Goal: Task Accomplishment & Management: Complete application form

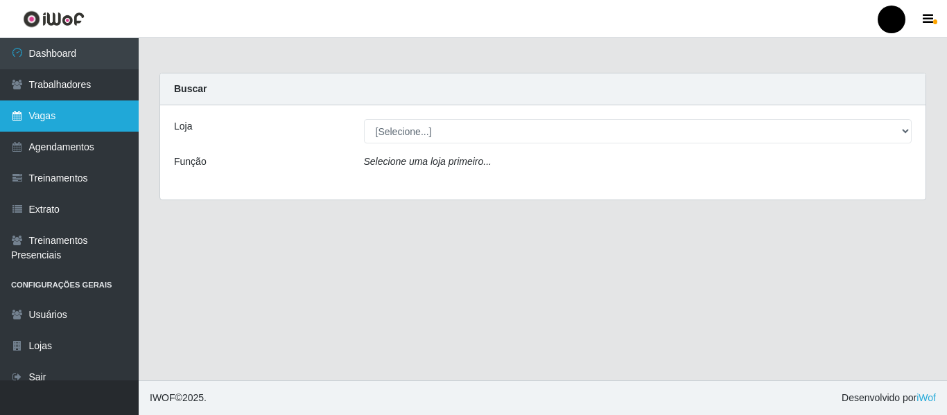
click at [85, 112] on link "Vagas" at bounding box center [69, 116] width 139 height 31
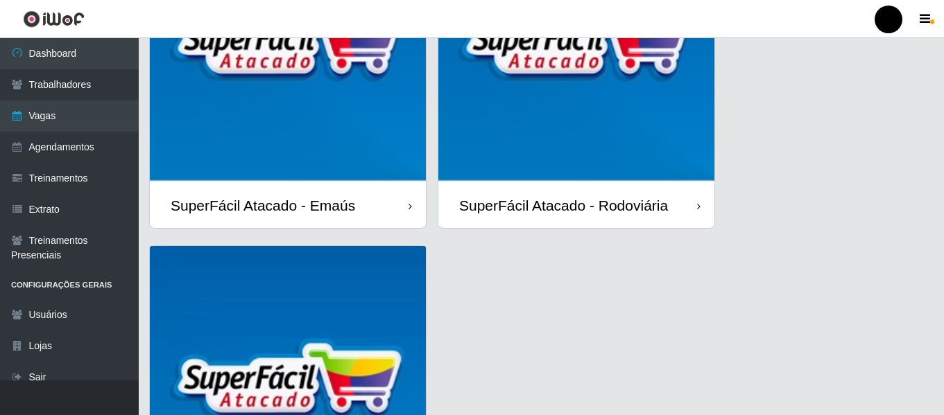
scroll to position [402, 0]
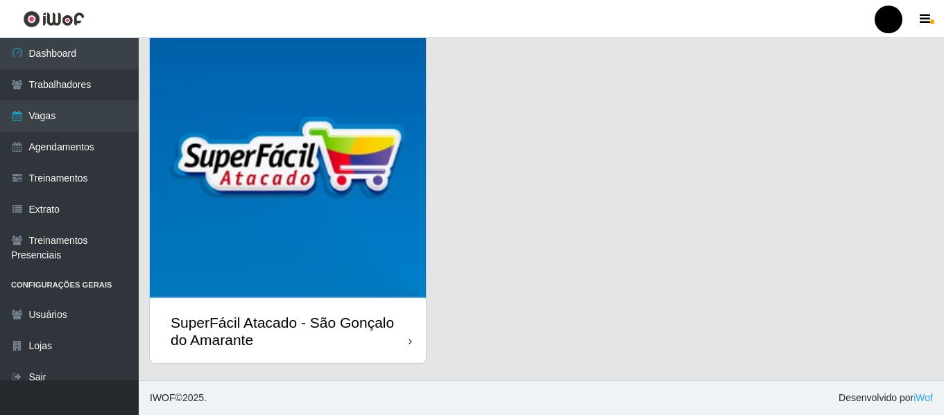
click at [350, 340] on div "SuperFácil Atacado - São Gonçalo do Amarante" at bounding box center [290, 331] width 238 height 35
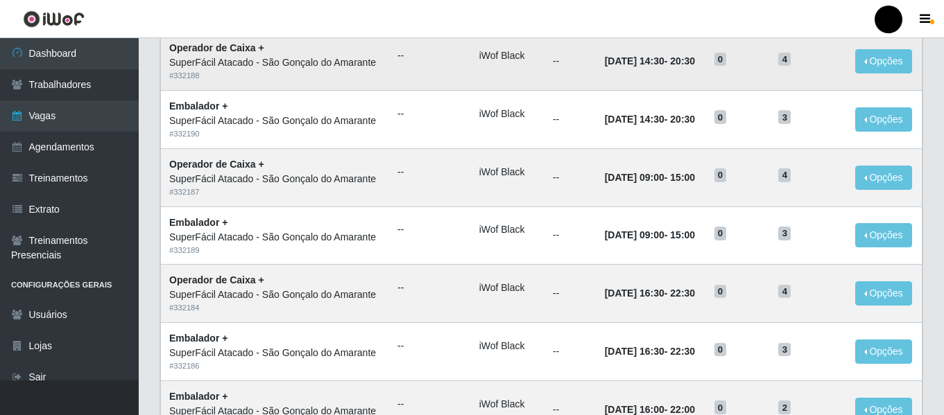
scroll to position [555, 0]
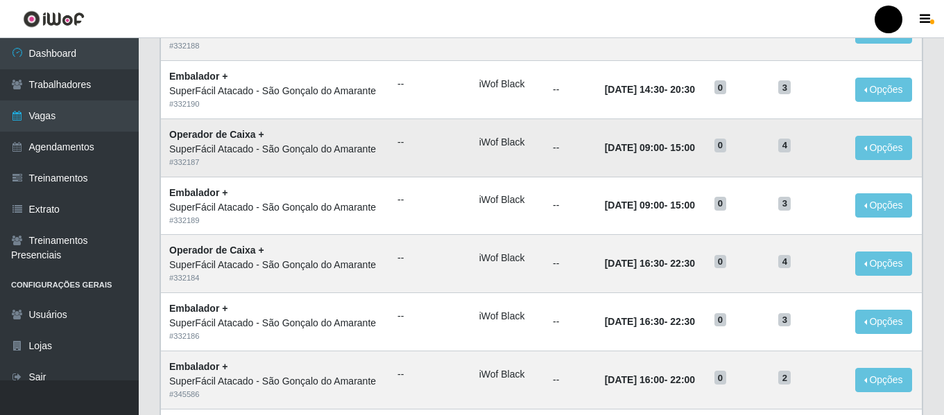
click at [596, 147] on td "[DATE] 09:00 - 15:00" at bounding box center [651, 148] width 110 height 58
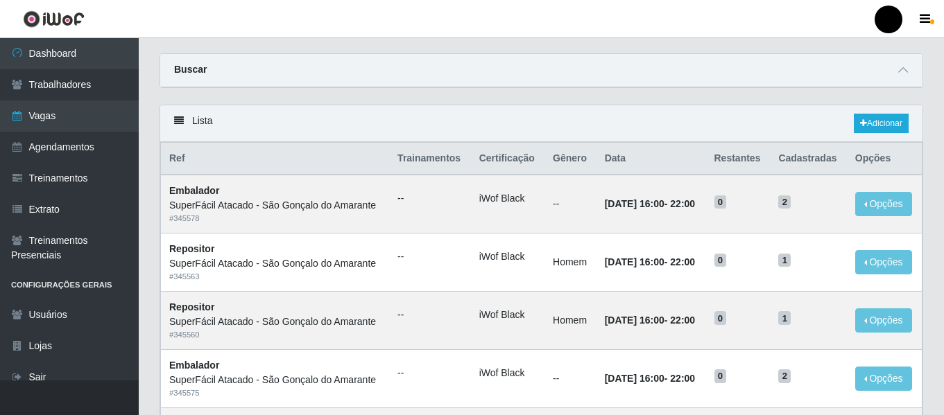
scroll to position [0, 0]
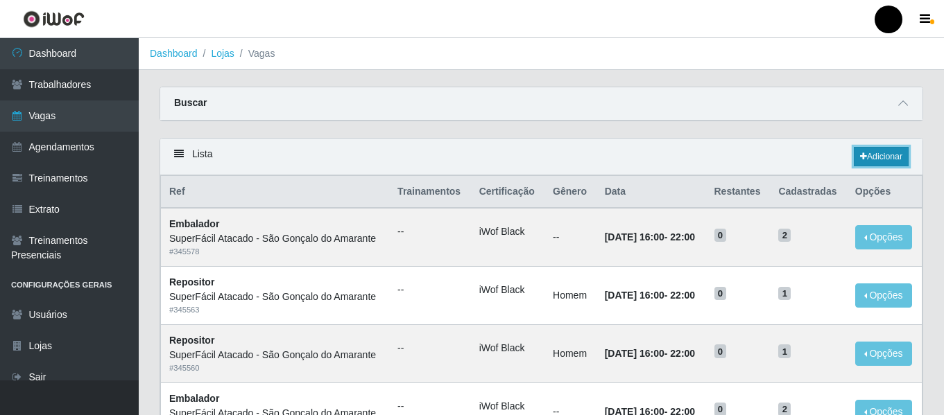
click at [862, 153] on icon at bounding box center [863, 157] width 7 height 8
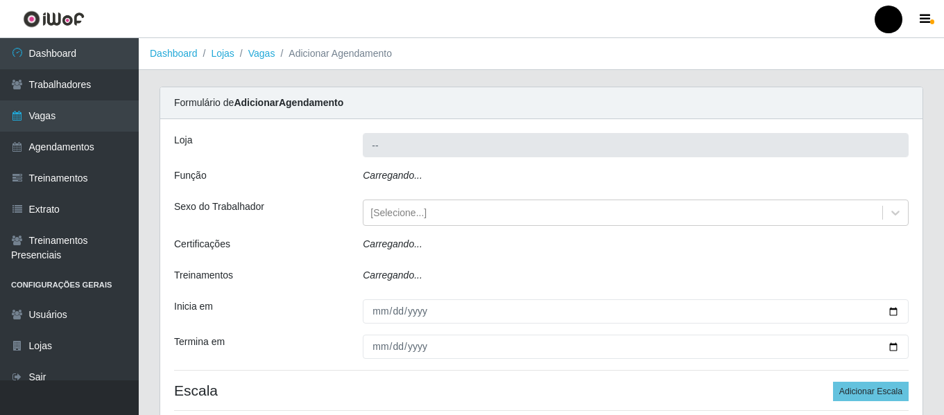
type input "SuperFácil Atacado - São Gonçalo do Amarante"
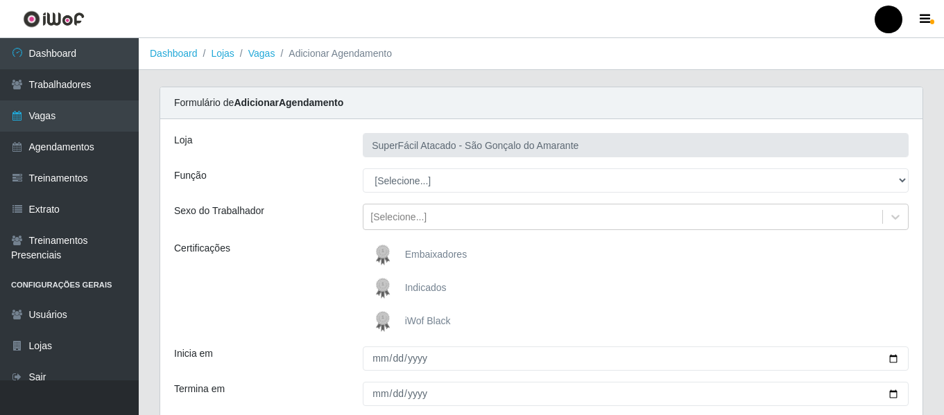
click at [433, 319] on span "iWof Black" at bounding box center [428, 321] width 46 height 11
click at [0, 0] on input "iWof Black" at bounding box center [0, 0] width 0 height 0
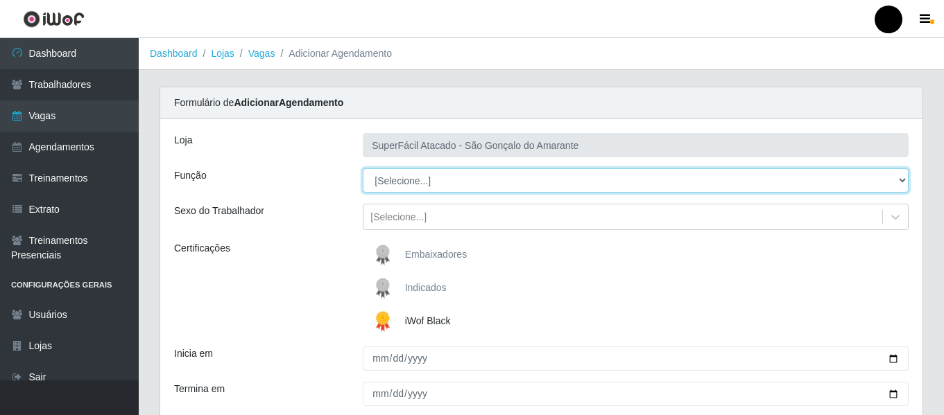
click at [899, 182] on select "[Selecione...] Auxiliar de Estacionamento Auxiliar de Estacionamento + Auxiliar…" at bounding box center [636, 181] width 546 height 24
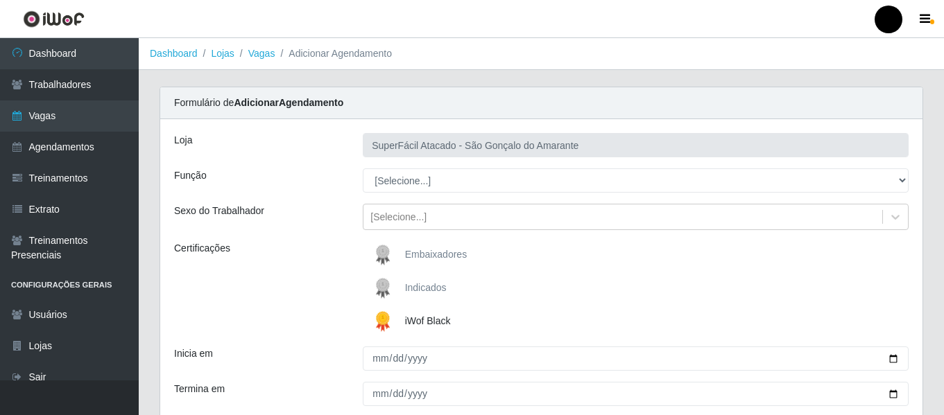
click at [641, 238] on div "Loja SuperFácil Atacado - São Gonçalo do Amarante Função [Selecione...] Auxilia…" at bounding box center [541, 301] width 762 height 364
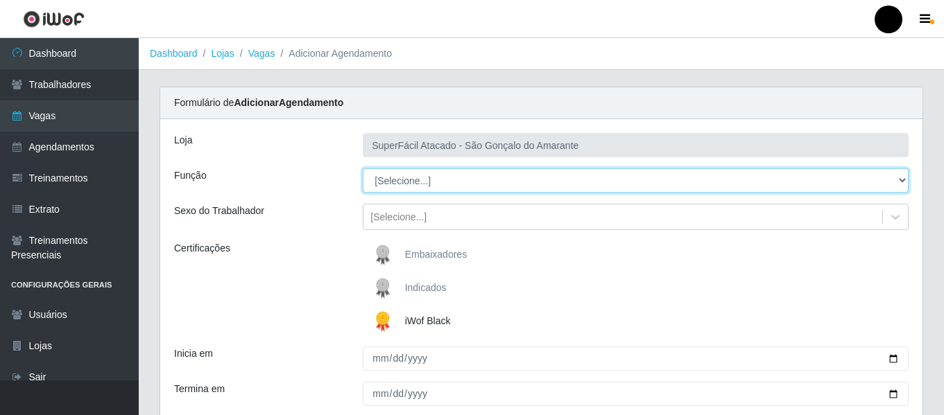
click at [906, 176] on select "[Selecione...] Auxiliar de Estacionamento Auxiliar de Estacionamento + Auxiliar…" at bounding box center [636, 181] width 546 height 24
select select "22"
click at [363, 169] on select "[Selecione...] Auxiliar de Estacionamento Auxiliar de Estacionamento + Auxiliar…" at bounding box center [636, 181] width 546 height 24
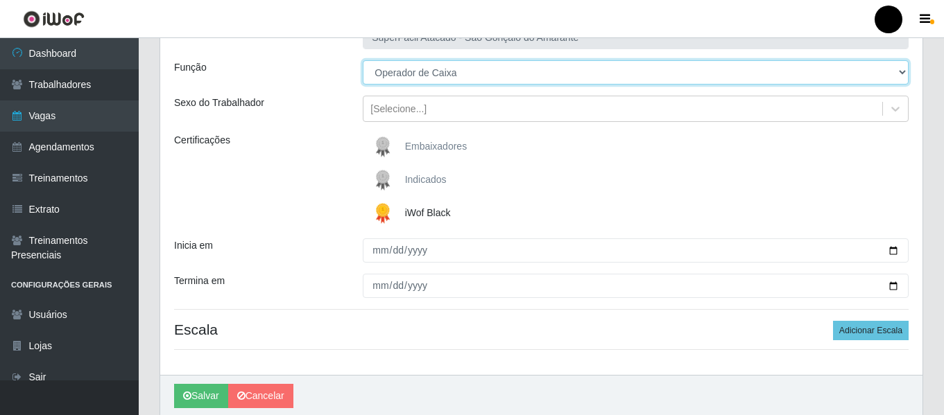
scroll to position [139, 0]
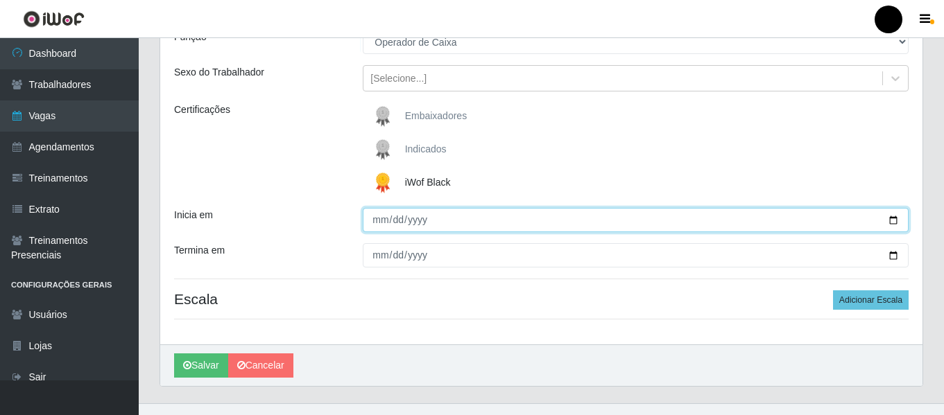
click at [893, 221] on input "Inicia em" at bounding box center [636, 220] width 546 height 24
type input "[DATE]"
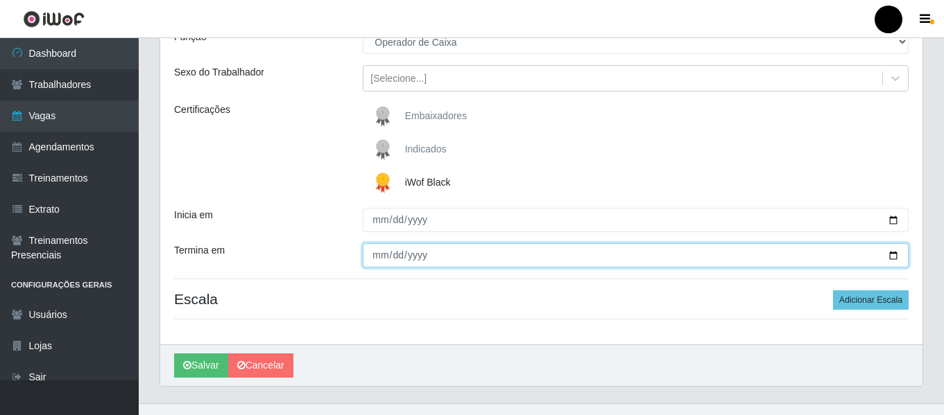
click at [889, 252] on input "Termina em" at bounding box center [636, 255] width 546 height 24
type input "[DATE]"
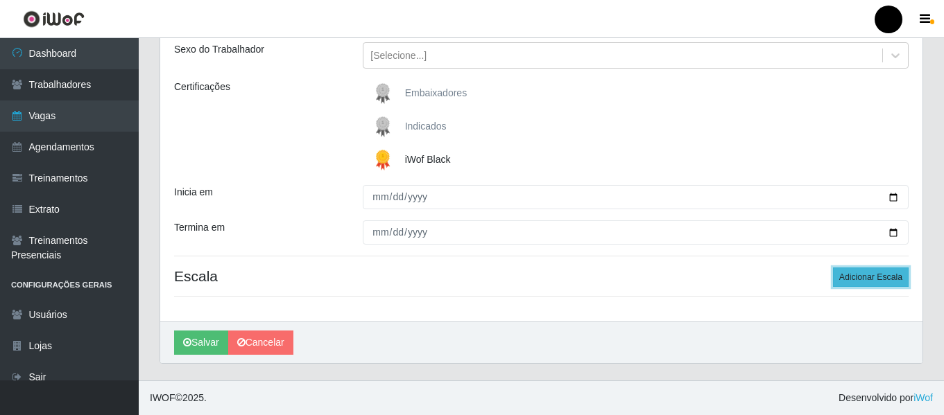
click at [872, 280] on button "Adicionar Escala" at bounding box center [871, 277] width 76 height 19
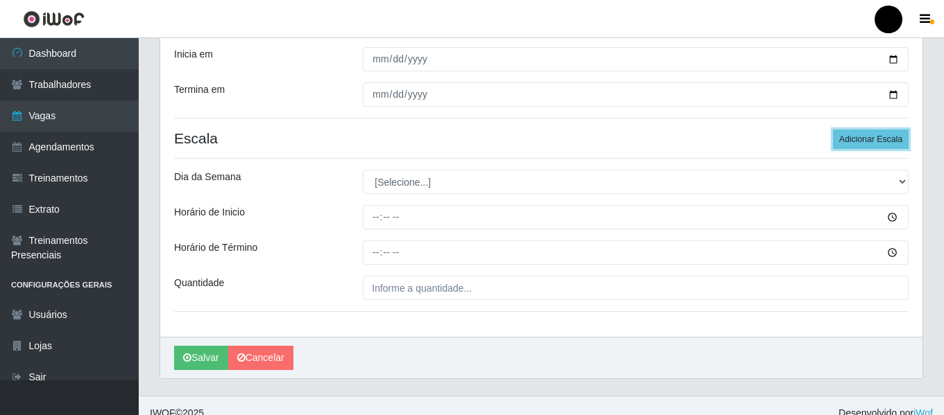
scroll to position [300, 0]
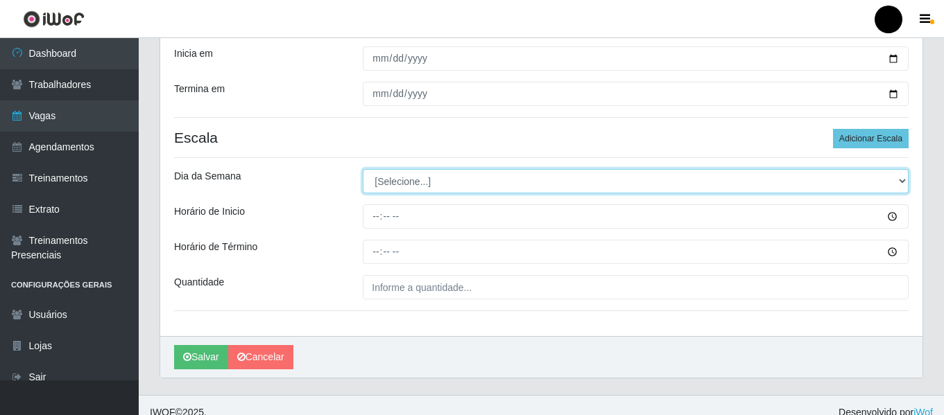
click at [901, 181] on select "[Selecione...] Segunda Terça Quarta Quinta Sexta Sábado Domingo" at bounding box center [636, 181] width 546 height 24
select select "3"
click at [363, 169] on select "[Selecione...] Segunda Terça Quarta Quinta Sexta Sábado Domingo" at bounding box center [636, 181] width 546 height 24
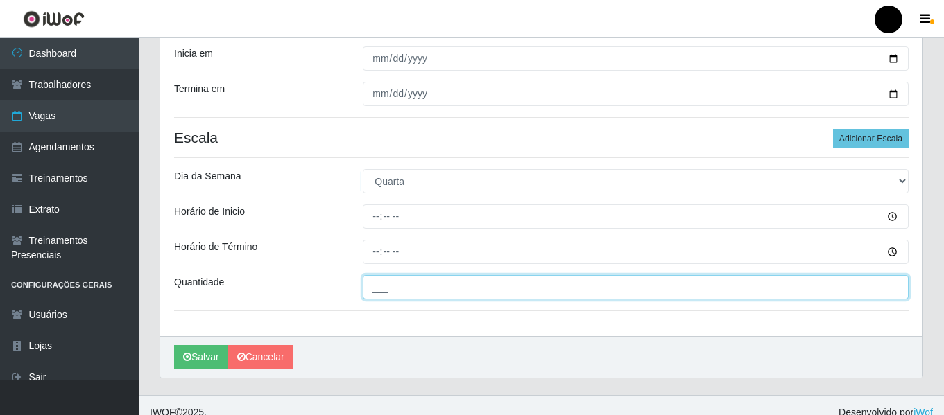
click at [374, 279] on input "___" at bounding box center [636, 287] width 546 height 24
type input "04_"
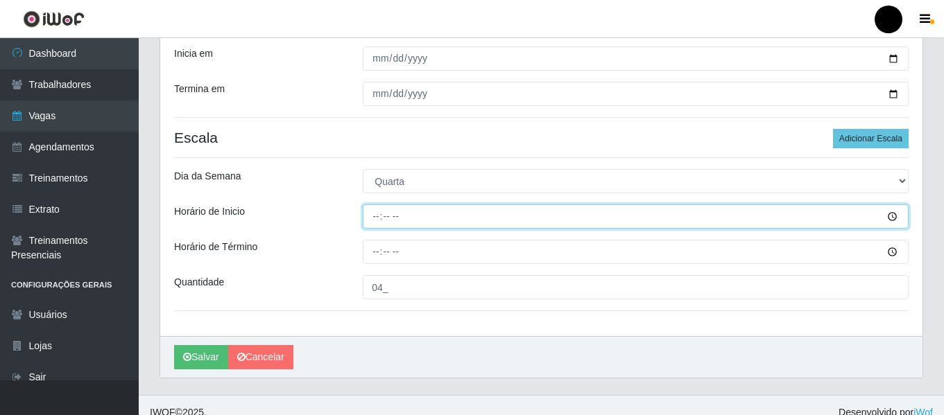
click at [372, 214] on input "Horário de Inicio" at bounding box center [636, 217] width 546 height 24
type input "09:00"
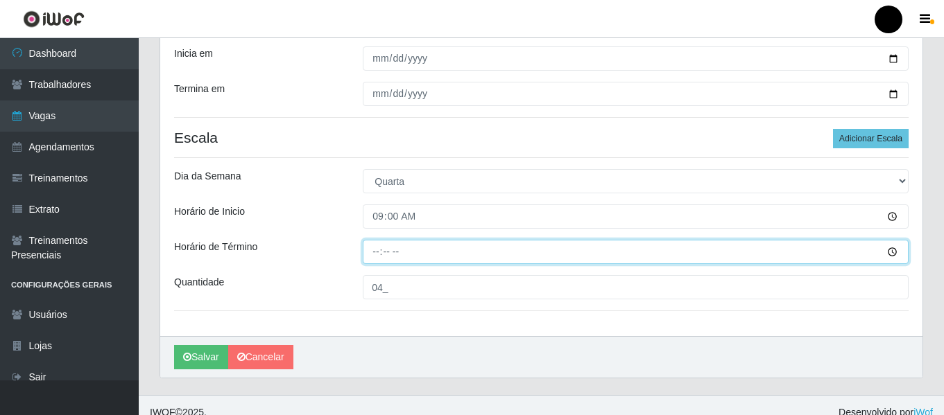
click at [367, 250] on input "Horário de Término" at bounding box center [636, 252] width 546 height 24
type input "15:00"
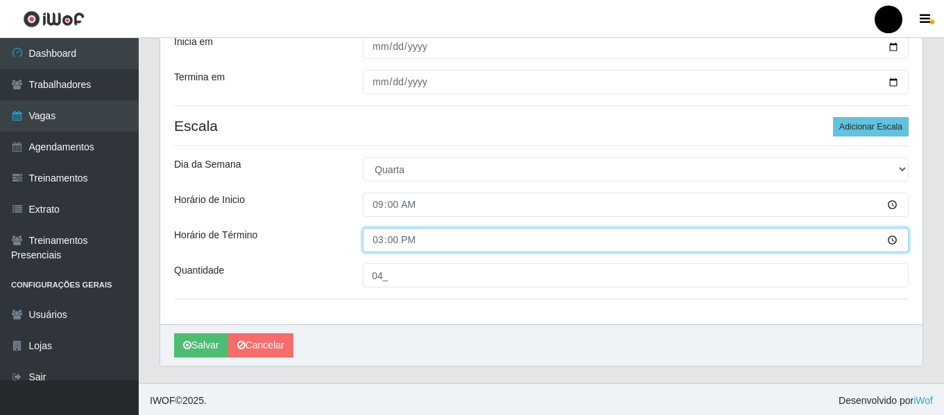
scroll to position [315, 0]
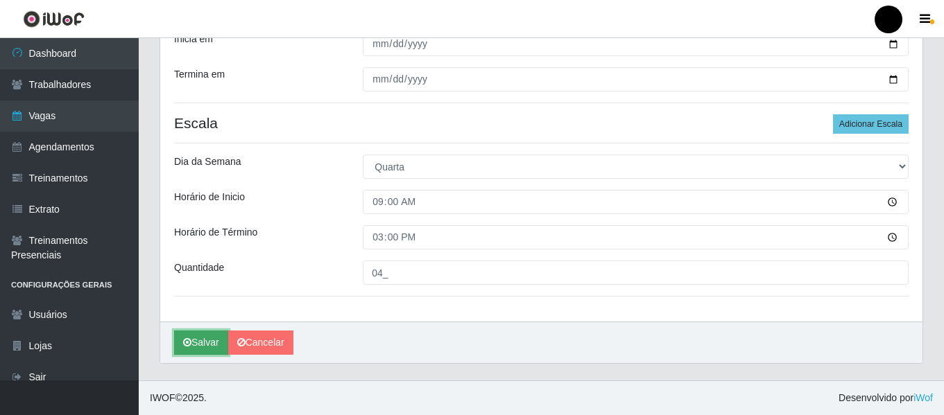
click at [211, 339] on button "Salvar" at bounding box center [201, 343] width 54 height 24
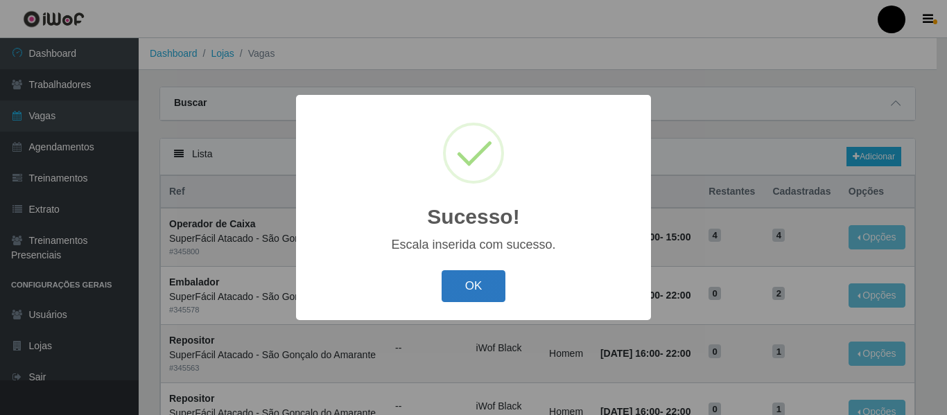
click at [486, 291] on button "OK" at bounding box center [474, 286] width 64 height 33
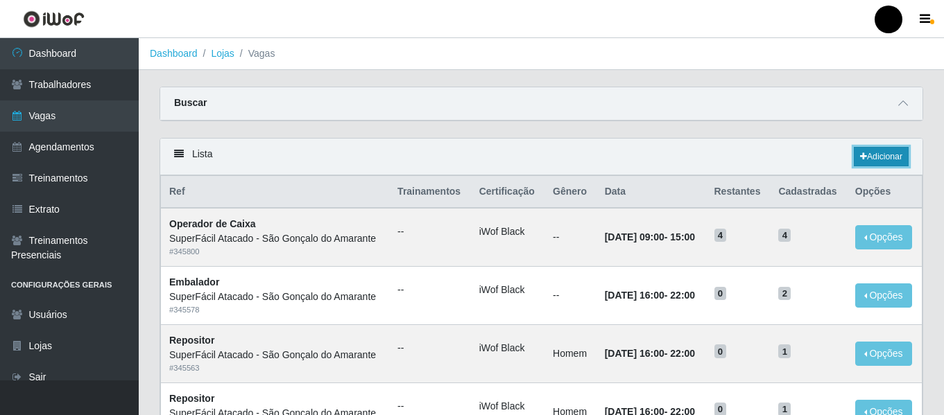
click at [886, 157] on link "Adicionar" at bounding box center [881, 156] width 55 height 19
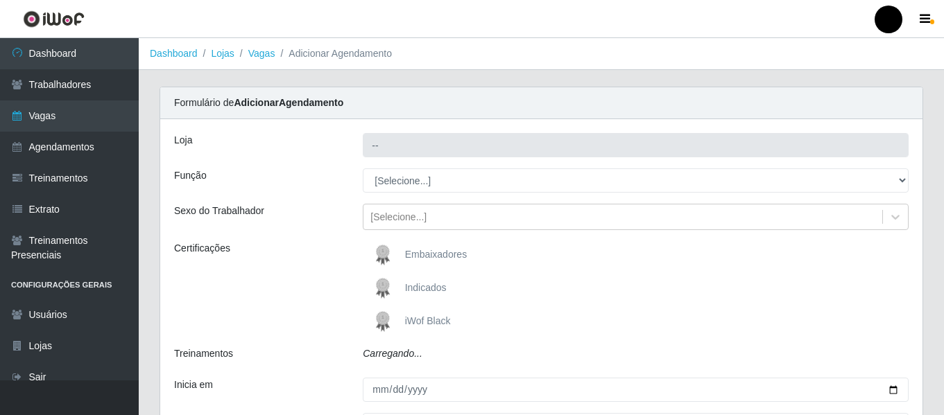
type input "SuperFácil Atacado - São Gonçalo do Amarante"
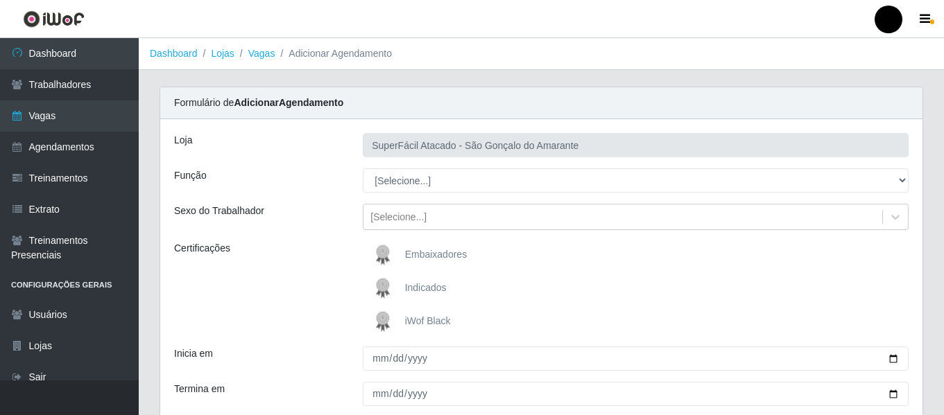
click at [441, 318] on span "iWof Black" at bounding box center [428, 321] width 46 height 11
click at [0, 0] on input "iWof Black" at bounding box center [0, 0] width 0 height 0
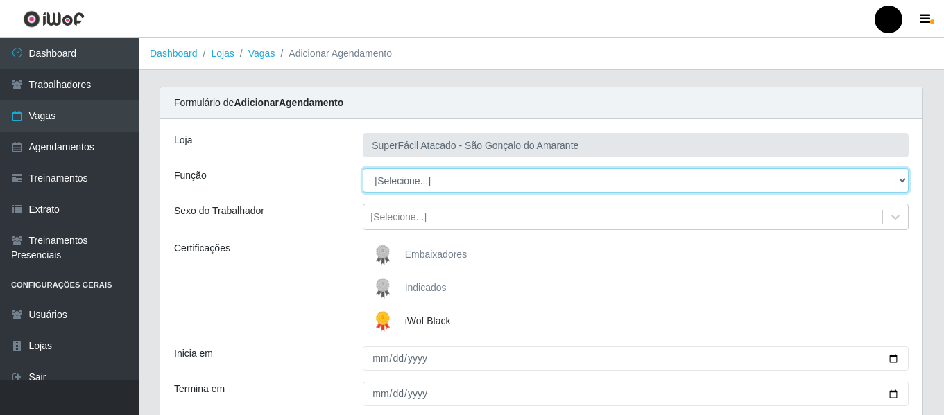
click at [900, 181] on select "[Selecione...] Auxiliar de Estacionamento Auxiliar de Estacionamento + Auxiliar…" at bounding box center [636, 181] width 546 height 24
select select "22"
click at [363, 169] on select "[Selecione...] Auxiliar de Estacionamento Auxiliar de Estacionamento + Auxiliar…" at bounding box center [636, 181] width 546 height 24
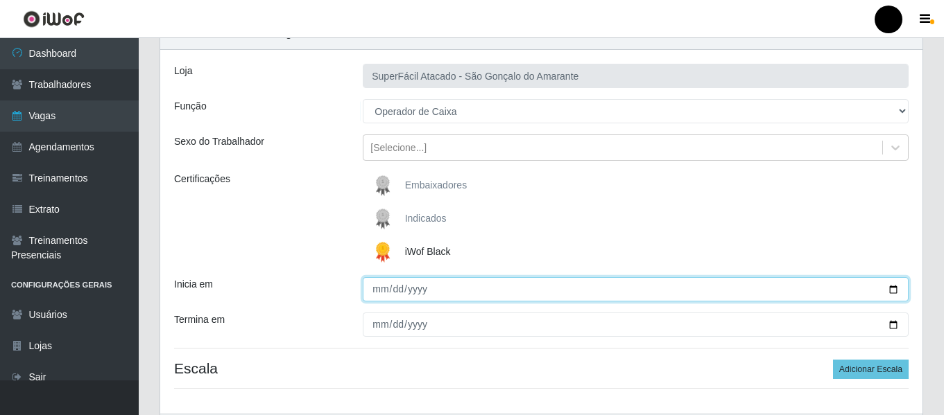
click at [893, 285] on input "Inicia em" at bounding box center [636, 289] width 546 height 24
type input "[DATE]"
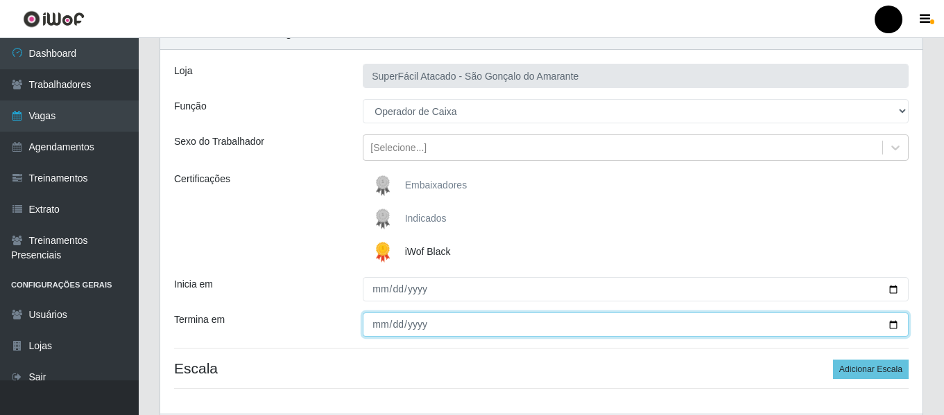
click at [895, 322] on input "Termina em" at bounding box center [636, 325] width 546 height 24
type input "[DATE]"
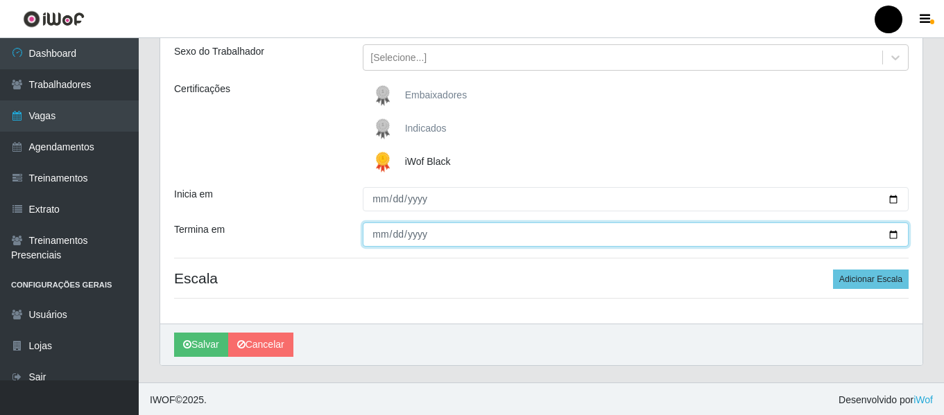
scroll to position [162, 0]
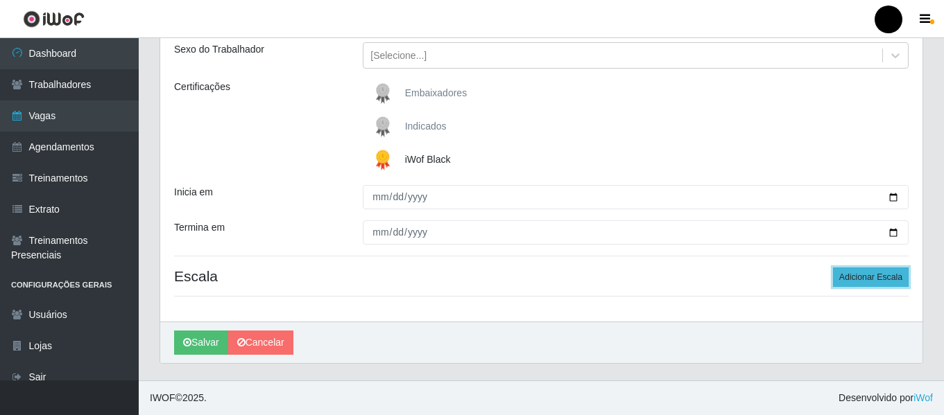
click at [853, 279] on button "Adicionar Escala" at bounding box center [871, 277] width 76 height 19
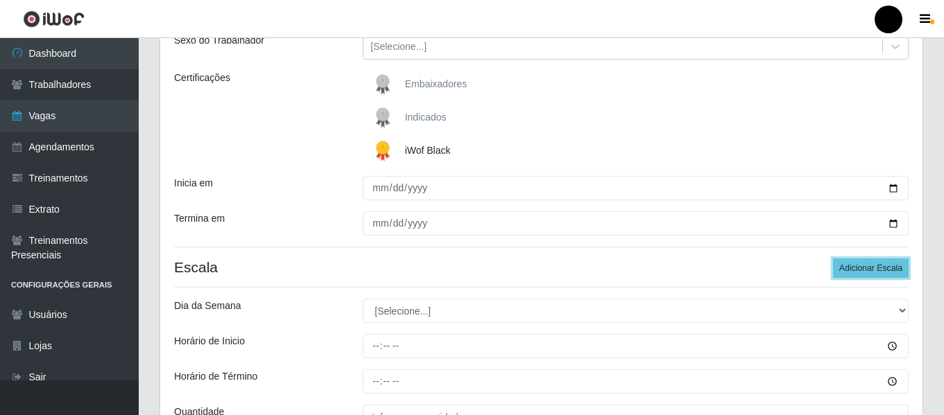
scroll to position [300, 0]
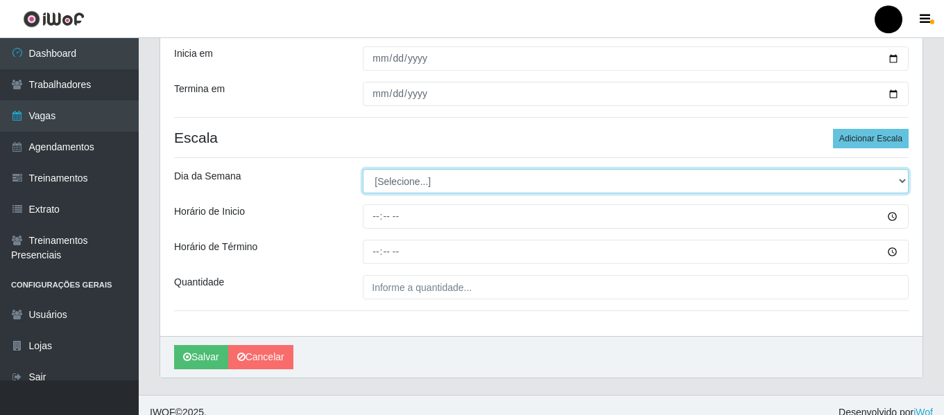
click at [900, 180] on select "[Selecione...] Segunda Terça Quarta Quinta Sexta Sábado Domingo" at bounding box center [636, 181] width 546 height 24
select select "3"
click at [363, 169] on select "[Selecione...] Segunda Terça Quarta Quinta Sexta Sábado Domingo" at bounding box center [636, 181] width 546 height 24
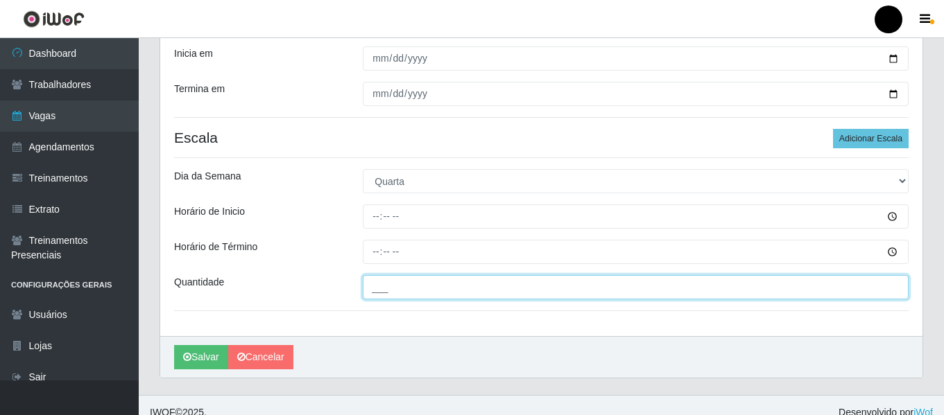
click at [390, 294] on input "___" at bounding box center [636, 287] width 546 height 24
type input "04_"
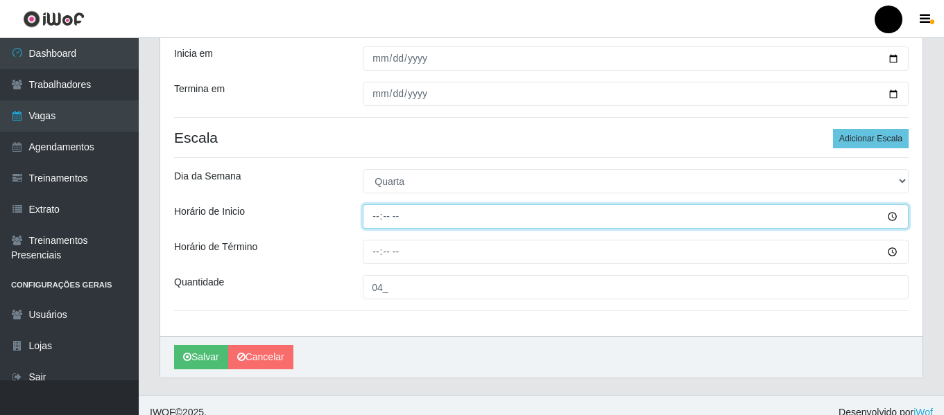
click at [370, 213] on input "Horário de Inicio" at bounding box center [636, 217] width 546 height 24
type input "16:30"
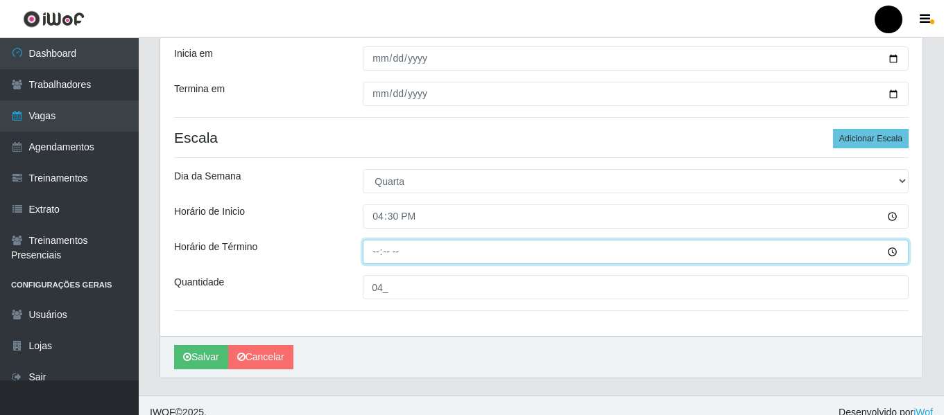
click at [375, 249] on input "Horário de Término" at bounding box center [636, 252] width 546 height 24
type input "22:30"
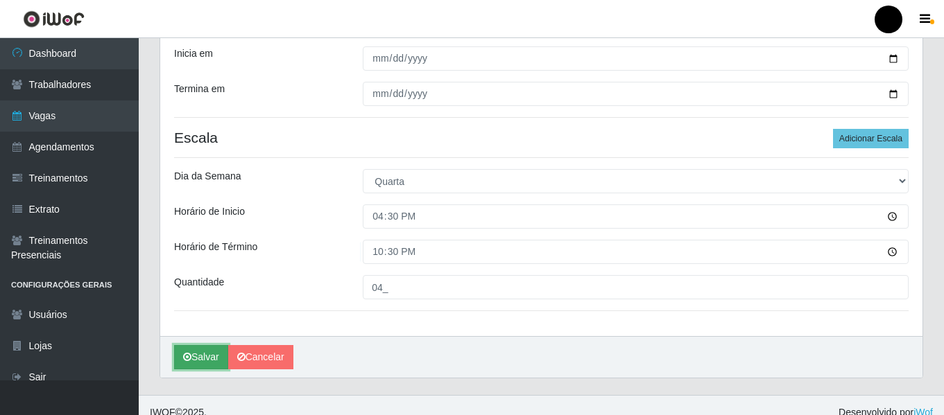
click at [196, 358] on button "Salvar" at bounding box center [201, 357] width 54 height 24
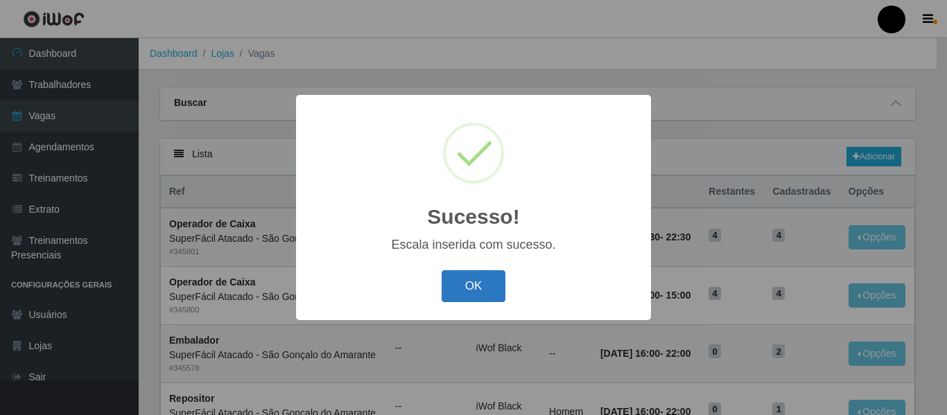
click at [483, 279] on button "OK" at bounding box center [474, 286] width 64 height 33
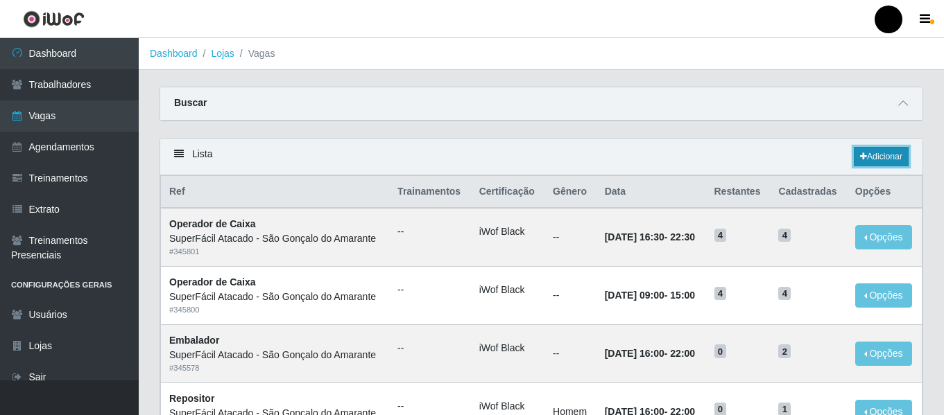
click at [890, 157] on link "Adicionar" at bounding box center [881, 156] width 55 height 19
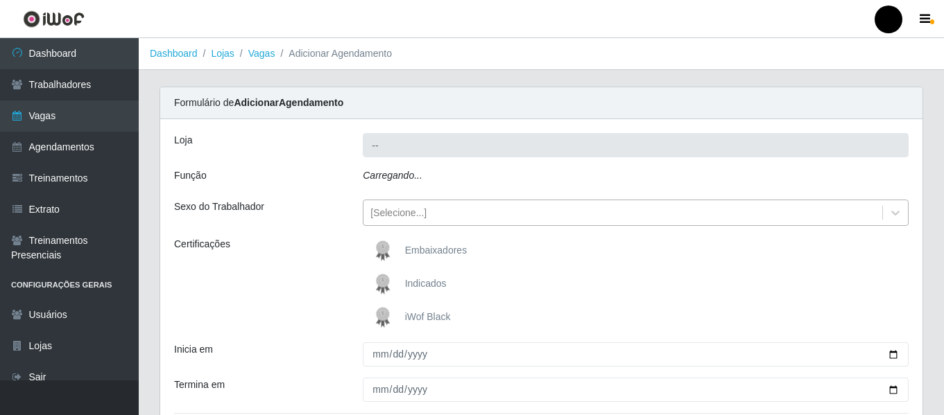
type input "SuperFácil Atacado - São Gonçalo do Amarante"
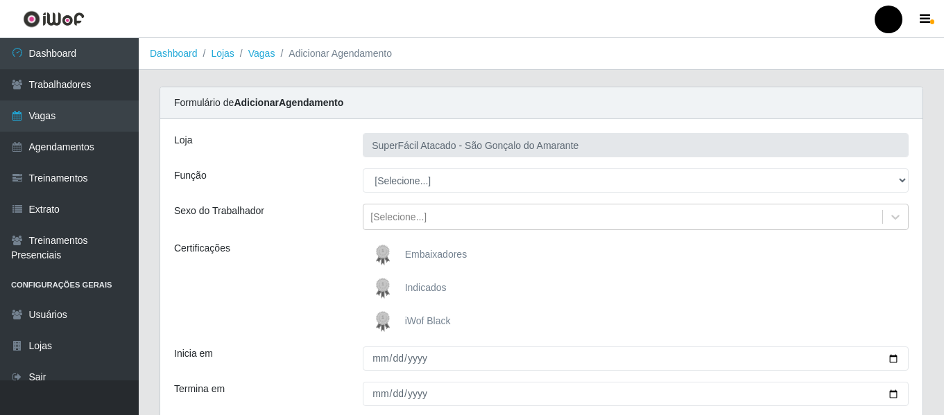
click at [430, 325] on span "iWof Black" at bounding box center [428, 321] width 46 height 11
click at [0, 0] on input "iWof Black" at bounding box center [0, 0] width 0 height 0
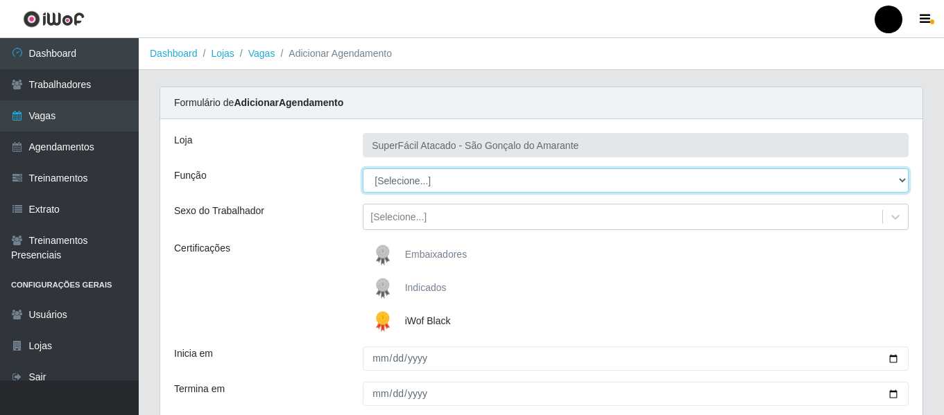
click at [897, 183] on select "[Selecione...] Auxiliar de Estacionamento Auxiliar de Estacionamento + Auxiliar…" at bounding box center [636, 181] width 546 height 24
select select "1"
click at [363, 169] on select "[Selecione...] Auxiliar de Estacionamento Auxiliar de Estacionamento + Auxiliar…" at bounding box center [636, 181] width 546 height 24
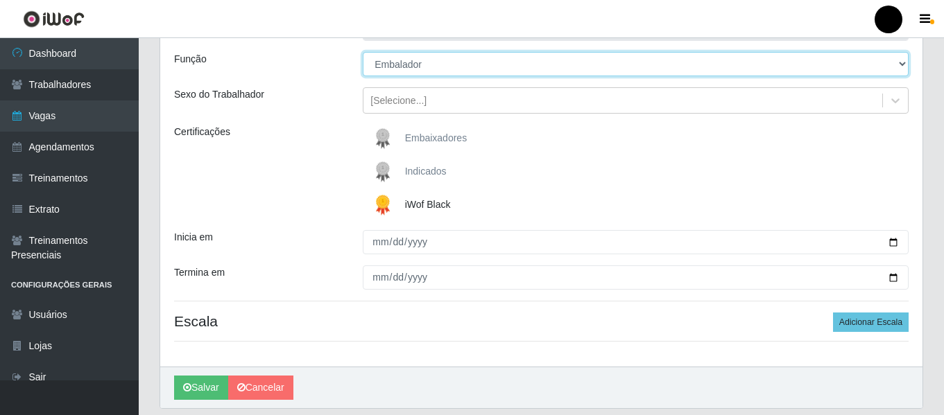
scroll to position [139, 0]
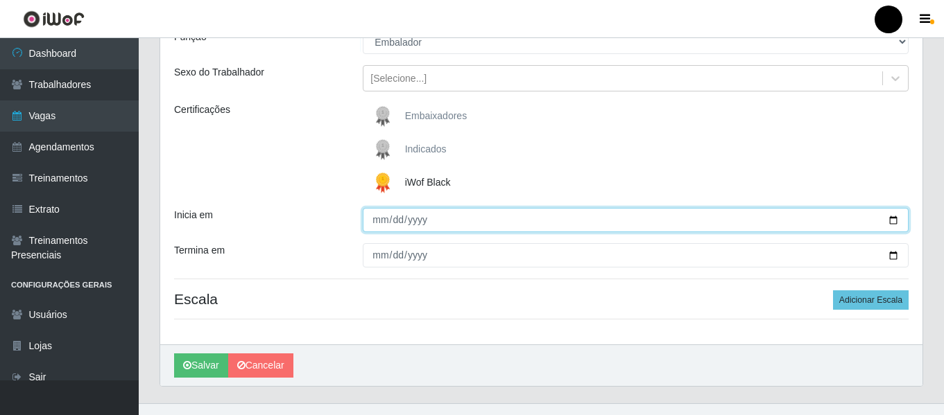
click at [897, 218] on input "Inicia em" at bounding box center [636, 220] width 546 height 24
type input "[DATE]"
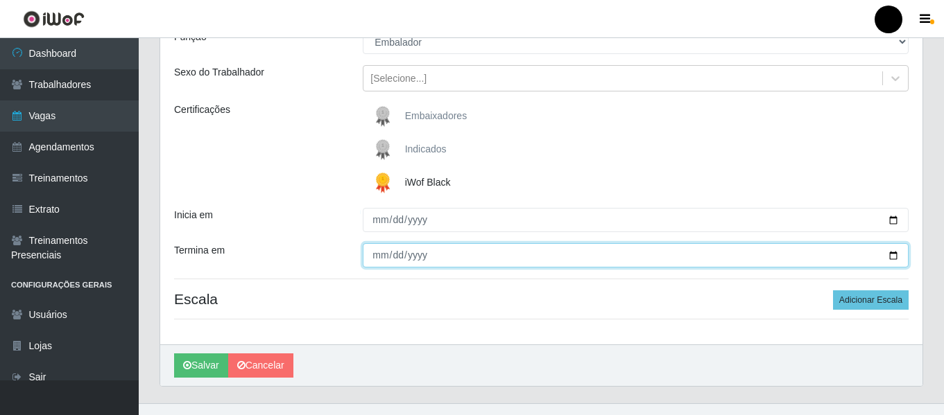
click at [894, 251] on input "Termina em" at bounding box center [636, 255] width 546 height 24
type input "[DATE]"
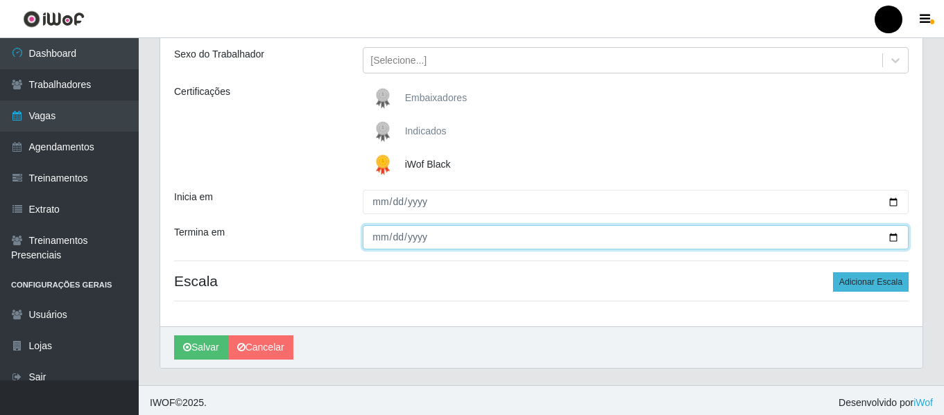
scroll to position [162, 0]
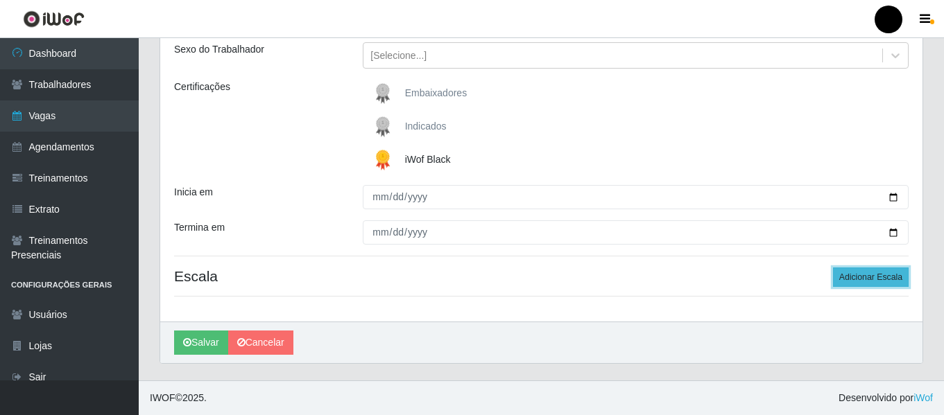
click at [882, 277] on button "Adicionar Escala" at bounding box center [871, 277] width 76 height 19
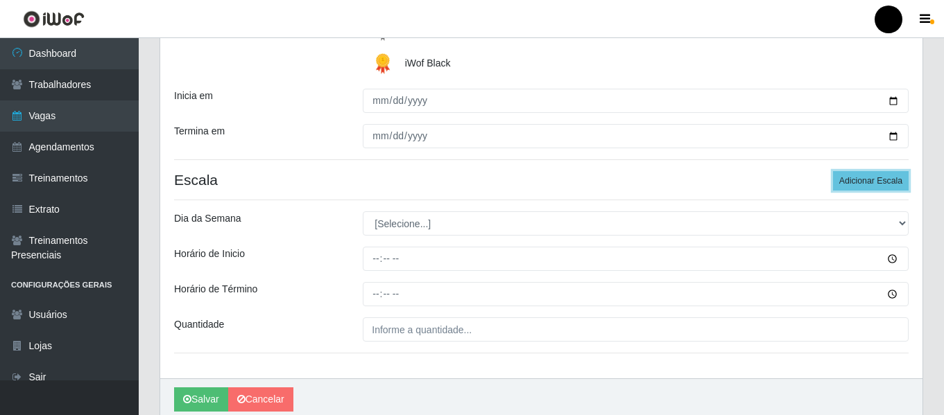
scroll to position [300, 0]
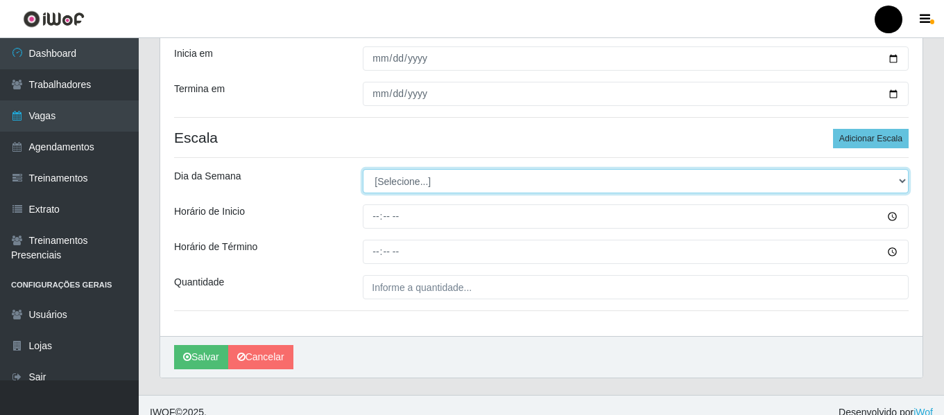
click at [905, 181] on select "[Selecione...] Segunda Terça Quarta Quinta Sexta Sábado Domingo" at bounding box center [636, 181] width 546 height 24
select select "3"
click at [363, 169] on select "[Selecione...] Segunda Terça Quarta Quinta Sexta Sábado Domingo" at bounding box center [636, 181] width 546 height 24
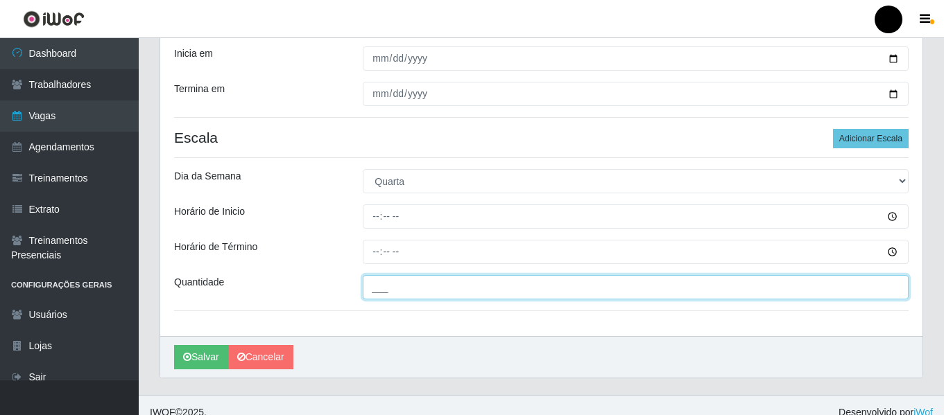
click at [379, 284] on input "___" at bounding box center [636, 287] width 546 height 24
type input "05_"
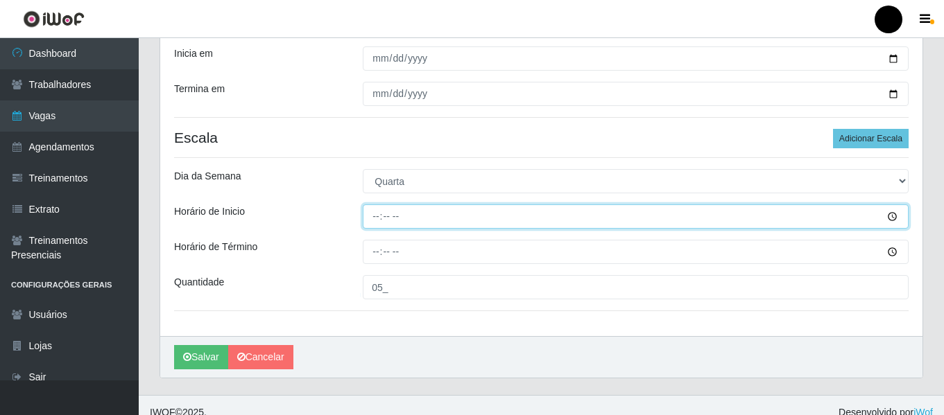
click at [375, 211] on input "Horário de Inicio" at bounding box center [636, 217] width 546 height 24
type input "09:00"
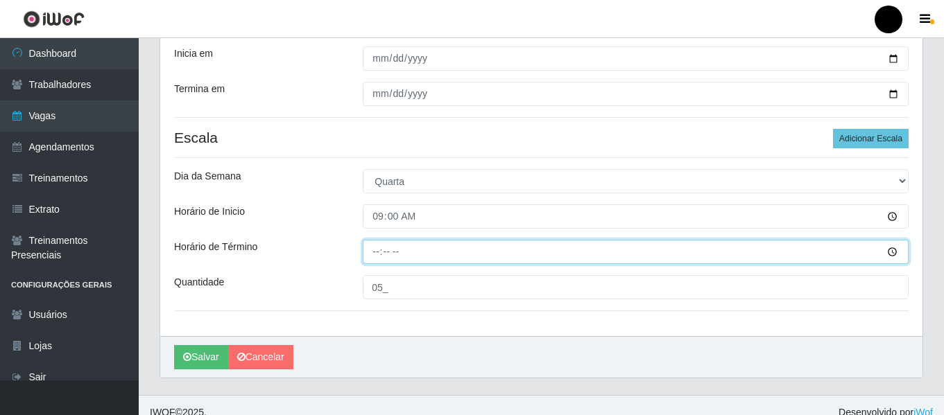
click at [377, 248] on input "Horário de Término" at bounding box center [636, 252] width 546 height 24
type input "15:00"
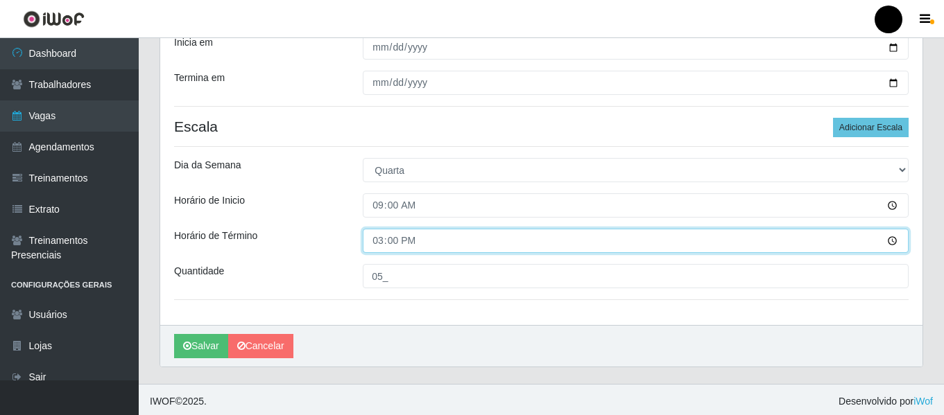
scroll to position [315, 0]
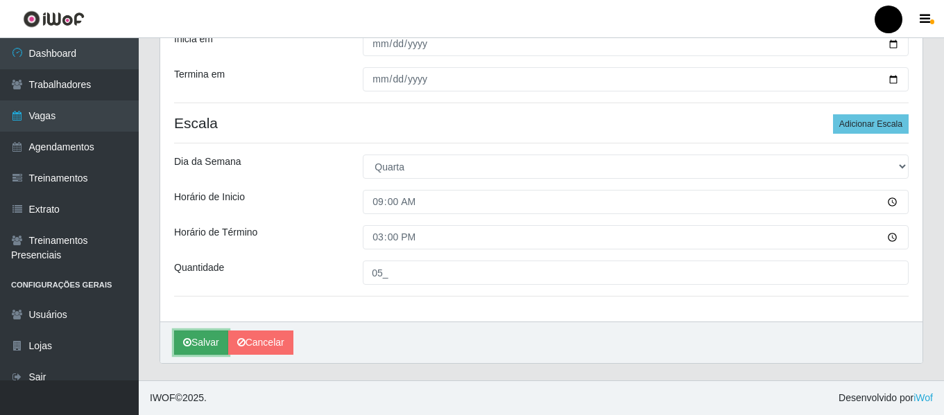
click at [205, 338] on button "Salvar" at bounding box center [201, 343] width 54 height 24
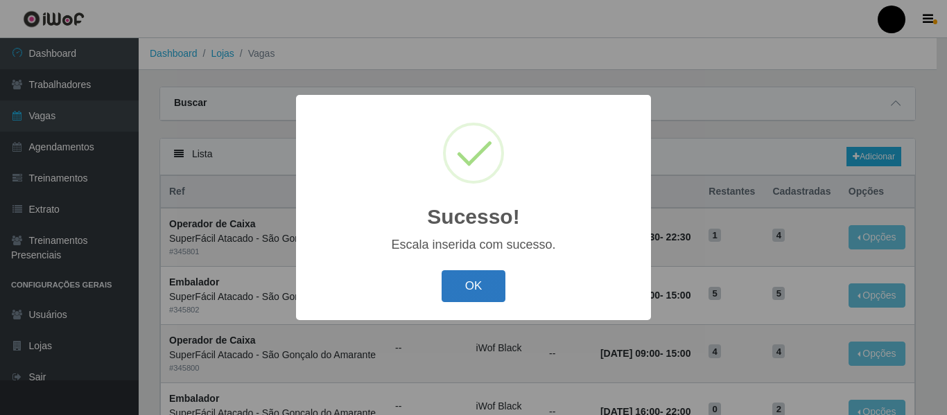
click at [486, 288] on button "OK" at bounding box center [474, 286] width 64 height 33
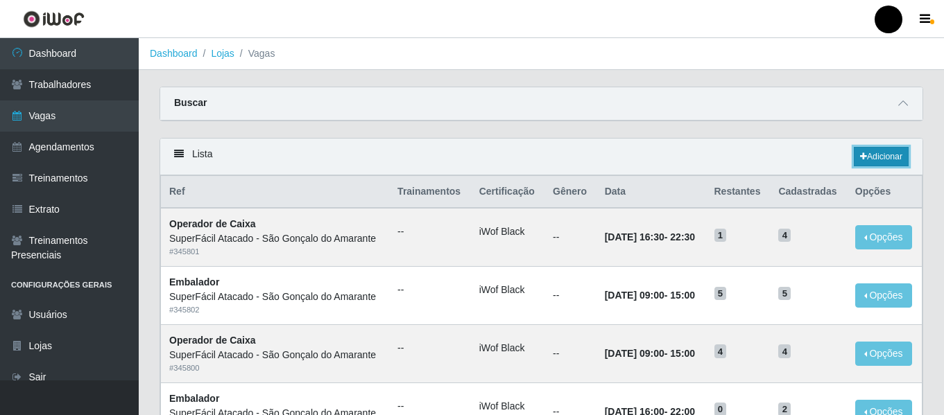
click at [894, 158] on link "Adicionar" at bounding box center [881, 156] width 55 height 19
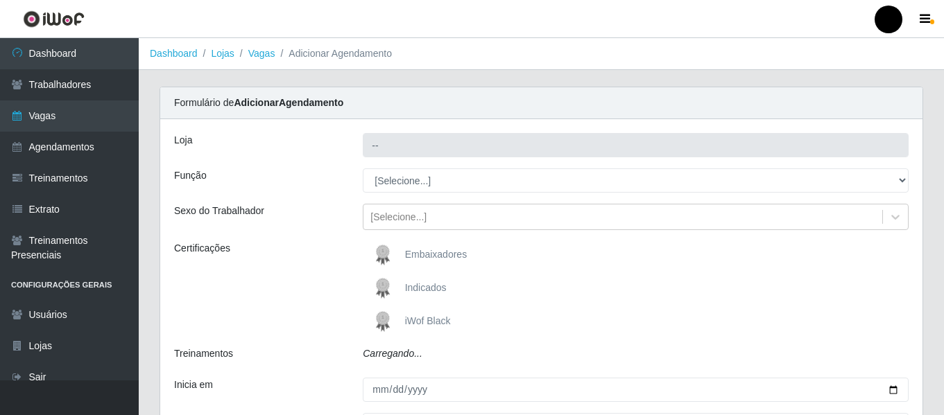
type input "SuperFácil Atacado - São Gonçalo do Amarante"
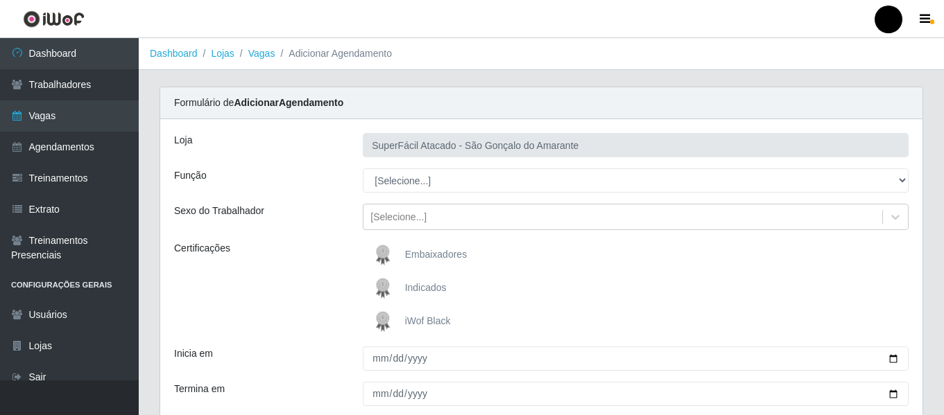
click at [439, 321] on span "iWof Black" at bounding box center [428, 321] width 46 height 11
click at [0, 0] on input "iWof Black" at bounding box center [0, 0] width 0 height 0
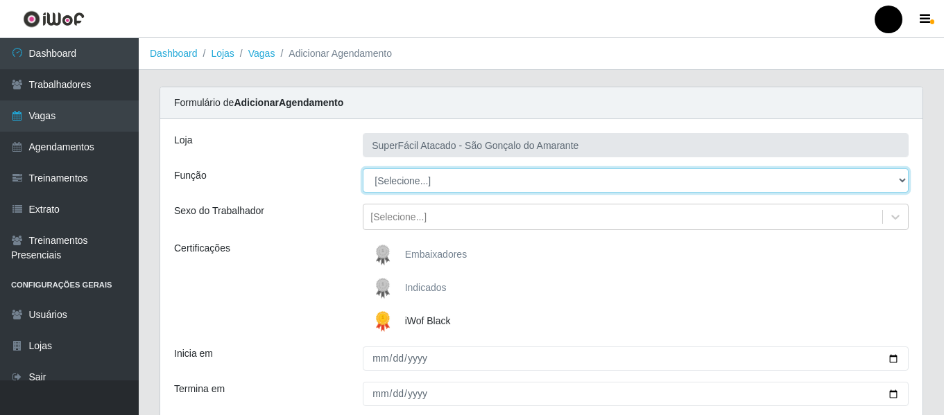
click at [904, 182] on select "[Selecione...] Auxiliar de Estacionamento Auxiliar de Estacionamento + Auxiliar…" at bounding box center [636, 181] width 546 height 24
select select "1"
click at [363, 169] on select "[Selecione...] Auxiliar de Estacionamento Auxiliar de Estacionamento + Auxiliar…" at bounding box center [636, 181] width 546 height 24
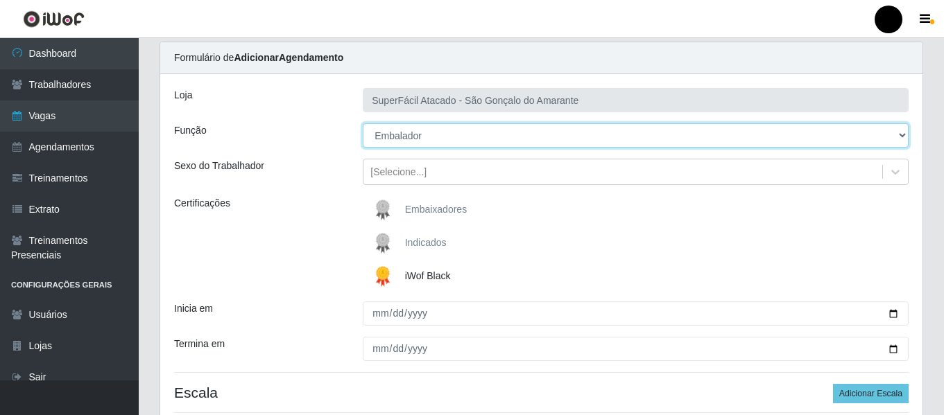
scroll to position [69, 0]
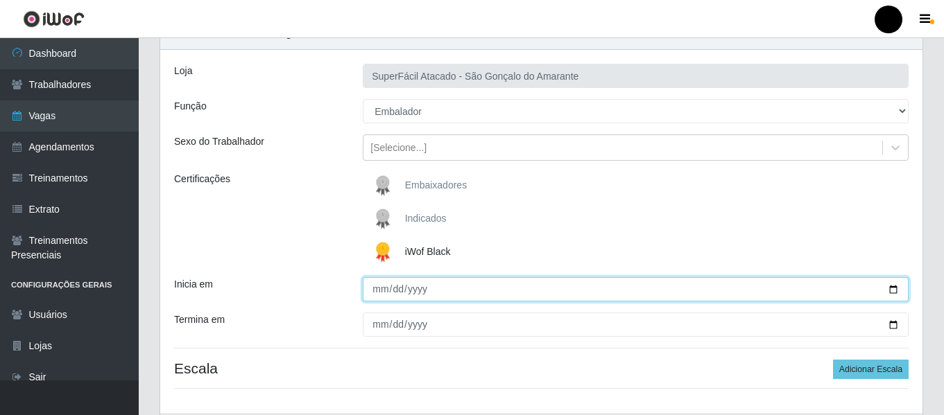
click at [892, 290] on input "Inicia em" at bounding box center [636, 289] width 546 height 24
type input "[DATE]"
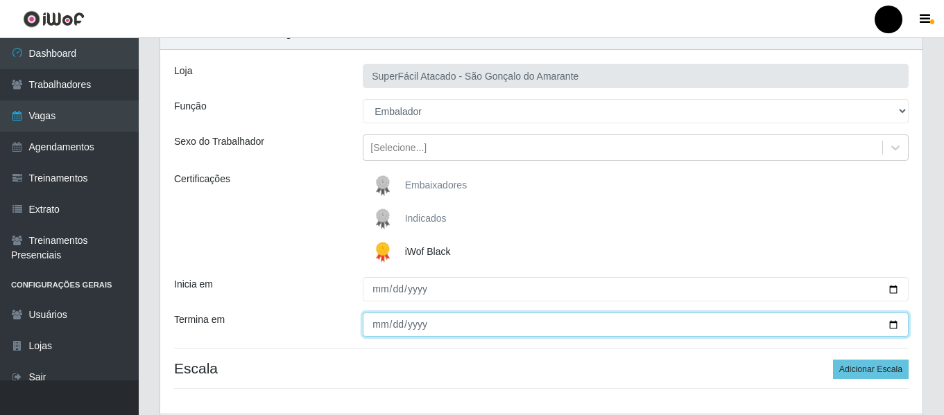
click at [897, 329] on input "Termina em" at bounding box center [636, 325] width 546 height 24
type input "[DATE]"
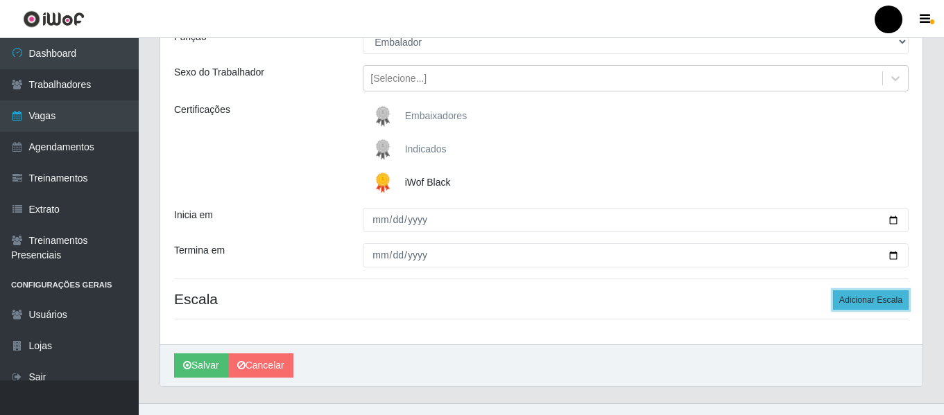
click at [863, 305] on button "Adicionar Escala" at bounding box center [871, 300] width 76 height 19
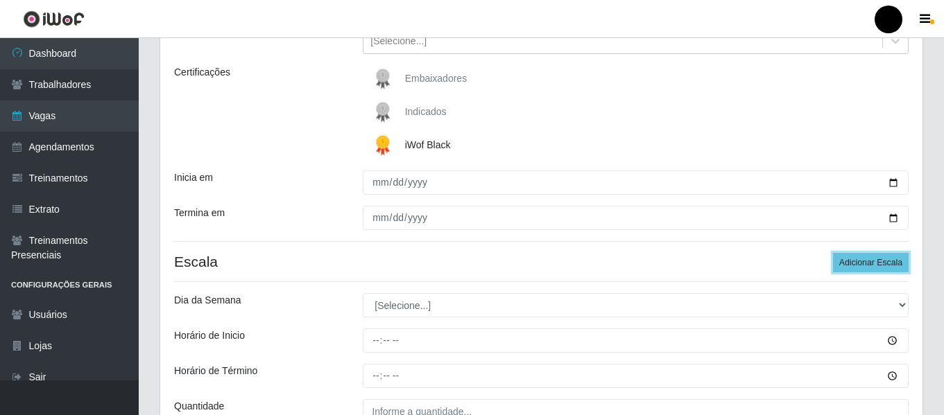
scroll to position [208, 0]
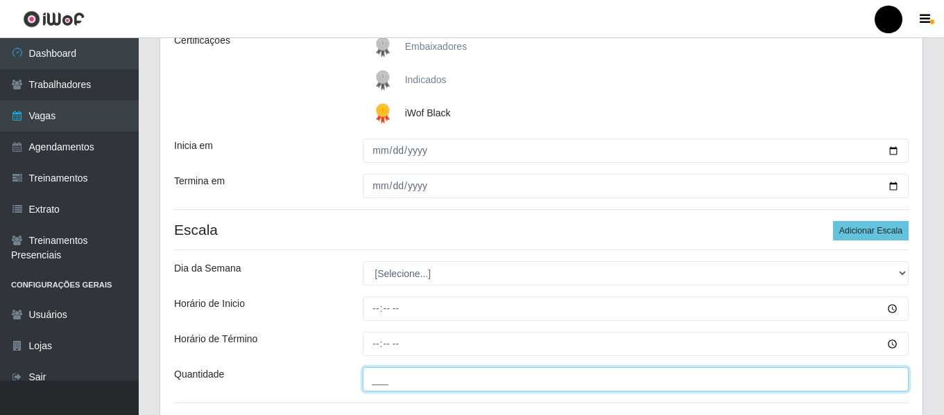
click at [410, 377] on input "___" at bounding box center [636, 380] width 546 height 24
type input "07_"
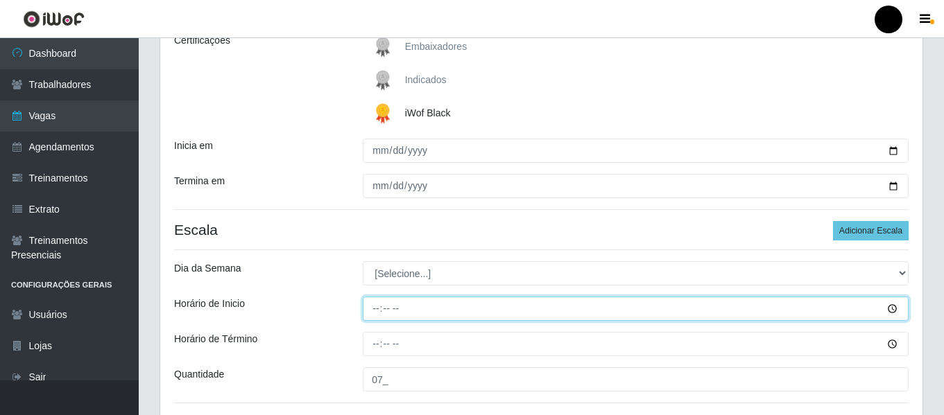
click at [373, 306] on input "Horário de Inicio" at bounding box center [636, 309] width 546 height 24
type input "16:30"
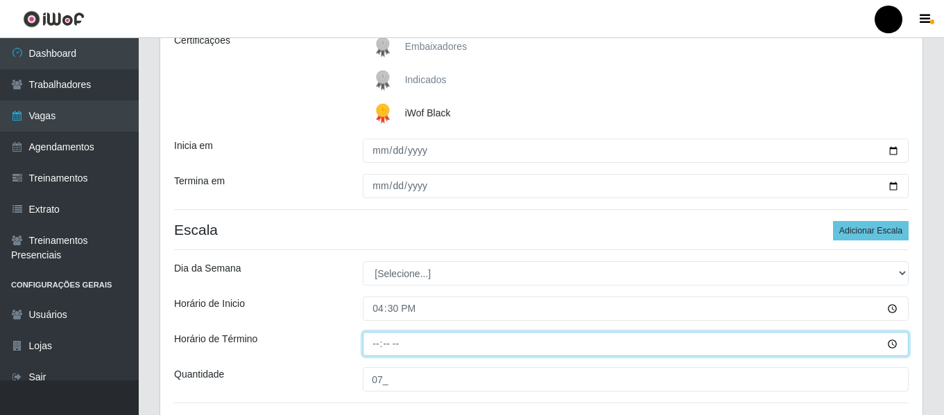
click at [372, 338] on input "Horário de Término" at bounding box center [636, 344] width 546 height 24
type input "22:30"
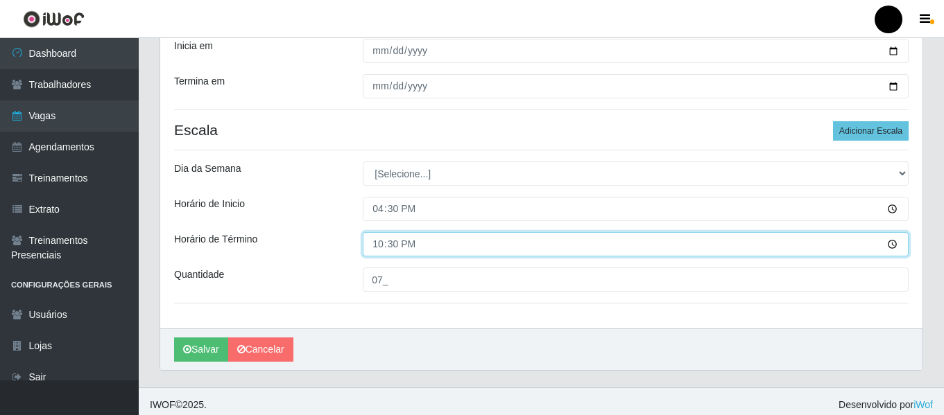
scroll to position [315, 0]
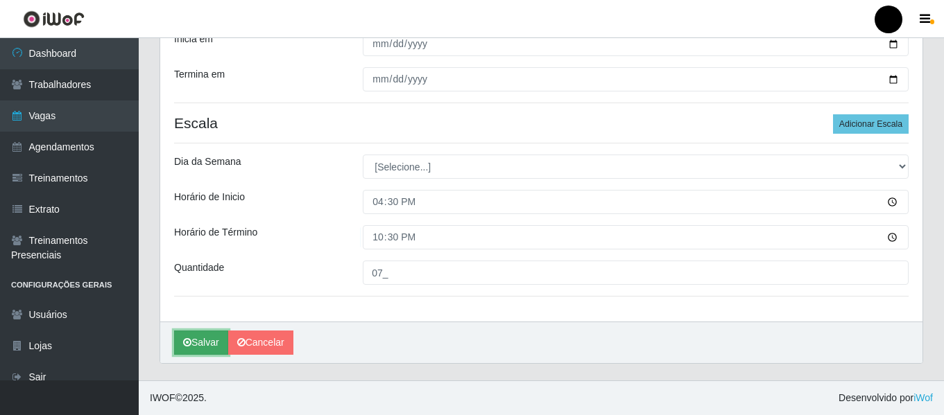
click at [208, 346] on button "Salvar" at bounding box center [201, 343] width 54 height 24
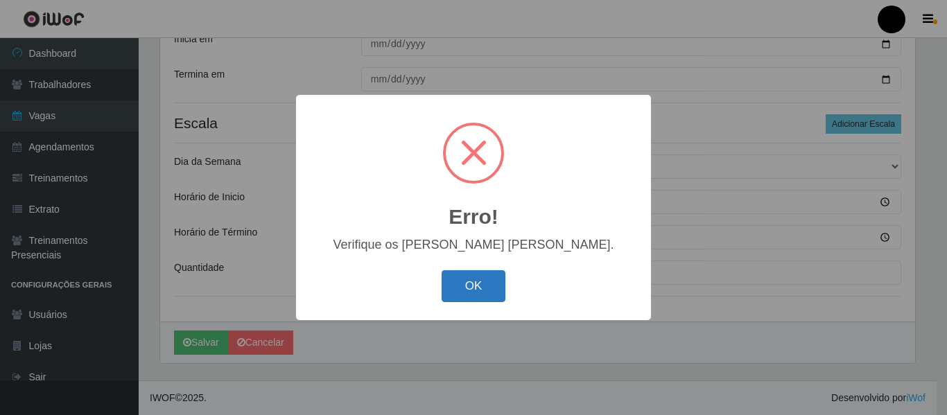
click at [488, 290] on button "OK" at bounding box center [474, 286] width 64 height 33
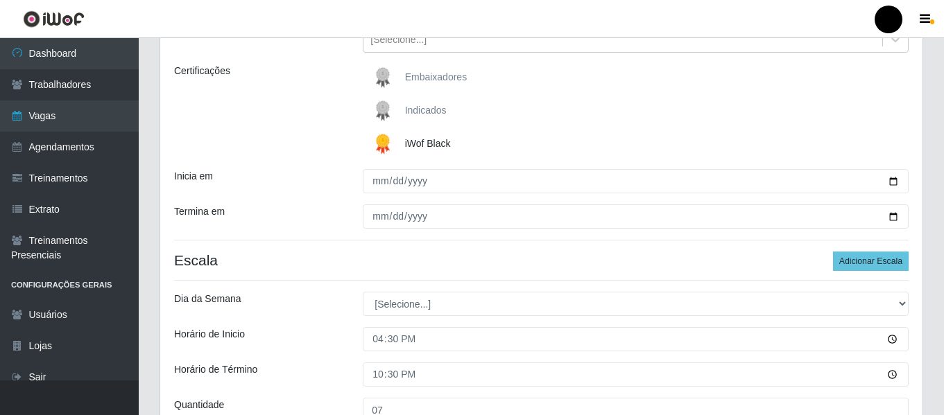
scroll to position [176, 0]
click at [908, 304] on div "[Selecione...] Segunda Terça Quarta Quinta Sexta Sábado Domingo" at bounding box center [635, 305] width 567 height 24
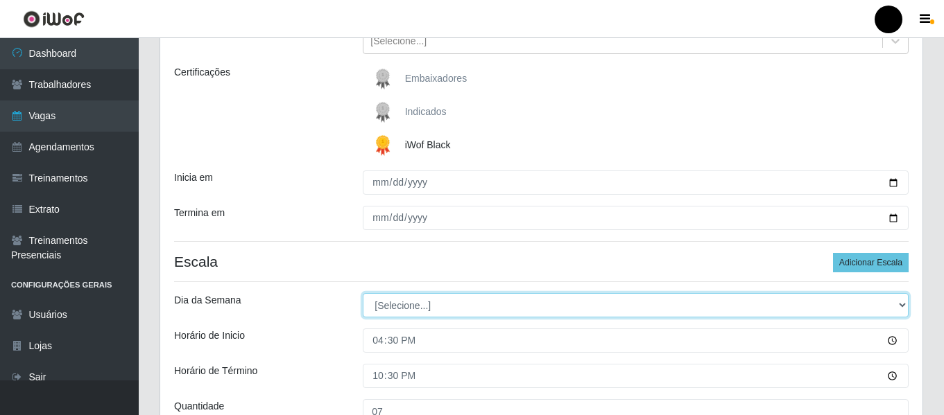
click at [903, 305] on select "[Selecione...] Segunda Terça Quarta Quinta Sexta Sábado Domingo" at bounding box center [636, 305] width 546 height 24
select select "3"
click at [363, 293] on select "[Selecione...] Segunda Terça Quarta Quinta Sexta Sábado Domingo" at bounding box center [636, 305] width 546 height 24
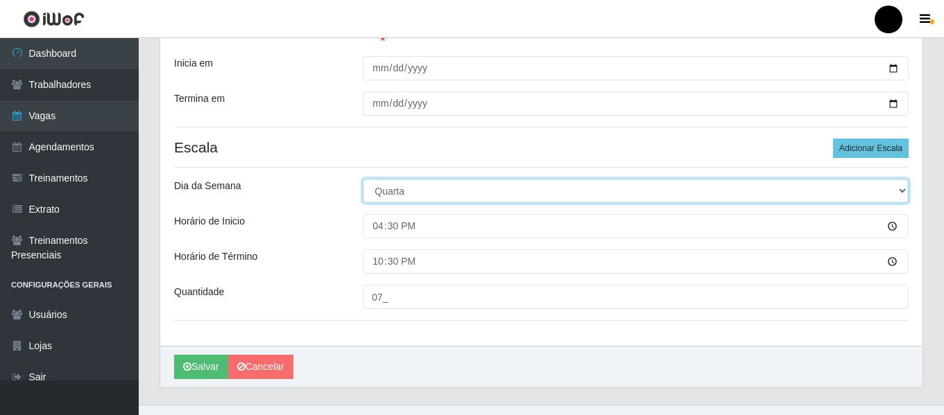
scroll to position [315, 0]
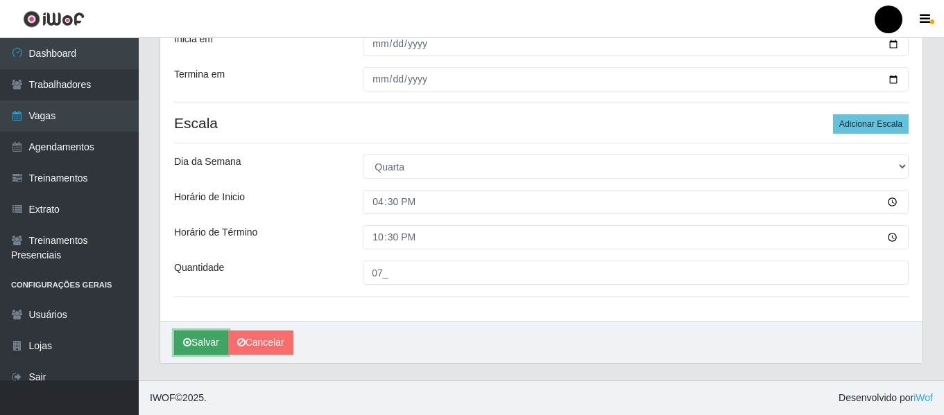
click at [202, 349] on button "Salvar" at bounding box center [201, 343] width 54 height 24
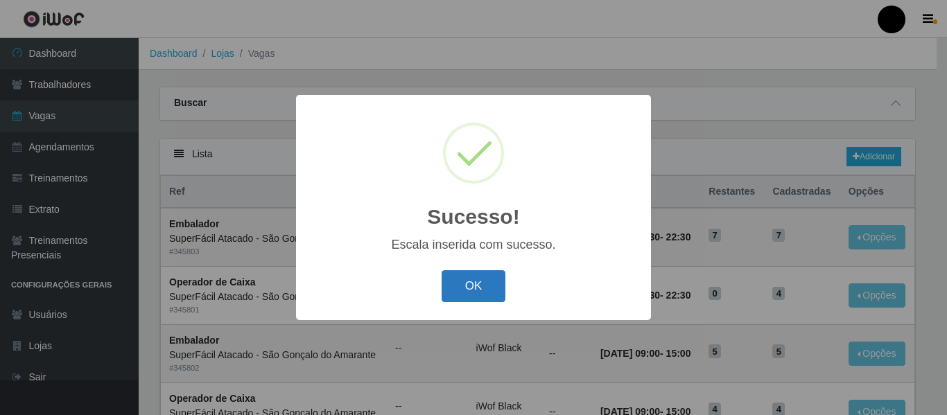
click at [485, 286] on button "OK" at bounding box center [474, 286] width 64 height 33
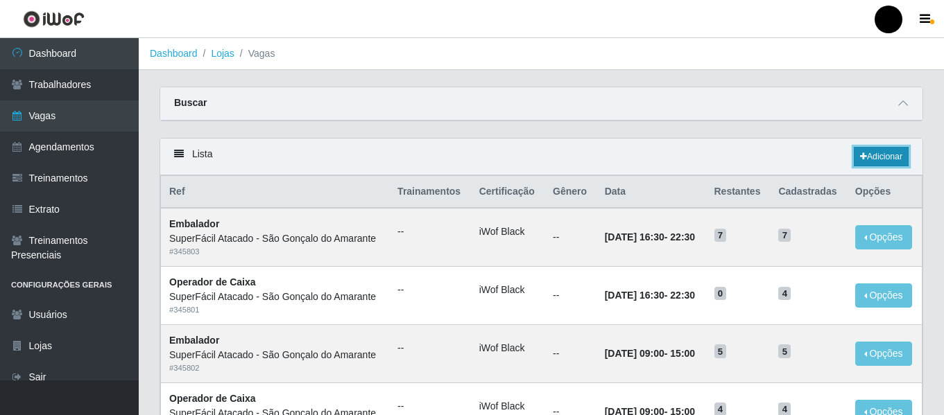
click at [865, 157] on link "Adicionar" at bounding box center [881, 156] width 55 height 19
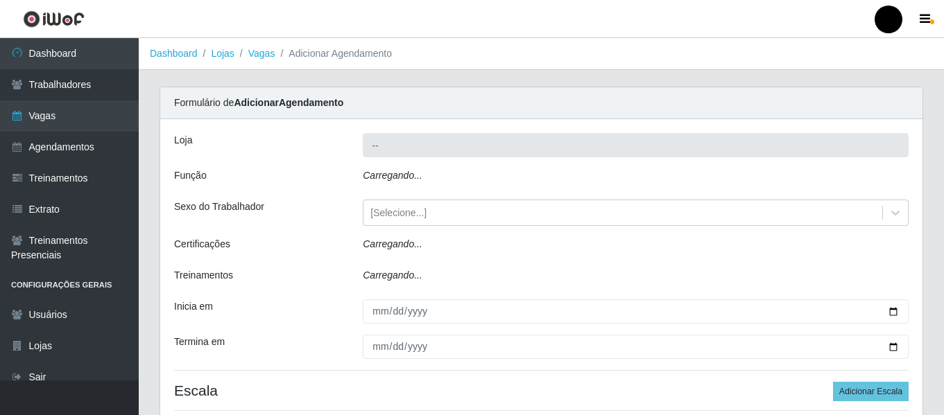
type input "SuperFácil Atacado - São Gonçalo do Amarante"
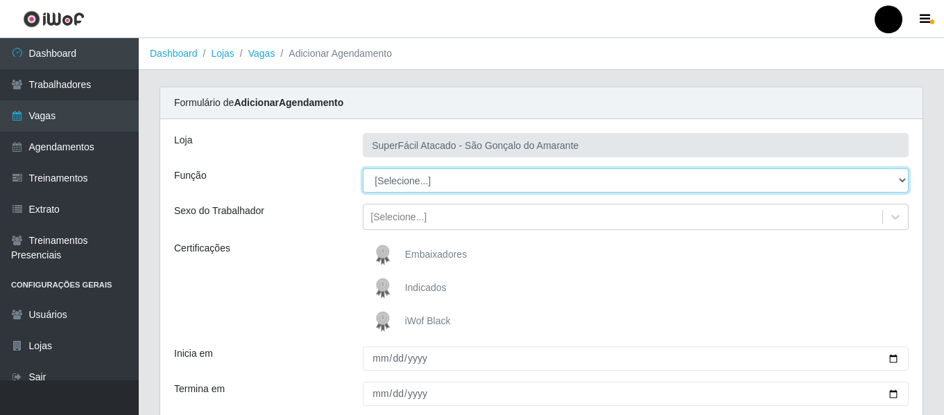
click at [898, 181] on select "[Selecione...] Auxiliar de Estacionamento Auxiliar de Estacionamento + Auxiliar…" at bounding box center [636, 181] width 546 height 24
select select "22"
click at [363, 169] on select "[Selecione...] Auxiliar de Estacionamento Auxiliar de Estacionamento + Auxiliar…" at bounding box center [636, 181] width 546 height 24
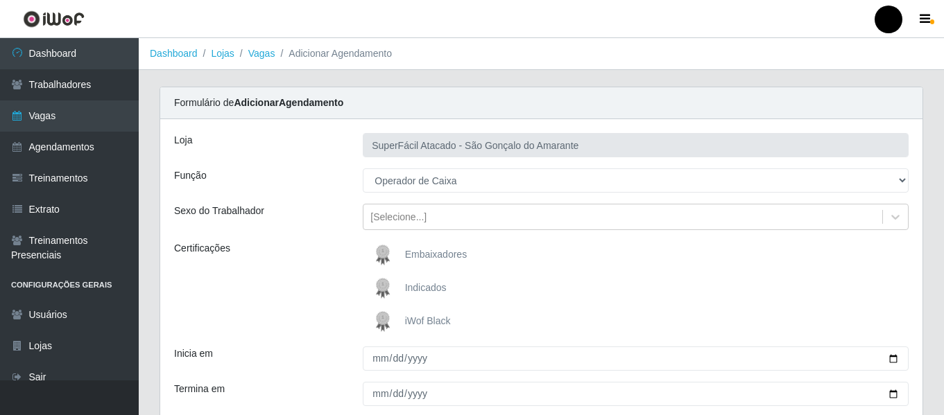
click at [417, 319] on span "iWof Black" at bounding box center [428, 321] width 46 height 11
click at [0, 0] on input "iWof Black" at bounding box center [0, 0] width 0 height 0
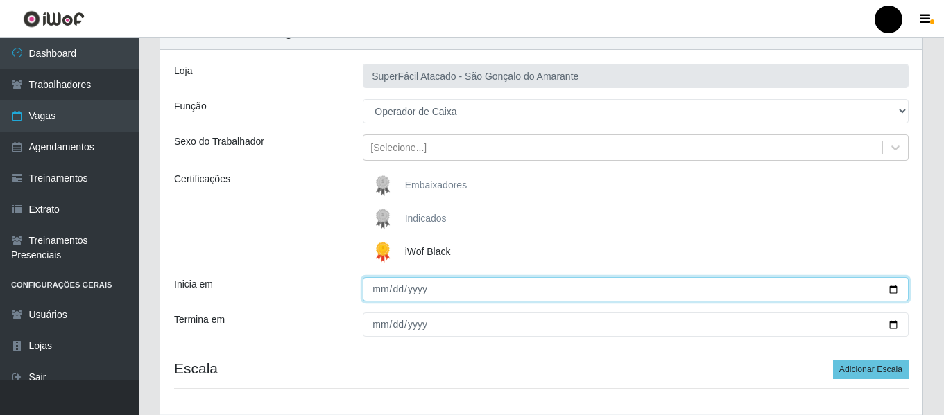
click at [894, 282] on input "Inicia em" at bounding box center [636, 289] width 546 height 24
click at [890, 288] on input "Inicia em" at bounding box center [636, 289] width 546 height 24
type input "[DATE]"
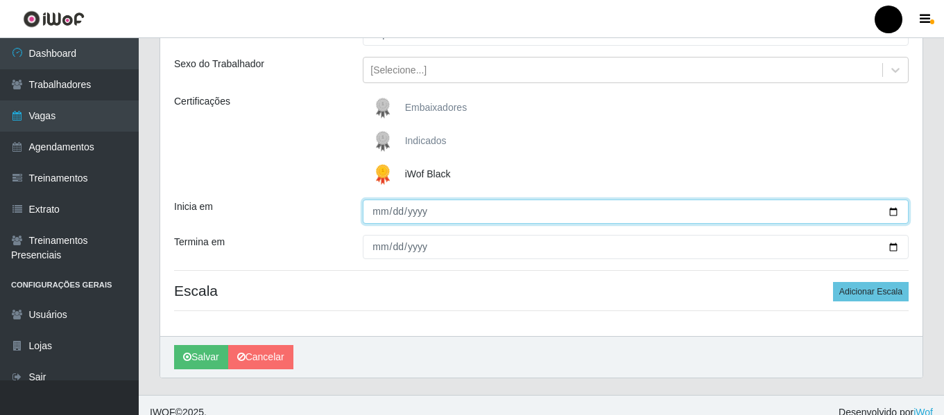
scroll to position [162, 0]
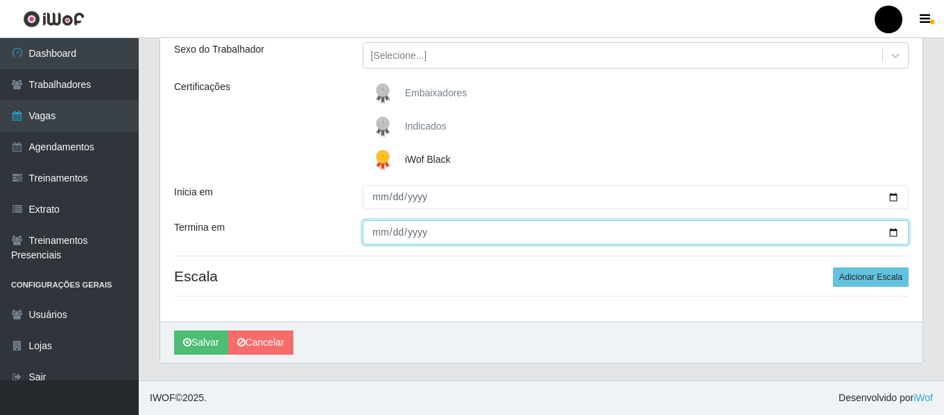
click at [890, 235] on input "Termina em" at bounding box center [636, 233] width 546 height 24
type input "[DATE]"
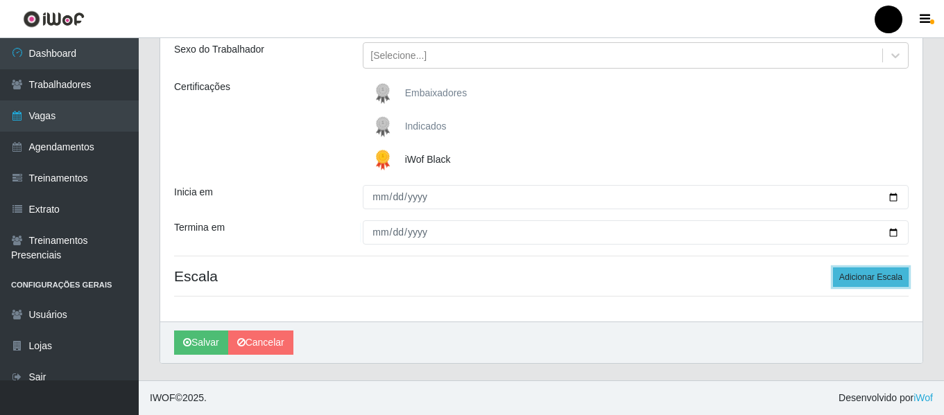
click at [884, 280] on button "Adicionar Escala" at bounding box center [871, 277] width 76 height 19
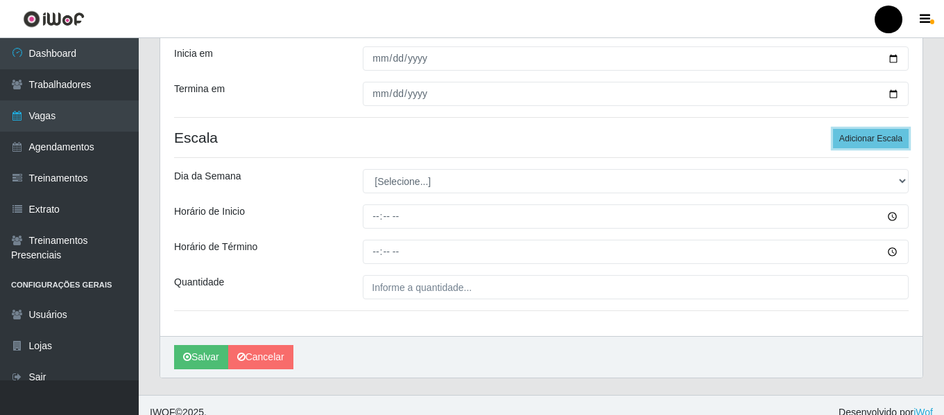
scroll to position [315, 0]
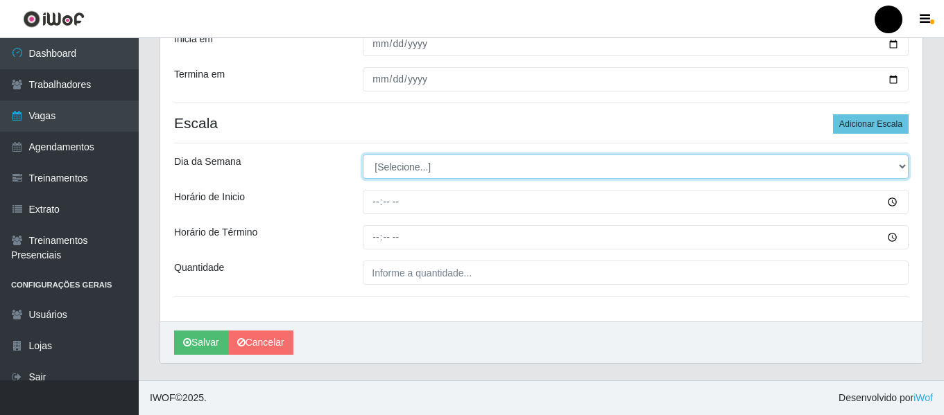
click at [901, 168] on select "[Selecione...] Segunda Terça Quarta Quinta Sexta Sábado Domingo" at bounding box center [636, 167] width 546 height 24
select select "4"
click at [363, 155] on select "[Selecione...] Segunda Terça Quarta Quinta Sexta Sábado Domingo" at bounding box center [636, 167] width 546 height 24
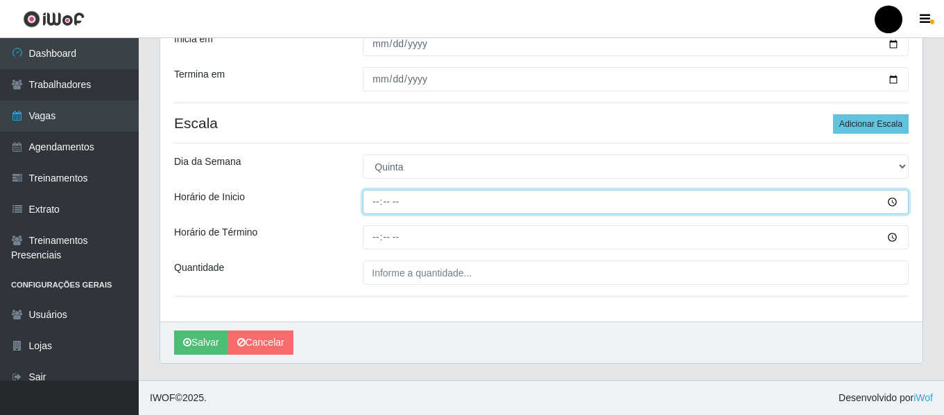
click at [377, 196] on input "Horário de Inicio" at bounding box center [636, 202] width 546 height 24
type input "09:00"
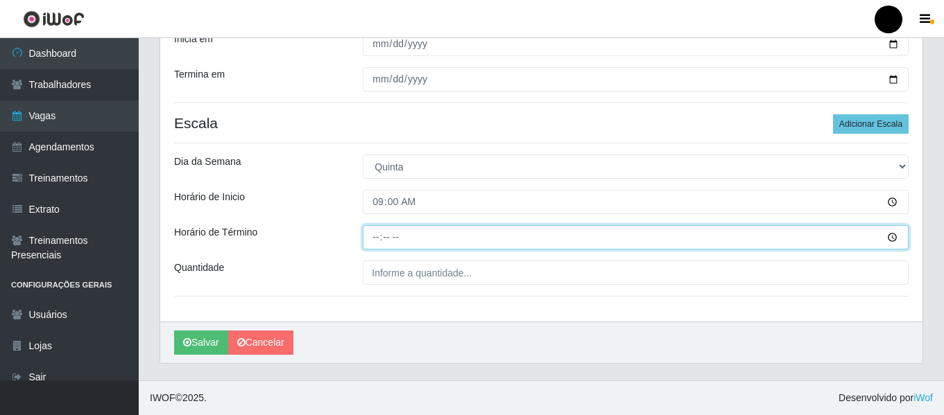
click at [372, 236] on input "Horário de Término" at bounding box center [636, 237] width 546 height 24
type input "15:00"
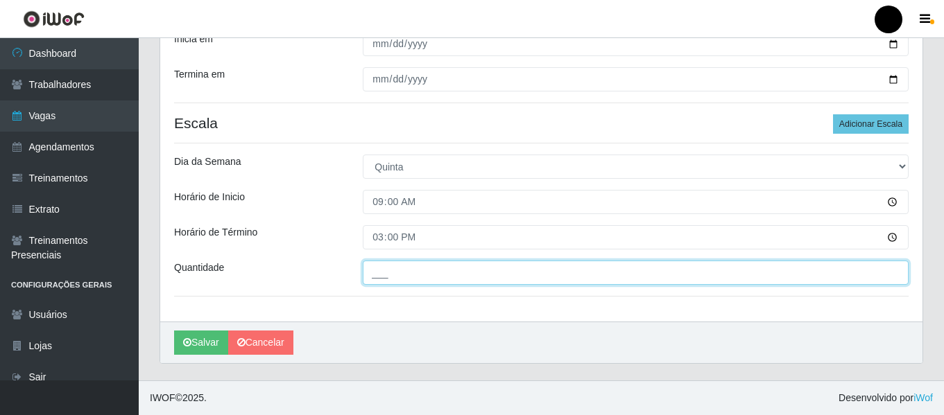
click at [376, 270] on input "___" at bounding box center [636, 273] width 546 height 24
type input "04_"
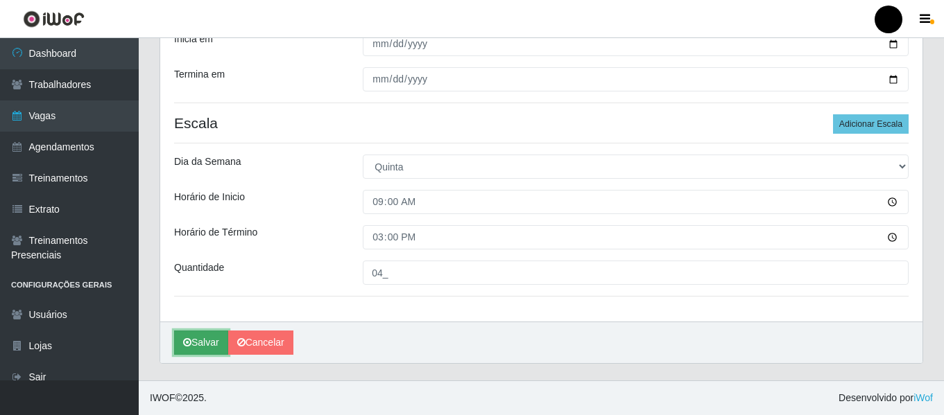
click at [192, 347] on button "Salvar" at bounding box center [201, 343] width 54 height 24
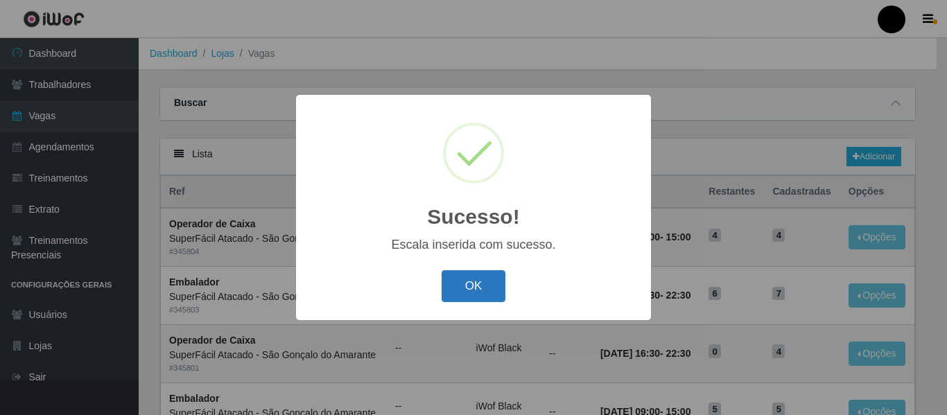
click at [473, 295] on button "OK" at bounding box center [474, 286] width 64 height 33
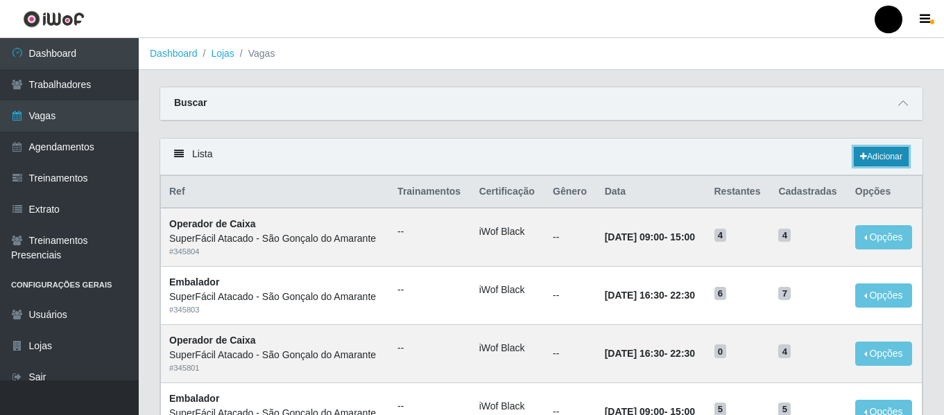
click at [892, 157] on link "Adicionar" at bounding box center [881, 156] width 55 height 19
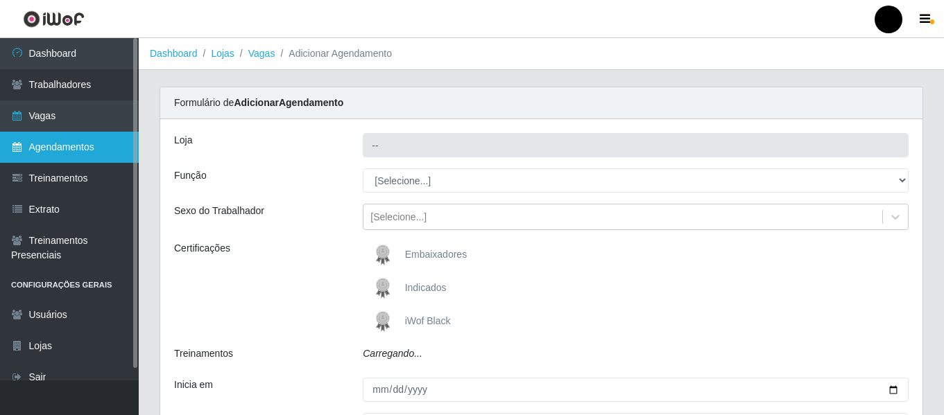
type input "SuperFácil Atacado - São Gonçalo do Amarante"
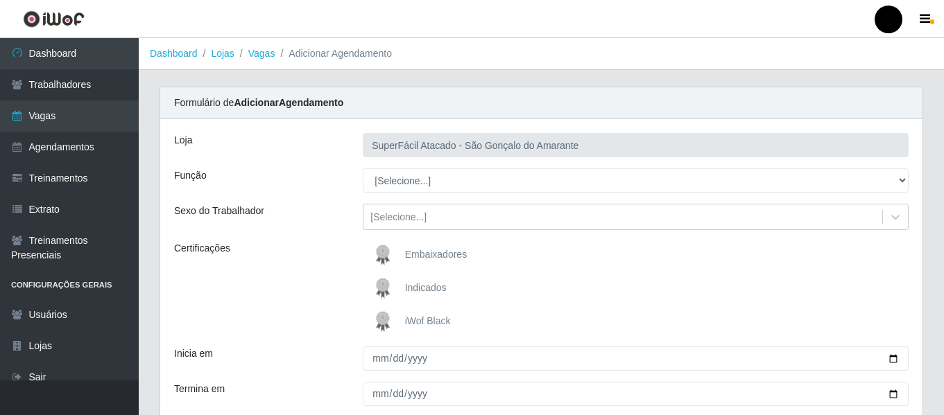
click at [435, 316] on span "iWof Black" at bounding box center [428, 321] width 46 height 11
click at [0, 0] on input "iWof Black" at bounding box center [0, 0] width 0 height 0
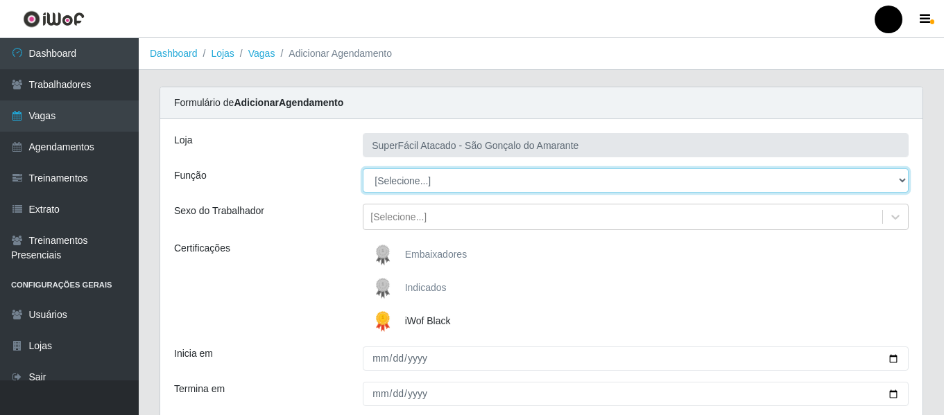
click at [904, 182] on select "[Selecione...] Auxiliar de Estacionamento Auxiliar de Estacionamento + Auxiliar…" at bounding box center [636, 181] width 546 height 24
select select "22"
click at [363, 169] on select "[Selecione...] Auxiliar de Estacionamento Auxiliar de Estacionamento + Auxiliar…" at bounding box center [636, 181] width 546 height 24
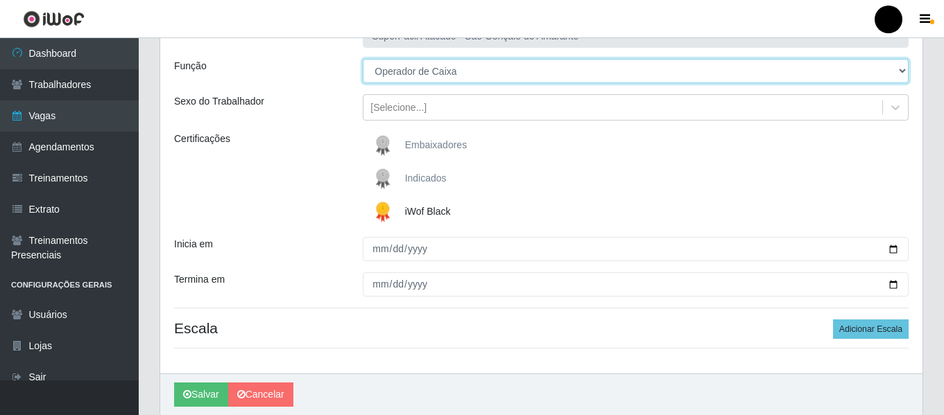
scroll to position [139, 0]
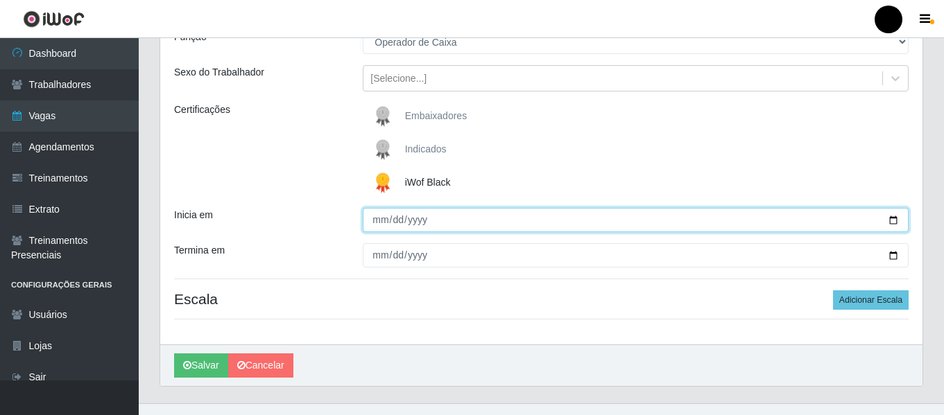
click at [893, 224] on input "Inicia em" at bounding box center [636, 220] width 546 height 24
type input "[DATE]"
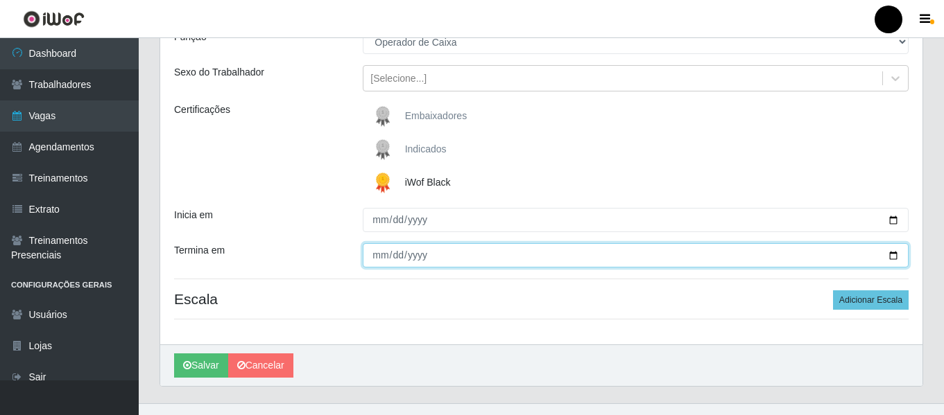
click at [897, 258] on input "Termina em" at bounding box center [636, 255] width 546 height 24
type input "[DATE]"
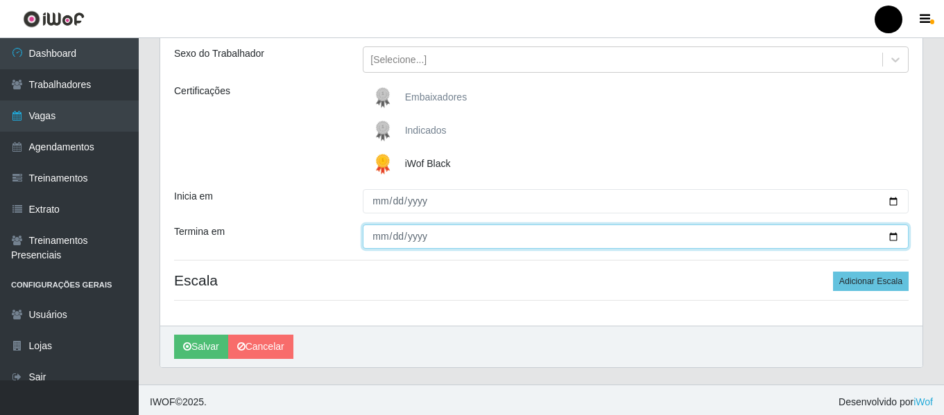
scroll to position [162, 0]
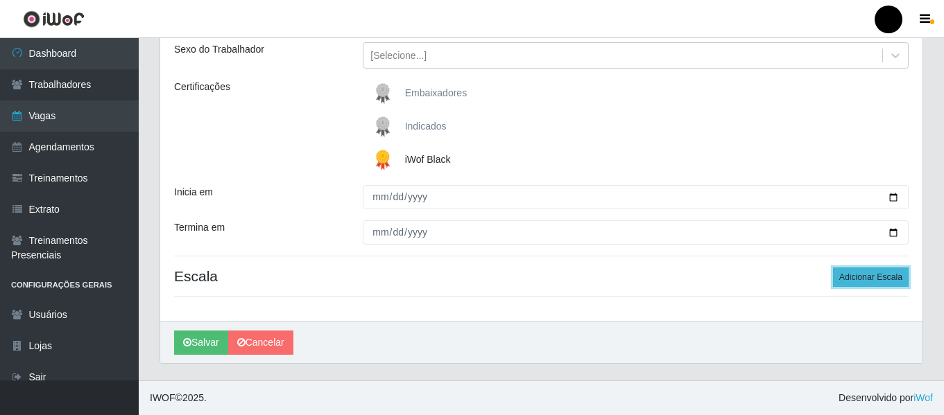
click at [848, 275] on button "Adicionar Escala" at bounding box center [871, 277] width 76 height 19
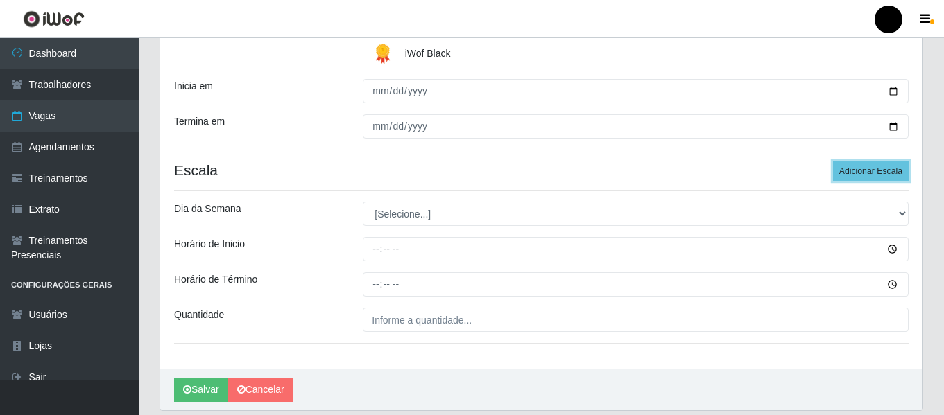
scroll to position [300, 0]
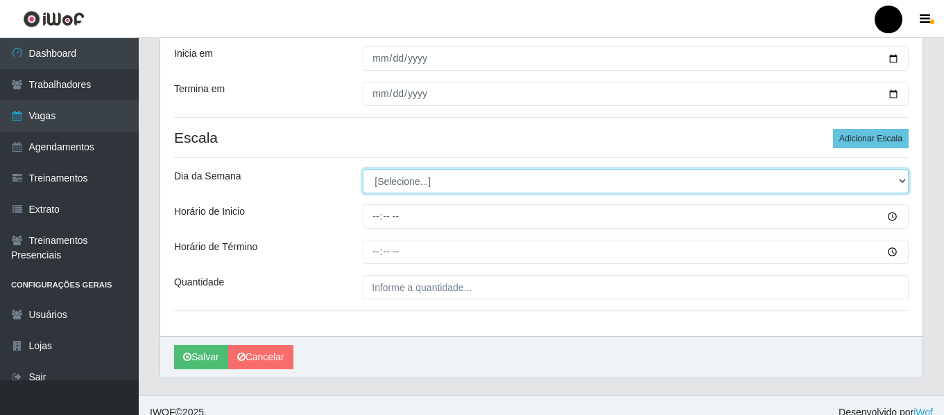
click at [899, 184] on select "[Selecione...] Segunda Terça Quarta Quinta Sexta Sábado Domingo" at bounding box center [636, 181] width 546 height 24
select select "4"
click at [363, 169] on select "[Selecione...] Segunda Terça Quarta Quinta Sexta Sábado Domingo" at bounding box center [636, 181] width 546 height 24
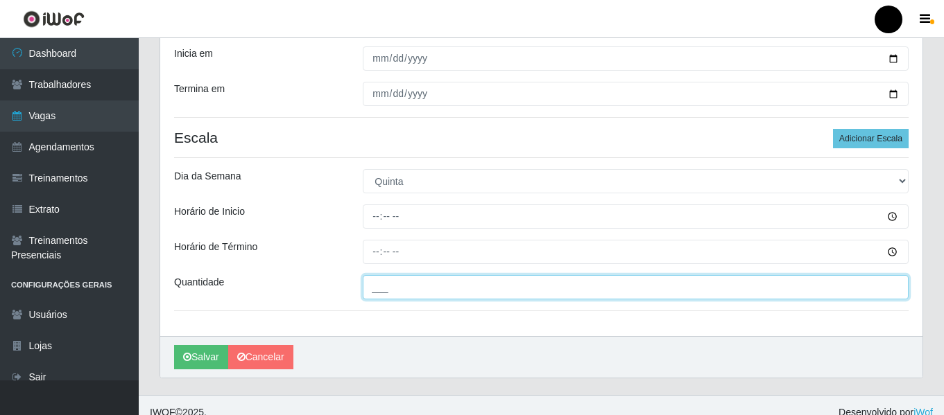
click at [413, 293] on input "___" at bounding box center [636, 287] width 546 height 24
type input "04_"
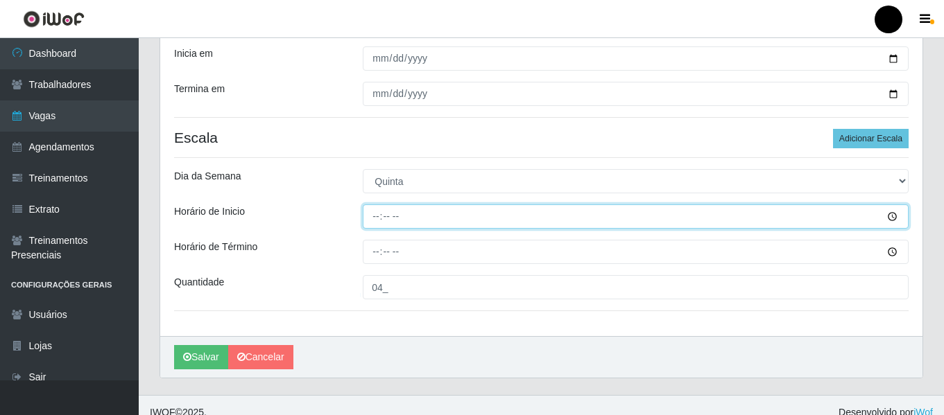
click at [369, 216] on input "Horário de Inicio" at bounding box center [636, 217] width 546 height 24
type input "16:30"
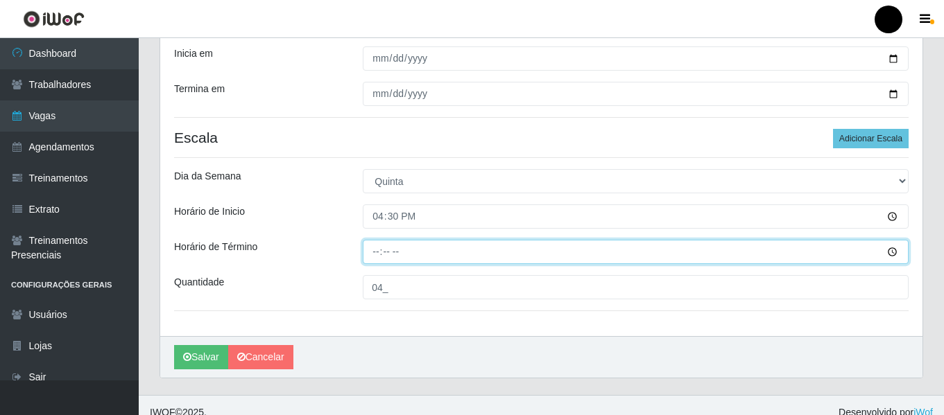
click at [377, 247] on input "Horário de Término" at bounding box center [636, 252] width 546 height 24
type input "22:30"
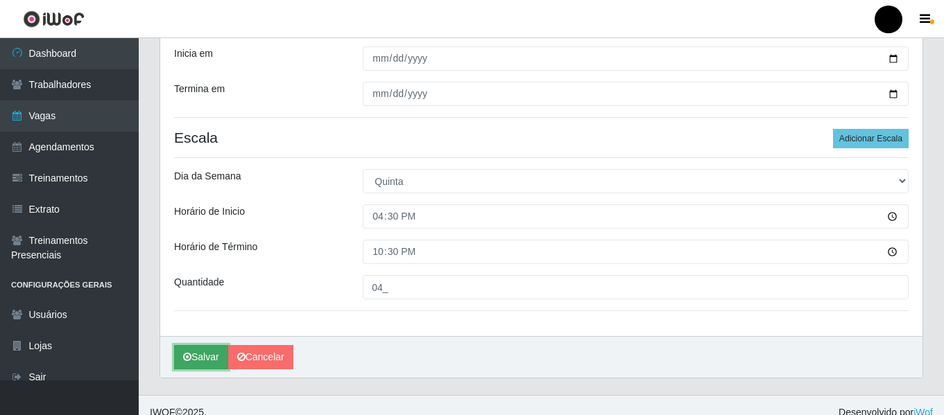
click at [182, 353] on button "Salvar" at bounding box center [201, 357] width 54 height 24
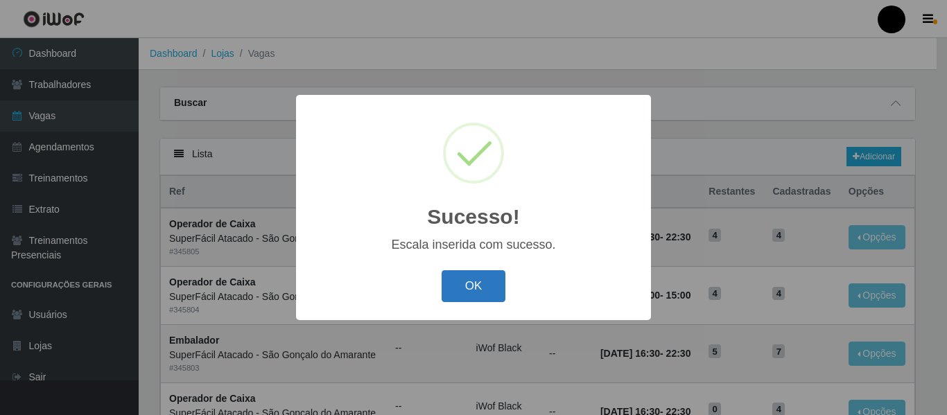
click at [478, 289] on button "OK" at bounding box center [474, 286] width 64 height 33
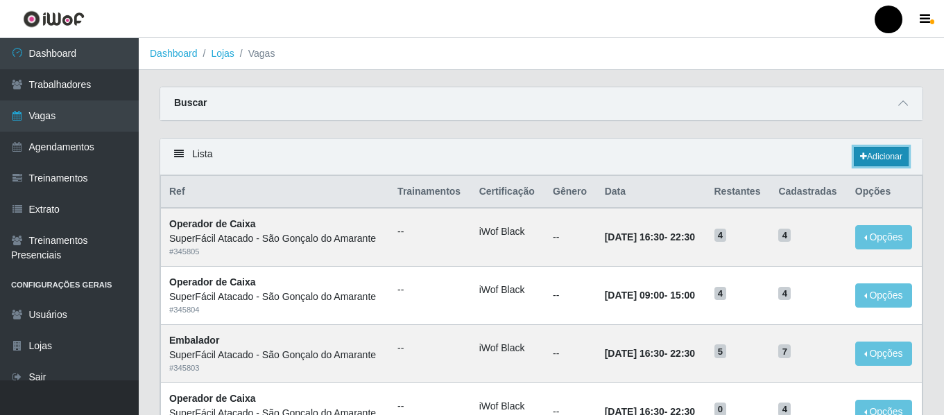
click at [868, 157] on link "Adicionar" at bounding box center [881, 156] width 55 height 19
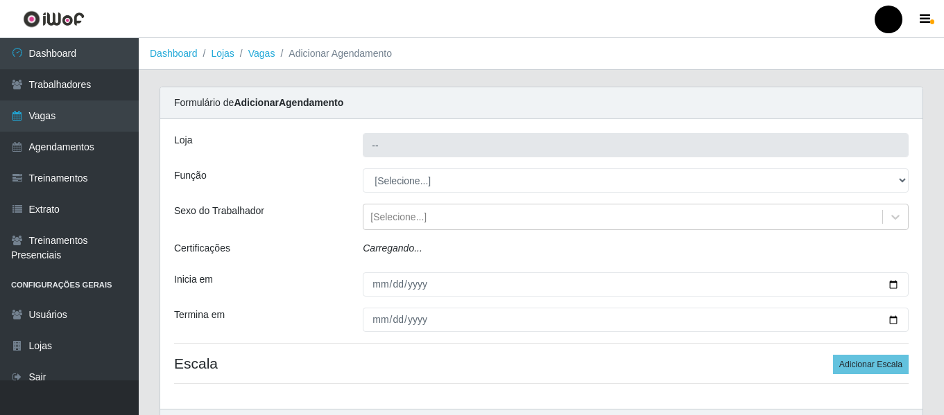
type input "SuperFácil Atacado - São Gonçalo do Amarante"
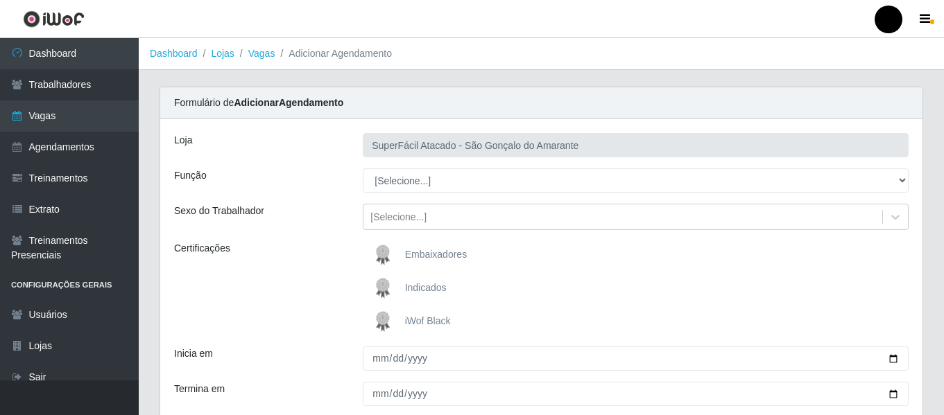
click at [420, 322] on span "iWof Black" at bounding box center [428, 321] width 46 height 11
click at [0, 0] on input "iWof Black" at bounding box center [0, 0] width 0 height 0
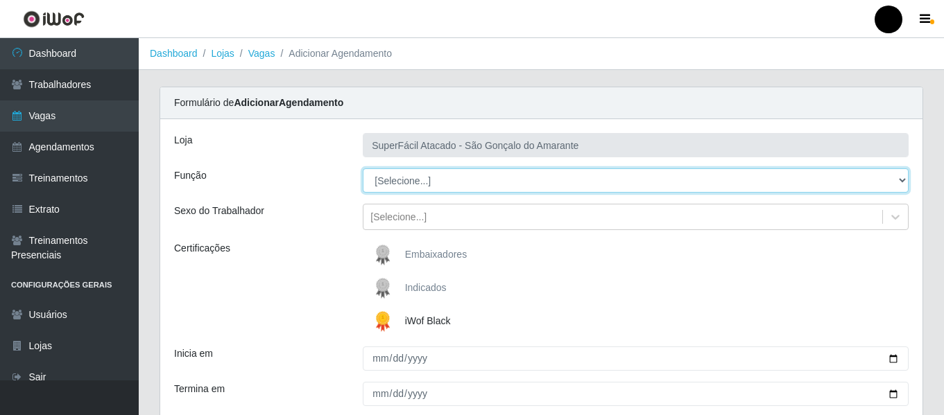
click at [906, 181] on select "[Selecione...] Auxiliar de Estacionamento Auxiliar de Estacionamento + Auxiliar…" at bounding box center [636, 181] width 546 height 24
select select "1"
click at [363, 169] on select "[Selecione...] Auxiliar de Estacionamento Auxiliar de Estacionamento + Auxiliar…" at bounding box center [636, 181] width 546 height 24
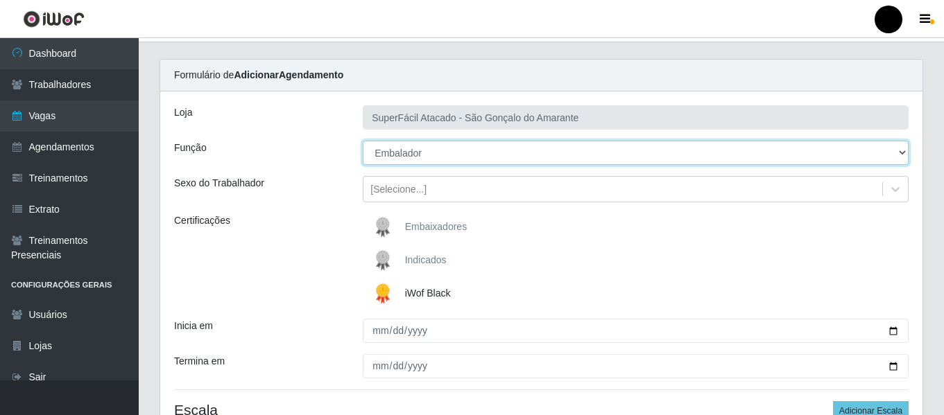
scroll to position [69, 0]
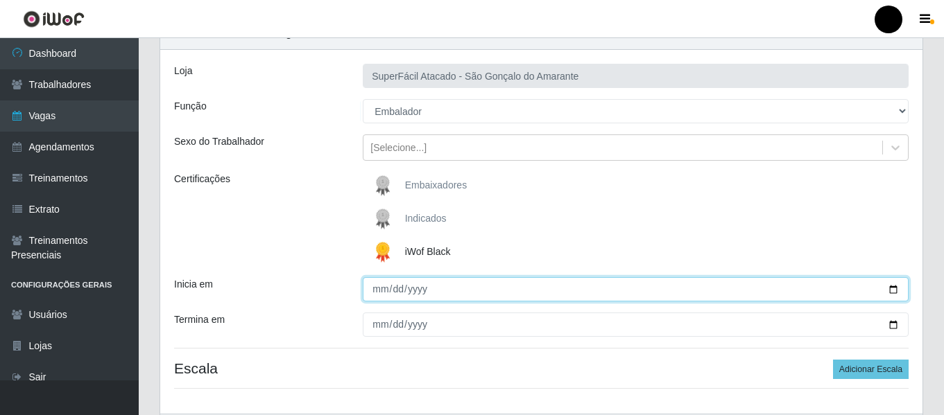
click at [893, 286] on input "Inicia em" at bounding box center [636, 289] width 546 height 24
type input "[DATE]"
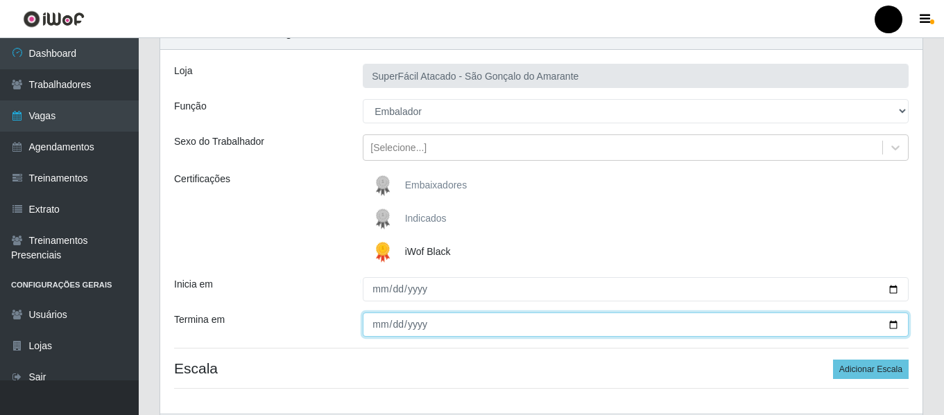
click at [895, 327] on input "Termina em" at bounding box center [636, 325] width 546 height 24
type input "[DATE]"
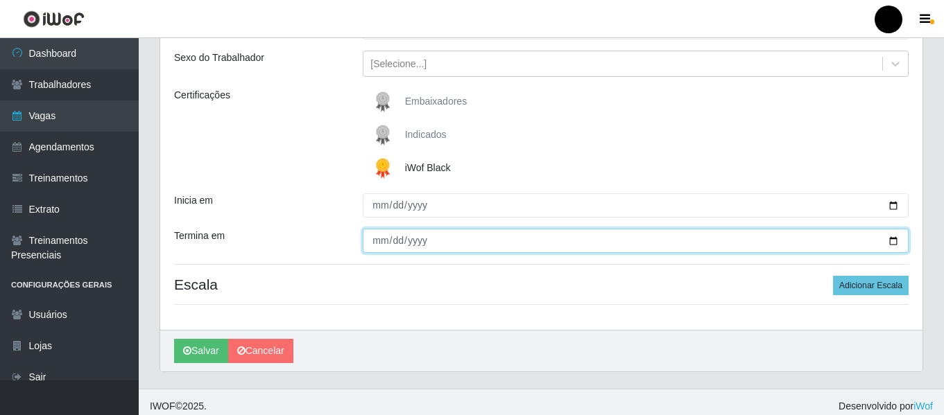
scroll to position [162, 0]
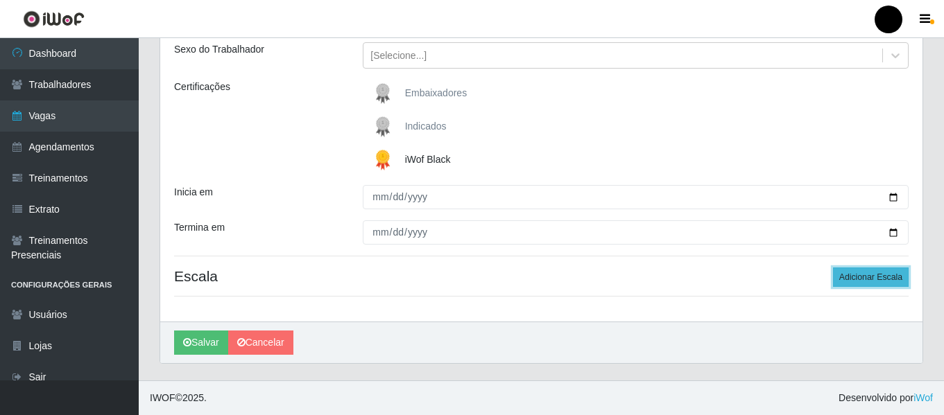
click at [872, 273] on button "Adicionar Escala" at bounding box center [871, 277] width 76 height 19
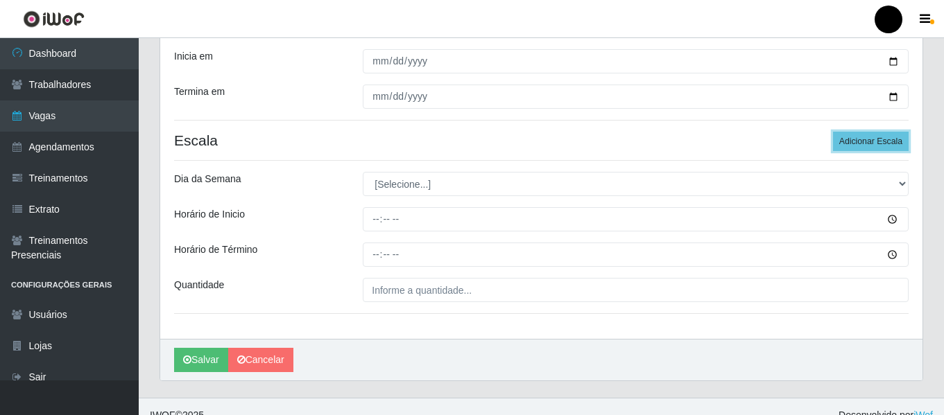
scroll to position [300, 0]
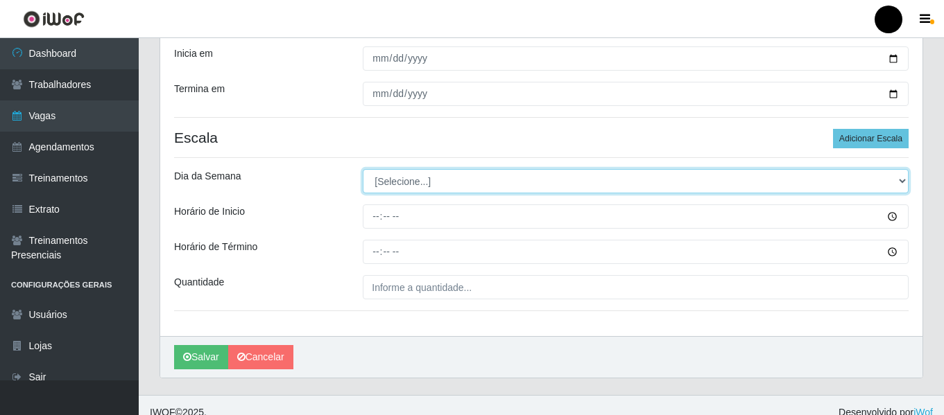
click at [898, 186] on select "[Selecione...] Segunda Terça Quarta Quinta Sexta Sábado Domingo" at bounding box center [636, 181] width 546 height 24
select select "4"
click at [363, 169] on select "[Selecione...] Segunda Terça Quarta Quinta Sexta Sábado Domingo" at bounding box center [636, 181] width 546 height 24
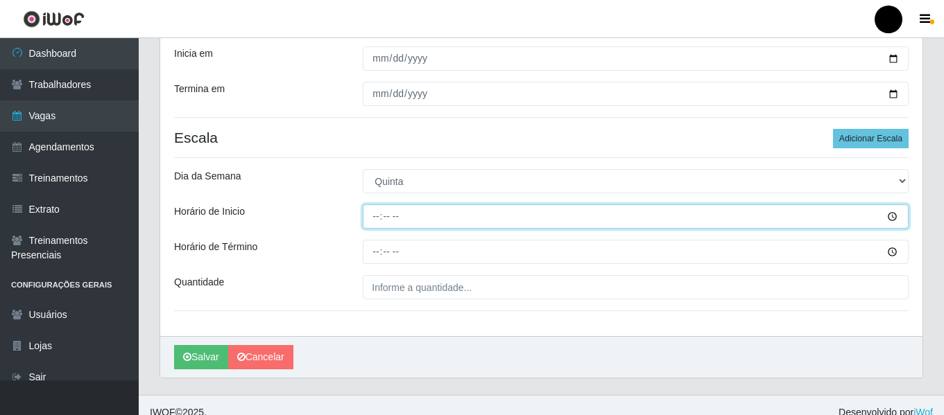
click at [373, 216] on input "Horário de Inicio" at bounding box center [636, 217] width 546 height 24
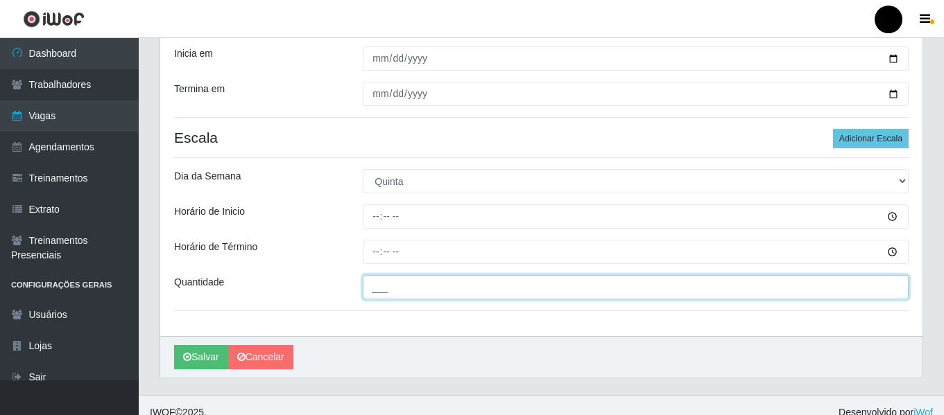
click at [435, 286] on input "___" at bounding box center [636, 287] width 546 height 24
type input "05_"
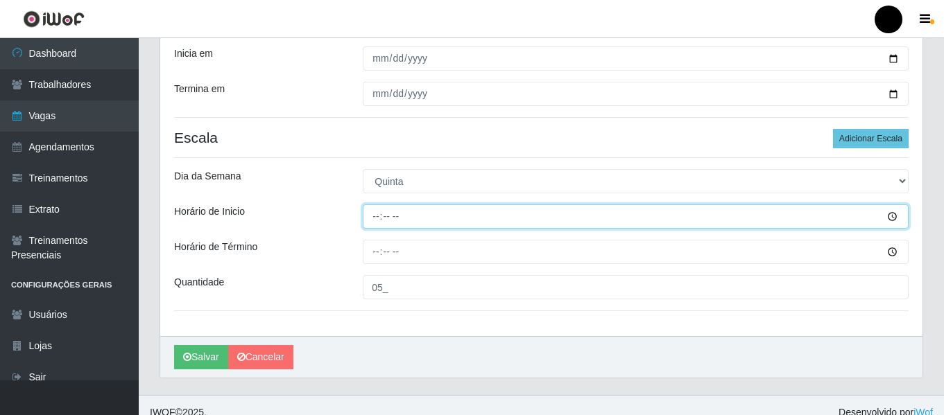
click at [371, 215] on input "Horário de Inicio" at bounding box center [636, 217] width 546 height 24
type input "09:00"
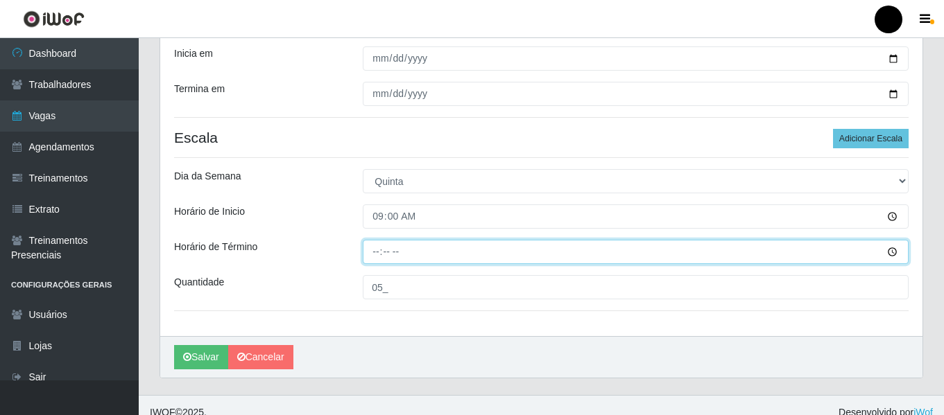
click at [368, 250] on input "Horário de Término" at bounding box center [636, 252] width 546 height 24
type input "15:00"
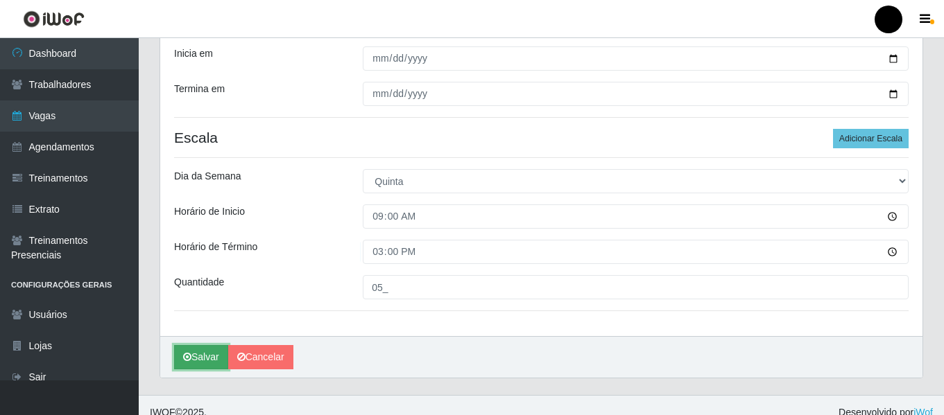
click at [203, 363] on button "Salvar" at bounding box center [201, 357] width 54 height 24
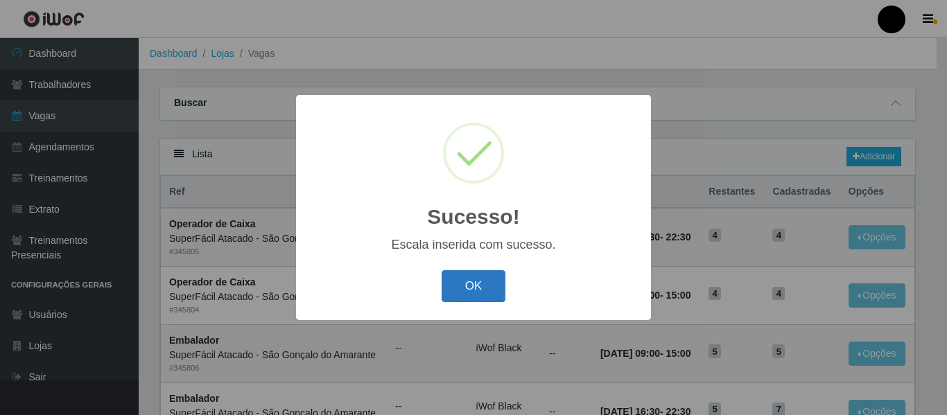
click at [451, 284] on button "OK" at bounding box center [474, 286] width 64 height 33
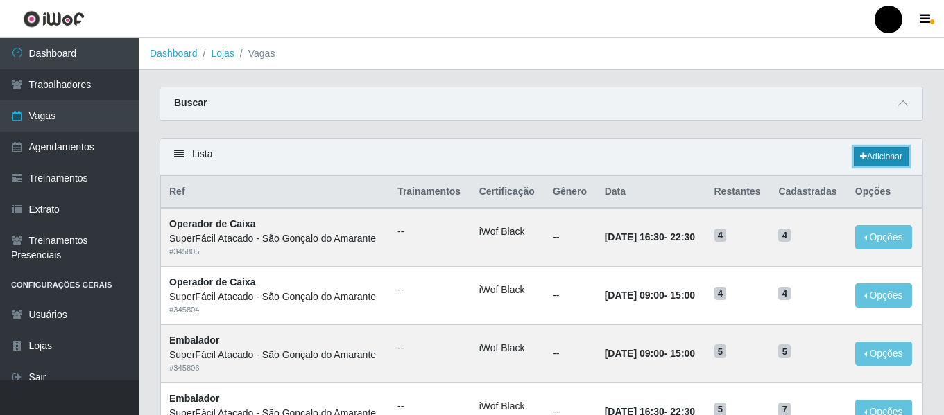
click at [866, 159] on link "Adicionar" at bounding box center [881, 156] width 55 height 19
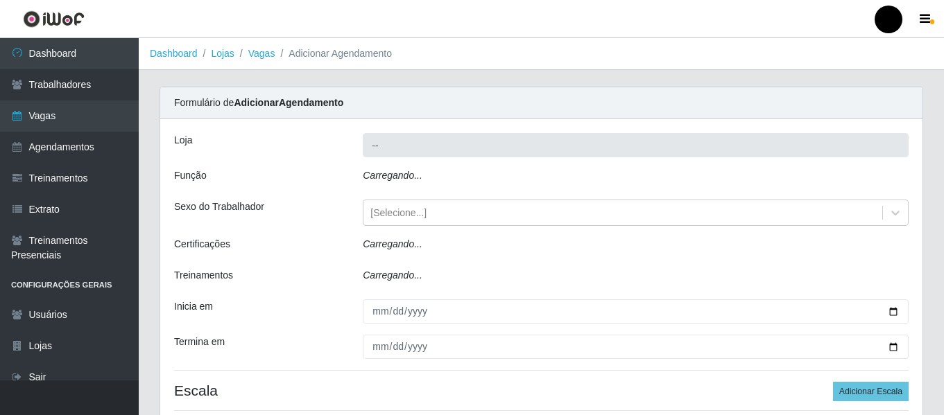
type input "SuperFácil Atacado - São Gonçalo do Amarante"
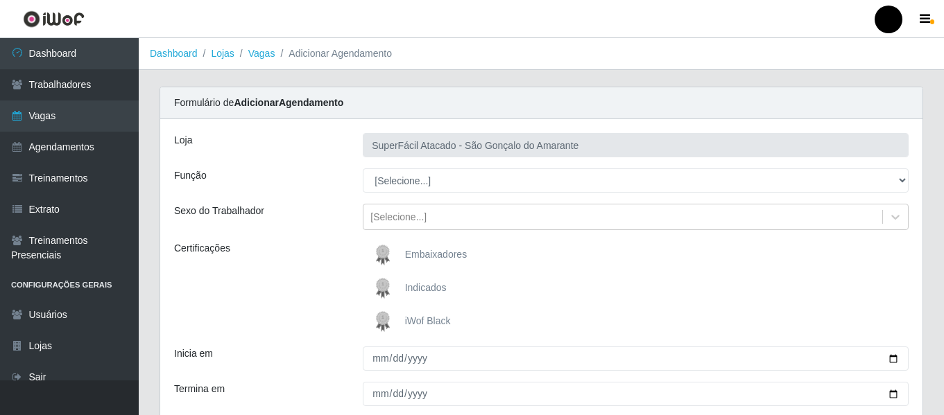
click at [423, 322] on span "iWof Black" at bounding box center [428, 321] width 46 height 11
click at [0, 0] on input "iWof Black" at bounding box center [0, 0] width 0 height 0
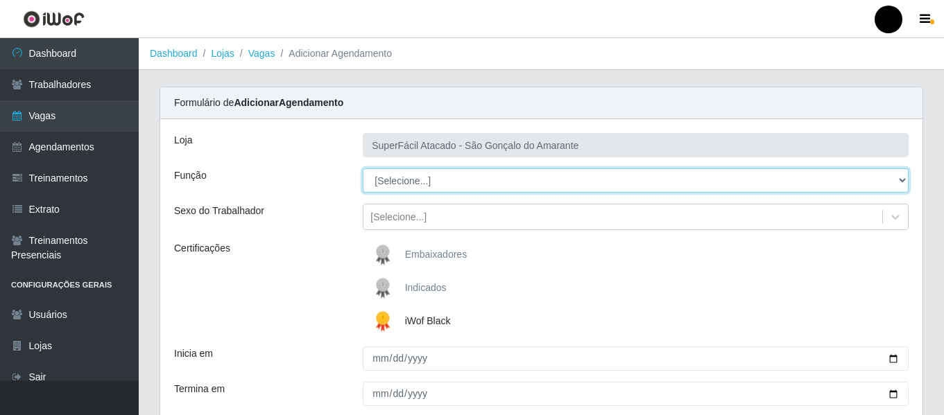
click at [899, 184] on select "[Selecione...] Auxiliar de Estacionamento Auxiliar de Estacionamento + Auxiliar…" at bounding box center [636, 181] width 546 height 24
select select "1"
click at [363, 169] on select "[Selecione...] Auxiliar de Estacionamento Auxiliar de Estacionamento + Auxiliar…" at bounding box center [636, 181] width 546 height 24
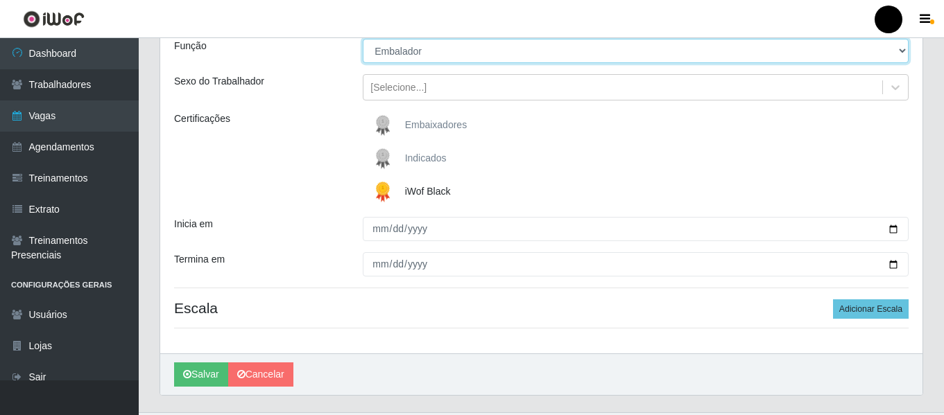
scroll to position [139, 0]
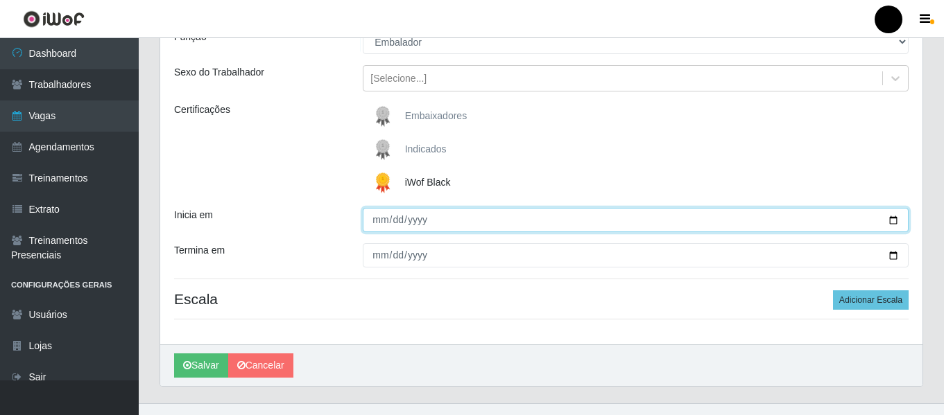
click at [888, 217] on input "Inicia em" at bounding box center [636, 220] width 546 height 24
type input "[DATE]"
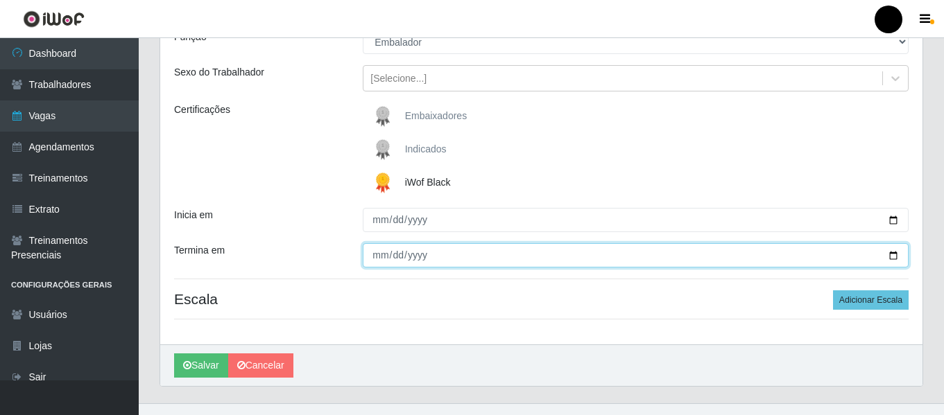
click at [893, 257] on input "Termina em" at bounding box center [636, 255] width 546 height 24
type input "[DATE]"
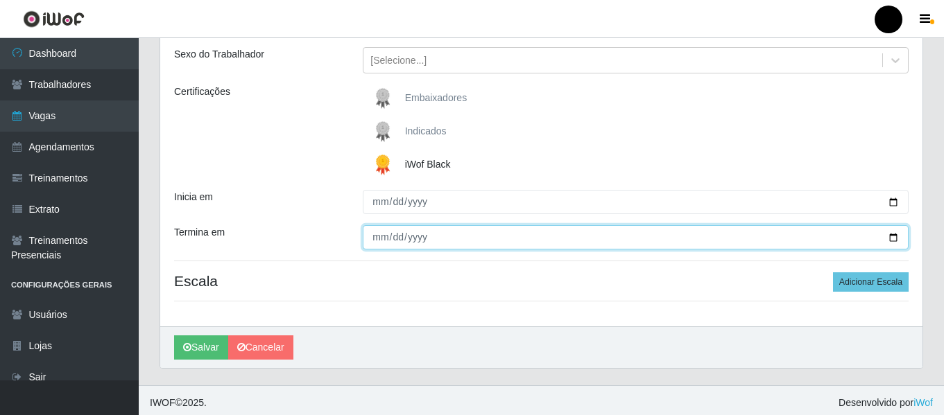
scroll to position [162, 0]
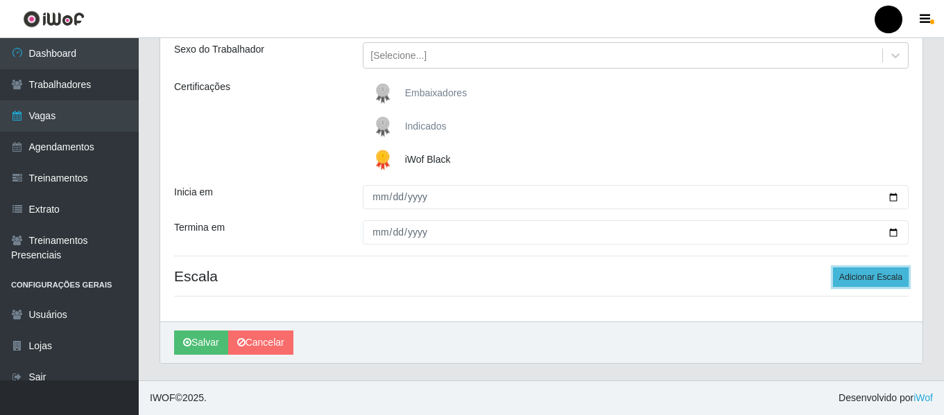
click at [878, 279] on button "Adicionar Escala" at bounding box center [871, 277] width 76 height 19
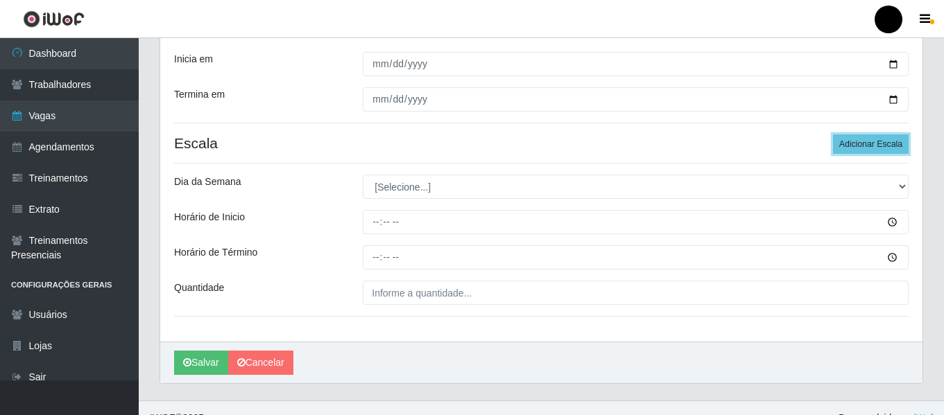
scroll to position [300, 0]
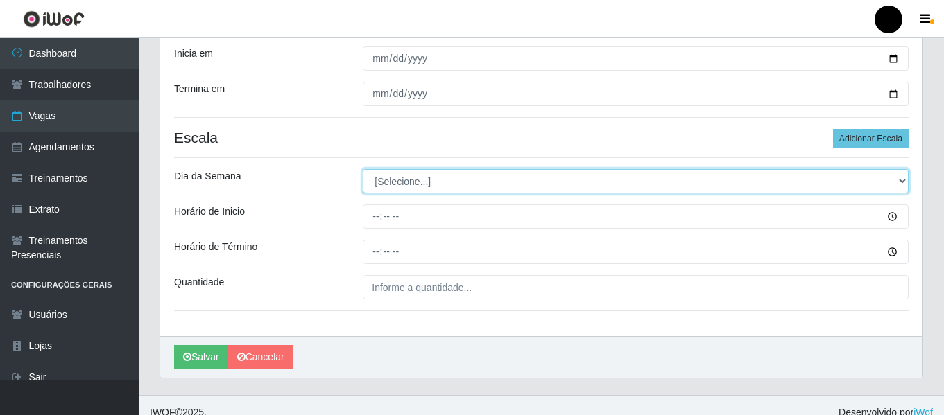
click at [901, 184] on select "[Selecione...] Segunda Terça Quarta Quinta Sexta Sábado Domingo" at bounding box center [636, 181] width 546 height 24
select select "4"
click at [363, 169] on select "[Selecione...] Segunda Terça Quarta Quinta Sexta Sábado Domingo" at bounding box center [636, 181] width 546 height 24
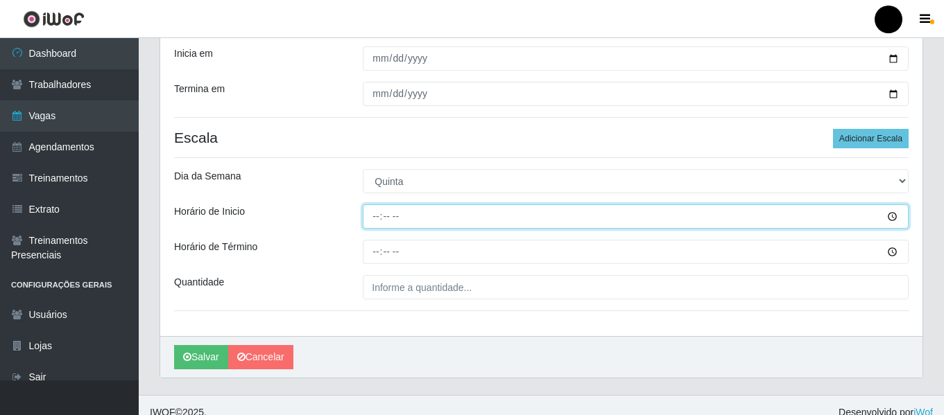
click at [371, 215] on input "Horário de Inicio" at bounding box center [636, 217] width 546 height 24
type input "16:30"
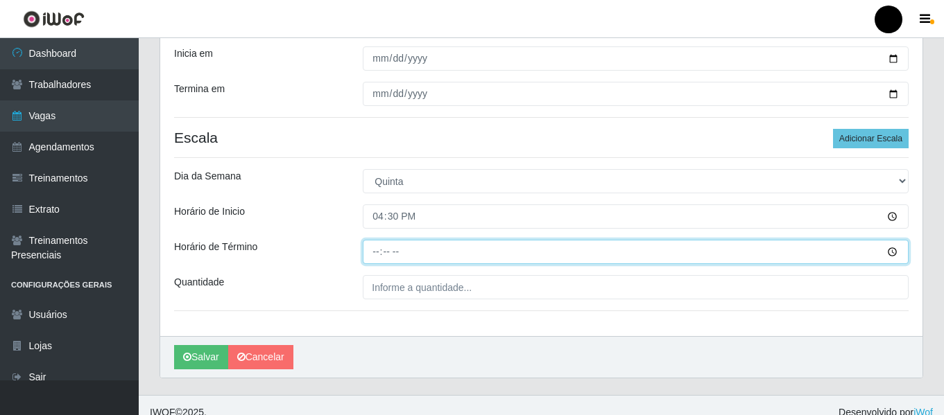
click at [371, 252] on input "Horário de Término" at bounding box center [636, 252] width 546 height 24
type input "22:30"
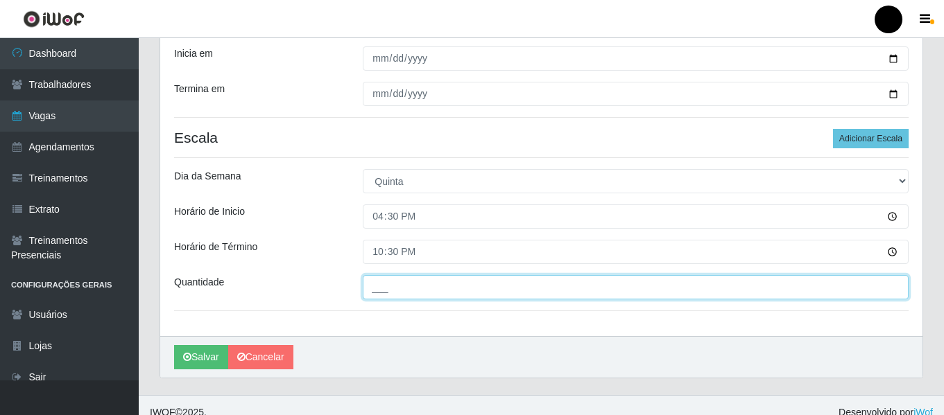
click at [378, 293] on input "___" at bounding box center [636, 287] width 546 height 24
type input "07_"
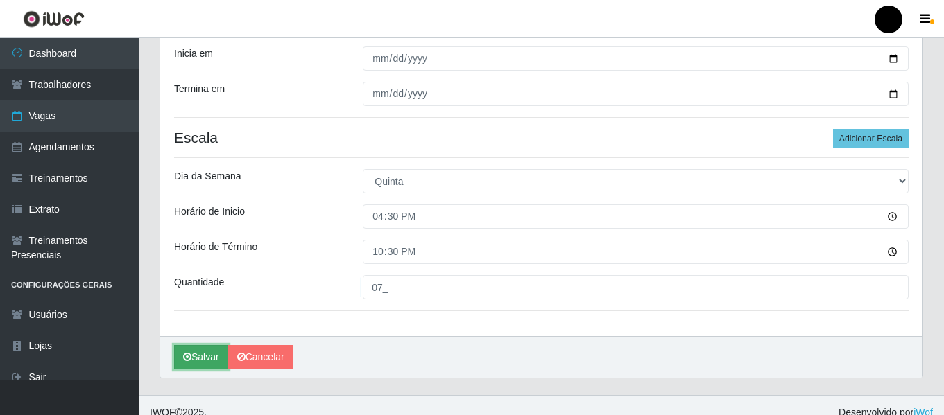
click at [196, 361] on button "Salvar" at bounding box center [201, 357] width 54 height 24
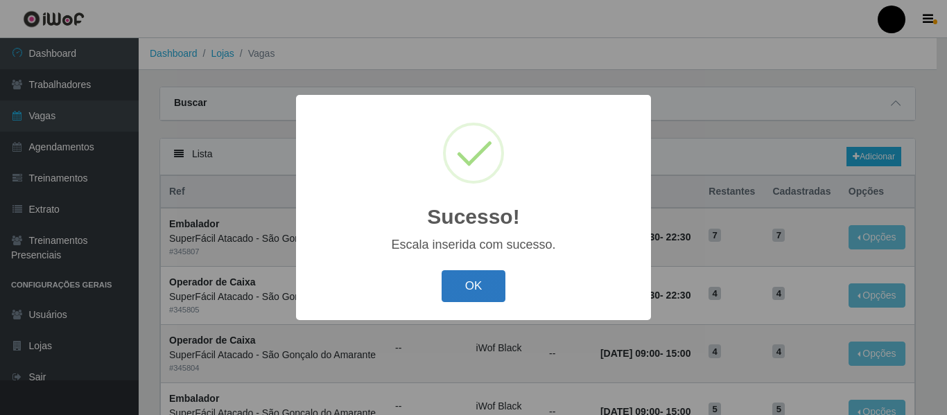
click at [462, 284] on button "OK" at bounding box center [474, 286] width 64 height 33
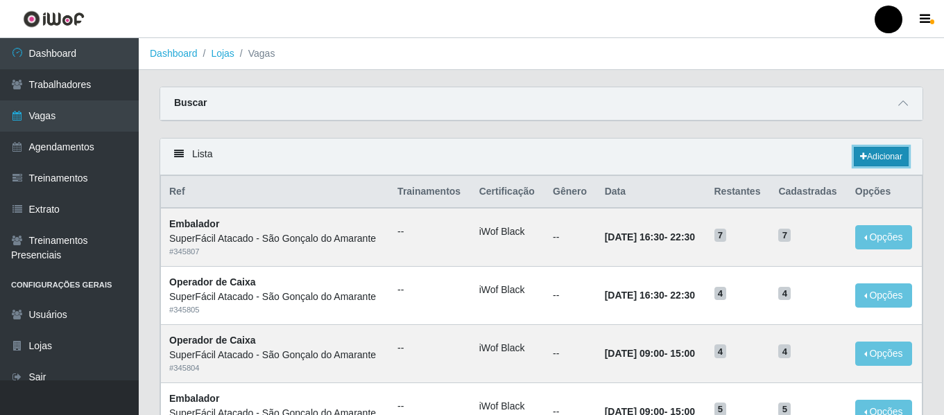
click at [863, 161] on icon at bounding box center [863, 157] width 7 height 8
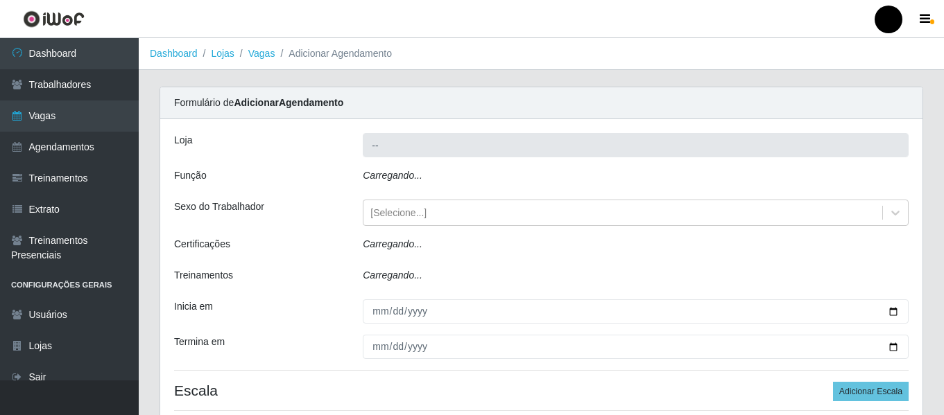
type input "SuperFácil Atacado - São Gonçalo do Amarante"
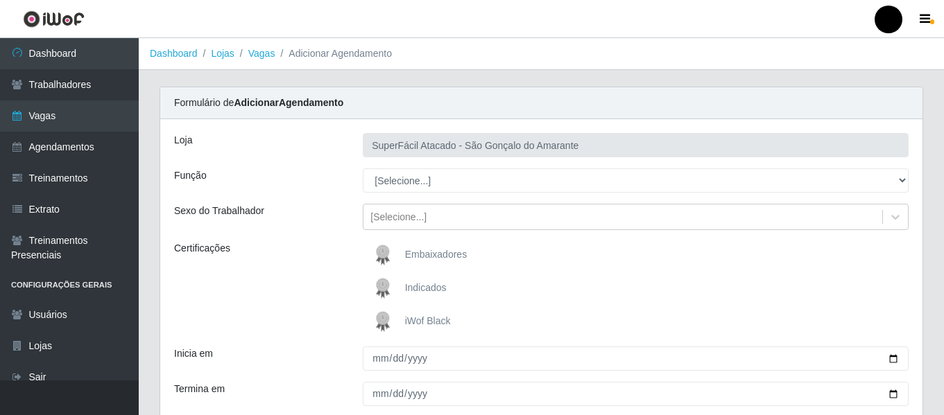
click at [431, 319] on span "iWof Black" at bounding box center [428, 321] width 46 height 11
click at [0, 0] on input "iWof Black" at bounding box center [0, 0] width 0 height 0
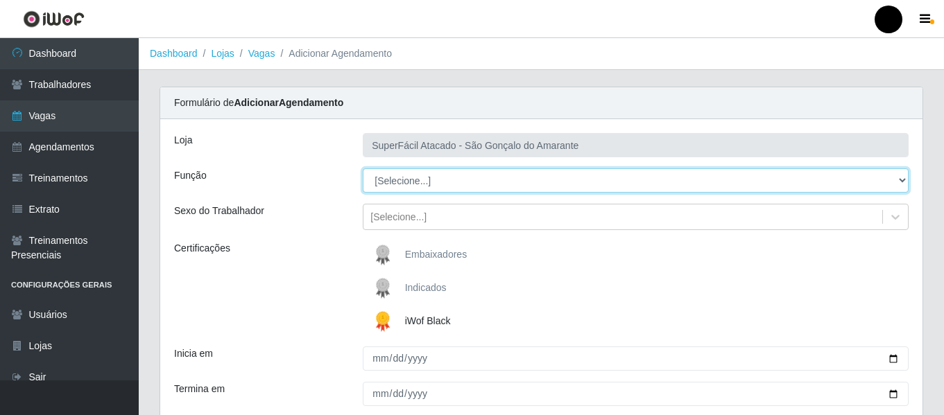
click at [892, 178] on select "[Selecione...] Auxiliar de Estacionamento Auxiliar de Estacionamento + Auxiliar…" at bounding box center [636, 181] width 546 height 24
select select "22"
click at [363, 169] on select "[Selecione...] Auxiliar de Estacionamento Auxiliar de Estacionamento + Auxiliar…" at bounding box center [636, 181] width 546 height 24
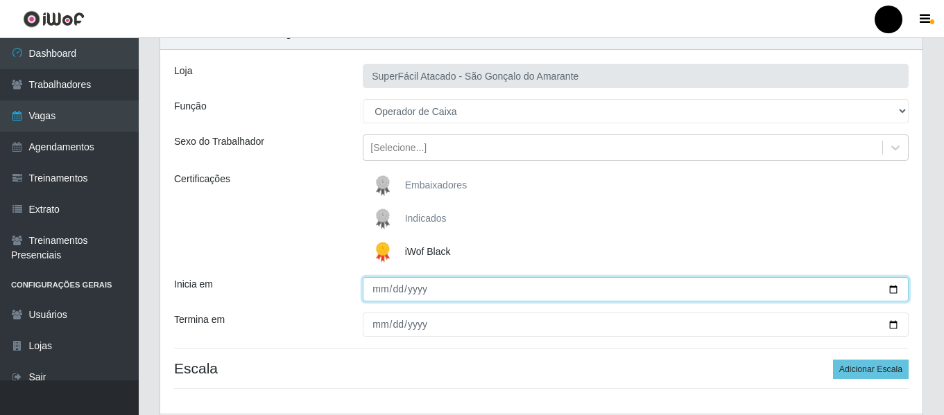
click at [895, 286] on input "Inicia em" at bounding box center [636, 289] width 546 height 24
type input "[DATE]"
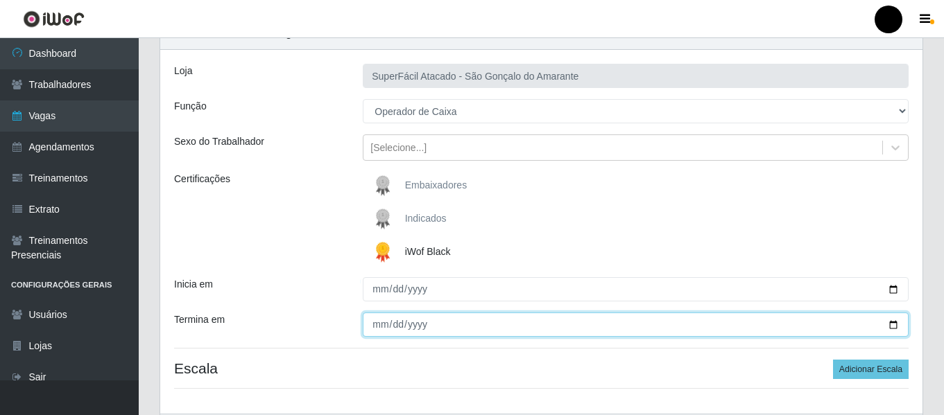
click at [894, 322] on input "Termina em" at bounding box center [636, 325] width 546 height 24
type input "[DATE]"
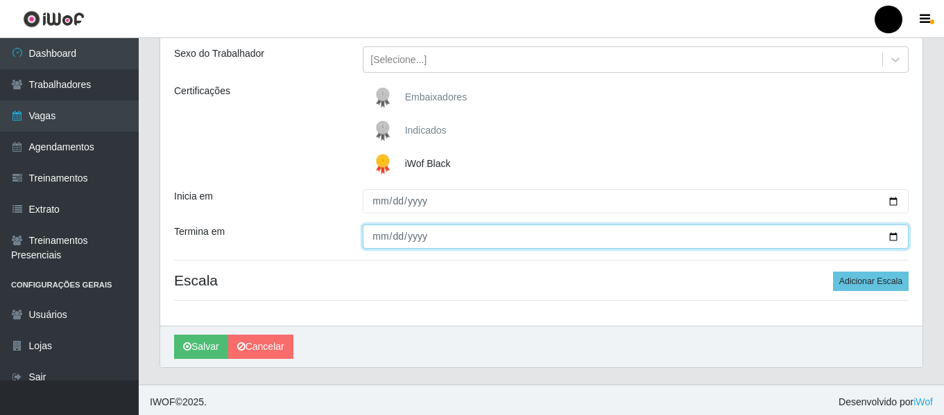
scroll to position [162, 0]
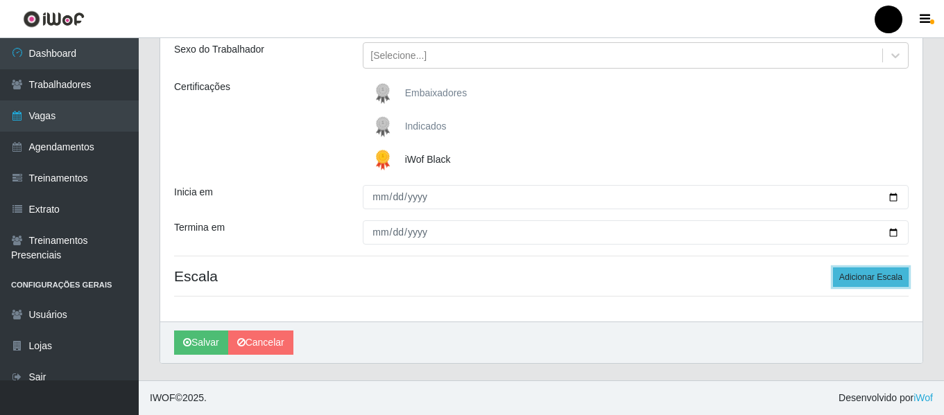
click at [849, 278] on button "Adicionar Escala" at bounding box center [871, 277] width 76 height 19
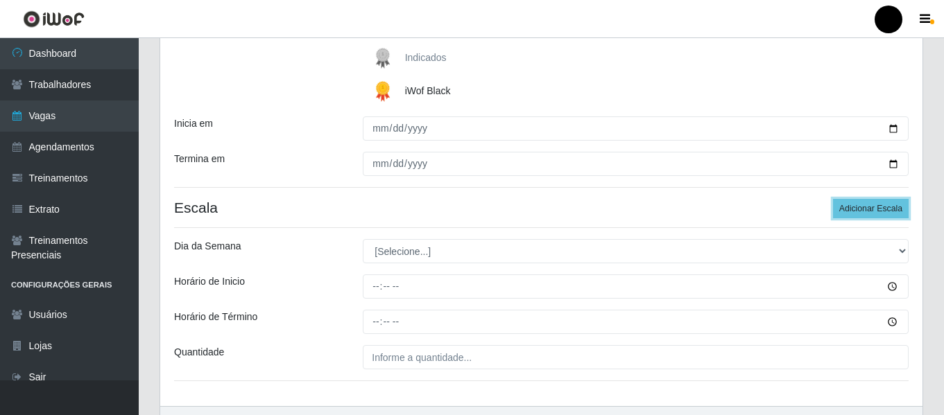
scroll to position [231, 0]
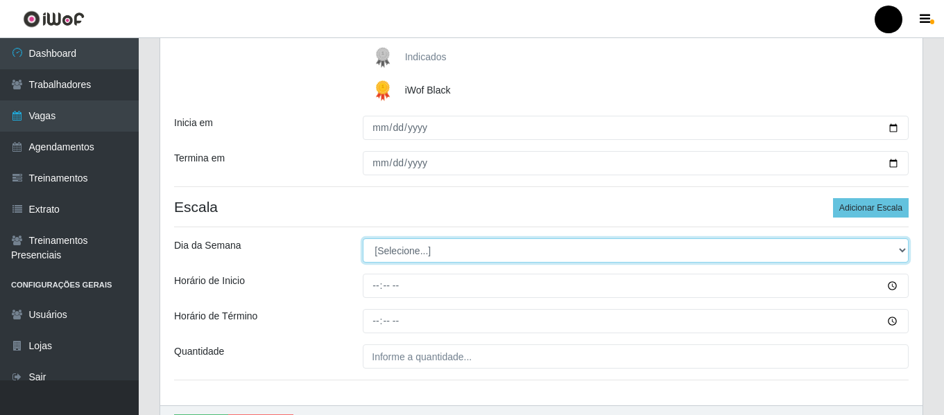
click at [902, 248] on select "[Selecione...] Segunda Terça Quarta Quinta Sexta Sábado Domingo" at bounding box center [636, 251] width 546 height 24
select select "5"
click at [363, 239] on select "[Selecione...] Segunda Terça Quarta Quinta Sexta Sábado Domingo" at bounding box center [636, 251] width 546 height 24
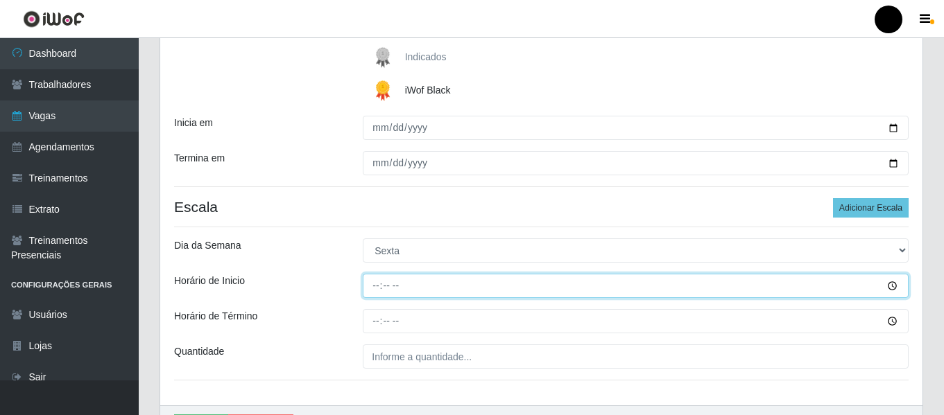
click at [376, 277] on input "Horário de Inicio" at bounding box center [636, 286] width 546 height 24
type input "09:00"
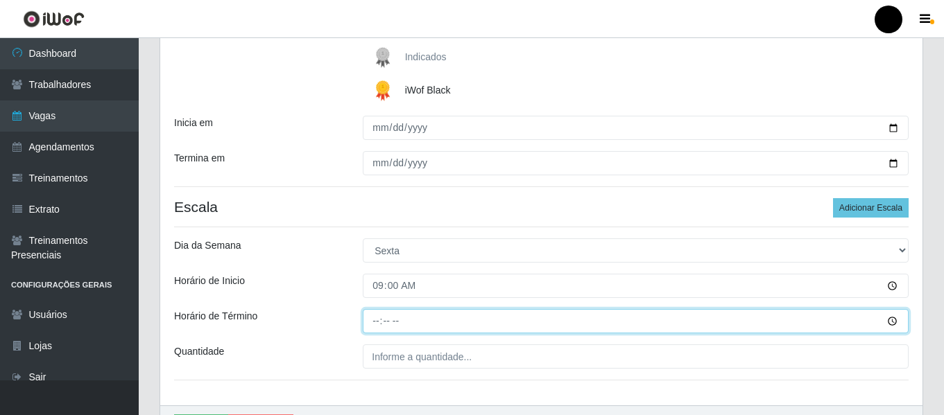
click at [376, 324] on input "Horário de Término" at bounding box center [636, 321] width 546 height 24
type input "15:00"
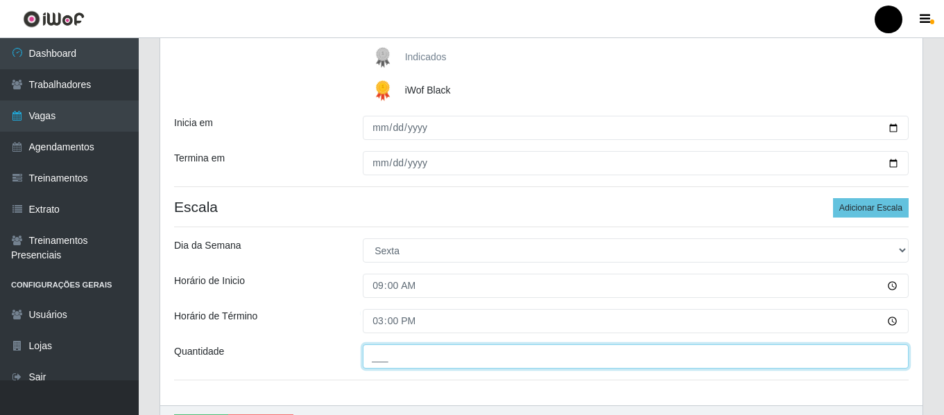
click at [383, 349] on input "___" at bounding box center [636, 357] width 546 height 24
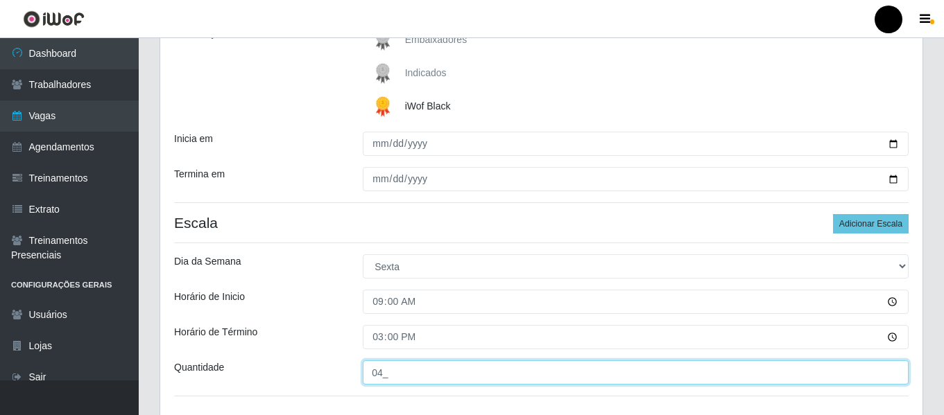
scroll to position [300, 0]
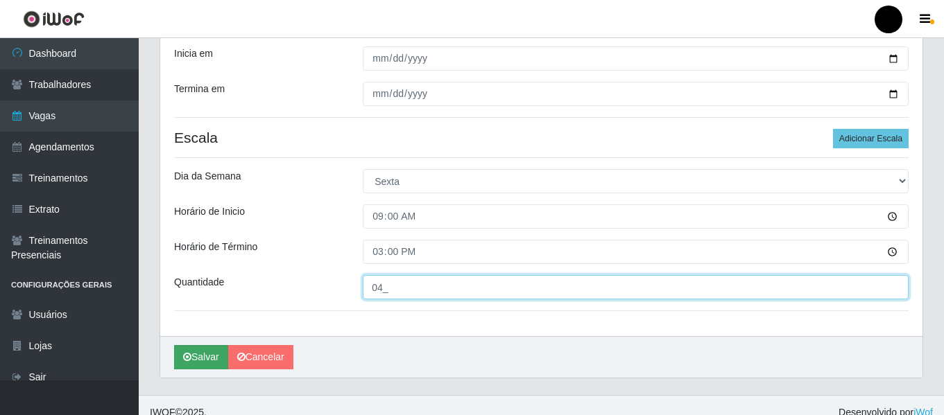
type input "04_"
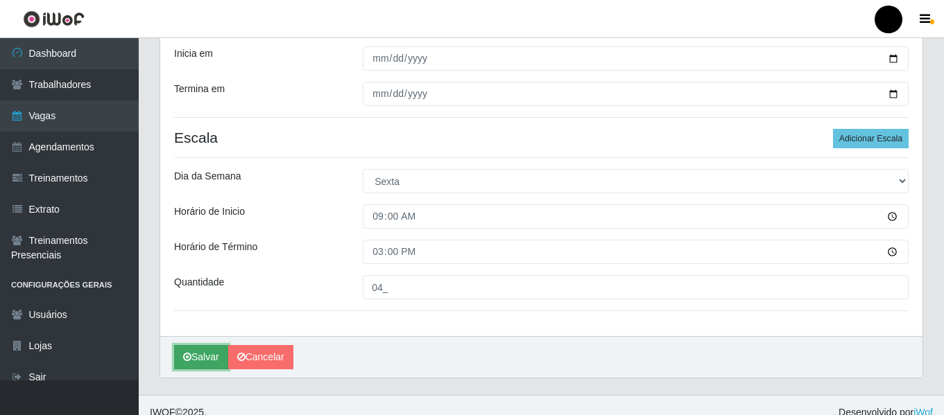
click at [195, 363] on button "Salvar" at bounding box center [201, 357] width 54 height 24
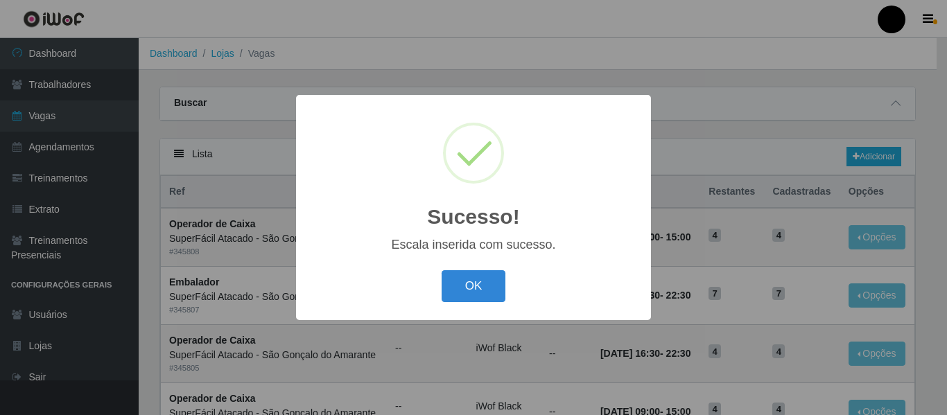
click at [463, 304] on div "OK Cancel" at bounding box center [473, 286] width 327 height 40
click at [471, 291] on button "OK" at bounding box center [474, 286] width 64 height 33
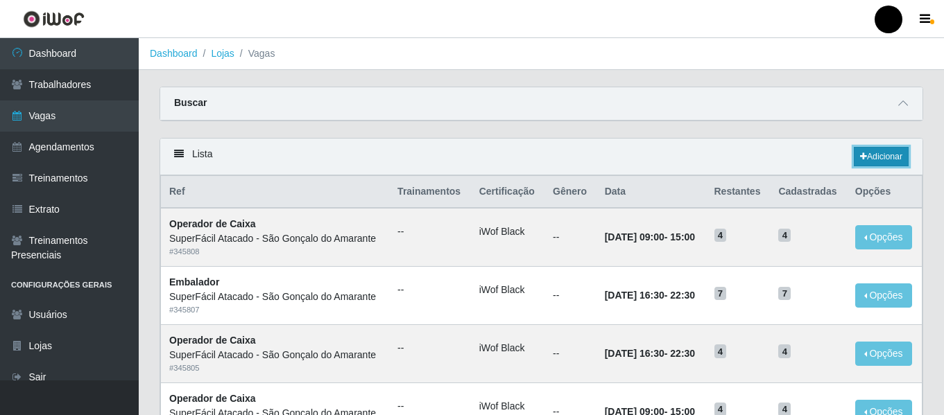
click at [886, 155] on link "Adicionar" at bounding box center [881, 156] width 55 height 19
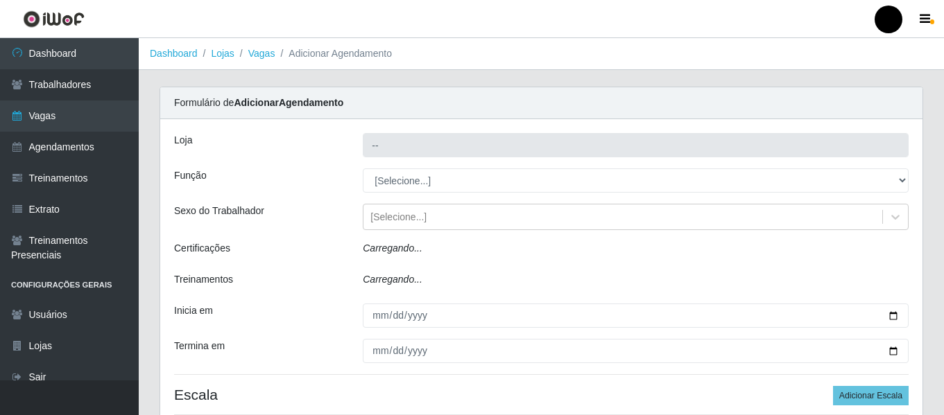
type input "SuperFácil Atacado - São Gonçalo do Amarante"
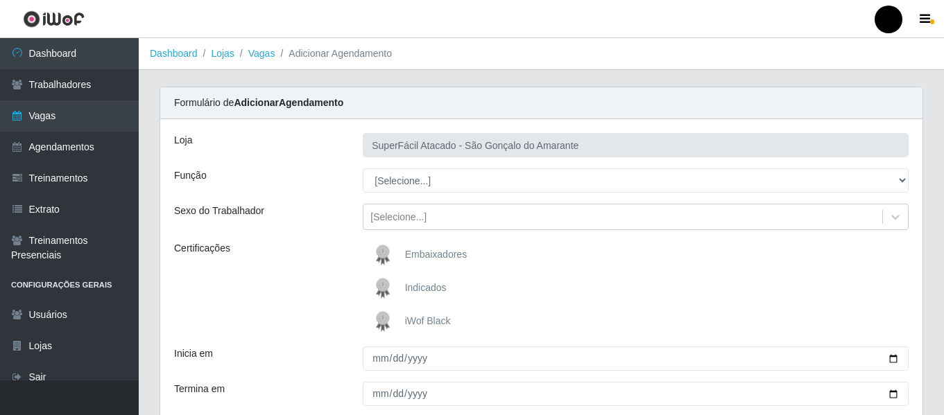
click at [426, 322] on span "iWof Black" at bounding box center [428, 321] width 46 height 11
click at [0, 0] on input "iWof Black" at bounding box center [0, 0] width 0 height 0
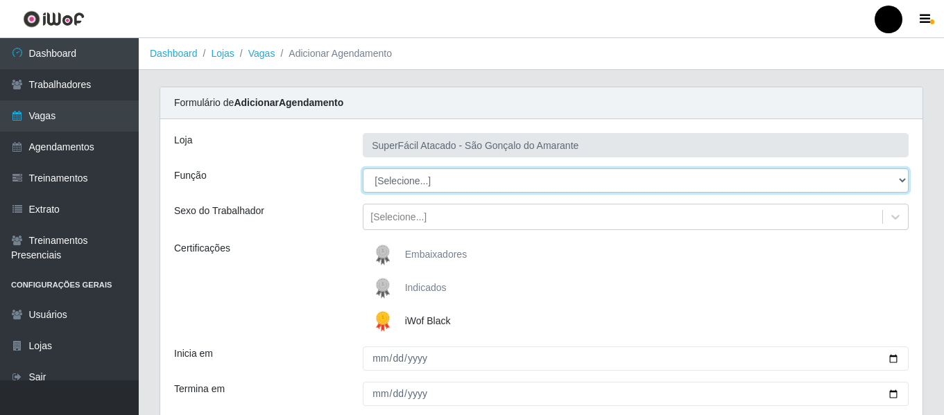
click at [896, 180] on select "[Selecione...] Auxiliar de Estacionamento Auxiliar de Estacionamento + Auxiliar…" at bounding box center [636, 181] width 546 height 24
select select "22"
click at [363, 169] on select "[Selecione...] Auxiliar de Estacionamento Auxiliar de Estacionamento + Auxiliar…" at bounding box center [636, 181] width 546 height 24
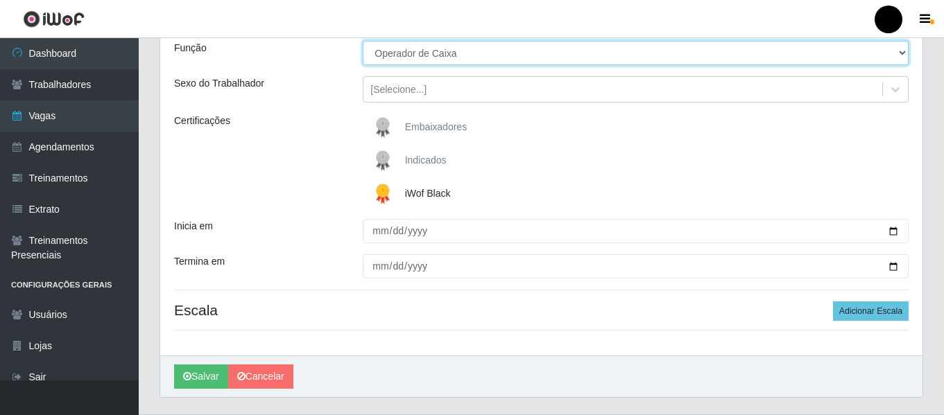
scroll to position [139, 0]
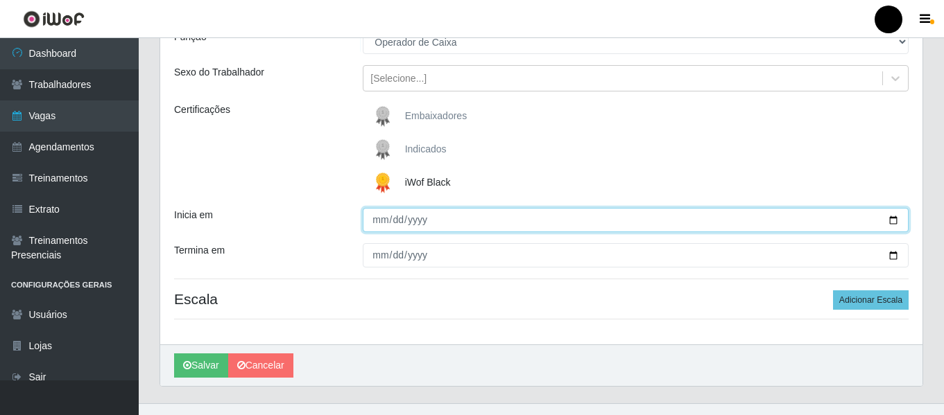
click at [894, 223] on input "Inicia em" at bounding box center [636, 220] width 546 height 24
type input "[DATE]"
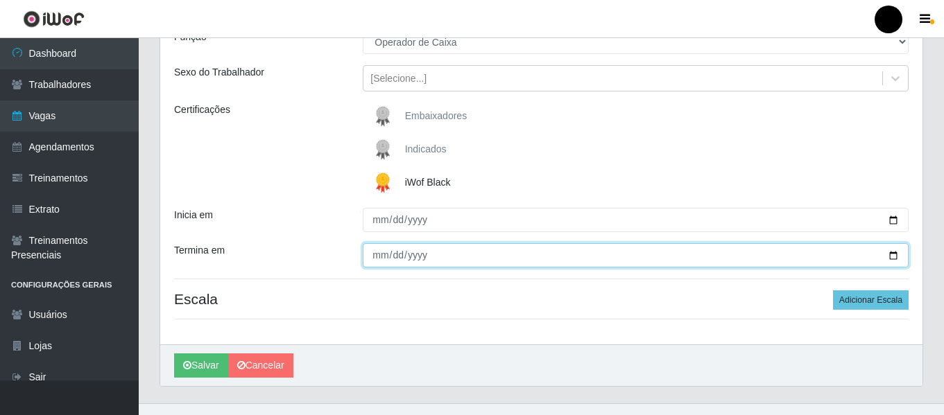
click at [893, 250] on input "Termina em" at bounding box center [636, 255] width 546 height 24
type input "[DATE]"
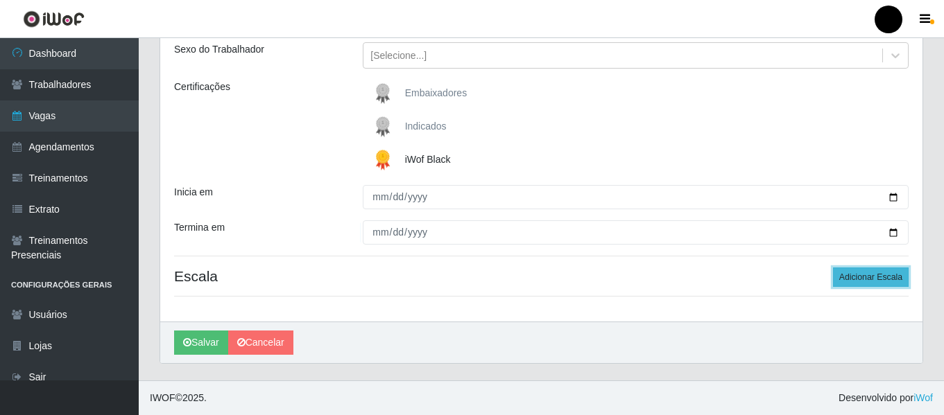
click at [840, 281] on button "Adicionar Escala" at bounding box center [871, 277] width 76 height 19
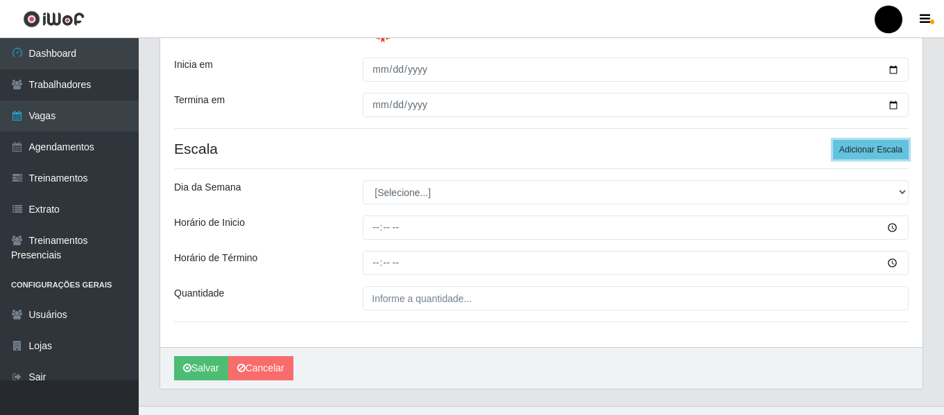
scroll to position [300, 0]
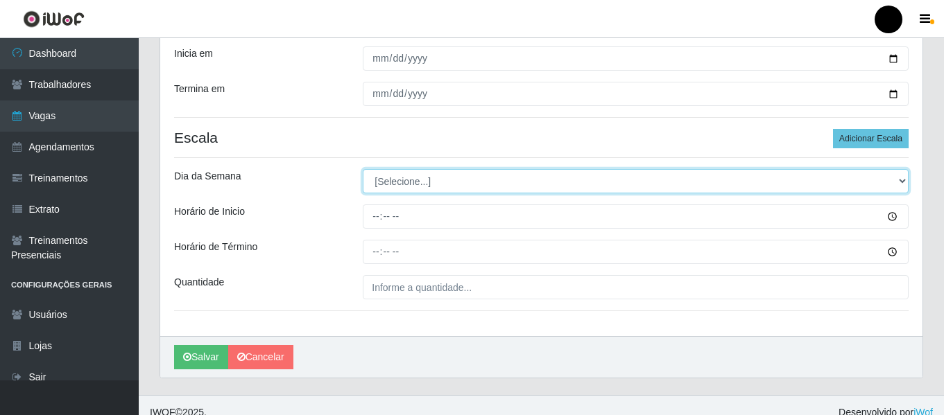
click at [899, 184] on select "[Selecione...] Segunda Terça Quarta Quinta Sexta Sábado Domingo" at bounding box center [636, 181] width 546 height 24
select select "5"
click at [363, 169] on select "[Selecione...] Segunda Terça Quarta Quinta Sexta Sábado Domingo" at bounding box center [636, 181] width 546 height 24
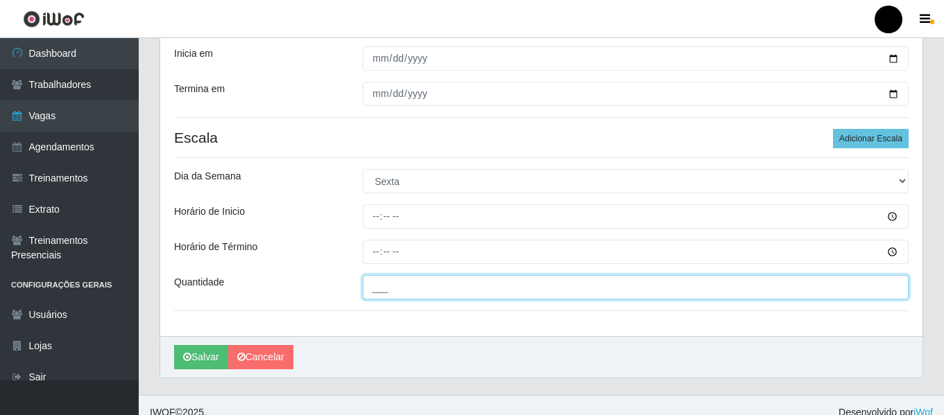
click at [492, 293] on input "___" at bounding box center [636, 287] width 546 height 24
type input "04_"
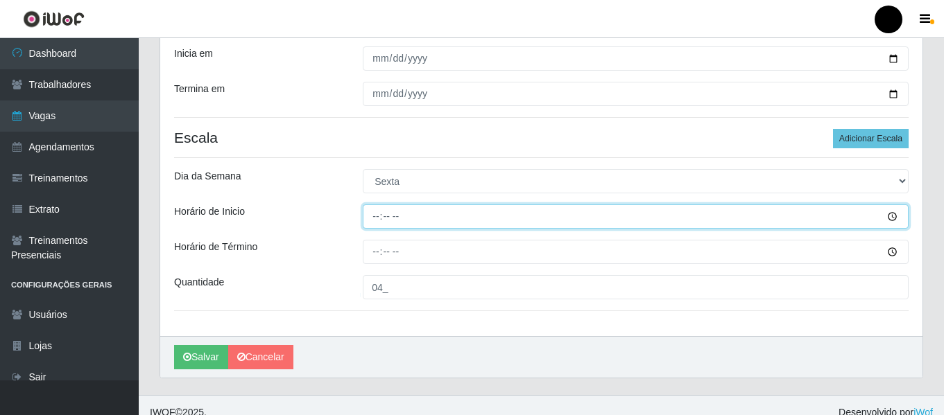
click at [379, 212] on input "Horário de Inicio" at bounding box center [636, 217] width 546 height 24
type input "16:30"
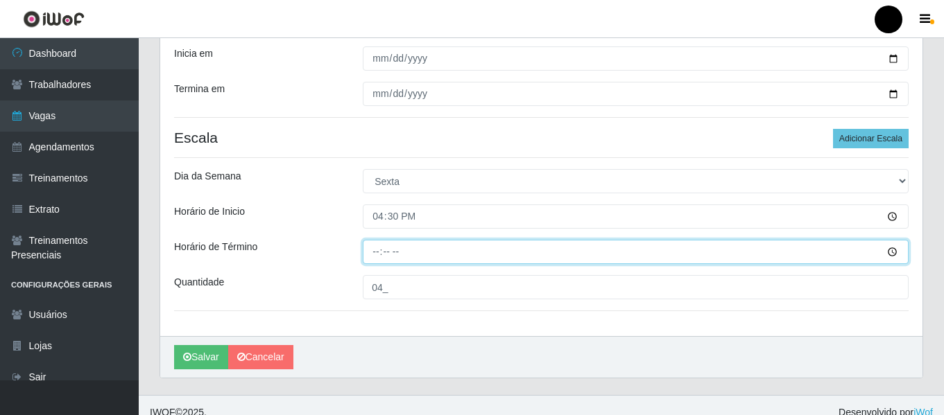
click at [368, 252] on input "Horário de Término" at bounding box center [636, 252] width 546 height 24
type input "22:30"
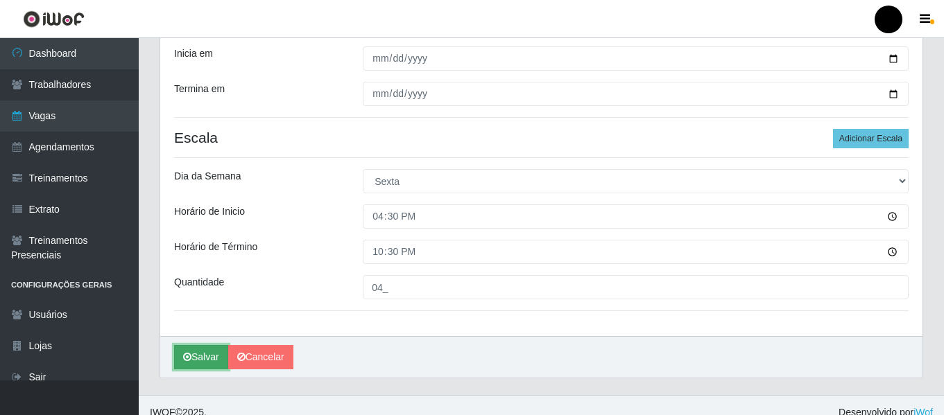
click at [189, 356] on icon "submit" at bounding box center [187, 357] width 8 height 10
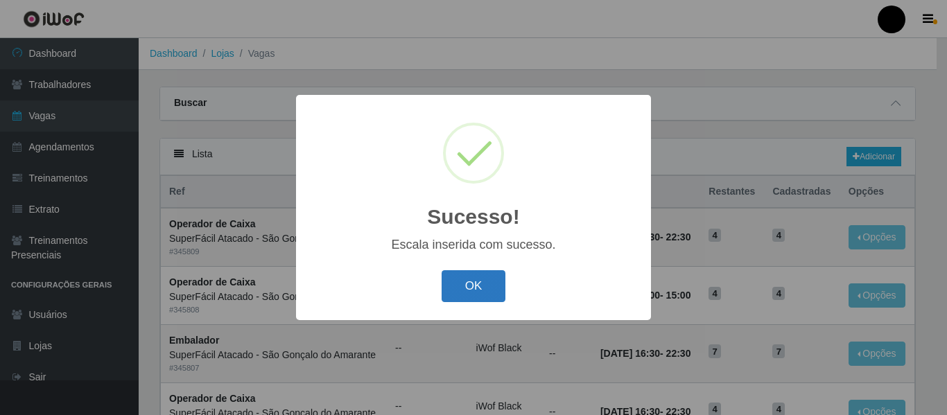
click at [483, 301] on button "OK" at bounding box center [474, 286] width 64 height 33
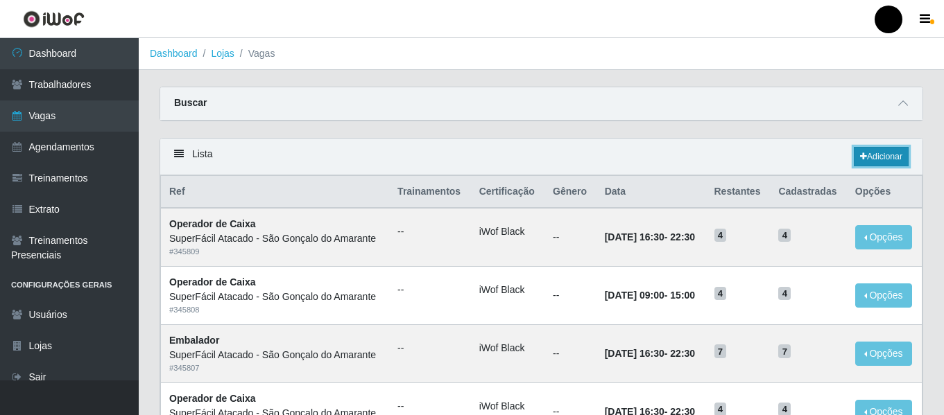
click at [878, 165] on link "Adicionar" at bounding box center [881, 156] width 55 height 19
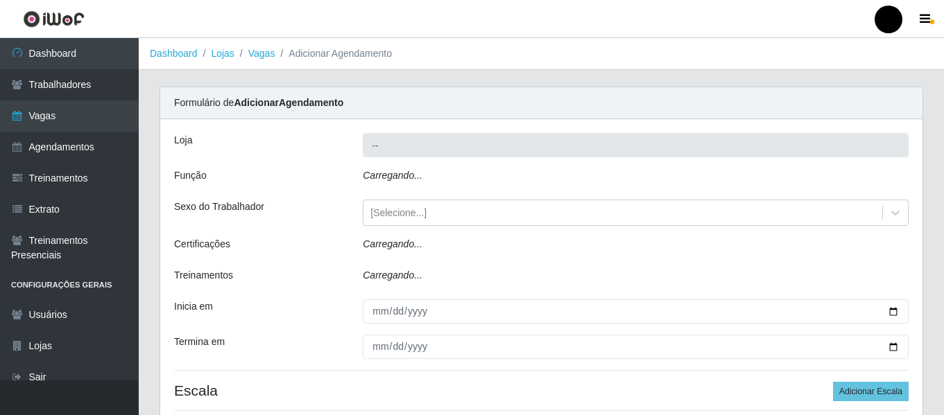
type input "SuperFácil Atacado - São Gonçalo do Amarante"
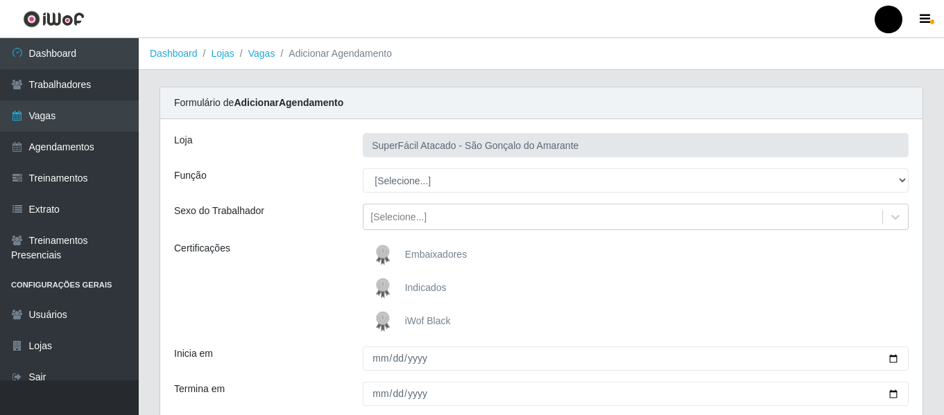
click at [438, 319] on span "iWof Black" at bounding box center [428, 321] width 46 height 11
click at [0, 0] on input "iWof Black" at bounding box center [0, 0] width 0 height 0
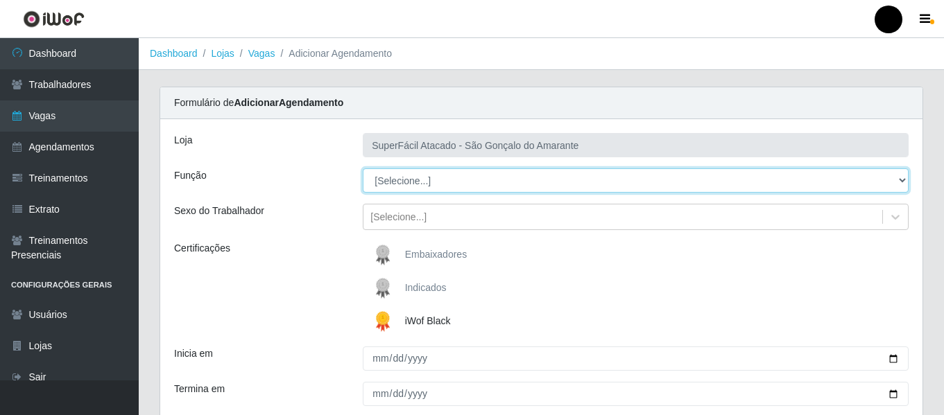
click at [898, 178] on select "[Selecione...] Auxiliar de Estacionamento Auxiliar de Estacionamento + Auxiliar…" at bounding box center [636, 181] width 546 height 24
select select "1"
click at [363, 169] on select "[Selecione...] Auxiliar de Estacionamento Auxiliar de Estacionamento + Auxiliar…" at bounding box center [636, 181] width 546 height 24
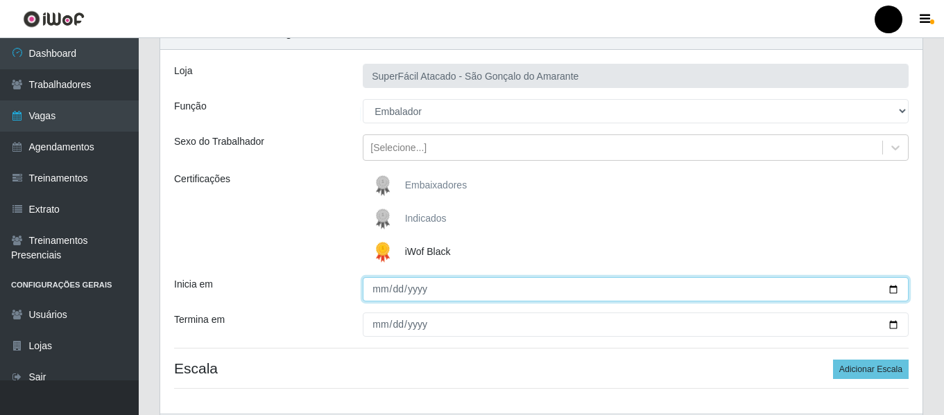
click at [888, 290] on input "Inicia em" at bounding box center [636, 289] width 546 height 24
type input "[DATE]"
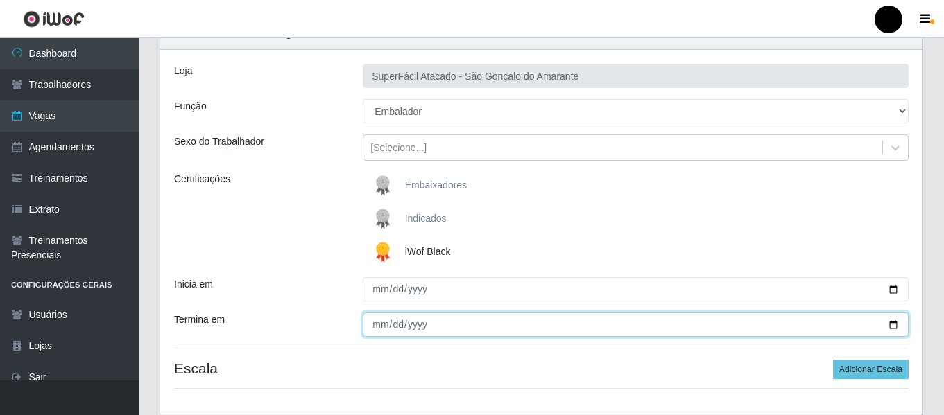
click at [893, 323] on input "Termina em" at bounding box center [636, 325] width 546 height 24
type input "[DATE]"
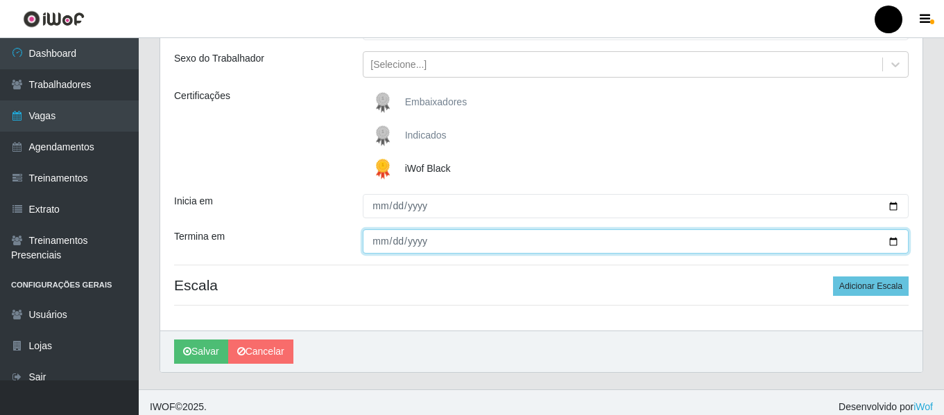
scroll to position [162, 0]
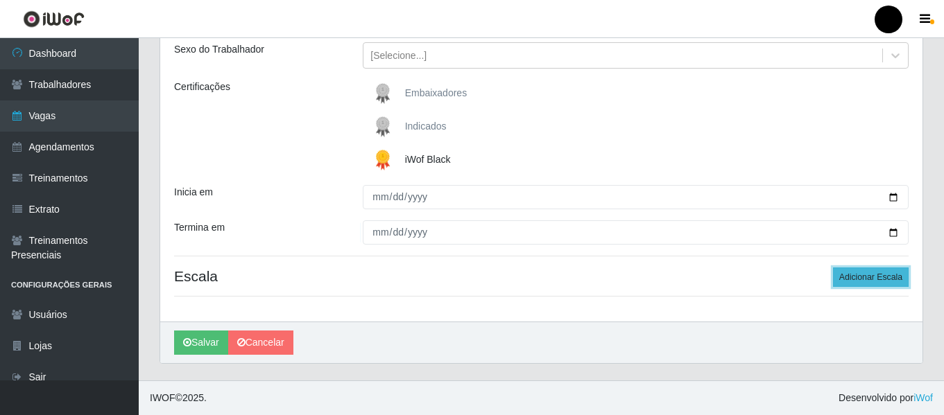
click at [852, 282] on button "Adicionar Escala" at bounding box center [871, 277] width 76 height 19
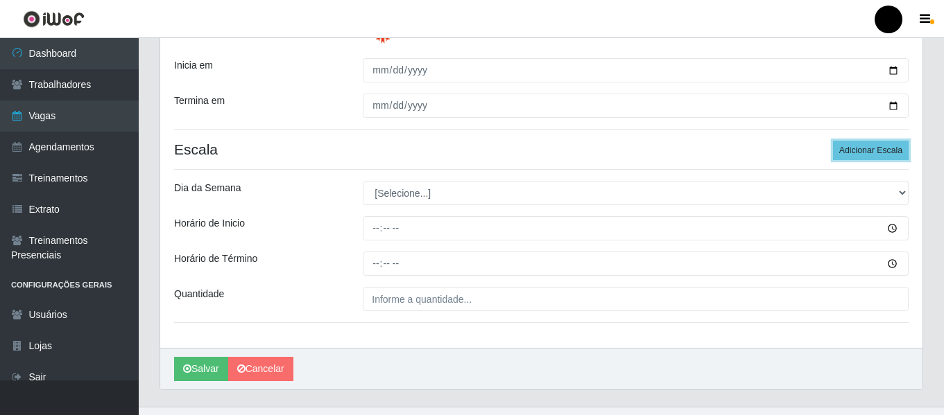
scroll to position [300, 0]
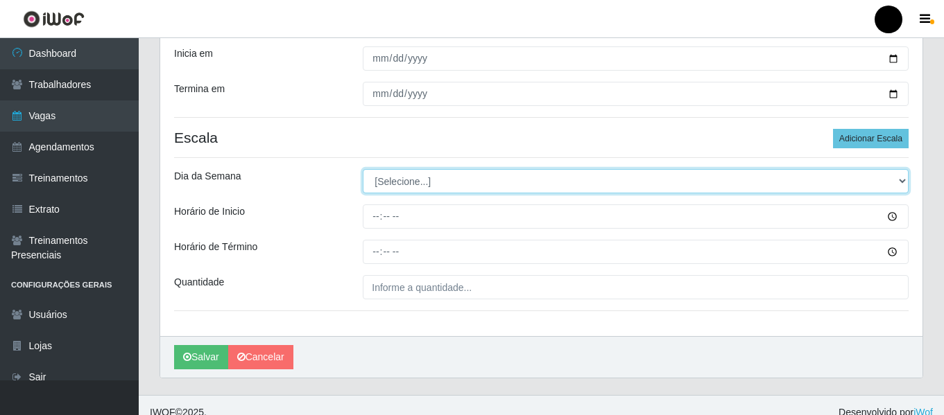
click at [903, 179] on select "[Selecione...] Segunda Terça Quarta Quinta Sexta Sábado Domingo" at bounding box center [636, 181] width 546 height 24
select select "5"
click at [363, 169] on select "[Selecione...] Segunda Terça Quarta Quinta Sexta Sábado Domingo" at bounding box center [636, 181] width 546 height 24
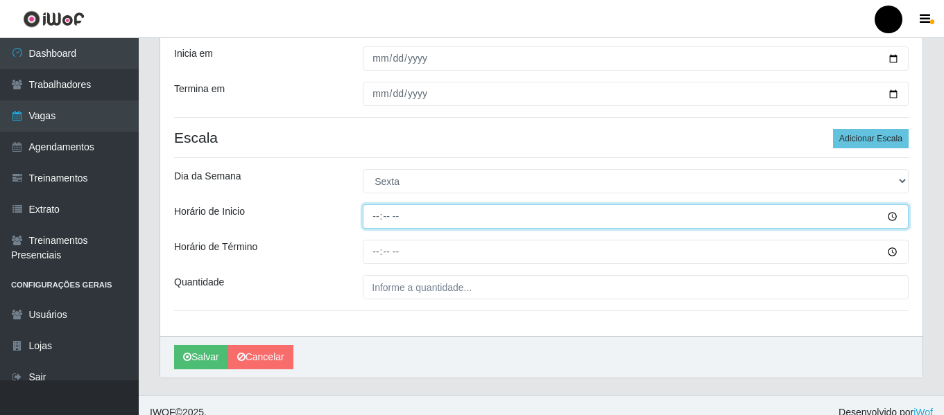
click at [370, 211] on input "Horário de Inicio" at bounding box center [636, 217] width 546 height 24
type input "09:00"
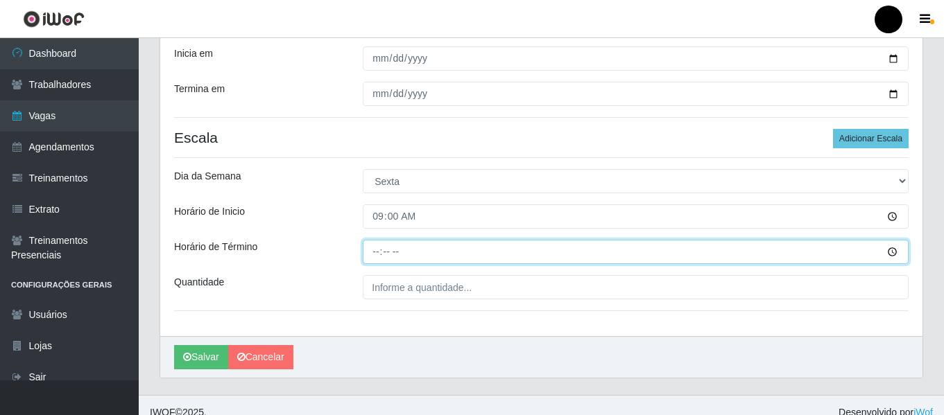
click at [365, 251] on input "Horário de Término" at bounding box center [636, 252] width 546 height 24
type input "15:00"
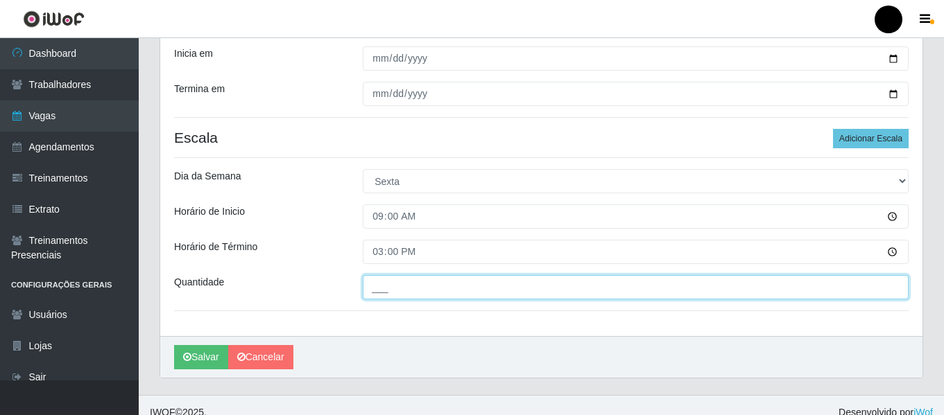
click at [422, 289] on input "___" at bounding box center [636, 287] width 546 height 24
type input "05_"
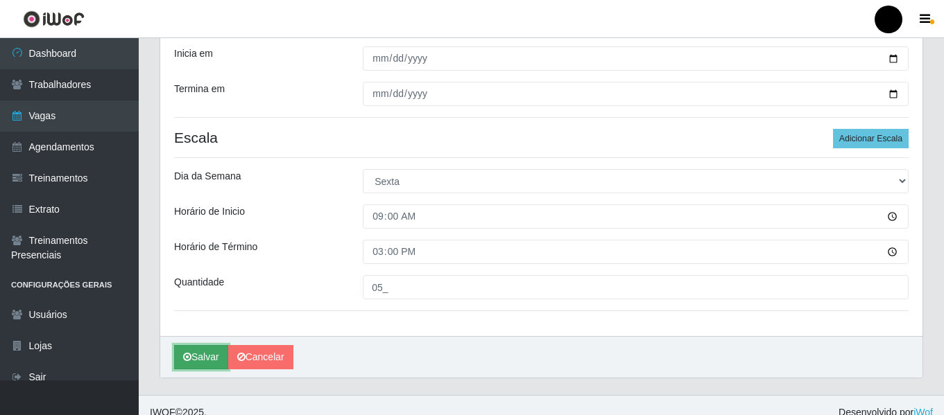
click at [209, 359] on button "Salvar" at bounding box center [201, 357] width 54 height 24
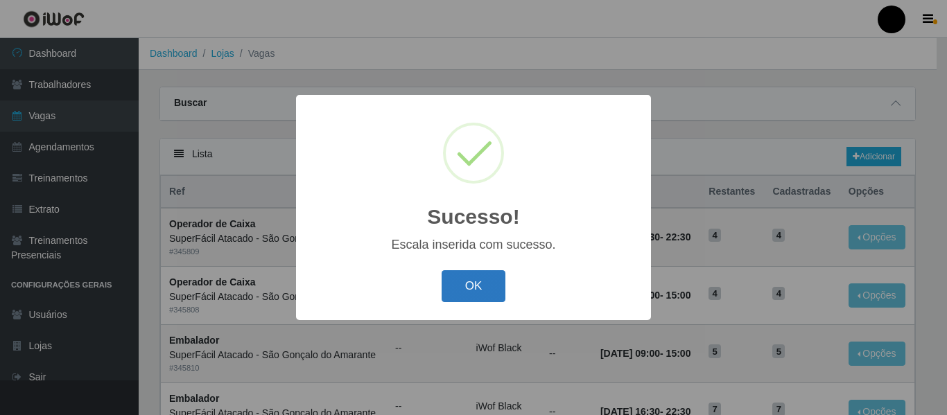
click at [487, 296] on button "OK" at bounding box center [474, 286] width 64 height 33
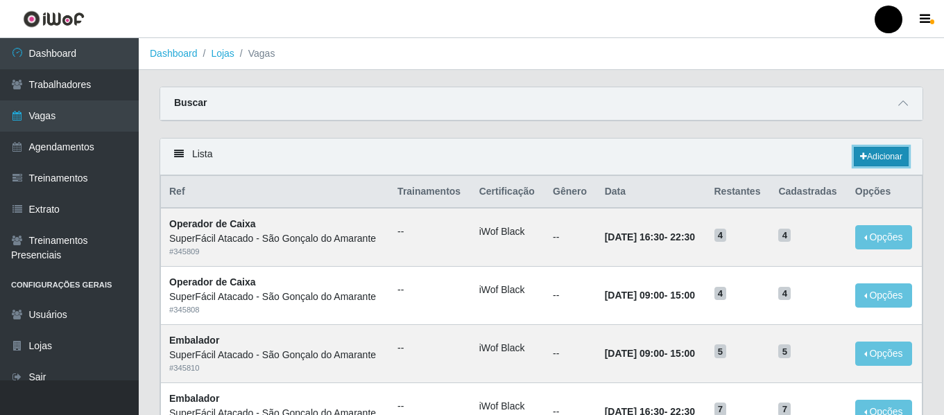
click at [869, 153] on link "Adicionar" at bounding box center [881, 156] width 55 height 19
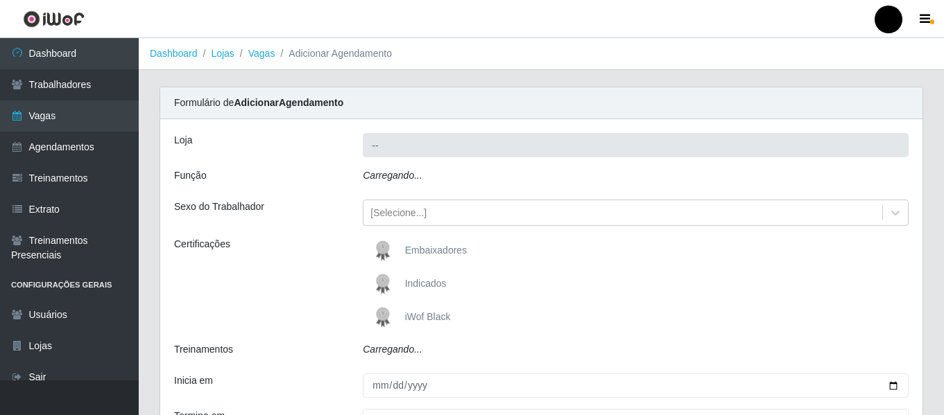
type input "SuperFácil Atacado - São Gonçalo do Amarante"
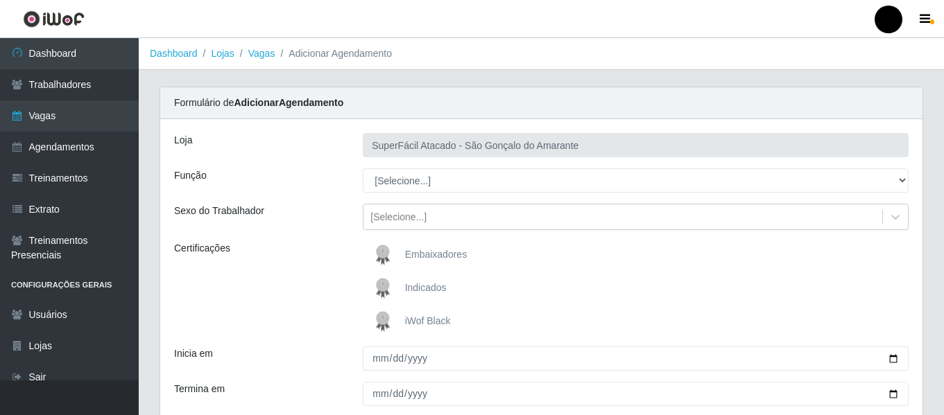
click at [409, 320] on span "iWof Black" at bounding box center [428, 321] width 46 height 11
click at [0, 0] on input "iWof Black" at bounding box center [0, 0] width 0 height 0
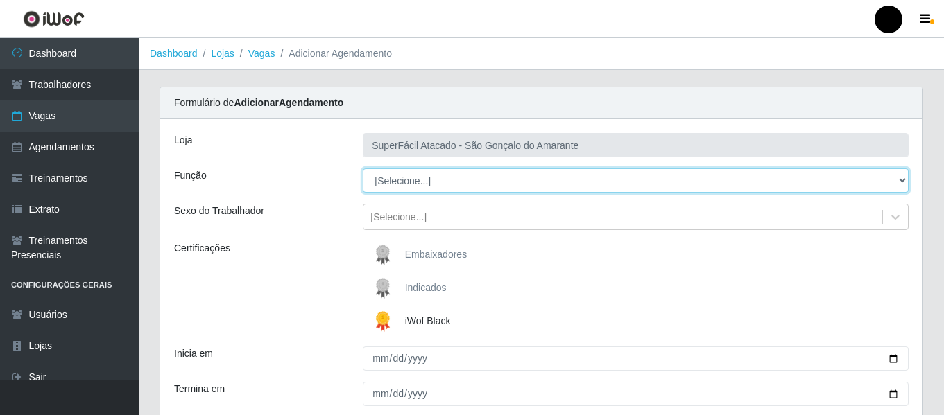
click at [898, 177] on select "[Selecione...] Auxiliar de Estacionamento Auxiliar de Estacionamento + Auxiliar…" at bounding box center [636, 181] width 546 height 24
select select "1"
click at [363, 169] on select "[Selecione...] Auxiliar de Estacionamento Auxiliar de Estacionamento + Auxiliar…" at bounding box center [636, 181] width 546 height 24
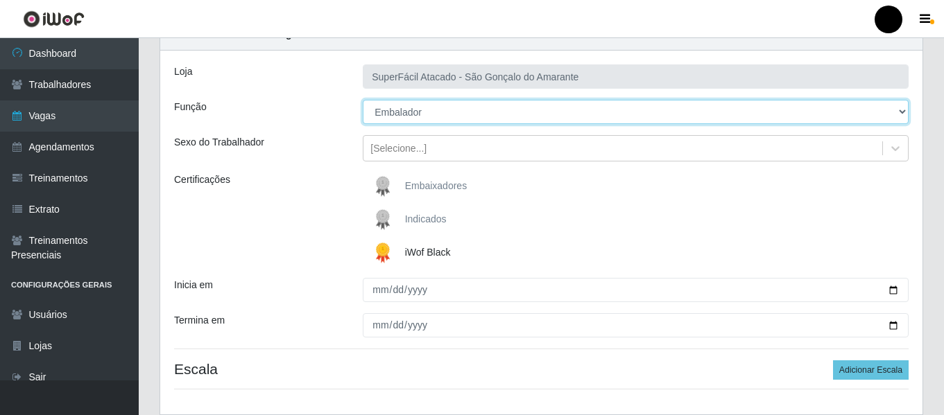
scroll to position [69, 0]
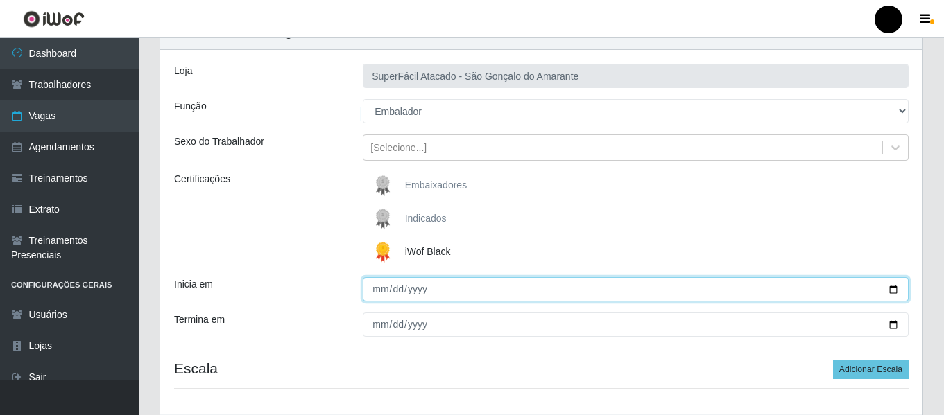
click at [892, 288] on input "Inicia em" at bounding box center [636, 289] width 546 height 24
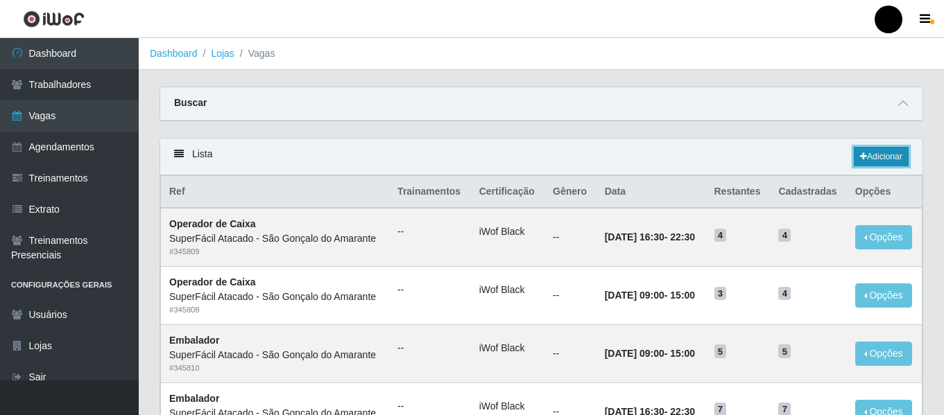
click at [893, 153] on link "Adicionar" at bounding box center [881, 156] width 55 height 19
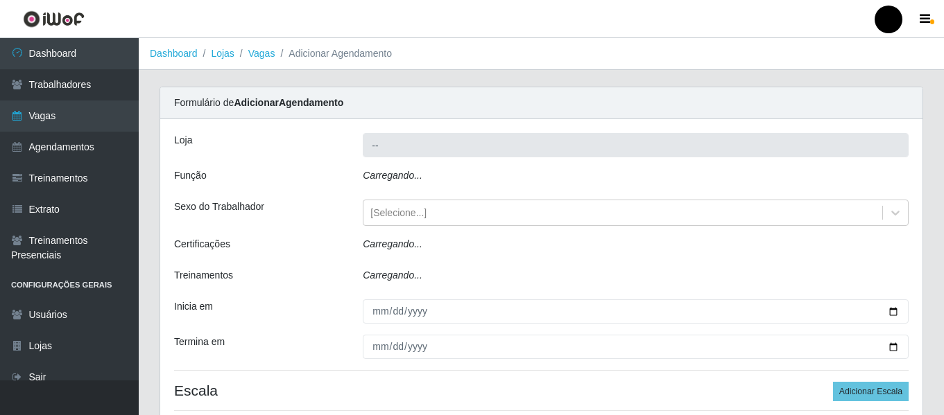
type input "SuperFácil Atacado - São Gonçalo do Amarante"
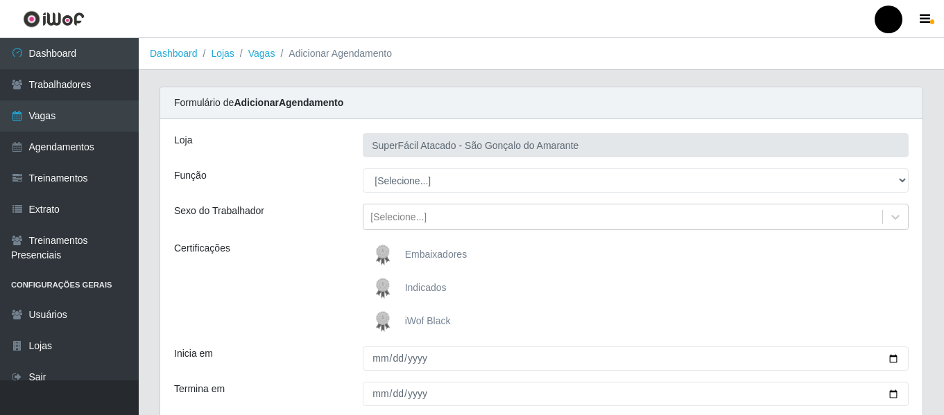
click at [415, 316] on span "iWof Black" at bounding box center [428, 321] width 46 height 11
click at [0, 0] on input "iWof Black" at bounding box center [0, 0] width 0 height 0
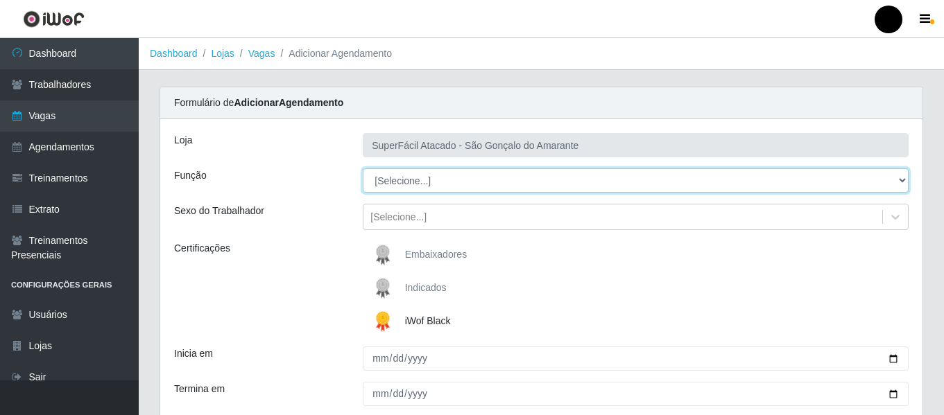
click at [900, 182] on select "[Selecione...] Auxiliar de Estacionamento Auxiliar de Estacionamento + Auxiliar…" at bounding box center [636, 181] width 546 height 24
select select "1"
click at [363, 169] on select "[Selecione...] Auxiliar de Estacionamento Auxiliar de Estacionamento + Auxiliar…" at bounding box center [636, 181] width 546 height 24
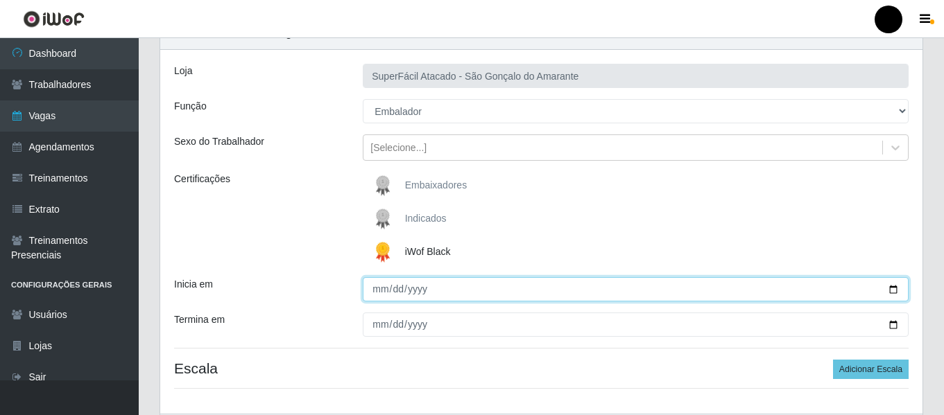
click at [889, 286] on input "Inicia em" at bounding box center [636, 289] width 546 height 24
type input "[DATE]"
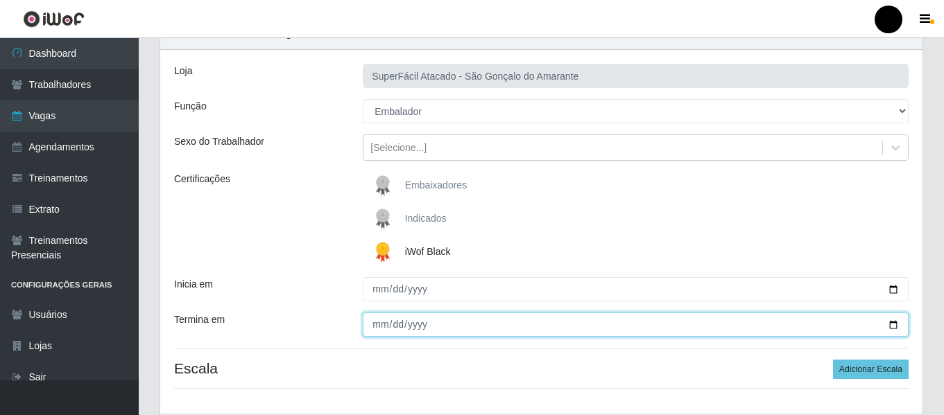
click at [893, 322] on input "Termina em" at bounding box center [636, 325] width 546 height 24
type input "[DATE]"
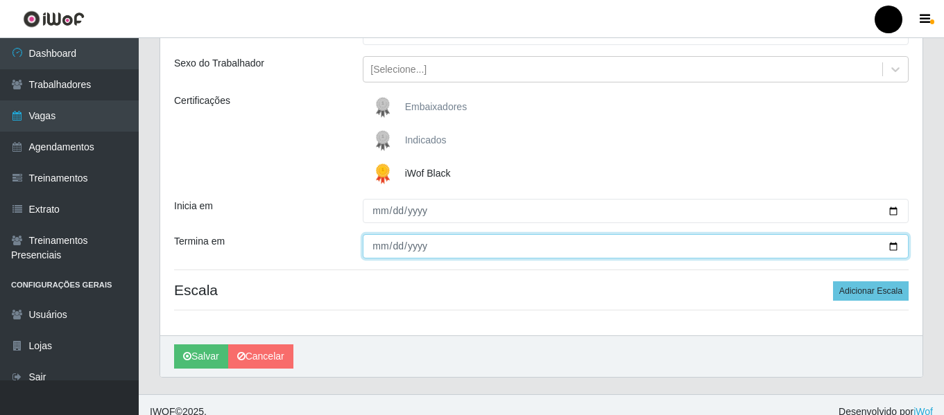
scroll to position [162, 0]
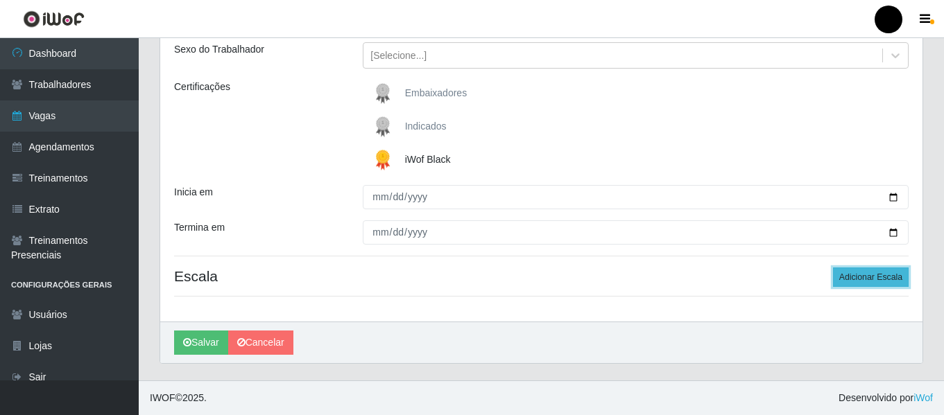
click at [886, 282] on button "Adicionar Escala" at bounding box center [871, 277] width 76 height 19
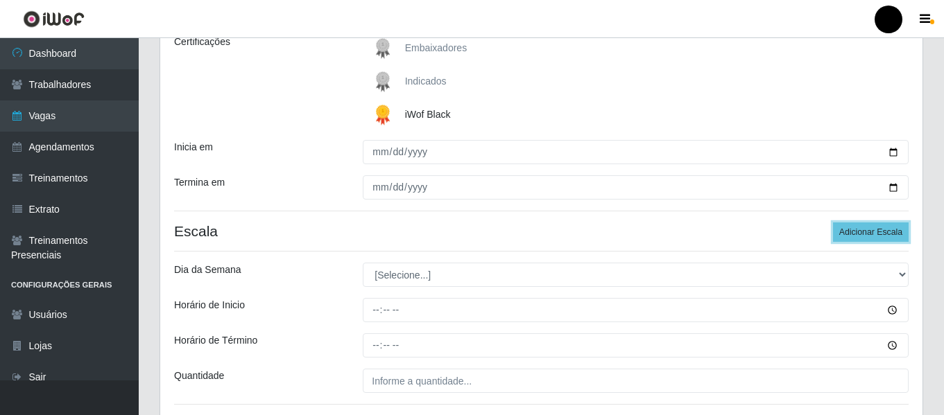
scroll to position [231, 0]
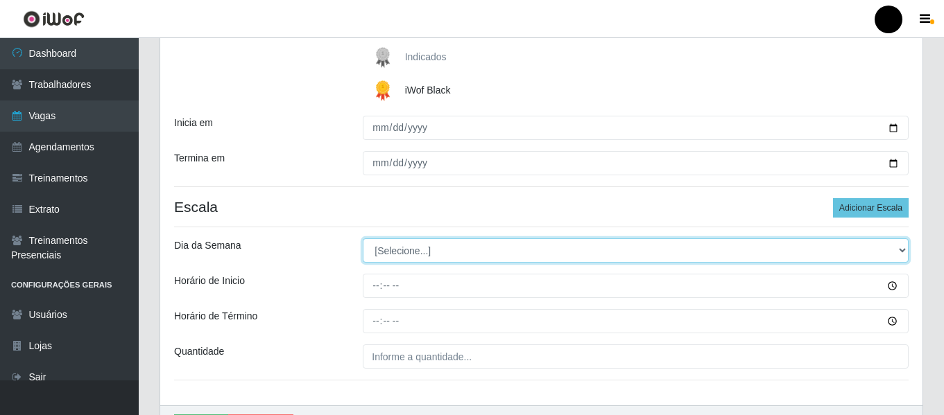
click at [899, 250] on select "[Selecione...] Segunda Terça Quarta Quinta Sexta Sábado Domingo" at bounding box center [636, 251] width 546 height 24
select select "5"
click at [363, 239] on select "[Selecione...] Segunda Terça Quarta Quinta Sexta Sábado Domingo" at bounding box center [636, 251] width 546 height 24
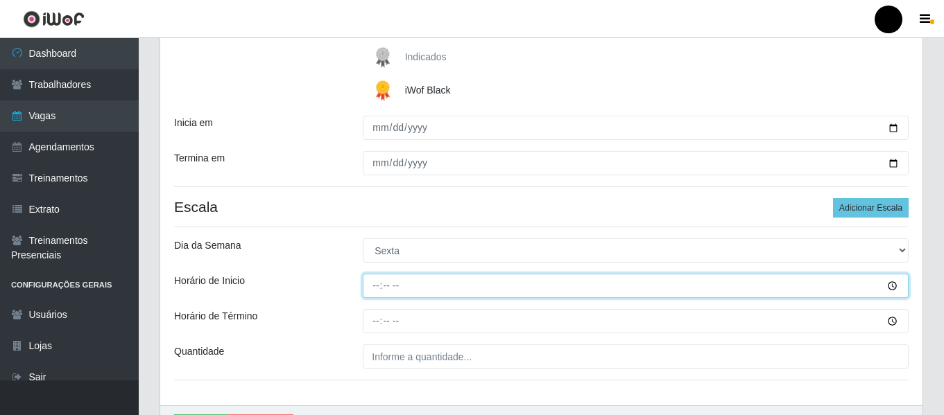
click at [377, 286] on input "Horário de Inicio" at bounding box center [636, 286] width 546 height 24
type input "16:30"
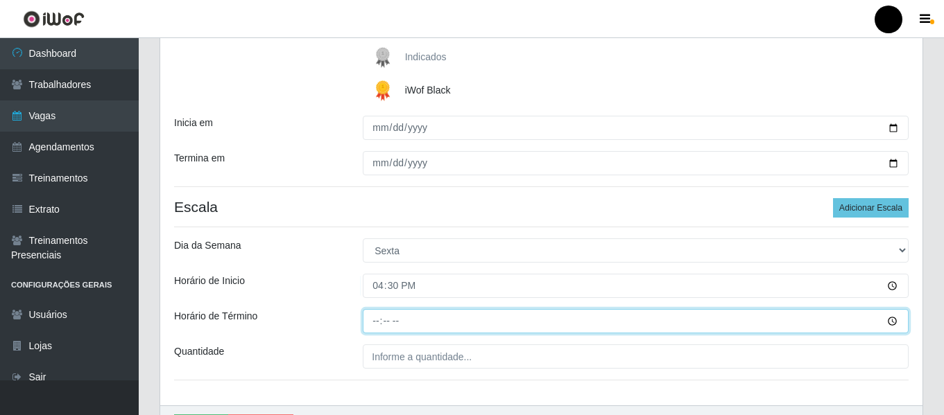
click at [377, 320] on input "Horário de Término" at bounding box center [636, 321] width 546 height 24
type input "22:30"
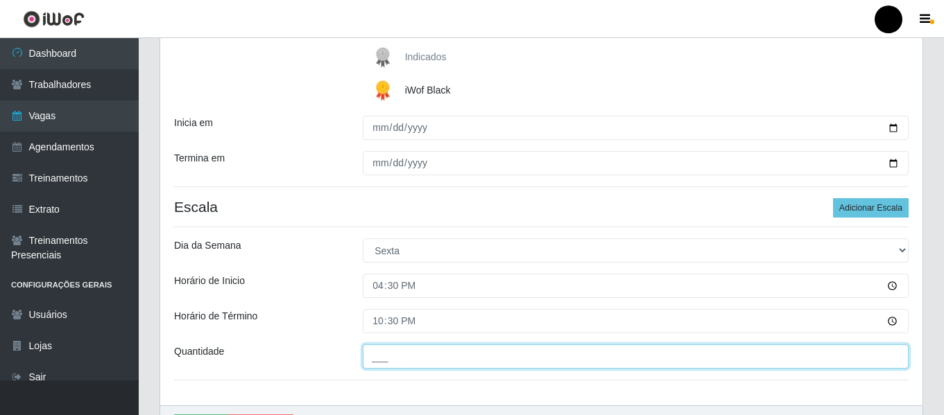
click at [385, 357] on input "___" at bounding box center [636, 357] width 546 height 24
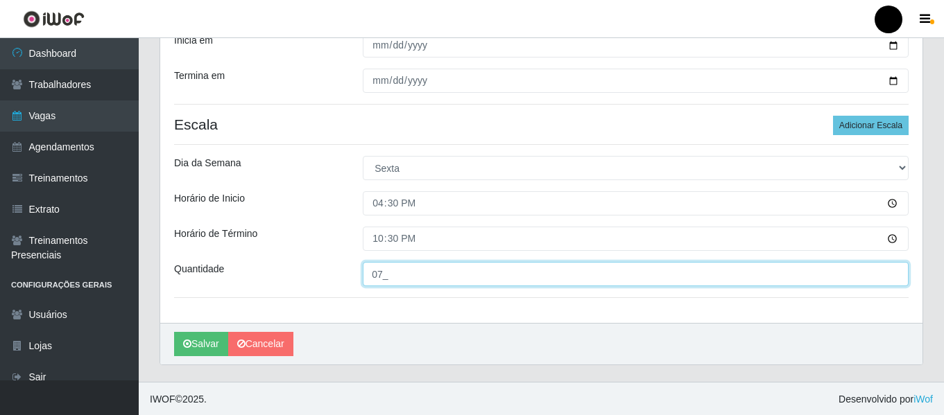
scroll to position [315, 0]
type input "07_"
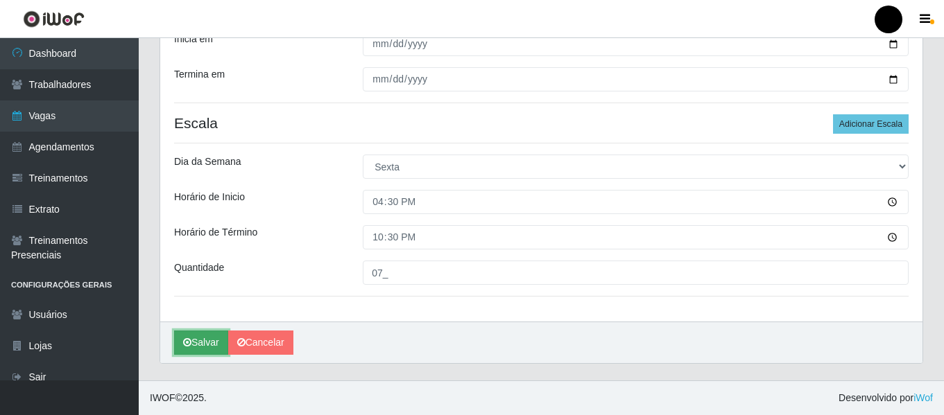
click at [202, 340] on button "Salvar" at bounding box center [201, 343] width 54 height 24
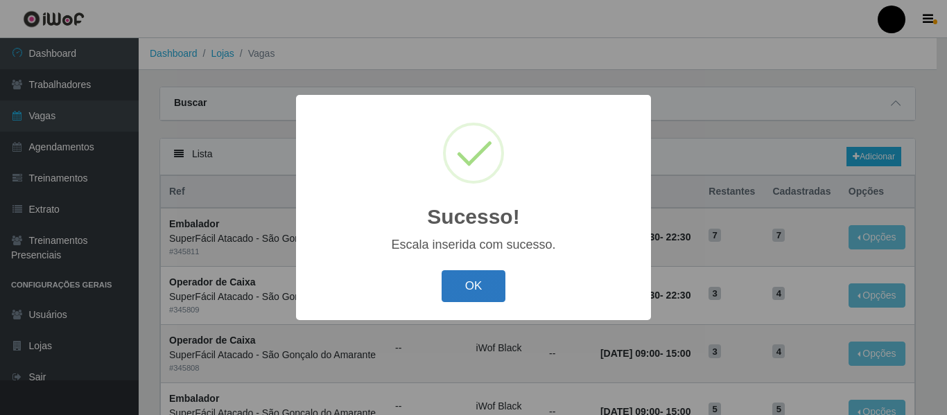
click at [501, 282] on button "OK" at bounding box center [474, 286] width 64 height 33
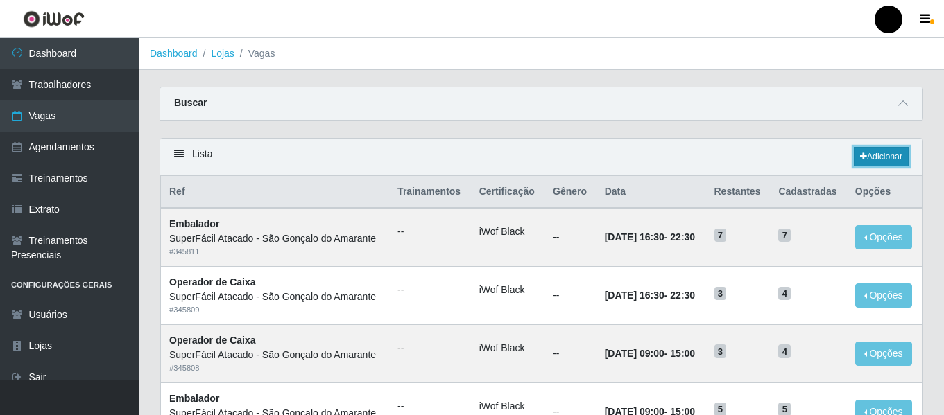
click at [873, 157] on link "Adicionar" at bounding box center [881, 156] width 55 height 19
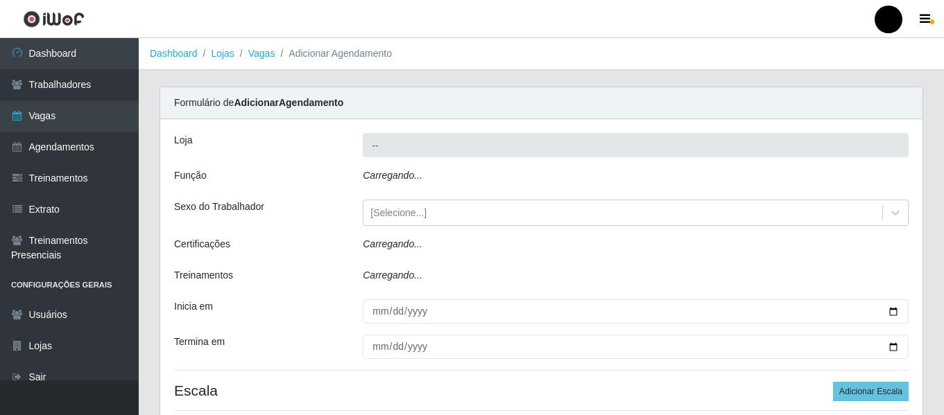
type input "SuperFácil Atacado - São Gonçalo do Amarante"
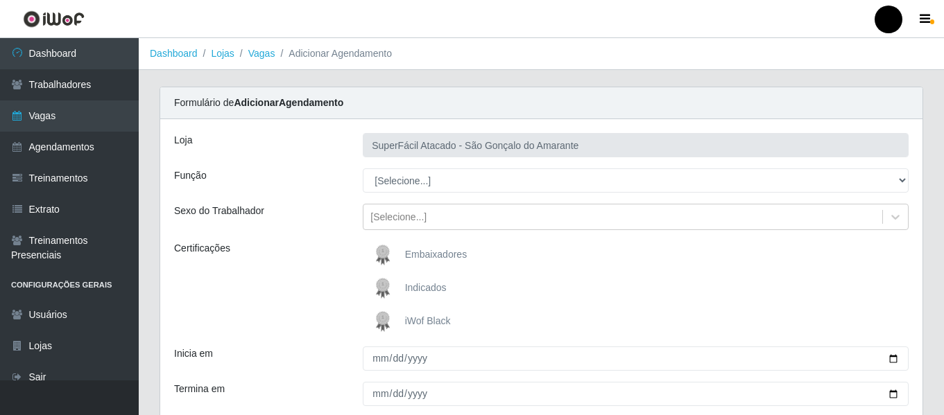
click at [443, 322] on span "iWof Black" at bounding box center [428, 321] width 46 height 11
click at [0, 0] on input "iWof Black" at bounding box center [0, 0] width 0 height 0
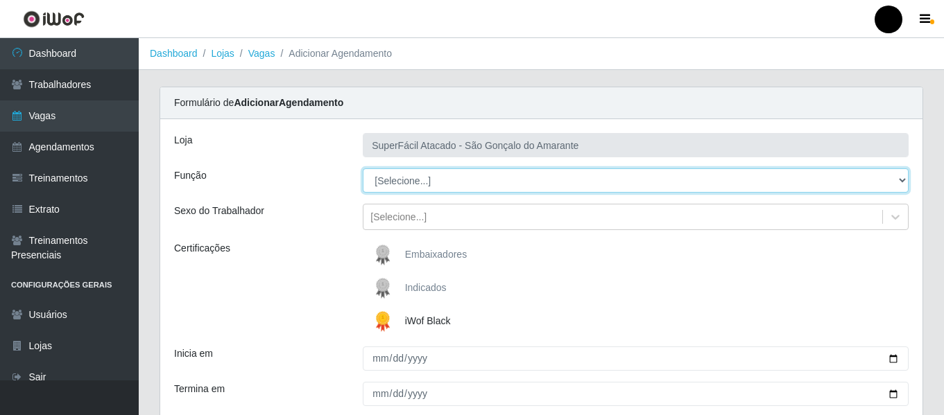
click at [899, 177] on select "[Selecione...] Auxiliar de Estacionamento Auxiliar de Estacionamento + Auxiliar…" at bounding box center [636, 181] width 546 height 24
select select "72"
click at [363, 169] on select "[Selecione...] Auxiliar de Estacionamento Auxiliar de Estacionamento + Auxiliar…" at bounding box center [636, 181] width 546 height 24
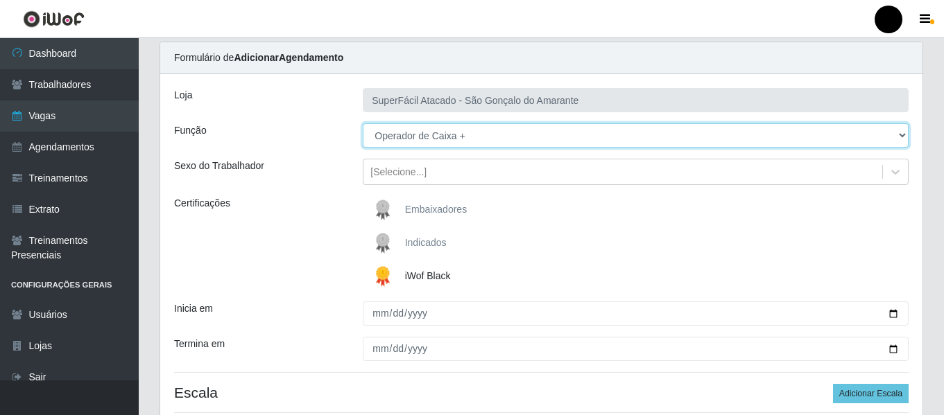
scroll to position [69, 0]
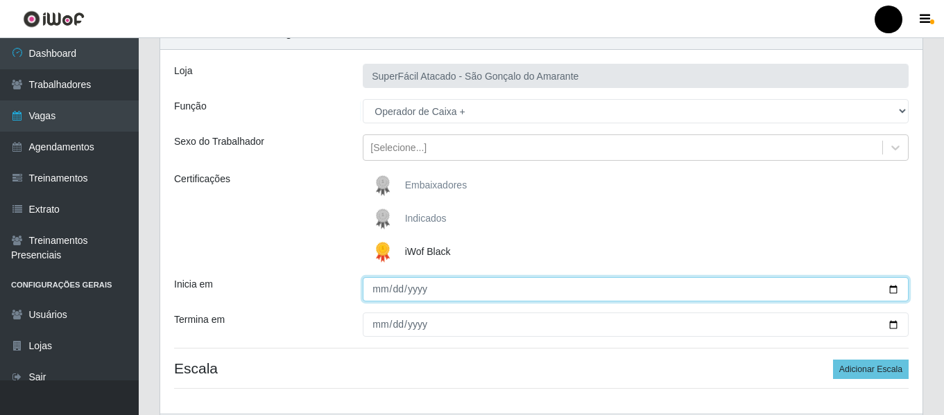
click at [897, 289] on input "Inicia em" at bounding box center [636, 289] width 546 height 24
type input "[DATE]"
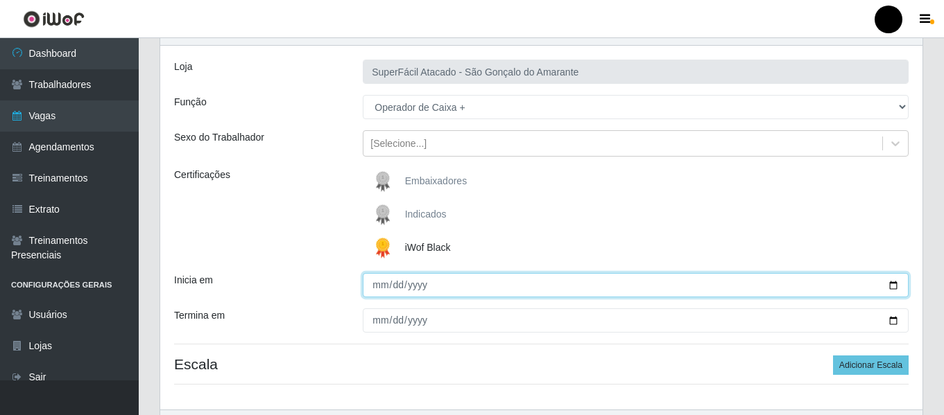
scroll to position [139, 0]
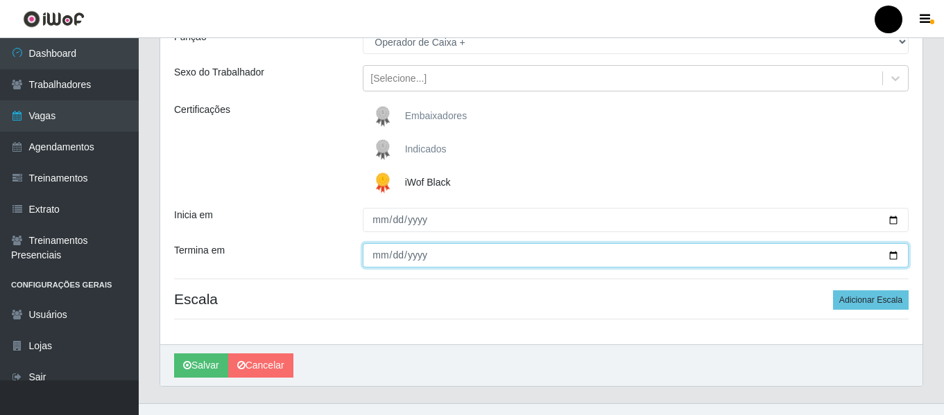
click at [892, 257] on input "Termina em" at bounding box center [636, 255] width 546 height 24
type input "[DATE]"
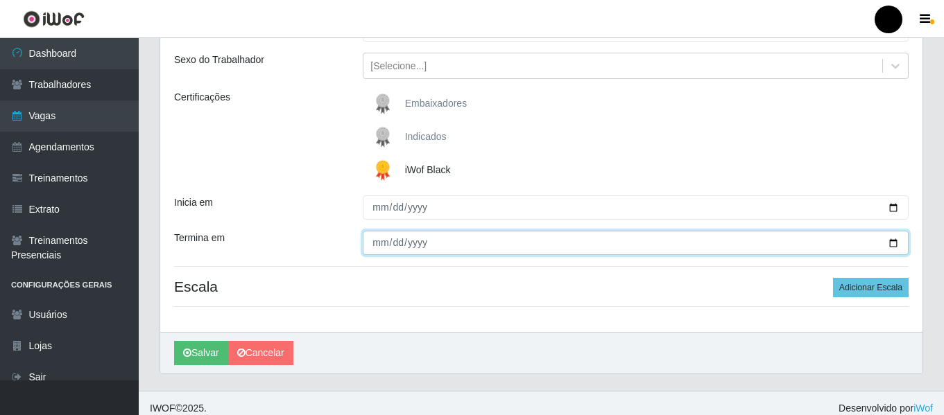
scroll to position [162, 0]
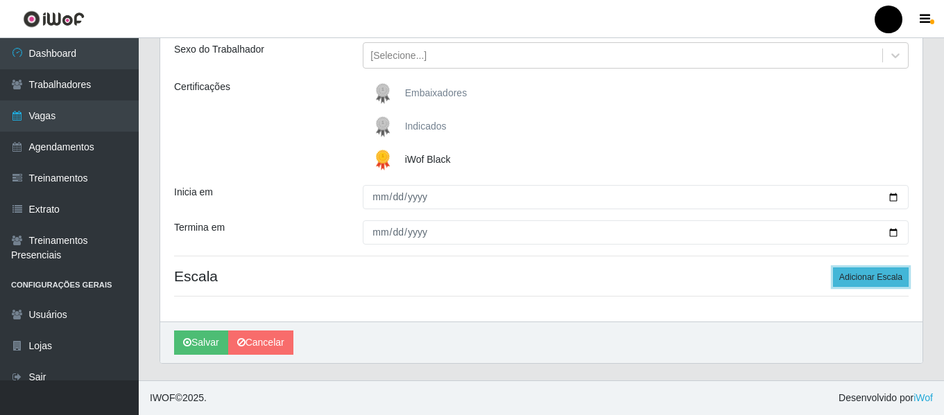
click at [867, 286] on button "Adicionar Escala" at bounding box center [871, 277] width 76 height 19
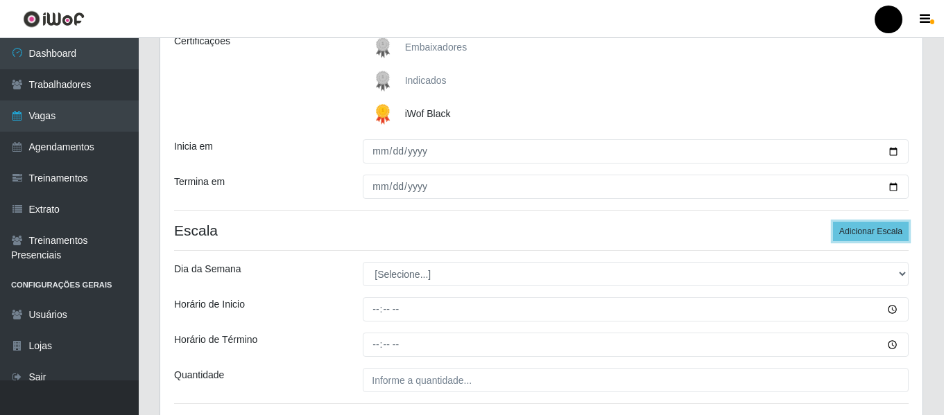
scroll to position [300, 0]
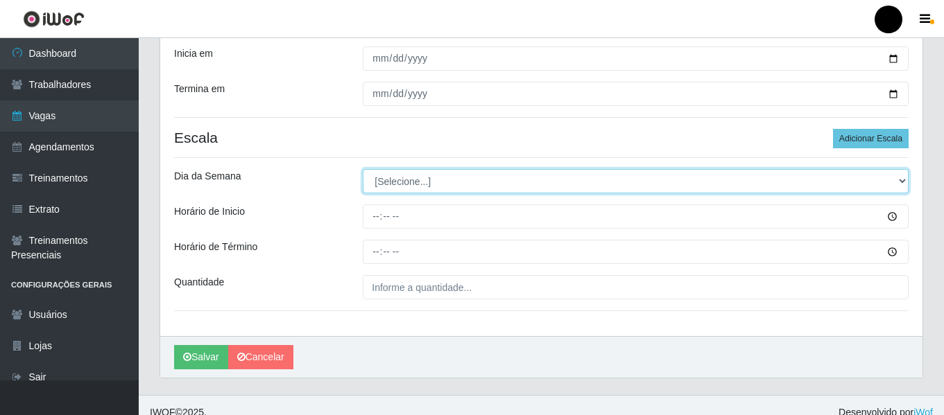
click at [902, 179] on select "[Selecione...] Segunda Terça Quarta Quinta Sexta Sábado Domingo" at bounding box center [636, 181] width 546 height 24
select select "6"
click at [363, 169] on select "[Selecione...] Segunda Terça Quarta Quinta Sexta Sábado Domingo" at bounding box center [636, 181] width 546 height 24
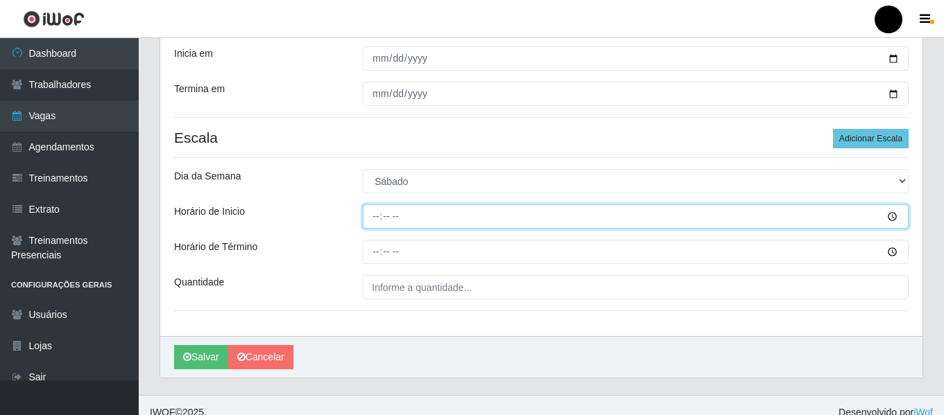
click at [372, 207] on input "Horário de Inicio" at bounding box center [636, 217] width 546 height 24
type input "09:00"
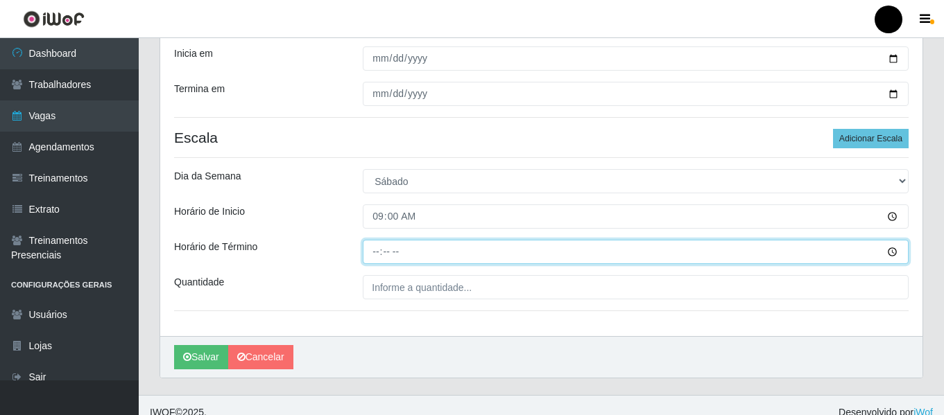
click at [368, 250] on input "Horário de Término" at bounding box center [636, 252] width 546 height 24
type input "15:00"
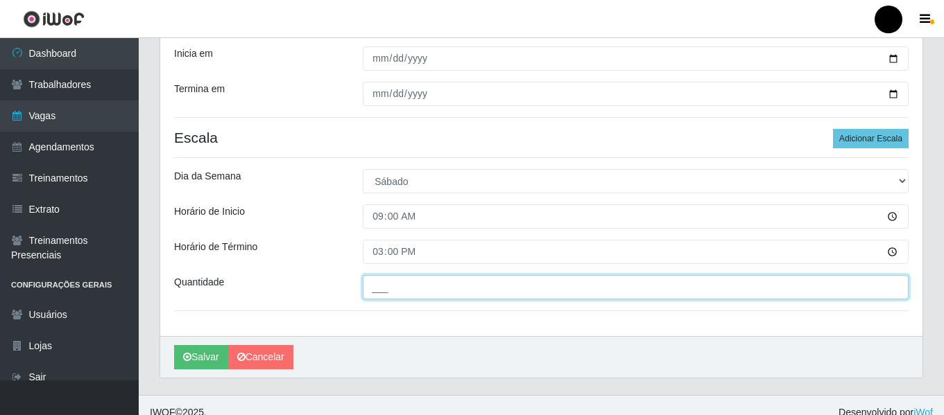
click at [382, 296] on input "___" at bounding box center [636, 287] width 546 height 24
type input "04_"
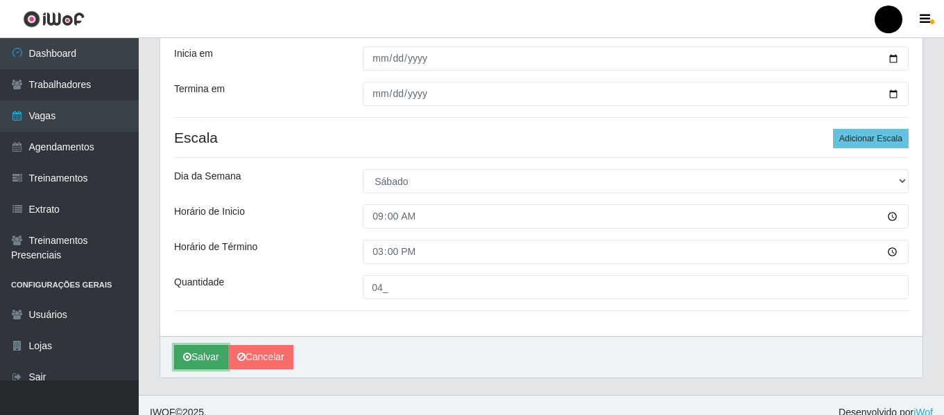
click at [184, 361] on icon "submit" at bounding box center [187, 357] width 8 height 10
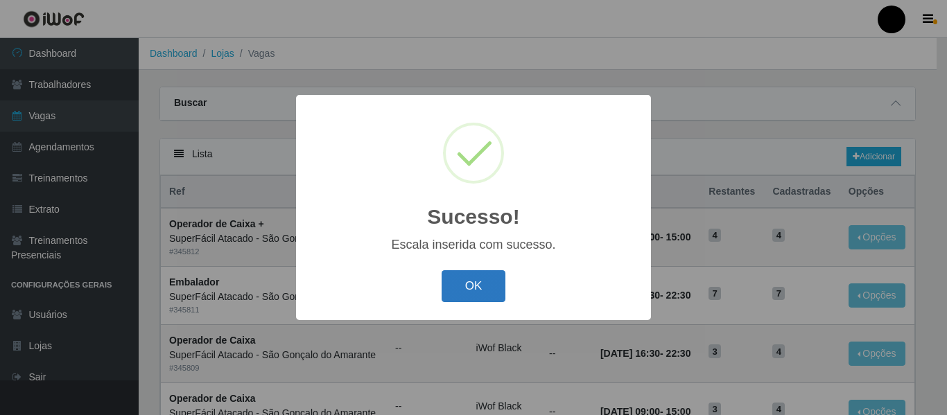
click at [453, 291] on button "OK" at bounding box center [474, 286] width 64 height 33
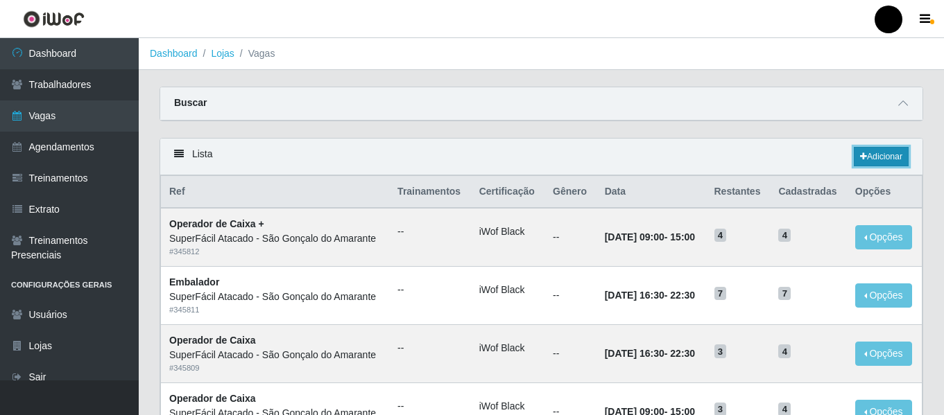
click at [870, 157] on link "Adicionar" at bounding box center [881, 156] width 55 height 19
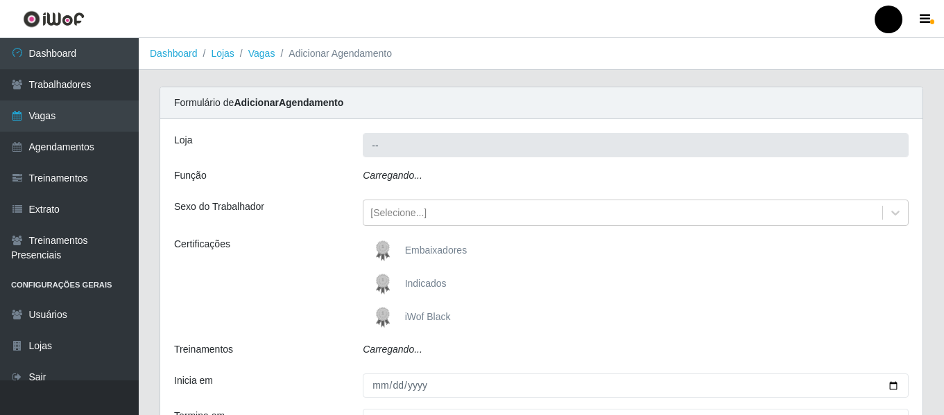
type input "SuperFácil Atacado - São Gonçalo do Amarante"
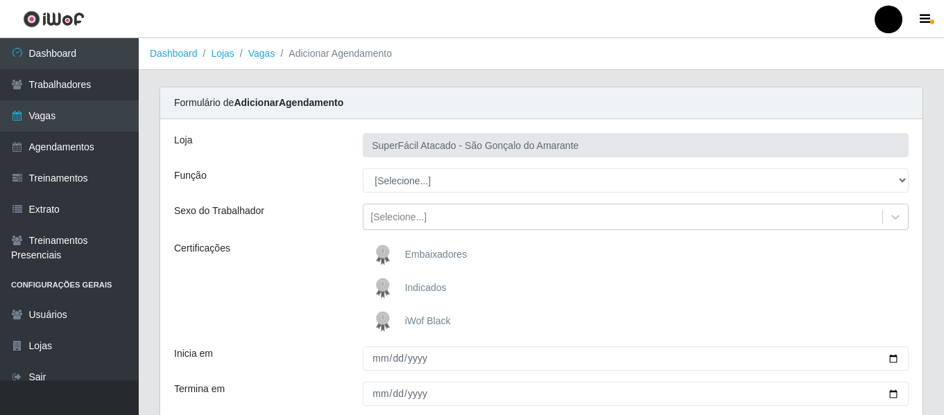
click at [431, 316] on span "iWof Black" at bounding box center [428, 321] width 46 height 11
click at [0, 0] on input "iWof Black" at bounding box center [0, 0] width 0 height 0
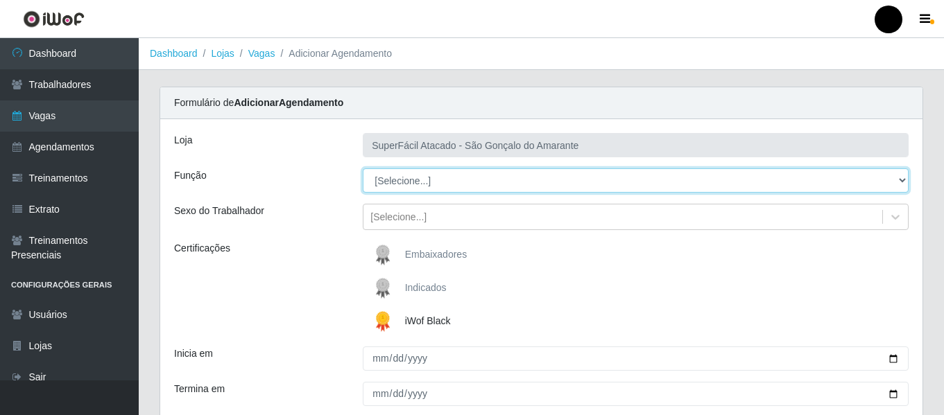
click at [896, 181] on select "[Selecione...] Auxiliar de Estacionamento Auxiliar de Estacionamento + Auxiliar…" at bounding box center [636, 181] width 546 height 24
select select "72"
click at [363, 169] on select "[Selecione...] Auxiliar de Estacionamento Auxiliar de Estacionamento + Auxiliar…" at bounding box center [636, 181] width 546 height 24
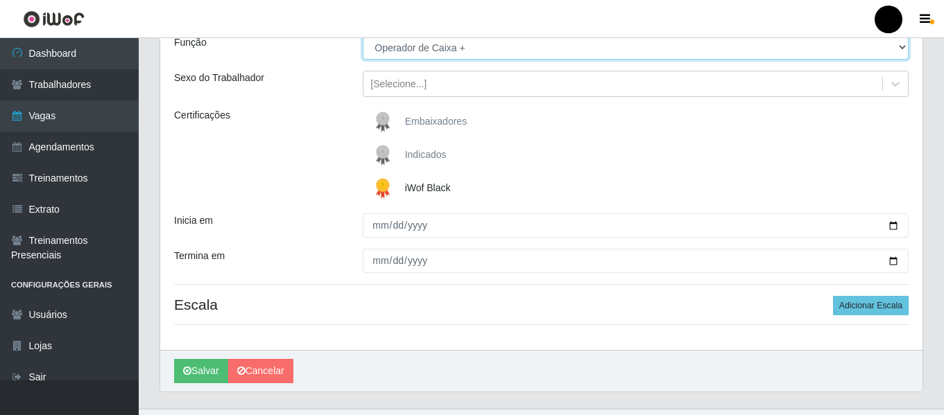
scroll to position [139, 0]
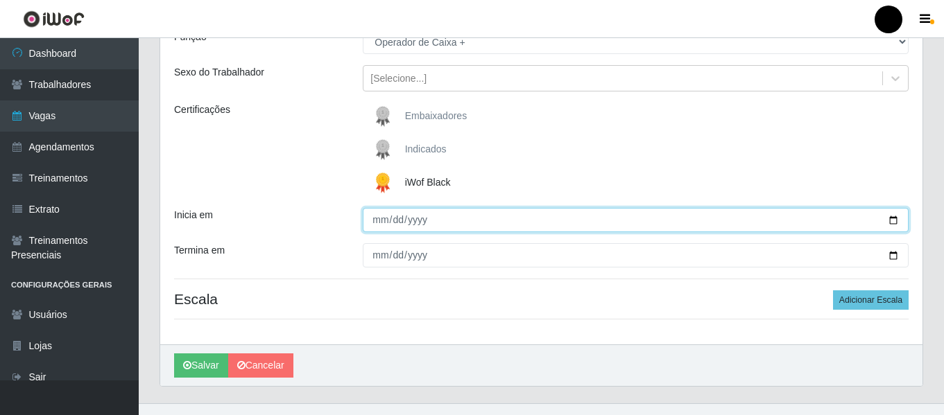
click at [893, 219] on input "Inicia em" at bounding box center [636, 220] width 546 height 24
type input "[DATE]"
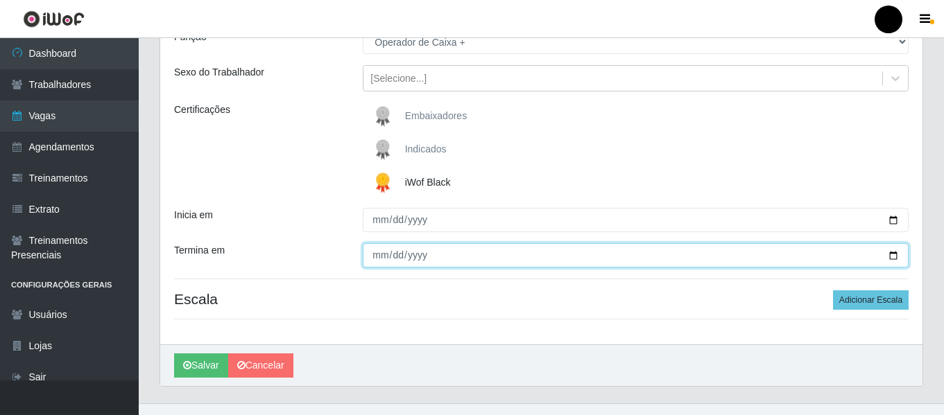
click at [888, 254] on input "Termina em" at bounding box center [636, 255] width 546 height 24
type input "[DATE]"
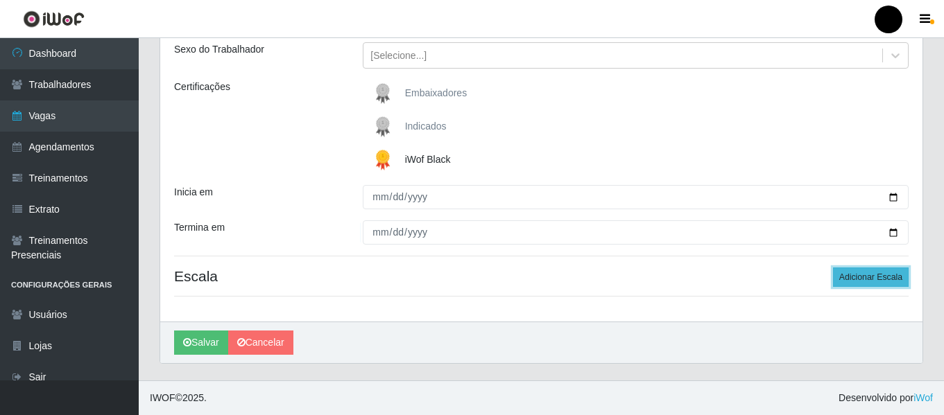
click at [881, 274] on button "Adicionar Escala" at bounding box center [871, 277] width 76 height 19
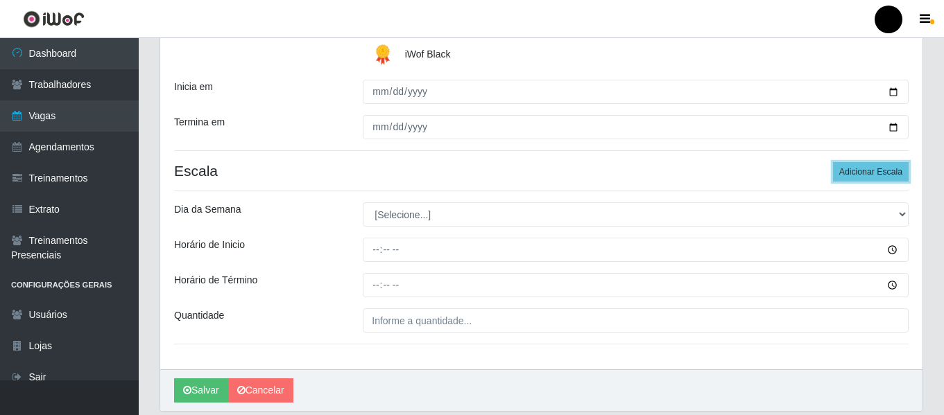
scroll to position [300, 0]
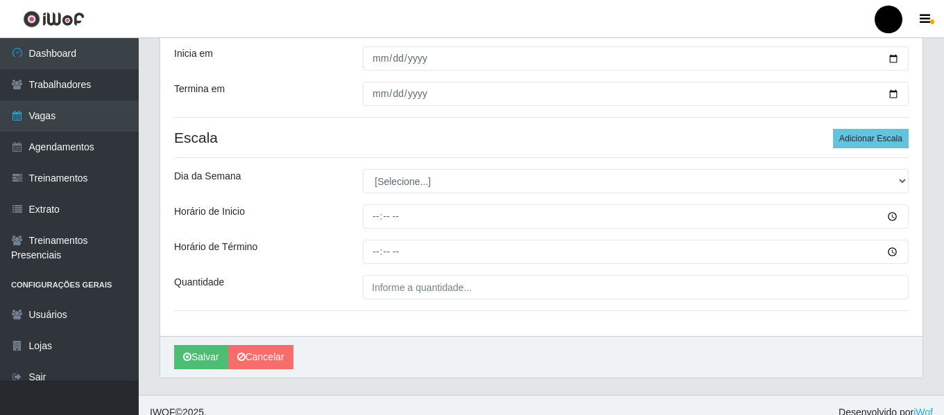
click at [660, 303] on div "Loja SuperFácil Atacado - São Gonçalo do Amarante Função [Selecione...] Auxilia…" at bounding box center [541, 77] width 762 height 517
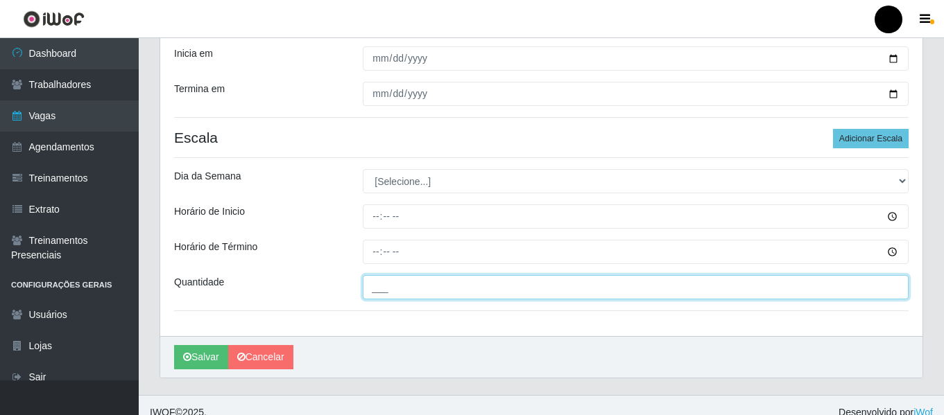
click at [633, 293] on input "___" at bounding box center [636, 287] width 546 height 24
type input "04_"
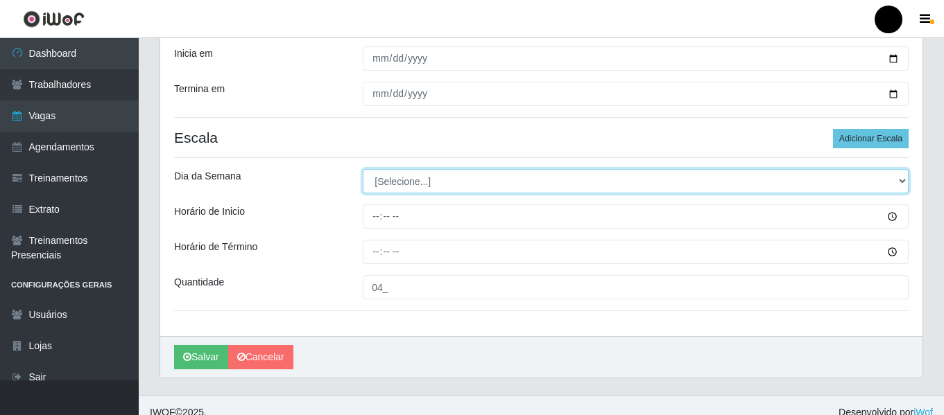
click at [899, 182] on select "[Selecione...] Segunda Terça Quarta Quinta Sexta Sábado Domingo" at bounding box center [636, 181] width 546 height 24
select select "6"
click at [363, 169] on select "[Selecione...] Segunda Terça Quarta Quinta Sexta Sábado Domingo" at bounding box center [636, 181] width 546 height 24
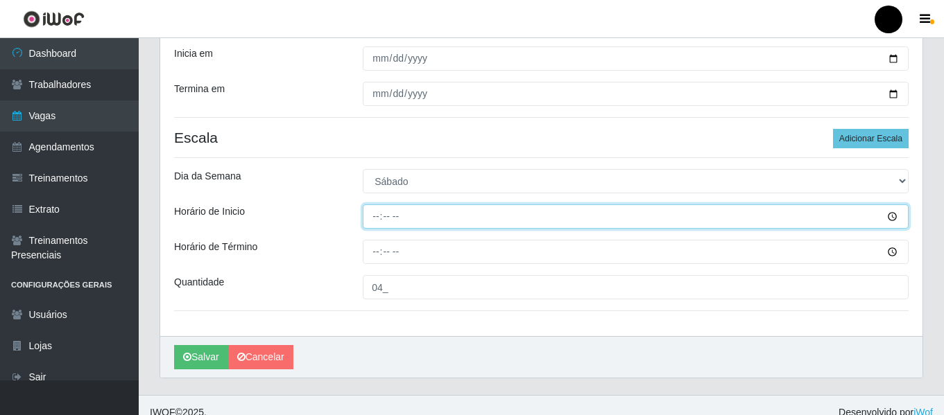
click at [374, 216] on input "Horário de Inicio" at bounding box center [636, 217] width 546 height 24
type input "16:30"
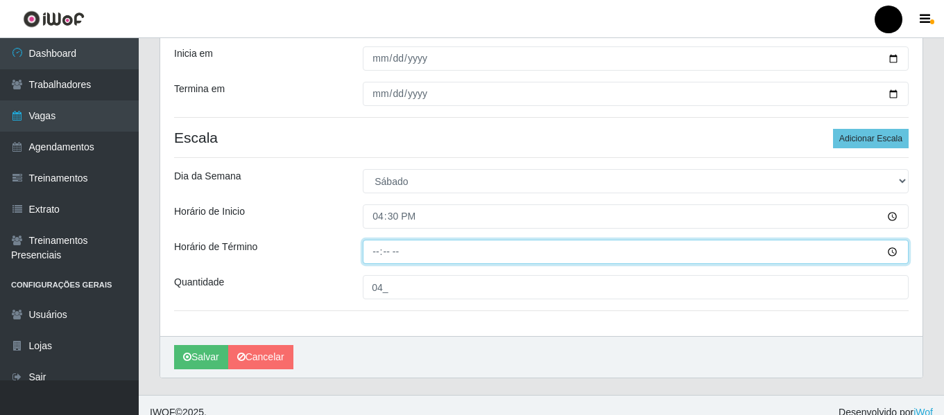
click at [377, 254] on input "Horário de Término" at bounding box center [636, 252] width 546 height 24
type input "22:30"
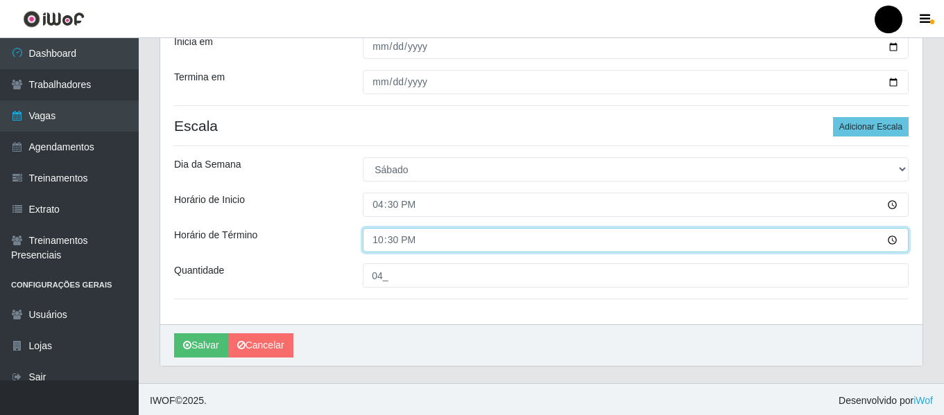
scroll to position [315, 0]
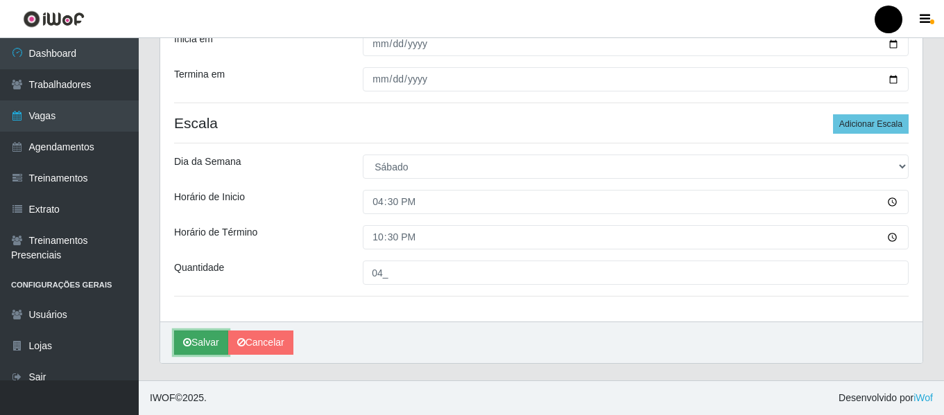
click at [209, 345] on button "Salvar" at bounding box center [201, 343] width 54 height 24
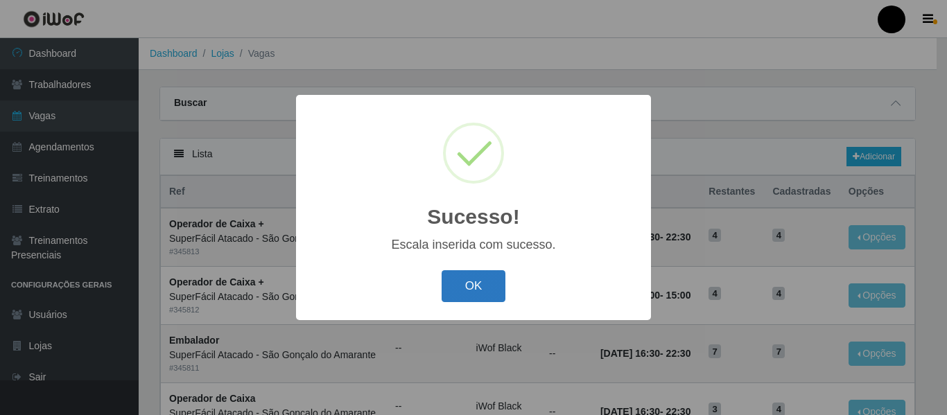
click at [467, 278] on button "OK" at bounding box center [474, 286] width 64 height 33
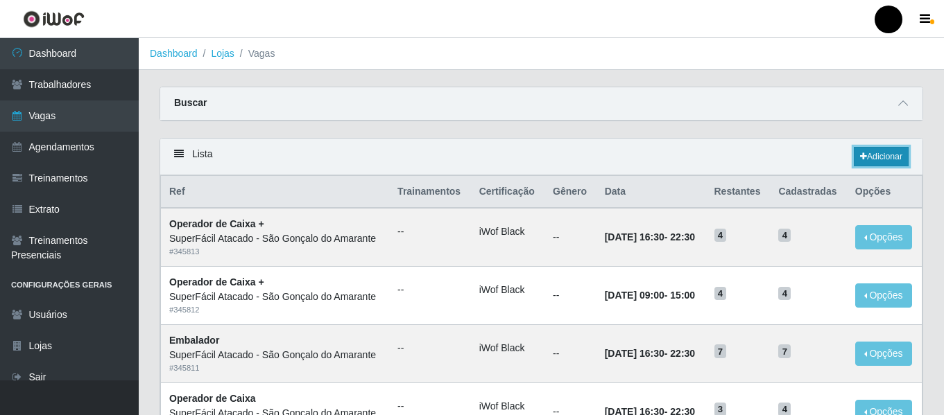
click at [872, 155] on link "Adicionar" at bounding box center [881, 156] width 55 height 19
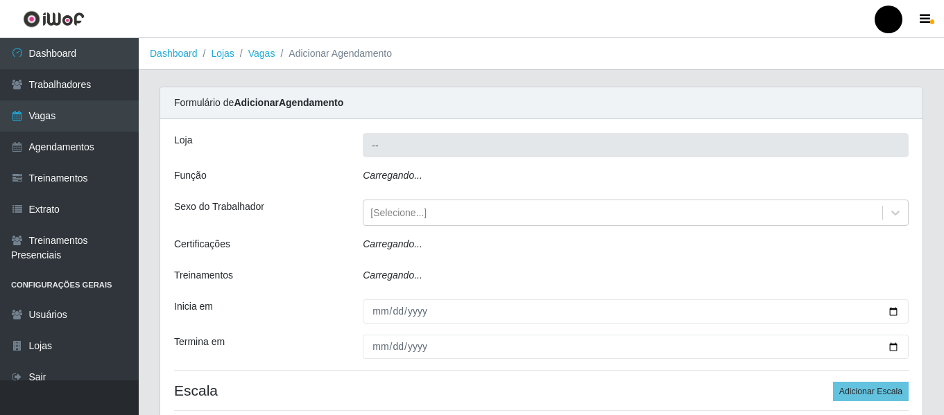
type input "SuperFácil Atacado - São Gonçalo do Amarante"
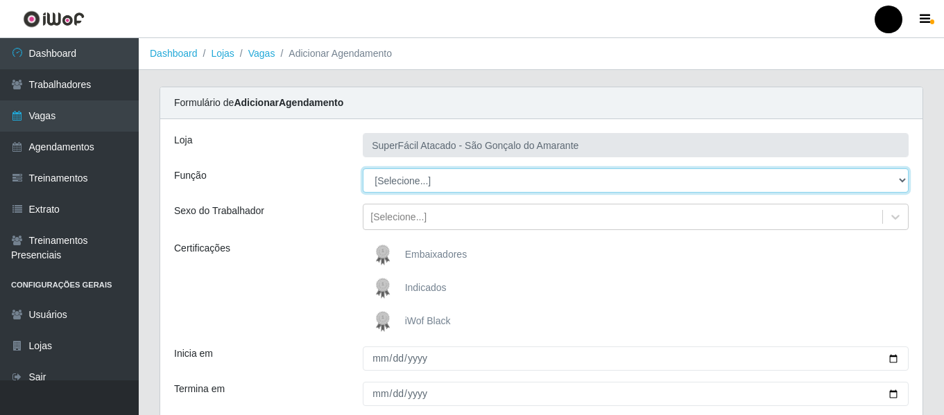
click at [898, 181] on select "[Selecione...] Auxiliar de Estacionamento Auxiliar de Estacionamento + Auxiliar…" at bounding box center [636, 181] width 546 height 24
select select "70"
click at [363, 169] on select "[Selecione...] Auxiliar de Estacionamento Auxiliar de Estacionamento + Auxiliar…" at bounding box center [636, 181] width 546 height 24
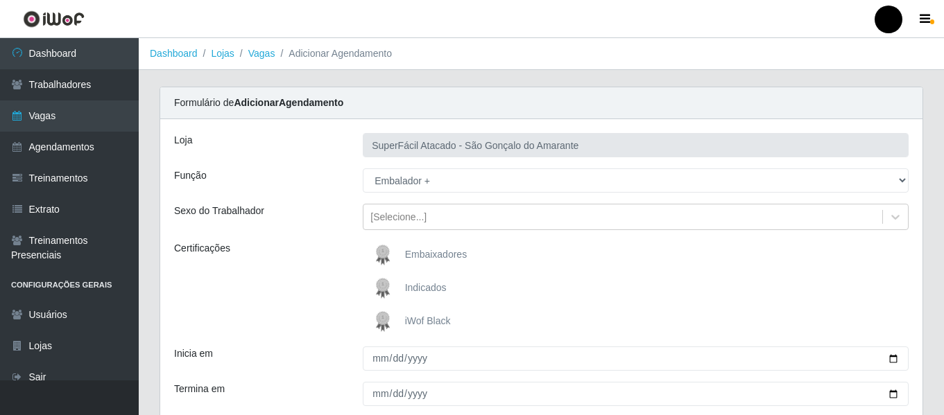
click at [430, 316] on span "iWof Black" at bounding box center [428, 321] width 46 height 11
click at [0, 0] on input "iWof Black" at bounding box center [0, 0] width 0 height 0
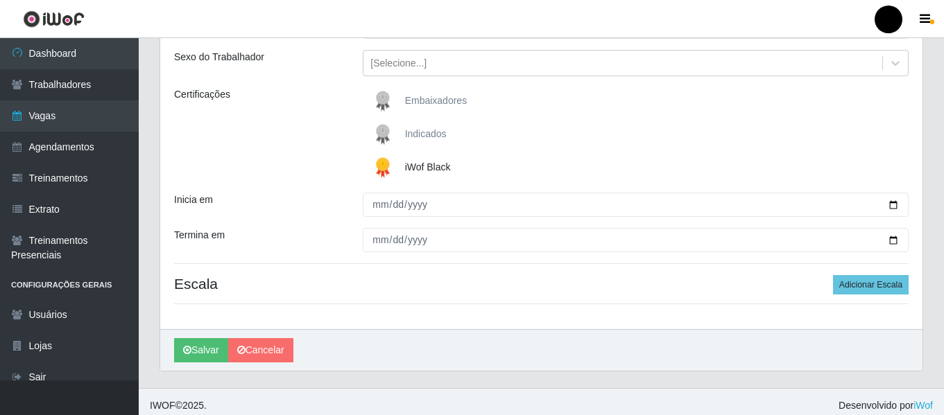
scroll to position [162, 0]
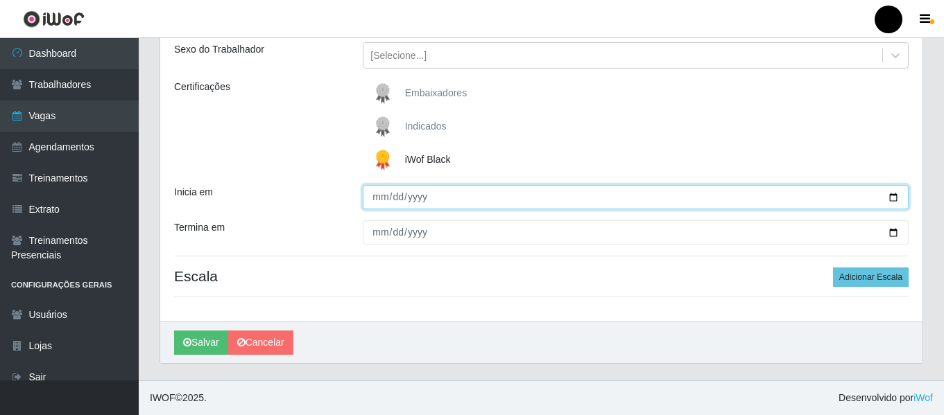
click at [892, 196] on input "Inicia em" at bounding box center [636, 197] width 546 height 24
type input "[DATE]"
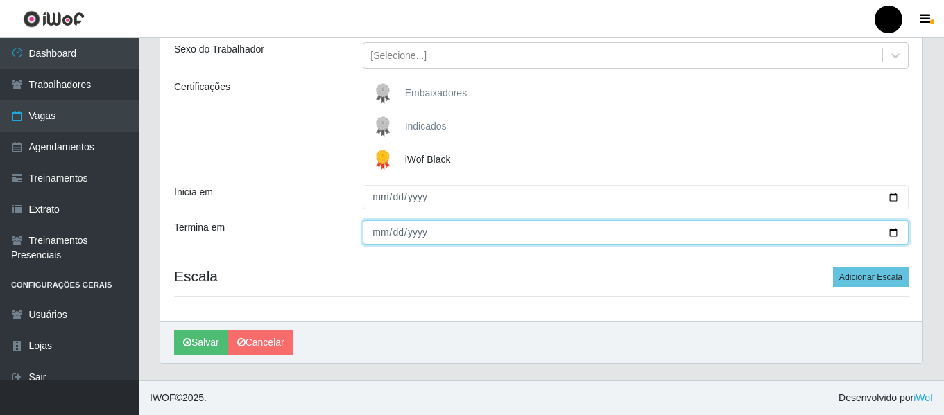
click at [892, 238] on input "Termina em" at bounding box center [636, 233] width 546 height 24
type input "[DATE]"
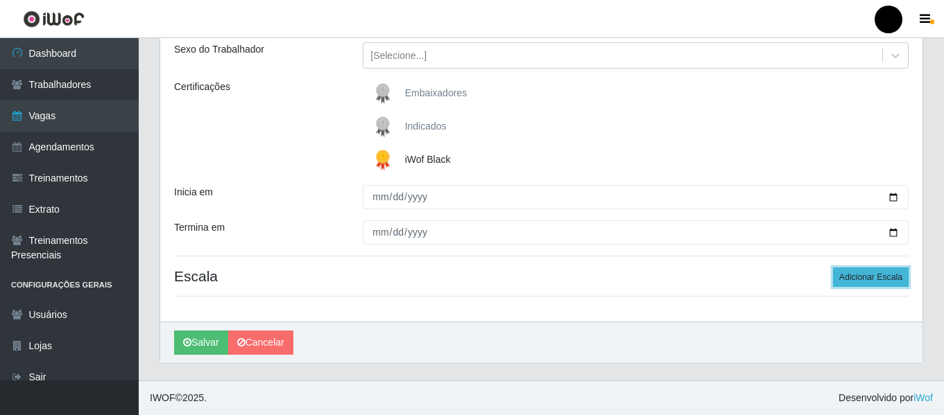
click at [858, 277] on button "Adicionar Escala" at bounding box center [871, 277] width 76 height 19
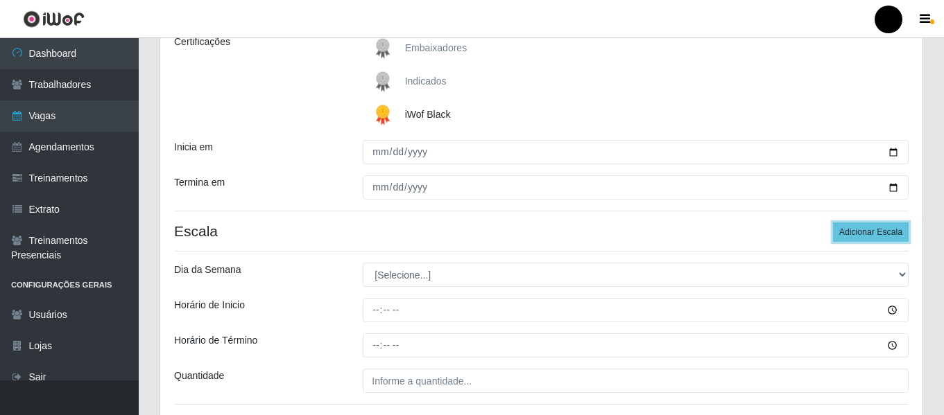
scroll to position [231, 0]
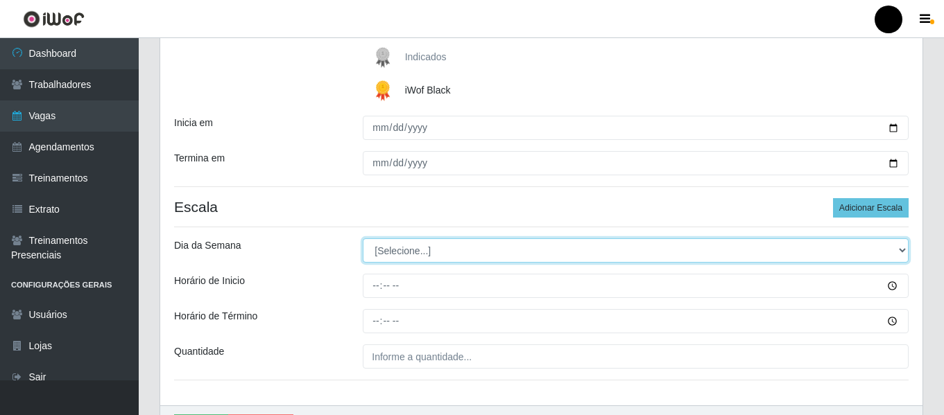
click at [904, 253] on select "[Selecione...] Segunda Terça Quarta Quinta Sexta Sábado Domingo" at bounding box center [636, 251] width 546 height 24
select select "6"
click at [363, 239] on select "[Selecione...] Segunda Terça Quarta Quinta Sexta Sábado Domingo" at bounding box center [636, 251] width 546 height 24
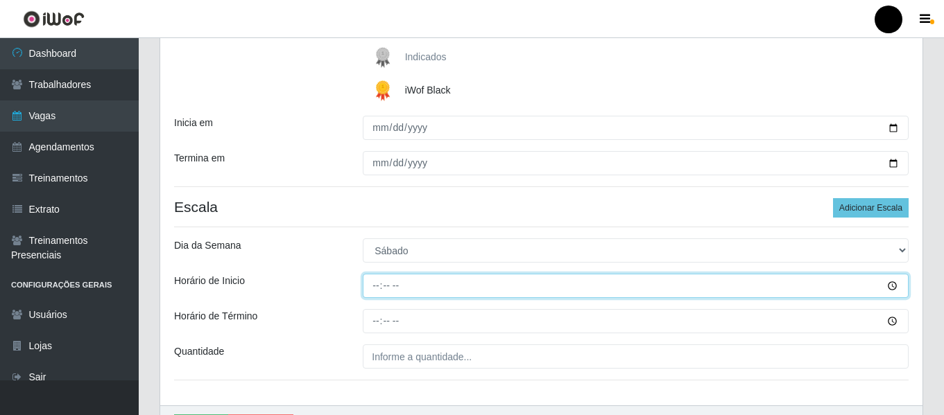
click at [372, 290] on input "Horário de Inicio" at bounding box center [636, 286] width 546 height 24
type input "09:00"
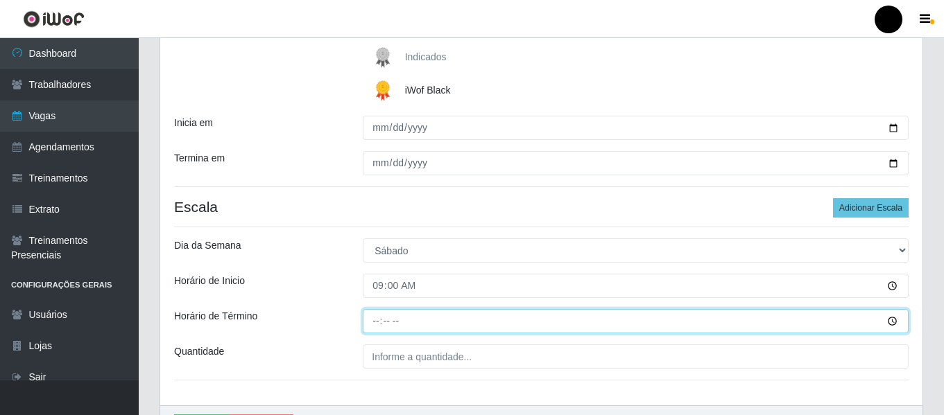
click at [367, 325] on input "Horário de Término" at bounding box center [636, 321] width 546 height 24
type input "15:00"
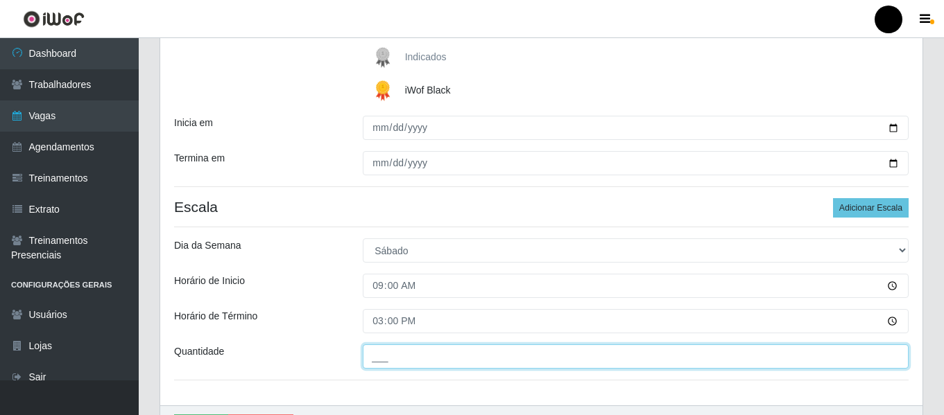
click at [370, 347] on input "___" at bounding box center [636, 357] width 546 height 24
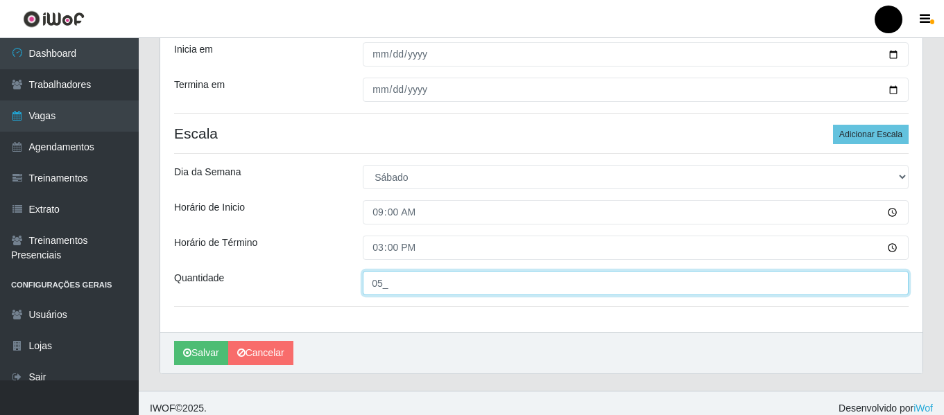
scroll to position [315, 0]
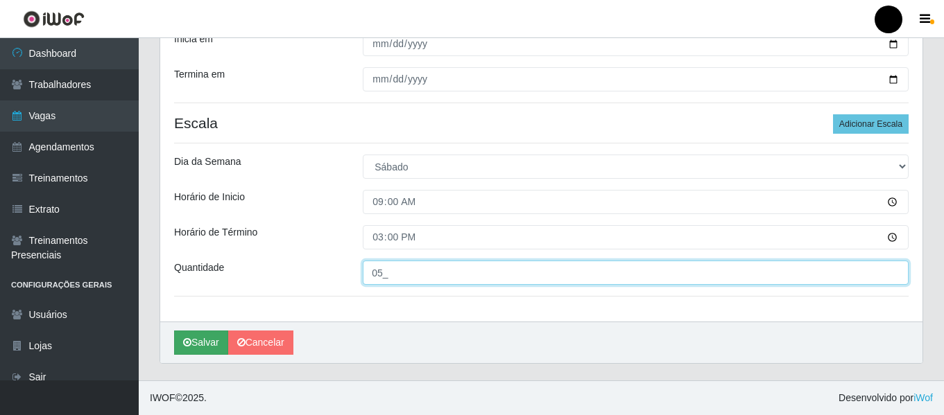
type input "05_"
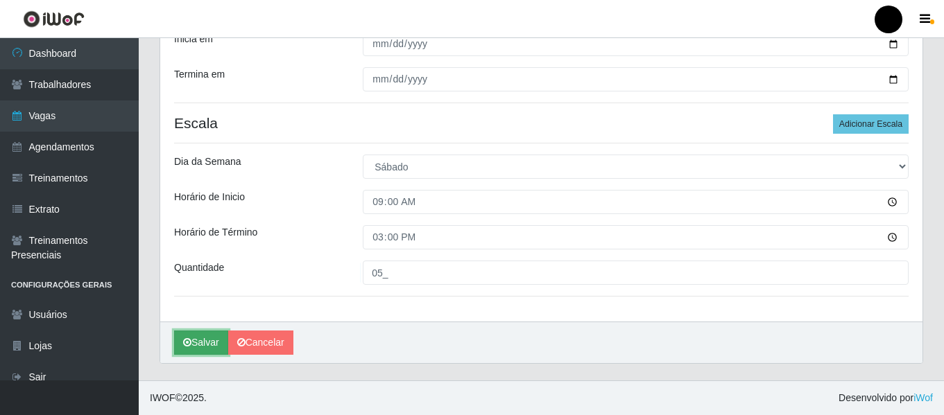
click at [204, 340] on button "Salvar" at bounding box center [201, 343] width 54 height 24
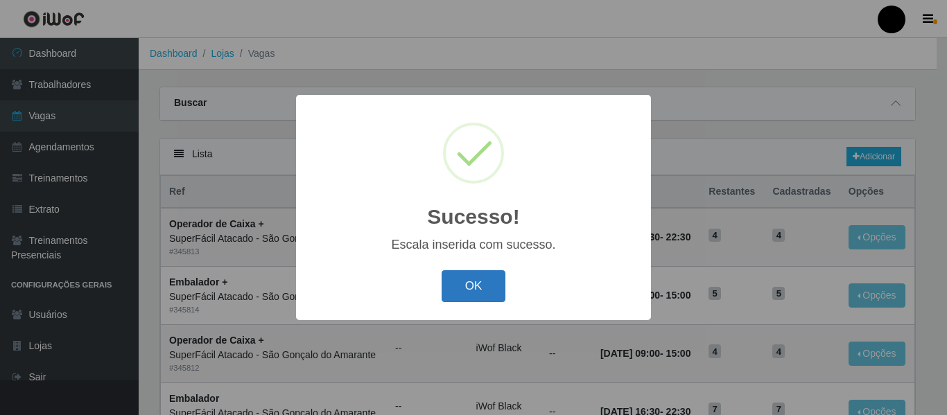
click at [458, 290] on button "OK" at bounding box center [474, 286] width 64 height 33
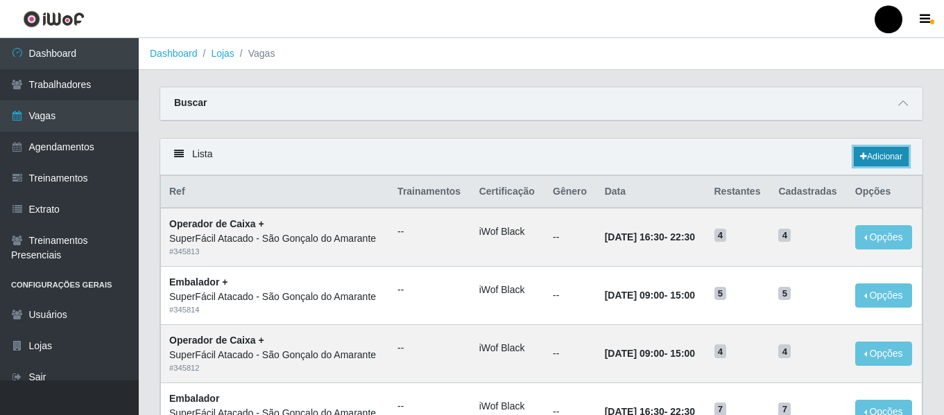
click at [864, 148] on link "Adicionar" at bounding box center [881, 156] width 55 height 19
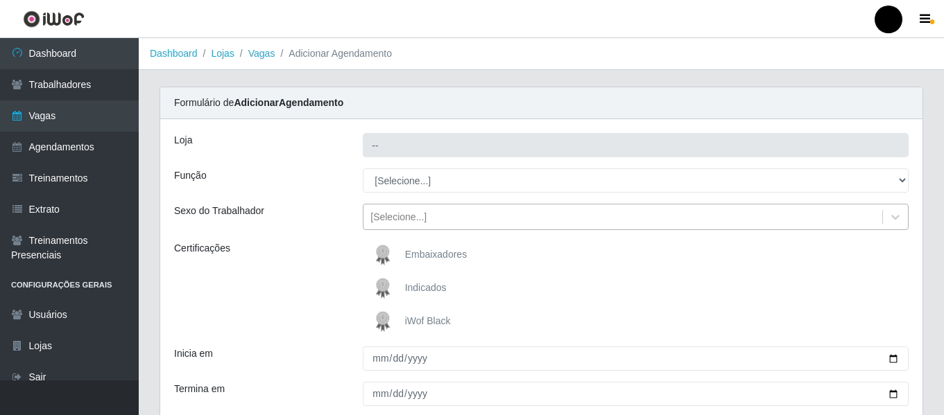
type input "SuperFácil Atacado - São Gonçalo do Amarante"
click at [442, 322] on span "iWof Black" at bounding box center [428, 321] width 46 height 11
click at [0, 0] on input "iWof Black" at bounding box center [0, 0] width 0 height 0
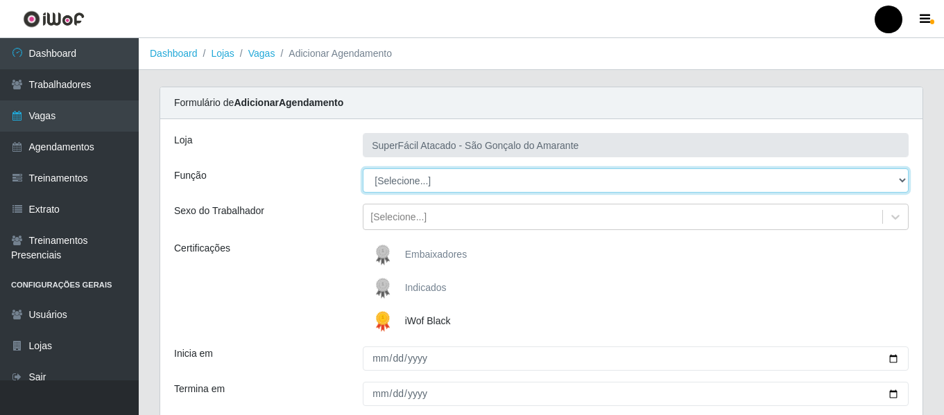
click at [901, 180] on select "[Selecione...] Auxiliar de Estacionamento Auxiliar de Estacionamento + Auxiliar…" at bounding box center [636, 181] width 546 height 24
select select "70"
click at [363, 169] on select "[Selecione...] Auxiliar de Estacionamento Auxiliar de Estacionamento + Auxiliar…" at bounding box center [636, 181] width 546 height 24
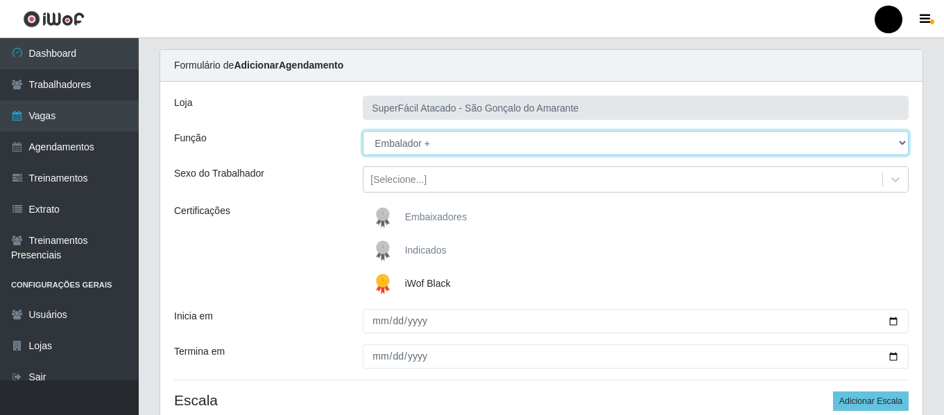
scroll to position [69, 0]
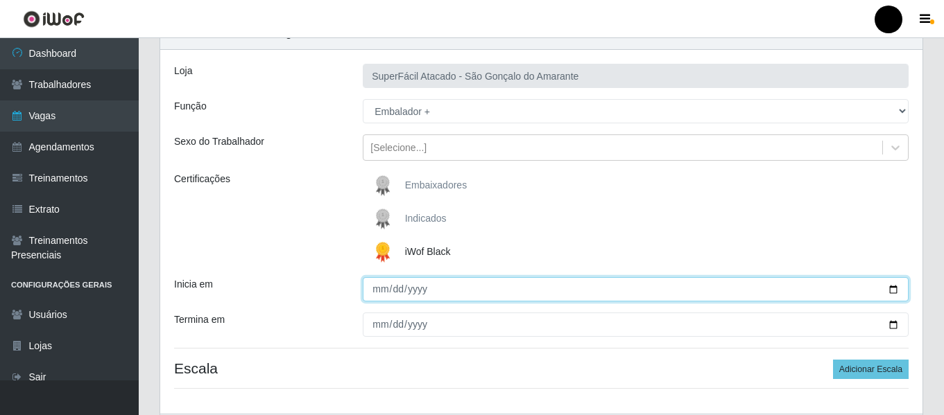
click at [887, 288] on input "Inicia em" at bounding box center [636, 289] width 546 height 24
type input "[DATE]"
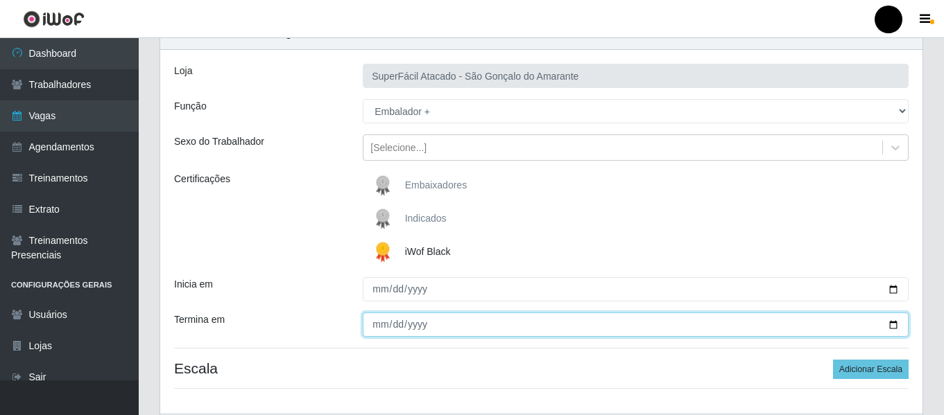
click at [892, 320] on input "Termina em" at bounding box center [636, 325] width 546 height 24
type input "[DATE]"
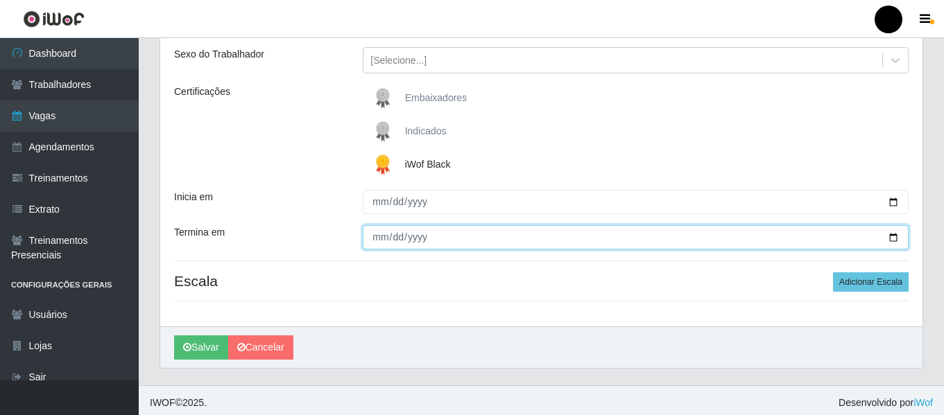
scroll to position [162, 0]
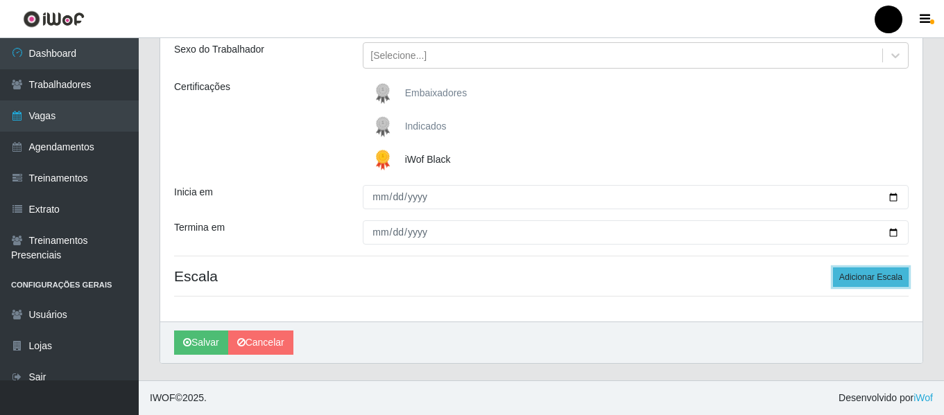
drag, startPoint x: 874, startPoint y: 273, endPoint x: 878, endPoint y: 282, distance: 9.9
click at [871, 278] on button "Adicionar Escala" at bounding box center [871, 277] width 76 height 19
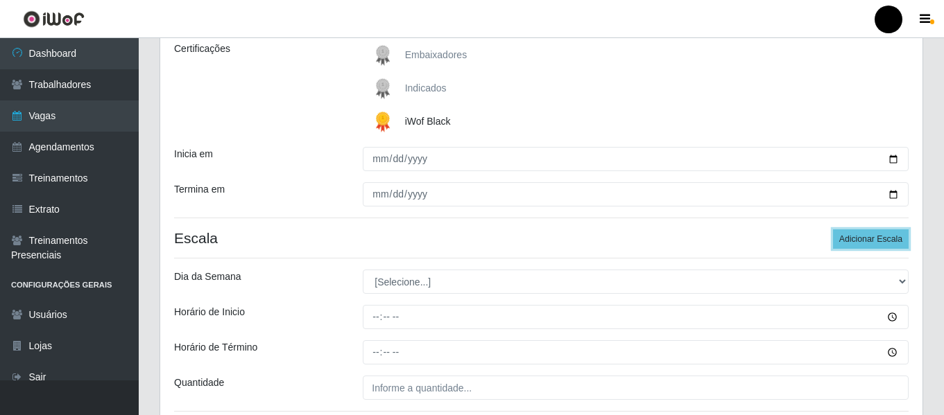
scroll to position [231, 0]
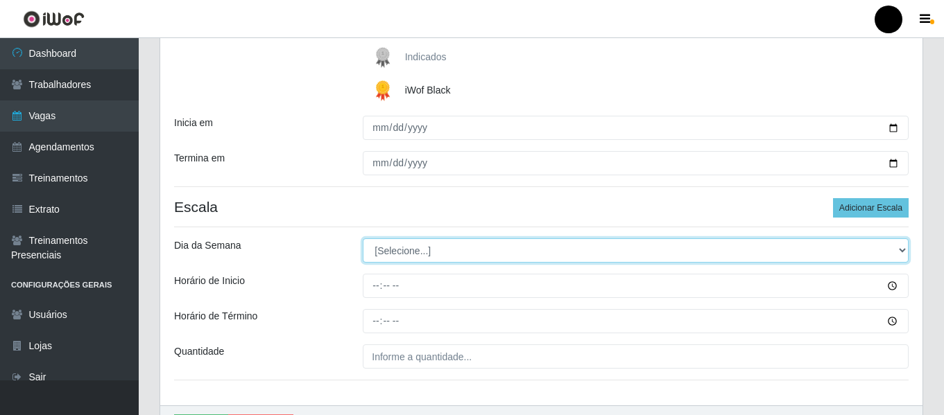
click at [901, 254] on select "[Selecione...] Segunda Terça Quarta Quinta Sexta Sábado Domingo" at bounding box center [636, 251] width 546 height 24
select select "6"
click at [363, 239] on select "[Selecione...] Segunda Terça Quarta Quinta Sexta Sábado Domingo" at bounding box center [636, 251] width 546 height 24
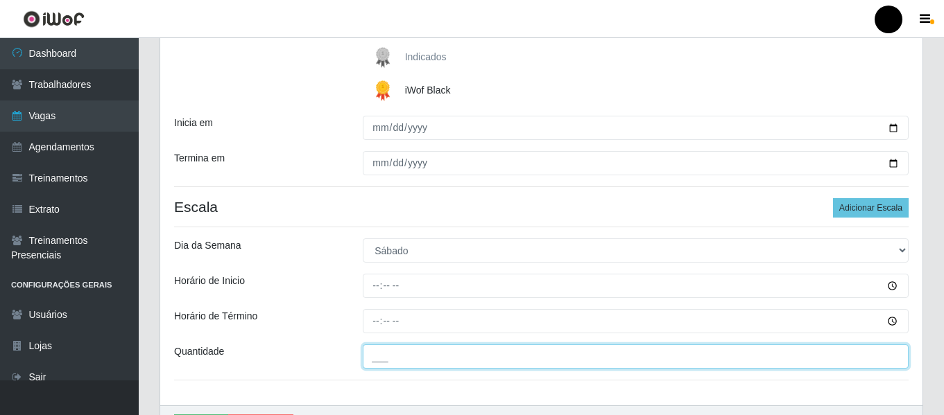
click at [415, 358] on input "___" at bounding box center [636, 357] width 546 height 24
type input "07_"
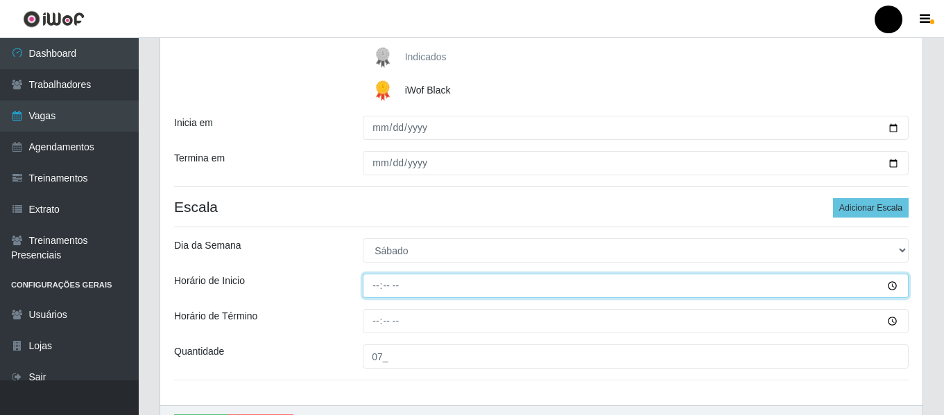
click at [371, 275] on input "Horário de Inicio" at bounding box center [636, 286] width 546 height 24
type input "16:30"
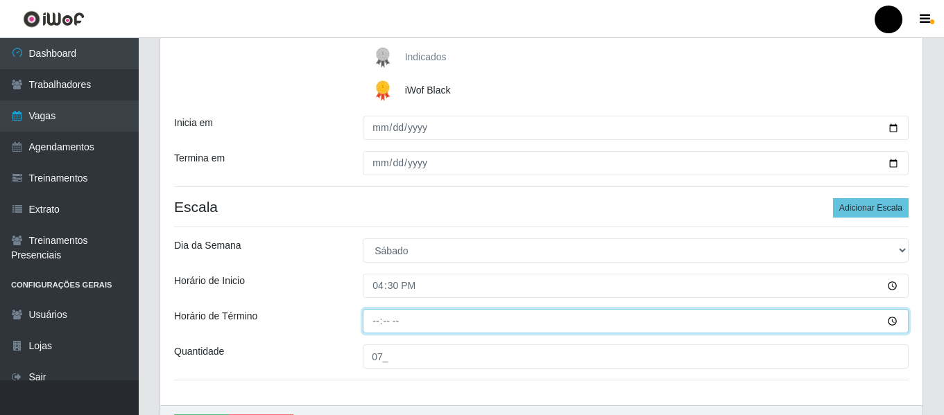
click at [372, 318] on input "Horário de Término" at bounding box center [636, 321] width 546 height 24
type input "22:30"
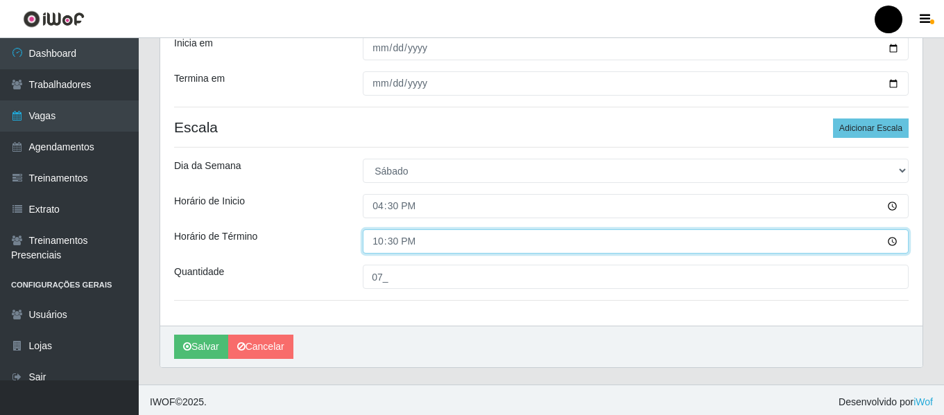
scroll to position [315, 0]
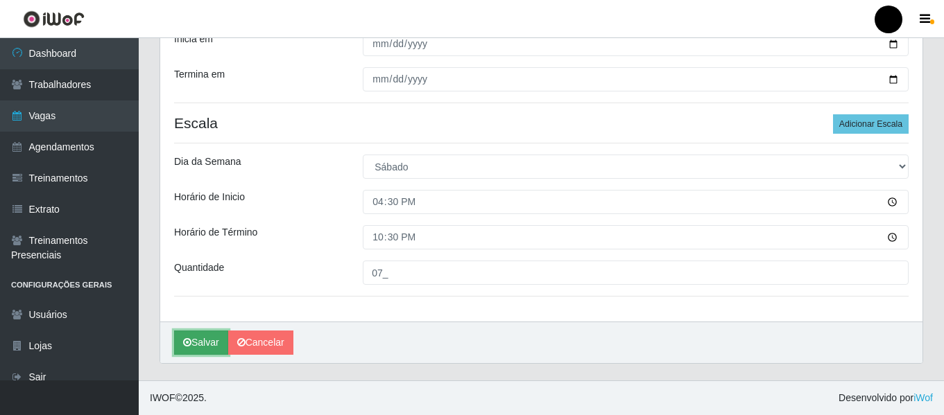
click at [205, 334] on button "Salvar" at bounding box center [201, 343] width 54 height 24
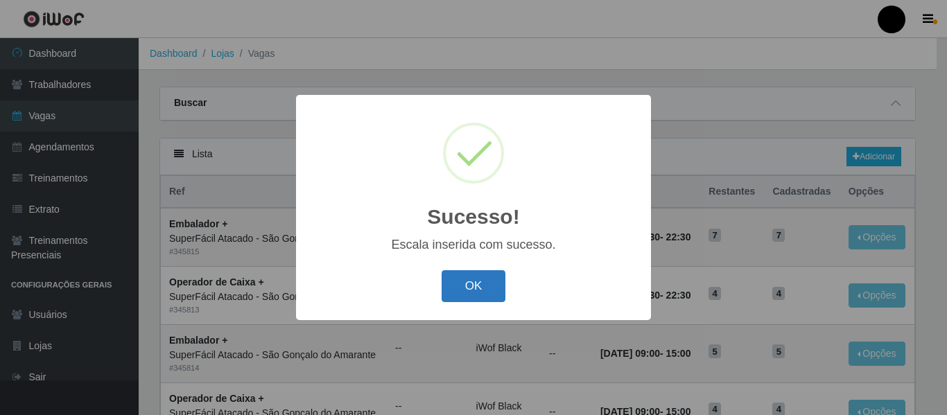
click at [469, 288] on button "OK" at bounding box center [474, 286] width 64 height 33
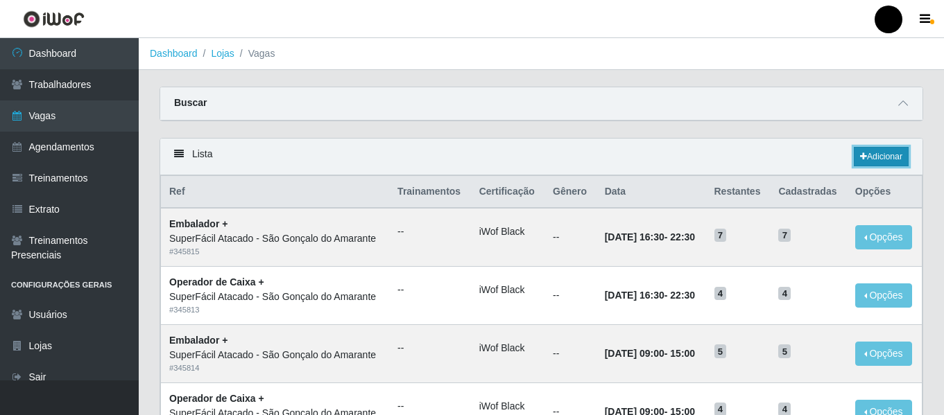
click at [874, 154] on link "Adicionar" at bounding box center [881, 156] width 55 height 19
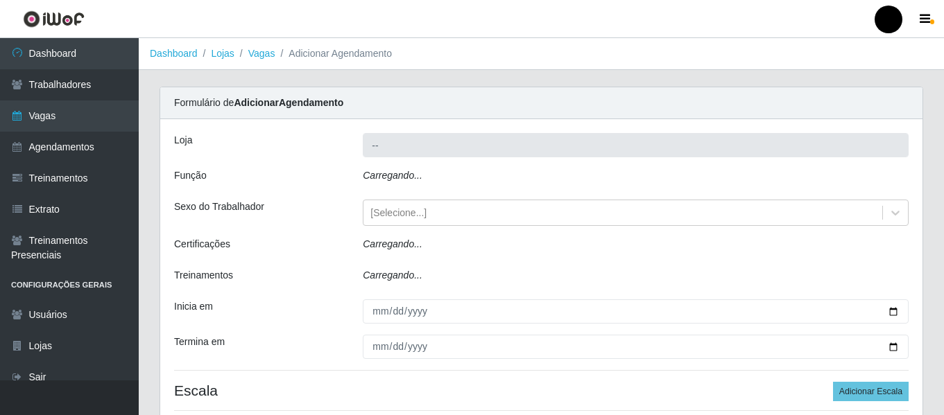
type input "SuperFácil Atacado - São Gonçalo do Amarante"
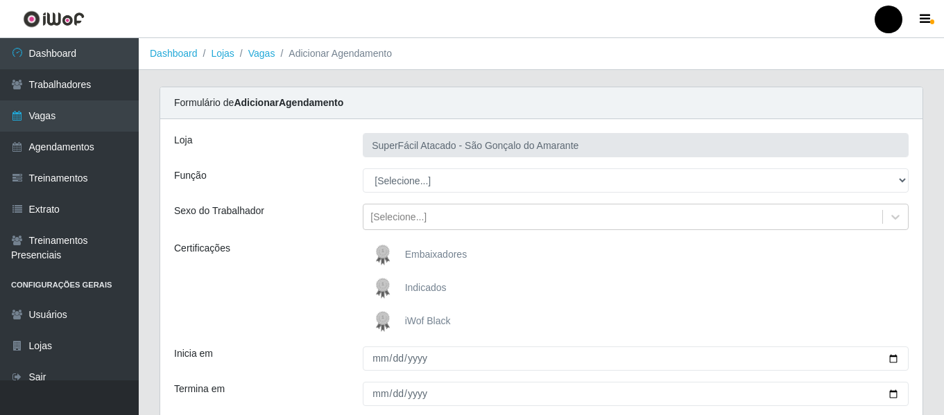
click at [432, 322] on span "iWof Black" at bounding box center [428, 321] width 46 height 11
click at [0, 0] on input "iWof Black" at bounding box center [0, 0] width 0 height 0
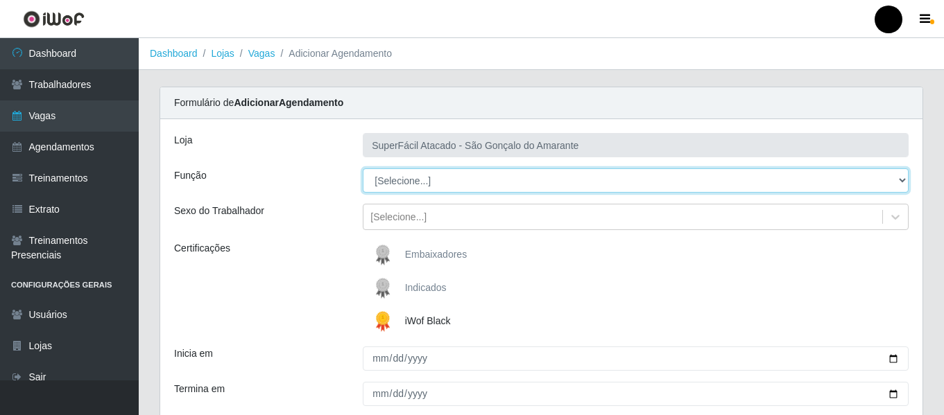
click at [899, 178] on select "[Selecione...] Auxiliar de Estacionamento Auxiliar de Estacionamento + Auxiliar…" at bounding box center [636, 181] width 546 height 24
select select "72"
click at [363, 169] on select "[Selecione...] Auxiliar de Estacionamento Auxiliar de Estacionamento + Auxiliar…" at bounding box center [636, 181] width 546 height 24
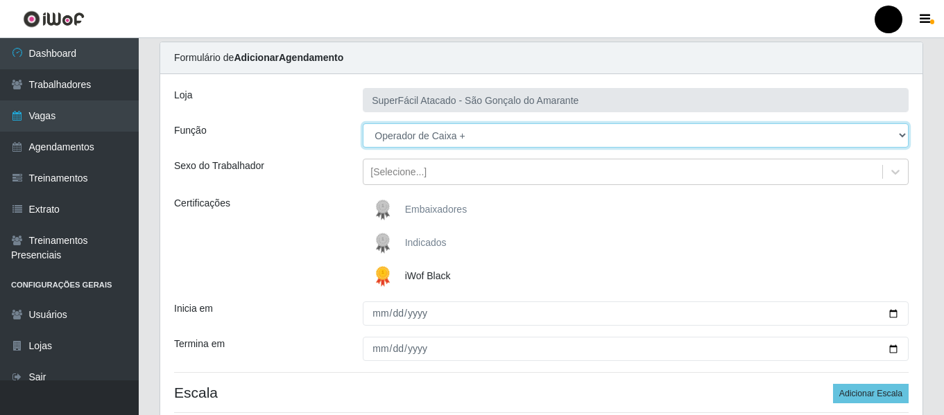
scroll to position [69, 0]
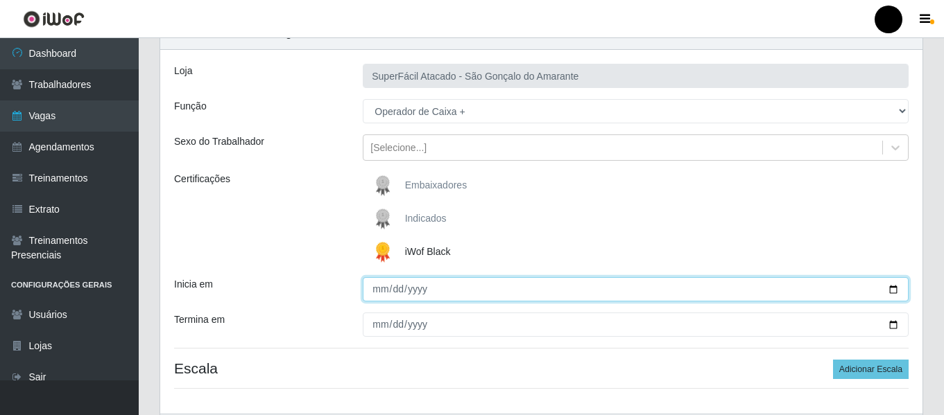
click at [892, 291] on input "Inicia em" at bounding box center [636, 289] width 546 height 24
type input "[DATE]"
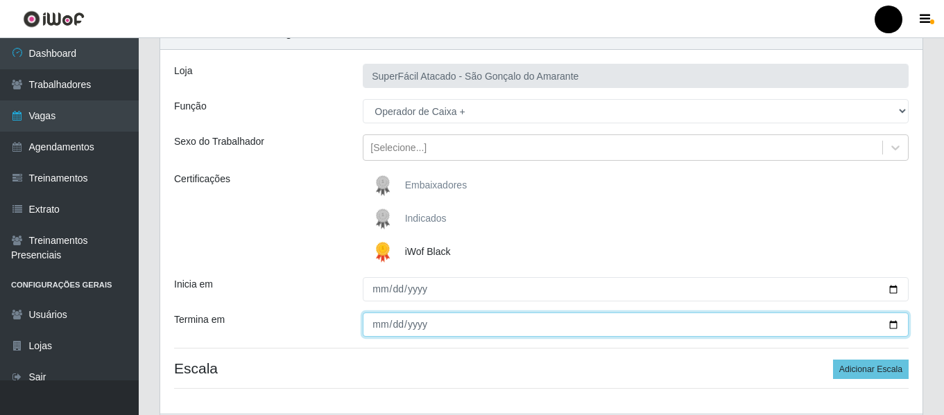
click at [889, 324] on input "Termina em" at bounding box center [636, 325] width 546 height 24
type input "[DATE]"
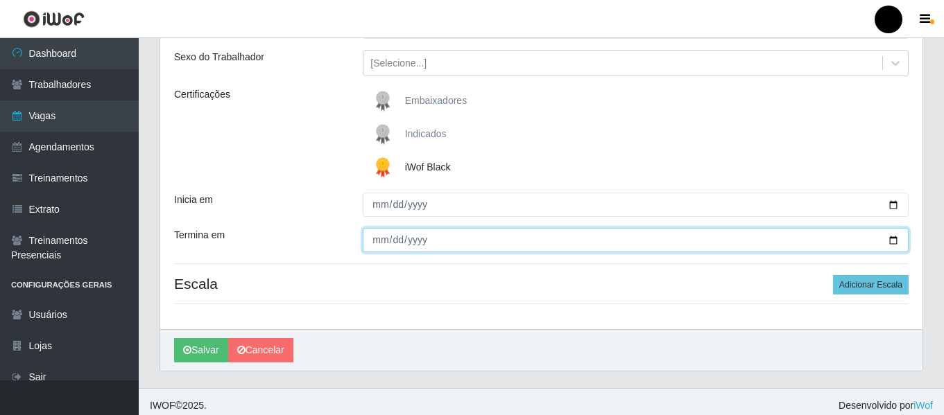
scroll to position [162, 0]
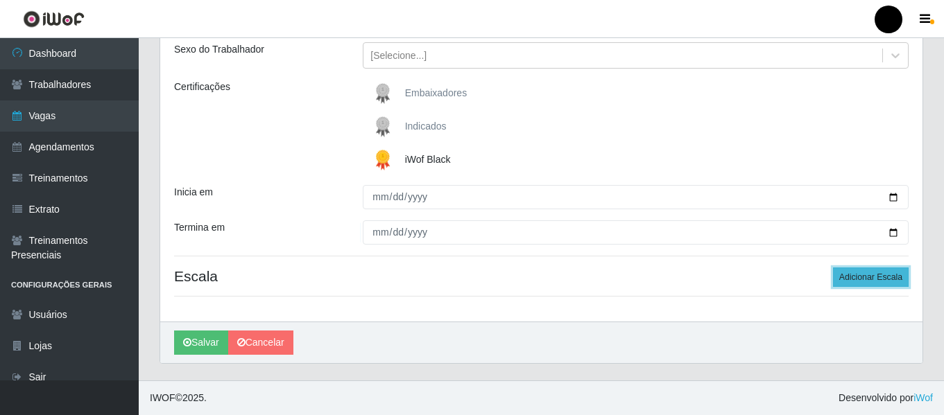
click at [854, 282] on button "Adicionar Escala" at bounding box center [871, 277] width 76 height 19
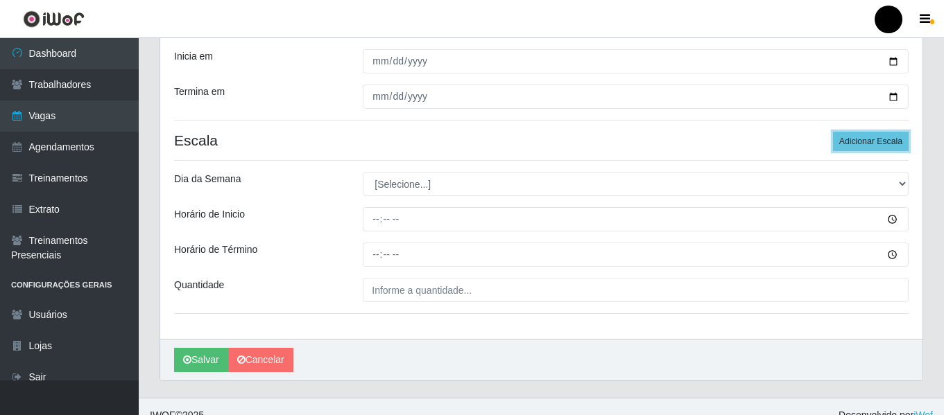
scroll to position [300, 0]
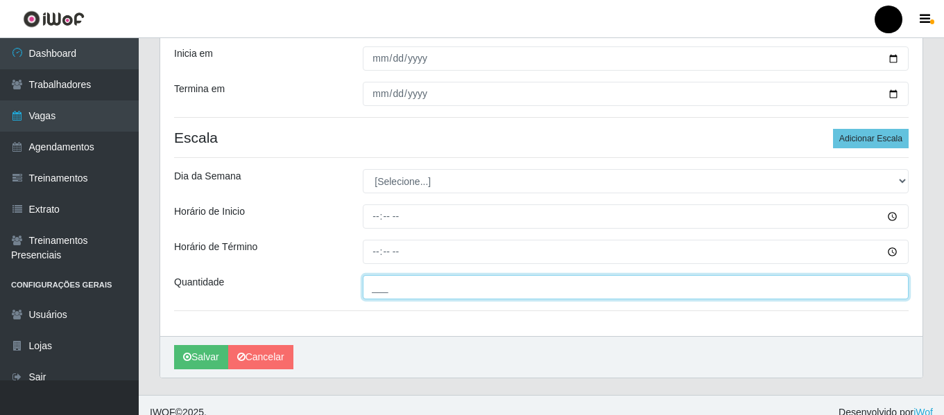
click at [444, 284] on input "___" at bounding box center [636, 287] width 546 height 24
type input "04_"
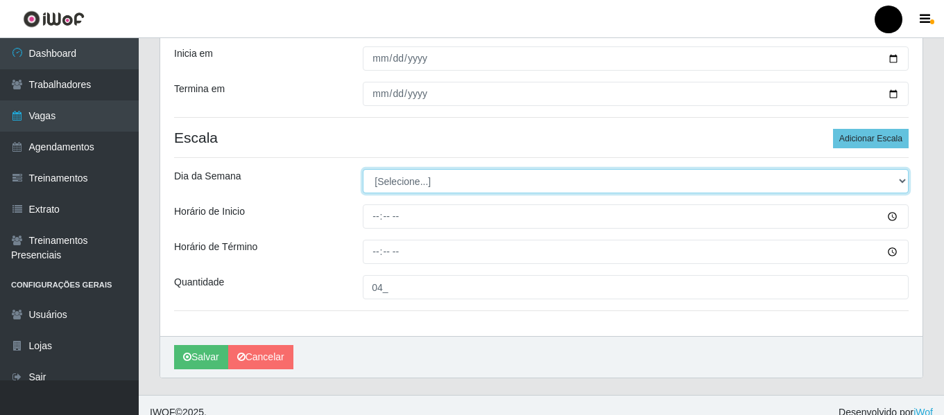
click at [902, 176] on select "[Selecione...] Segunda Terça Quarta Quinta Sexta Sábado Domingo" at bounding box center [636, 181] width 546 height 24
select select "0"
click at [363, 169] on select "[Selecione...] Segunda Terça Quarta Quinta Sexta Sábado Domingo" at bounding box center [636, 181] width 546 height 24
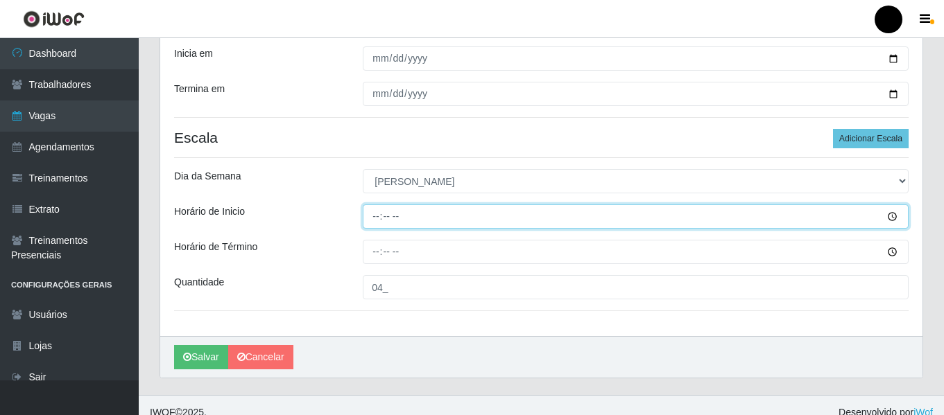
click at [372, 220] on input "Horário de Inicio" at bounding box center [636, 217] width 546 height 24
type input "09:00"
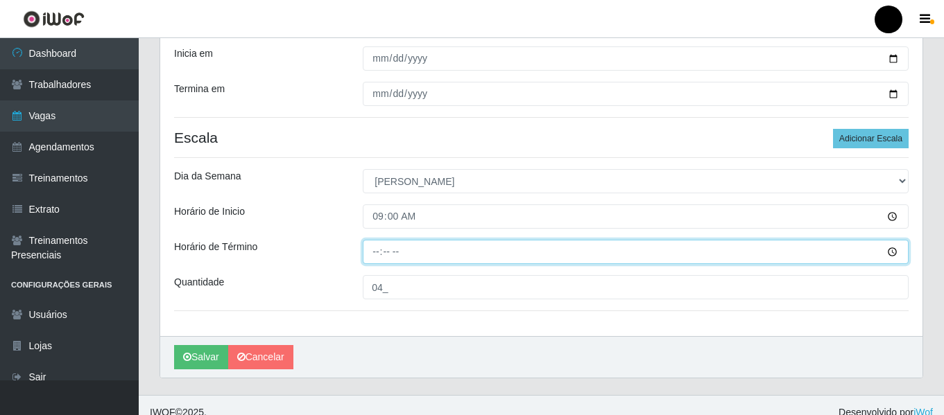
click at [370, 246] on input "Horário de Término" at bounding box center [636, 252] width 546 height 24
type input "15:00"
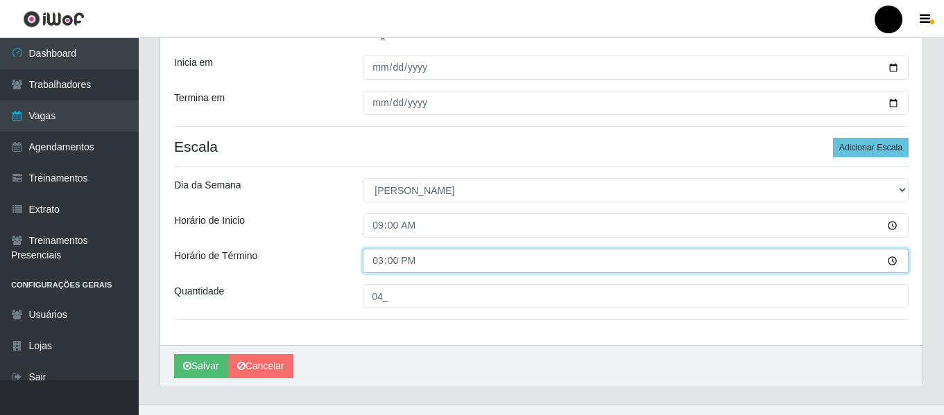
scroll to position [315, 0]
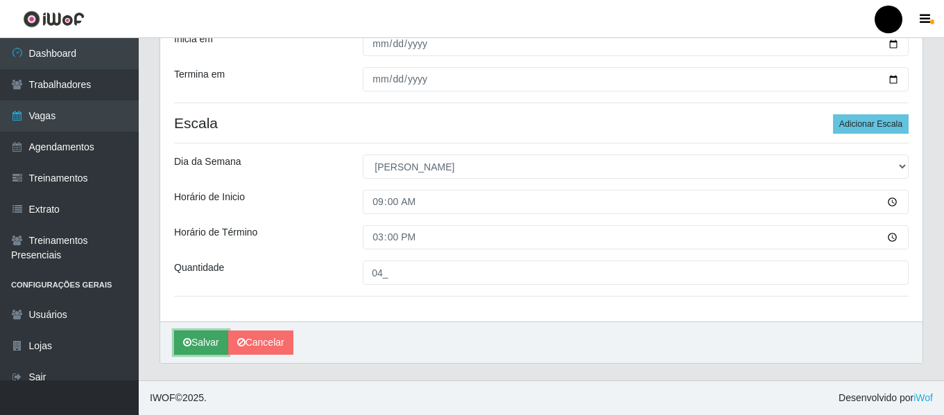
click at [196, 341] on button "Salvar" at bounding box center [201, 343] width 54 height 24
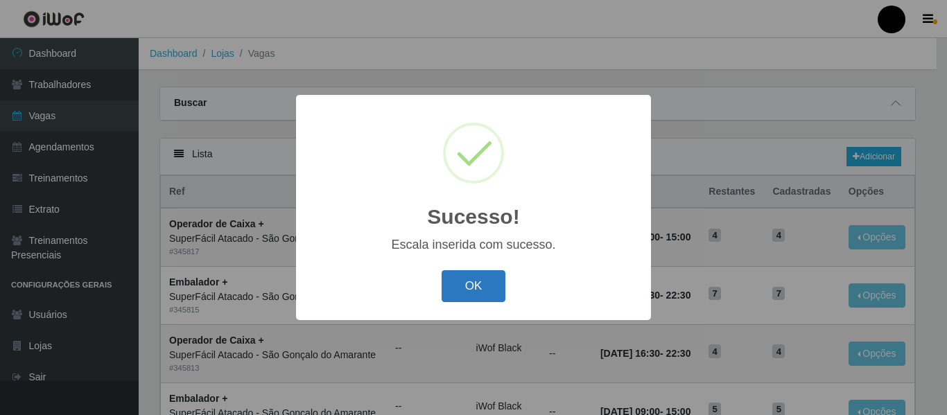
click at [458, 295] on button "OK" at bounding box center [474, 286] width 64 height 33
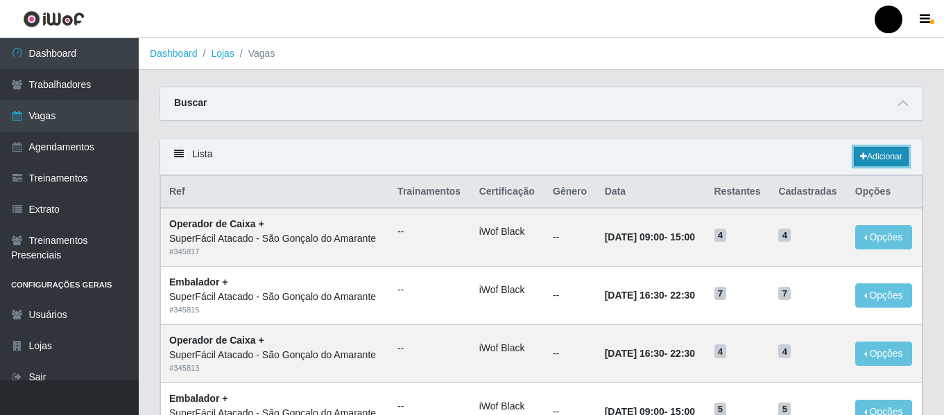
click at [860, 155] on icon at bounding box center [863, 157] width 7 height 8
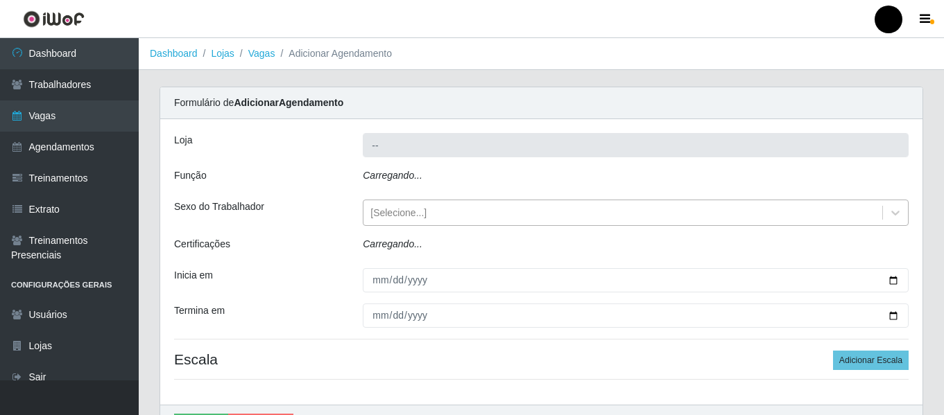
type input "SuperFácil Atacado - São Gonçalo do Amarante"
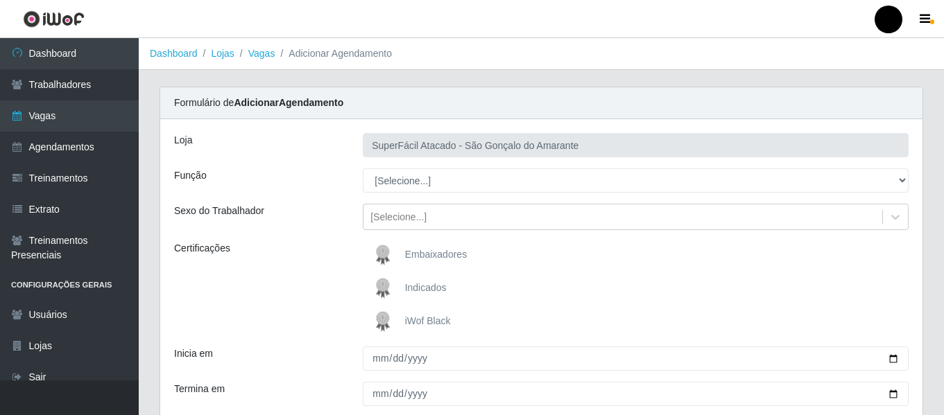
click at [440, 323] on span "iWof Black" at bounding box center [428, 321] width 46 height 11
click at [0, 0] on input "iWof Black" at bounding box center [0, 0] width 0 height 0
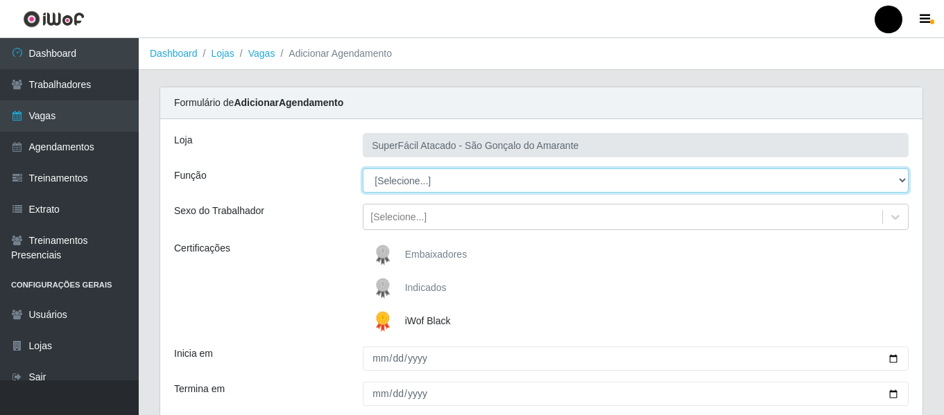
click at [901, 180] on select "[Selecione...] Auxiliar de Estacionamento Auxiliar de Estacionamento + Auxiliar…" at bounding box center [636, 181] width 546 height 24
select select "72"
click at [363, 169] on select "[Selecione...] Auxiliar de Estacionamento Auxiliar de Estacionamento + Auxiliar…" at bounding box center [636, 181] width 546 height 24
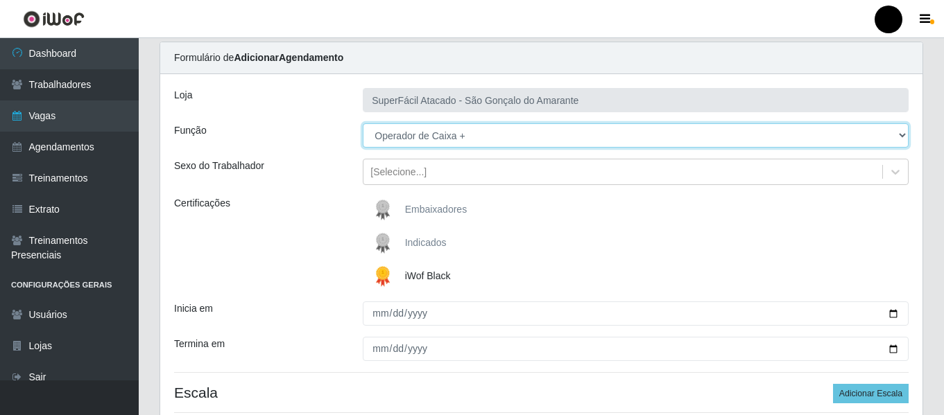
scroll to position [139, 0]
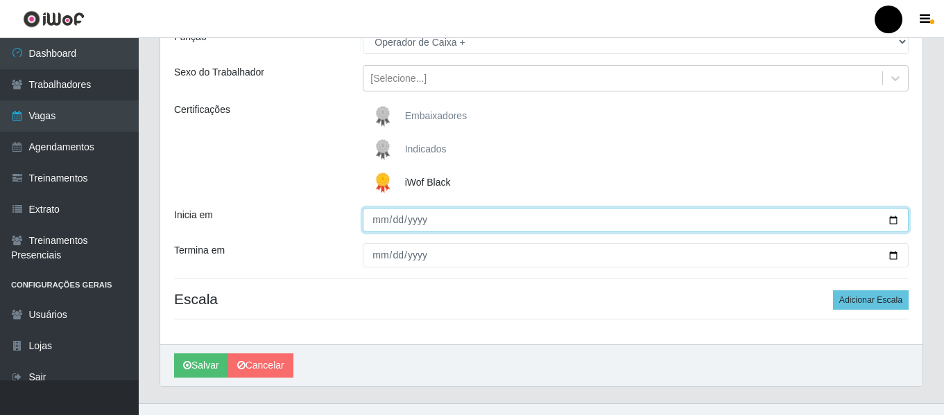
click at [891, 219] on input "Inicia em" at bounding box center [636, 220] width 546 height 24
type input "[DATE]"
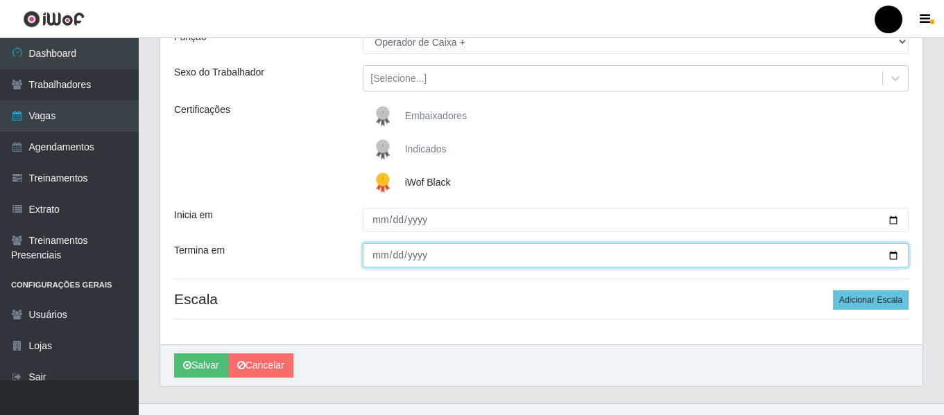
click at [892, 259] on input "Termina em" at bounding box center [636, 255] width 546 height 24
type input "[DATE]"
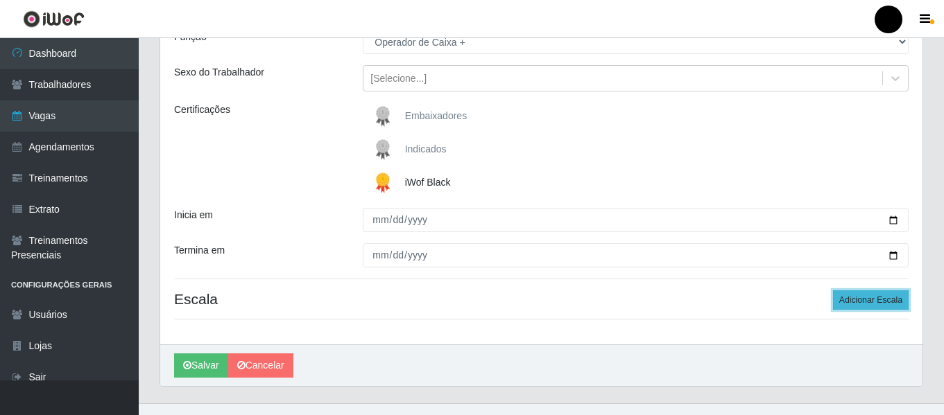
click at [852, 302] on button "Adicionar Escala" at bounding box center [871, 300] width 76 height 19
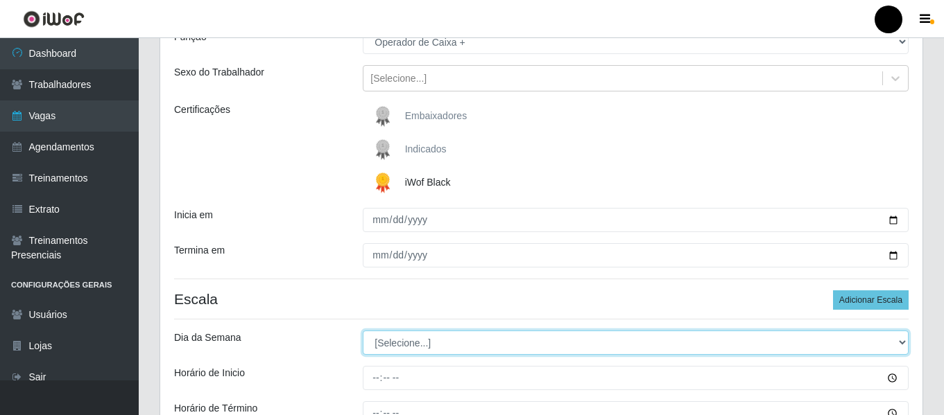
click at [900, 338] on select "[Selecione...] Segunda Terça Quarta Quinta Sexta Sábado Domingo" at bounding box center [636, 343] width 546 height 24
select select "0"
click at [363, 331] on select "[Selecione...] Segunda Terça Quarta Quinta Sexta Sábado Domingo" at bounding box center [636, 343] width 546 height 24
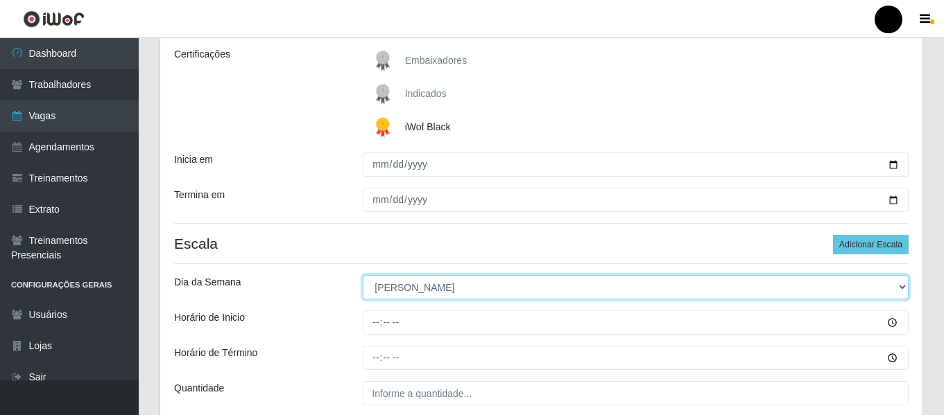
scroll to position [277, 0]
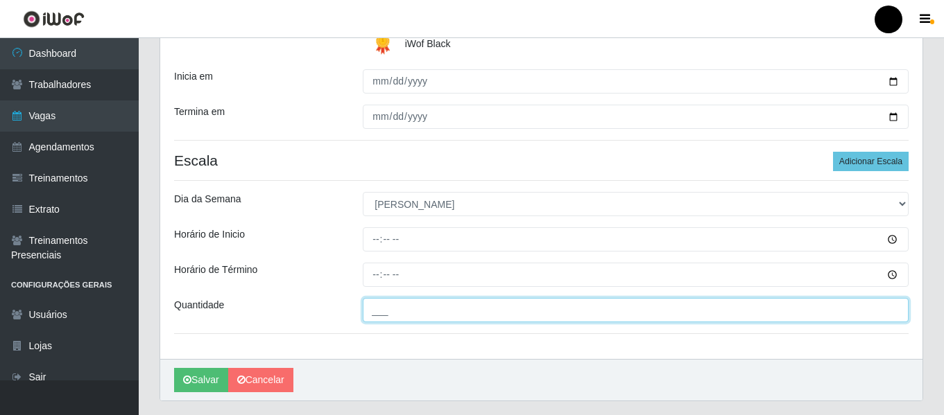
click at [517, 319] on input "___" at bounding box center [636, 310] width 546 height 24
type input "04_"
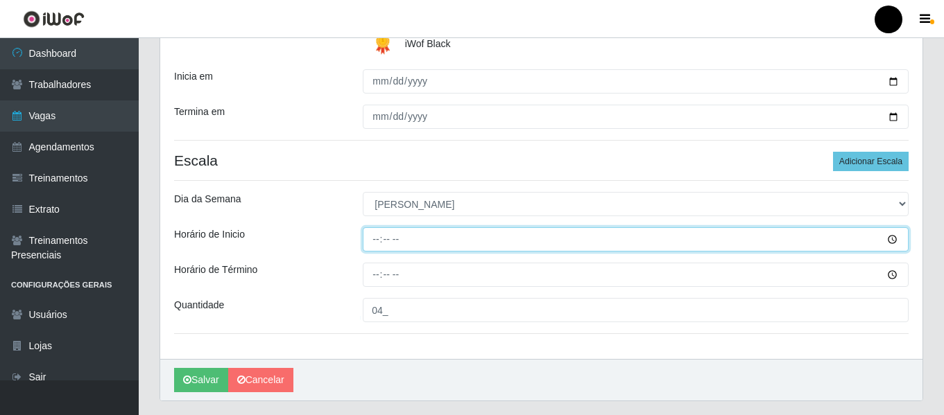
click at [370, 239] on input "Horário de Inicio" at bounding box center [636, 239] width 546 height 24
type input "14:30"
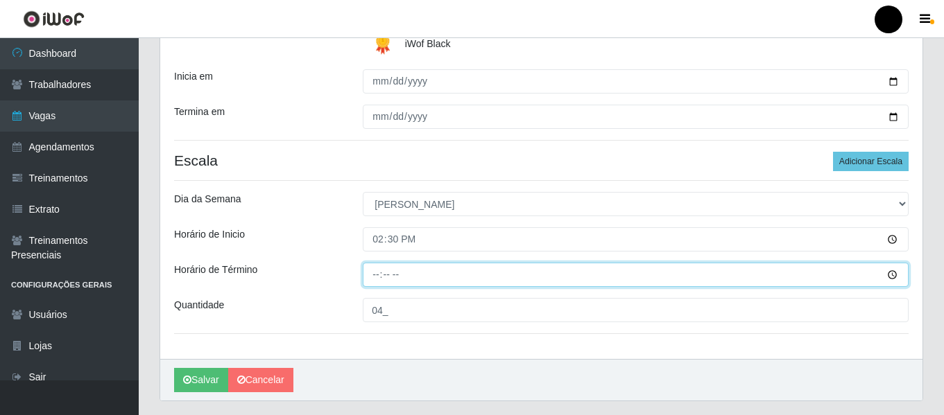
click at [379, 277] on input "Horário de Término" at bounding box center [636, 275] width 546 height 24
type input "20:30"
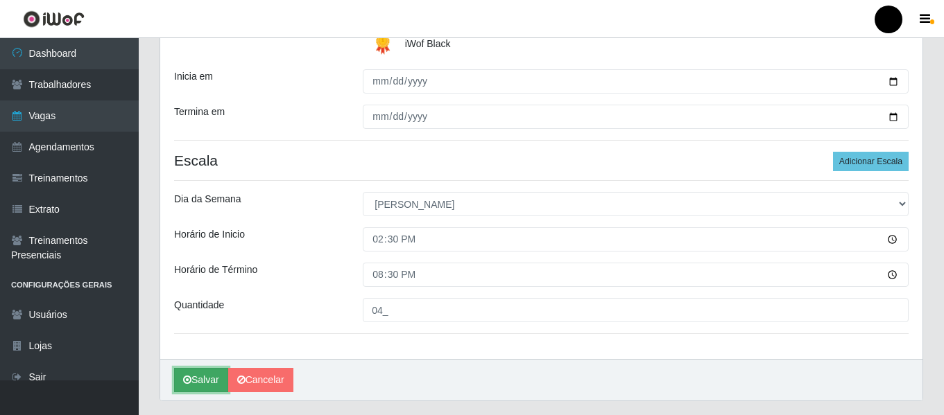
click at [204, 379] on button "Salvar" at bounding box center [201, 380] width 54 height 24
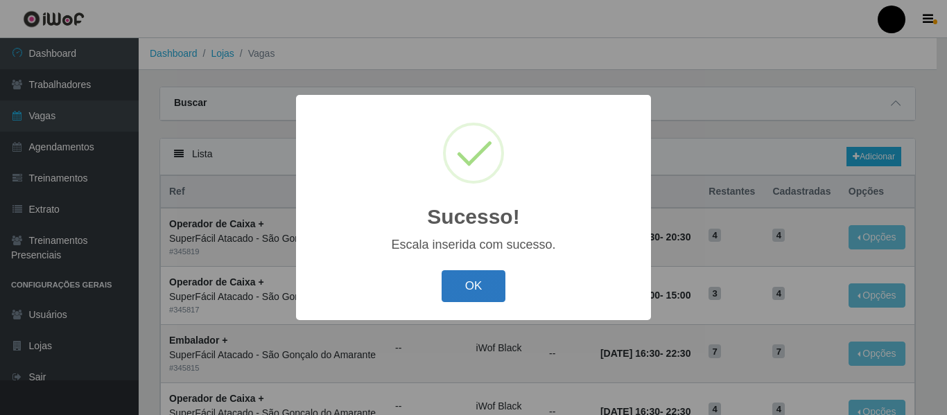
click at [471, 303] on button "OK" at bounding box center [474, 286] width 64 height 33
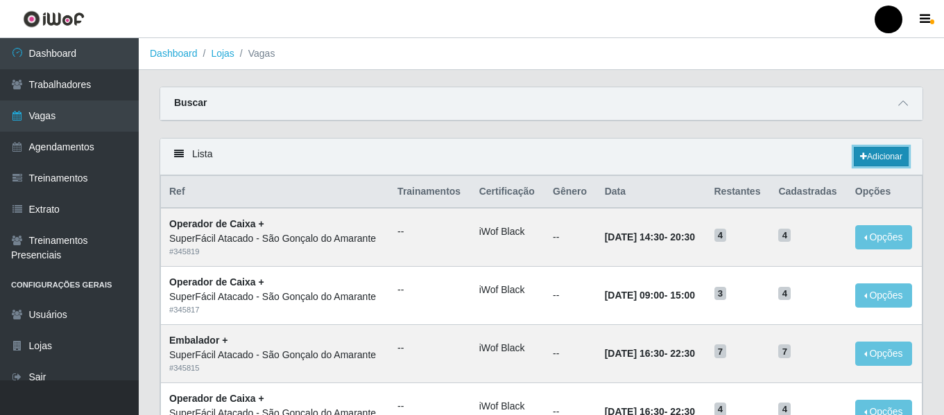
click at [890, 154] on link "Adicionar" at bounding box center [881, 156] width 55 height 19
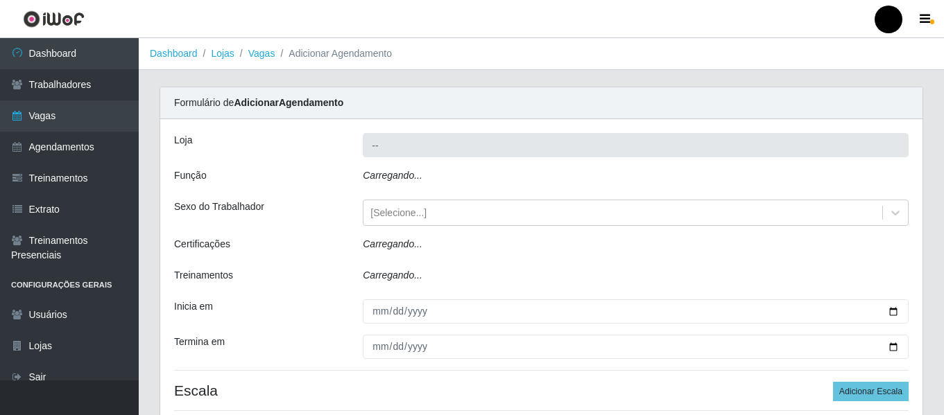
type input "SuperFácil Atacado - São Gonçalo do Amarante"
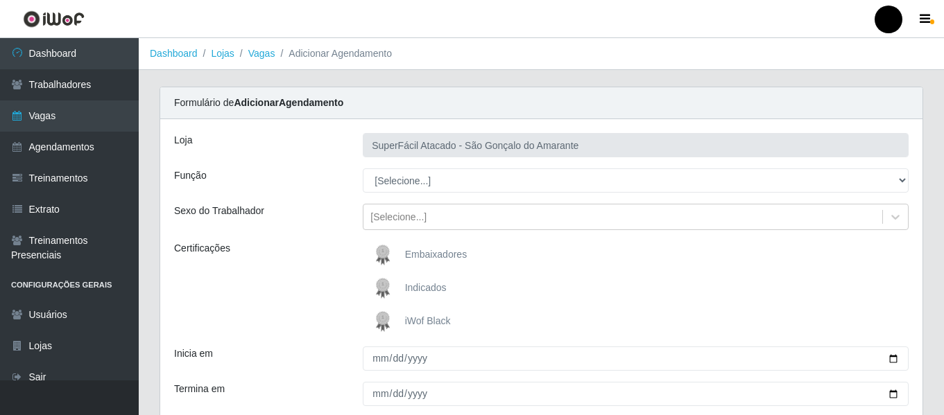
click at [410, 316] on span "iWof Black" at bounding box center [428, 321] width 46 height 11
click at [0, 0] on input "iWof Black" at bounding box center [0, 0] width 0 height 0
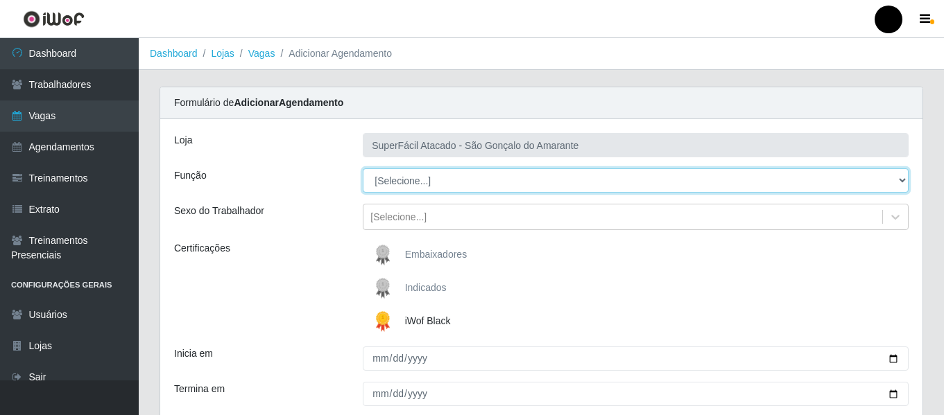
click at [899, 181] on select "[Selecione...] Auxiliar de Estacionamento Auxiliar de Estacionamento + Auxiliar…" at bounding box center [636, 181] width 546 height 24
select select "70"
click at [363, 169] on select "[Selecione...] Auxiliar de Estacionamento Auxiliar de Estacionamento + Auxiliar…" at bounding box center [636, 181] width 546 height 24
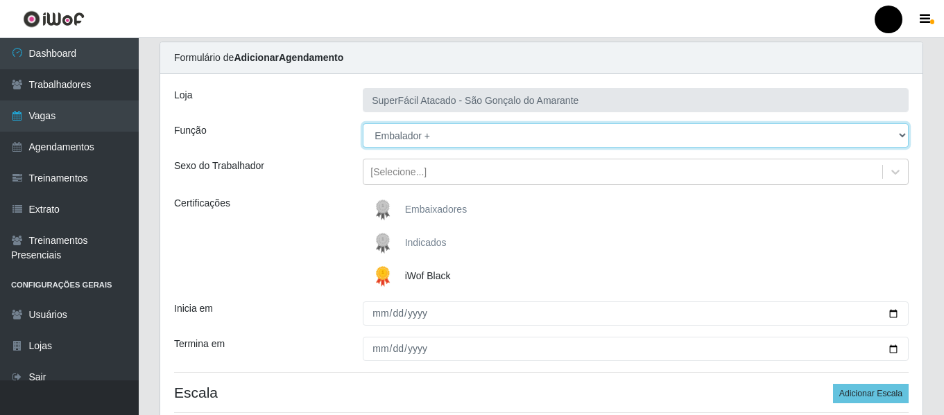
scroll to position [69, 0]
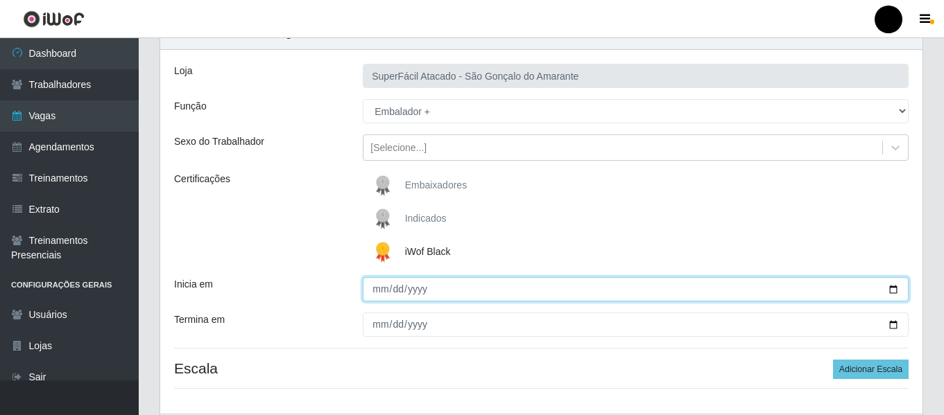
click at [888, 289] on input "Inicia em" at bounding box center [636, 289] width 546 height 24
type input "[DATE]"
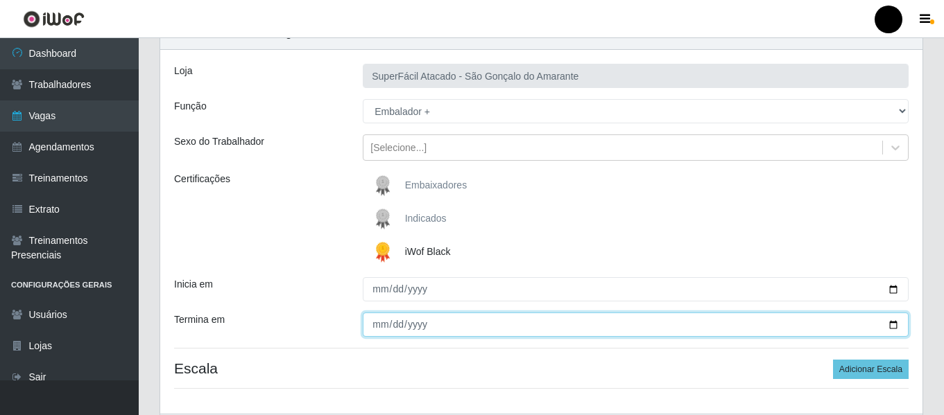
click at [893, 328] on input "Termina em" at bounding box center [636, 325] width 546 height 24
type input "[DATE]"
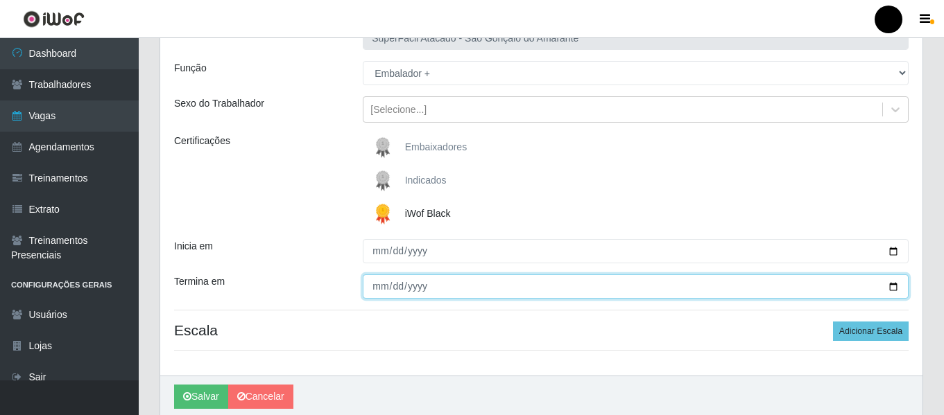
scroll to position [139, 0]
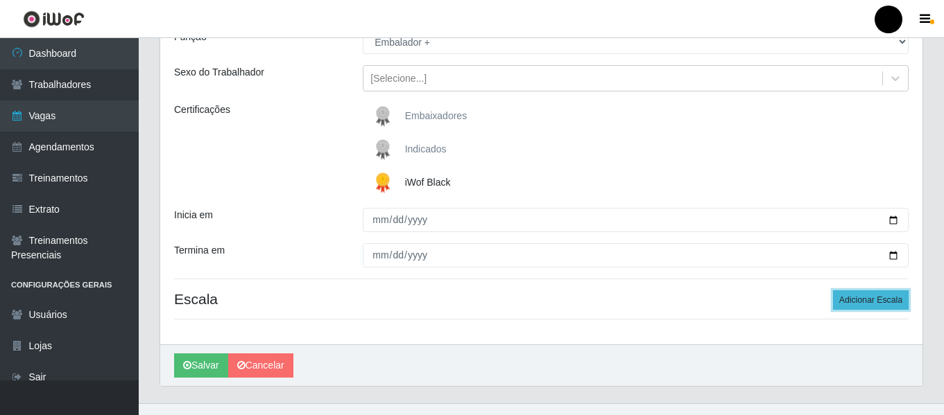
click at [897, 299] on button "Adicionar Escala" at bounding box center [871, 300] width 76 height 19
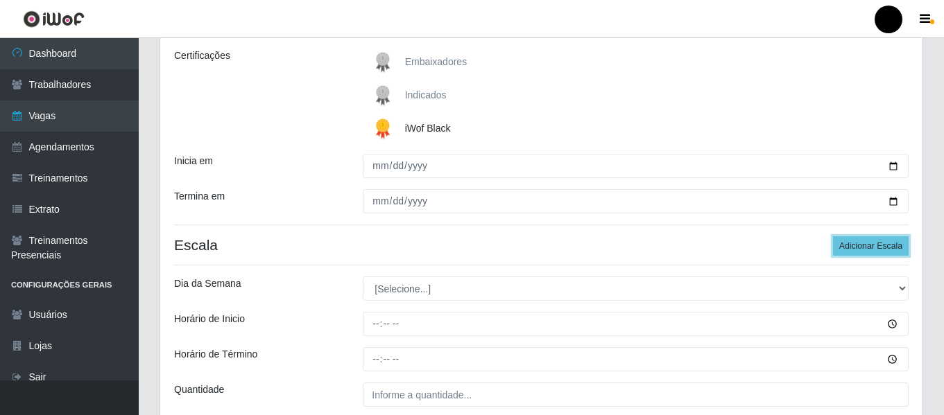
scroll to position [277, 0]
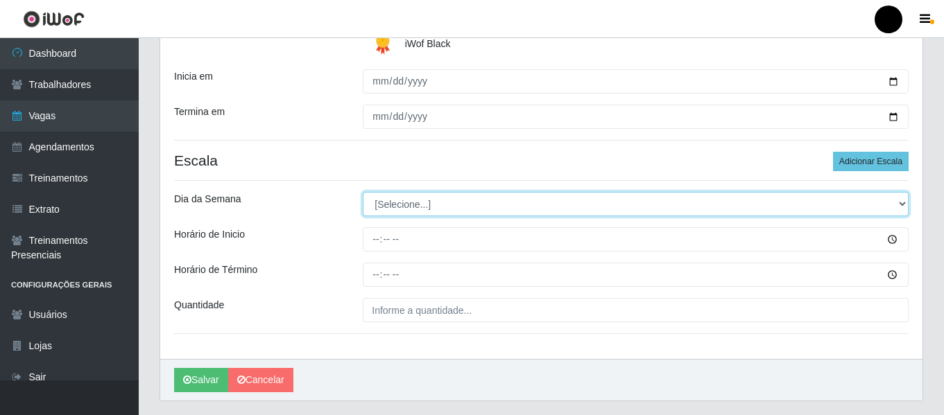
click at [904, 198] on select "[Selecione...] Segunda Terça Quarta Quinta Sexta Sábado Domingo" at bounding box center [636, 204] width 546 height 24
select select "0"
click at [363, 192] on select "[Selecione...] Segunda Terça Quarta Quinta Sexta Sábado Domingo" at bounding box center [636, 204] width 546 height 24
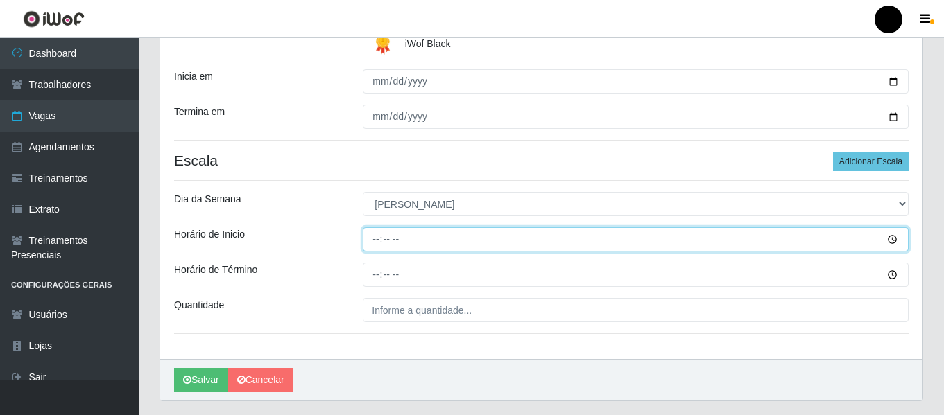
click at [370, 234] on input "Horário de Inicio" at bounding box center [636, 239] width 546 height 24
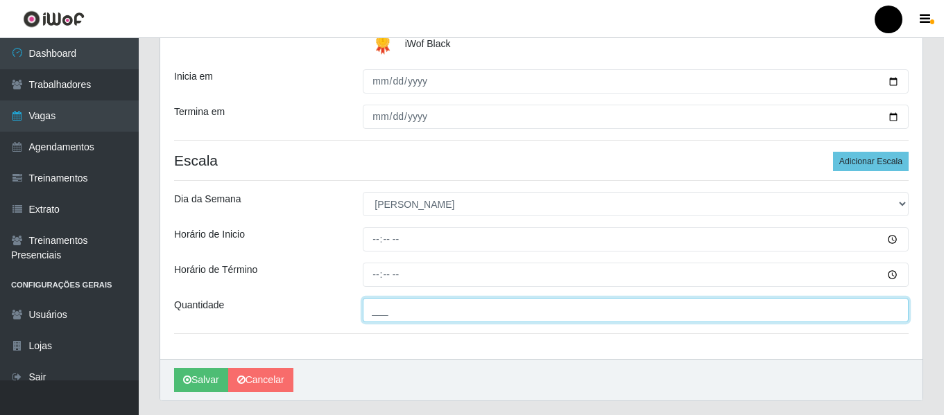
click at [369, 303] on input "___" at bounding box center [636, 310] width 546 height 24
type input "07_"
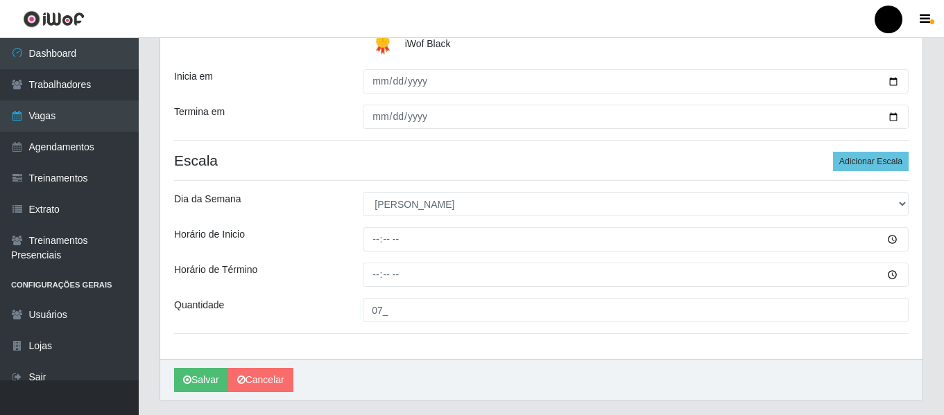
click at [374, 227] on div "Loja SuperFácil Atacado - São Gonçalo do Amarante Função [Selecione...] Auxilia…" at bounding box center [541, 100] width 762 height 517
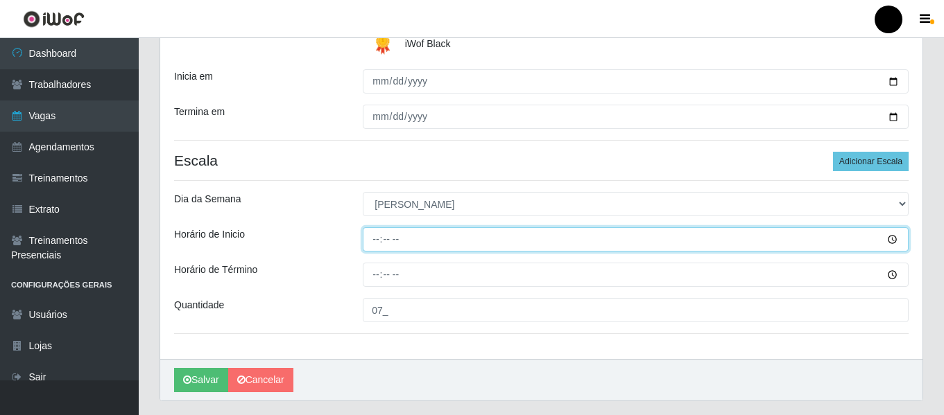
click at [372, 233] on input "Horário de Inicio" at bounding box center [636, 239] width 546 height 24
type input "09:00"
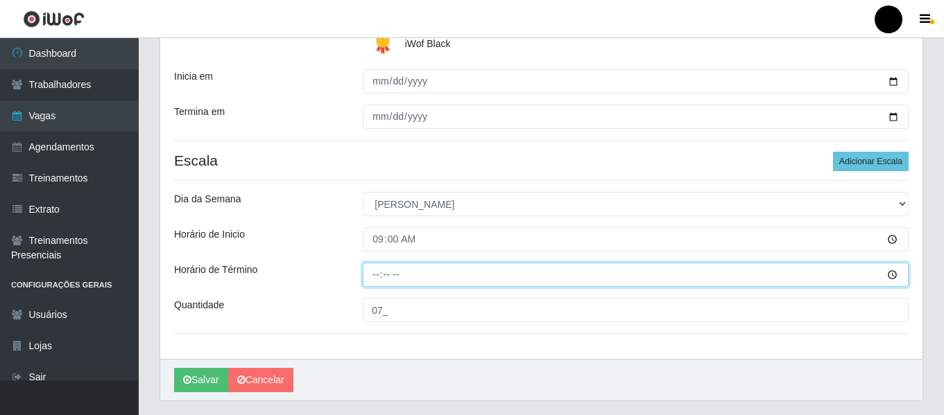
click at [372, 268] on input "Horário de Término" at bounding box center [636, 275] width 546 height 24
type input "15:00"
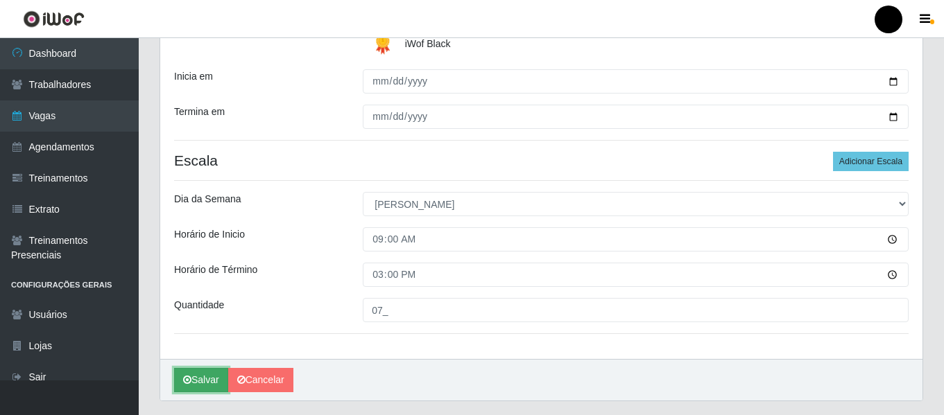
click at [198, 374] on button "Salvar" at bounding box center [201, 380] width 54 height 24
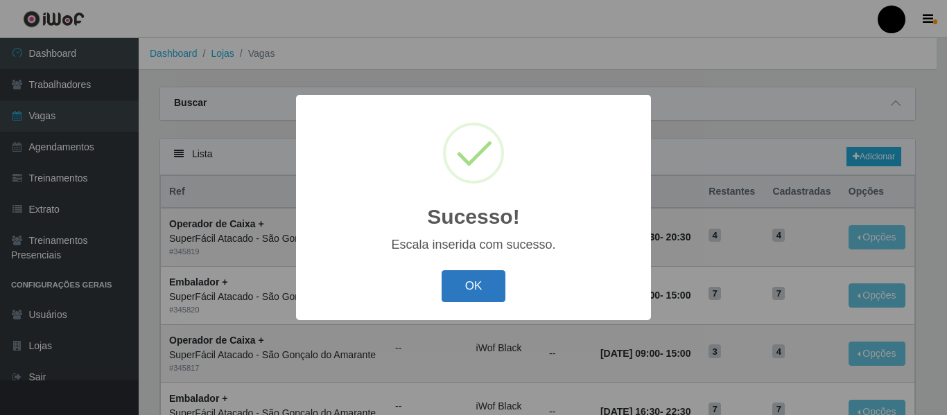
click at [472, 293] on button "OK" at bounding box center [474, 286] width 64 height 33
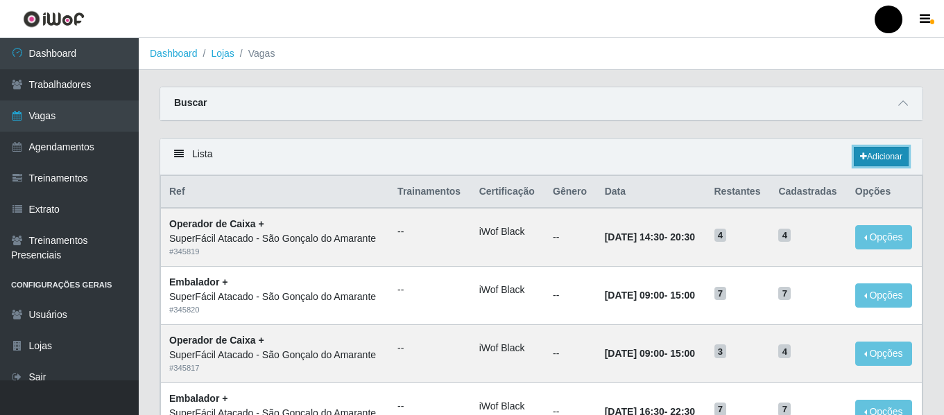
click at [879, 162] on link "Adicionar" at bounding box center [881, 156] width 55 height 19
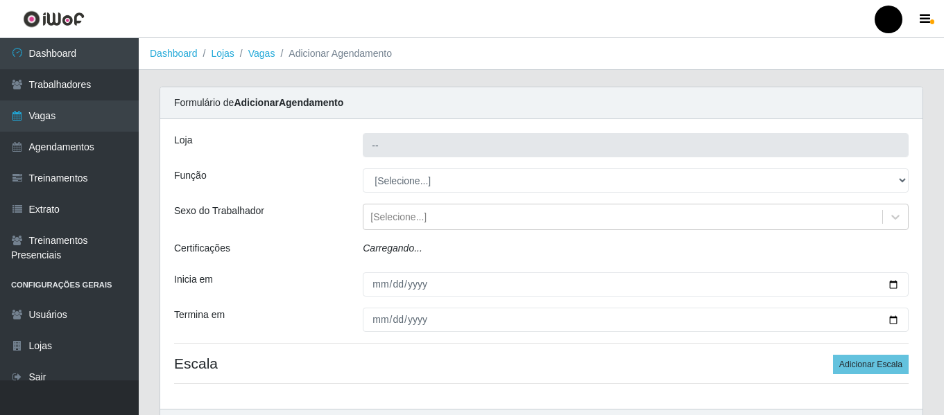
type input "SuperFácil Atacado - São Gonçalo do Amarante"
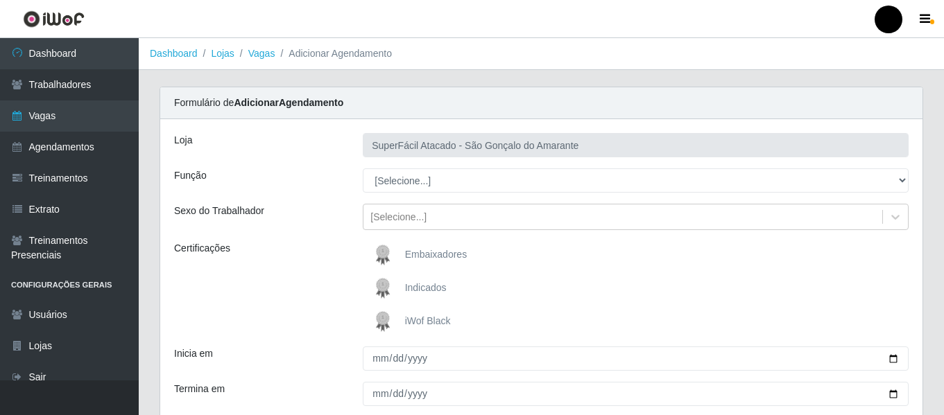
click at [412, 318] on span "iWof Black" at bounding box center [428, 321] width 46 height 11
click at [0, 0] on input "iWof Black" at bounding box center [0, 0] width 0 height 0
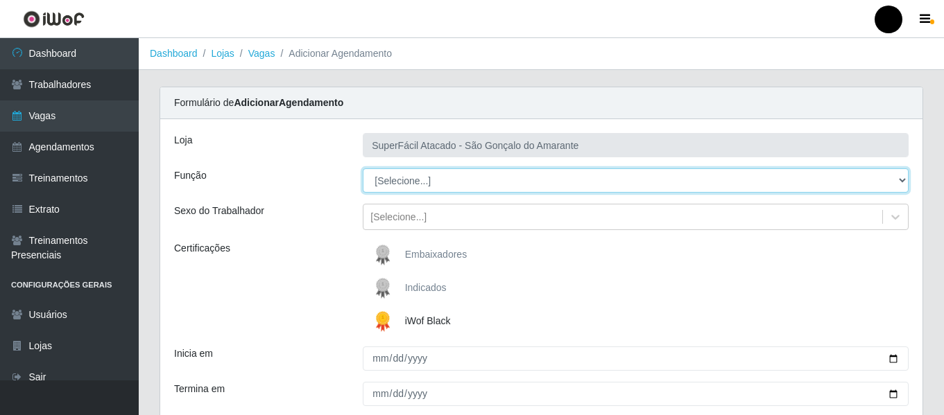
drag, startPoint x: 903, startPoint y: 177, endPoint x: 894, endPoint y: 178, distance: 9.1
click at [894, 178] on select "[Selecione...] Auxiliar de Estacionamento Auxiliar de Estacionamento + Auxiliar…" at bounding box center [636, 181] width 546 height 24
select select "70"
click at [363, 169] on select "[Selecione...] Auxiliar de Estacionamento Auxiliar de Estacionamento + Auxiliar…" at bounding box center [636, 181] width 546 height 24
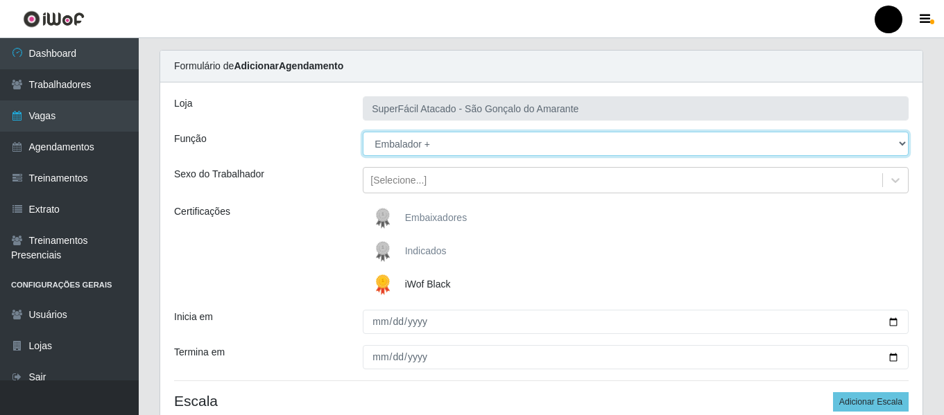
scroll to position [69, 0]
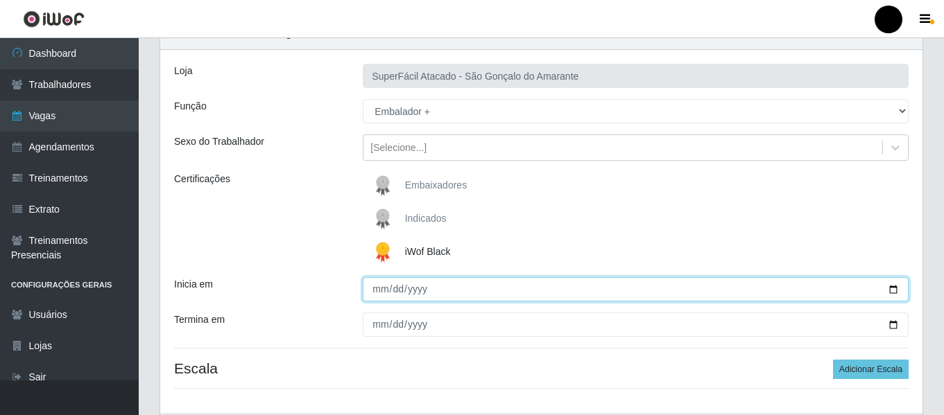
click at [890, 288] on input "Inicia em" at bounding box center [636, 289] width 546 height 24
type input "[DATE]"
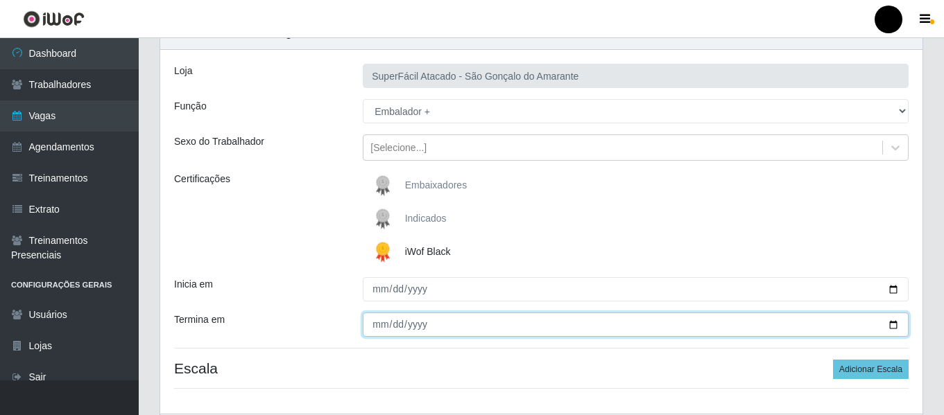
click at [892, 330] on input "Termina em" at bounding box center [636, 325] width 546 height 24
type input "[DATE]"
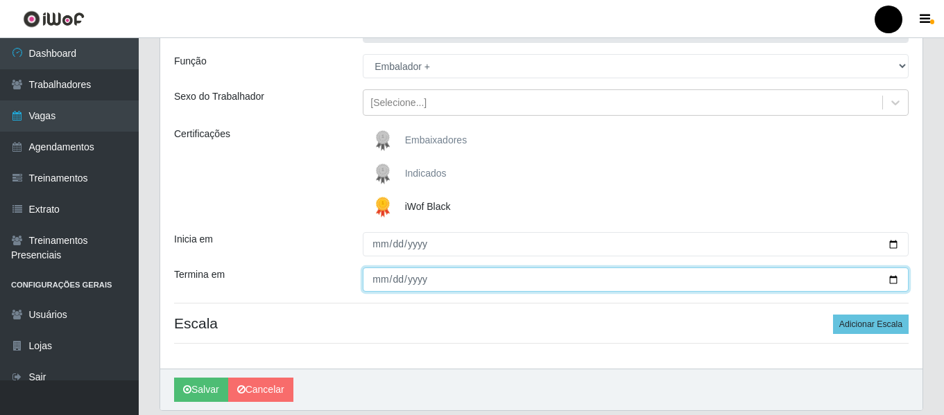
scroll to position [139, 0]
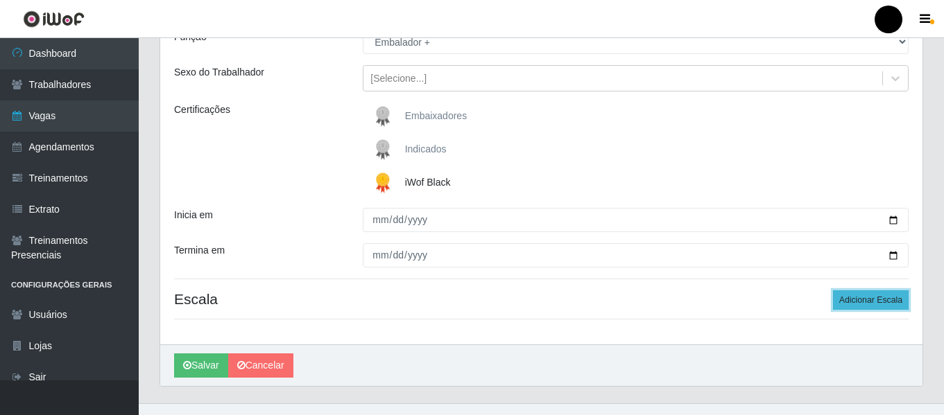
click at [845, 300] on button "Adicionar Escala" at bounding box center [871, 300] width 76 height 19
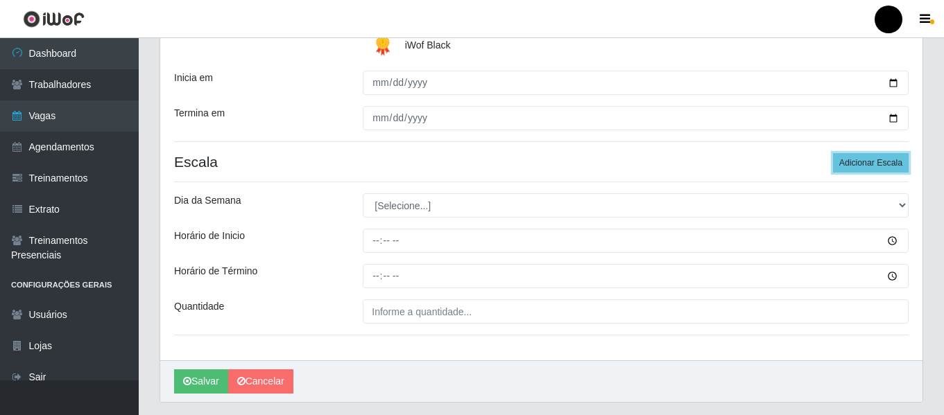
scroll to position [277, 0]
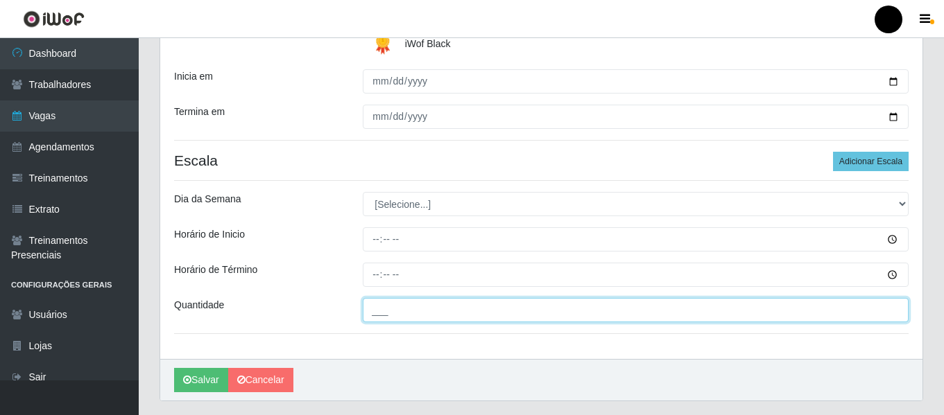
click at [644, 318] on input "___" at bounding box center [636, 310] width 546 height 24
type input "05_"
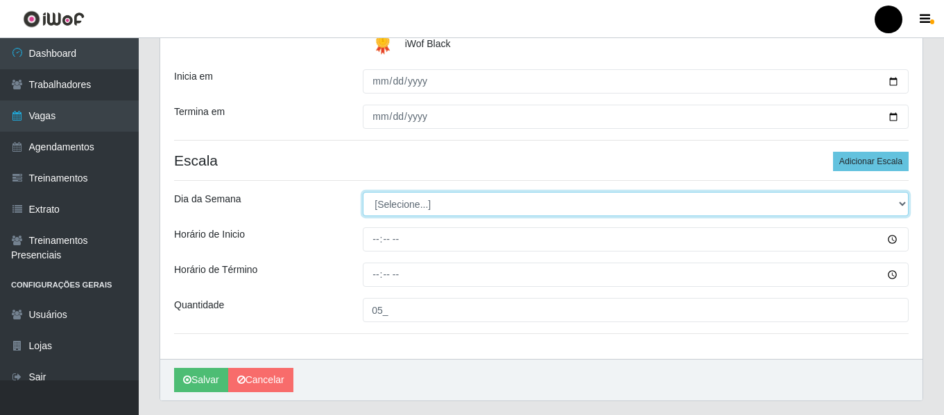
click at [897, 201] on select "[Selecione...] Segunda Terça Quarta Quinta Sexta Sábado Domingo" at bounding box center [636, 204] width 546 height 24
select select "0"
click at [363, 192] on select "[Selecione...] Segunda Terça Quarta Quinta Sexta Sábado Domingo" at bounding box center [636, 204] width 546 height 24
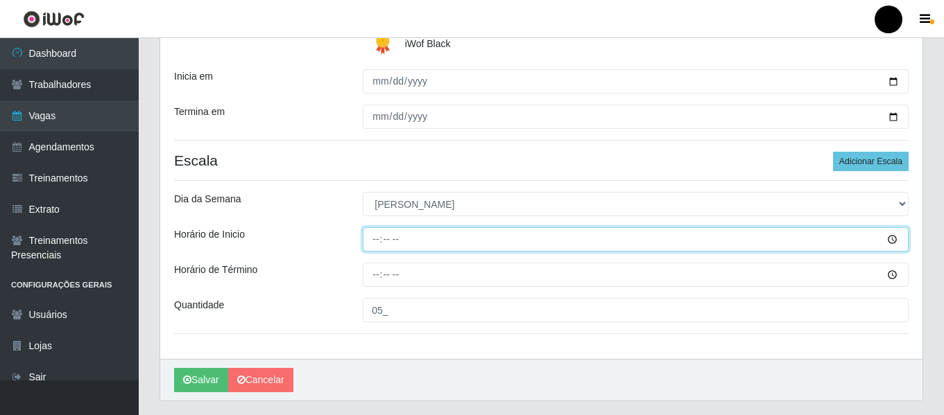
click at [373, 234] on input "Horário de Inicio" at bounding box center [636, 239] width 546 height 24
type input "14:30"
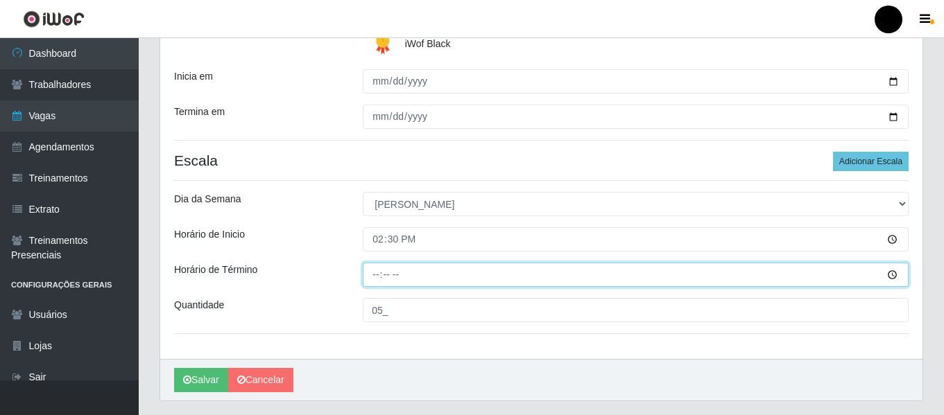
click at [380, 275] on input "Horário de Término" at bounding box center [636, 275] width 546 height 24
type input "20:30"
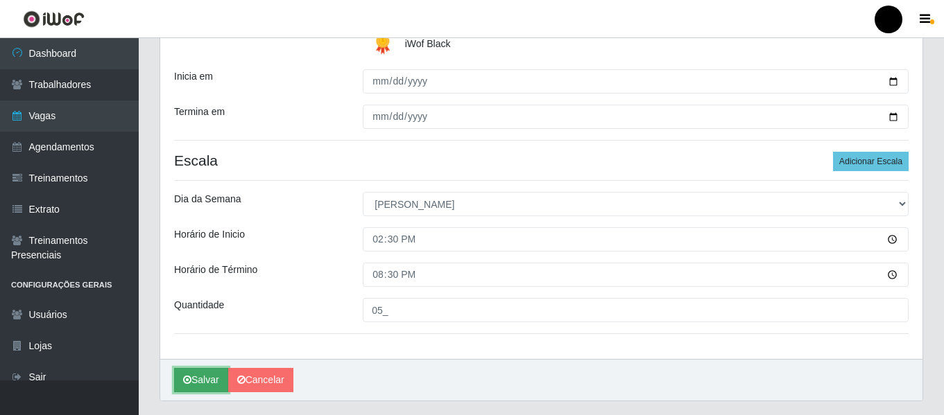
click at [205, 383] on button "Salvar" at bounding box center [201, 380] width 54 height 24
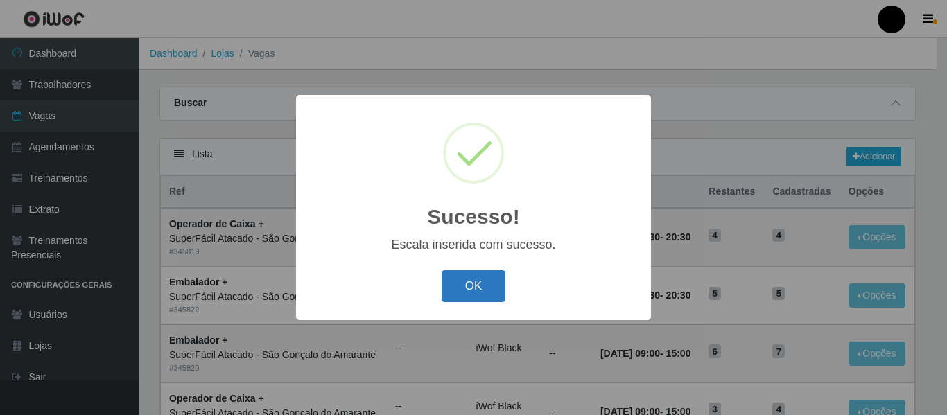
click at [465, 280] on button "OK" at bounding box center [474, 286] width 64 height 33
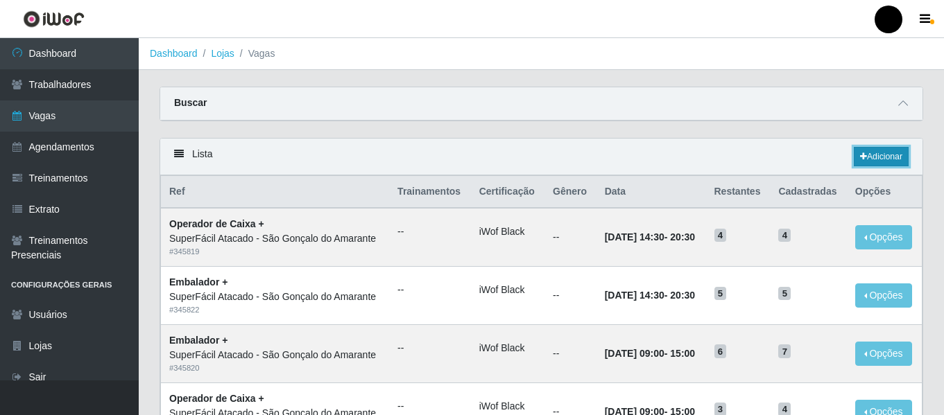
click at [873, 159] on link "Adicionar" at bounding box center [881, 156] width 55 height 19
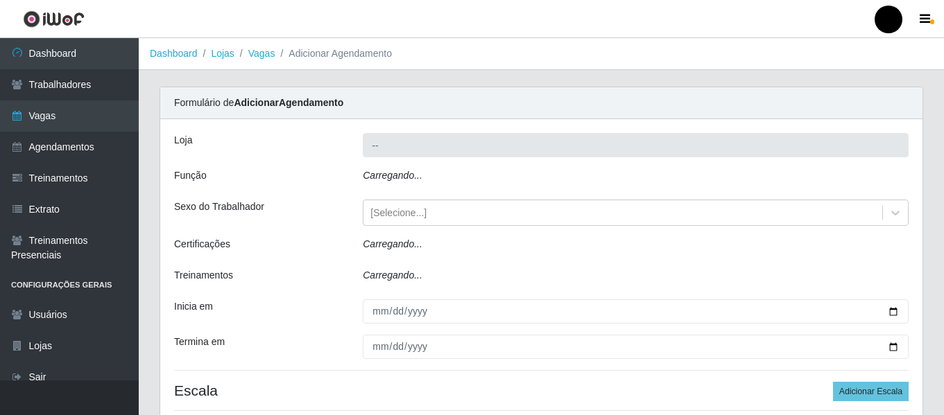
type input "SuperFácil Atacado - São Gonçalo do Amarante"
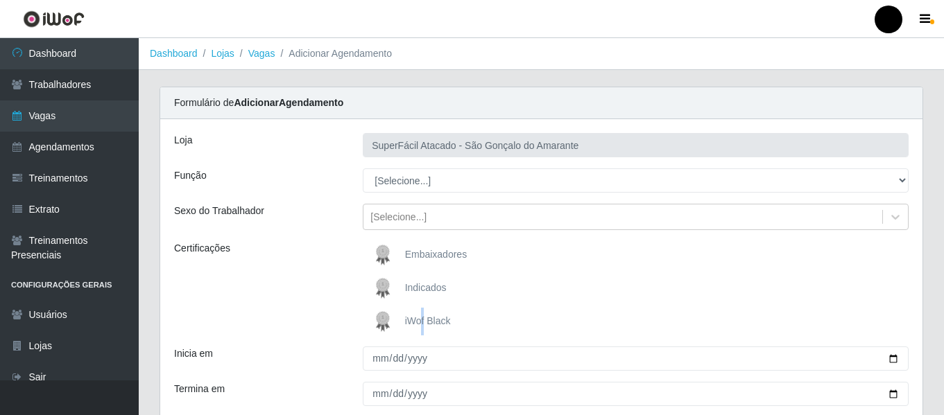
click at [423, 322] on span "iWof Black" at bounding box center [428, 321] width 46 height 11
click at [380, 313] on img at bounding box center [385, 322] width 33 height 28
click at [0, 0] on input "iWof Black" at bounding box center [0, 0] width 0 height 0
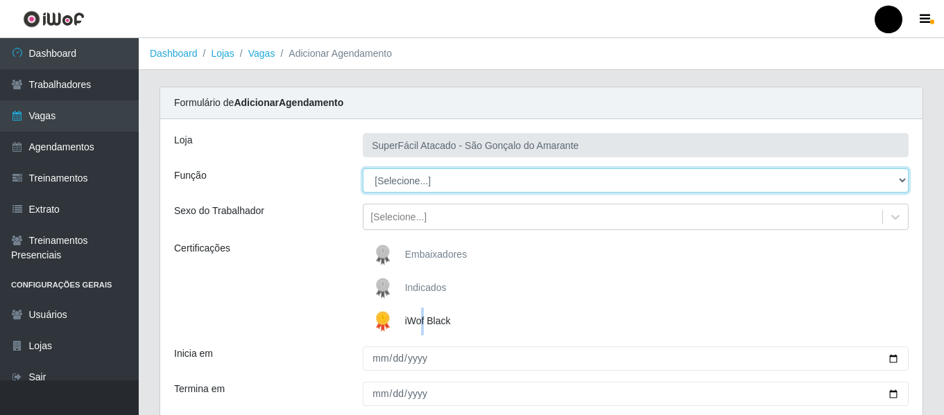
click at [902, 178] on select "[Selecione...] Auxiliar de Estacionamento Auxiliar de Estacionamento + Auxiliar…" at bounding box center [636, 181] width 546 height 24
select select "22"
click at [363, 169] on select "[Selecione...] Auxiliar de Estacionamento Auxiliar de Estacionamento + Auxiliar…" at bounding box center [636, 181] width 546 height 24
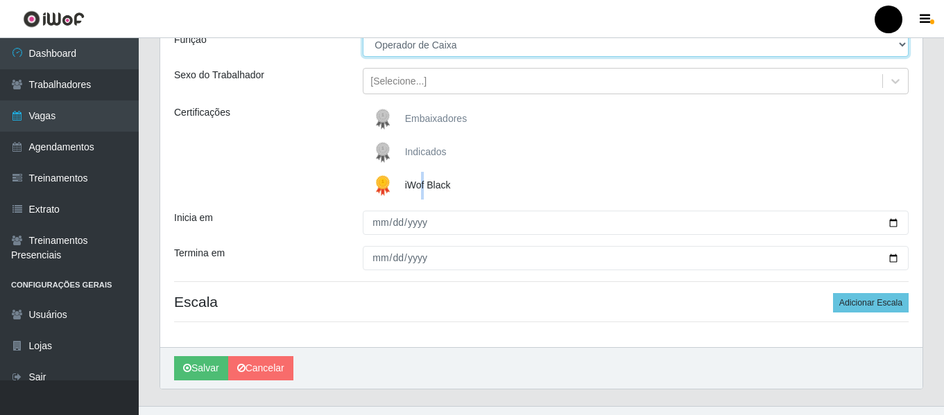
scroll to position [139, 0]
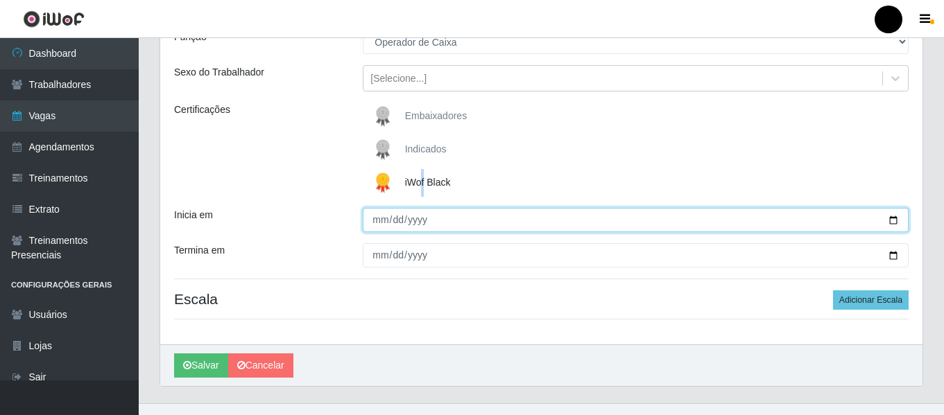
click at [890, 222] on input "Inicia em" at bounding box center [636, 220] width 546 height 24
type input "[DATE]"
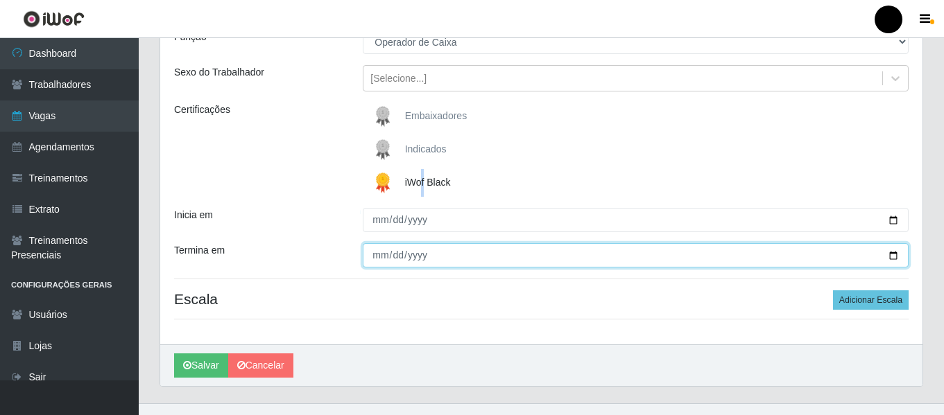
click at [892, 252] on input "Termina em" at bounding box center [636, 255] width 546 height 24
type input "[DATE]"
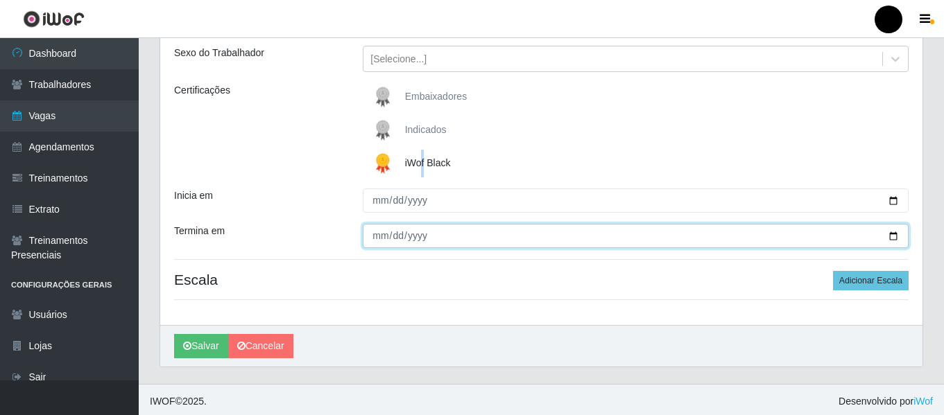
scroll to position [162, 0]
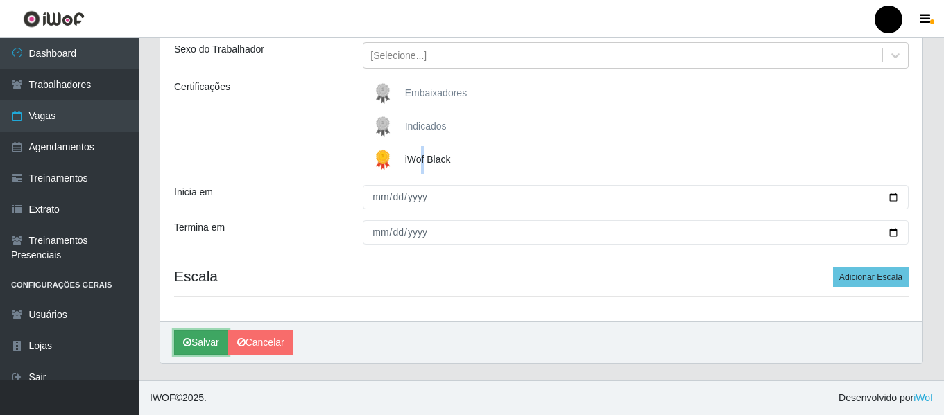
click at [187, 342] on icon "submit" at bounding box center [187, 343] width 8 height 10
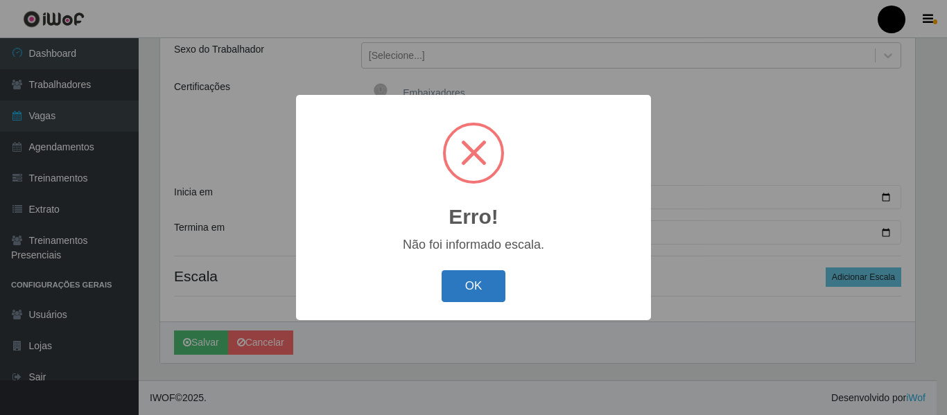
click at [485, 291] on button "OK" at bounding box center [474, 286] width 64 height 33
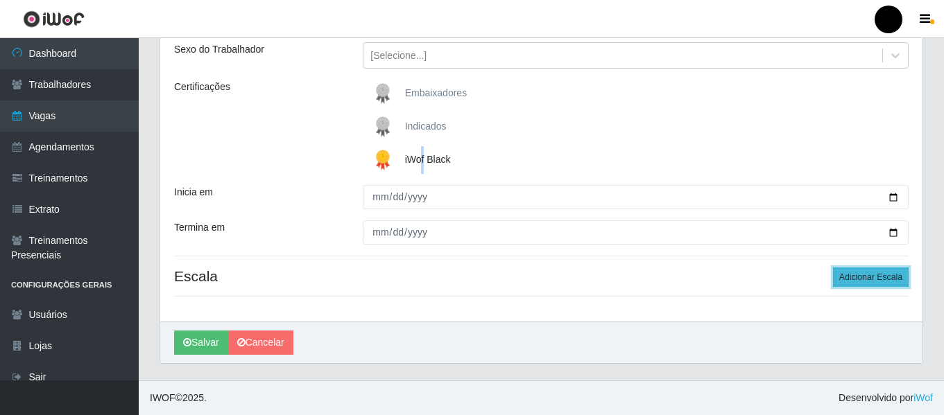
click at [883, 279] on button "Adicionar Escala" at bounding box center [871, 277] width 76 height 19
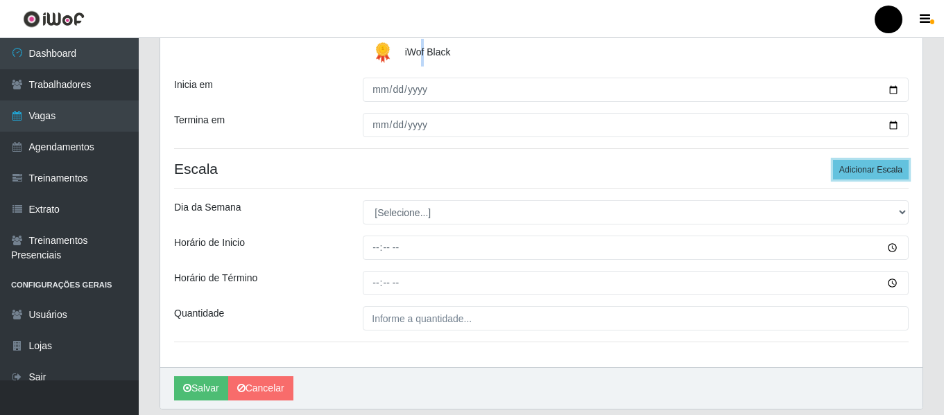
scroll to position [277, 0]
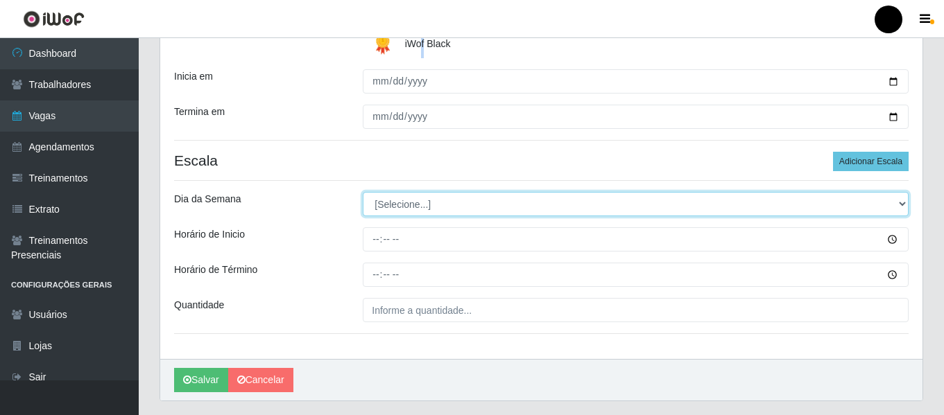
click at [904, 203] on select "[Selecione...] Segunda Terça Quarta Quinta Sexta Sábado Domingo" at bounding box center [636, 204] width 546 height 24
select select "1"
click at [363, 192] on select "[Selecione...] Segunda Terça Quarta Quinta Sexta Sábado Domingo" at bounding box center [636, 204] width 546 height 24
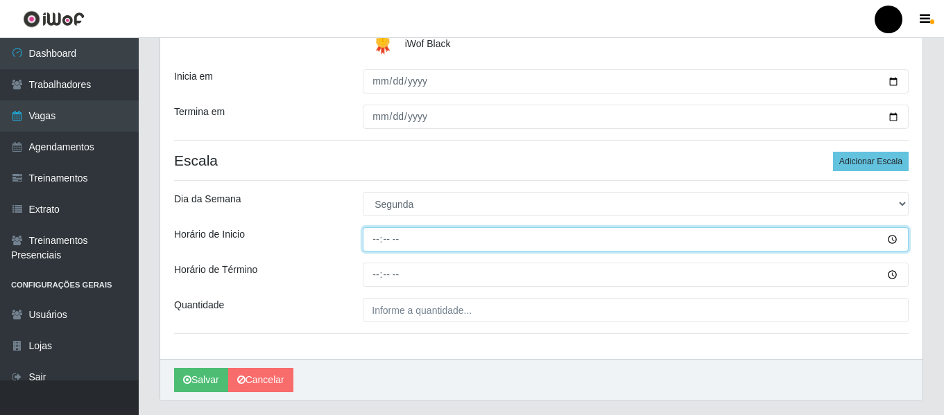
click at [374, 243] on input "Horário de Inicio" at bounding box center [636, 239] width 546 height 24
type input "09:00"
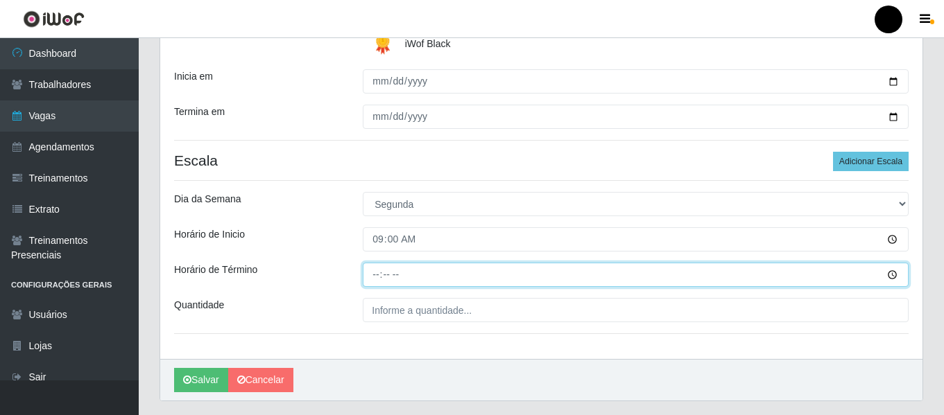
click at [375, 278] on input "Horário de Término" at bounding box center [636, 275] width 546 height 24
type input "15:00"
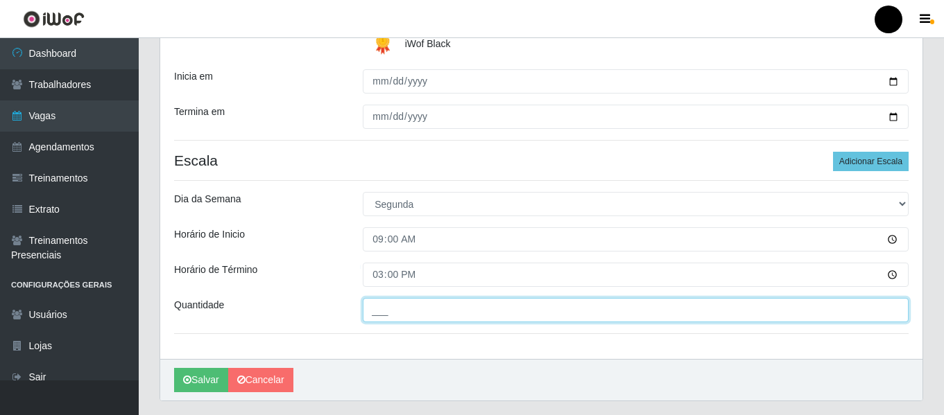
click at [381, 314] on input "___" at bounding box center [636, 310] width 546 height 24
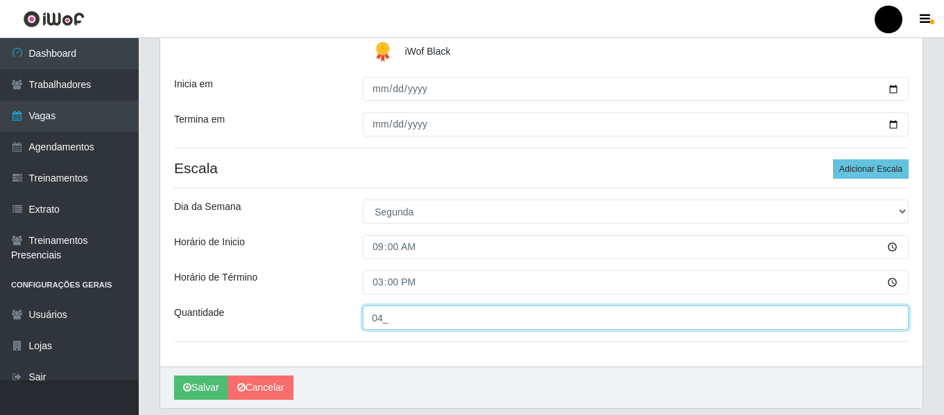
scroll to position [315, 0]
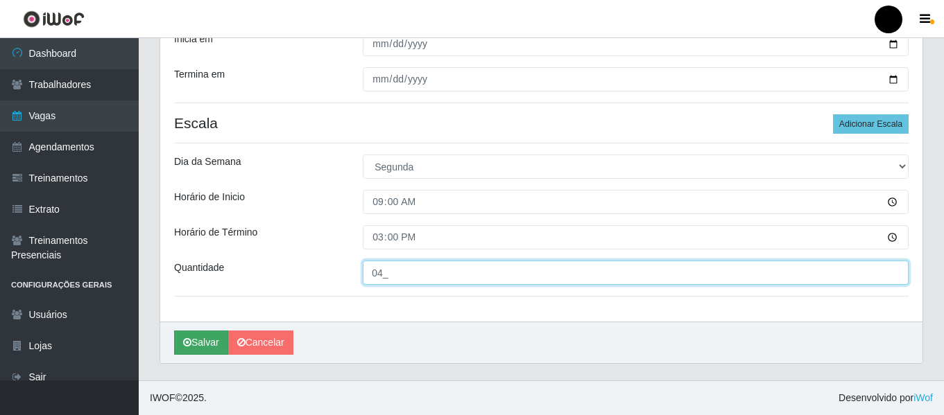
type input "04_"
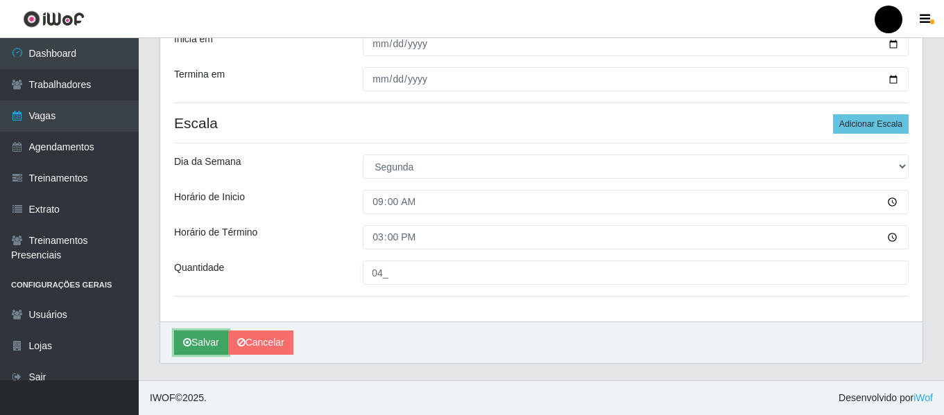
click at [210, 338] on button "Salvar" at bounding box center [201, 343] width 54 height 24
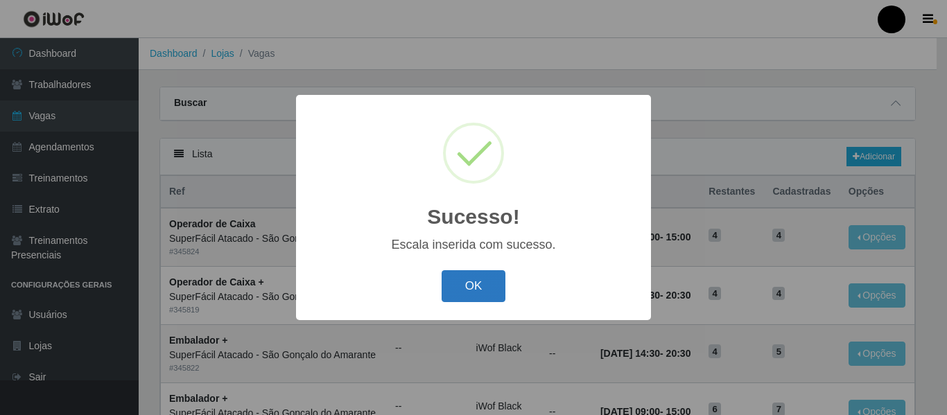
click at [493, 286] on button "OK" at bounding box center [474, 286] width 64 height 33
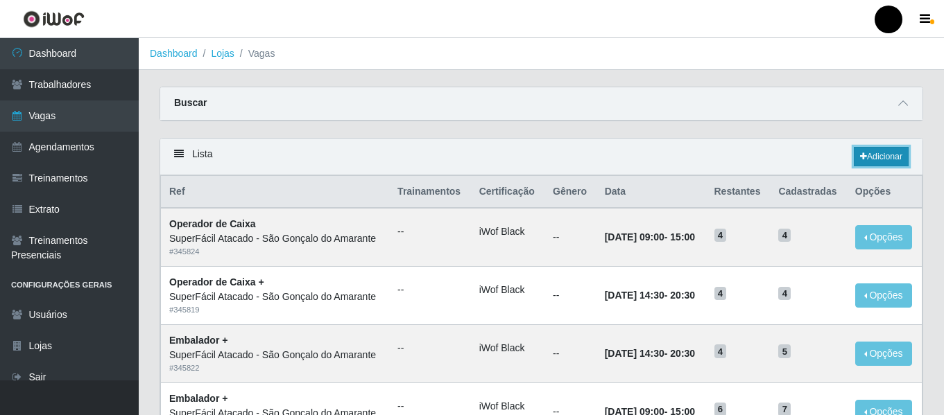
click at [894, 155] on link "Adicionar" at bounding box center [881, 156] width 55 height 19
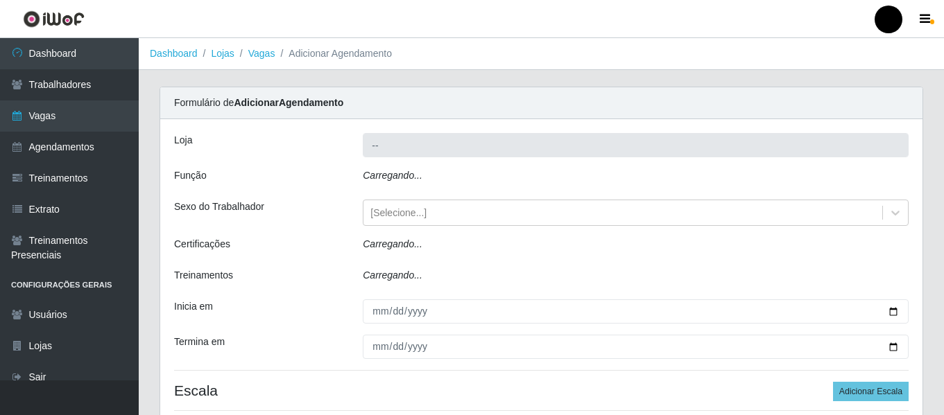
type input "SuperFácil Atacado - São Gonçalo do Amarante"
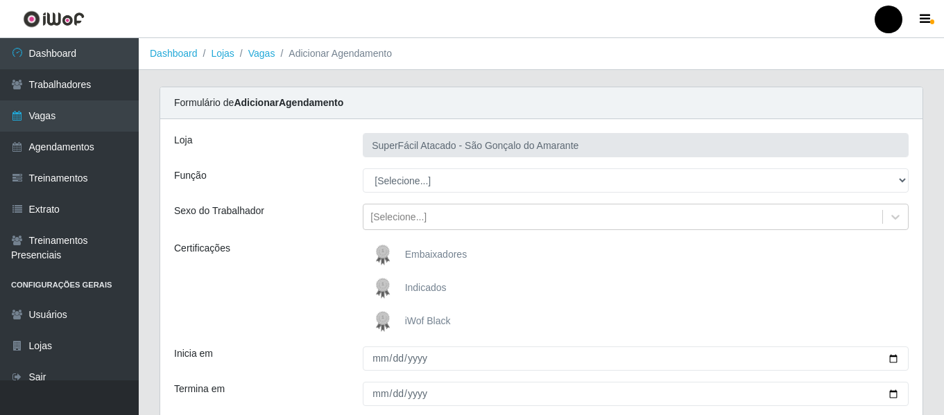
click at [428, 316] on span "iWof Black" at bounding box center [428, 321] width 46 height 11
click at [0, 0] on input "iWof Black" at bounding box center [0, 0] width 0 height 0
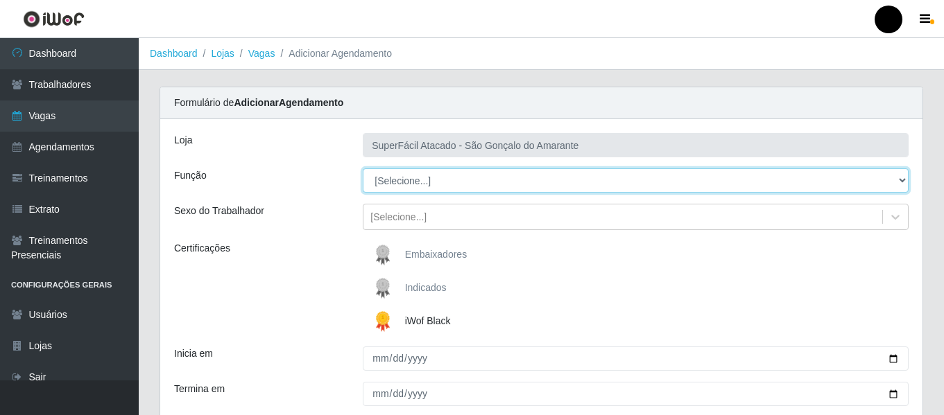
click at [904, 178] on select "[Selecione...] Auxiliar de Estacionamento Auxiliar de Estacionamento + Auxiliar…" at bounding box center [636, 181] width 546 height 24
select select "22"
click at [363, 169] on select "[Selecione...] Auxiliar de Estacionamento Auxiliar de Estacionamento + Auxiliar…" at bounding box center [636, 181] width 546 height 24
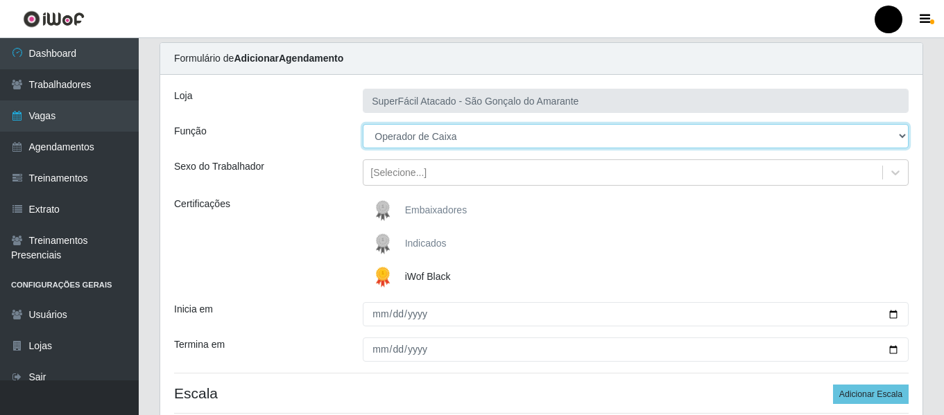
scroll to position [69, 0]
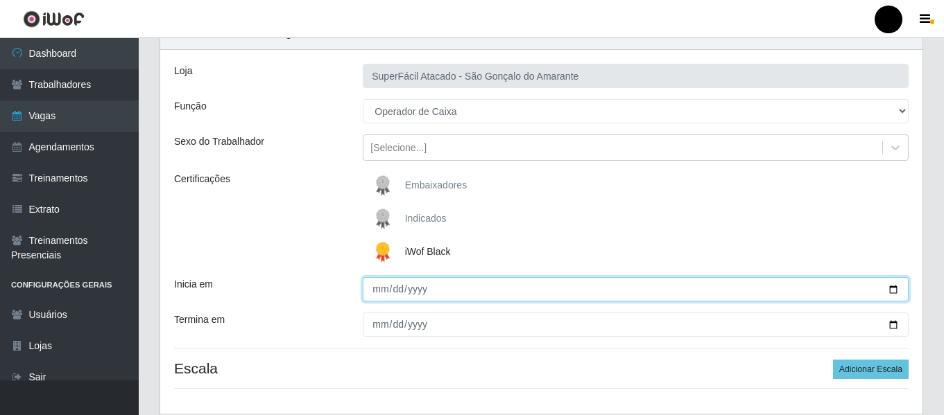
click at [896, 290] on input "Inicia em" at bounding box center [636, 289] width 546 height 24
type input "[DATE]"
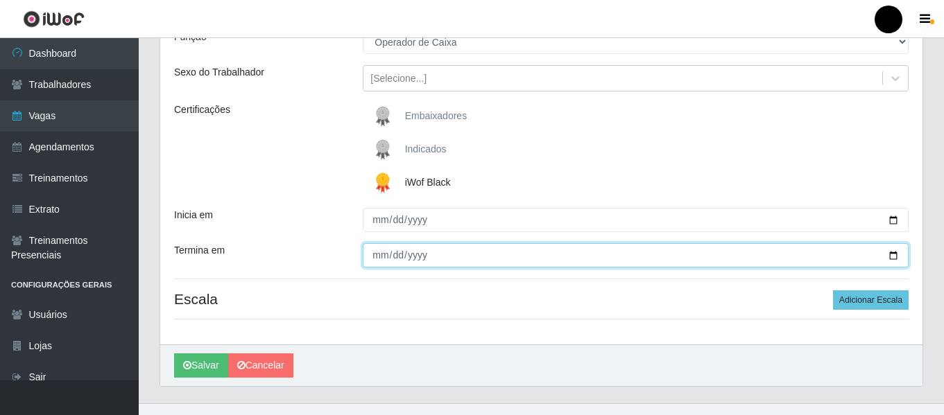
click at [894, 254] on input "Termina em" at bounding box center [636, 255] width 546 height 24
type input "[DATE]"
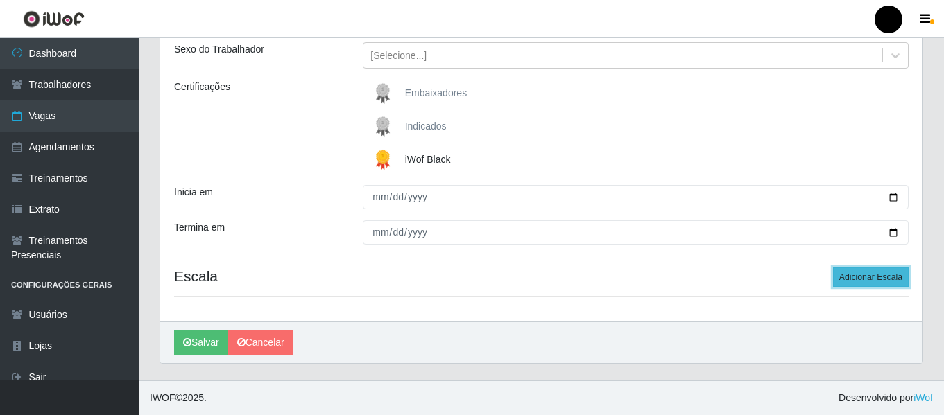
click at [868, 279] on button "Adicionar Escala" at bounding box center [871, 277] width 76 height 19
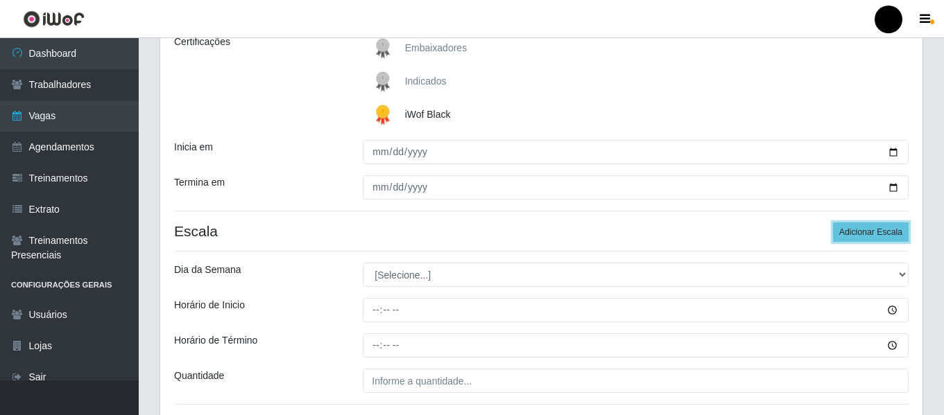
scroll to position [231, 0]
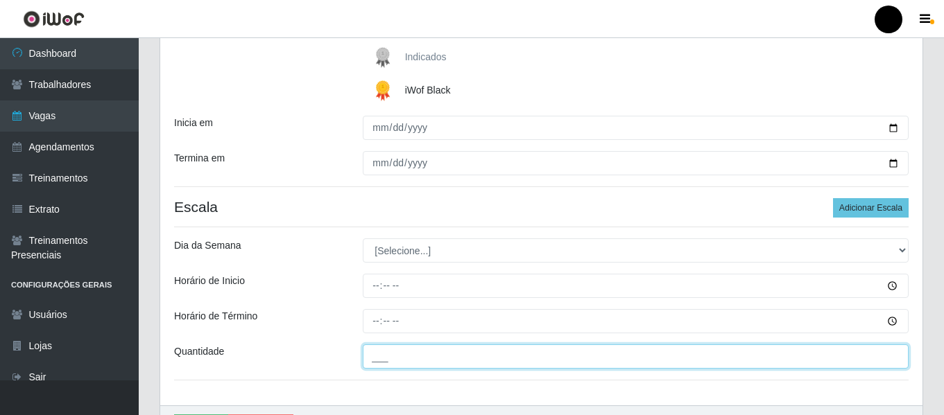
click at [424, 361] on input "___" at bounding box center [636, 357] width 546 height 24
type input "04_"
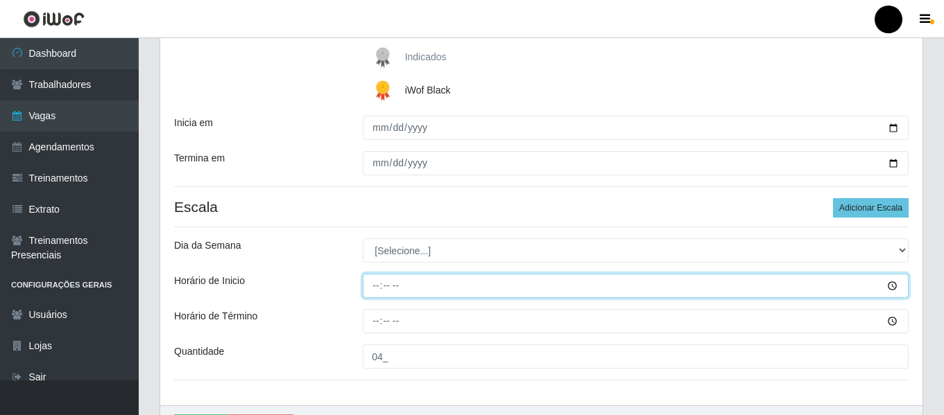
click at [368, 285] on input "Horário de Inicio" at bounding box center [636, 286] width 546 height 24
type input "16:30"
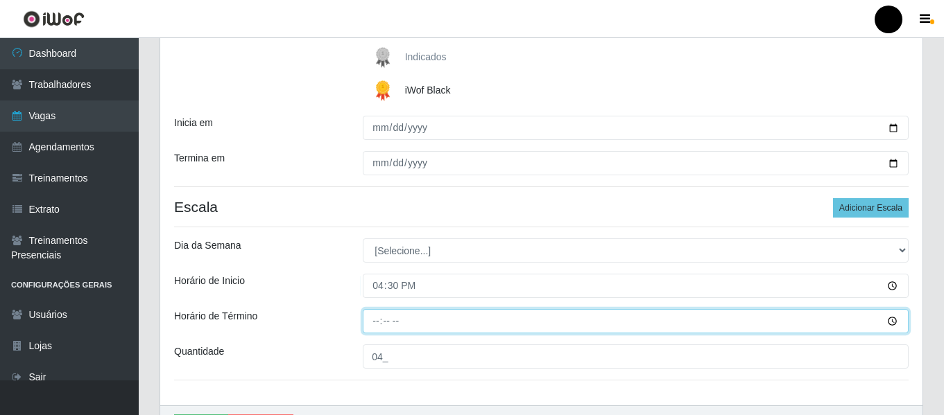
click at [368, 321] on input "Horário de Término" at bounding box center [636, 321] width 546 height 24
type input "22:30"
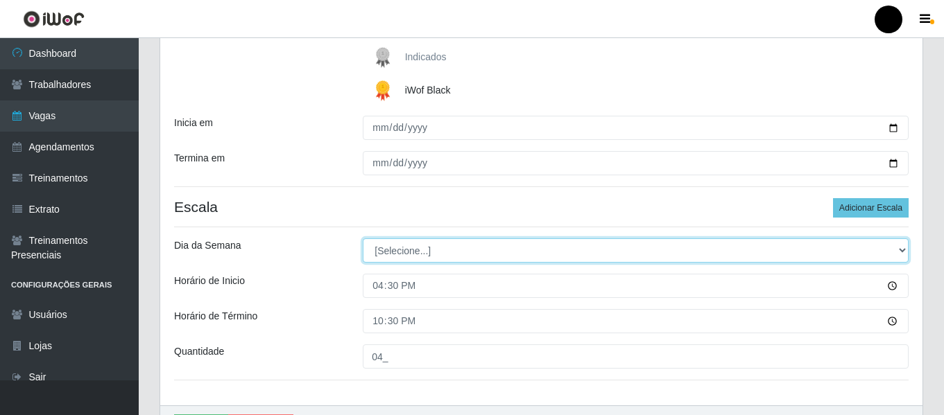
click at [897, 250] on select "[Selecione...] Segunda Terça Quarta Quinta Sexta Sábado Domingo" at bounding box center [636, 251] width 546 height 24
select select "1"
click at [363, 239] on select "[Selecione...] Segunda Terça Quarta Quinta Sexta Sábado Domingo" at bounding box center [636, 251] width 546 height 24
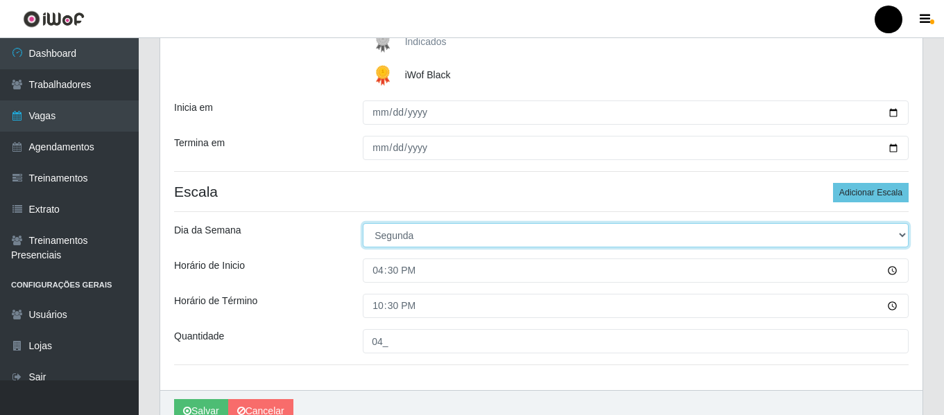
scroll to position [315, 0]
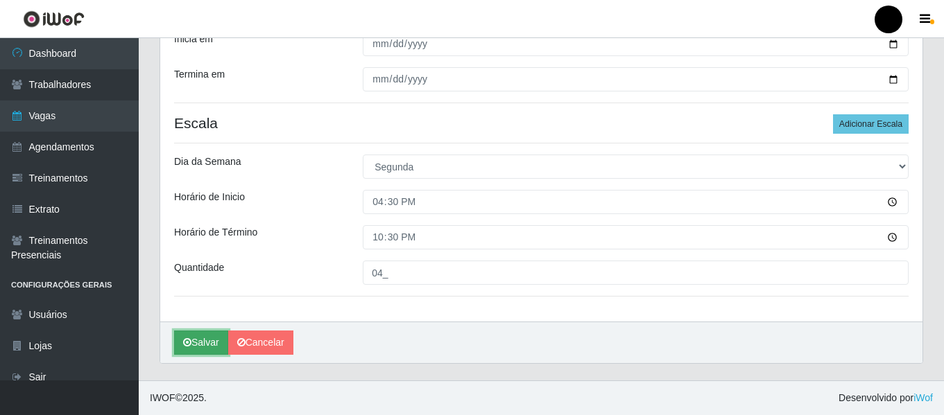
click at [201, 344] on button "Salvar" at bounding box center [201, 343] width 54 height 24
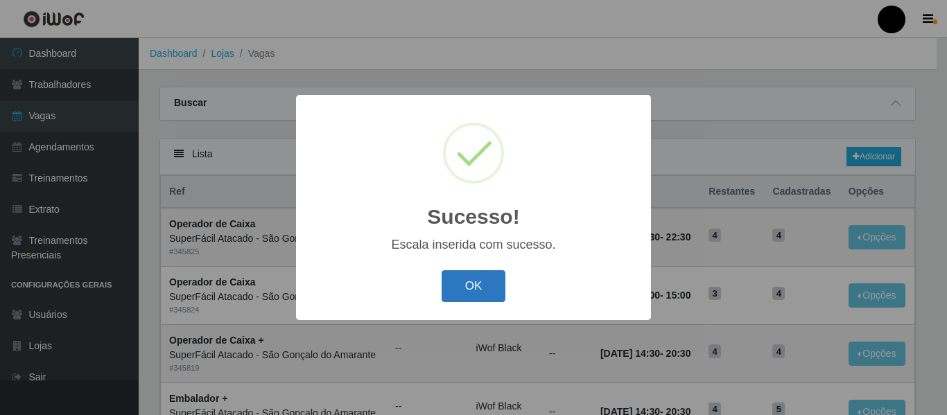
click at [487, 291] on button "OK" at bounding box center [474, 286] width 64 height 33
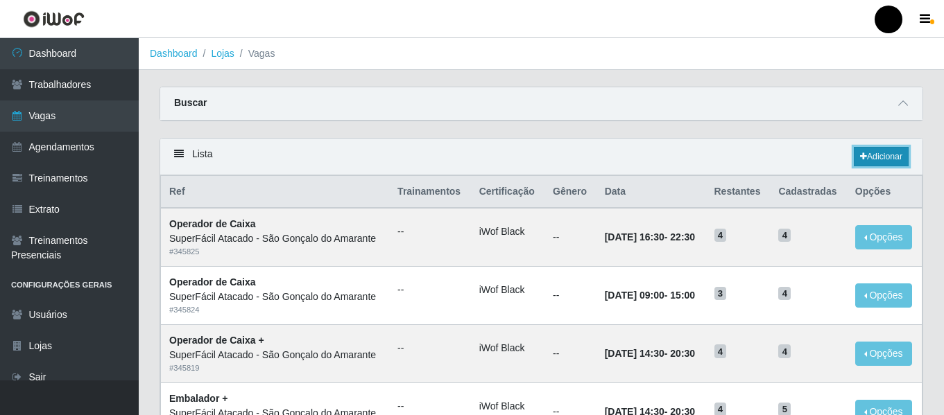
click at [860, 158] on icon at bounding box center [863, 157] width 7 height 8
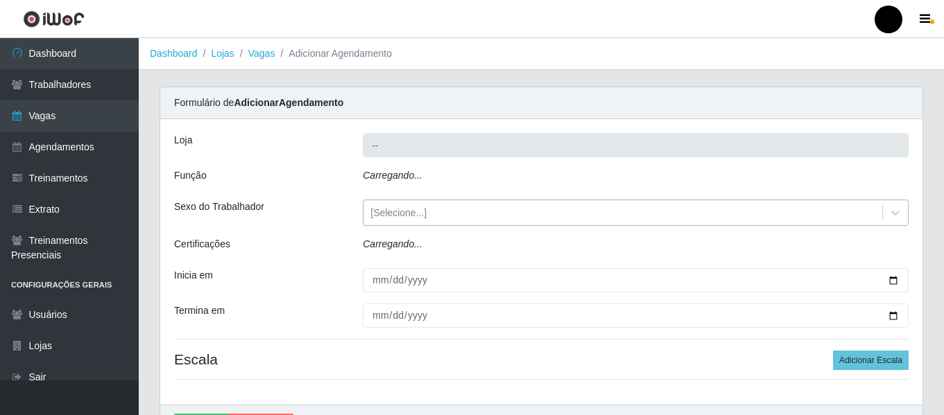
type input "SuperFácil Atacado - São Gonçalo do Amarante"
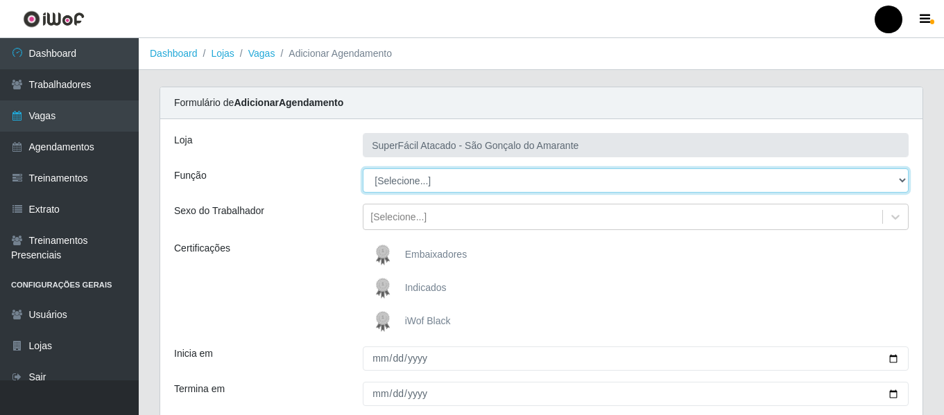
click at [904, 181] on select "[Selecione...] Auxiliar de Estacionamento Auxiliar de Estacionamento + Auxiliar…" at bounding box center [636, 181] width 546 height 24
select select "1"
click at [363, 169] on select "[Selecione...] Auxiliar de Estacionamento Auxiliar de Estacionamento + Auxiliar…" at bounding box center [636, 181] width 546 height 24
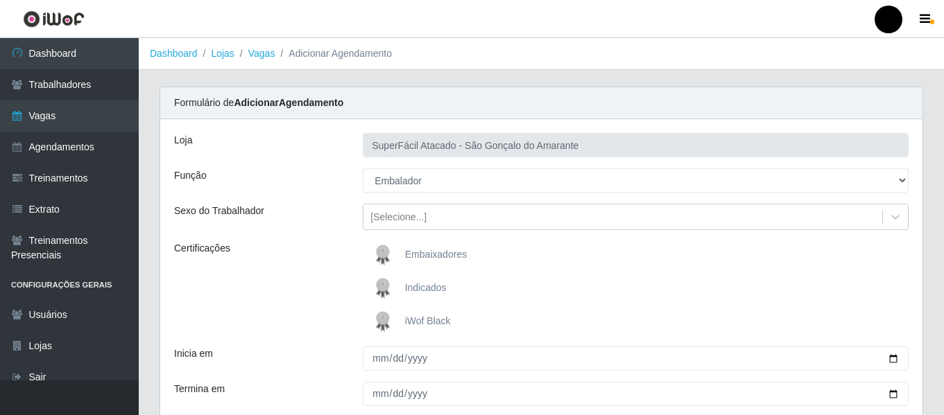
click at [444, 318] on span "iWof Black" at bounding box center [428, 321] width 46 height 11
click at [0, 0] on input "iWof Black" at bounding box center [0, 0] width 0 height 0
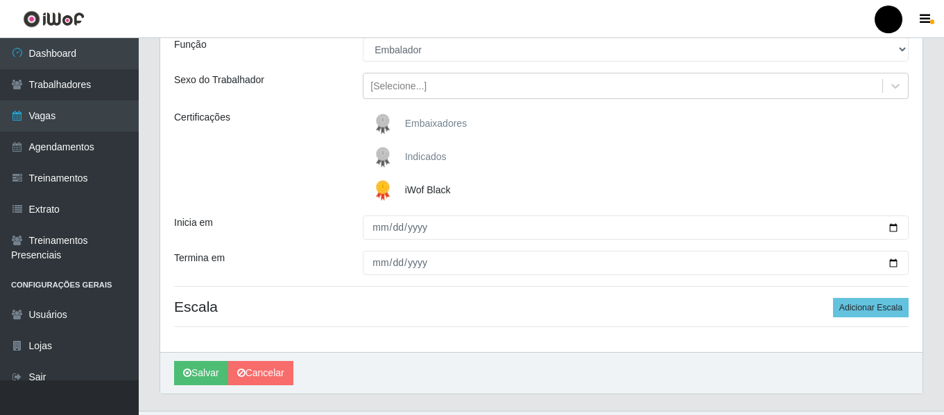
scroll to position [139, 0]
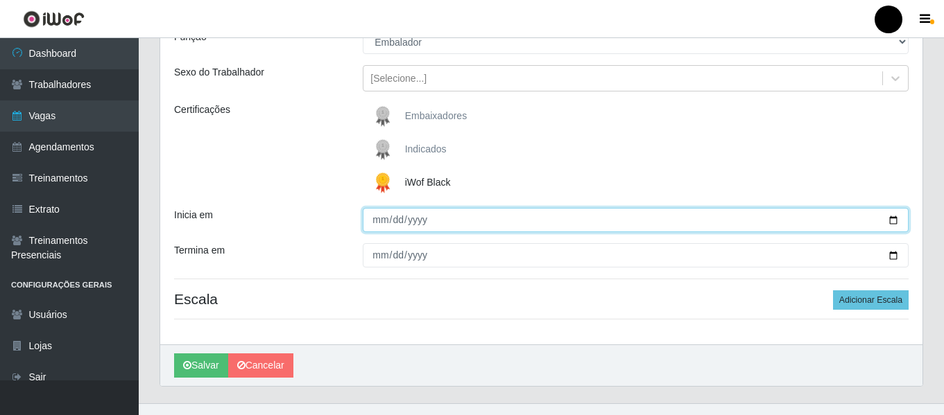
click at [892, 220] on input "Inicia em" at bounding box center [636, 220] width 546 height 24
type input "[DATE]"
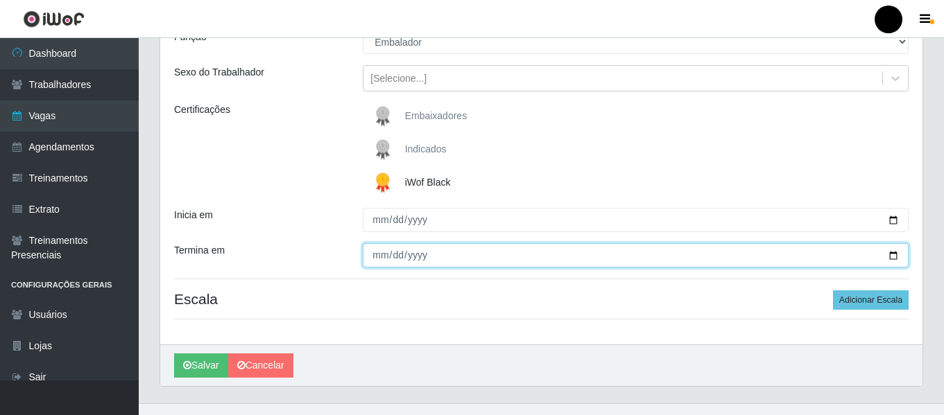
click at [895, 258] on input "Termina em" at bounding box center [636, 255] width 546 height 24
type input "[DATE]"
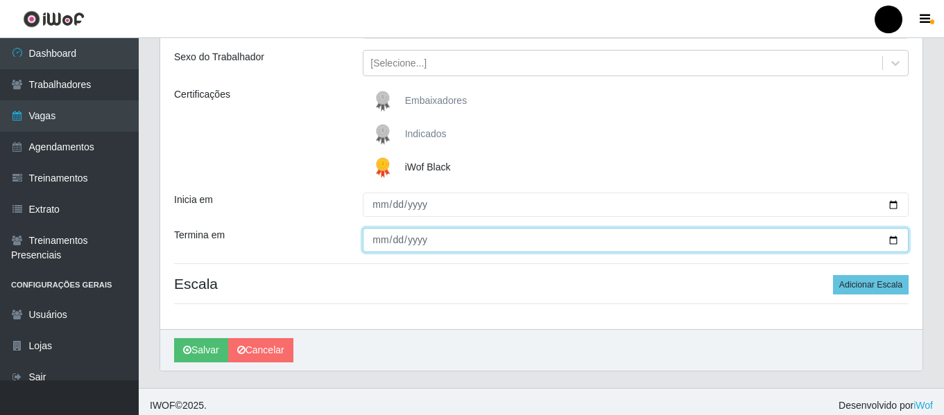
scroll to position [162, 0]
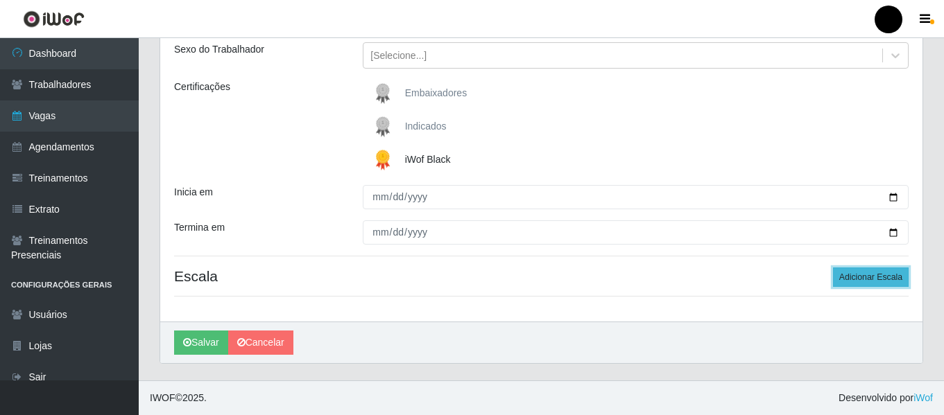
click at [840, 279] on button "Adicionar Escala" at bounding box center [871, 277] width 76 height 19
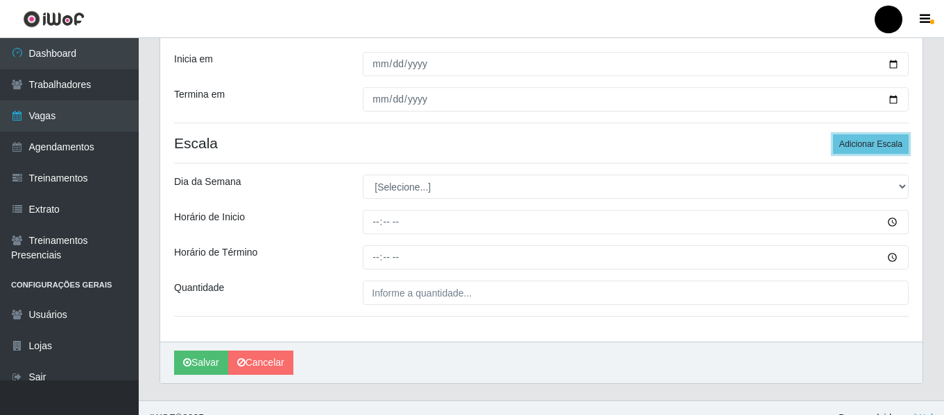
scroll to position [300, 0]
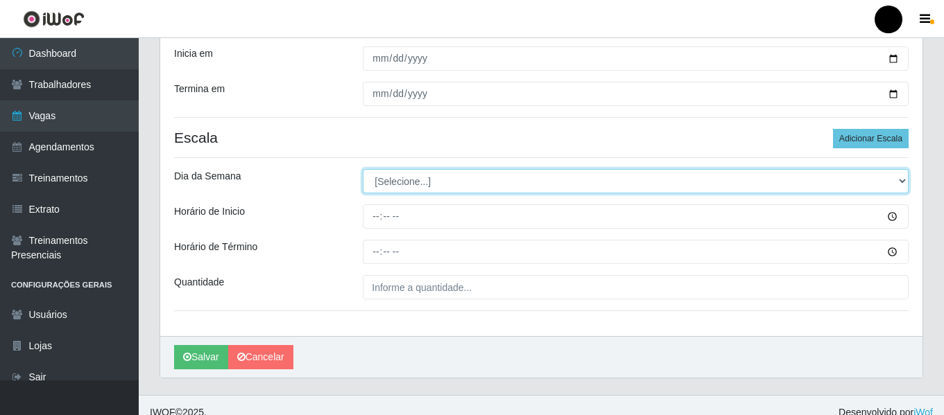
click at [904, 182] on select "[Selecione...] Segunda Terça Quarta Quinta Sexta Sábado Domingo" at bounding box center [636, 181] width 546 height 24
select select "1"
click at [363, 169] on select "[Selecione...] Segunda Terça Quarta Quinta Sexta Sábado Domingo" at bounding box center [636, 181] width 546 height 24
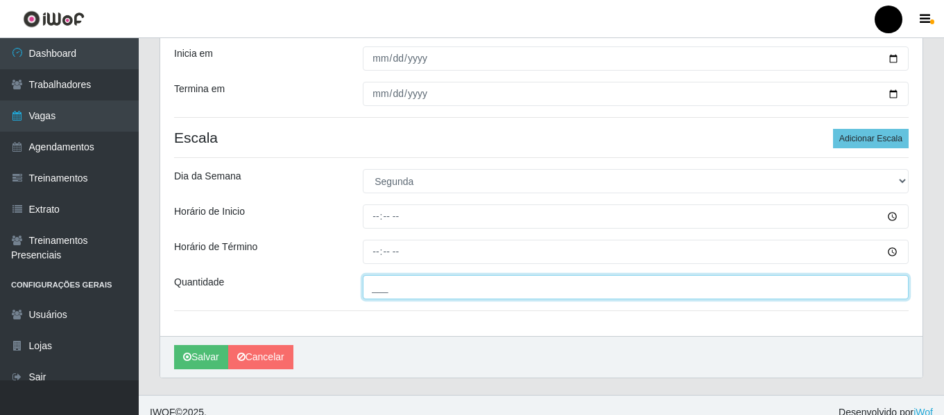
click at [488, 295] on input "___" at bounding box center [636, 287] width 546 height 24
type input "05_"
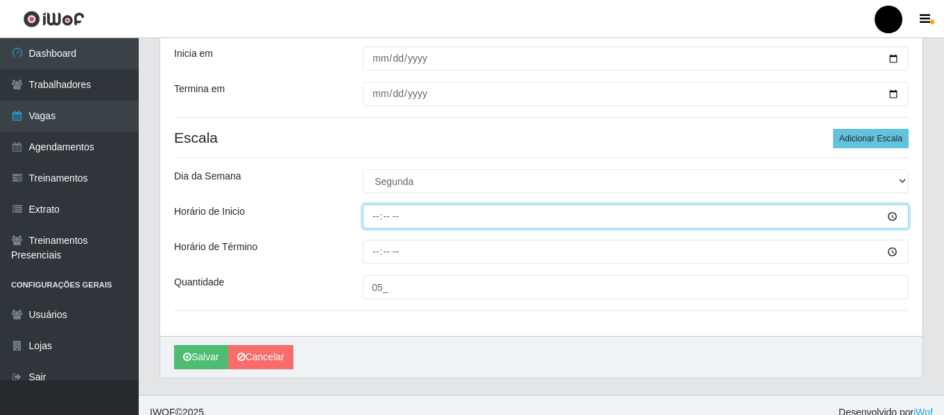
click at [376, 211] on input "Horário de Inicio" at bounding box center [636, 217] width 546 height 24
type input "09:00"
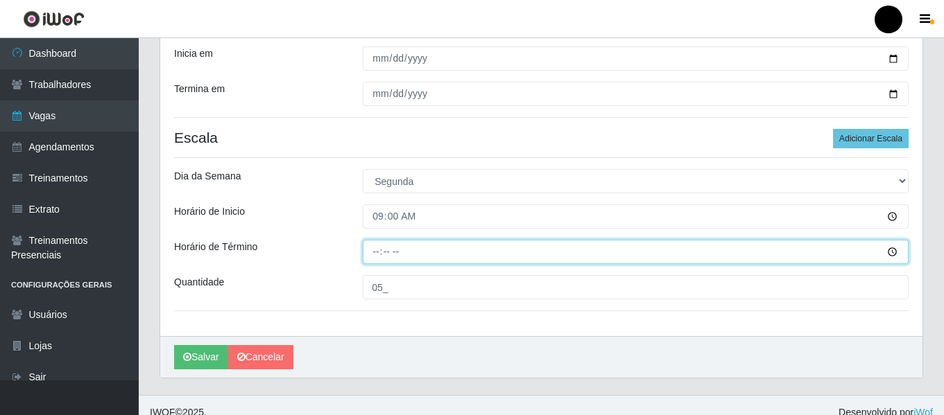
click at [368, 248] on input "Horário de Término" at bounding box center [636, 252] width 546 height 24
type input "15:00"
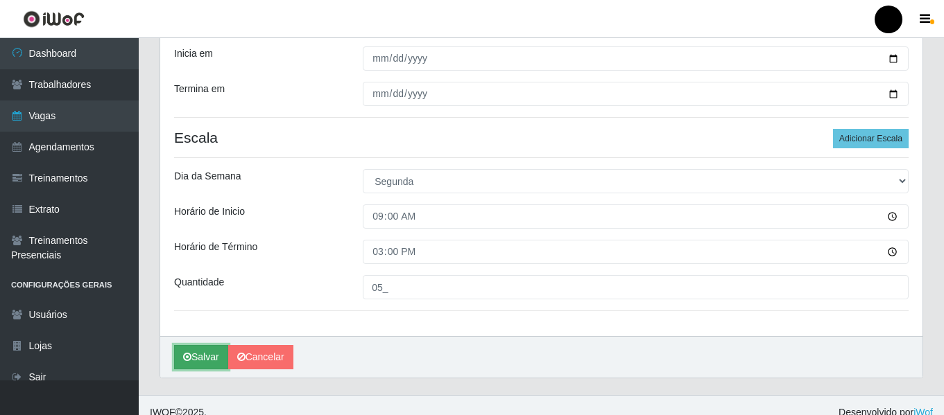
click at [187, 354] on icon "submit" at bounding box center [187, 357] width 8 height 10
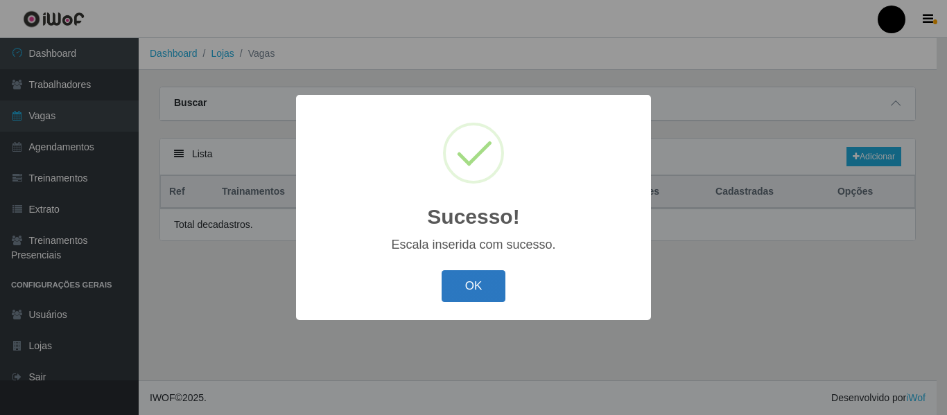
click at [474, 288] on button "OK" at bounding box center [474, 286] width 64 height 33
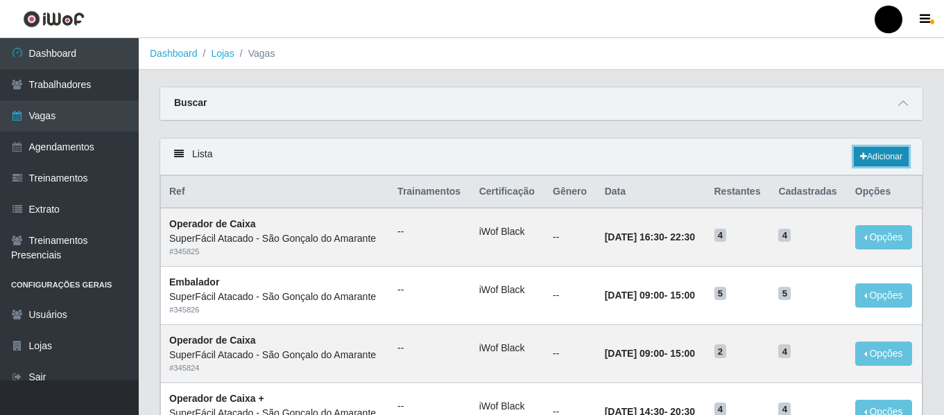
click at [901, 157] on link "Adicionar" at bounding box center [881, 156] width 55 height 19
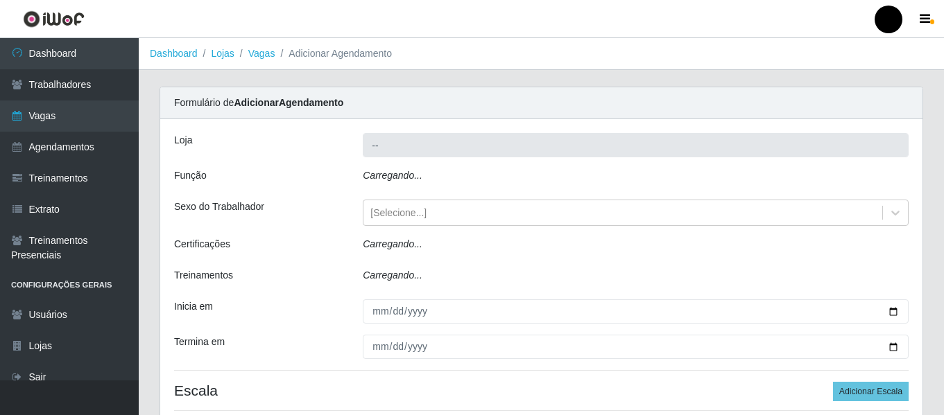
type input "SuperFácil Atacado - São Gonçalo do Amarante"
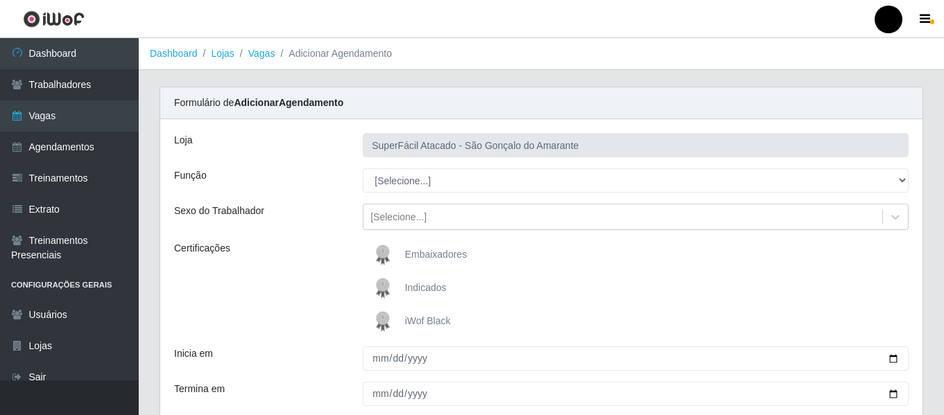
click at [428, 319] on span "iWof Black" at bounding box center [428, 321] width 46 height 11
click at [0, 0] on input "iWof Black" at bounding box center [0, 0] width 0 height 0
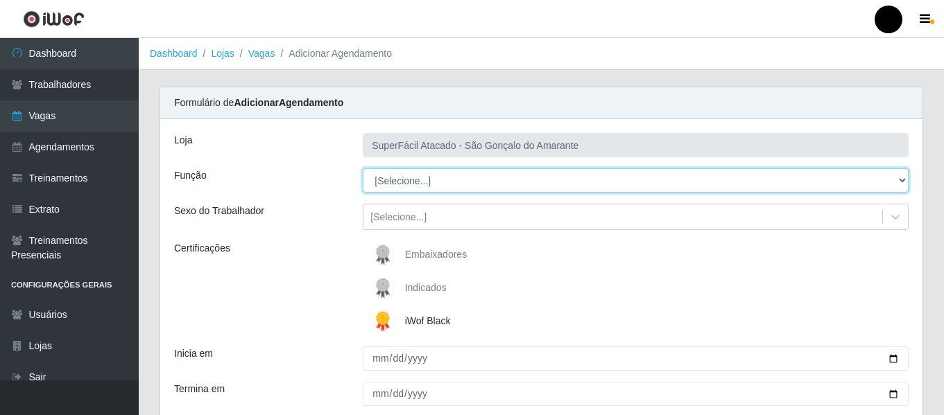
click at [901, 180] on select "[Selecione...] Auxiliar de Estacionamento Auxiliar de Estacionamento + Auxiliar…" at bounding box center [636, 181] width 546 height 24
select select "1"
click at [363, 169] on select "[Selecione...] Auxiliar de Estacionamento Auxiliar de Estacionamento + Auxiliar…" at bounding box center [636, 181] width 546 height 24
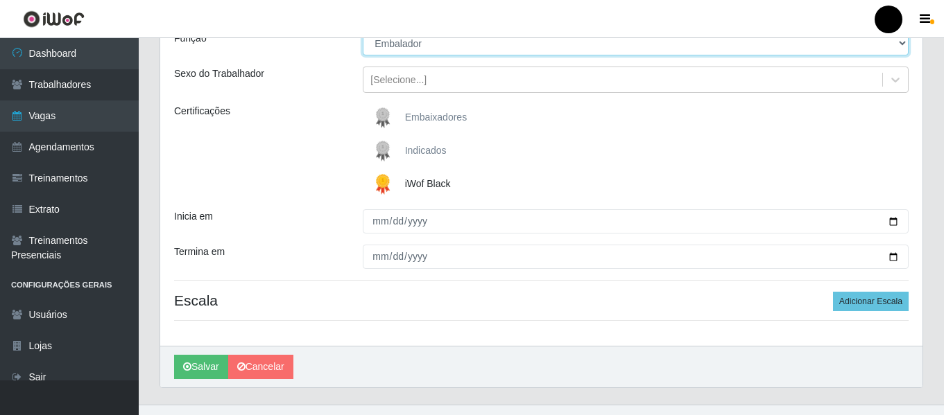
scroll to position [139, 0]
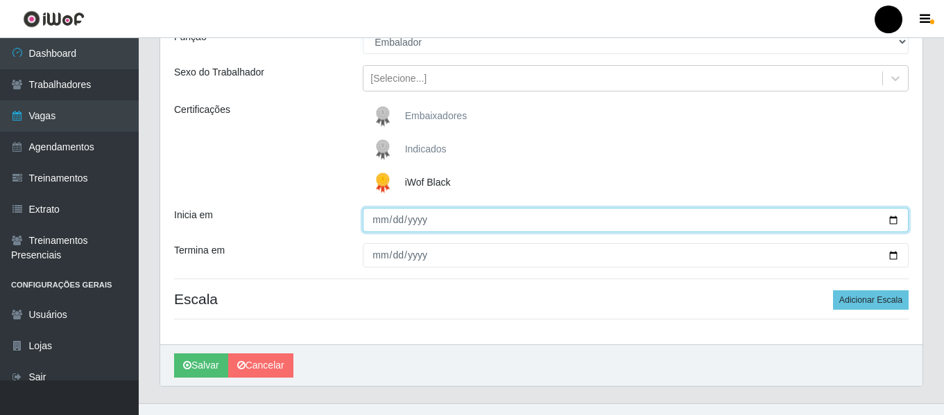
click at [890, 218] on input "Inicia em" at bounding box center [636, 220] width 546 height 24
type input "[DATE]"
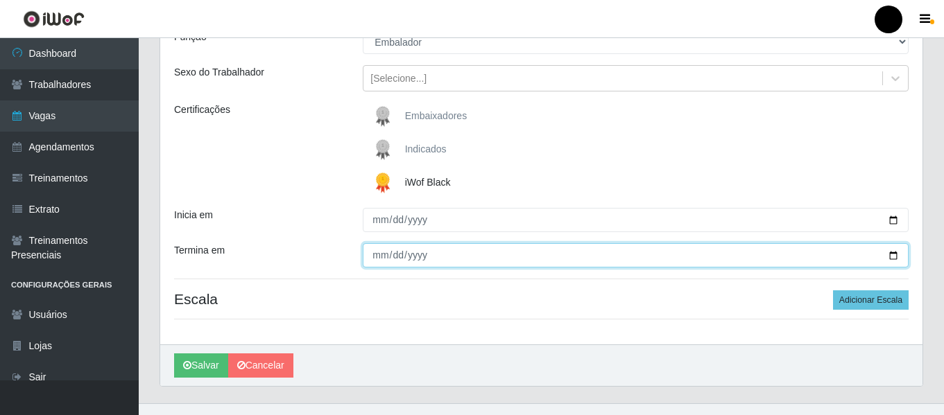
click at [888, 252] on input "Termina em" at bounding box center [636, 255] width 546 height 24
type input "[DATE]"
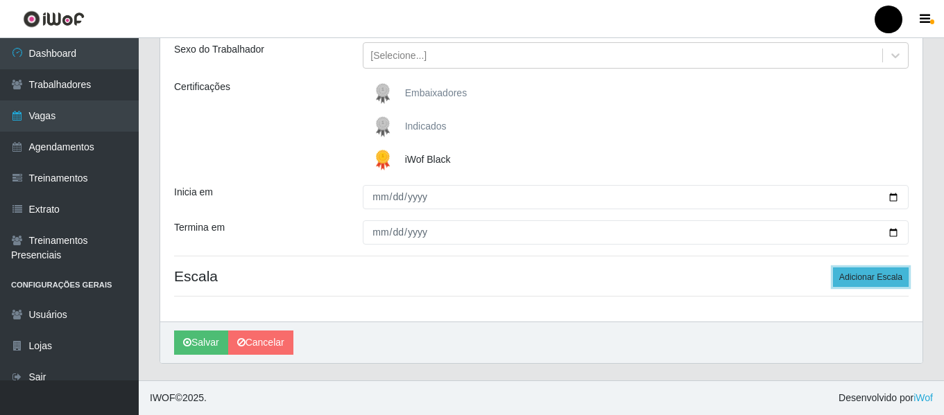
click at [877, 281] on button "Adicionar Escala" at bounding box center [871, 277] width 76 height 19
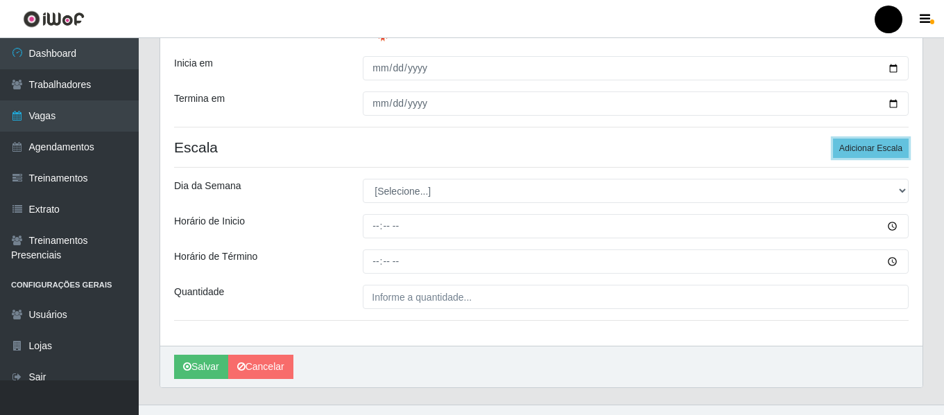
scroll to position [300, 0]
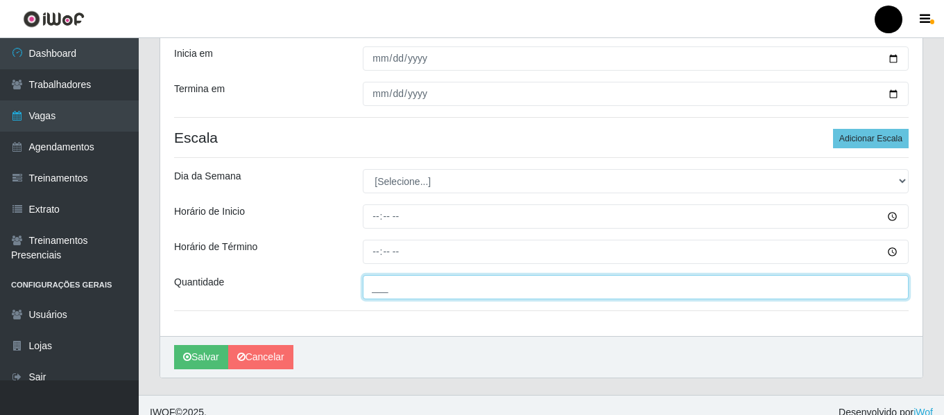
click at [657, 292] on input "___" at bounding box center [636, 287] width 546 height 24
type input "07_"
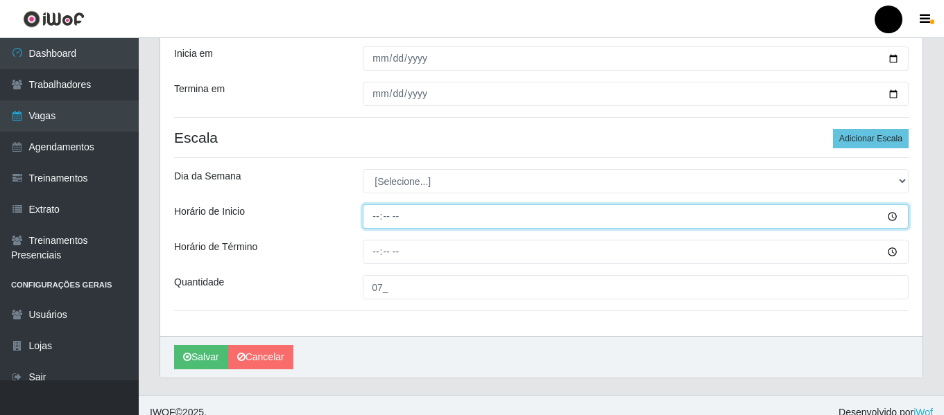
click at [374, 214] on input "Horário de Inicio" at bounding box center [636, 217] width 546 height 24
type input "16:30"
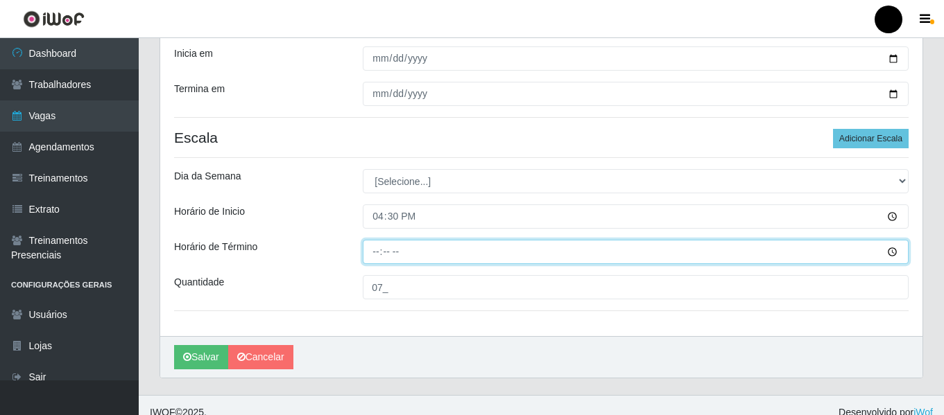
click at [366, 248] on input "Horário de Término" at bounding box center [636, 252] width 546 height 24
type input "22:30"
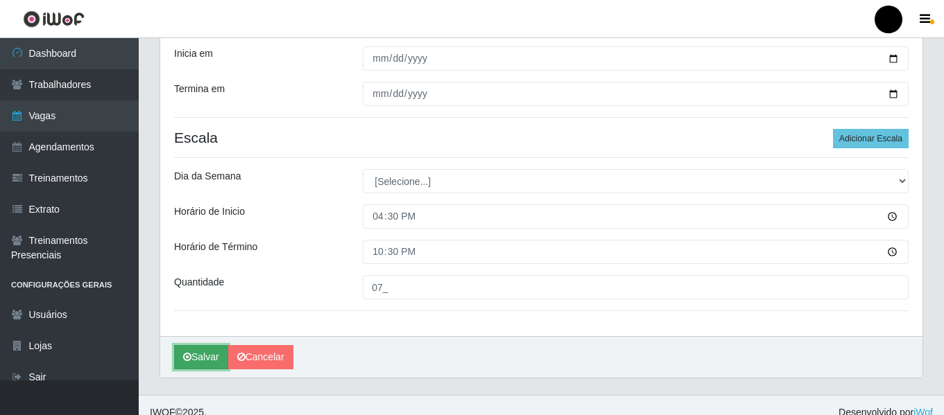
click at [198, 353] on button "Salvar" at bounding box center [201, 357] width 54 height 24
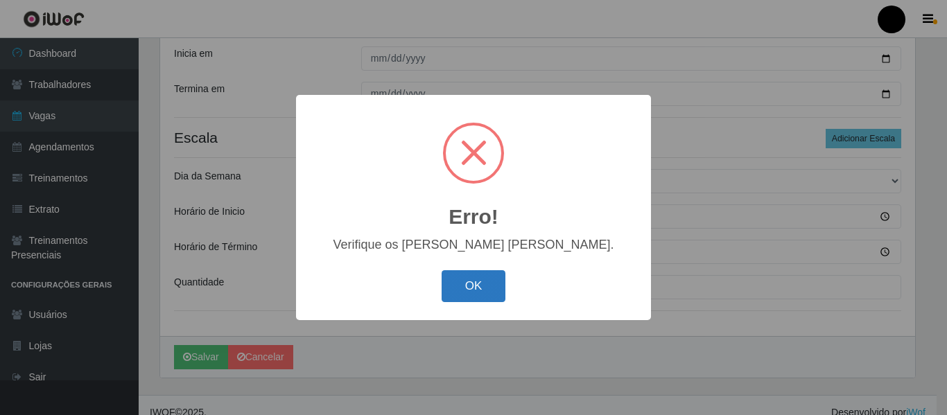
click at [472, 272] on button "OK" at bounding box center [474, 286] width 64 height 33
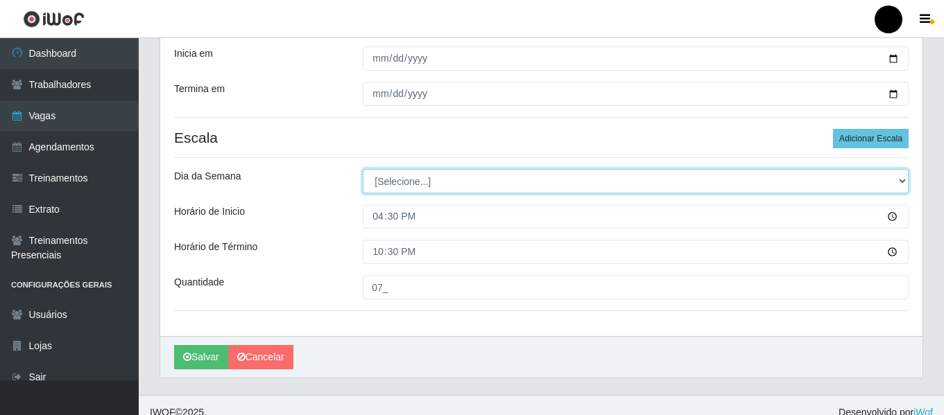
click at [901, 178] on select "[Selecione...] Segunda Terça Quarta Quinta Sexta Sábado Domingo" at bounding box center [636, 181] width 546 height 24
select select "1"
click at [363, 169] on select "[Selecione...] Segunda Terça Quarta Quinta Sexta Sábado Domingo" at bounding box center [636, 181] width 546 height 24
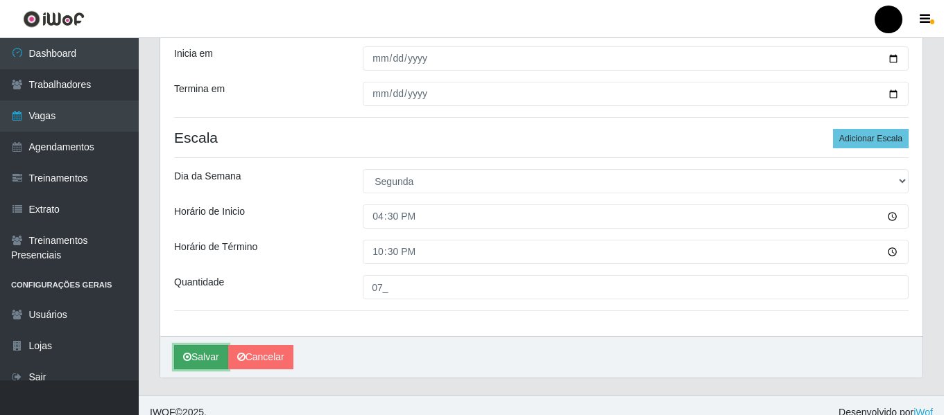
click at [211, 359] on button "Salvar" at bounding box center [201, 357] width 54 height 24
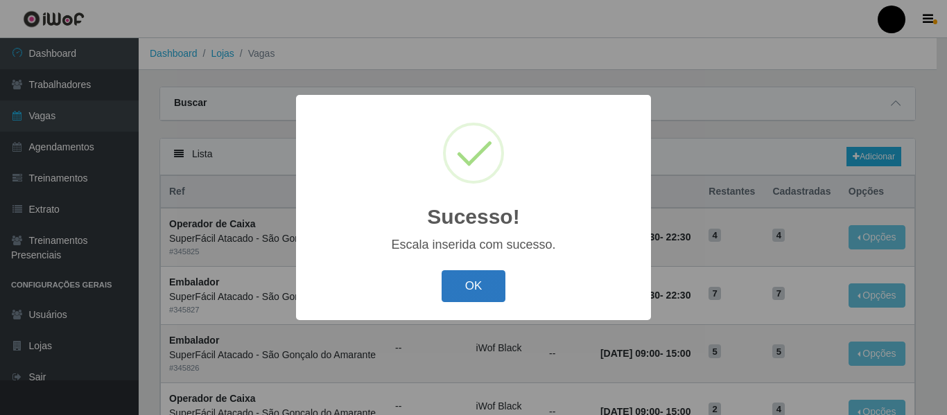
click at [485, 282] on button "OK" at bounding box center [474, 286] width 64 height 33
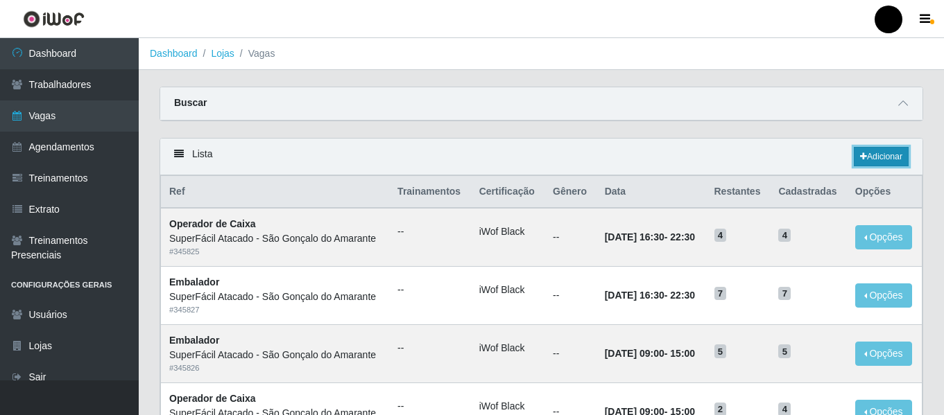
click at [888, 163] on link "Adicionar" at bounding box center [881, 156] width 55 height 19
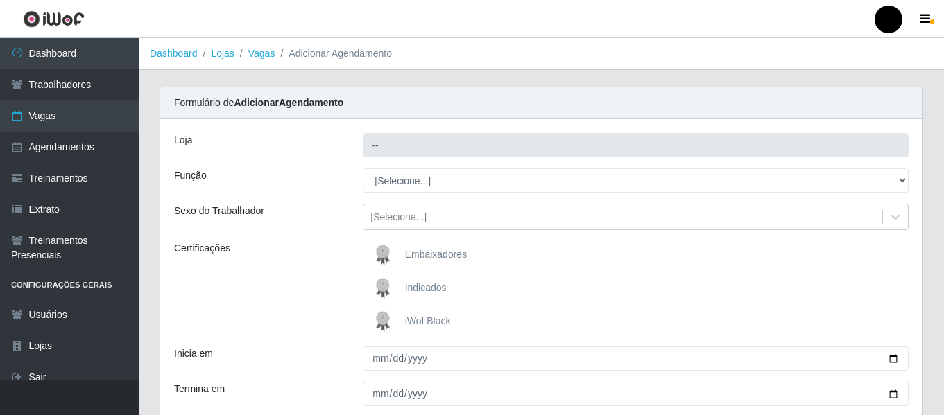
type input "SuperFácil Atacado - São Gonçalo do Amarante"
click at [433, 317] on span "iWof Black" at bounding box center [428, 321] width 46 height 11
click at [0, 0] on input "iWof Black" at bounding box center [0, 0] width 0 height 0
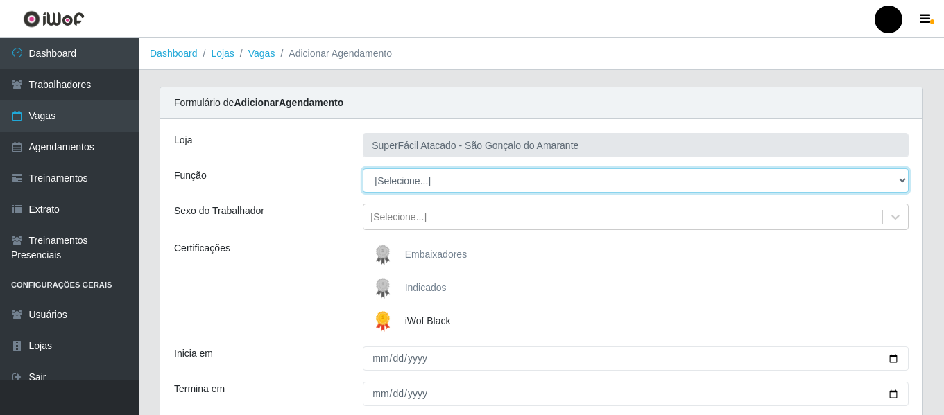
click at [904, 181] on select "[Selecione...] Auxiliar de Estacionamento Auxiliar de Estacionamento + Auxiliar…" at bounding box center [636, 181] width 546 height 24
select select "22"
click at [363, 169] on select "[Selecione...] Auxiliar de Estacionamento Auxiliar de Estacionamento + Auxiliar…" at bounding box center [636, 181] width 546 height 24
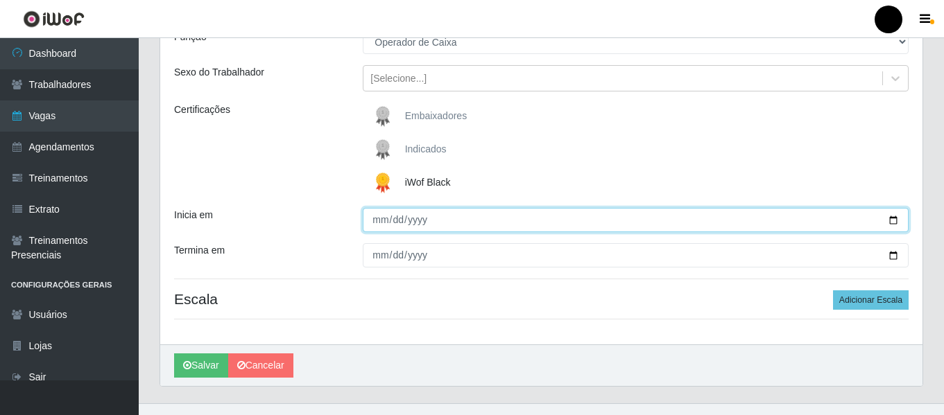
click at [896, 219] on input "Inicia em" at bounding box center [636, 220] width 546 height 24
type input "[DATE]"
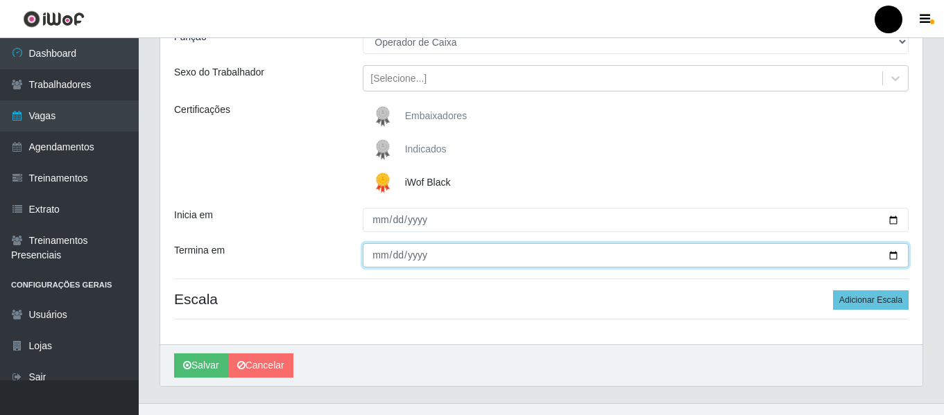
click at [891, 257] on input "Termina em" at bounding box center [636, 255] width 546 height 24
type input "[DATE]"
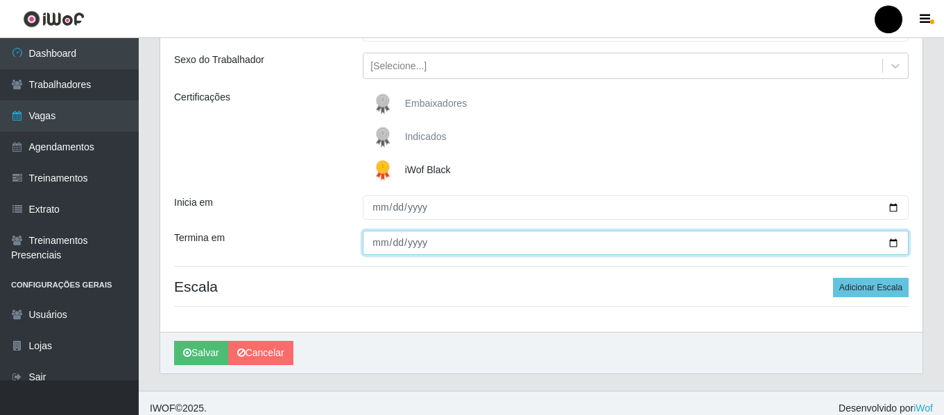
scroll to position [162, 0]
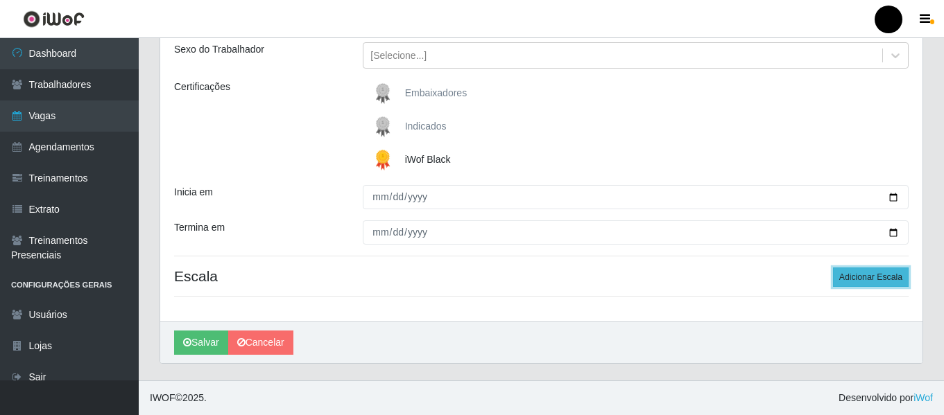
click at [845, 278] on button "Adicionar Escala" at bounding box center [871, 277] width 76 height 19
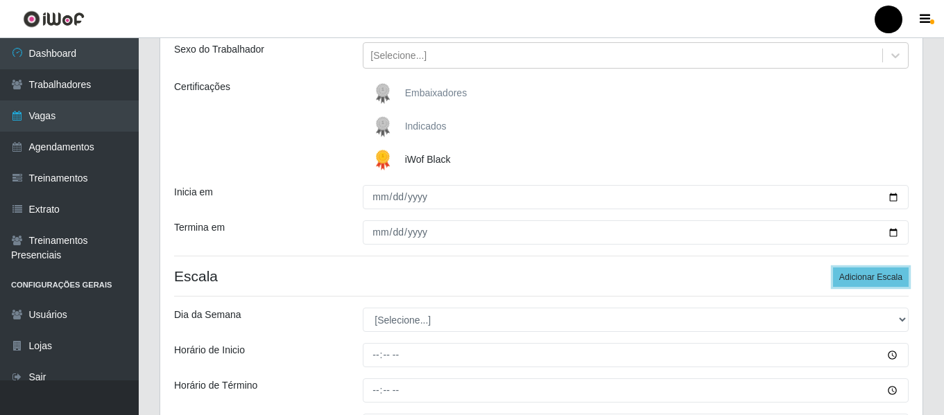
scroll to position [300, 0]
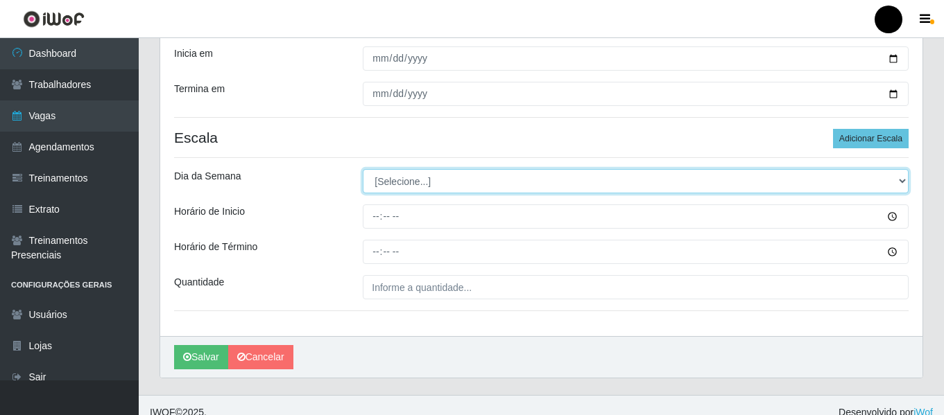
click at [898, 182] on select "[Selecione...] Segunda Terça Quarta Quinta Sexta Sábado Domingo" at bounding box center [636, 181] width 546 height 24
select select "2"
click at [363, 169] on select "[Selecione...] Segunda Terça Quarta Quinta Sexta Sábado Domingo" at bounding box center [636, 181] width 546 height 24
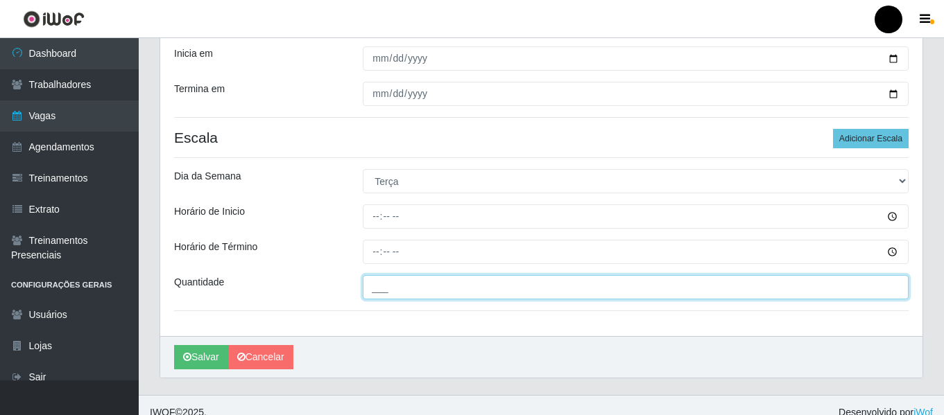
click at [422, 284] on input "___" at bounding box center [636, 287] width 546 height 24
type input "04_"
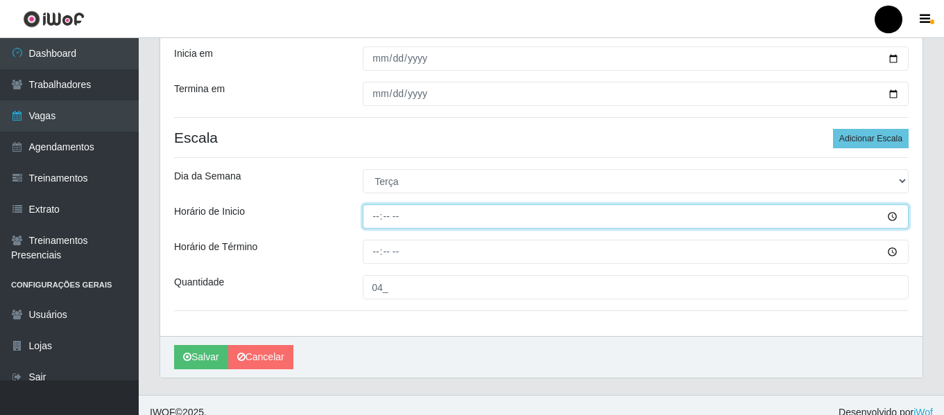
click at [372, 213] on input "Horário de Inicio" at bounding box center [636, 217] width 546 height 24
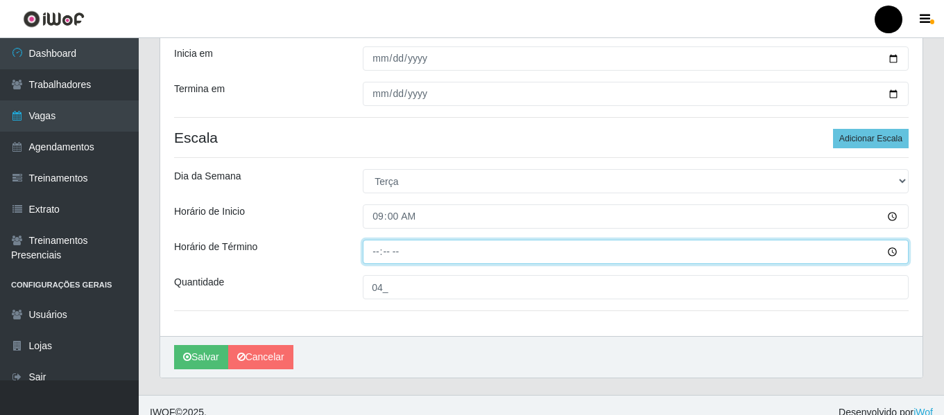
click at [368, 255] on input "Horário de Término" at bounding box center [636, 252] width 546 height 24
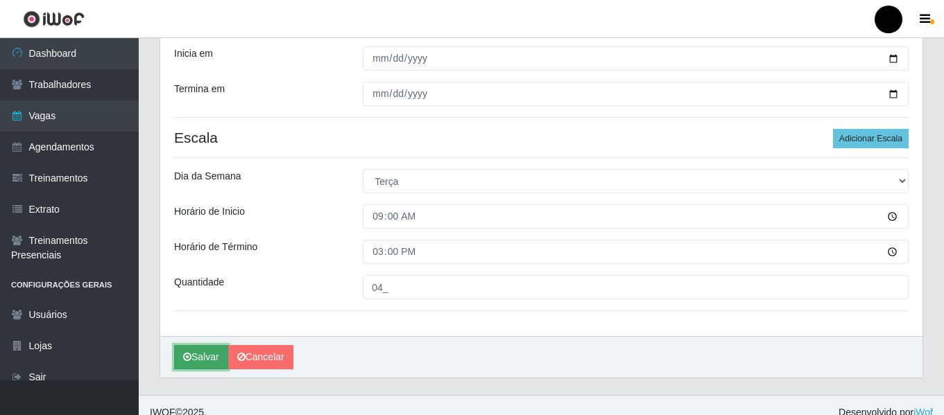
click at [207, 351] on button "Salvar" at bounding box center [201, 357] width 54 height 24
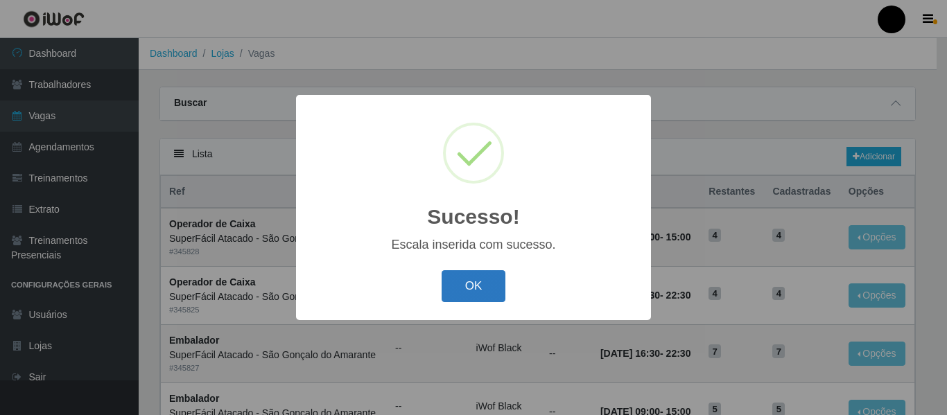
click at [455, 293] on button "OK" at bounding box center [474, 286] width 64 height 33
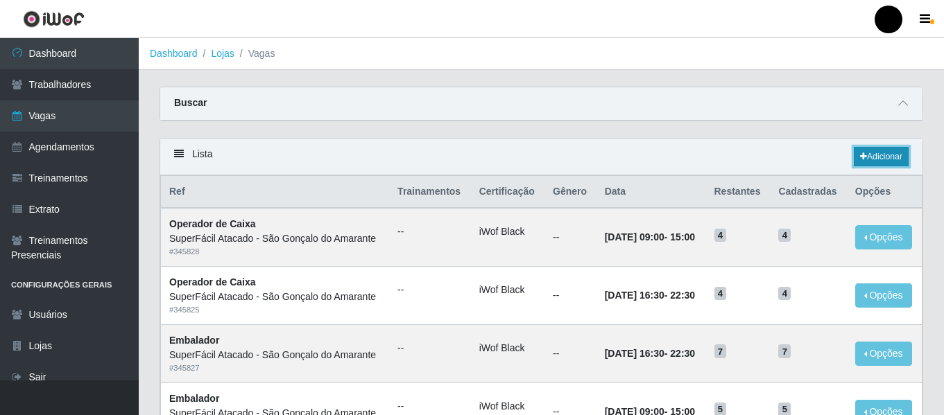
click at [888, 154] on link "Adicionar" at bounding box center [881, 156] width 55 height 19
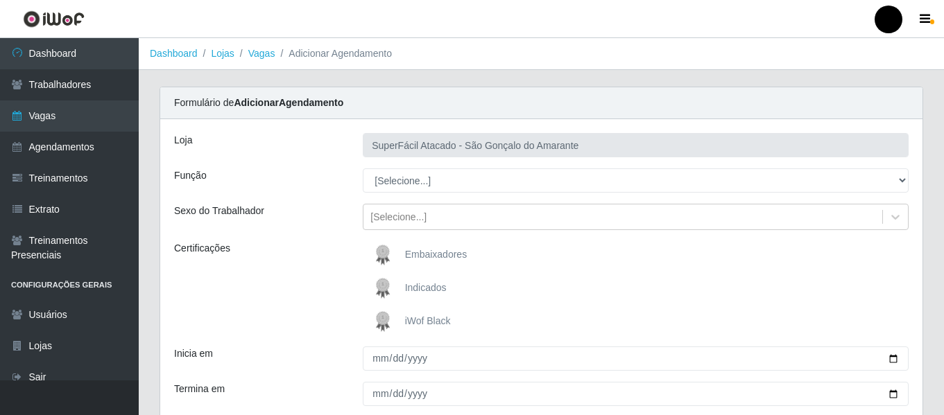
click at [404, 321] on label "iWof Black" at bounding box center [410, 322] width 82 height 28
click at [0, 0] on input "iWof Black" at bounding box center [0, 0] width 0 height 0
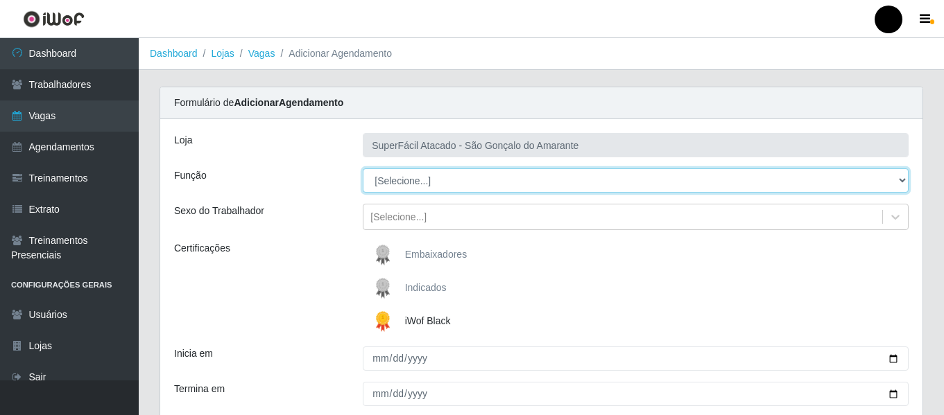
click at [899, 182] on select "[Selecione...] Auxiliar de Estacionamento Auxiliar de Estacionamento + Auxiliar…" at bounding box center [636, 181] width 546 height 24
click at [363, 169] on select "[Selecione...] Auxiliar de Estacionamento Auxiliar de Estacionamento + Auxiliar…" at bounding box center [636, 181] width 546 height 24
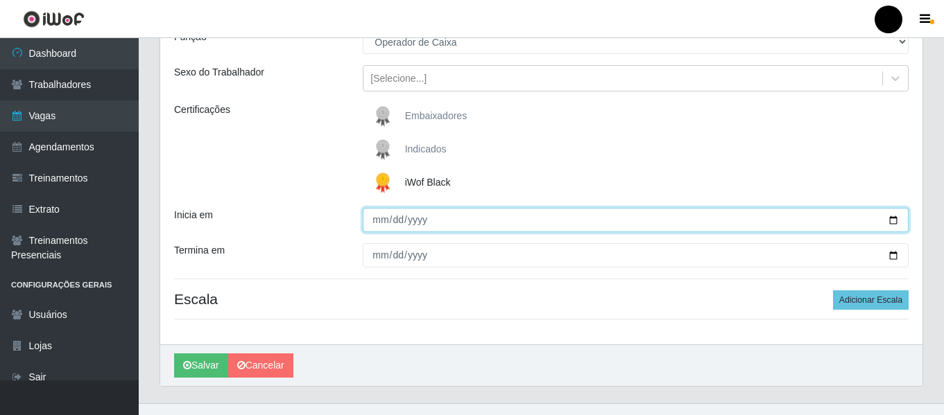
click at [886, 223] on input "Inicia em" at bounding box center [636, 220] width 546 height 24
click at [892, 221] on input "Inicia em" at bounding box center [636, 220] width 546 height 24
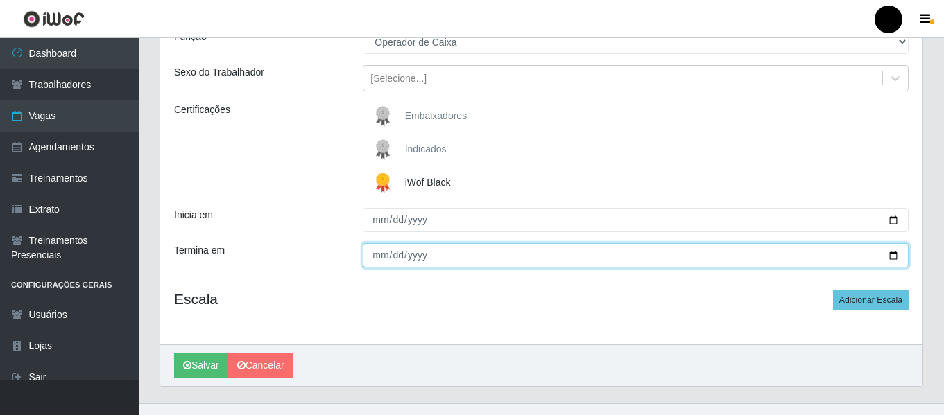
click at [888, 256] on input "Termina em" at bounding box center [636, 255] width 546 height 24
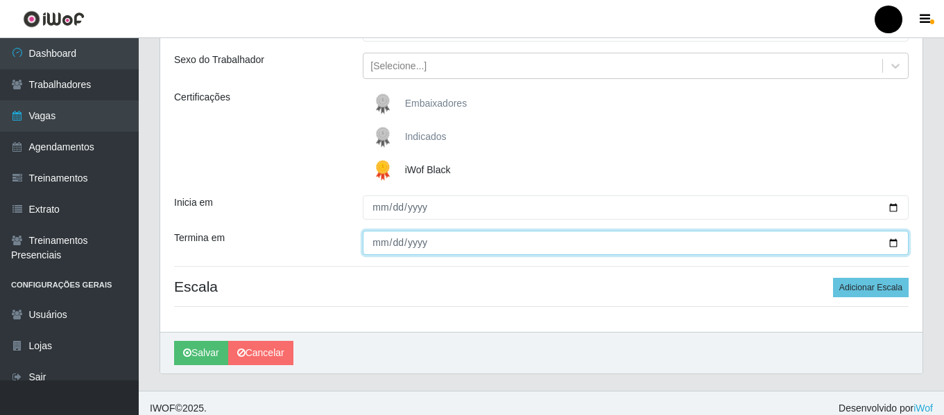
scroll to position [162, 0]
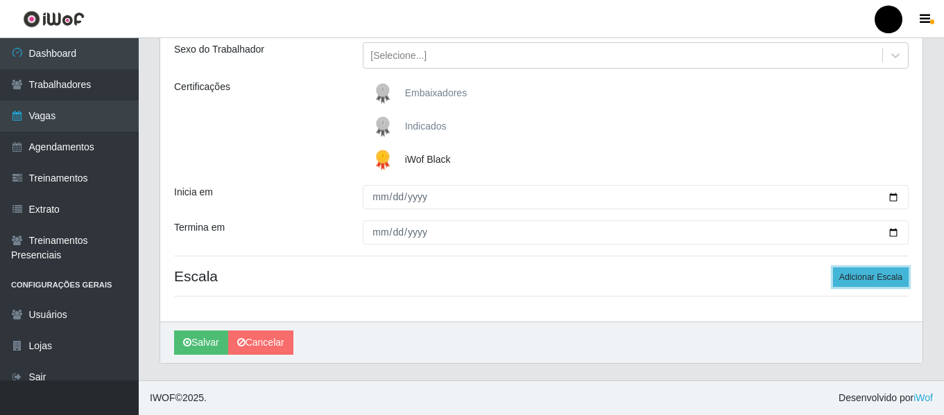
click at [844, 278] on button "Adicionar Escala" at bounding box center [871, 277] width 76 height 19
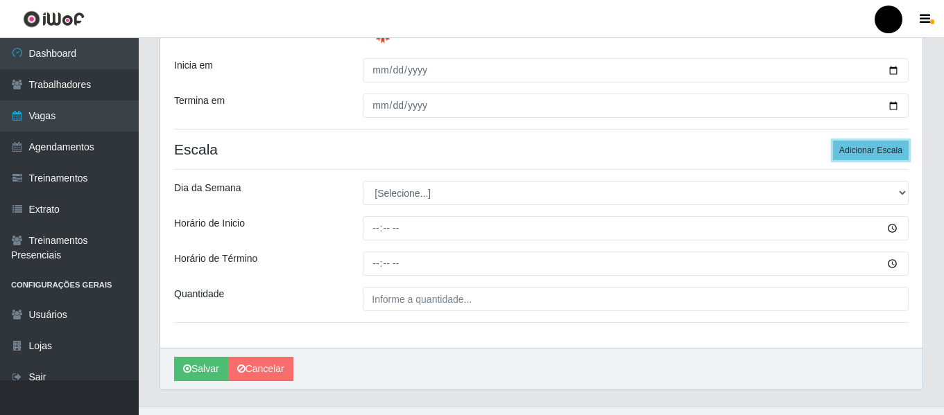
scroll to position [300, 0]
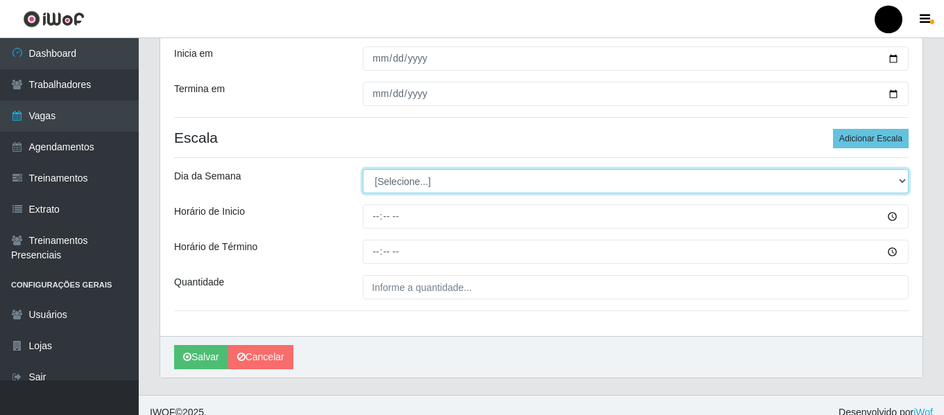
click at [903, 184] on select "[Selecione...] Segunda Terça Quarta Quinta Sexta Sábado Domingo" at bounding box center [636, 181] width 546 height 24
click at [363, 169] on select "[Selecione...] Segunda Terça Quarta Quinta Sexta Sábado Domingo" at bounding box center [636, 181] width 546 height 24
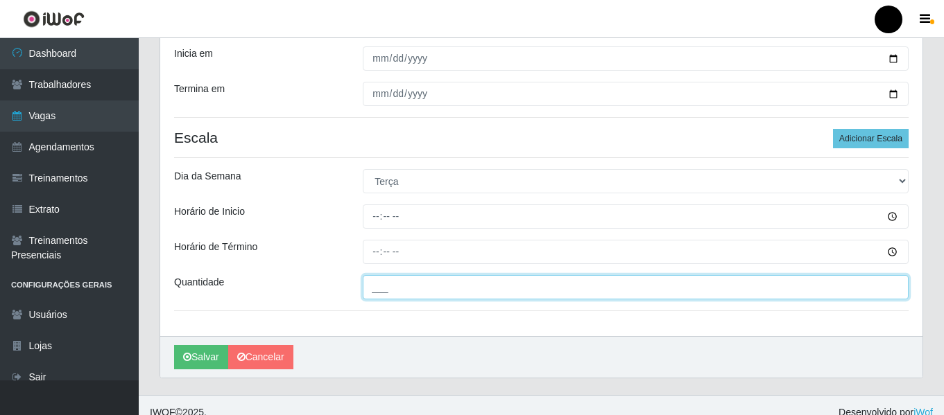
click at [399, 292] on input "___" at bounding box center [636, 287] width 546 height 24
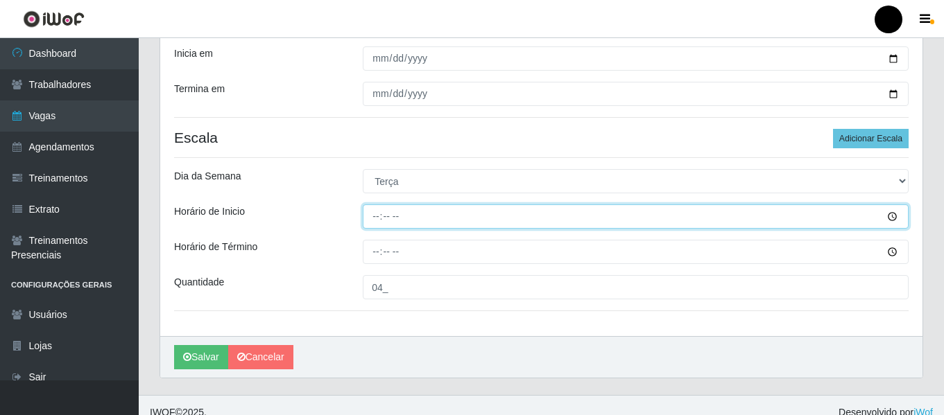
click at [370, 209] on input "Horário de Inicio" at bounding box center [636, 217] width 546 height 24
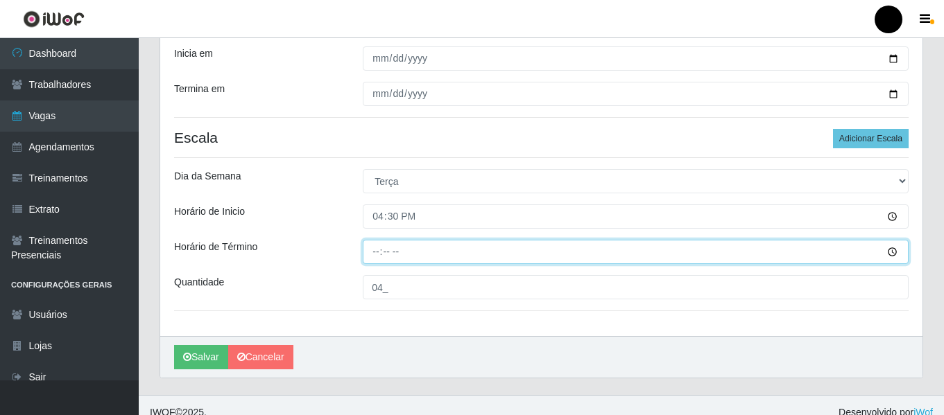
click at [378, 250] on input "Horário de Término" at bounding box center [636, 252] width 546 height 24
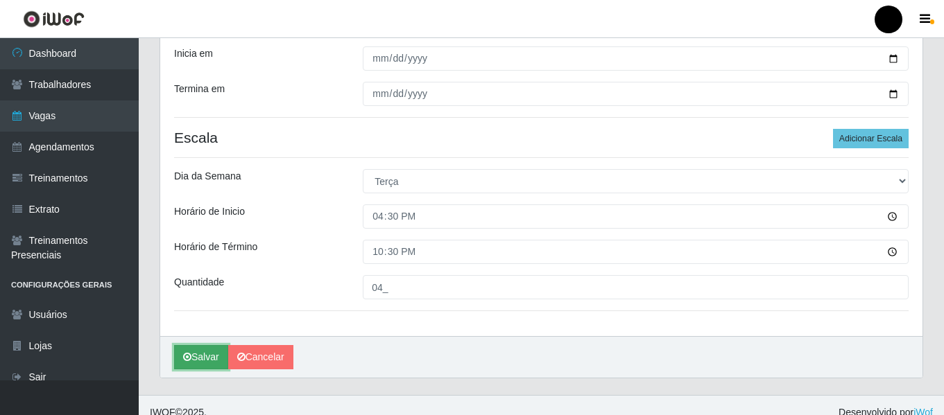
click at [207, 351] on button "Salvar" at bounding box center [201, 357] width 54 height 24
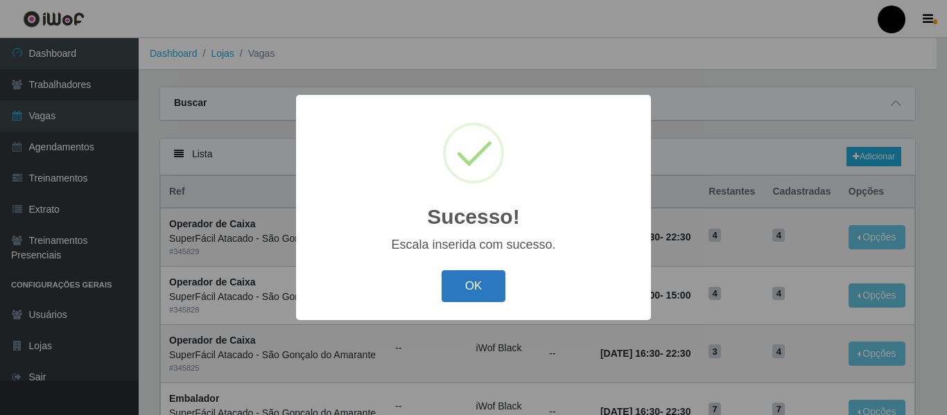
click at [497, 293] on button "OK" at bounding box center [474, 286] width 64 height 33
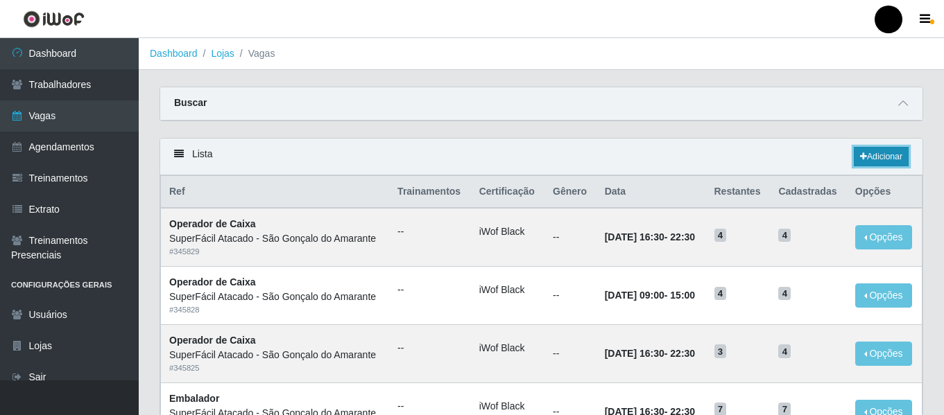
click at [895, 164] on link "Adicionar" at bounding box center [881, 156] width 55 height 19
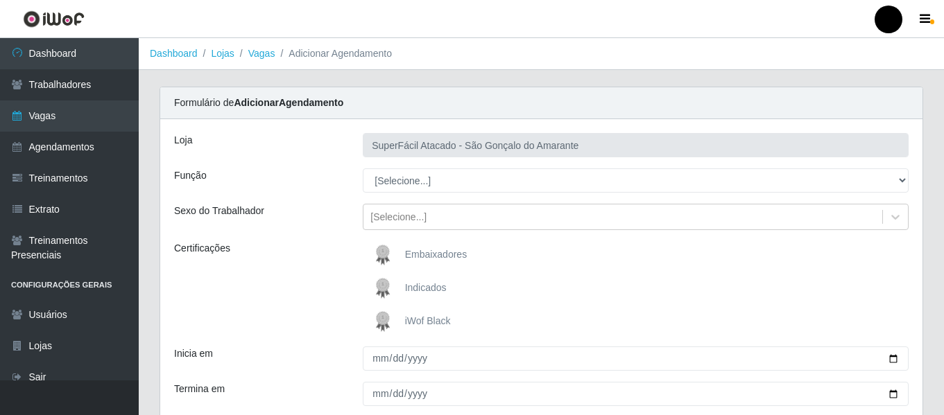
click at [420, 316] on span "iWof Black" at bounding box center [428, 321] width 46 height 11
click at [0, 0] on input "iWof Black" at bounding box center [0, 0] width 0 height 0
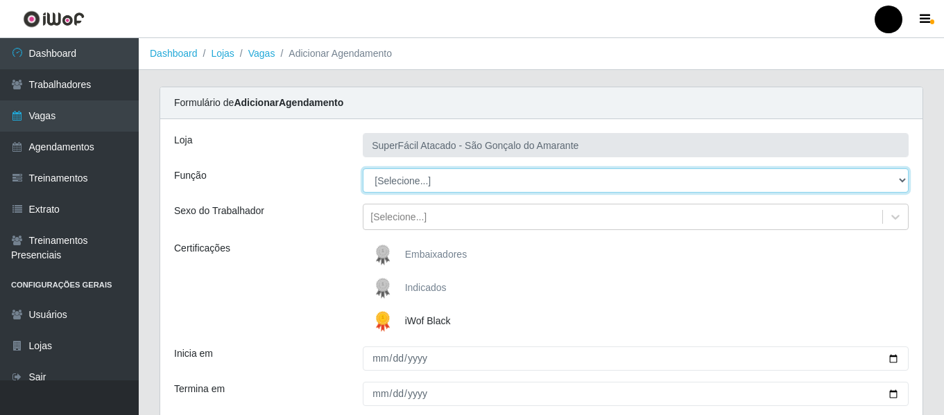
click at [906, 183] on select "[Selecione...] Auxiliar de Estacionamento Auxiliar de Estacionamento + Auxiliar…" at bounding box center [636, 181] width 546 height 24
click at [363, 169] on select "[Selecione...] Auxiliar de Estacionamento Auxiliar de Estacionamento + Auxiliar…" at bounding box center [636, 181] width 546 height 24
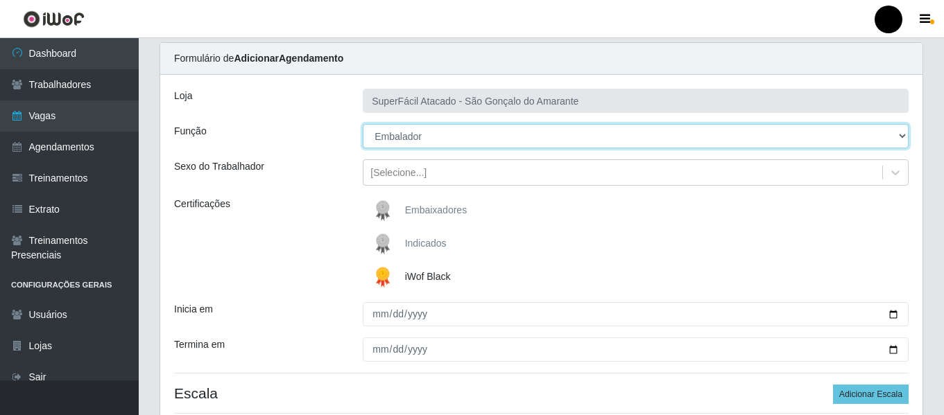
scroll to position [69, 0]
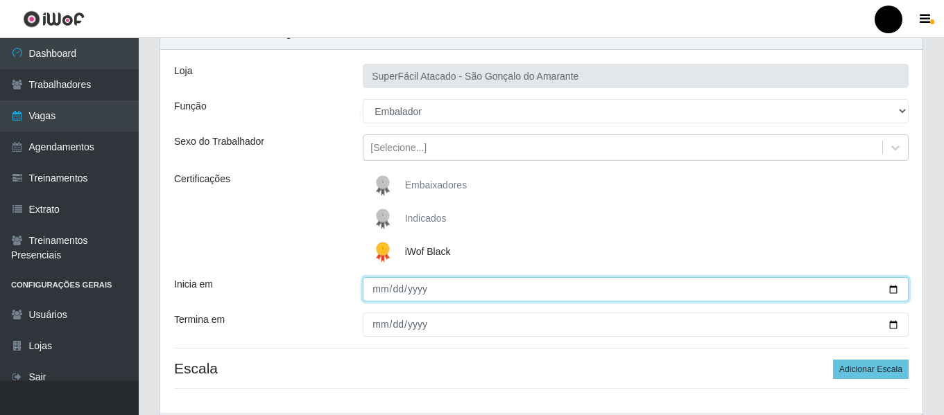
click at [891, 286] on input "Inicia em" at bounding box center [636, 289] width 546 height 24
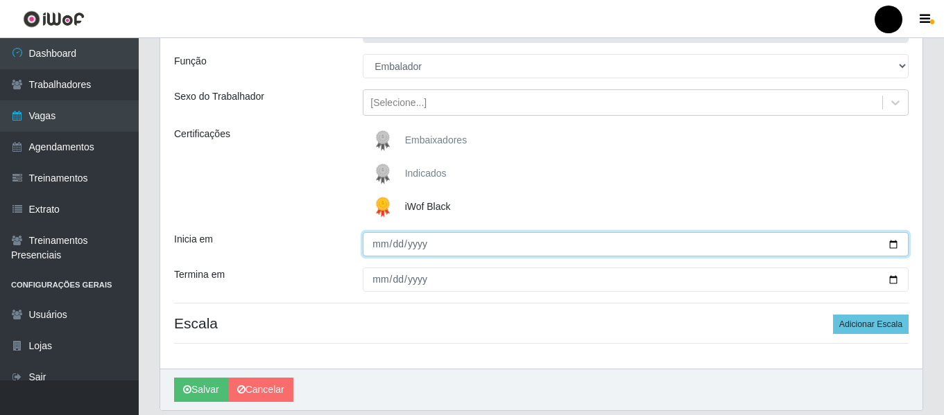
scroll to position [139, 0]
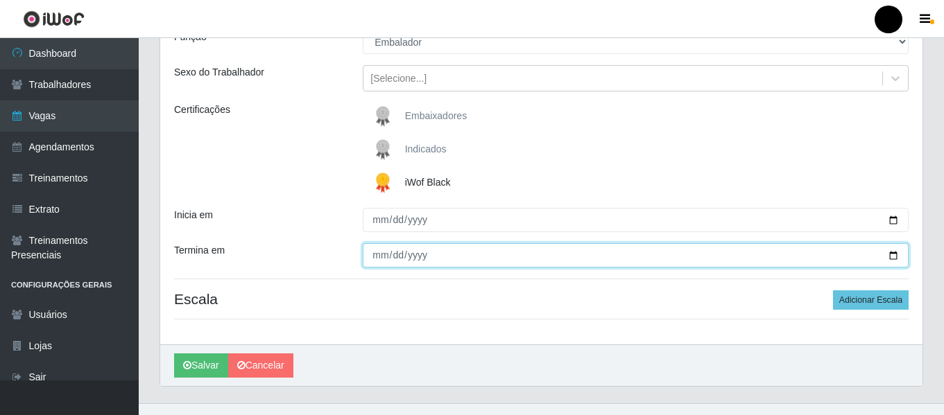
click at [895, 257] on input "Termina em" at bounding box center [636, 255] width 546 height 24
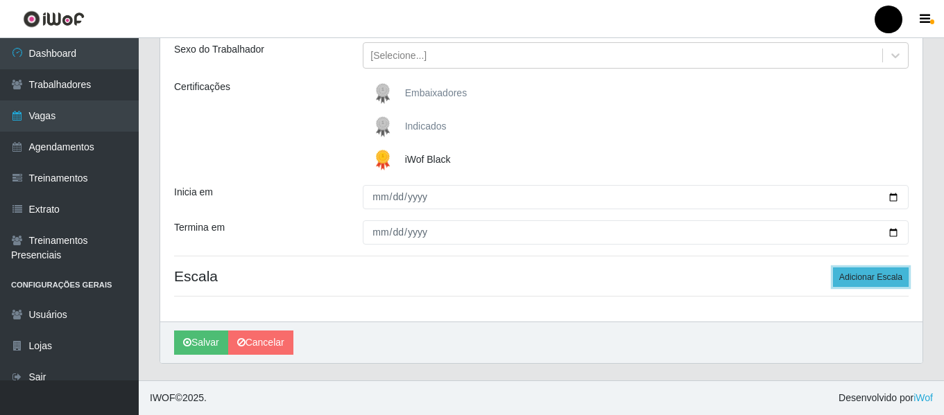
click at [855, 280] on button "Adicionar Escala" at bounding box center [871, 277] width 76 height 19
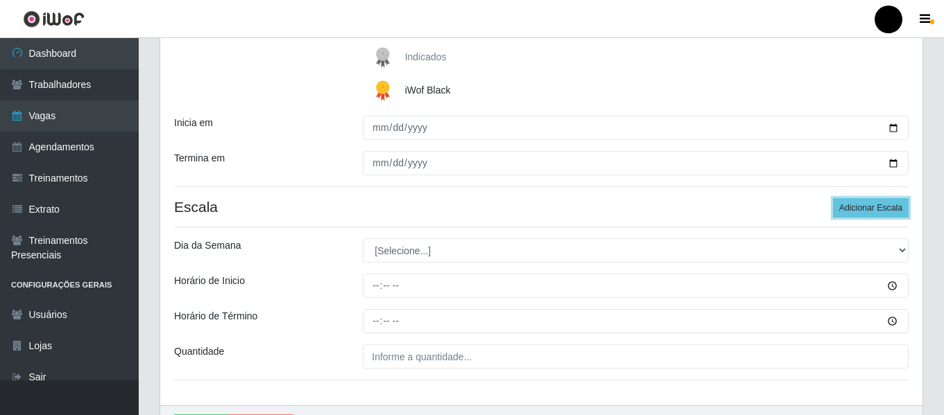
scroll to position [300, 0]
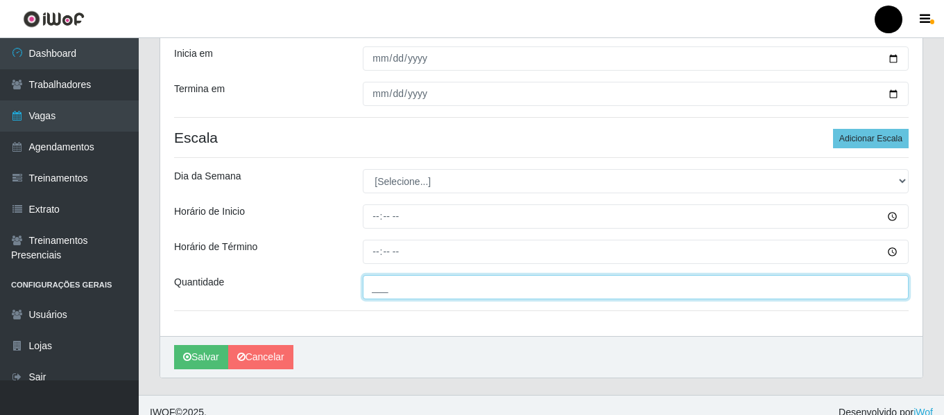
click at [451, 292] on input "___" at bounding box center [636, 287] width 546 height 24
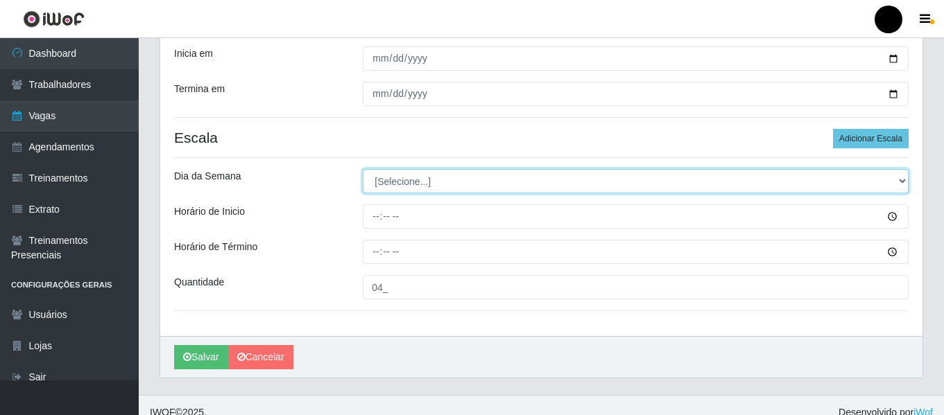
click at [903, 178] on select "[Selecione...] Segunda Terça Quarta Quinta Sexta Sábado Domingo" at bounding box center [636, 181] width 546 height 24
click at [363, 169] on select "[Selecione...] Segunda Terça Quarta Quinta Sexta Sábado Domingo" at bounding box center [636, 181] width 546 height 24
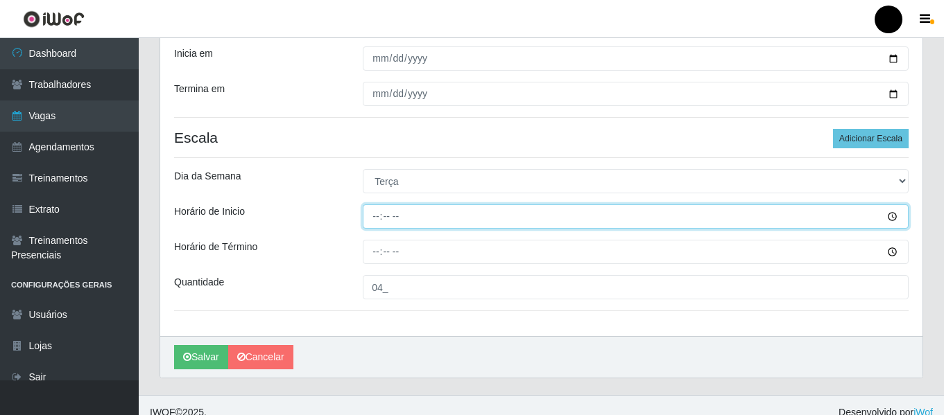
click at [375, 218] on input "Horário de Inicio" at bounding box center [636, 217] width 546 height 24
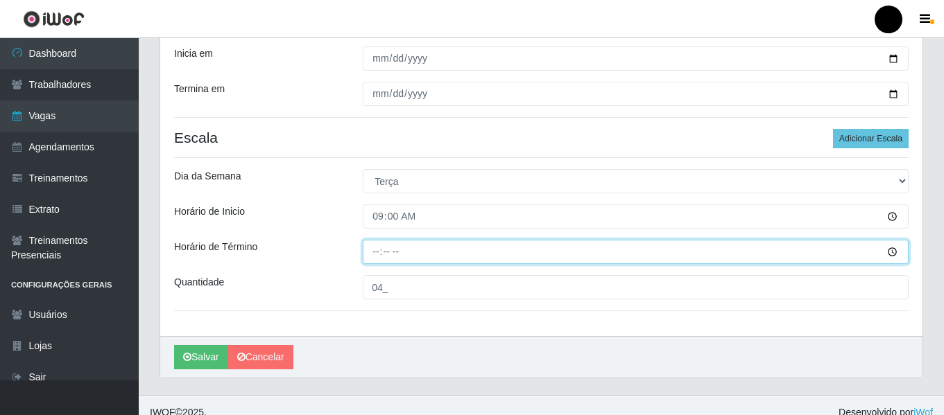
click at [372, 247] on input "Horário de Término" at bounding box center [636, 252] width 546 height 24
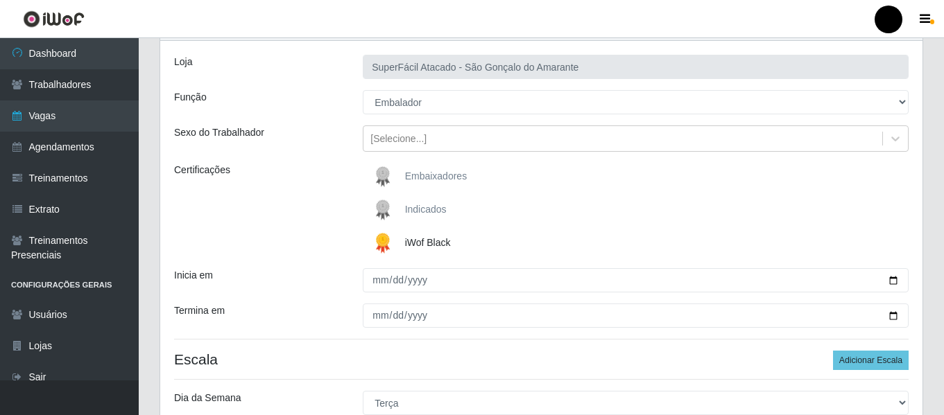
scroll to position [315, 0]
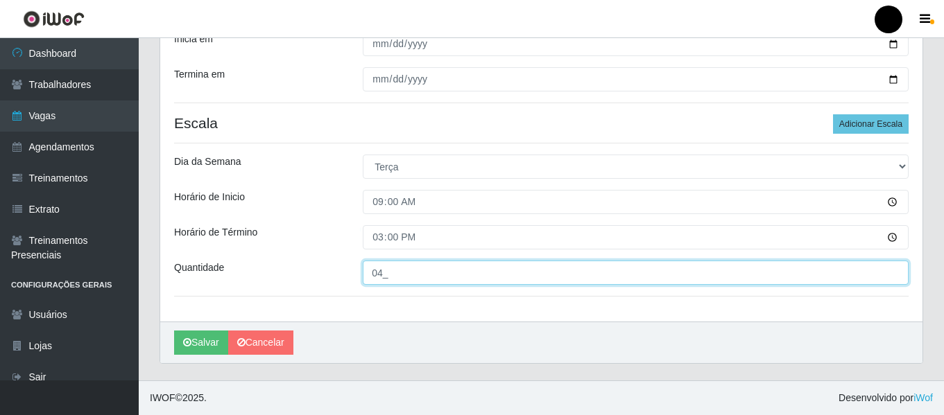
click at [379, 274] on input "04_" at bounding box center [636, 273] width 546 height 24
click at [382, 275] on input "04_" at bounding box center [636, 273] width 546 height 24
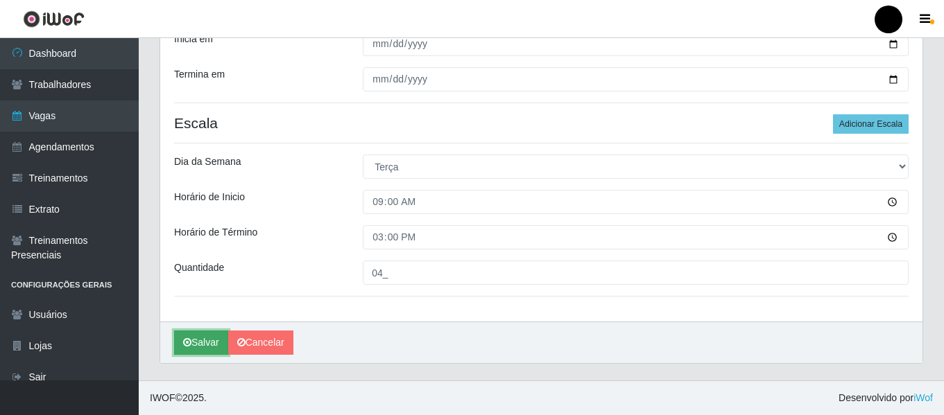
click at [204, 342] on button "Salvar" at bounding box center [201, 343] width 54 height 24
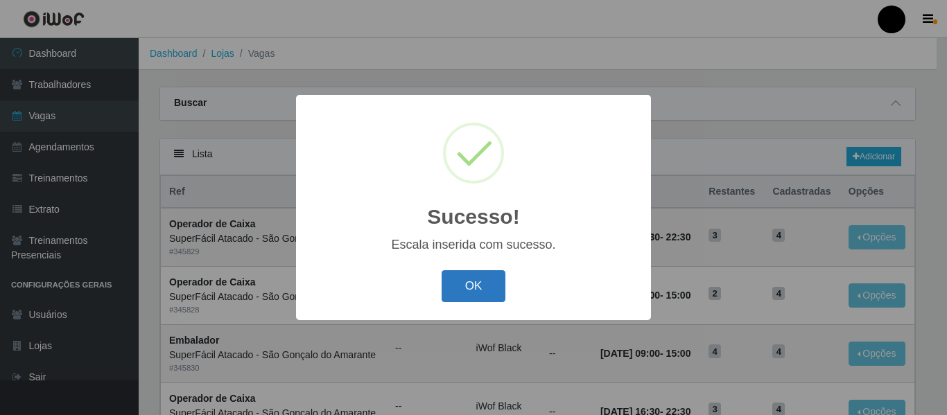
click at [483, 292] on button "OK" at bounding box center [474, 286] width 64 height 33
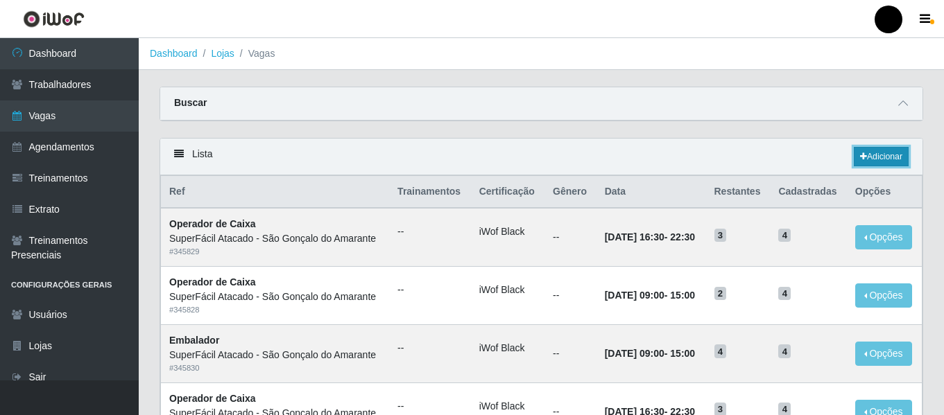
click at [893, 150] on link "Adicionar" at bounding box center [881, 156] width 55 height 19
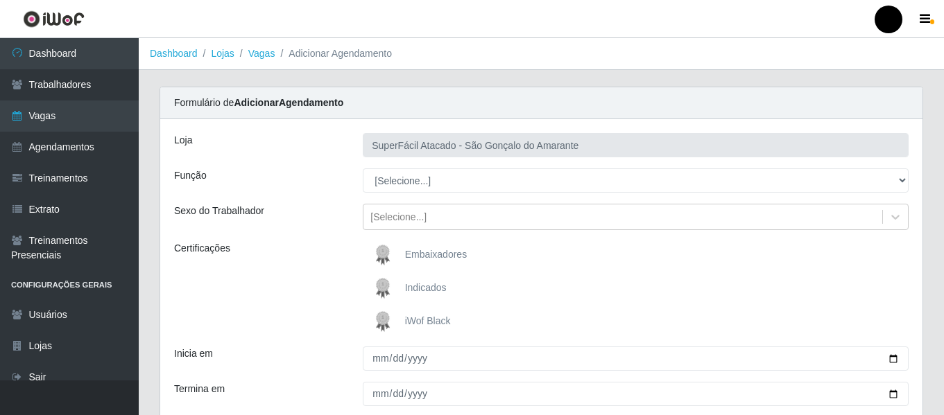
click at [429, 320] on span "iWof Black" at bounding box center [428, 321] width 46 height 11
click at [0, 0] on input "iWof Black" at bounding box center [0, 0] width 0 height 0
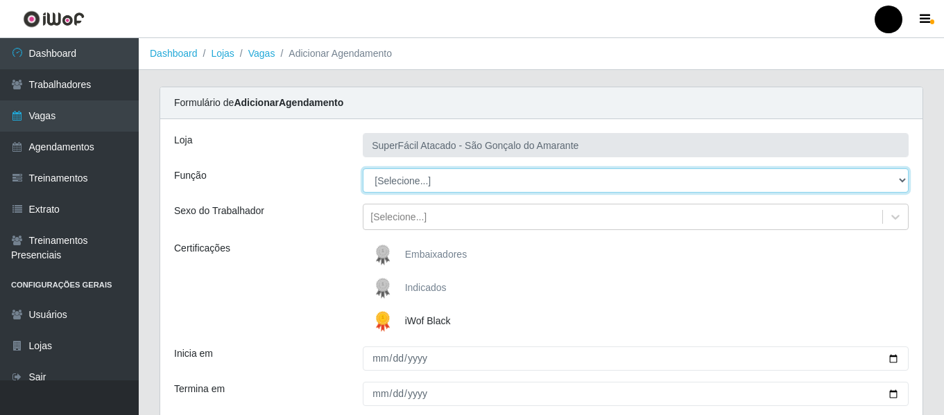
click at [901, 178] on select "[Selecione...] Auxiliar de Estacionamento Auxiliar de Estacionamento + Auxiliar…" at bounding box center [636, 181] width 546 height 24
click at [363, 169] on select "[Selecione...] Auxiliar de Estacionamento Auxiliar de Estacionamento + Auxiliar…" at bounding box center [636, 181] width 546 height 24
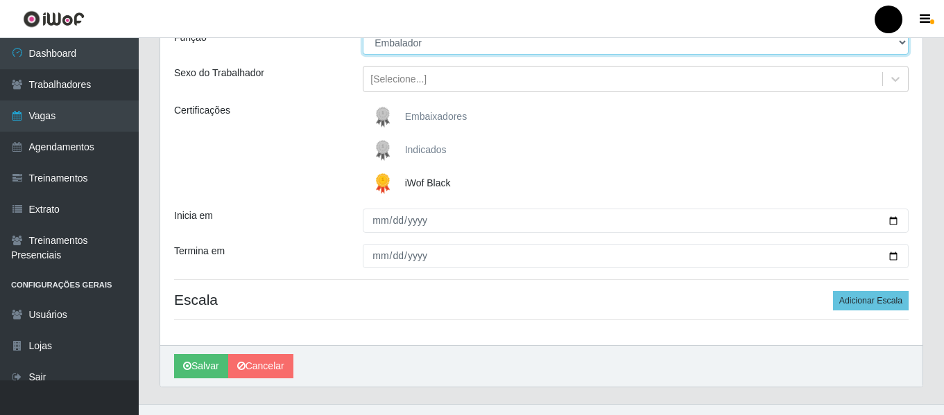
scroll to position [139, 0]
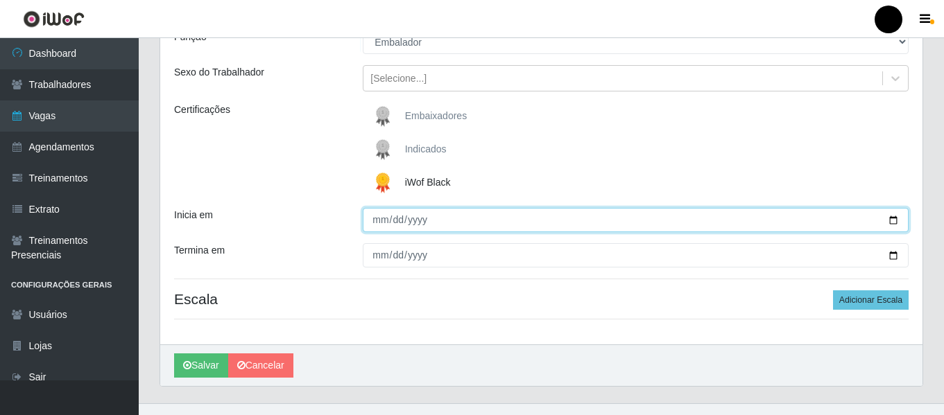
click at [893, 222] on input "Inicia em" at bounding box center [636, 220] width 546 height 24
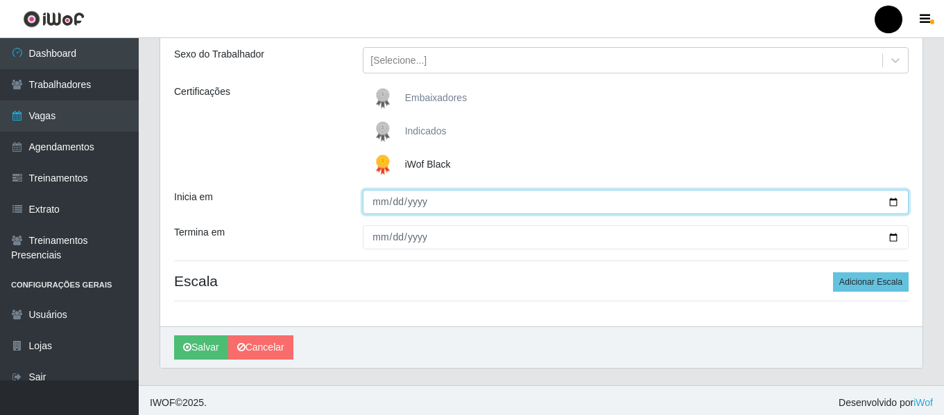
scroll to position [162, 0]
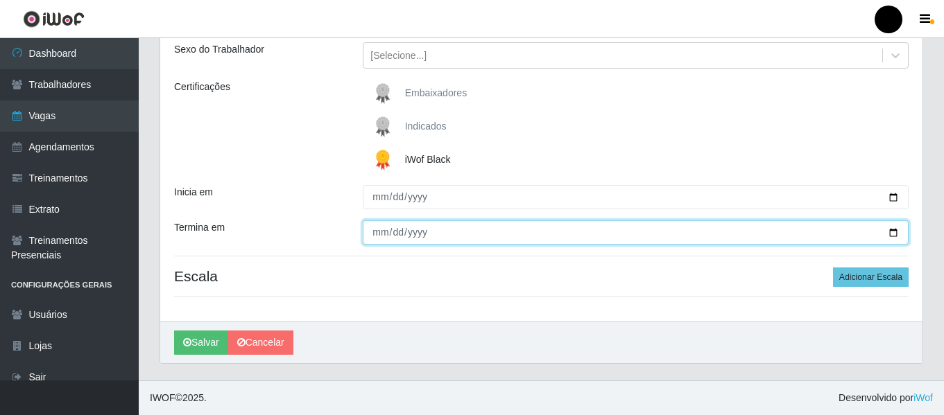
click at [892, 234] on input "Termina em" at bounding box center [636, 233] width 546 height 24
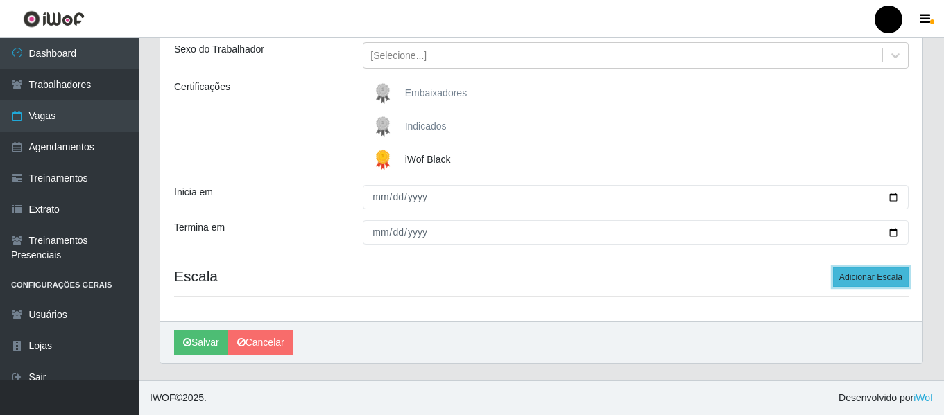
click at [882, 269] on button "Adicionar Escala" at bounding box center [871, 277] width 76 height 19
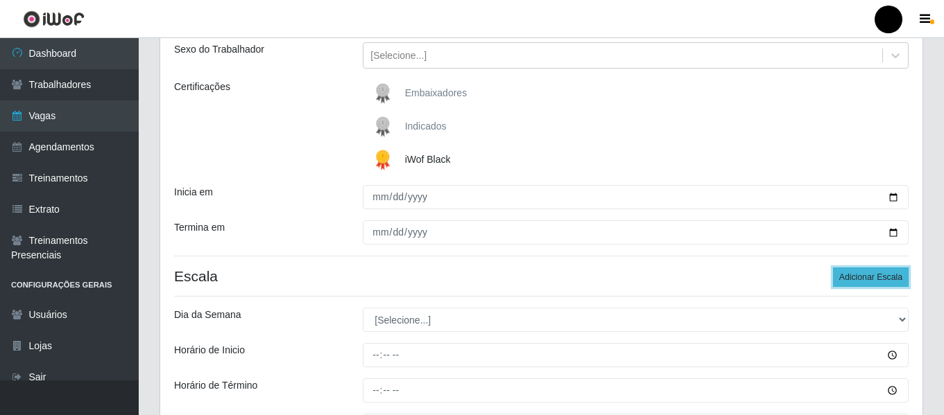
click at [881, 277] on button "Adicionar Escala" at bounding box center [871, 277] width 76 height 19
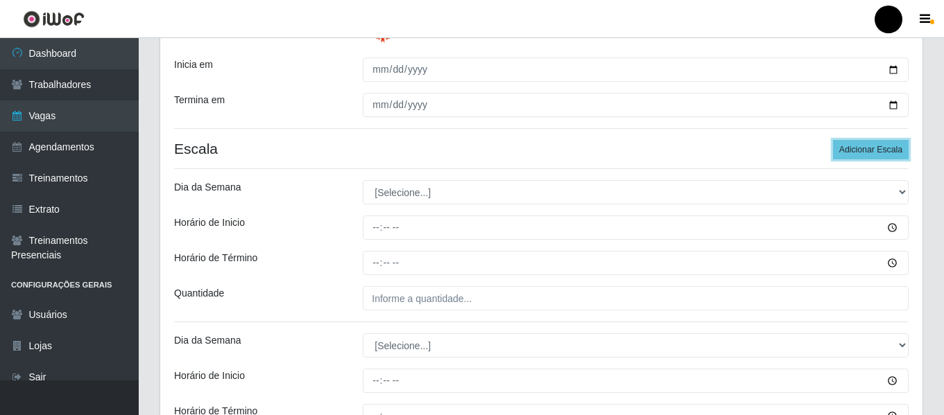
scroll to position [300, 0]
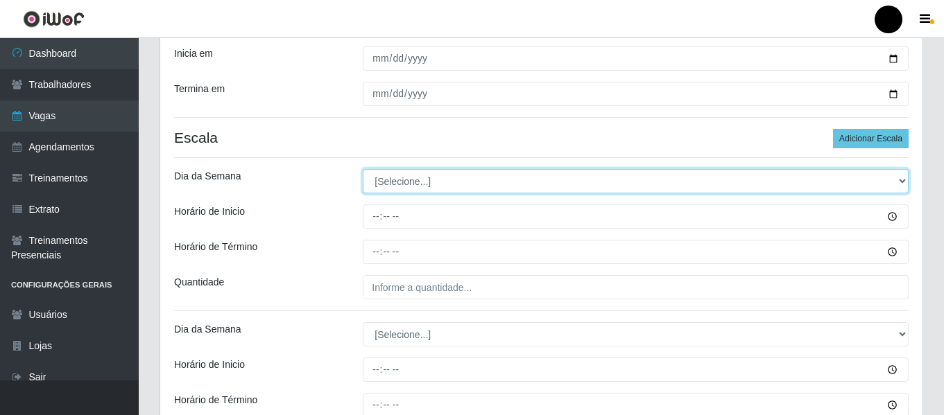
click at [904, 184] on select "[Selecione...] Segunda Terça Quarta Quinta Sexta Sábado Domingo" at bounding box center [636, 181] width 546 height 24
click at [363, 169] on select "[Selecione...] Segunda Terça Quarta Quinta Sexta Sábado Domingo" at bounding box center [636, 181] width 546 height 24
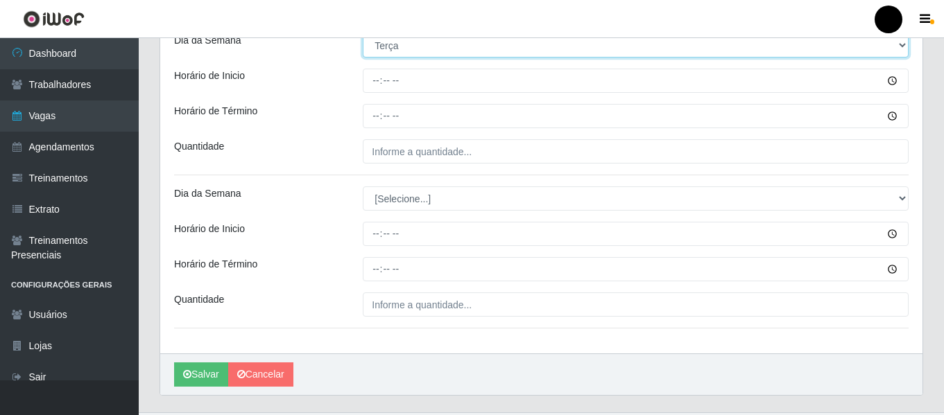
scroll to position [468, 0]
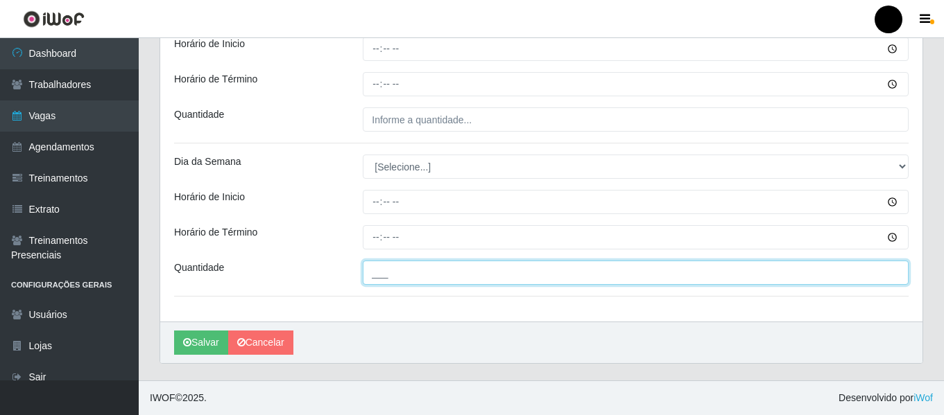
click at [451, 272] on input "___" at bounding box center [636, 273] width 546 height 24
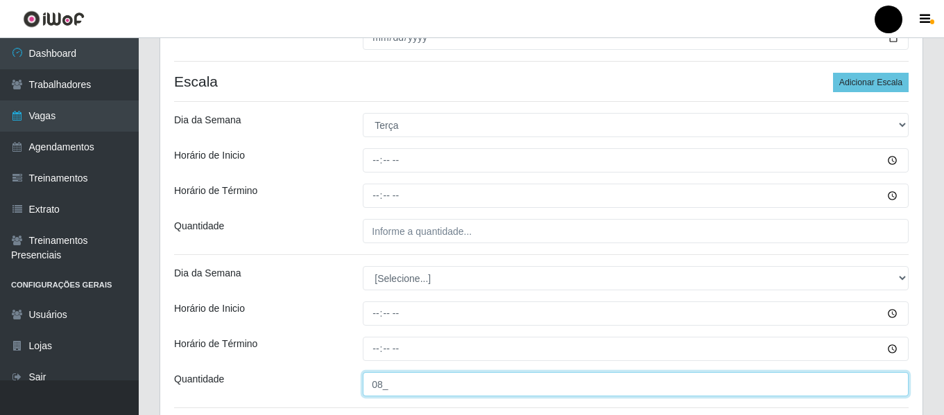
scroll to position [399, 0]
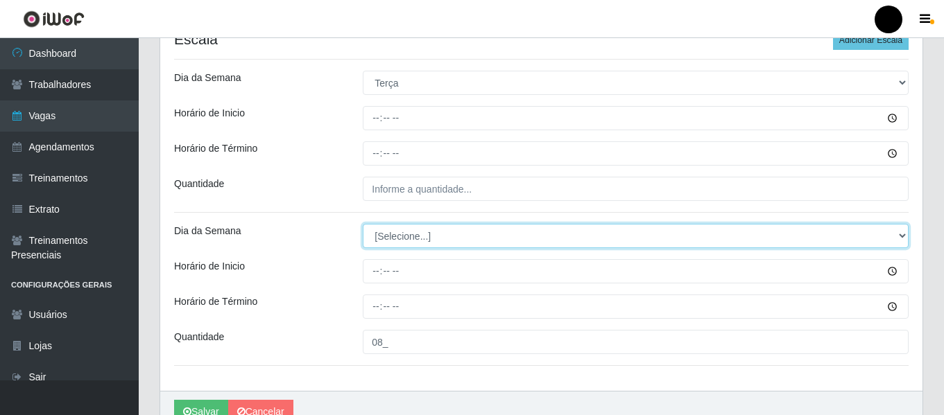
click at [901, 236] on select "[Selecione...] Segunda Terça Quarta Quinta Sexta Sábado Domingo" at bounding box center [636, 236] width 546 height 24
click at [363, 224] on select "[Selecione...] Segunda Terça Quarta Quinta Sexta Sábado Domingo" at bounding box center [636, 236] width 546 height 24
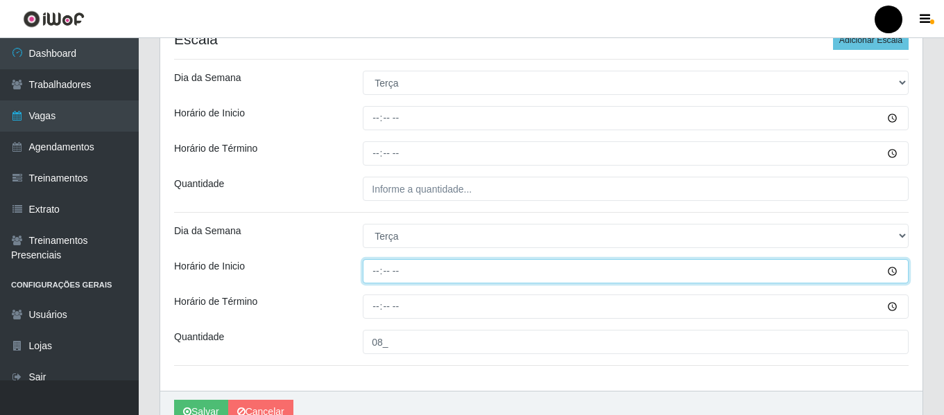
click at [376, 273] on input "Horário de Inicio" at bounding box center [636, 271] width 546 height 24
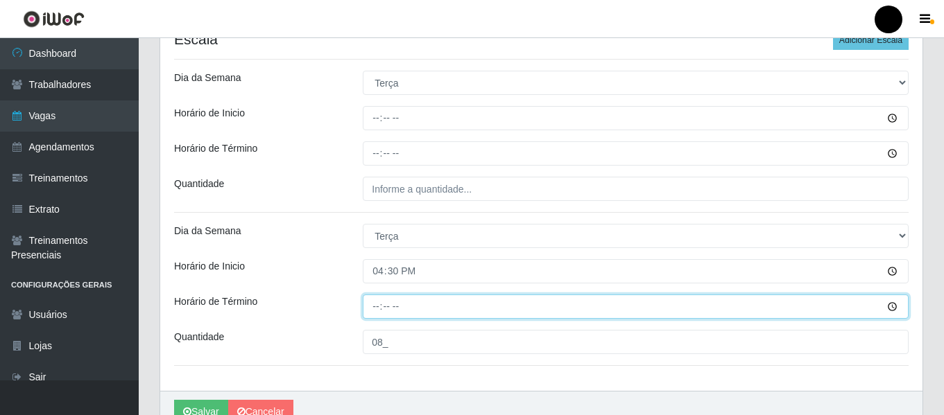
click at [373, 305] on input "Horário de Término" at bounding box center [636, 307] width 546 height 24
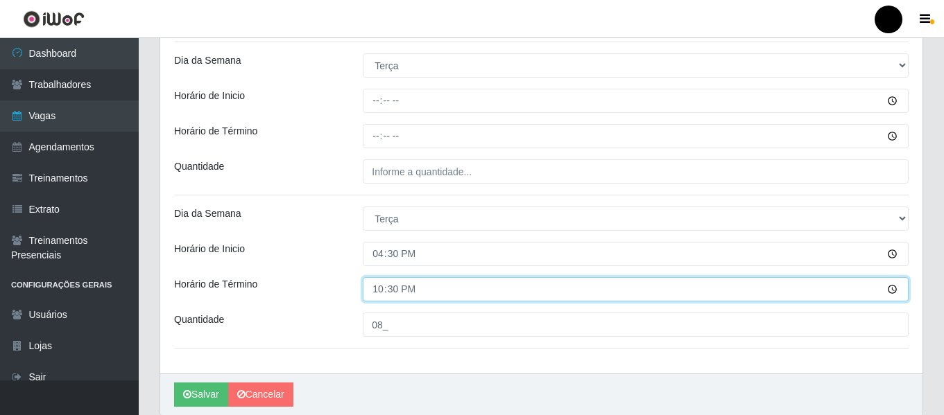
scroll to position [468, 0]
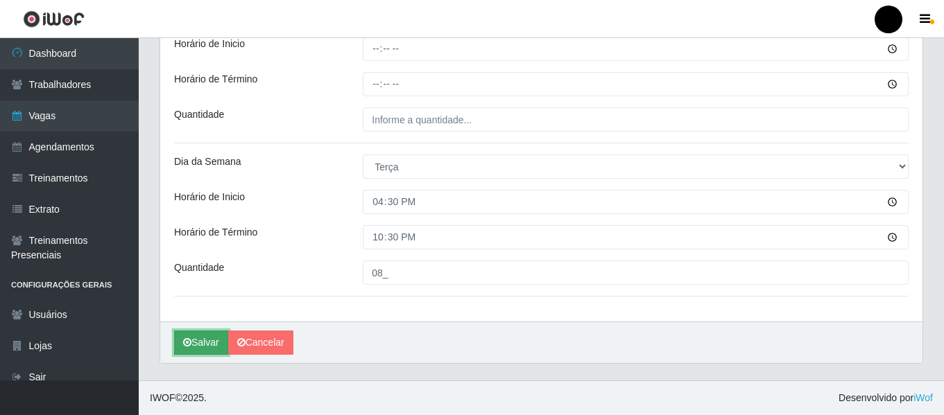
click at [215, 336] on button "Salvar" at bounding box center [201, 343] width 54 height 24
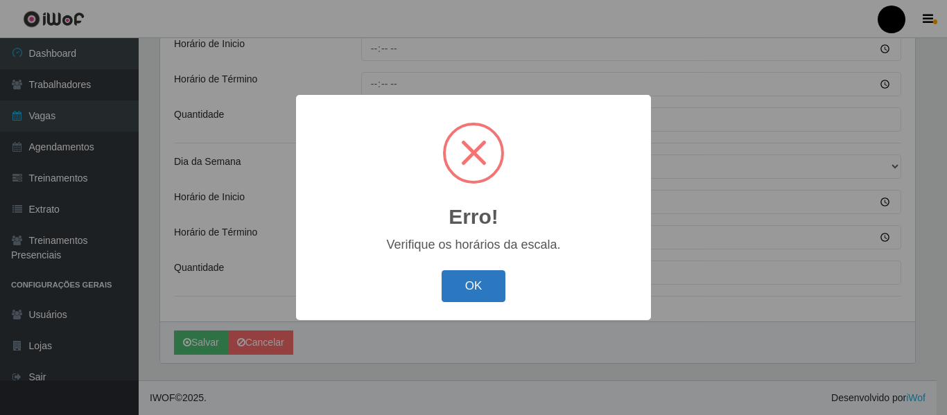
click at [495, 278] on button "OK" at bounding box center [474, 286] width 64 height 33
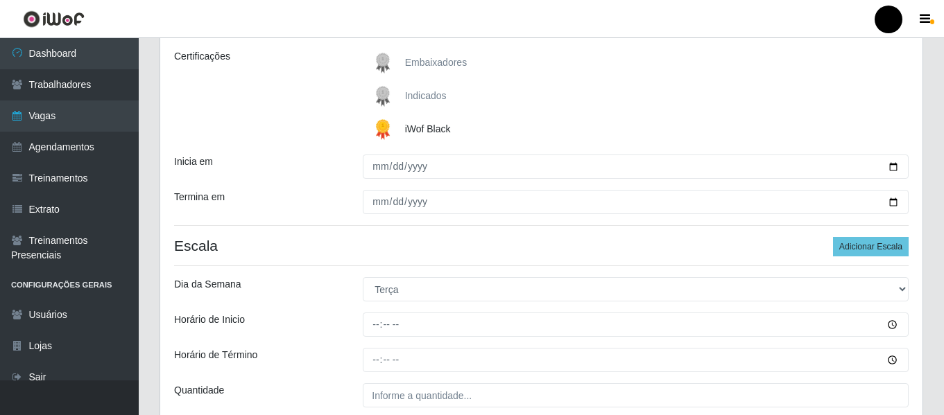
scroll to position [191, 0]
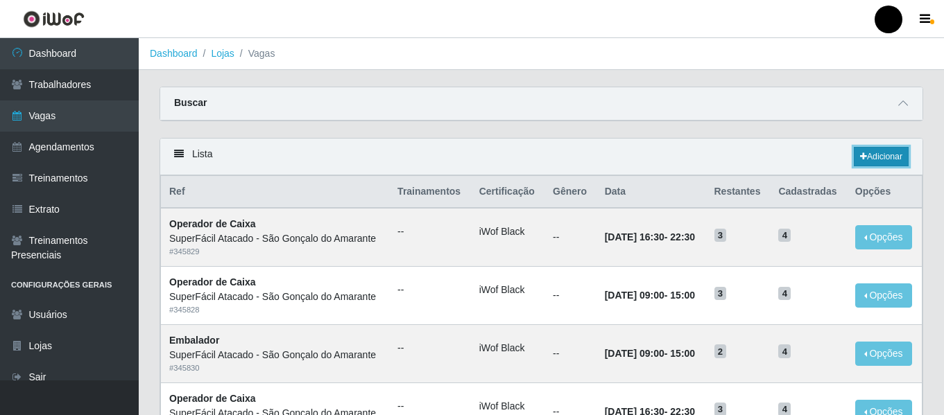
click at [860, 159] on icon at bounding box center [863, 157] width 7 height 8
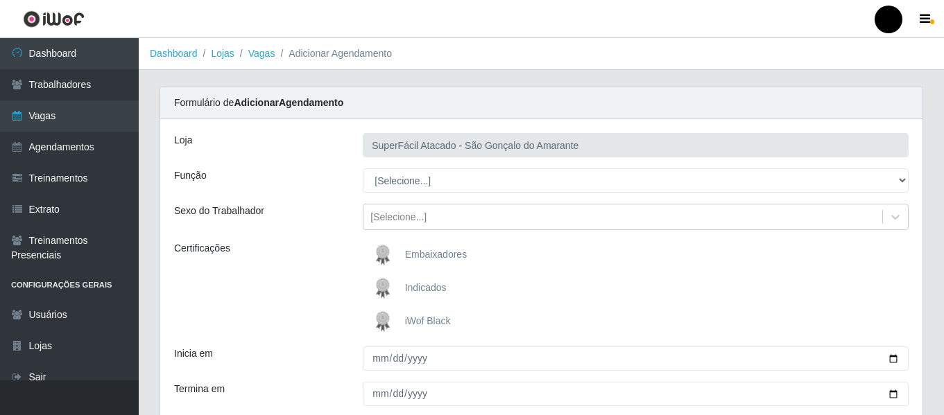
click at [434, 319] on span "iWof Black" at bounding box center [428, 321] width 46 height 11
click at [0, 0] on input "iWof Black" at bounding box center [0, 0] width 0 height 0
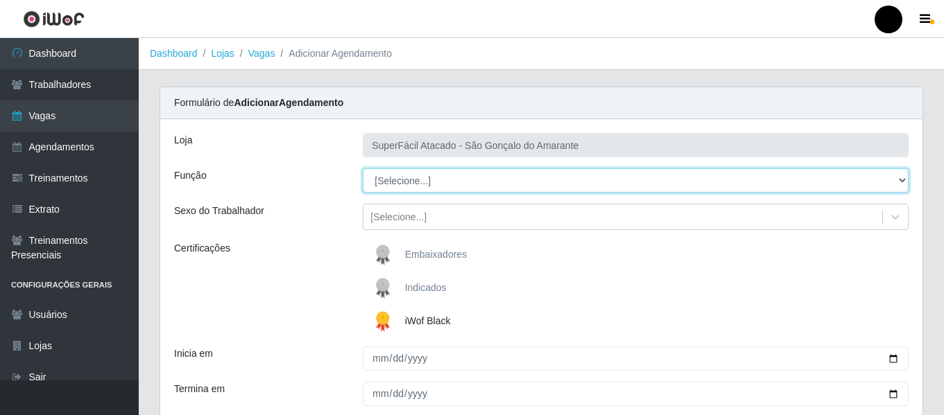
click at [902, 176] on select "[Selecione...] Auxiliar de Estacionamento Auxiliar de Estacionamento + Auxiliar…" at bounding box center [636, 181] width 546 height 24
click at [363, 169] on select "[Selecione...] Auxiliar de Estacionamento Auxiliar de Estacionamento + Auxiliar…" at bounding box center [636, 181] width 546 height 24
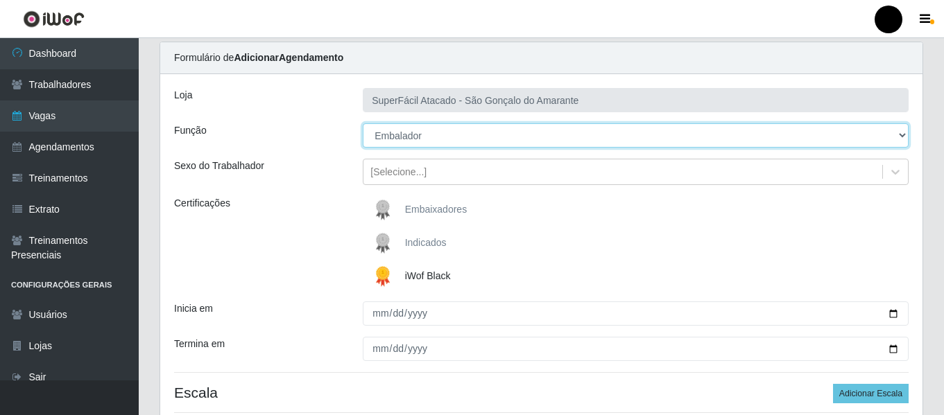
scroll to position [139, 0]
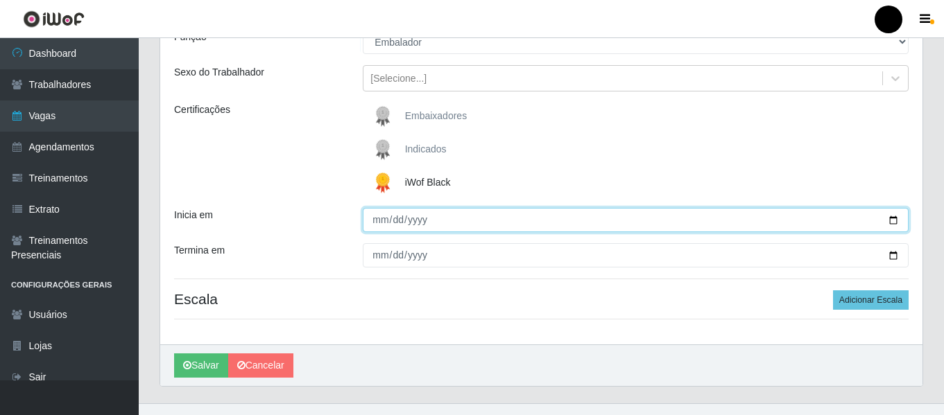
click at [889, 218] on input "Inicia em" at bounding box center [636, 220] width 546 height 24
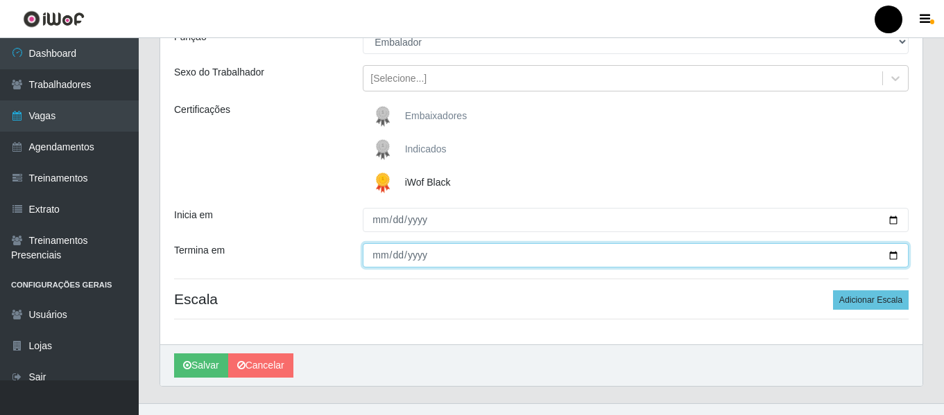
click at [889, 254] on input "Termina em" at bounding box center [636, 255] width 546 height 24
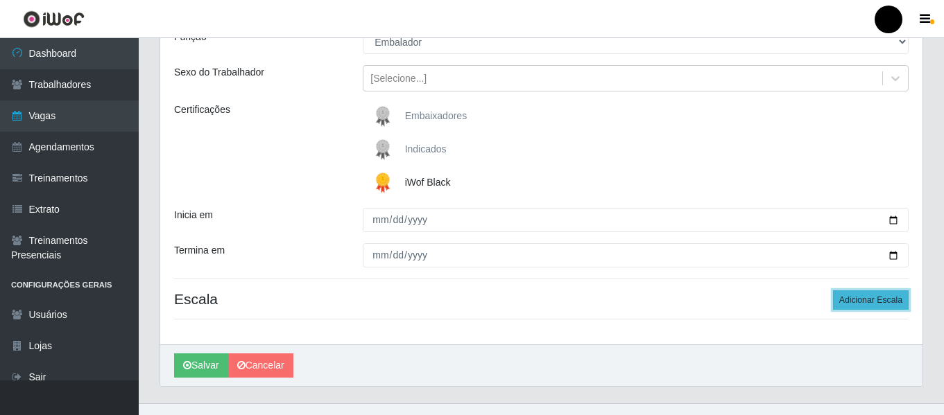
click at [847, 297] on button "Adicionar Escala" at bounding box center [871, 300] width 76 height 19
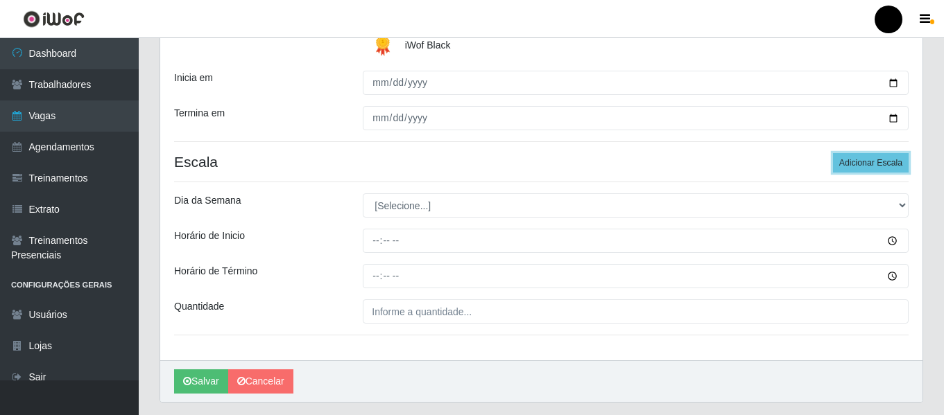
scroll to position [277, 0]
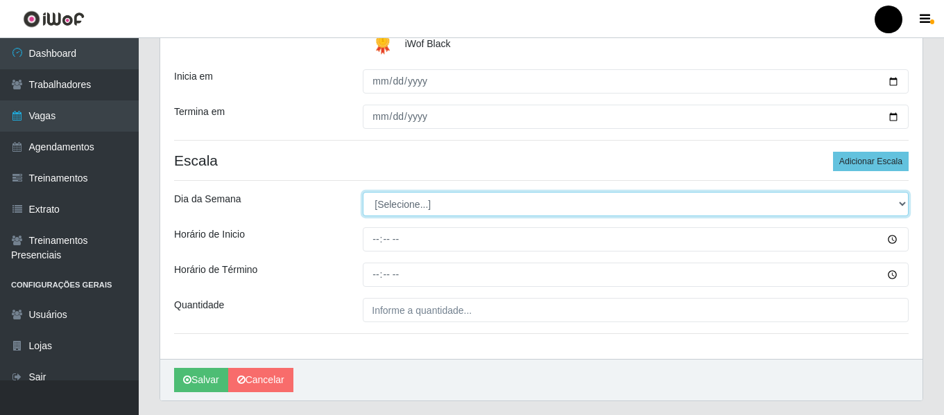
click at [902, 207] on select "[Selecione...] Segunda Terça Quarta Quinta Sexta Sábado Domingo" at bounding box center [636, 204] width 546 height 24
click at [363, 192] on select "[Selecione...] Segunda Terça Quarta Quinta Sexta Sábado Domingo" at bounding box center [636, 204] width 546 height 24
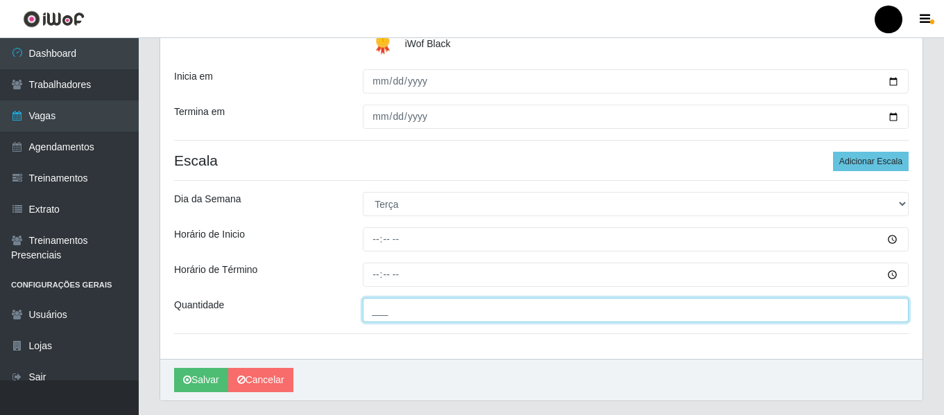
drag, startPoint x: 429, startPoint y: 311, endPoint x: 431, endPoint y: 302, distance: 9.8
click at [429, 311] on input "___" at bounding box center [636, 310] width 546 height 24
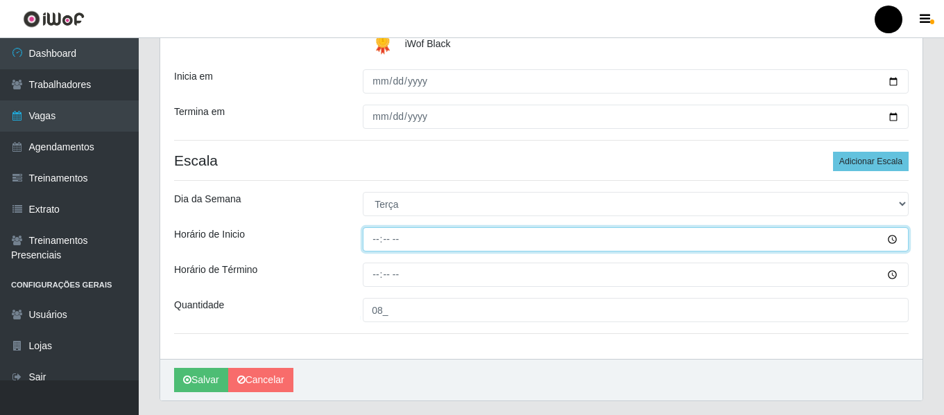
click at [372, 236] on input "Horário de Inicio" at bounding box center [636, 239] width 546 height 24
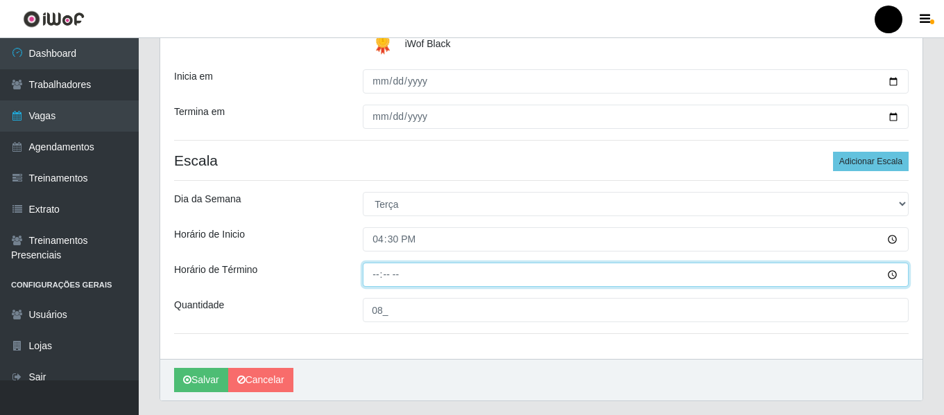
click at [380, 272] on input "Horário de Término" at bounding box center [636, 275] width 546 height 24
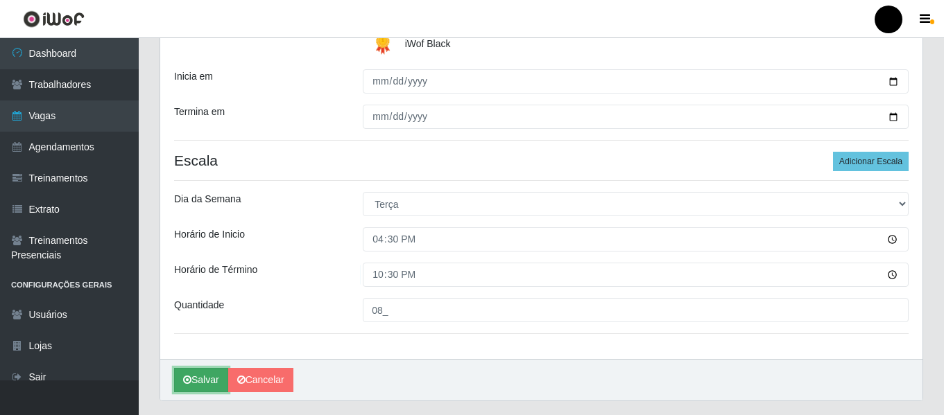
click at [200, 373] on button "Salvar" at bounding box center [201, 380] width 54 height 24
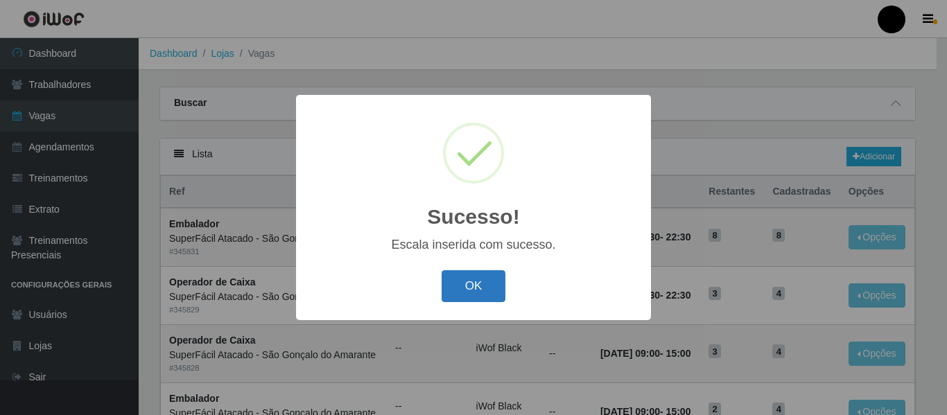
click at [494, 287] on button "OK" at bounding box center [474, 286] width 64 height 33
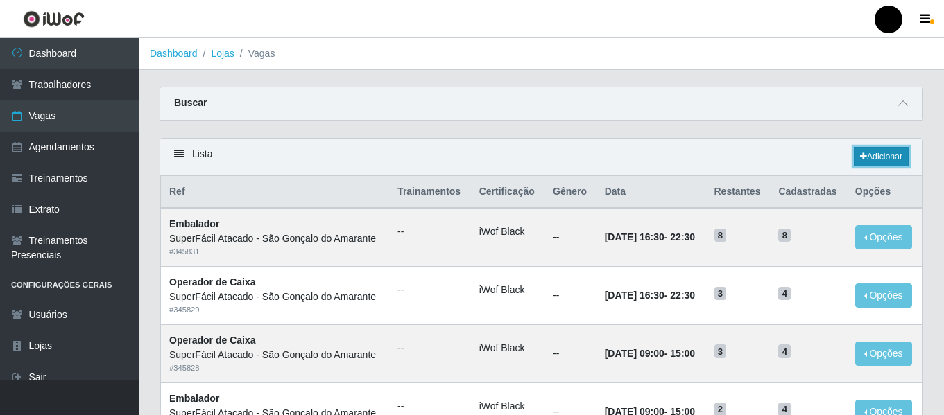
click at [874, 154] on link "Adicionar" at bounding box center [881, 156] width 55 height 19
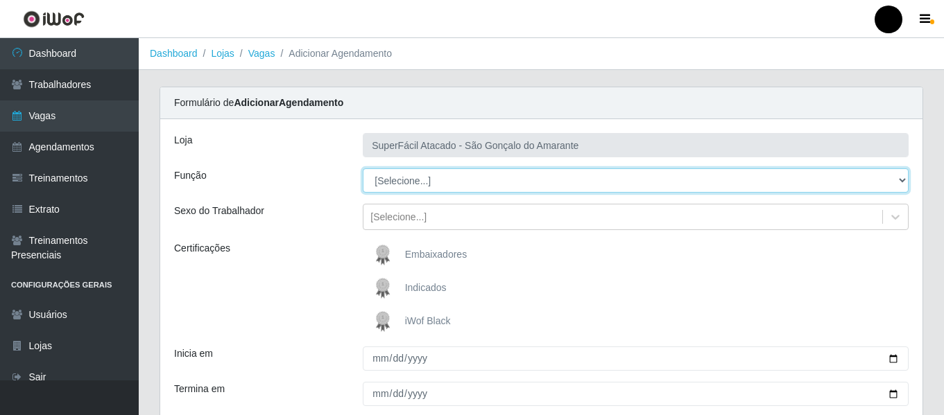
click at [898, 179] on select "[Selecione...] Auxiliar de Estacionamento Auxiliar de Estacionamento + Auxiliar…" at bounding box center [636, 181] width 546 height 24
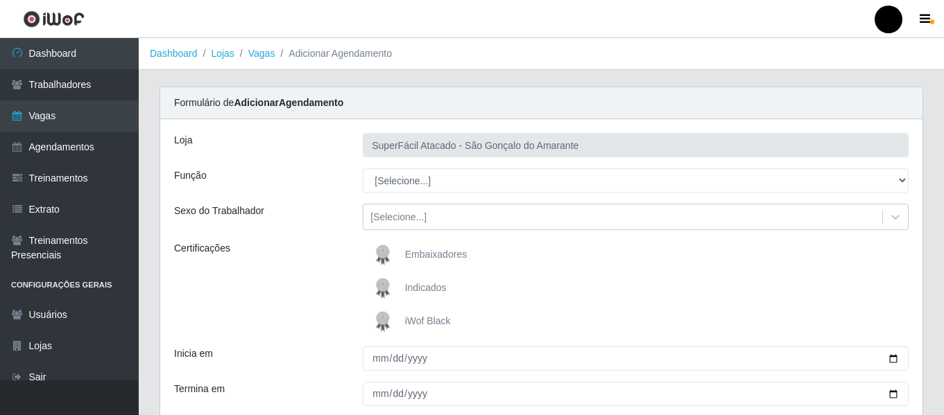
click at [407, 319] on span "iWof Black" at bounding box center [428, 321] width 46 height 11
click at [0, 0] on input "iWof Black" at bounding box center [0, 0] width 0 height 0
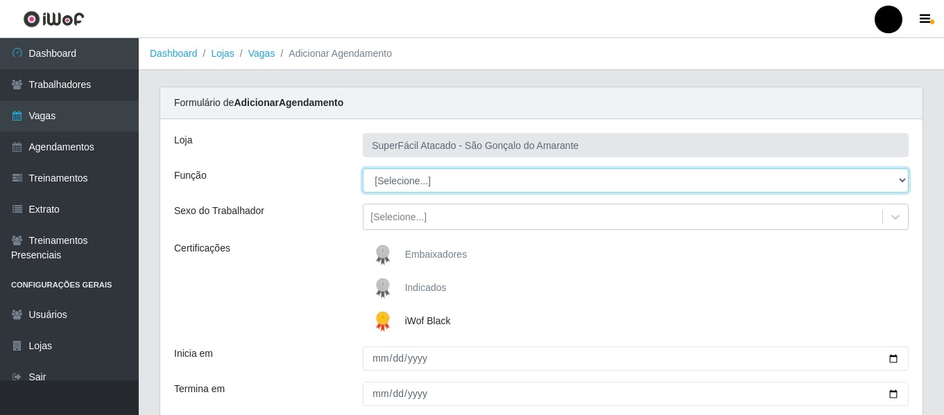
click at [900, 181] on select "[Selecione...] Auxiliar de Estacionamento Auxiliar de Estacionamento + Auxiliar…" at bounding box center [636, 181] width 546 height 24
click at [363, 169] on select "[Selecione...] Auxiliar de Estacionamento Auxiliar de Estacionamento + Auxiliar…" at bounding box center [636, 181] width 546 height 24
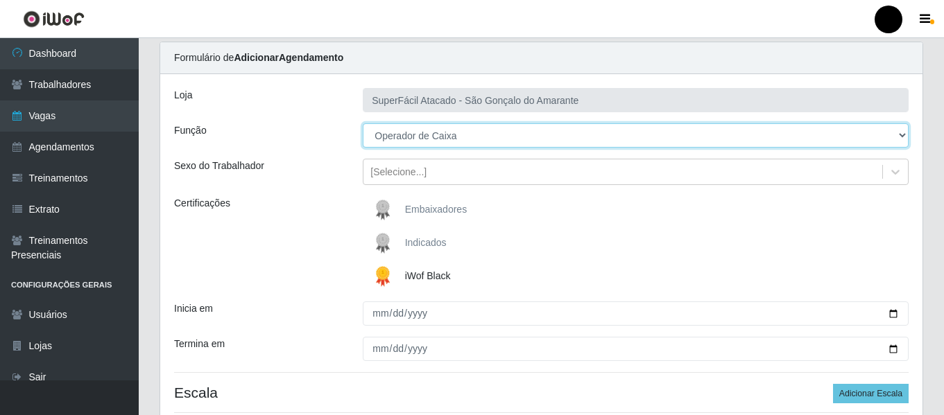
scroll to position [69, 0]
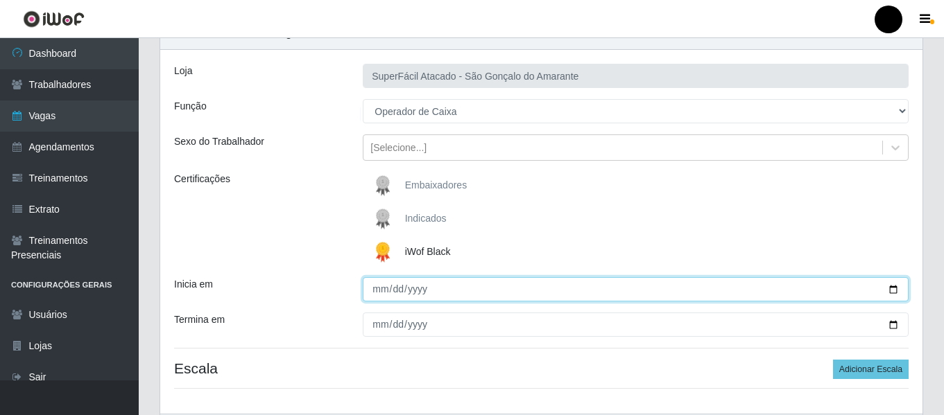
click at [889, 288] on input "Inicia em" at bounding box center [636, 289] width 546 height 24
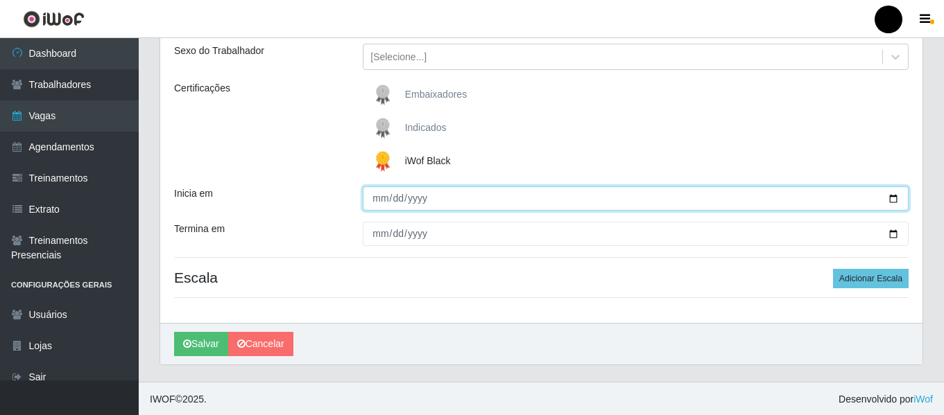
scroll to position [162, 0]
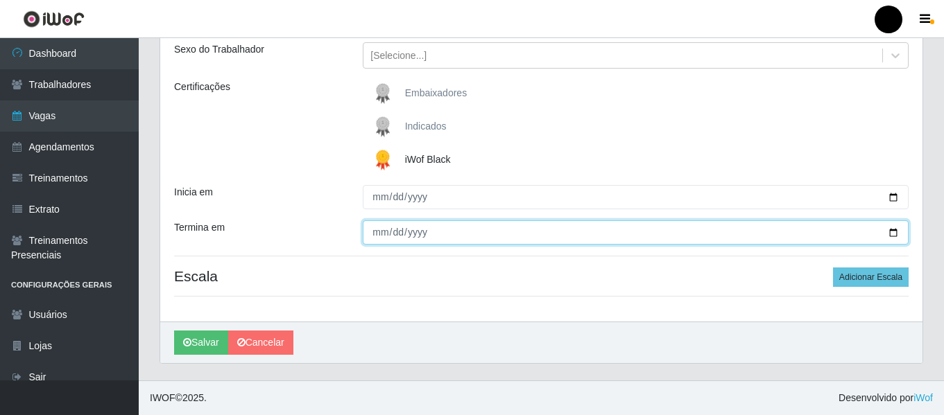
click at [893, 227] on input "Termina em" at bounding box center [636, 233] width 546 height 24
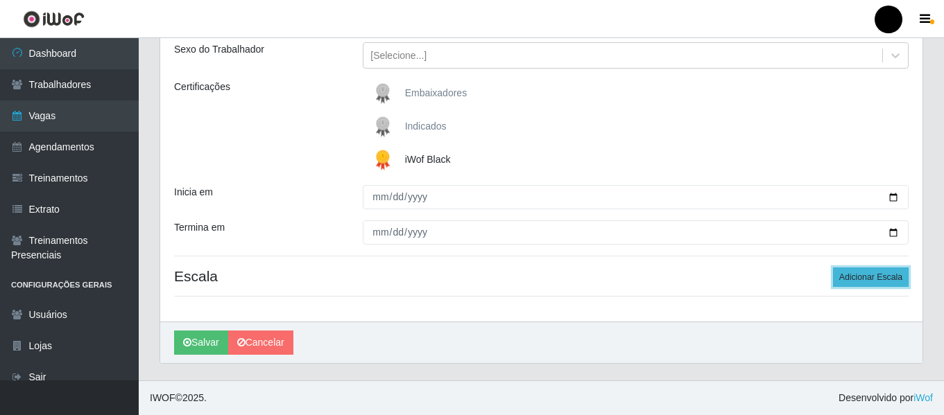
click at [845, 280] on button "Adicionar Escala" at bounding box center [871, 277] width 76 height 19
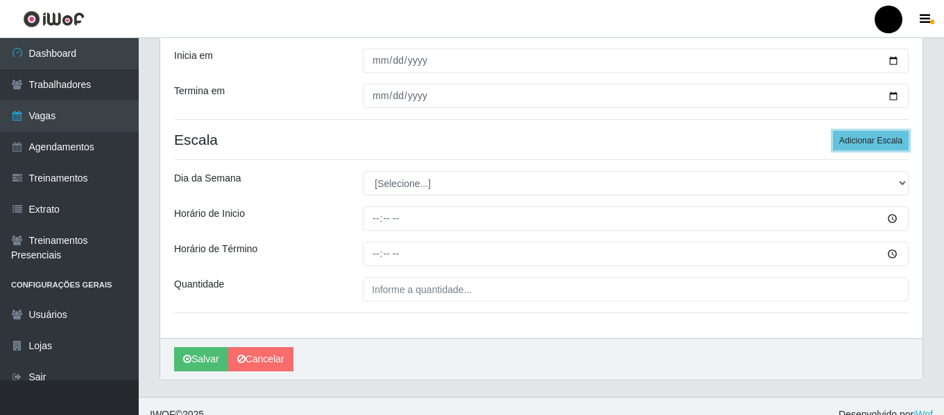
scroll to position [300, 0]
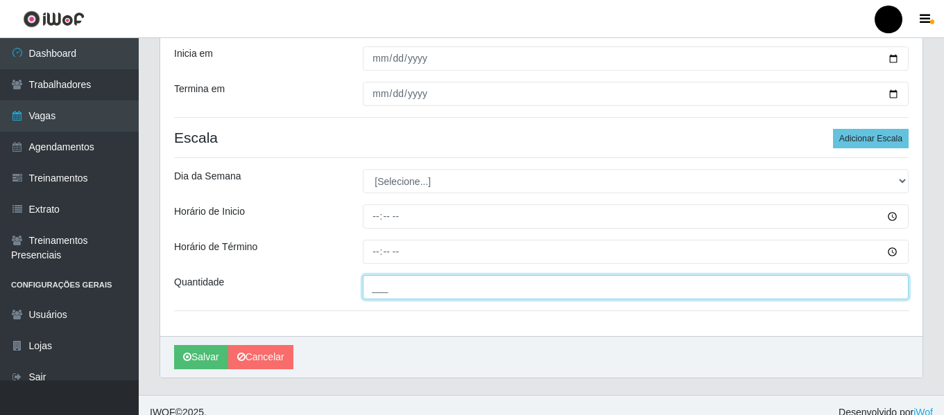
click at [413, 295] on input "___" at bounding box center [636, 287] width 546 height 24
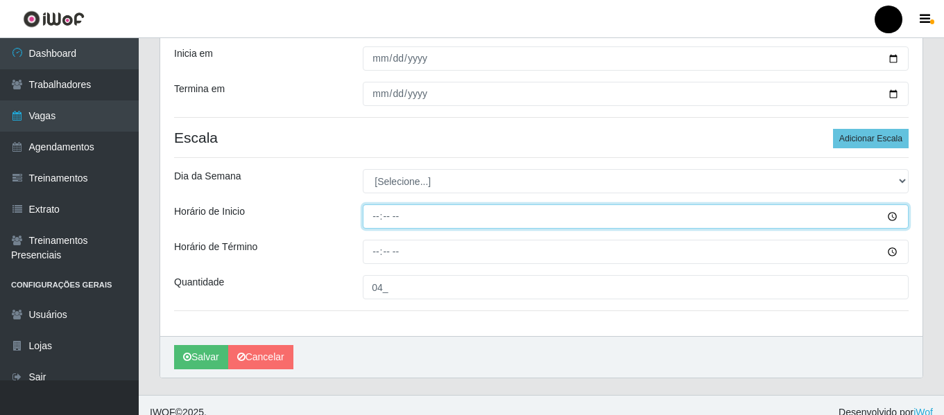
click at [371, 212] on input "Horário de Inicio" at bounding box center [636, 217] width 546 height 24
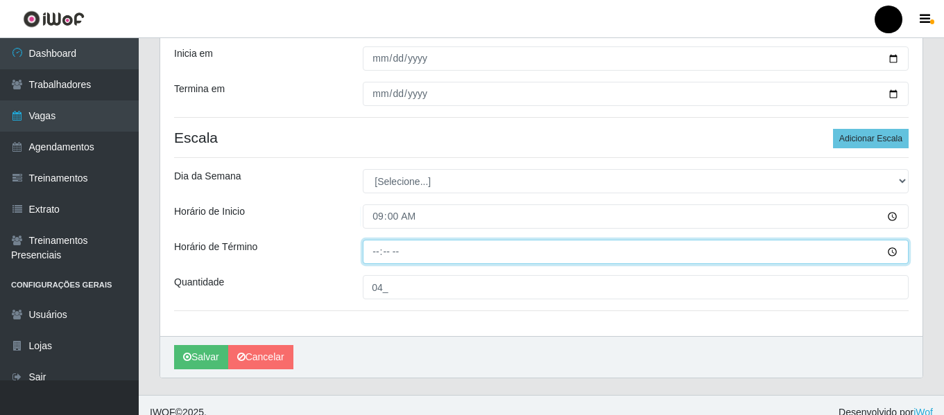
click at [373, 250] on input "Horário de Término" at bounding box center [636, 252] width 546 height 24
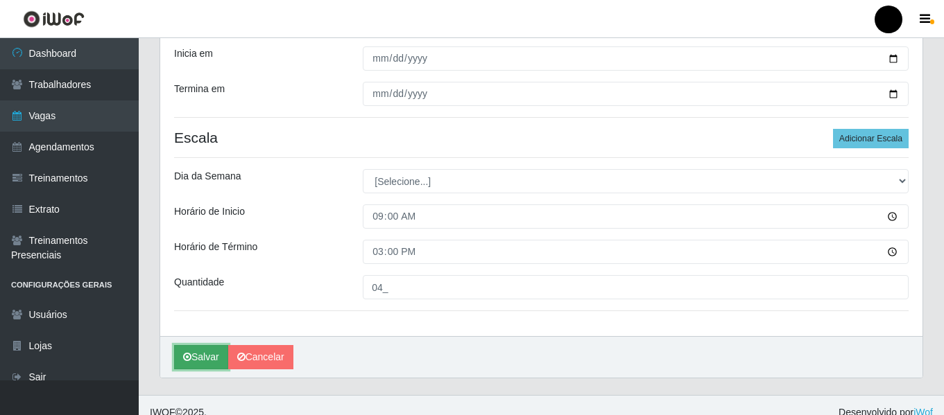
click at [185, 357] on icon "submit" at bounding box center [187, 357] width 8 height 10
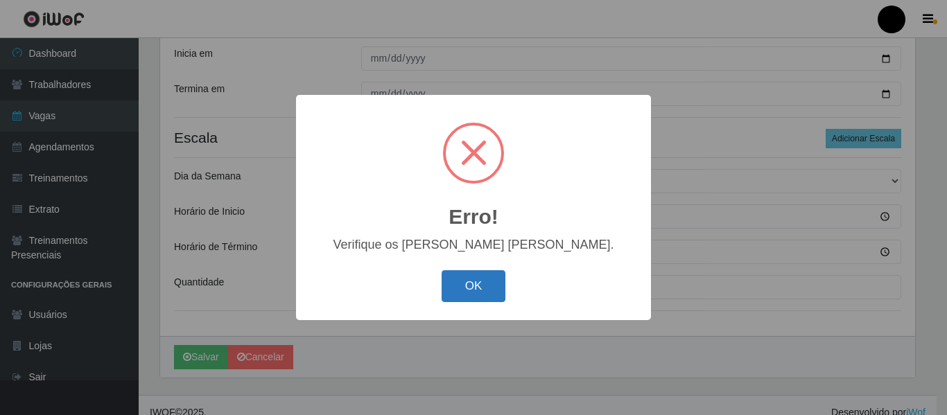
click at [472, 287] on button "OK" at bounding box center [474, 286] width 64 height 33
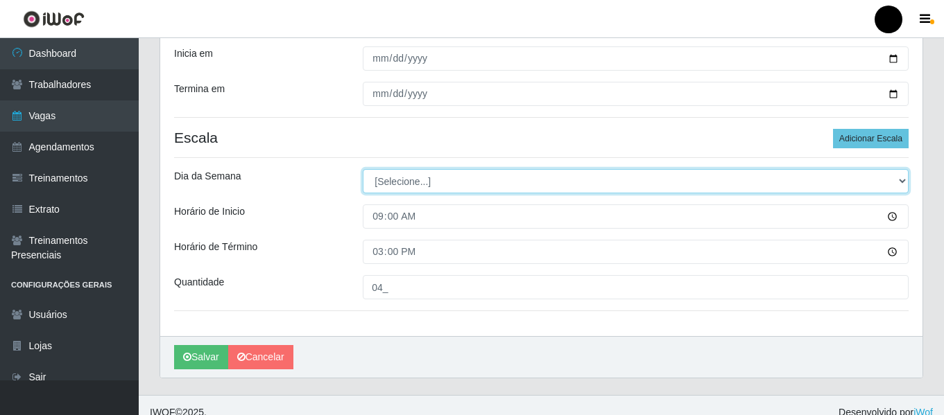
click at [899, 183] on select "[Selecione...] Segunda Terça Quarta Quinta Sexta Sábado Domingo" at bounding box center [636, 181] width 546 height 24
click at [363, 169] on select "[Selecione...] Segunda Terça Quarta Quinta Sexta Sábado Domingo" at bounding box center [636, 181] width 546 height 24
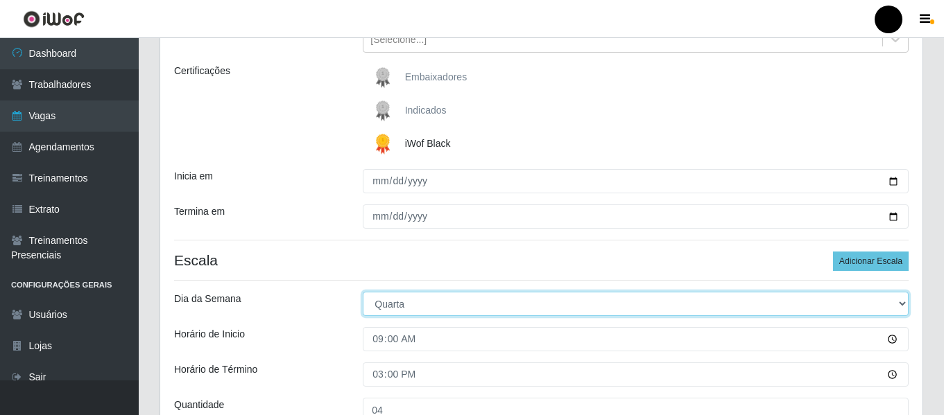
scroll to position [315, 0]
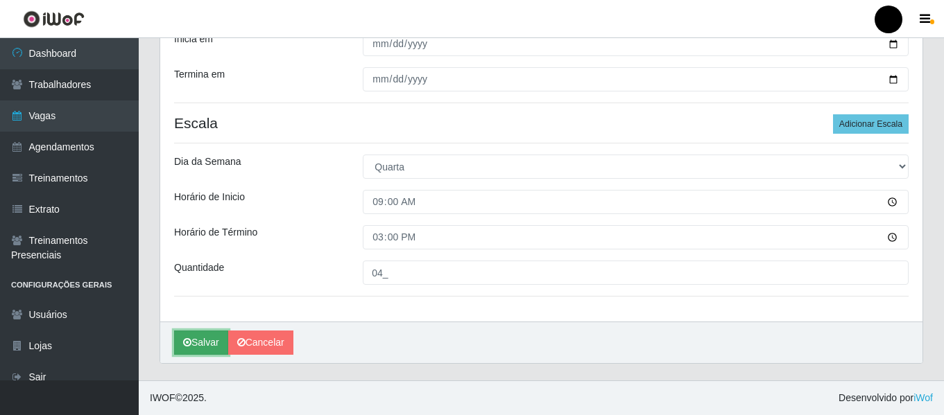
click at [216, 347] on button "Salvar" at bounding box center [201, 343] width 54 height 24
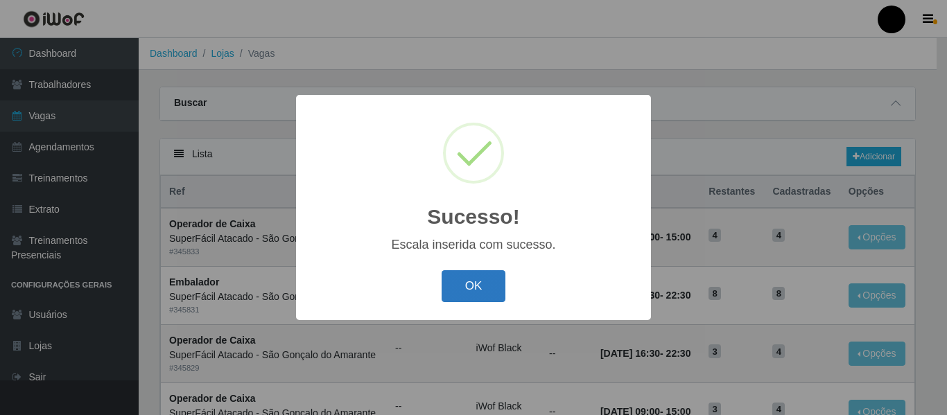
click at [483, 279] on button "OK" at bounding box center [474, 286] width 64 height 33
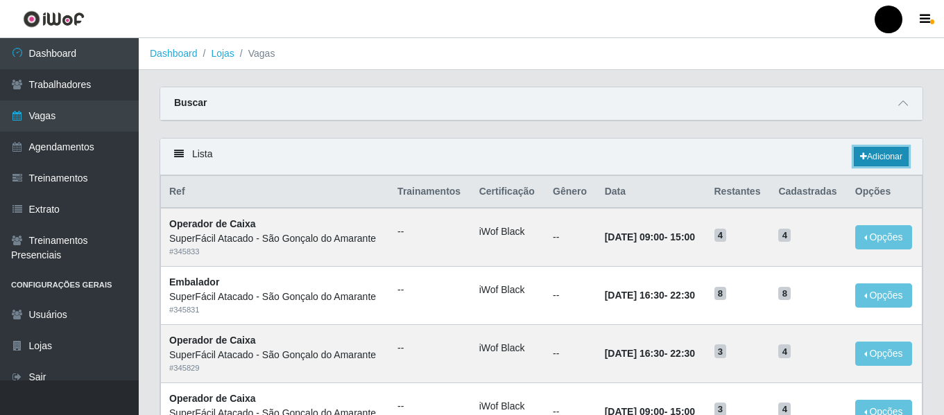
click at [878, 157] on link "Adicionar" at bounding box center [881, 156] width 55 height 19
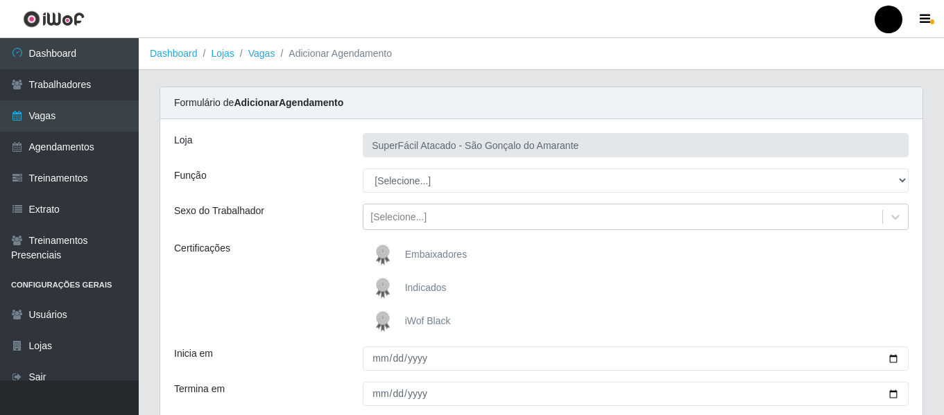
click at [402, 323] on label "iWof Black" at bounding box center [410, 322] width 82 height 28
click at [0, 0] on input "iWof Black" at bounding box center [0, 0] width 0 height 0
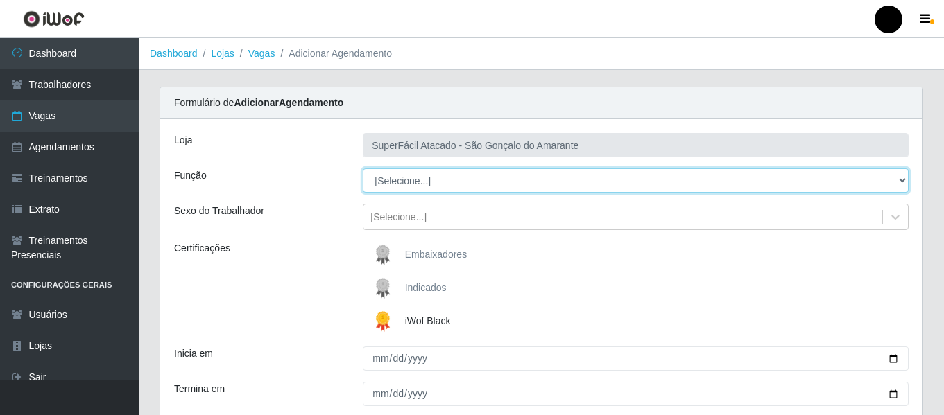
click at [904, 187] on select "[Selecione...] Auxiliar de Estacionamento Auxiliar de Estacionamento + Auxiliar…" at bounding box center [636, 181] width 546 height 24
click at [363, 169] on select "[Selecione...] Auxiliar de Estacionamento Auxiliar de Estacionamento + Auxiliar…" at bounding box center [636, 181] width 546 height 24
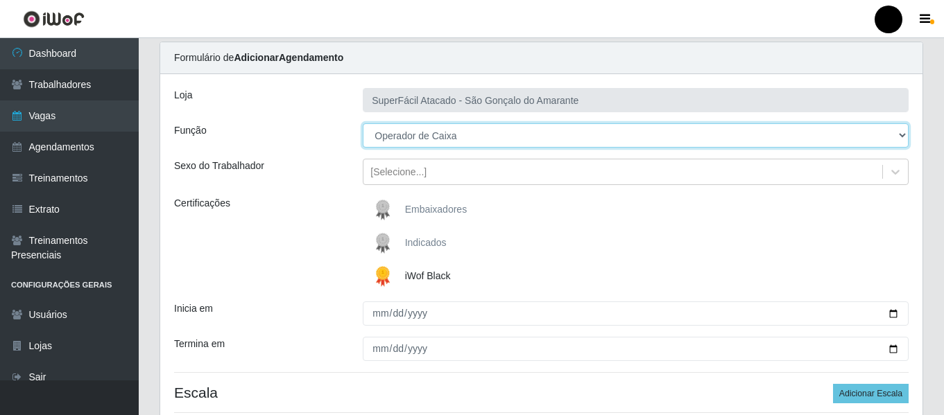
scroll to position [69, 0]
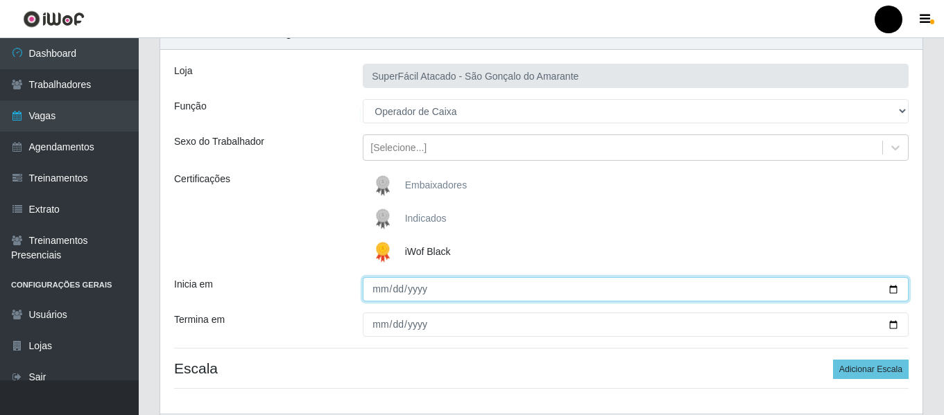
click at [888, 291] on input "Inicia em" at bounding box center [636, 289] width 546 height 24
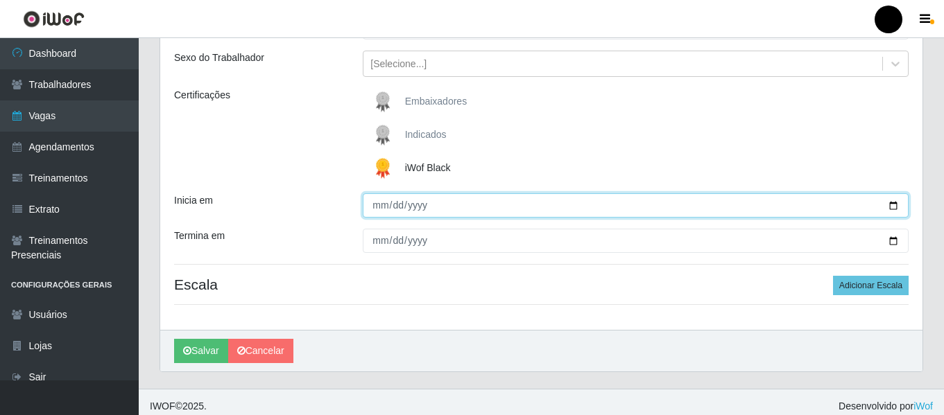
scroll to position [162, 0]
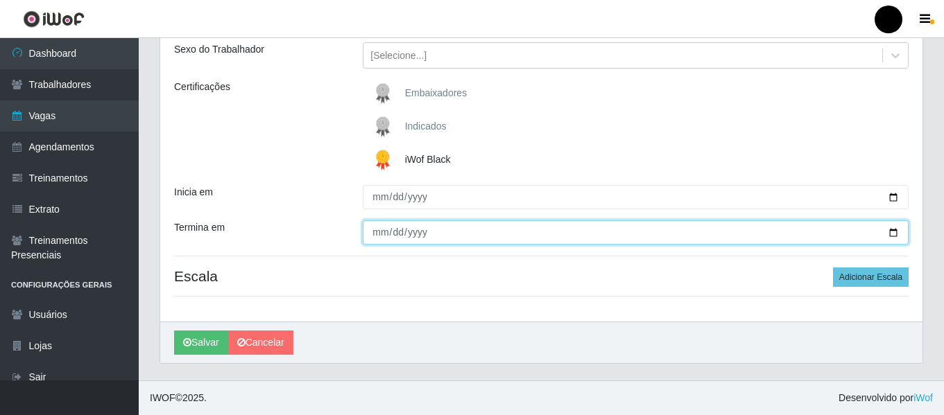
click at [894, 228] on input "Termina em" at bounding box center [636, 233] width 546 height 24
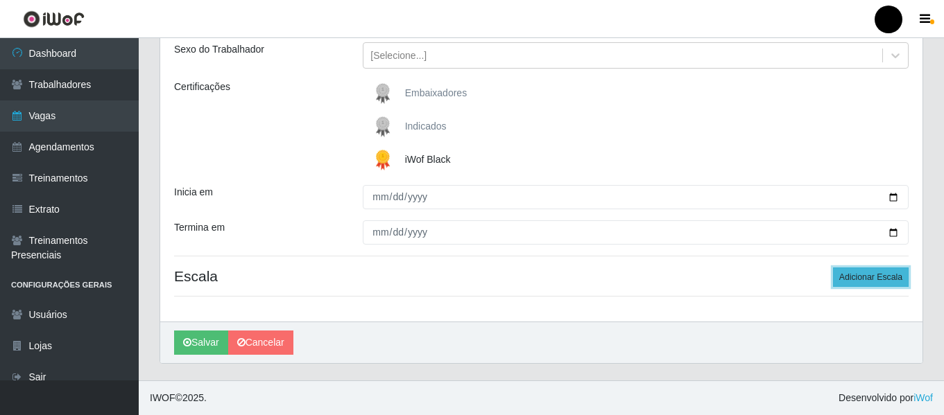
click at [848, 276] on button "Adicionar Escala" at bounding box center [871, 277] width 76 height 19
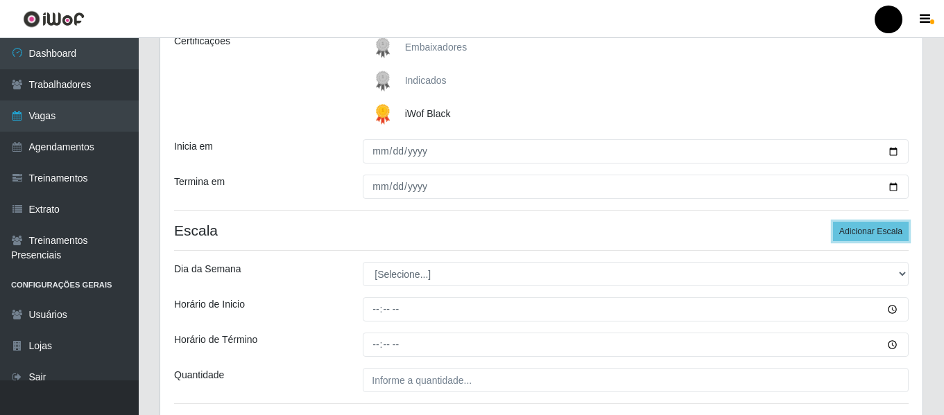
scroll to position [231, 0]
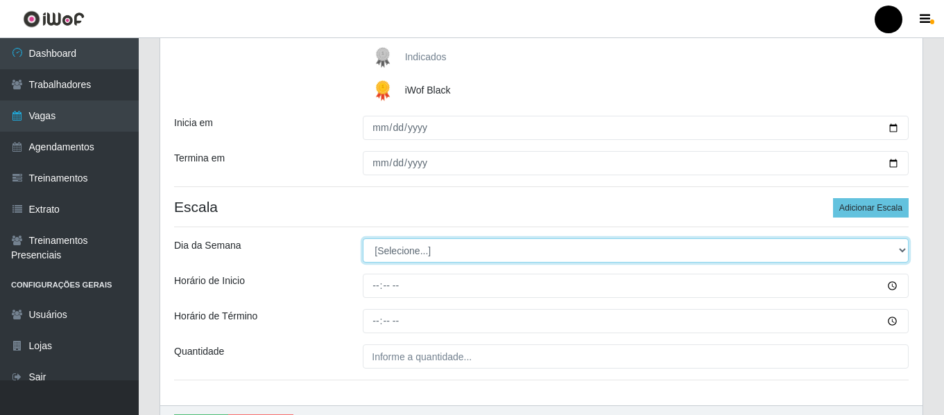
click at [896, 248] on select "[Selecione...] Segunda Terça Quarta Quinta Sexta Sábado Domingo" at bounding box center [636, 251] width 546 height 24
click at [363, 239] on select "[Selecione...] Segunda Terça Quarta Quinta Sexta Sábado Domingo" at bounding box center [636, 251] width 546 height 24
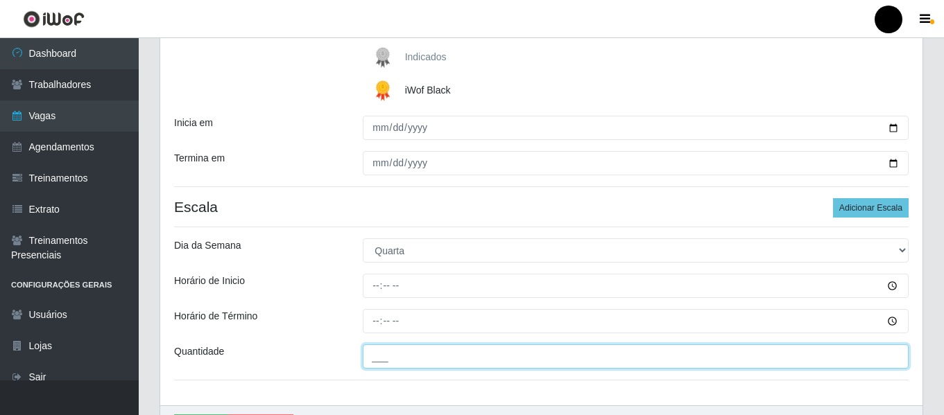
click at [427, 361] on input "___" at bounding box center [636, 357] width 546 height 24
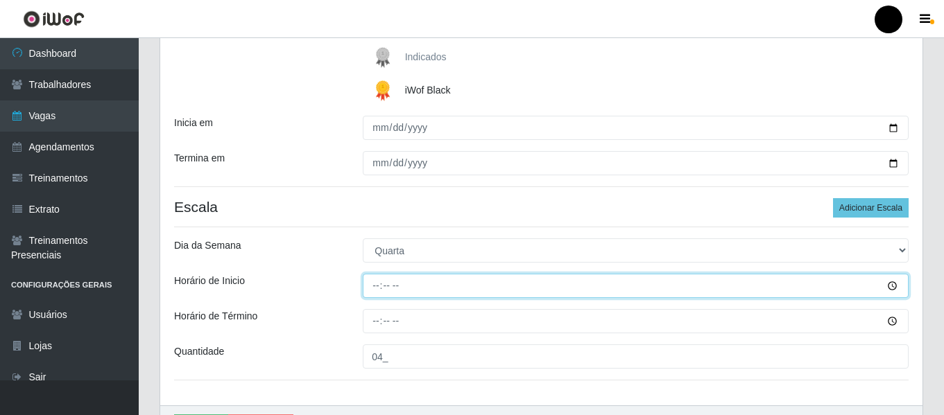
click at [366, 286] on input "Horário de Inicio" at bounding box center [636, 286] width 546 height 24
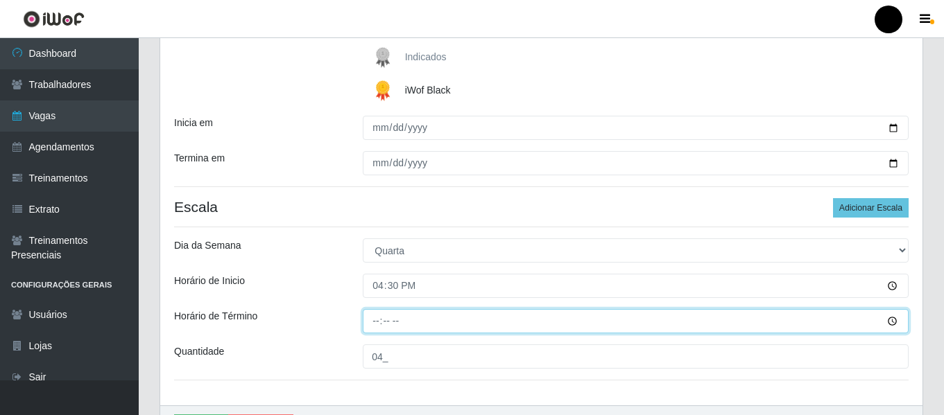
click at [372, 317] on input "Horário de Término" at bounding box center [636, 321] width 546 height 24
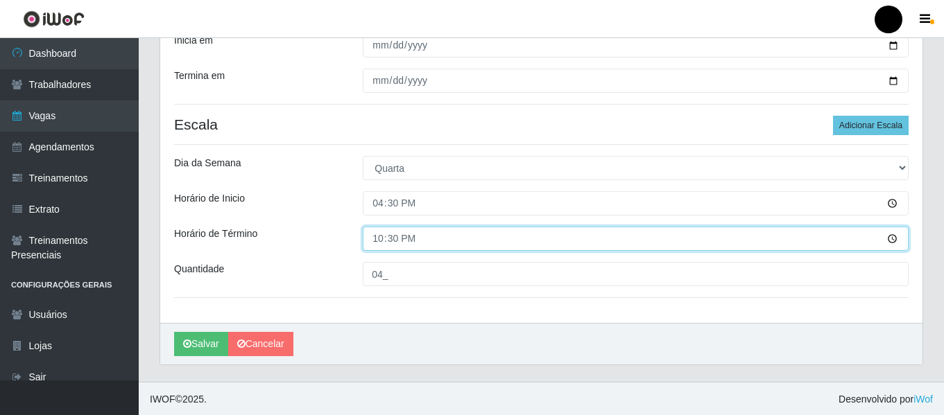
scroll to position [315, 0]
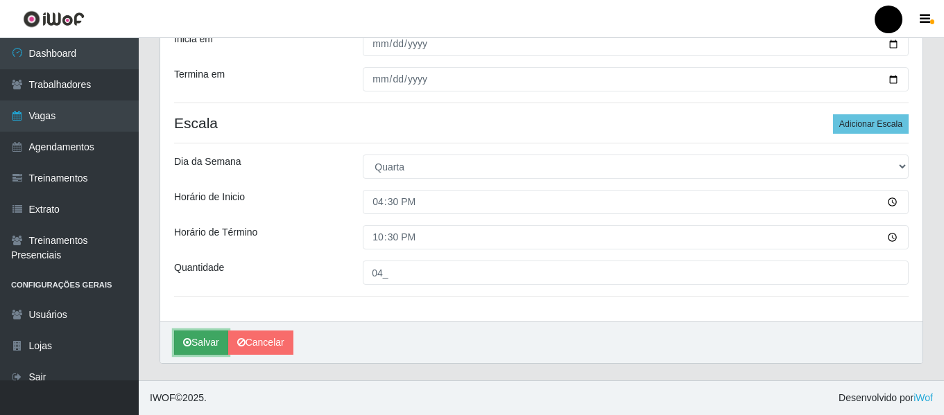
click at [214, 340] on button "Salvar" at bounding box center [201, 343] width 54 height 24
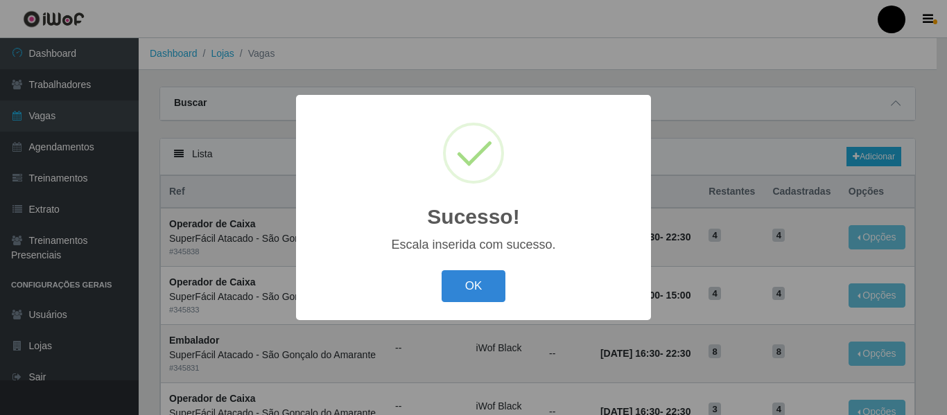
click at [461, 289] on button "OK" at bounding box center [474, 286] width 64 height 33
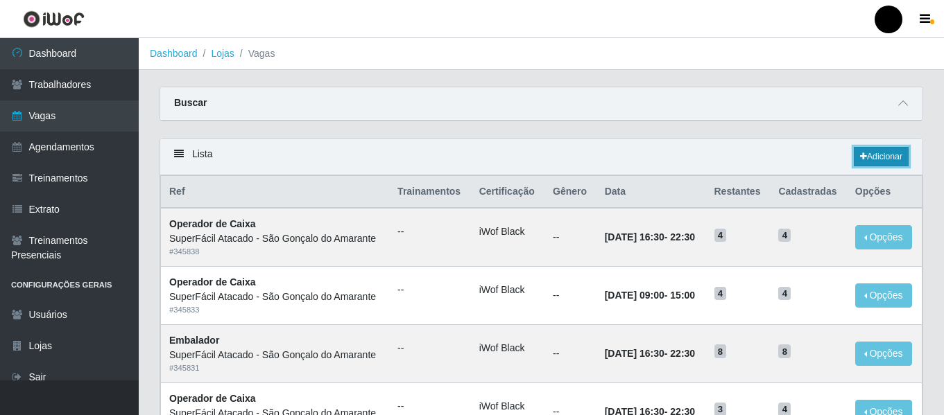
click at [901, 158] on link "Adicionar" at bounding box center [881, 156] width 55 height 19
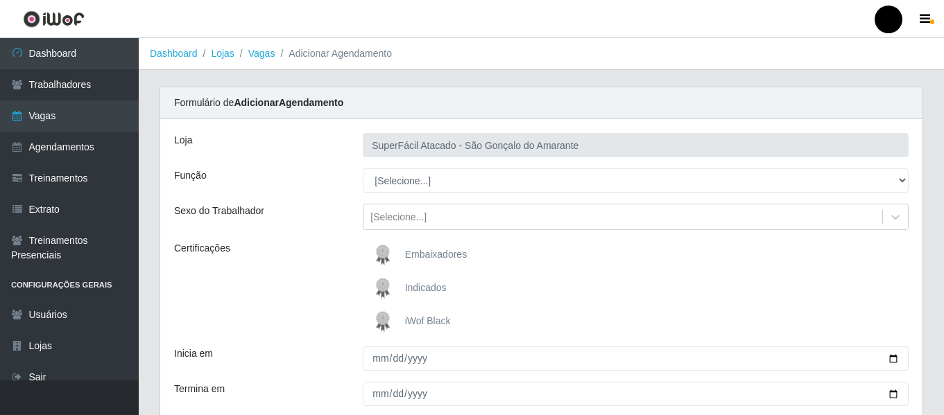
click at [408, 320] on span "iWof Black" at bounding box center [428, 321] width 46 height 11
click at [0, 0] on input "iWof Black" at bounding box center [0, 0] width 0 height 0
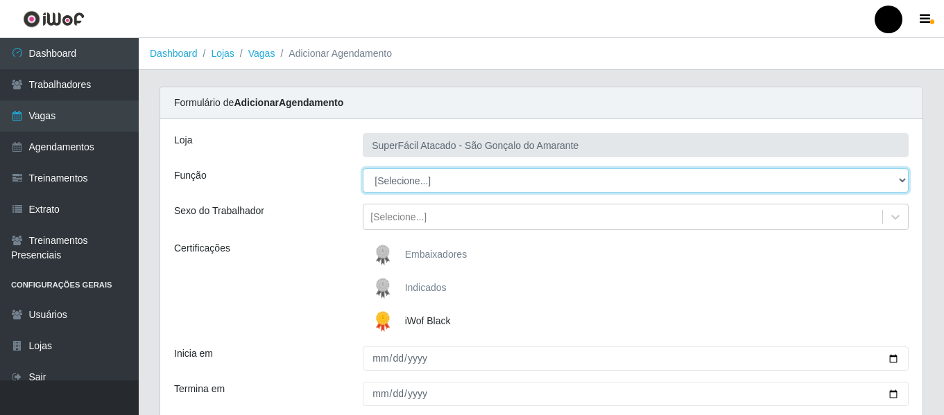
click at [906, 180] on select "[Selecione...] Auxiliar de Estacionamento Auxiliar de Estacionamento + Auxiliar…" at bounding box center [636, 181] width 546 height 24
click at [363, 169] on select "[Selecione...] Auxiliar de Estacionamento Auxiliar de Estacionamento + Auxiliar…" at bounding box center [636, 181] width 546 height 24
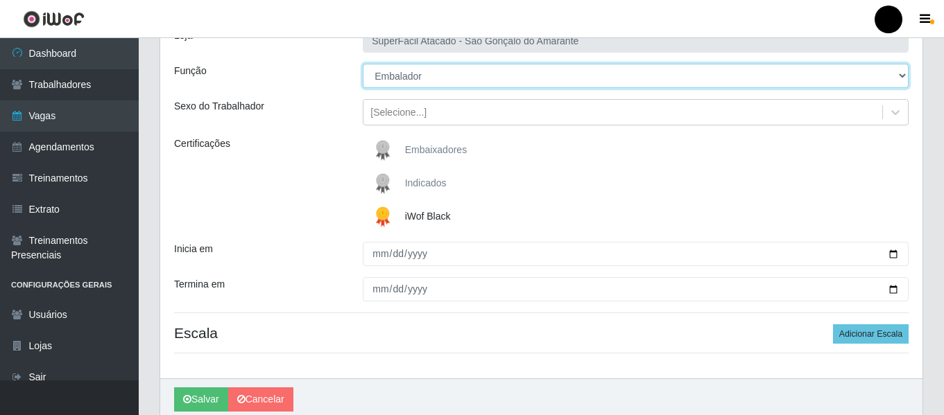
scroll to position [139, 0]
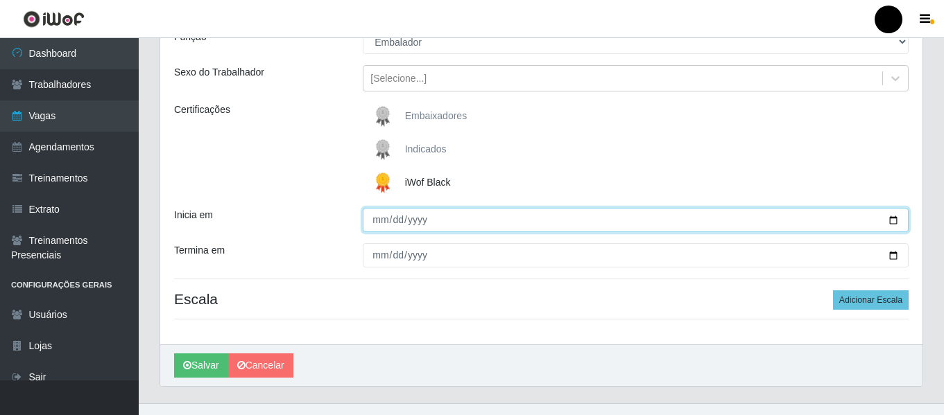
click at [898, 220] on input "Inicia em" at bounding box center [636, 220] width 546 height 24
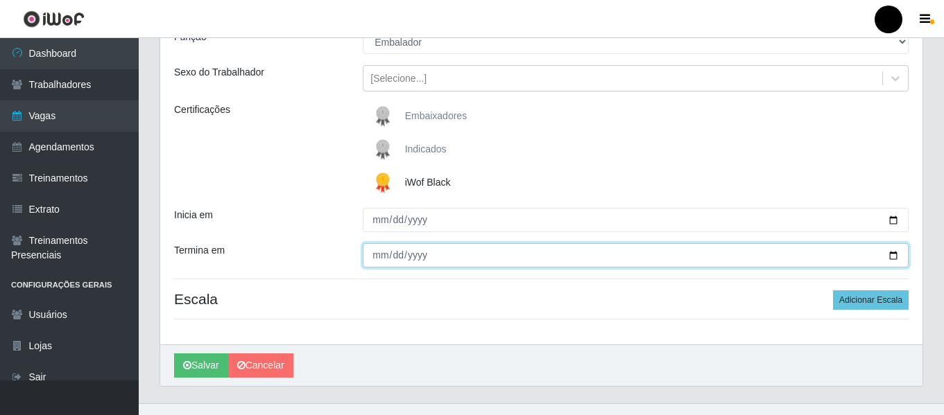
click at [893, 249] on input "Termina em" at bounding box center [636, 255] width 546 height 24
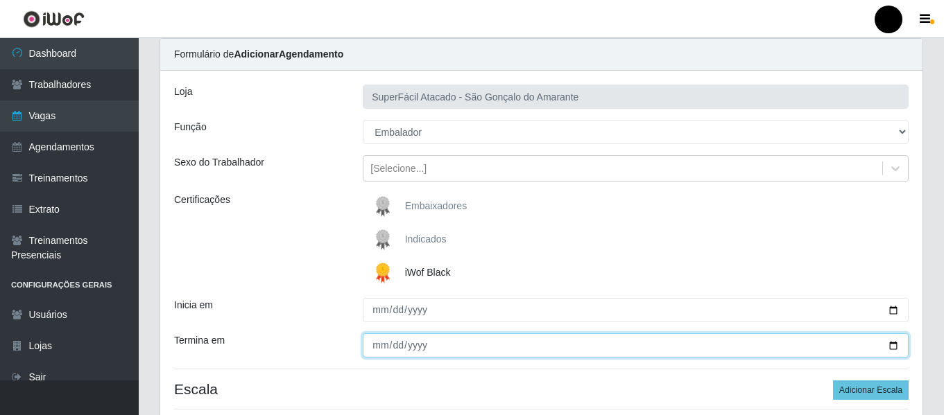
scroll to position [92, 0]
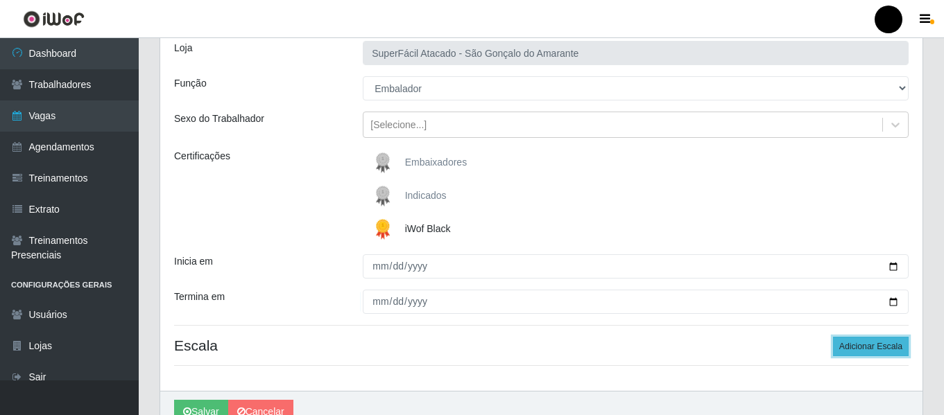
click at [853, 347] on button "Adicionar Escala" at bounding box center [871, 346] width 76 height 19
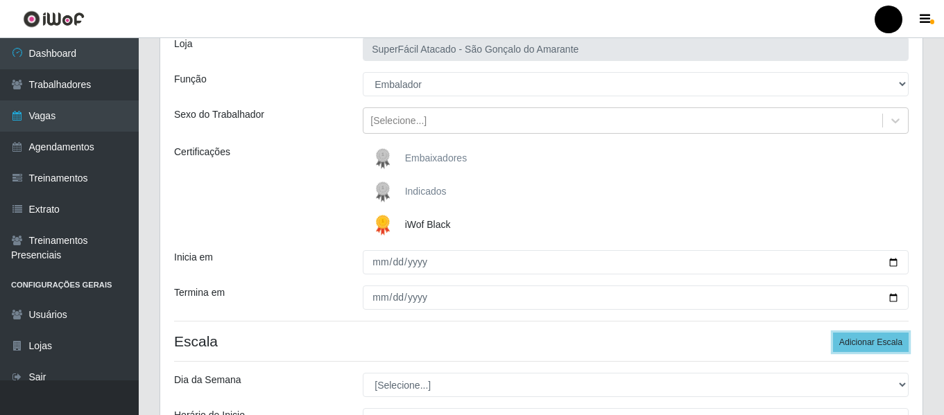
scroll to position [231, 0]
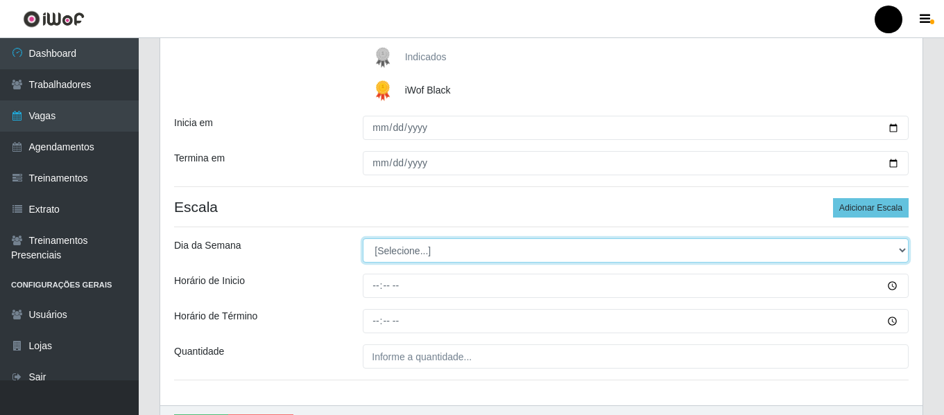
click at [901, 254] on select "[Selecione...] Segunda Terça Quarta Quinta Sexta Sábado Domingo" at bounding box center [636, 251] width 546 height 24
click at [363, 239] on select "[Selecione...] Segunda Terça Quarta Quinta Sexta Sábado Domingo" at bounding box center [636, 251] width 546 height 24
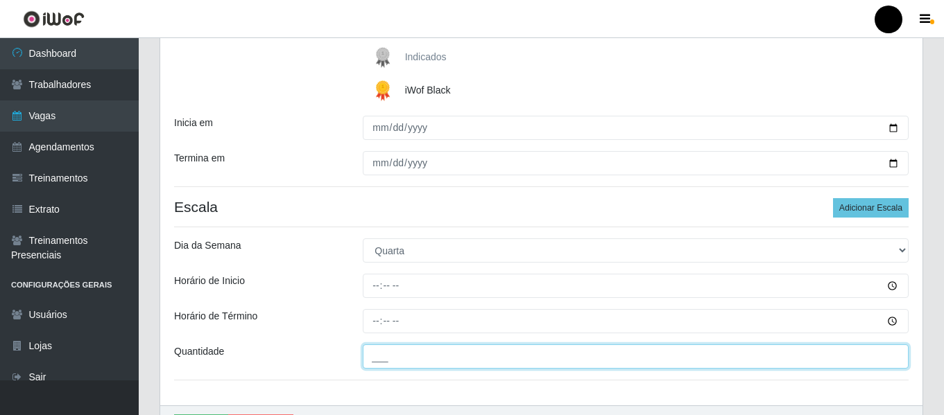
click at [390, 363] on input "___" at bounding box center [636, 357] width 546 height 24
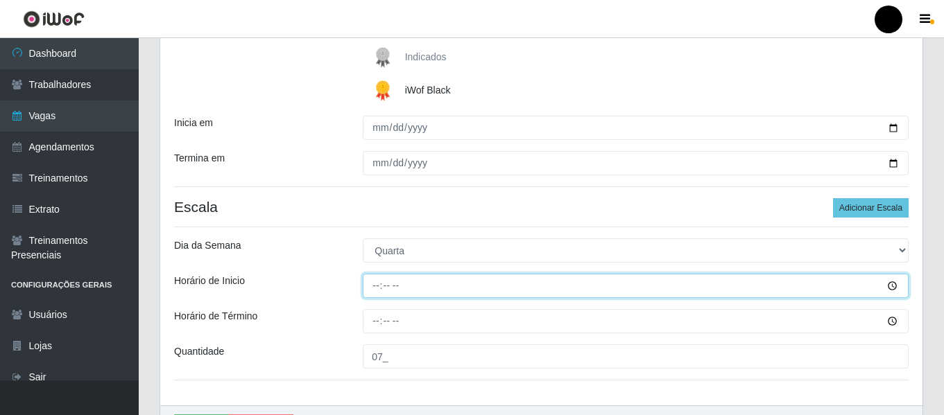
click at [373, 286] on input "Horário de Inicio" at bounding box center [636, 286] width 546 height 24
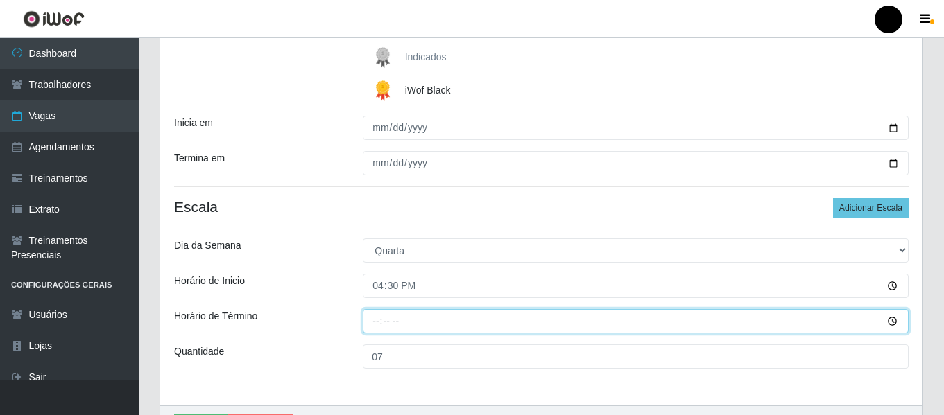
click at [372, 320] on input "Horário de Término" at bounding box center [636, 321] width 546 height 24
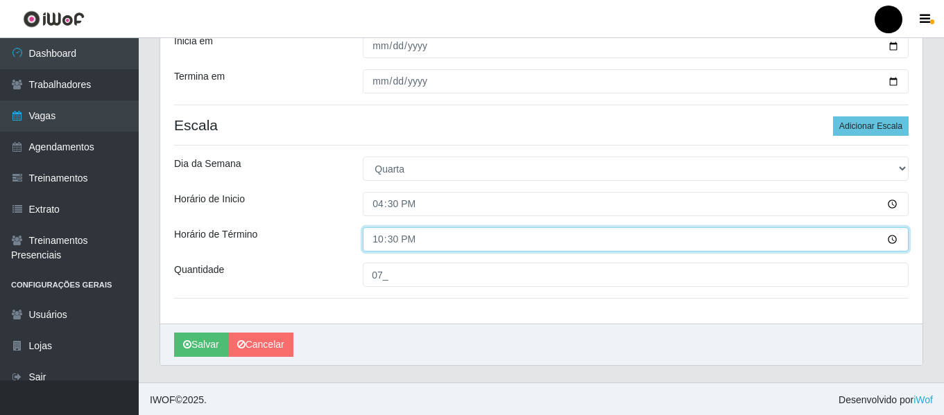
scroll to position [315, 0]
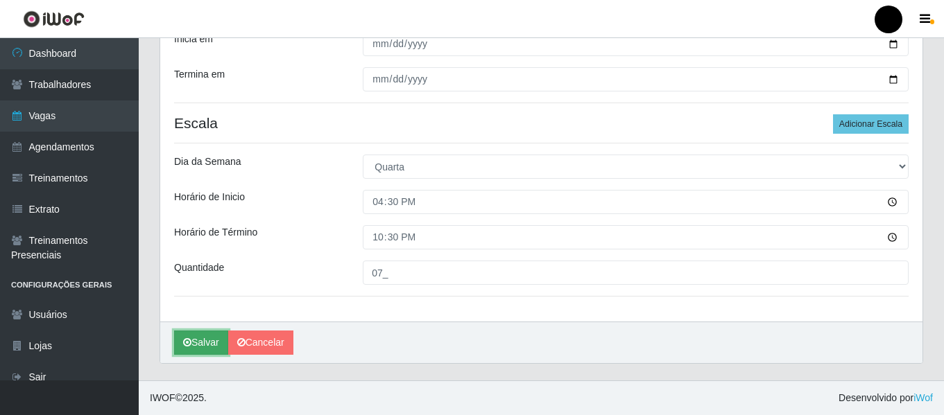
click at [206, 347] on button "Salvar" at bounding box center [201, 343] width 54 height 24
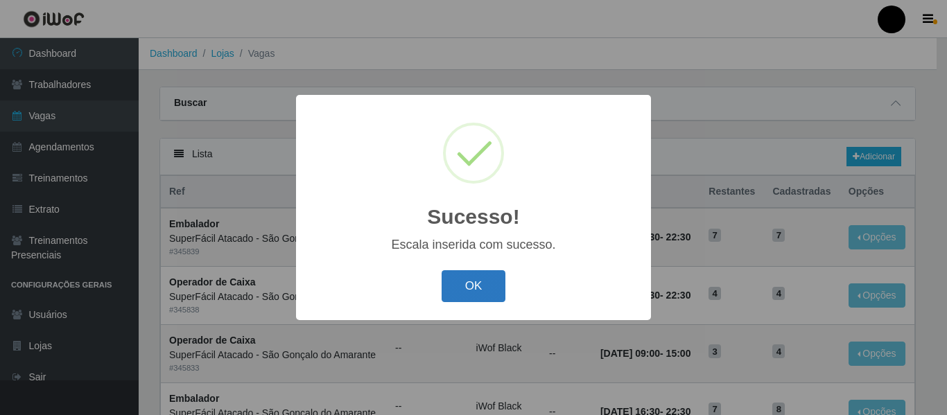
click at [461, 292] on button "OK" at bounding box center [474, 286] width 64 height 33
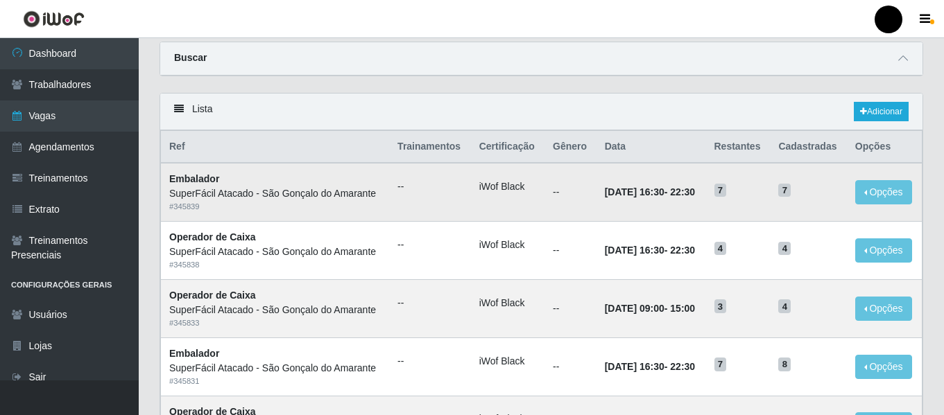
scroll to position [69, 0]
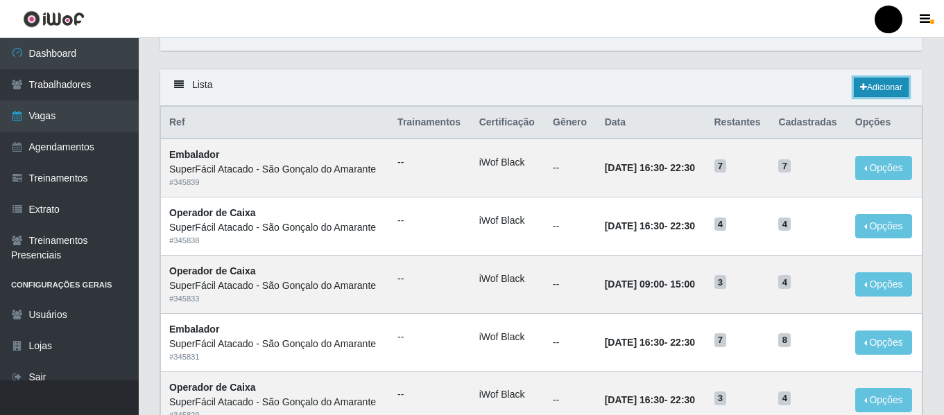
click at [886, 83] on link "Adicionar" at bounding box center [881, 87] width 55 height 19
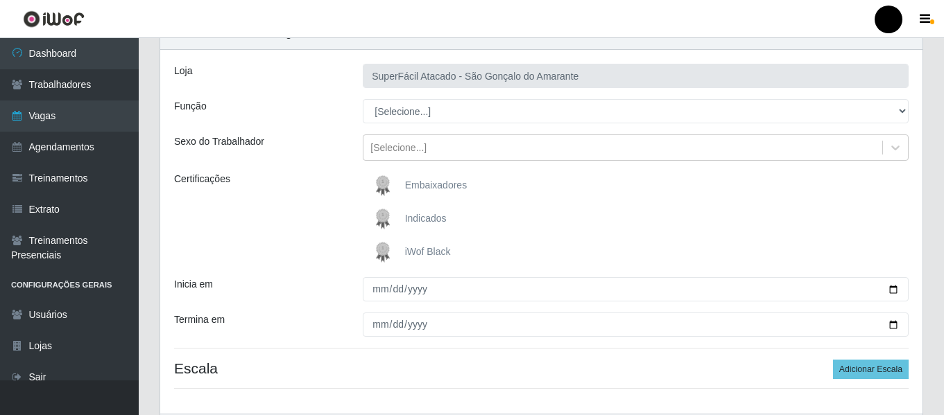
click at [426, 251] on span "iWof Black" at bounding box center [428, 251] width 46 height 11
click at [0, 0] on input "iWof Black" at bounding box center [0, 0] width 0 height 0
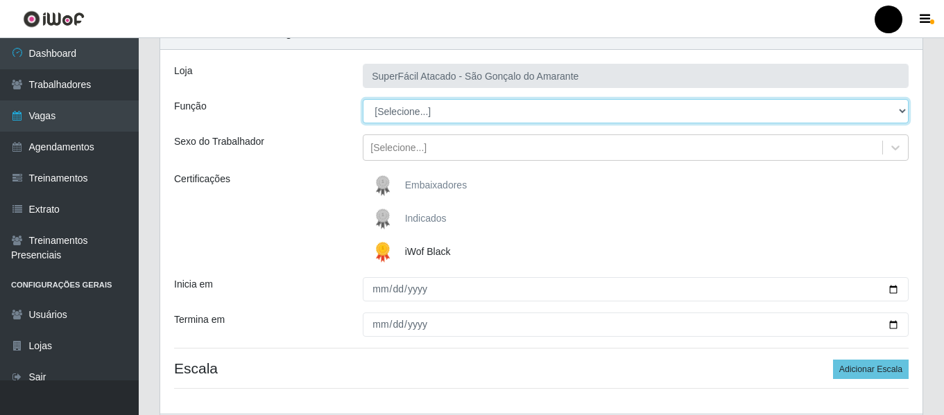
click at [901, 111] on select "[Selecione...] Auxiliar de Estacionamento Auxiliar de Estacionamento + Auxiliar…" at bounding box center [636, 111] width 546 height 24
click at [363, 99] on select "[Selecione...] Auxiliar de Estacionamento Auxiliar de Estacionamento + Auxiliar…" at bounding box center [636, 111] width 546 height 24
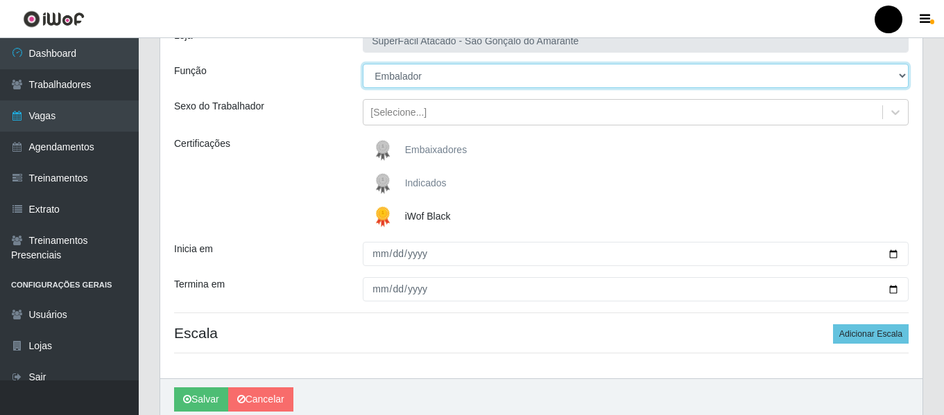
scroll to position [139, 0]
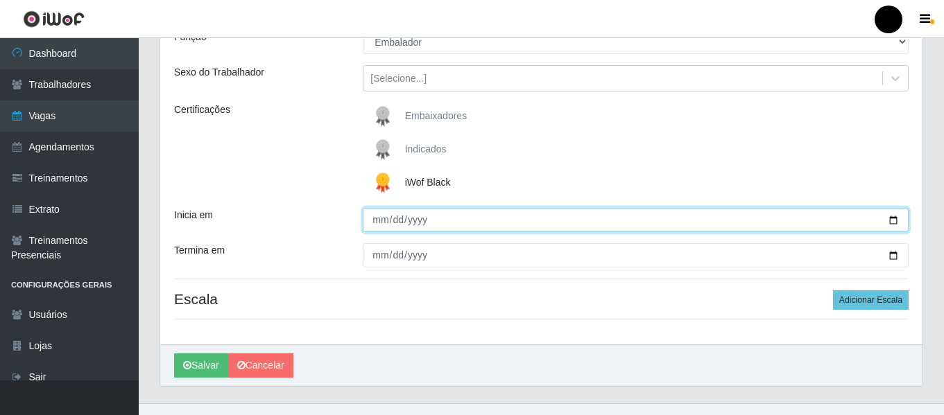
click at [893, 218] on input "Inicia em" at bounding box center [636, 220] width 546 height 24
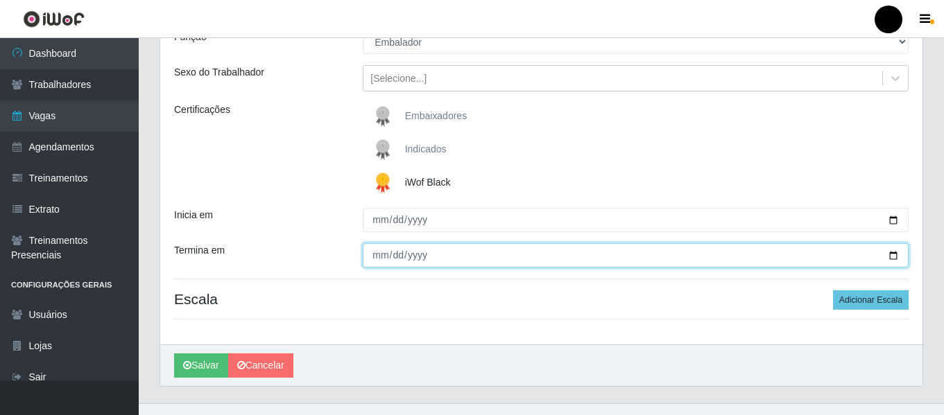
click at [893, 250] on input "Termina em" at bounding box center [636, 255] width 546 height 24
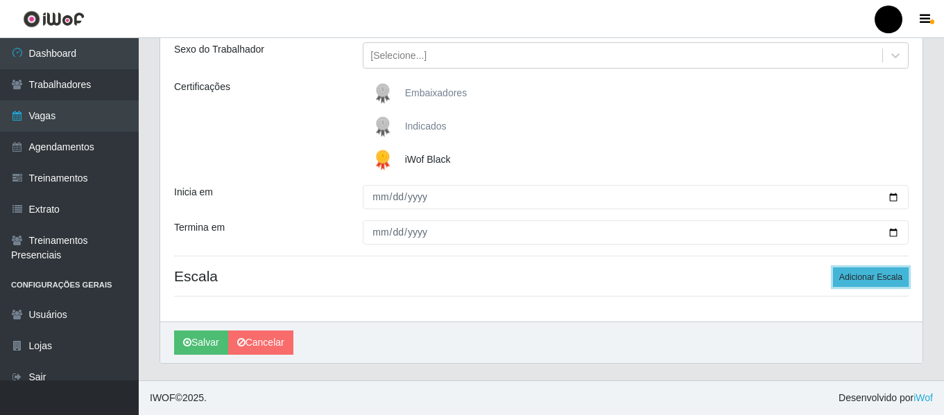
click at [883, 282] on button "Adicionar Escala" at bounding box center [871, 277] width 76 height 19
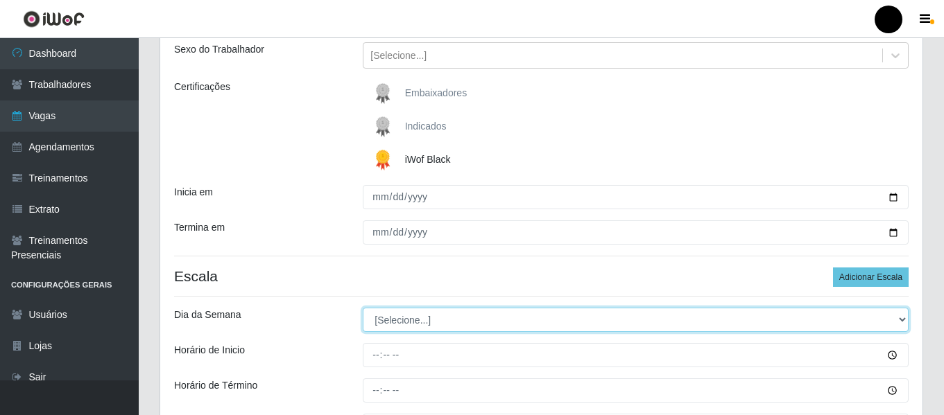
click at [904, 314] on select "[Selecione...] Segunda Terça Quarta Quinta Sexta Sábado Domingo" at bounding box center [636, 320] width 546 height 24
click at [363, 308] on select "[Selecione...] Segunda Terça Quarta Quinta Sexta Sábado Domingo" at bounding box center [636, 320] width 546 height 24
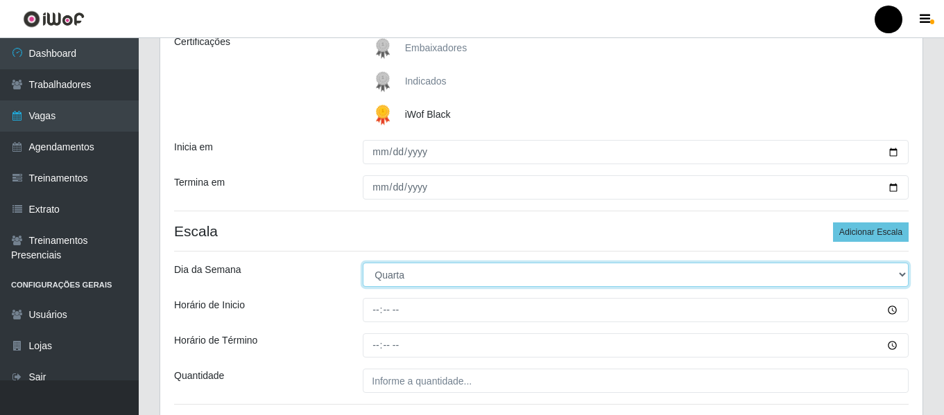
scroll to position [231, 0]
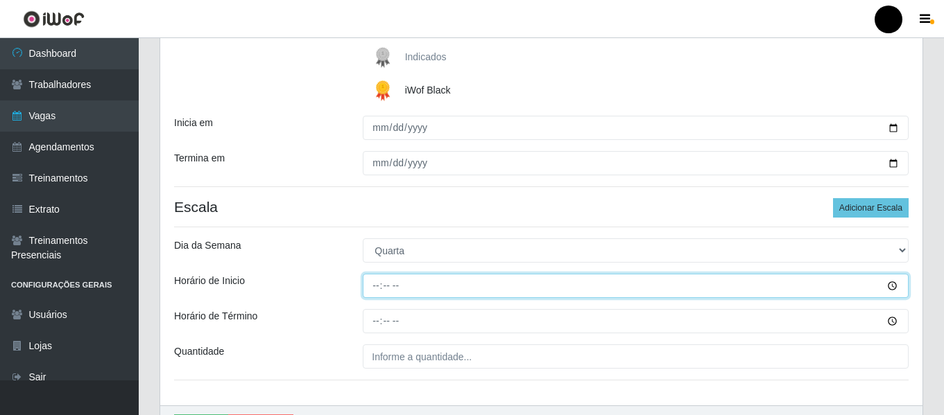
click at [374, 285] on input "Horário de Inicio" at bounding box center [636, 286] width 546 height 24
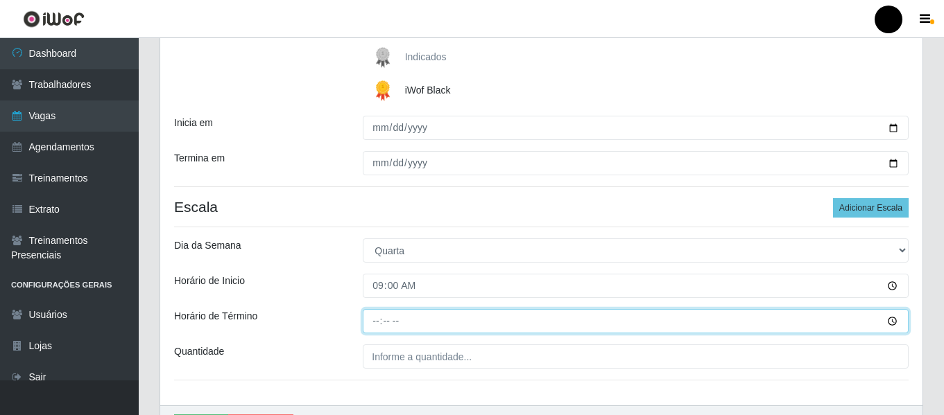
click at [370, 323] on input "Horário de Término" at bounding box center [636, 321] width 546 height 24
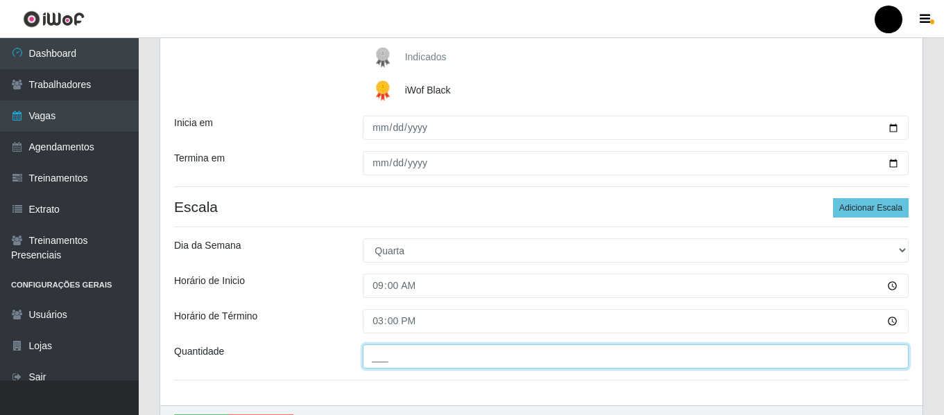
click at [401, 353] on input "___" at bounding box center [636, 357] width 546 height 24
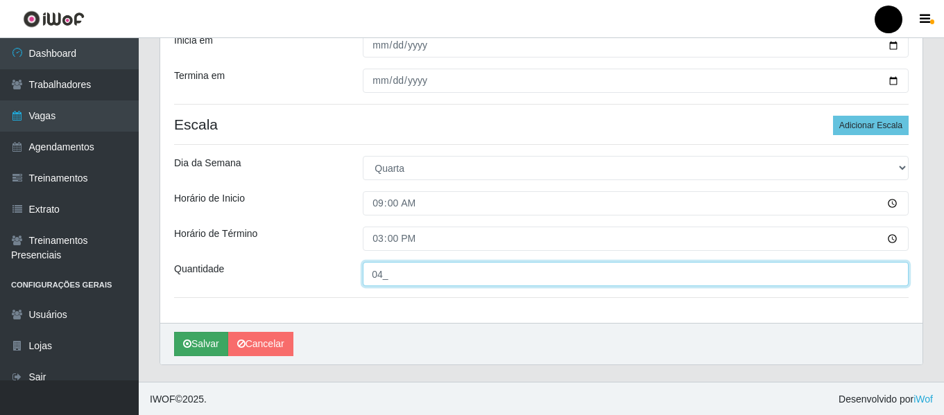
scroll to position [315, 0]
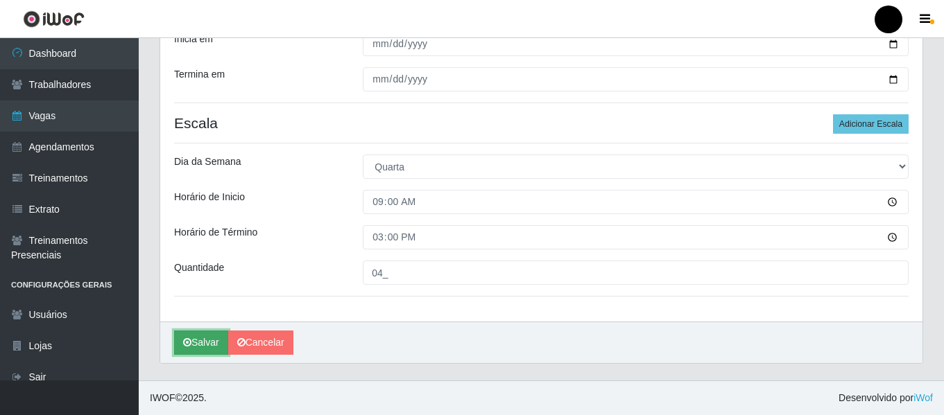
click at [191, 338] on button "Salvar" at bounding box center [201, 343] width 54 height 24
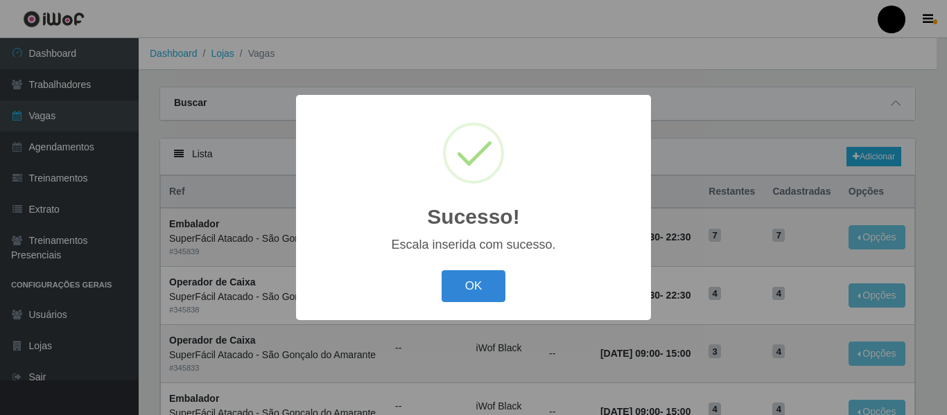
drag, startPoint x: 480, startPoint y: 278, endPoint x: 490, endPoint y: 283, distance: 11.5
click at [481, 278] on button "OK" at bounding box center [474, 286] width 64 height 33
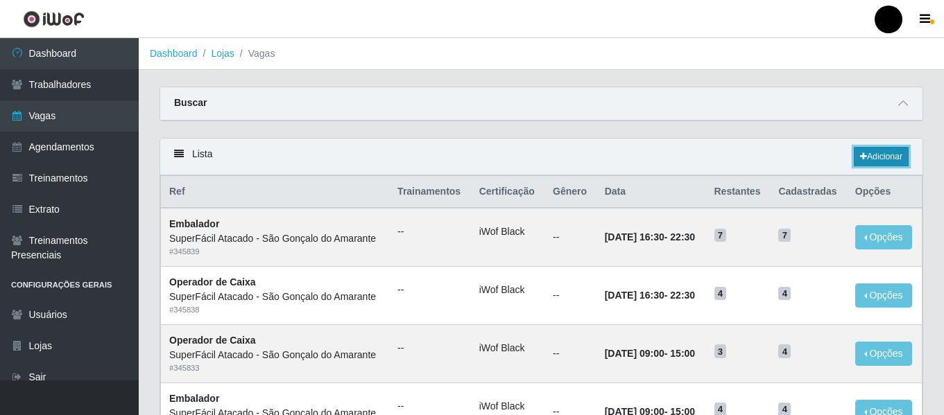
click at [890, 155] on link "Adicionar" at bounding box center [881, 156] width 55 height 19
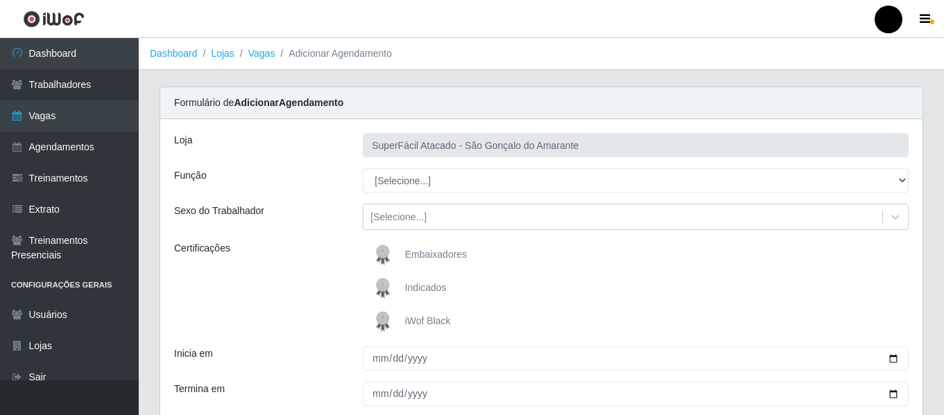
click at [417, 318] on span "iWof Black" at bounding box center [428, 321] width 46 height 11
click at [0, 0] on input "iWof Black" at bounding box center [0, 0] width 0 height 0
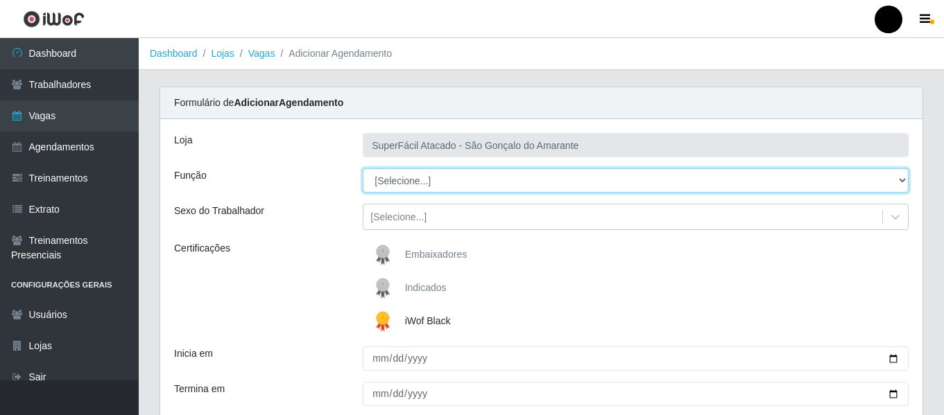
click at [904, 173] on select "[Selecione...] Auxiliar de Estacionamento Auxiliar de Estacionamento + Auxiliar…" at bounding box center [636, 181] width 546 height 24
click at [363, 169] on select "[Selecione...] Auxiliar de Estacionamento Auxiliar de Estacionamento + Auxiliar…" at bounding box center [636, 181] width 546 height 24
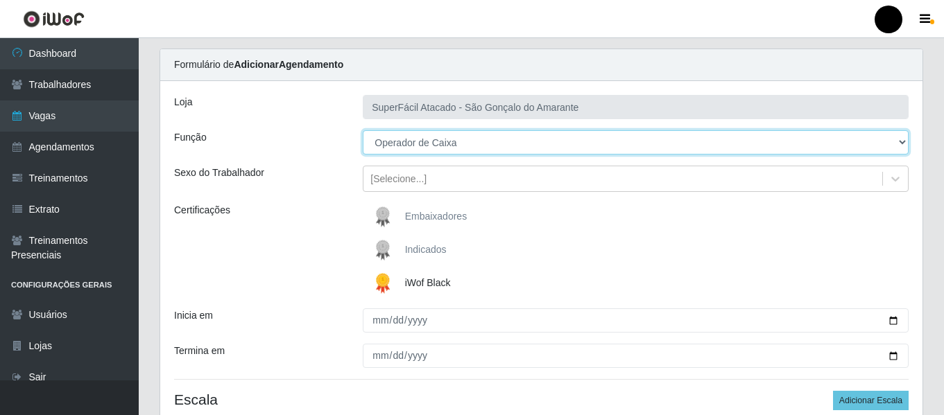
scroll to position [69, 0]
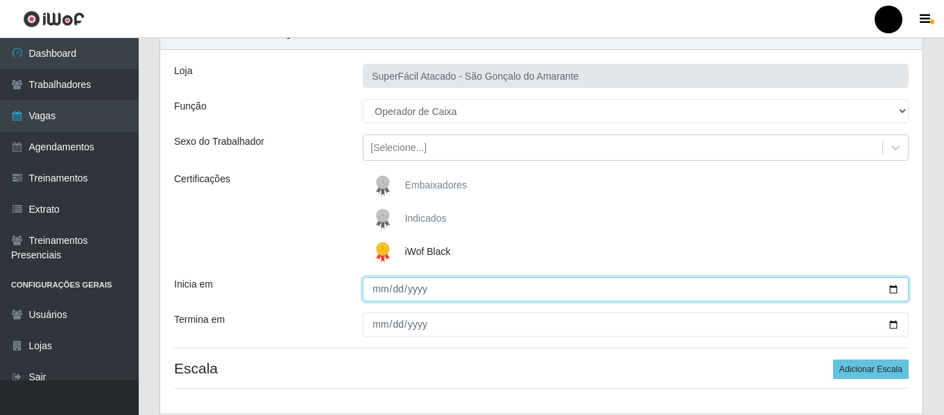
click at [890, 287] on input "Inicia em" at bounding box center [636, 289] width 546 height 24
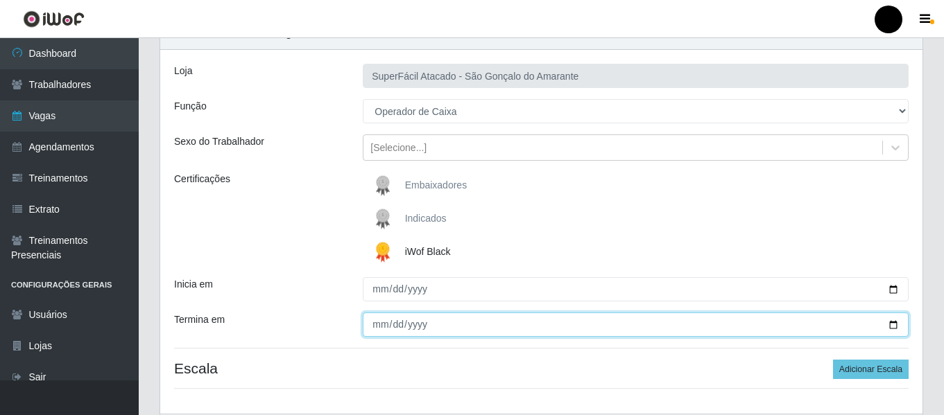
click at [893, 321] on input "Termina em" at bounding box center [636, 325] width 546 height 24
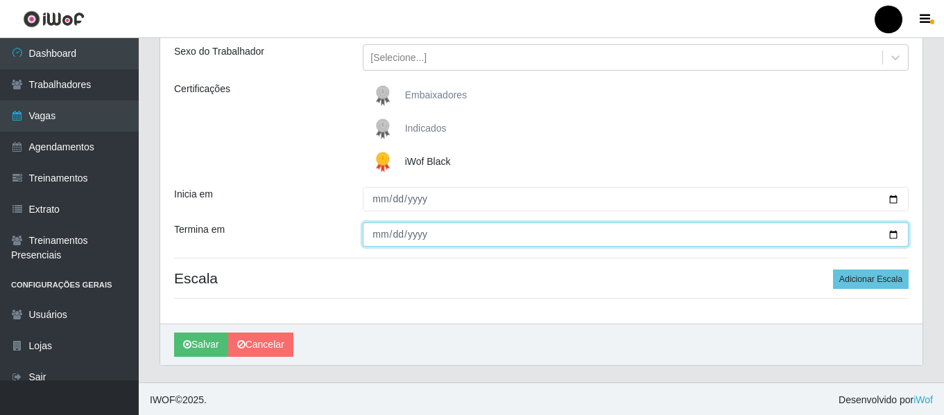
scroll to position [162, 0]
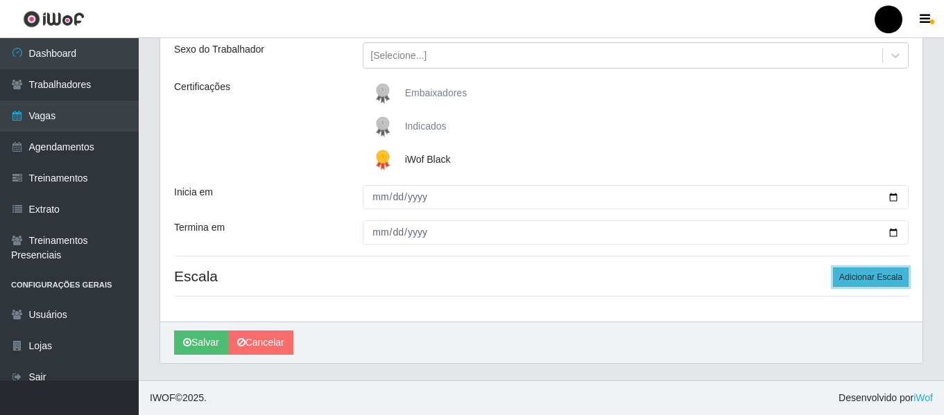
click at [859, 278] on button "Adicionar Escala" at bounding box center [871, 277] width 76 height 19
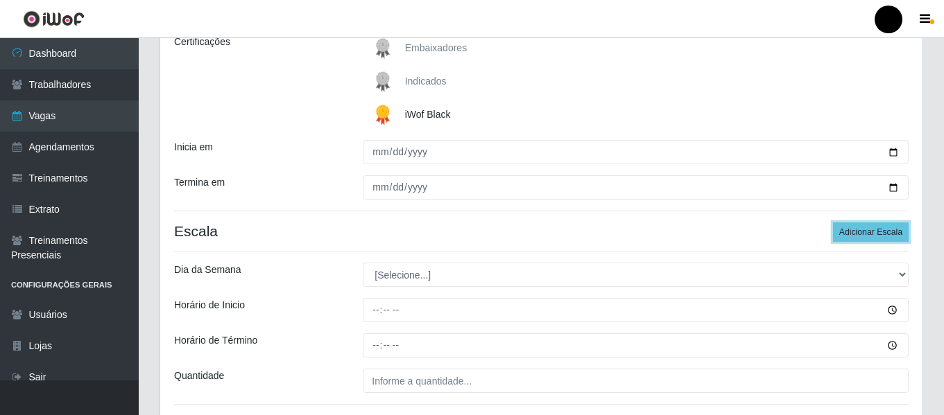
scroll to position [231, 0]
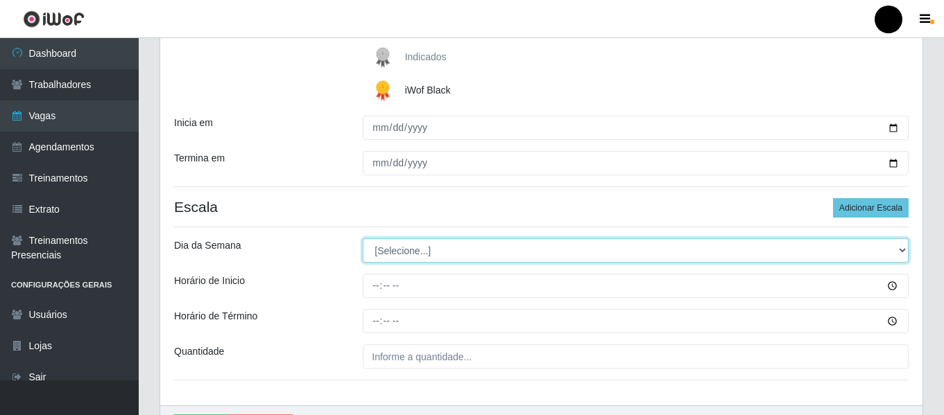
click at [899, 250] on select "[Selecione...] Segunda Terça Quarta Quinta Sexta Sábado Domingo" at bounding box center [636, 251] width 546 height 24
click at [363, 239] on select "[Selecione...] Segunda Terça Quarta Quinta Sexta Sábado Domingo" at bounding box center [636, 251] width 546 height 24
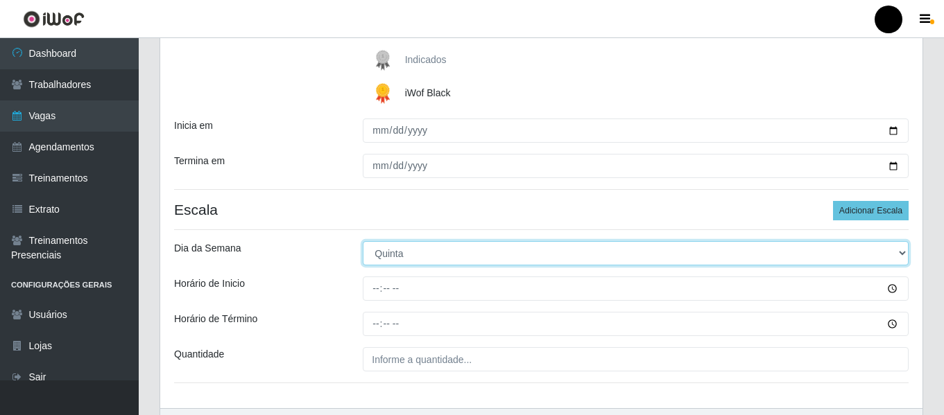
scroll to position [300, 0]
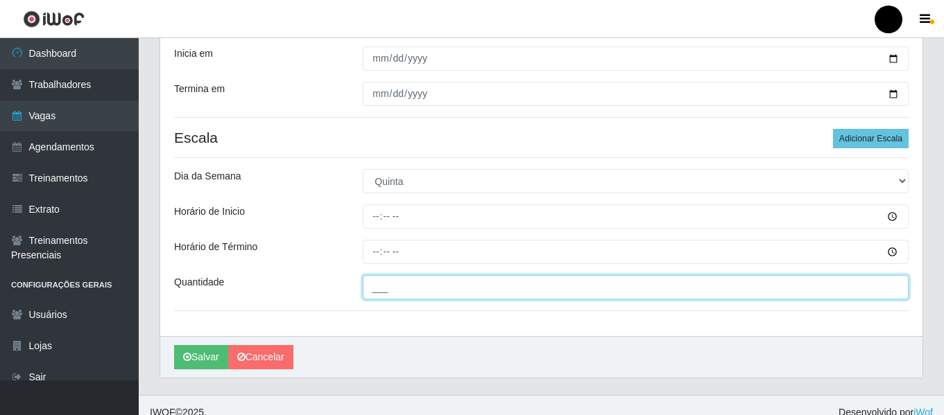
click at [390, 290] on input "___" at bounding box center [636, 287] width 546 height 24
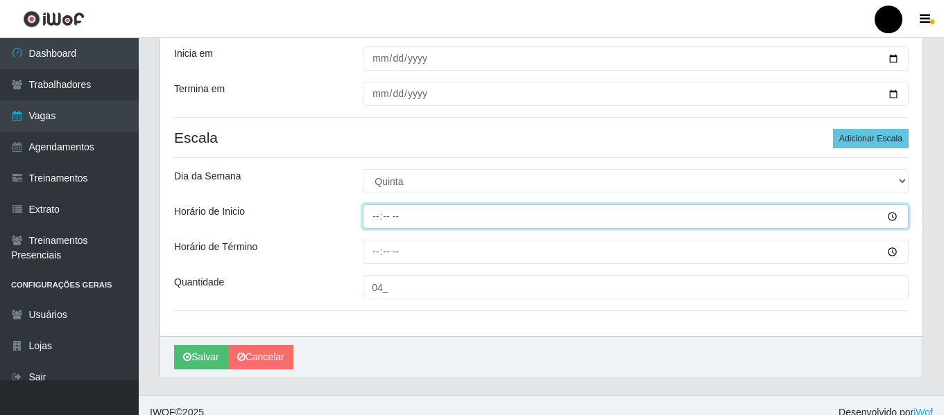
click at [367, 211] on input "Horário de Inicio" at bounding box center [636, 217] width 546 height 24
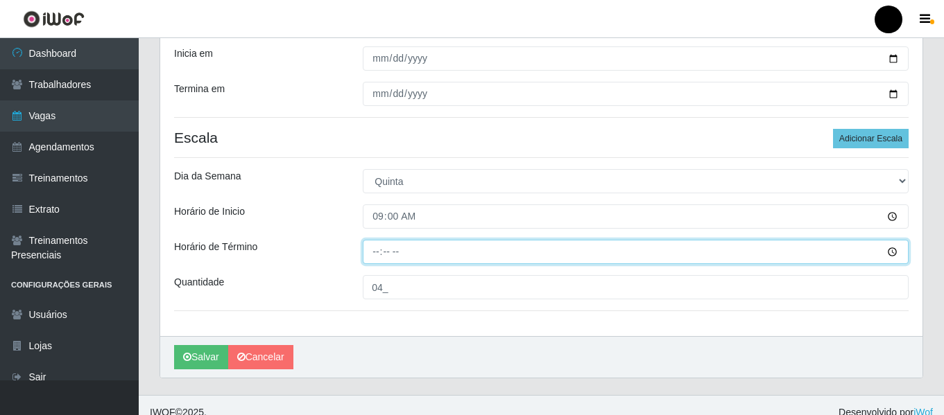
click at [372, 254] on input "Horário de Término" at bounding box center [636, 252] width 546 height 24
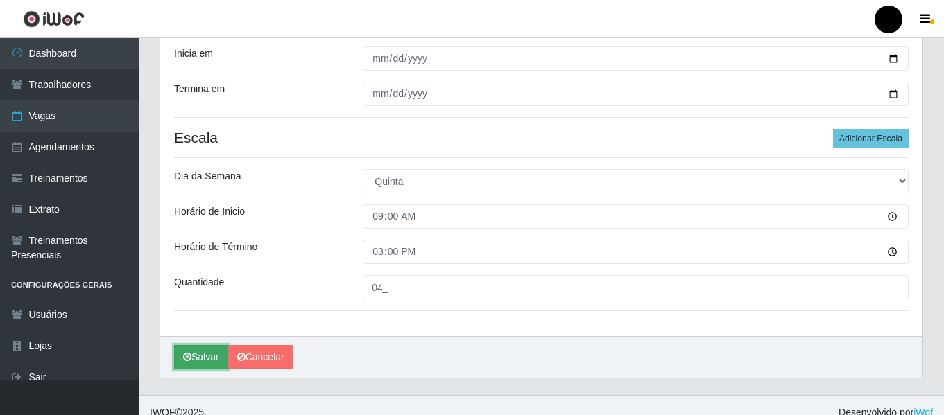
click at [199, 362] on button "Salvar" at bounding box center [201, 357] width 54 height 24
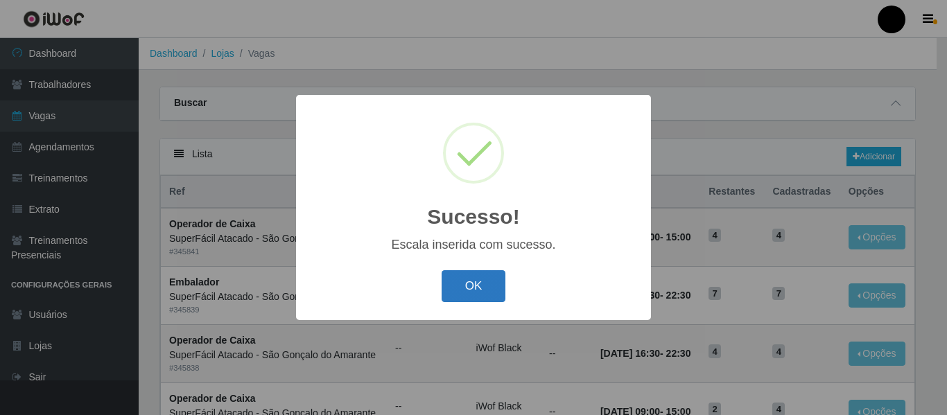
click at [503, 294] on button "OK" at bounding box center [474, 286] width 64 height 33
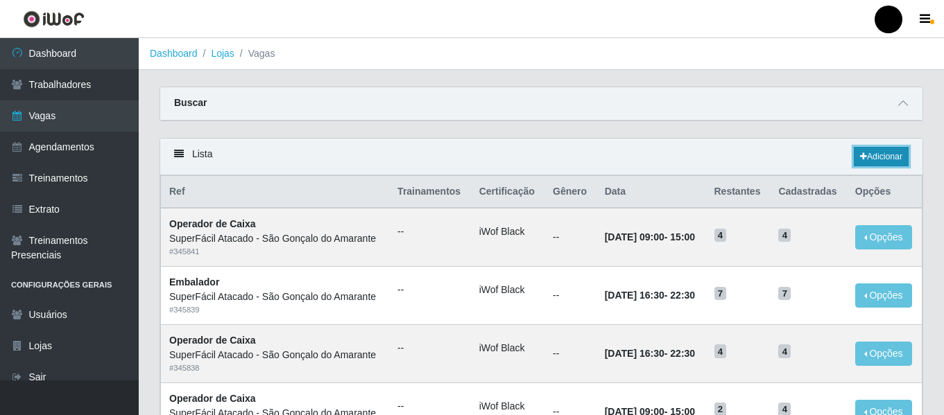
click at [868, 162] on link "Adicionar" at bounding box center [881, 156] width 55 height 19
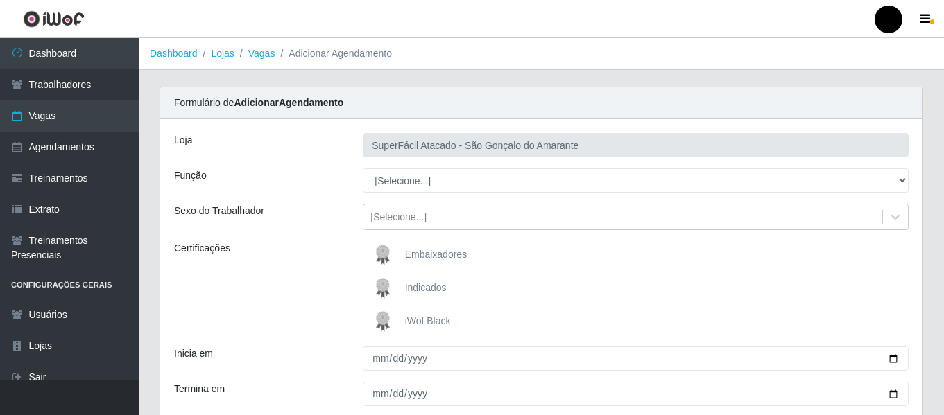
click at [396, 327] on img at bounding box center [385, 322] width 33 height 28
click at [0, 0] on input "iWof Black" at bounding box center [0, 0] width 0 height 0
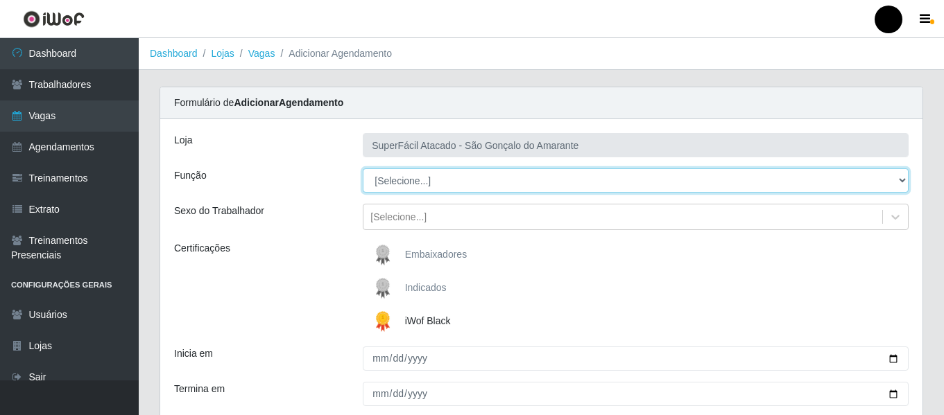
click at [904, 177] on select "[Selecione...] Auxiliar de Estacionamento Auxiliar de Estacionamento + Auxiliar…" at bounding box center [636, 181] width 546 height 24
click at [363, 169] on select "[Selecione...] Auxiliar de Estacionamento Auxiliar de Estacionamento + Auxiliar…" at bounding box center [636, 181] width 546 height 24
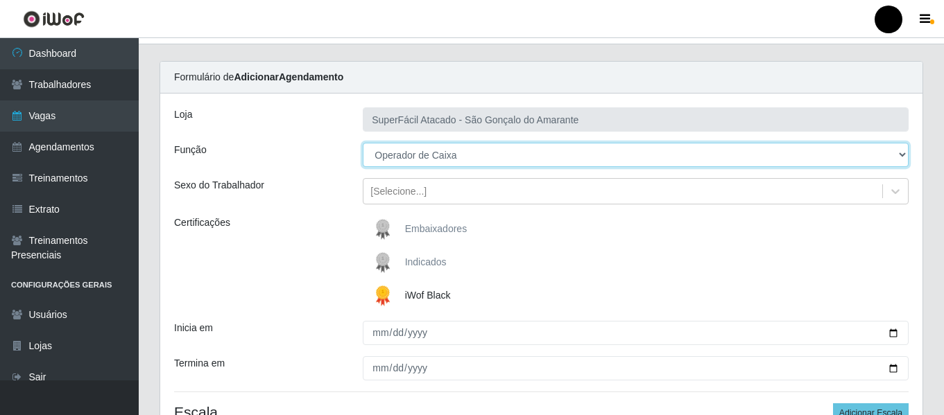
scroll to position [69, 0]
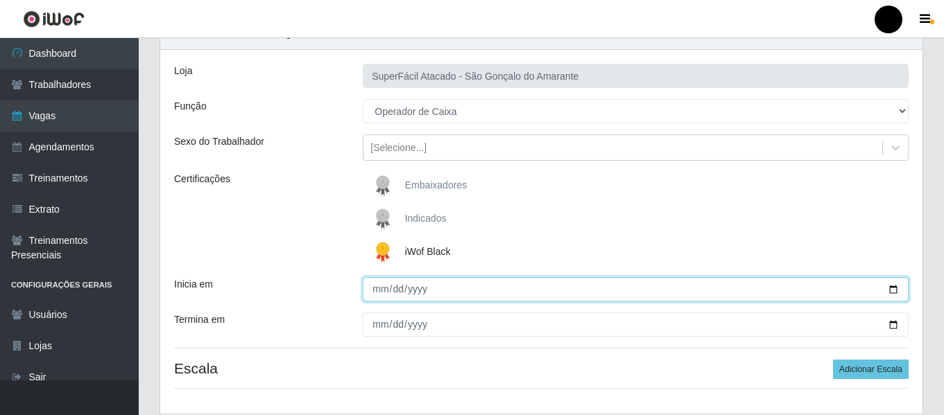
click at [890, 289] on input "Inicia em" at bounding box center [636, 289] width 546 height 24
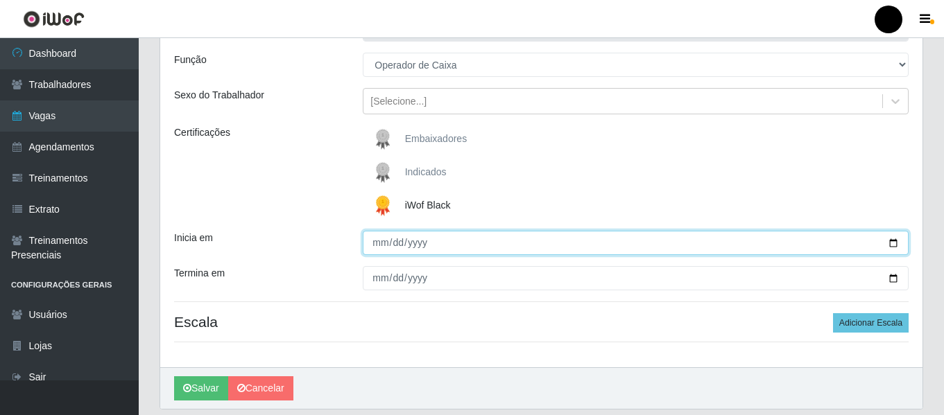
scroll to position [139, 0]
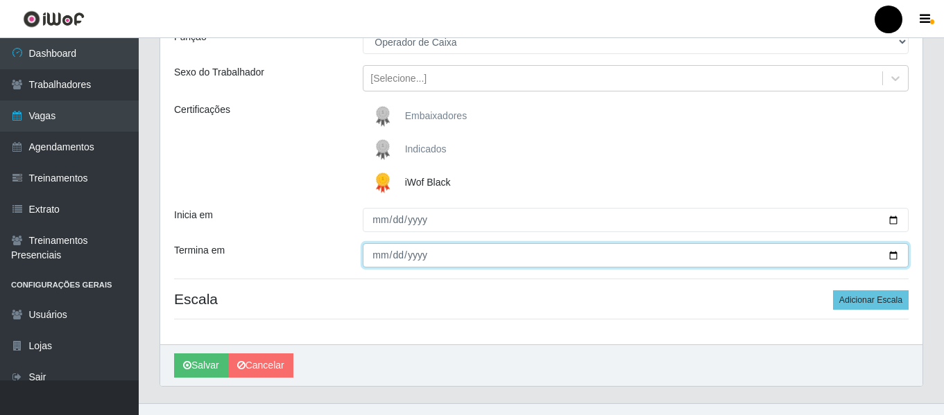
click at [895, 256] on input "Termina em" at bounding box center [636, 255] width 546 height 24
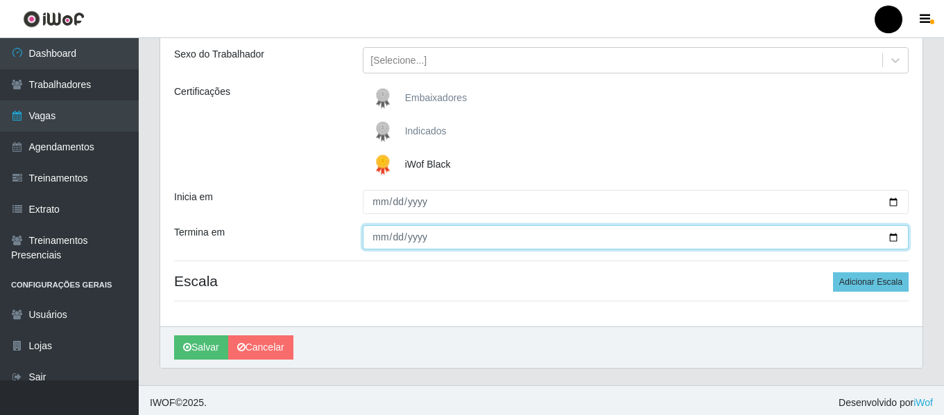
scroll to position [162, 0]
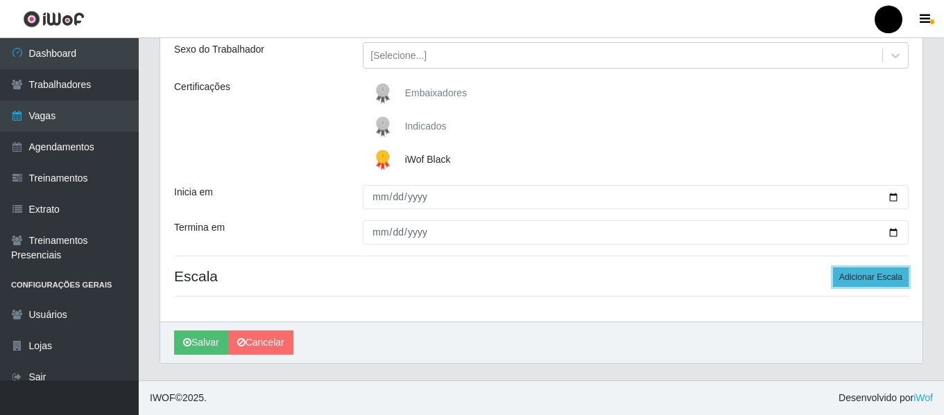
click at [872, 275] on button "Adicionar Escala" at bounding box center [871, 277] width 76 height 19
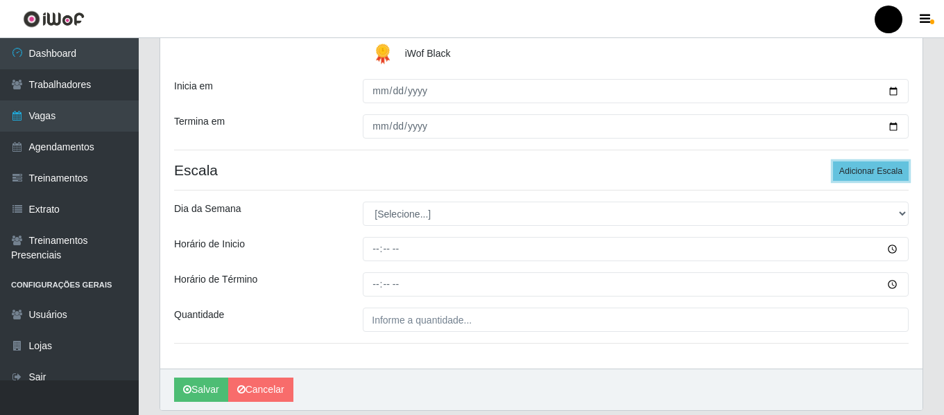
scroll to position [300, 0]
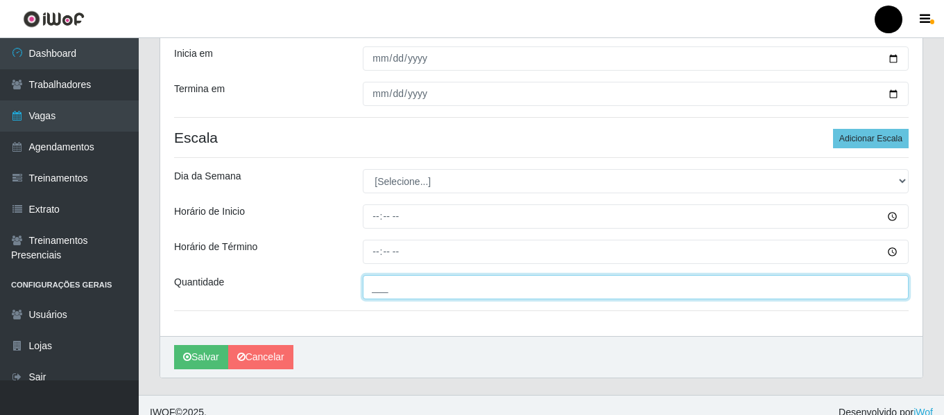
click at [551, 294] on input "___" at bounding box center [636, 287] width 546 height 24
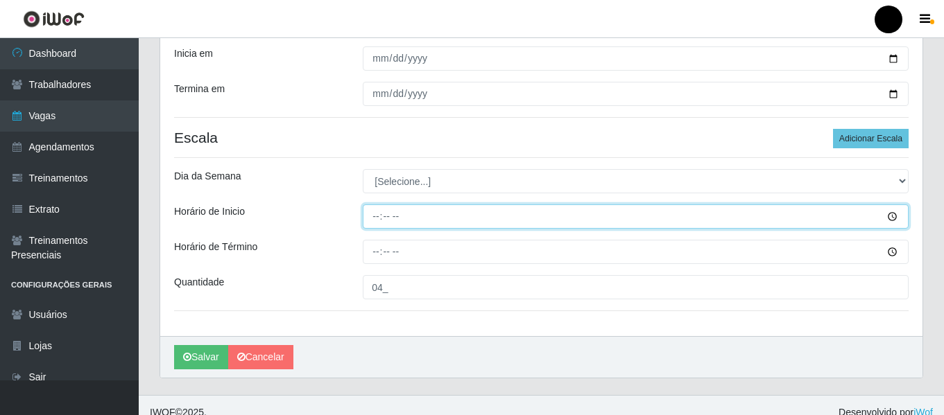
click at [369, 209] on input "Horário de Inicio" at bounding box center [636, 217] width 546 height 24
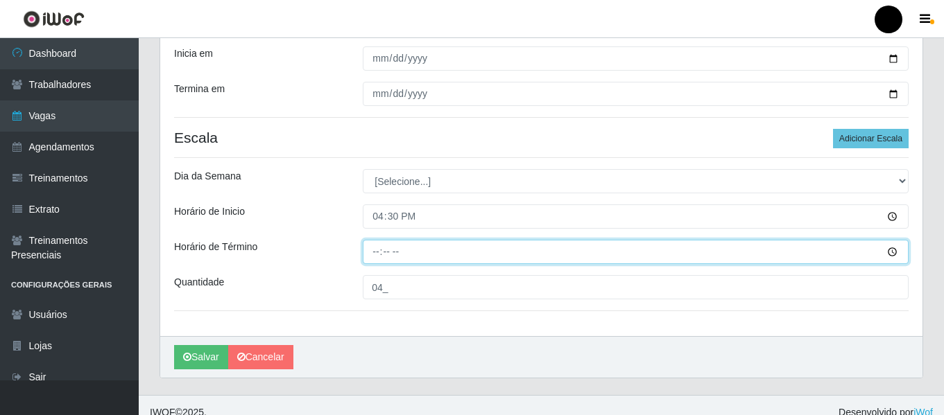
click at [372, 254] on input "Horário de Término" at bounding box center [636, 252] width 546 height 24
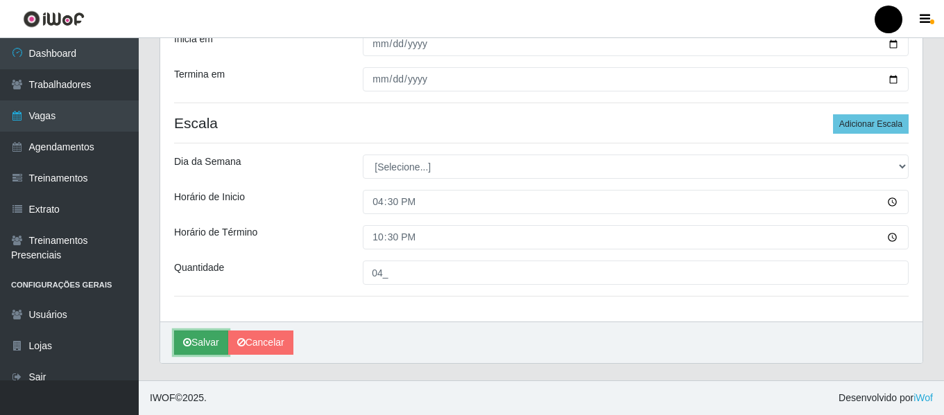
click at [189, 340] on icon "submit" at bounding box center [187, 343] width 8 height 10
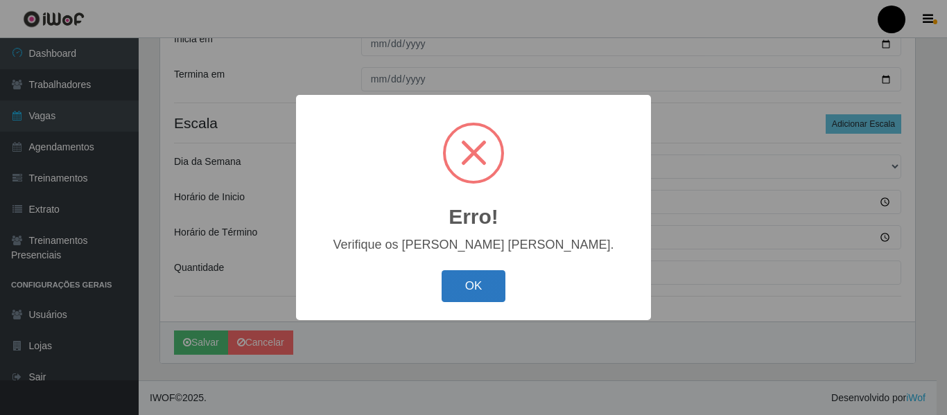
click at [445, 287] on button "OK" at bounding box center [474, 286] width 64 height 33
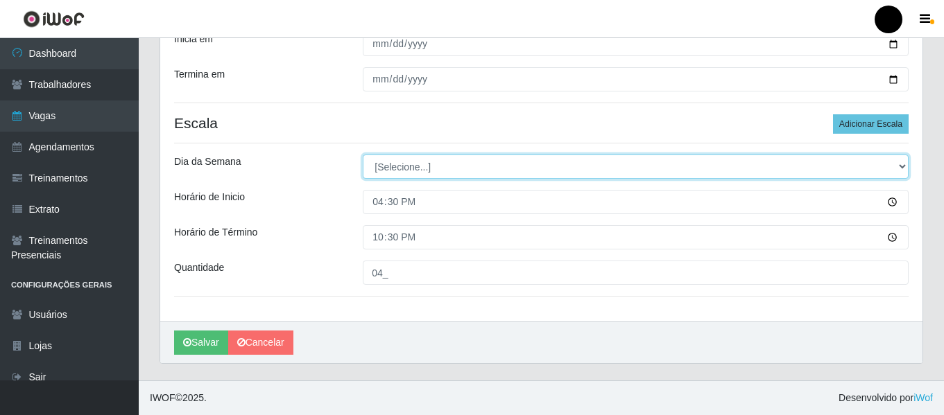
click at [899, 162] on select "[Selecione...] Segunda Terça Quarta Quinta Sexta Sábado Domingo" at bounding box center [636, 167] width 546 height 24
click at [363, 155] on select "[Selecione...] Segunda Terça Quarta Quinta Sexta Sábado Domingo" at bounding box center [636, 167] width 546 height 24
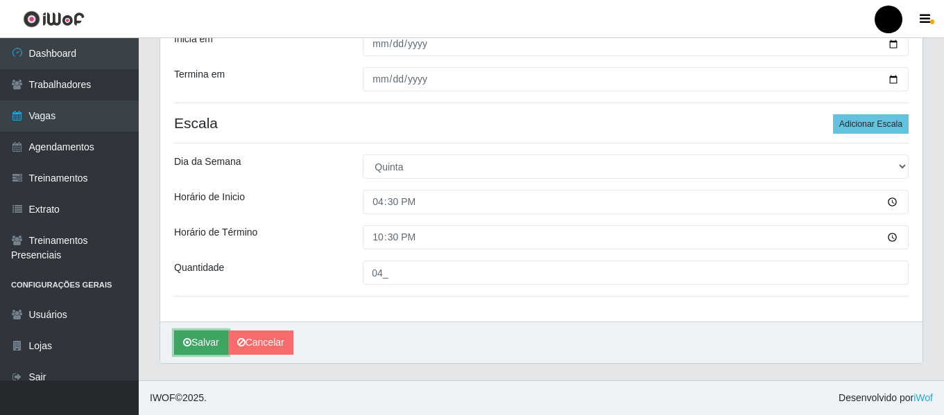
click at [214, 339] on button "Salvar" at bounding box center [201, 343] width 54 height 24
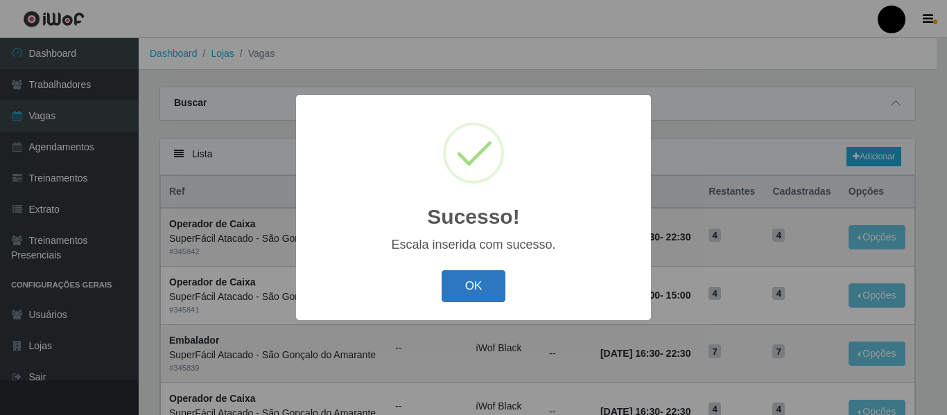
click at [473, 284] on button "OK" at bounding box center [474, 286] width 64 height 33
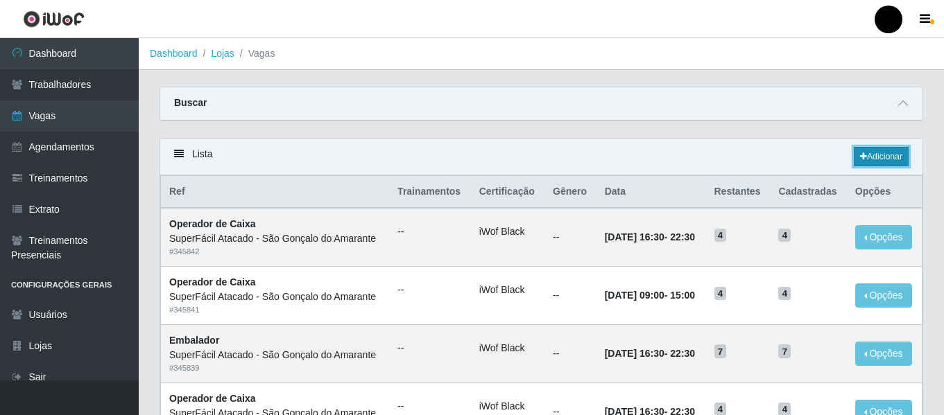
click at [879, 149] on link "Adicionar" at bounding box center [881, 156] width 55 height 19
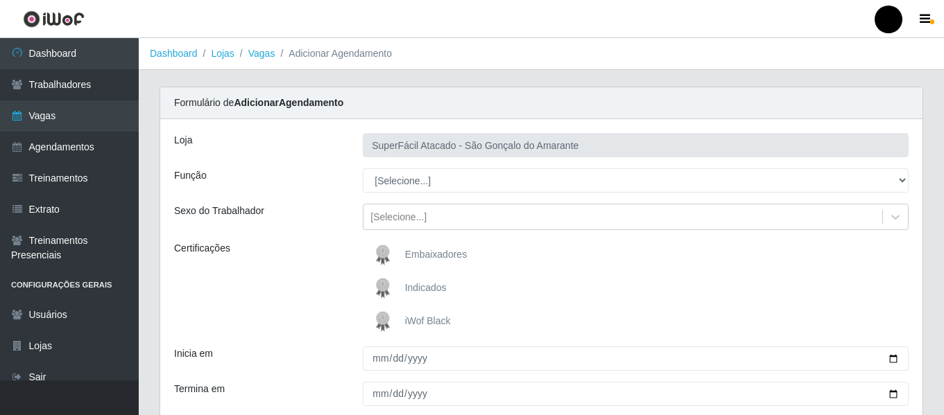
click at [414, 319] on span "iWof Black" at bounding box center [428, 321] width 46 height 11
click at [0, 0] on input "iWof Black" at bounding box center [0, 0] width 0 height 0
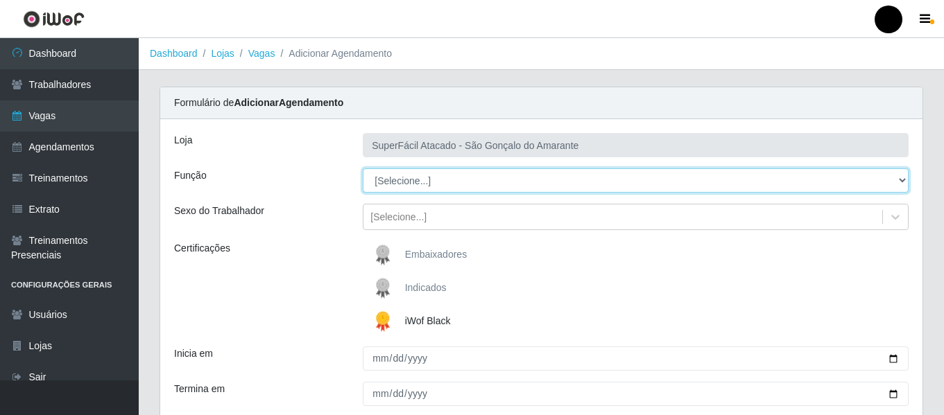
click at [901, 179] on select "[Selecione...] Auxiliar de Estacionamento Auxiliar de Estacionamento + Auxiliar…" at bounding box center [636, 181] width 546 height 24
click at [363, 169] on select "[Selecione...] Auxiliar de Estacionamento Auxiliar de Estacionamento + Auxiliar…" at bounding box center [636, 181] width 546 height 24
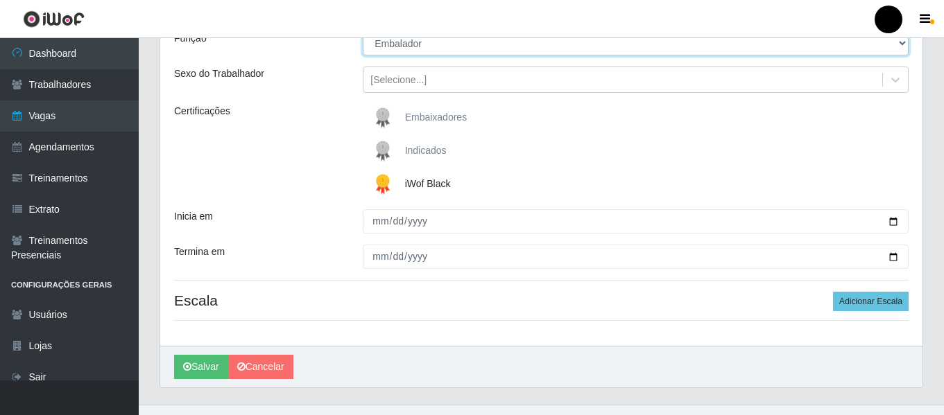
scroll to position [139, 0]
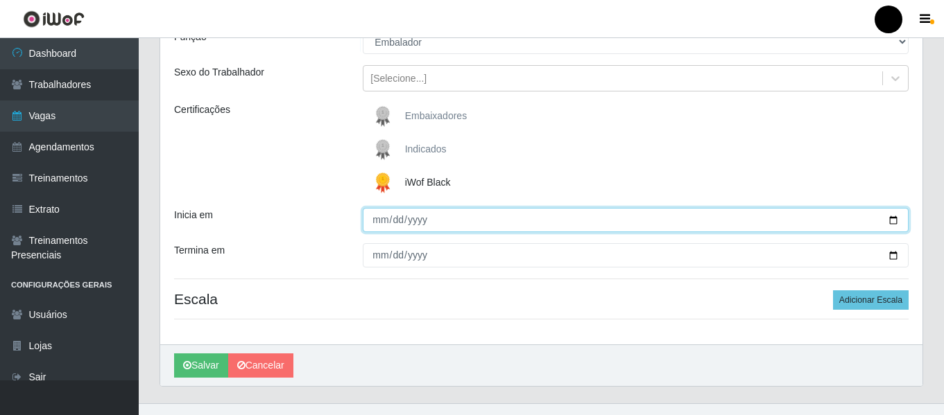
click at [898, 217] on input "Inicia em" at bounding box center [636, 220] width 546 height 24
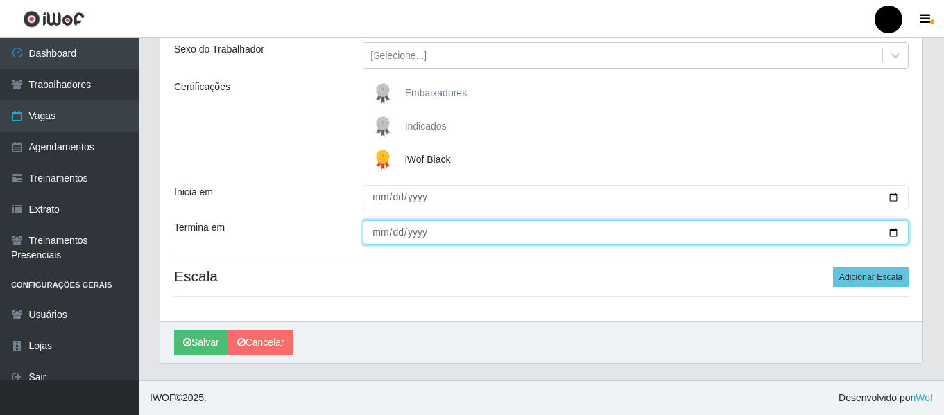
click at [890, 229] on input "Termina em" at bounding box center [636, 233] width 546 height 24
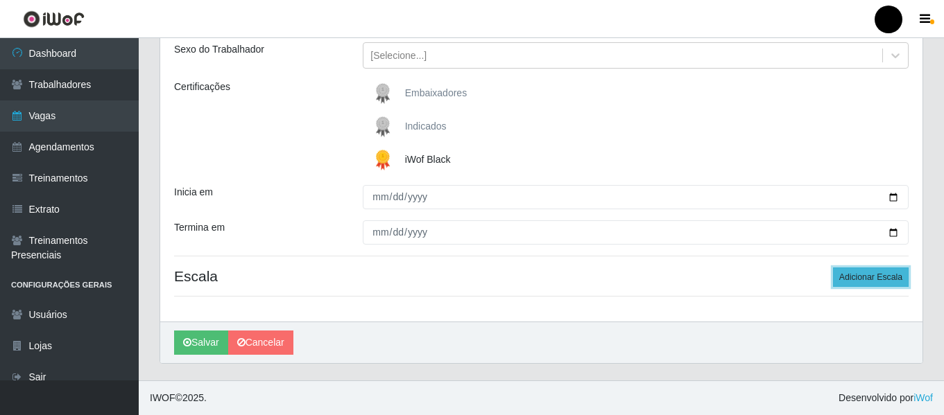
click at [848, 282] on button "Adicionar Escala" at bounding box center [871, 277] width 76 height 19
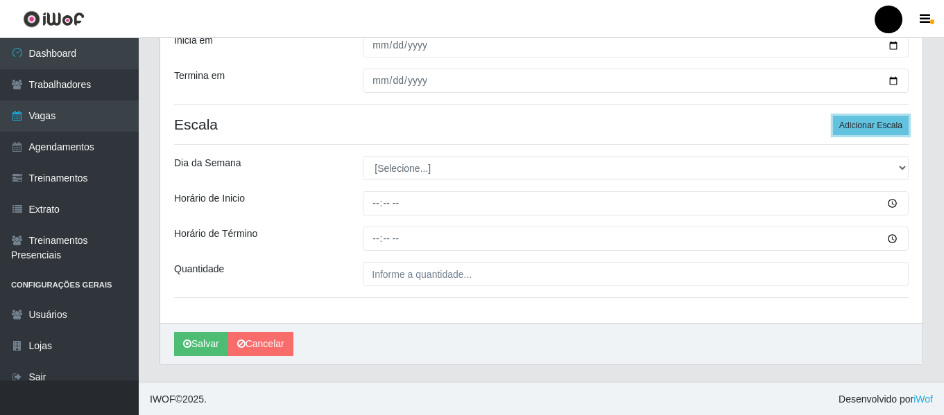
scroll to position [315, 0]
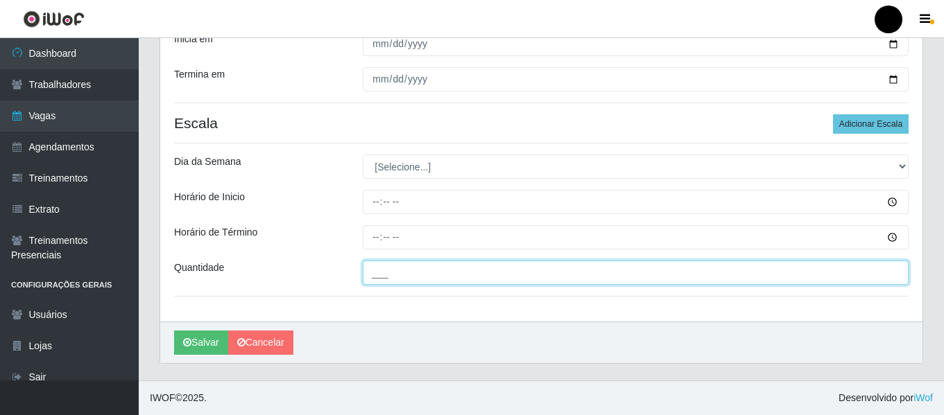
click at [467, 276] on input "___" at bounding box center [636, 273] width 546 height 24
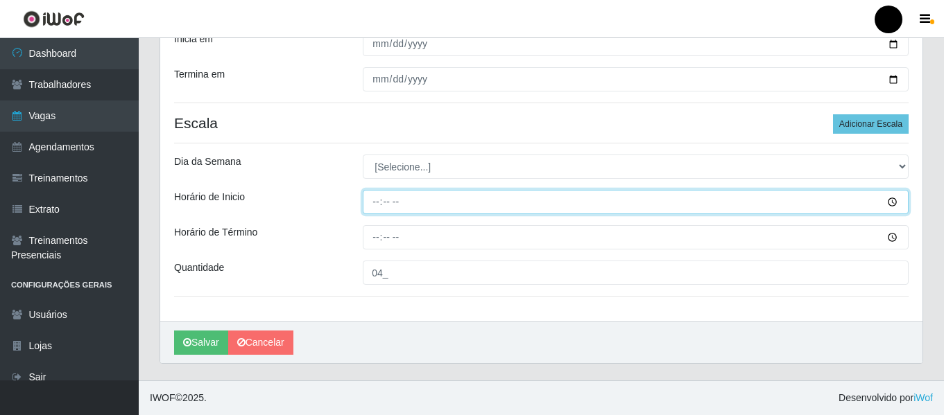
click at [377, 203] on input "Horário de Inicio" at bounding box center [636, 202] width 546 height 24
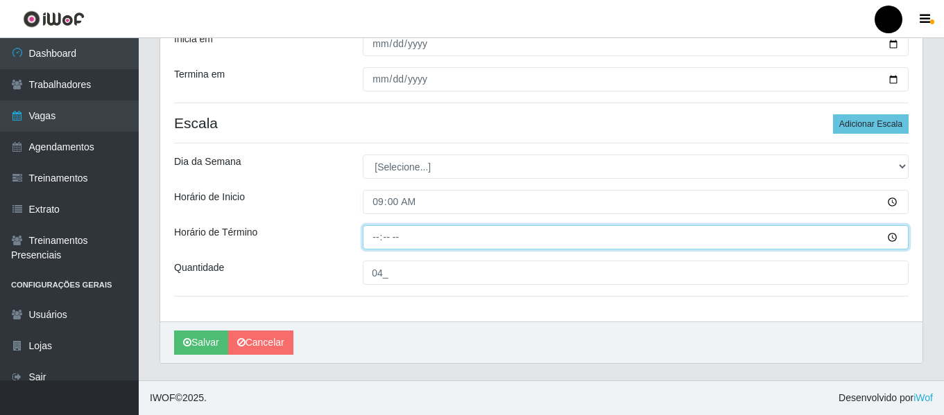
click at [374, 236] on input "Horário de Término" at bounding box center [636, 237] width 546 height 24
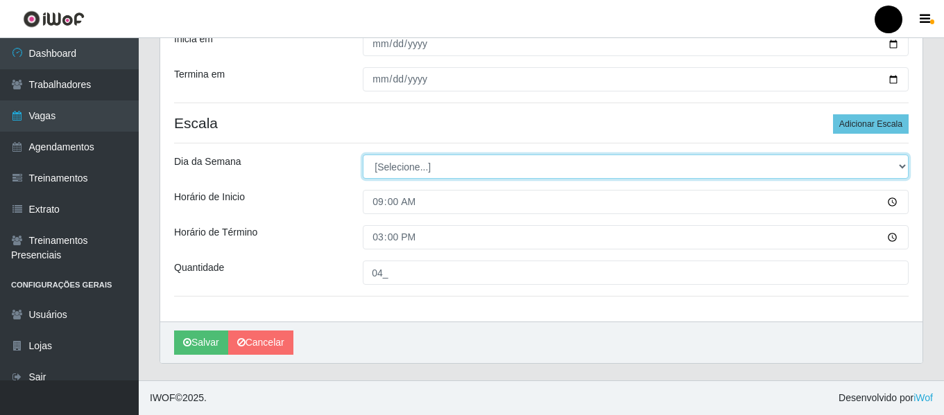
click at [899, 164] on select "[Selecione...] Segunda Terça Quarta Quinta Sexta Sábado Domingo" at bounding box center [636, 167] width 546 height 24
click at [363, 155] on select "[Selecione...] Segunda Terça Quarta Quinta Sexta Sábado Domingo" at bounding box center [636, 167] width 546 height 24
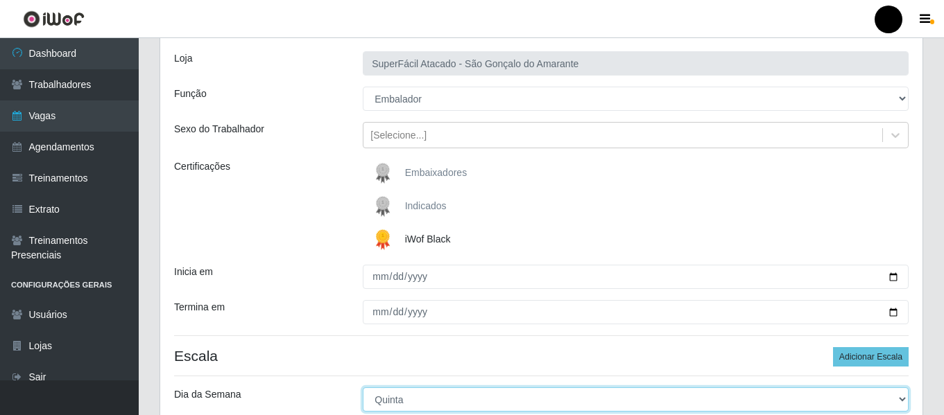
scroll to position [277, 0]
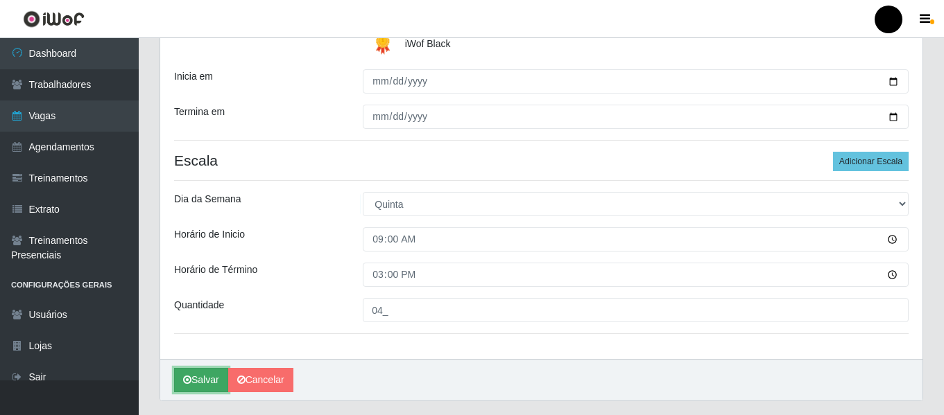
click at [192, 382] on button "Salvar" at bounding box center [201, 380] width 54 height 24
click at [195, 376] on button "Salvar" at bounding box center [201, 380] width 54 height 24
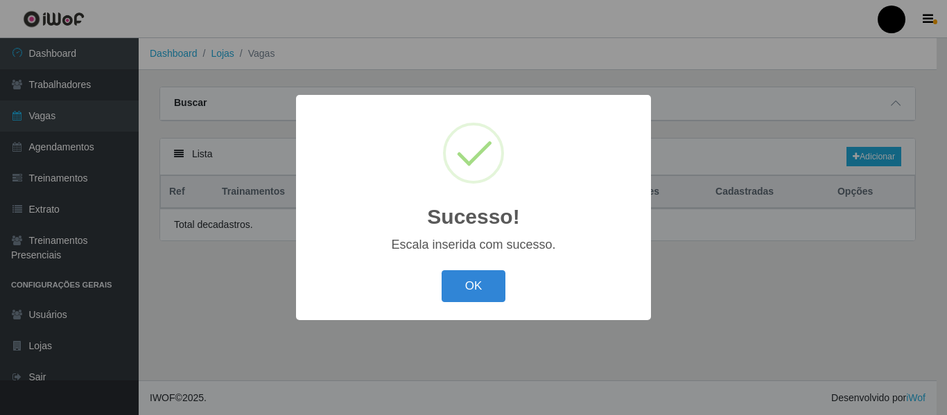
click at [211, 370] on div "Sucesso! × Escala inserida com sucesso. OK Cancel" at bounding box center [473, 207] width 947 height 415
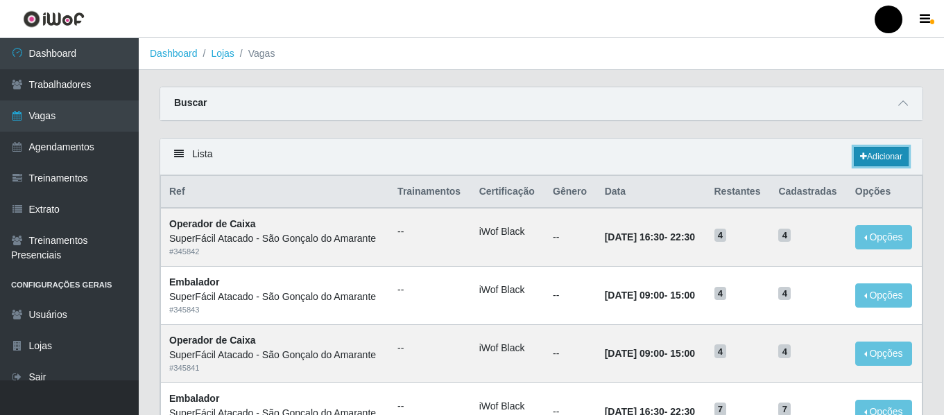
click at [867, 157] on link "Adicionar" at bounding box center [881, 156] width 55 height 19
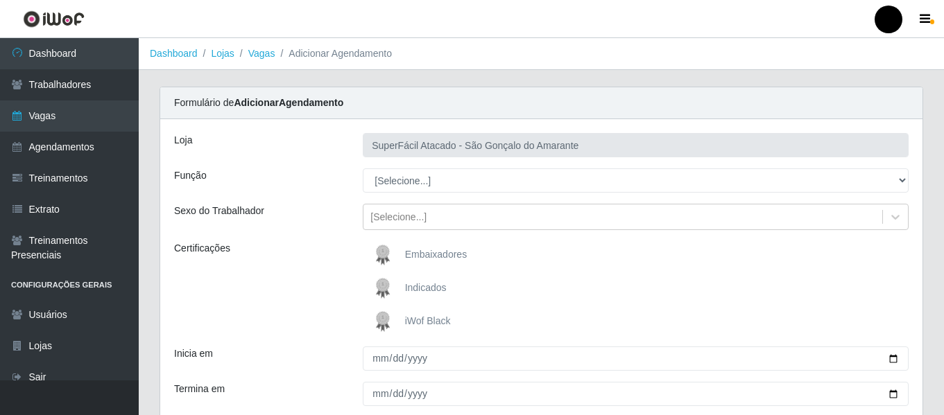
click at [420, 316] on span "iWof Black" at bounding box center [428, 321] width 46 height 11
click at [0, 0] on input "iWof Black" at bounding box center [0, 0] width 0 height 0
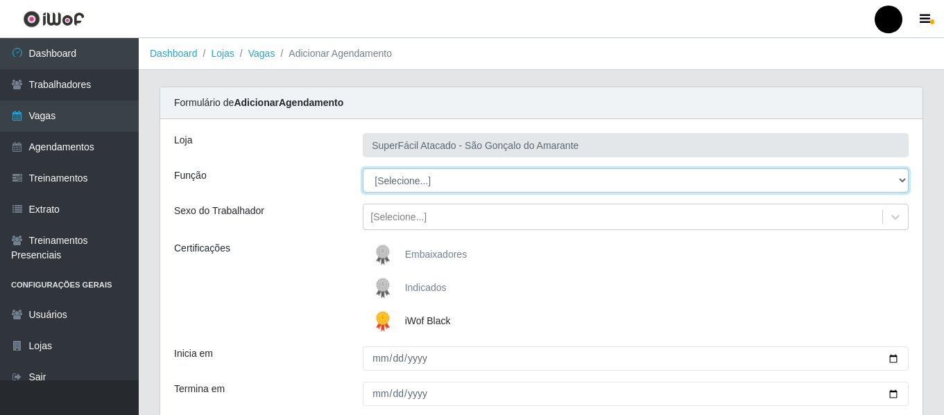
click at [902, 180] on select "[Selecione...] Auxiliar de Estacionamento Auxiliar de Estacionamento + Auxiliar…" at bounding box center [636, 181] width 546 height 24
click at [363, 169] on select "[Selecione...] Auxiliar de Estacionamento Auxiliar de Estacionamento + Auxiliar…" at bounding box center [636, 181] width 546 height 24
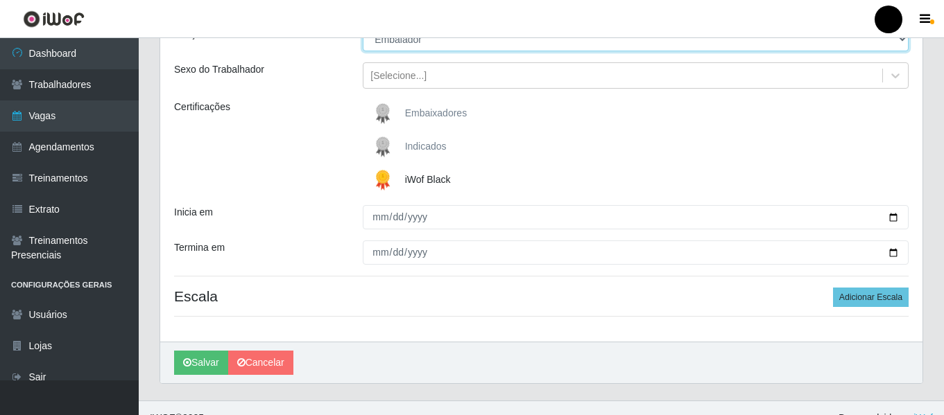
scroll to position [162, 0]
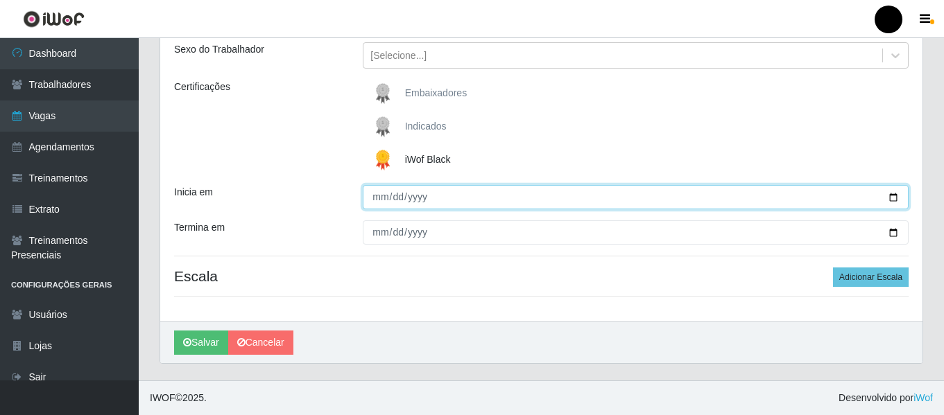
click at [892, 198] on input "Inicia em" at bounding box center [636, 197] width 546 height 24
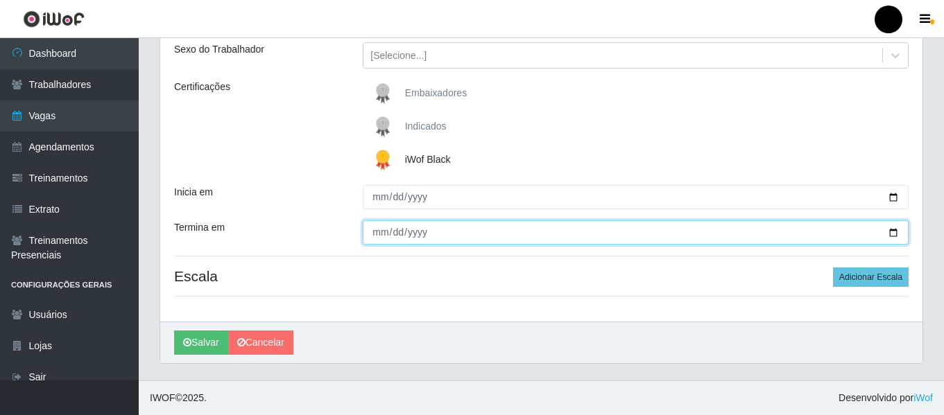
click at [888, 233] on input "Termina em" at bounding box center [636, 233] width 546 height 24
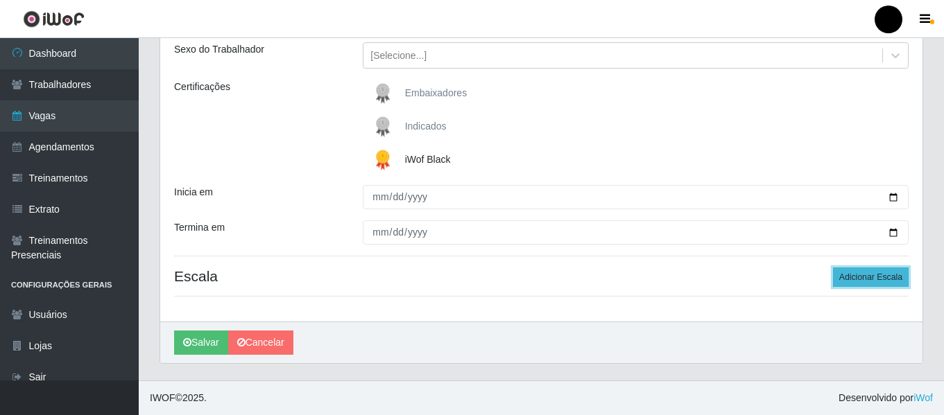
click at [895, 278] on button "Adicionar Escala" at bounding box center [871, 277] width 76 height 19
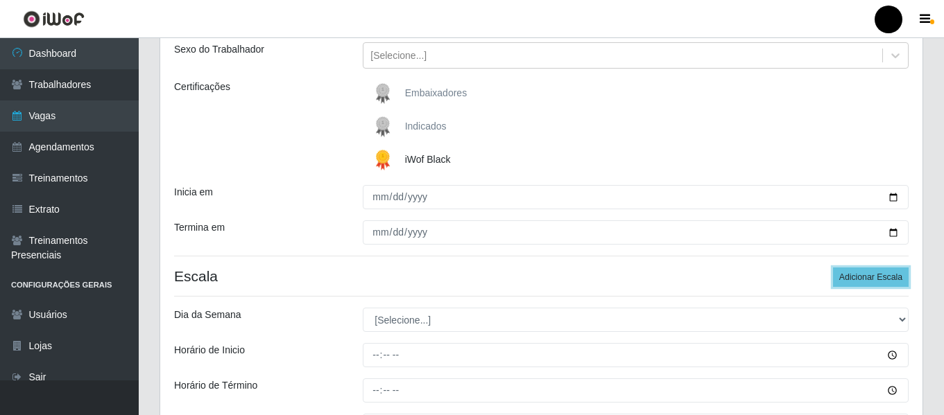
scroll to position [231, 0]
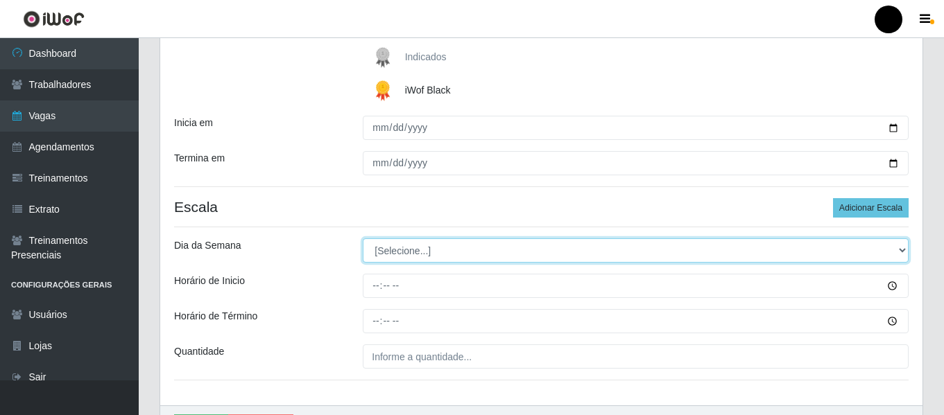
click at [896, 243] on select "[Selecione...] Segunda Terça Quarta Quinta Sexta Sábado Domingo" at bounding box center [636, 251] width 546 height 24
click at [363, 239] on select "[Selecione...] Segunda Terça Quarta Quinta Sexta Sábado Domingo" at bounding box center [636, 251] width 546 height 24
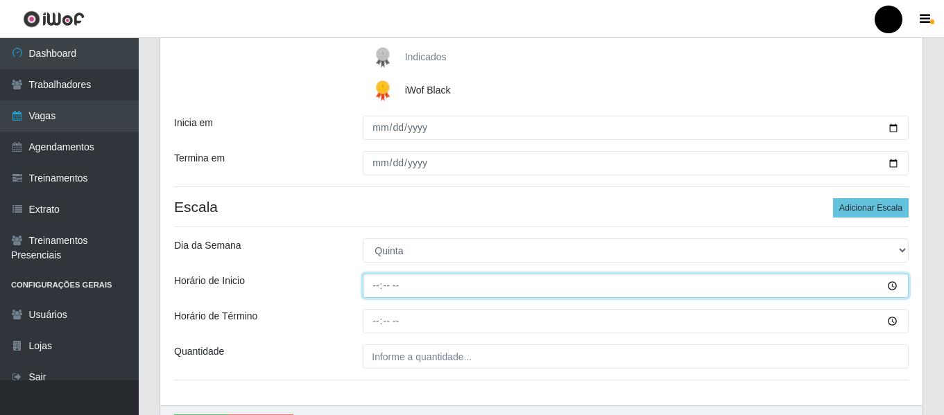
click at [375, 289] on input "Horário de Inicio" at bounding box center [636, 286] width 546 height 24
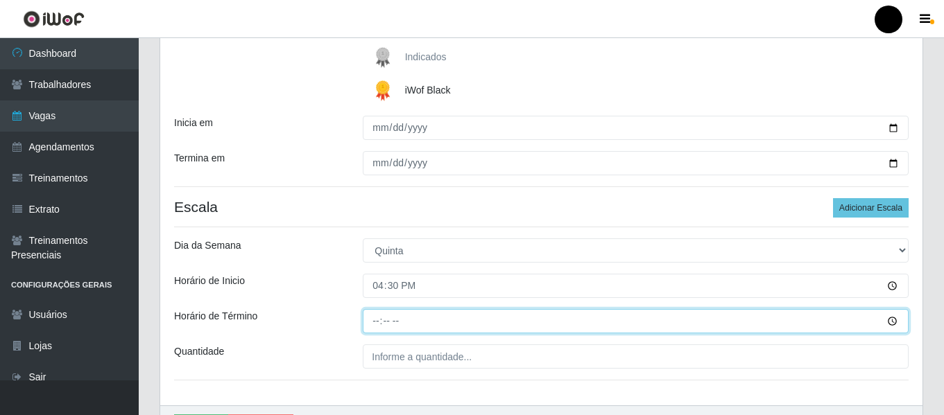
click at [372, 318] on input "Horário de Término" at bounding box center [636, 321] width 546 height 24
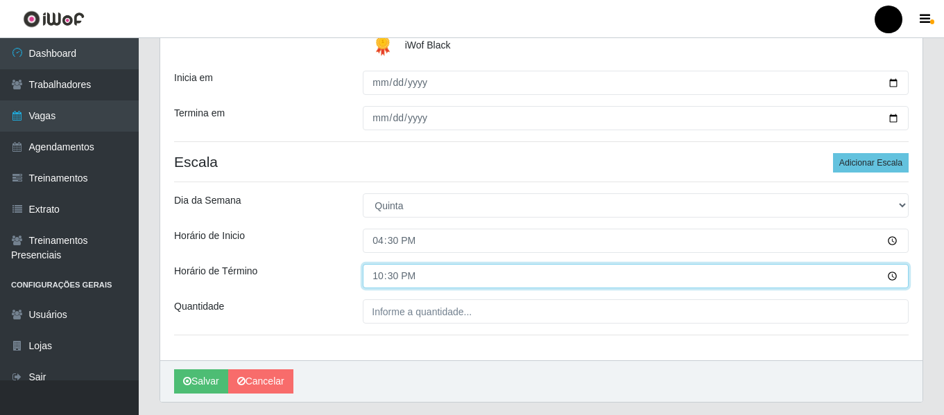
scroll to position [300, 0]
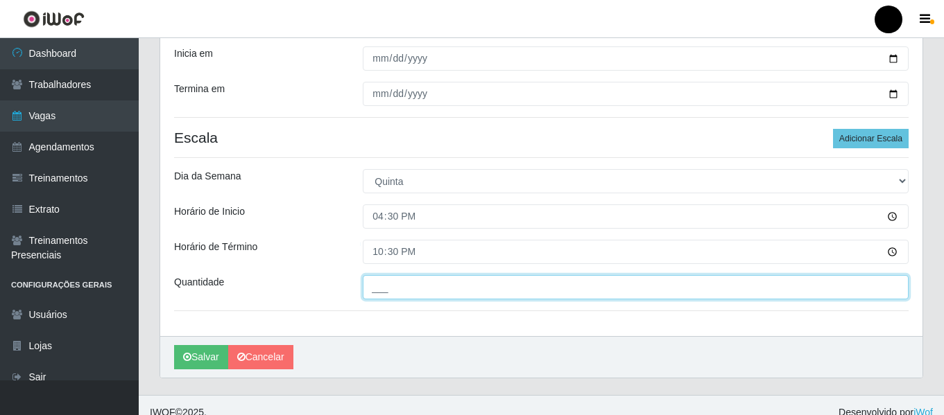
click at [379, 287] on input "___" at bounding box center [636, 287] width 546 height 24
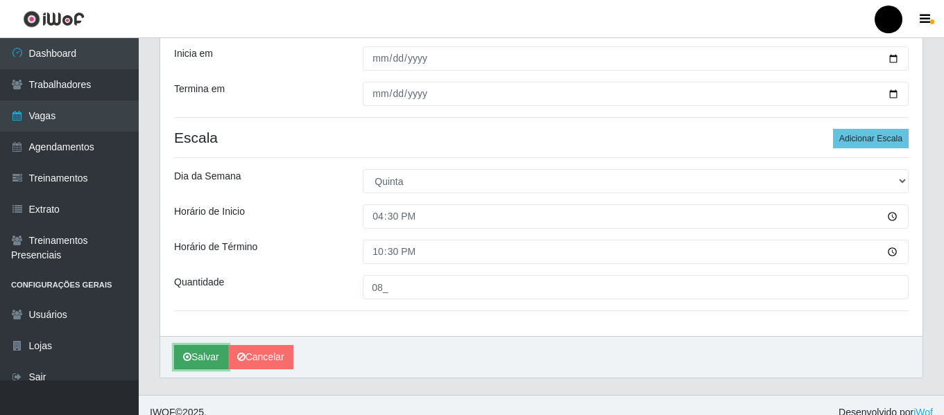
click at [202, 354] on button "Salvar" at bounding box center [201, 357] width 54 height 24
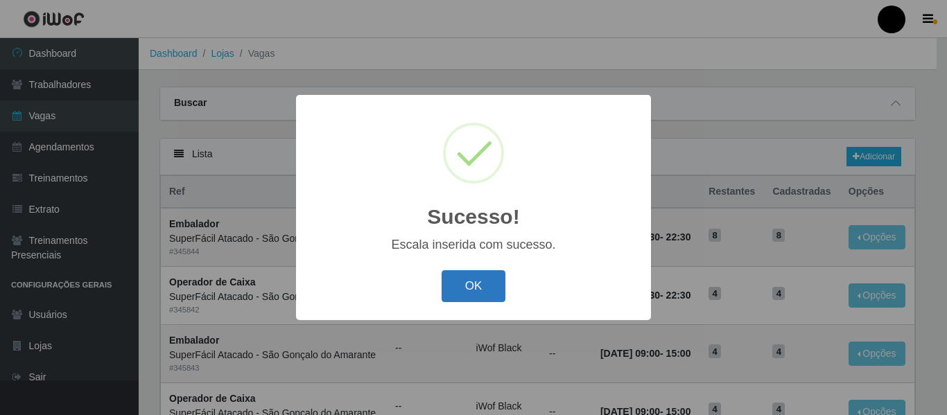
click at [459, 279] on button "OK" at bounding box center [474, 286] width 64 height 33
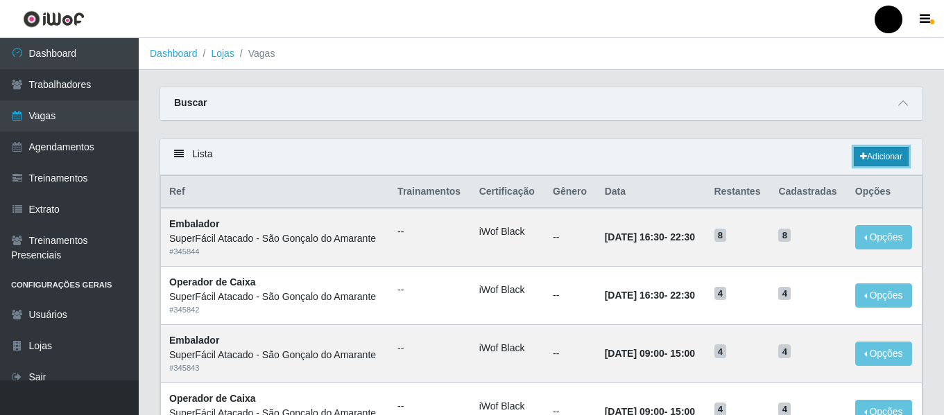
click at [872, 164] on link "Adicionar" at bounding box center [881, 156] width 55 height 19
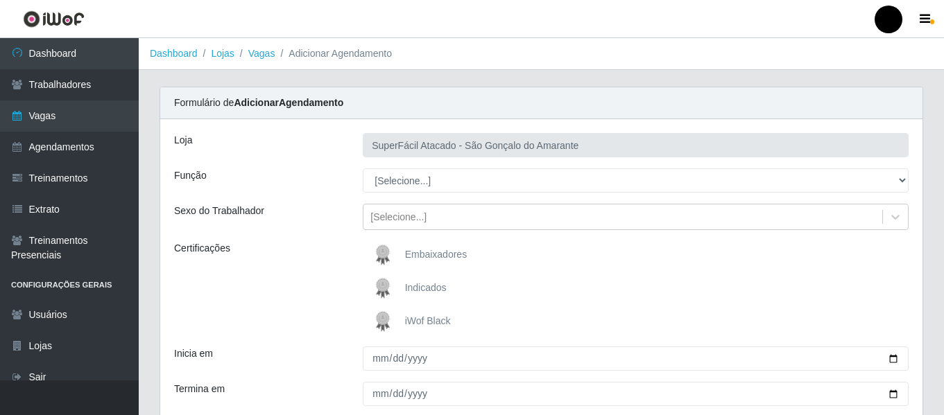
click at [386, 318] on img at bounding box center [385, 322] width 33 height 28
click at [0, 0] on input "iWof Black" at bounding box center [0, 0] width 0 height 0
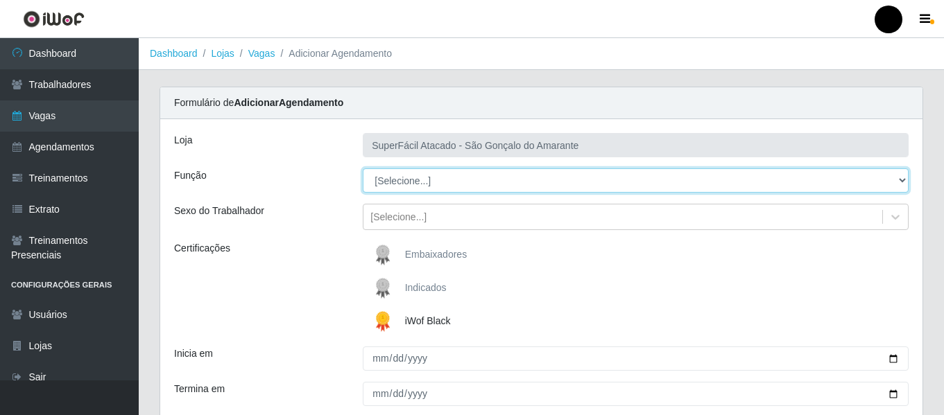
click at [902, 182] on select "[Selecione...] Auxiliar de Estacionamento Auxiliar de Estacionamento + Auxiliar…" at bounding box center [636, 181] width 546 height 24
click at [363, 169] on select "[Selecione...] Auxiliar de Estacionamento Auxiliar de Estacionamento + Auxiliar…" at bounding box center [636, 181] width 546 height 24
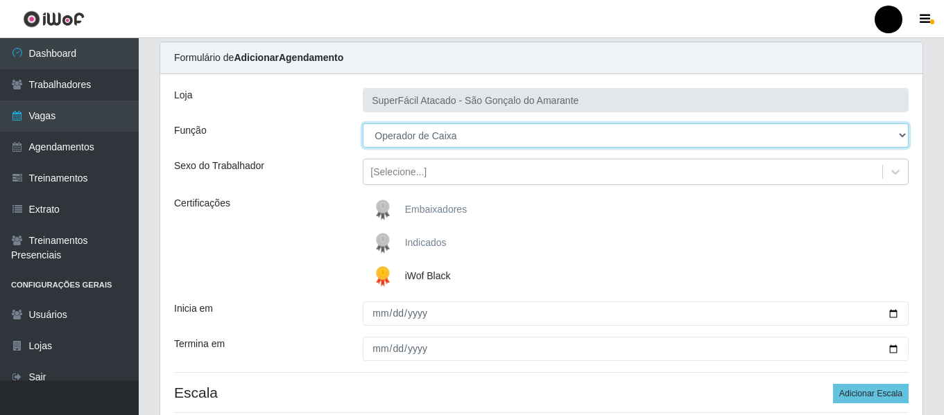
scroll to position [69, 0]
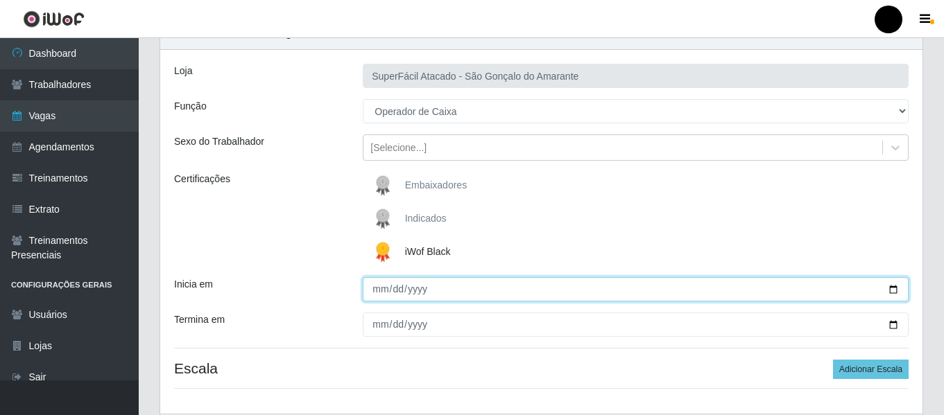
click at [892, 290] on input "Inicia em" at bounding box center [636, 289] width 546 height 24
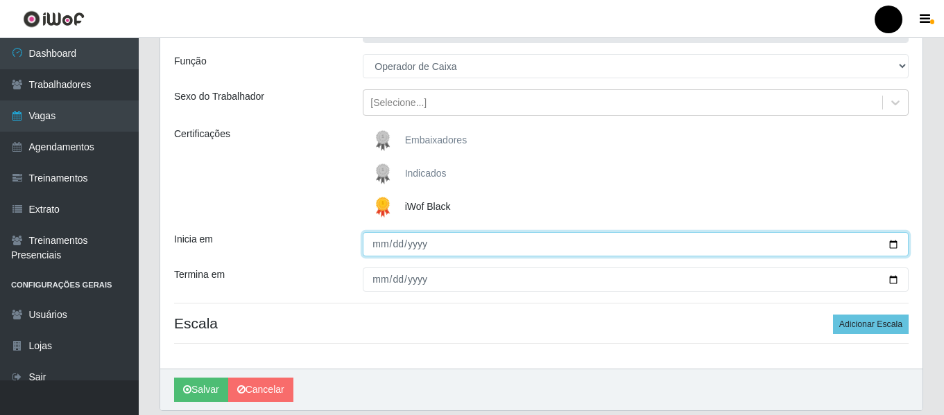
scroll to position [139, 0]
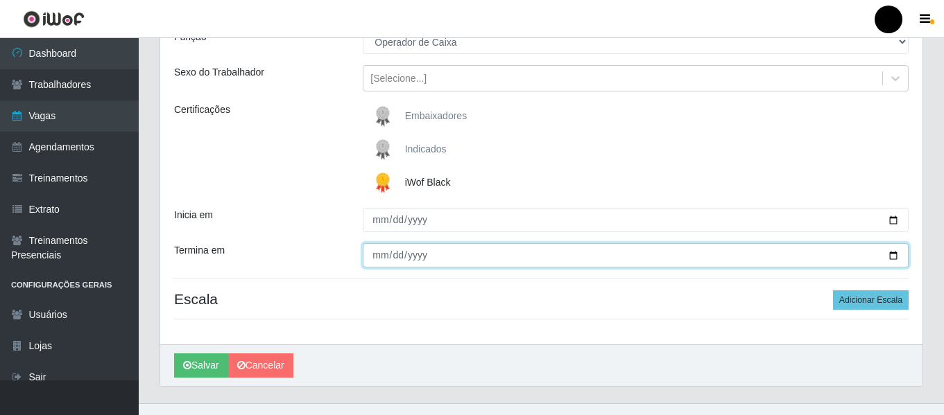
click at [895, 250] on input "Termina em" at bounding box center [636, 255] width 546 height 24
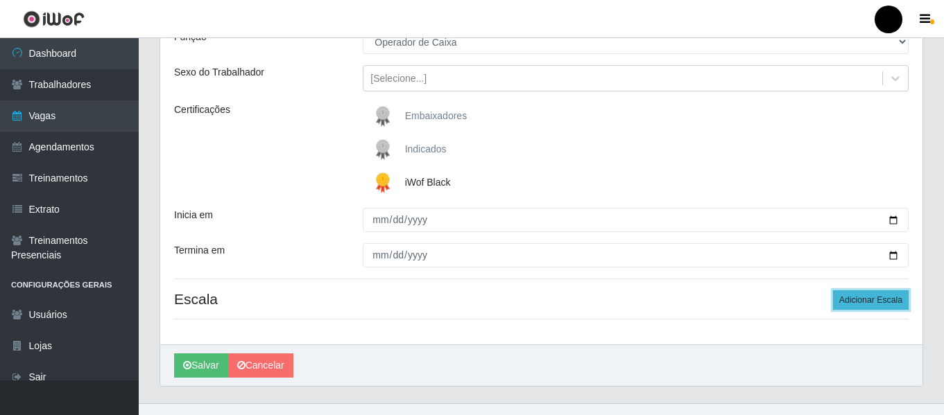
click at [859, 301] on button "Adicionar Escala" at bounding box center [871, 300] width 76 height 19
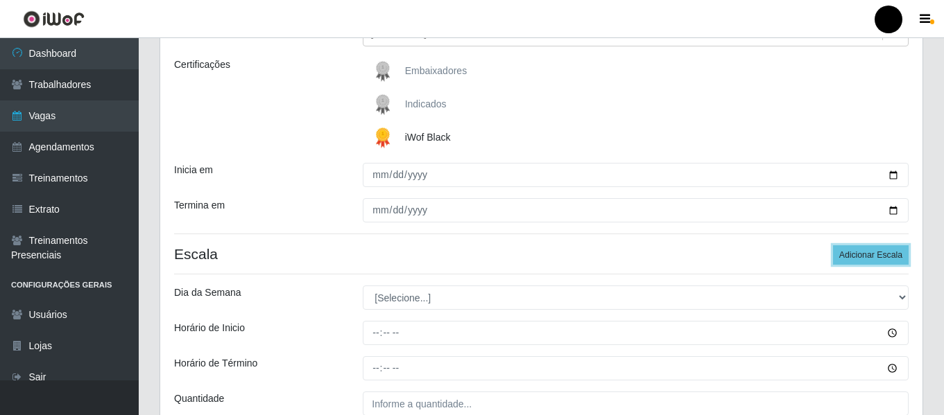
scroll to position [208, 0]
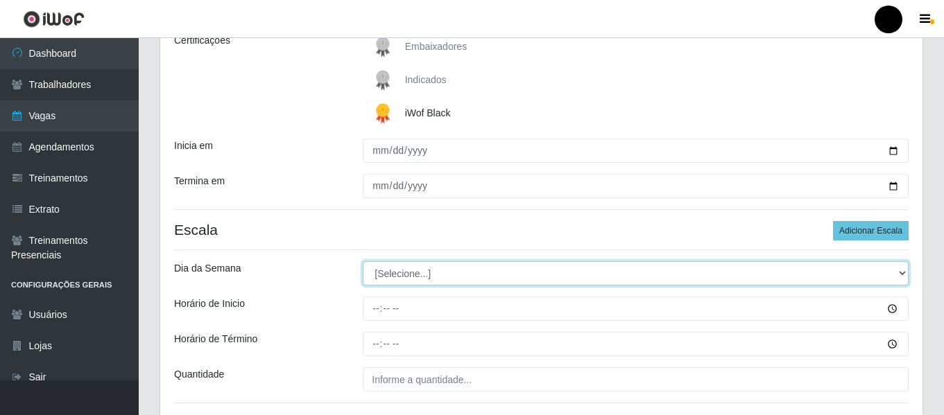
click at [897, 274] on select "[Selecione...] Segunda Terça Quarta Quinta Sexta Sábado Domingo" at bounding box center [636, 273] width 546 height 24
click at [363, 261] on select "[Selecione...] Segunda Terça Quarta Quinta Sexta Sábado Domingo" at bounding box center [636, 273] width 546 height 24
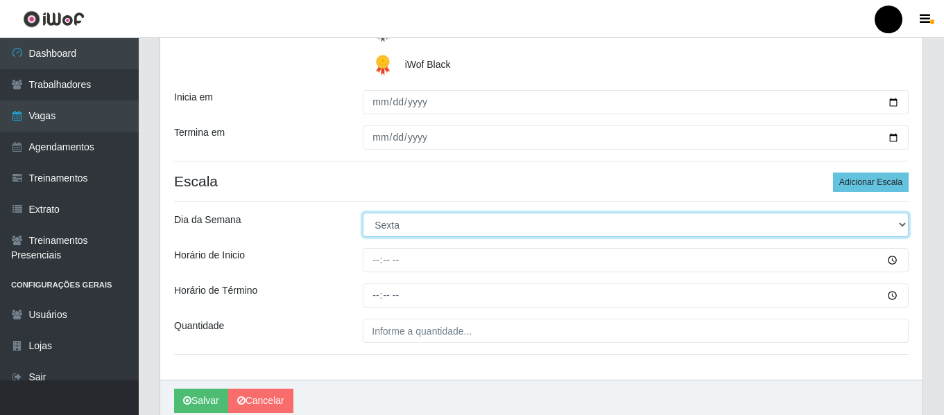
scroll to position [277, 0]
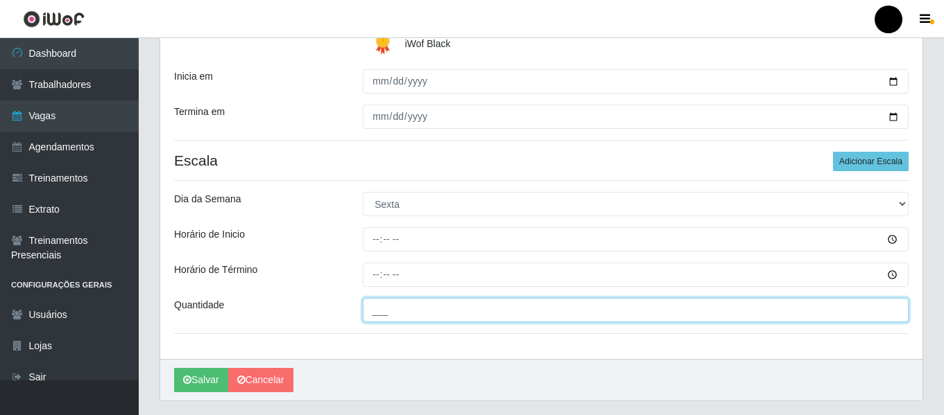
click at [390, 314] on input "___" at bounding box center [636, 310] width 546 height 24
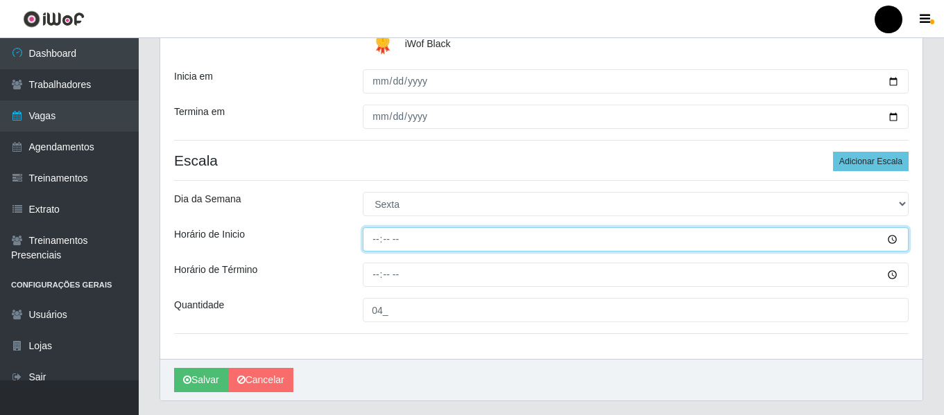
click at [371, 236] on input "Horário de Inicio" at bounding box center [636, 239] width 546 height 24
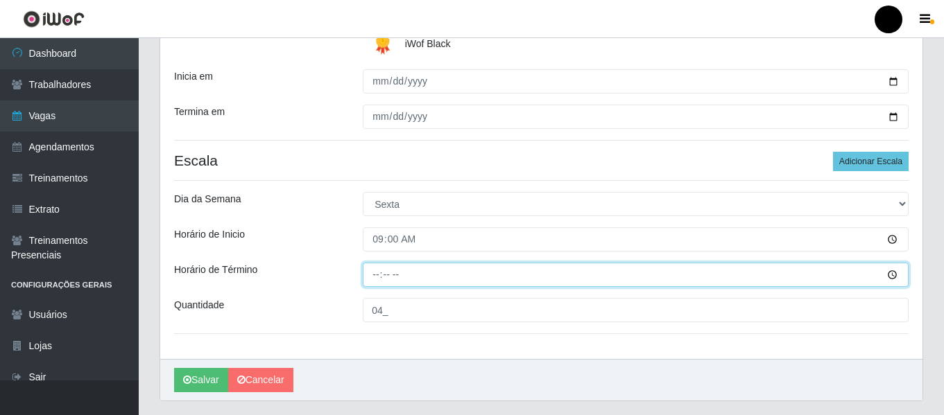
click at [369, 280] on input "Horário de Término" at bounding box center [636, 275] width 546 height 24
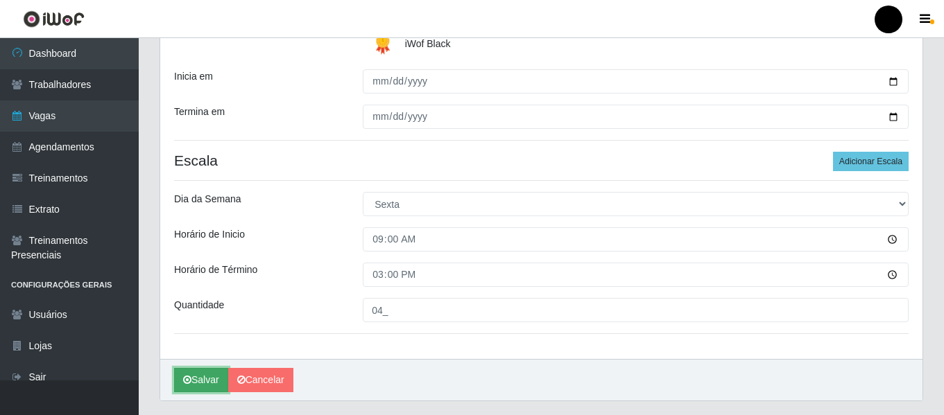
click at [196, 381] on button "Salvar" at bounding box center [201, 380] width 54 height 24
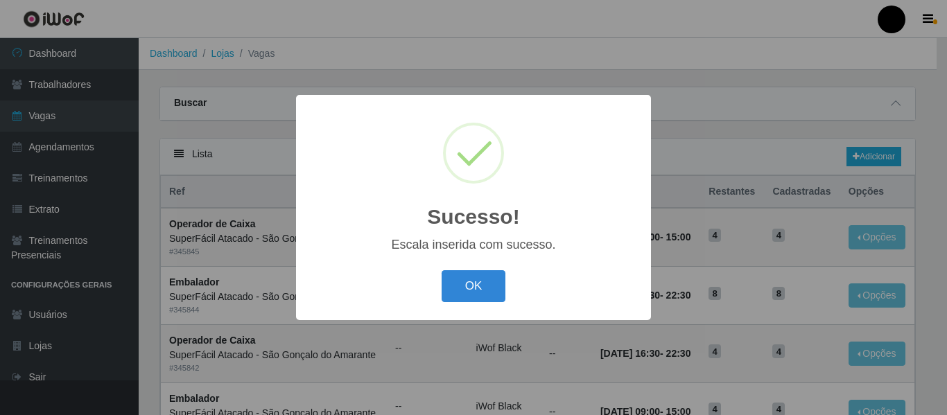
click at [490, 268] on div "OK Cancel" at bounding box center [473, 286] width 327 height 40
click at [462, 285] on button "OK" at bounding box center [474, 286] width 64 height 33
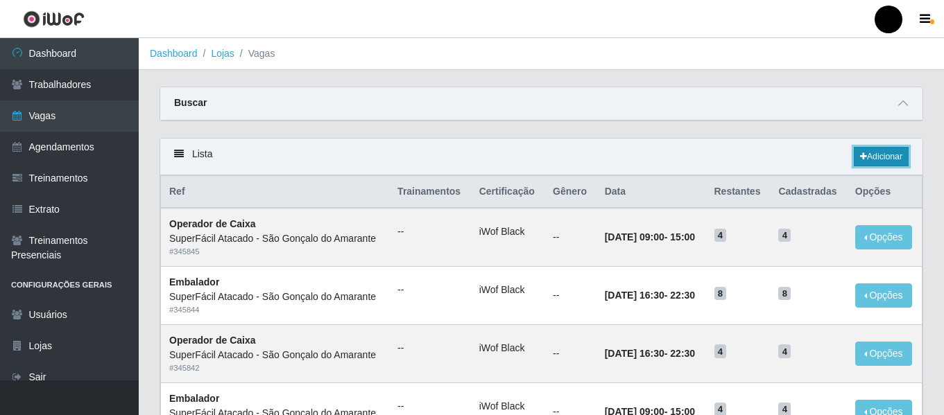
click at [890, 159] on link "Adicionar" at bounding box center [881, 156] width 55 height 19
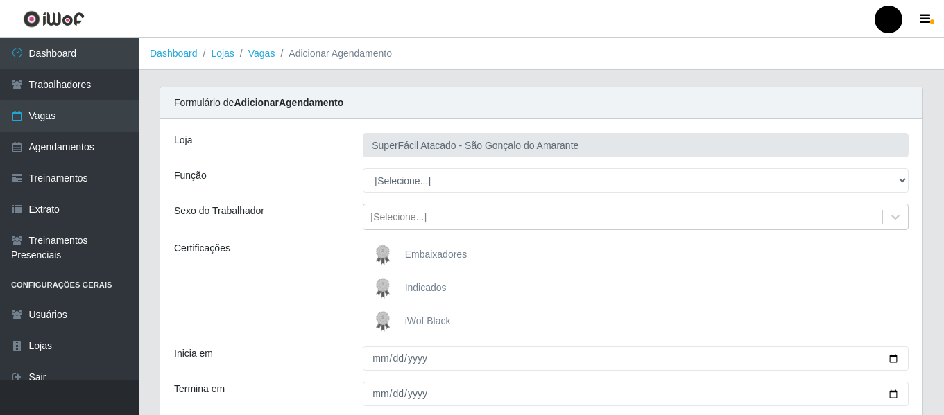
click at [406, 327] on span "iWof Black" at bounding box center [428, 321] width 46 height 11
click at [0, 0] on input "iWof Black" at bounding box center [0, 0] width 0 height 0
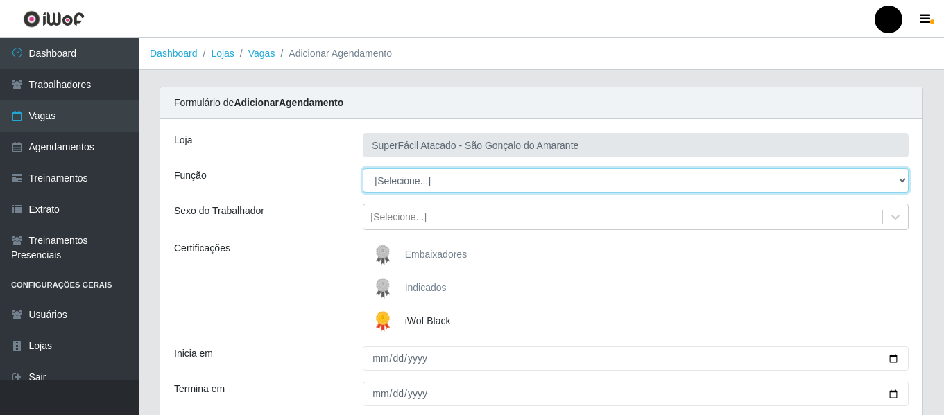
click at [895, 180] on select "[Selecione...] Auxiliar de Estacionamento Auxiliar de Estacionamento + Auxiliar…" at bounding box center [636, 181] width 546 height 24
click at [363, 169] on select "[Selecione...] Auxiliar de Estacionamento Auxiliar de Estacionamento + Auxiliar…" at bounding box center [636, 181] width 546 height 24
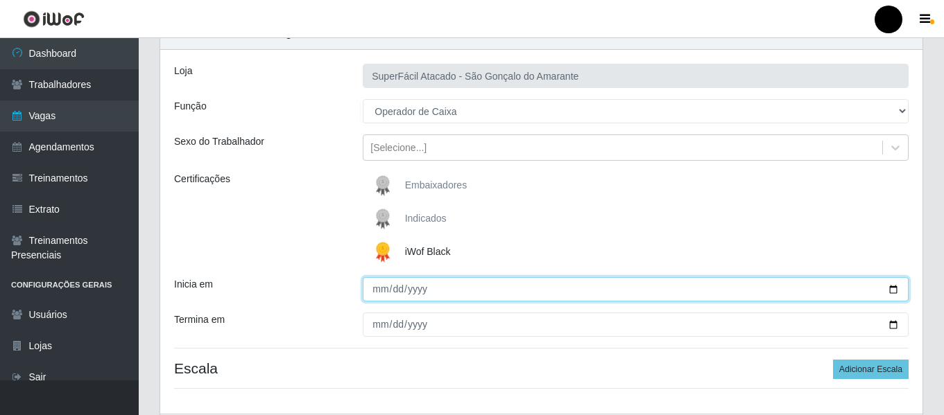
click at [899, 288] on input "Inicia em" at bounding box center [636, 289] width 546 height 24
click at [891, 292] on input "Inicia em" at bounding box center [636, 289] width 546 height 24
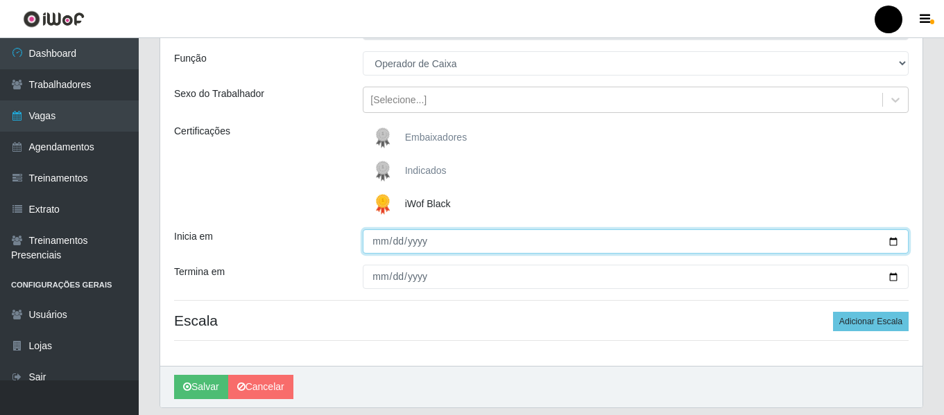
scroll to position [139, 0]
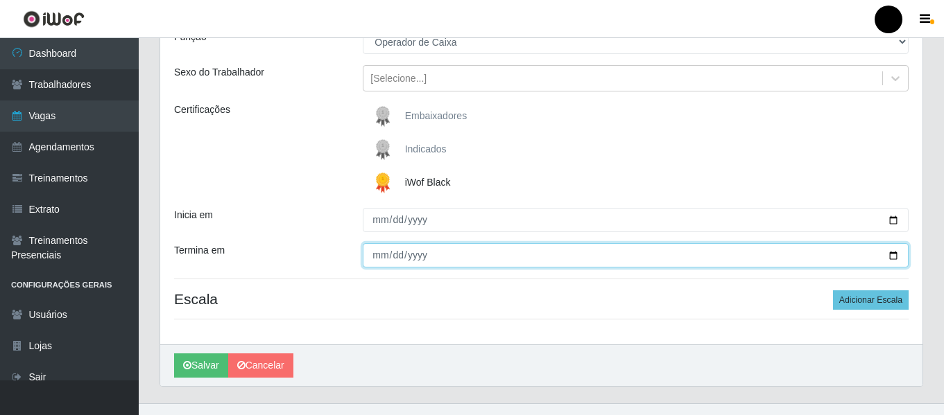
click at [894, 252] on input "Termina em" at bounding box center [636, 255] width 546 height 24
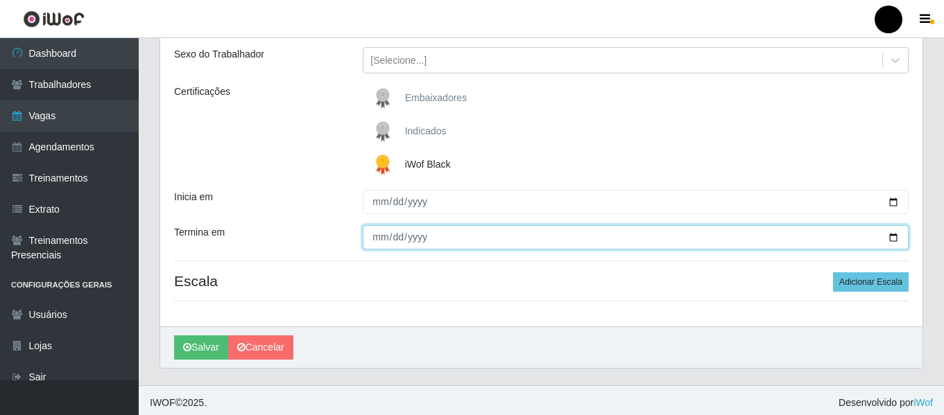
scroll to position [162, 0]
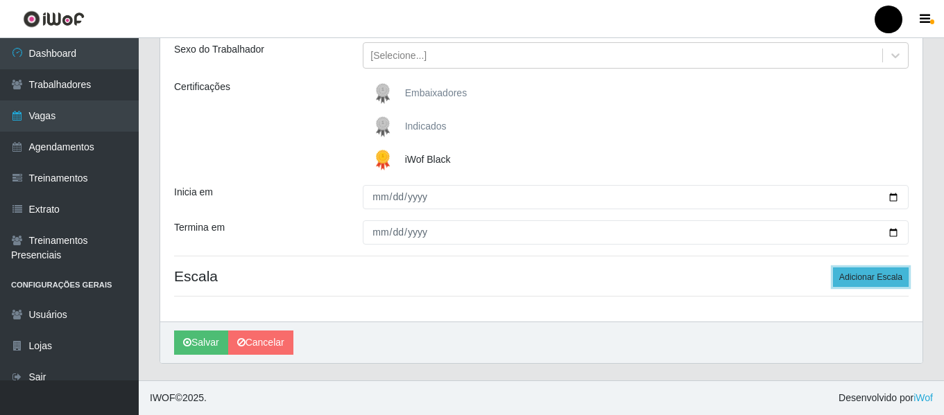
click at [893, 271] on button "Adicionar Escala" at bounding box center [871, 277] width 76 height 19
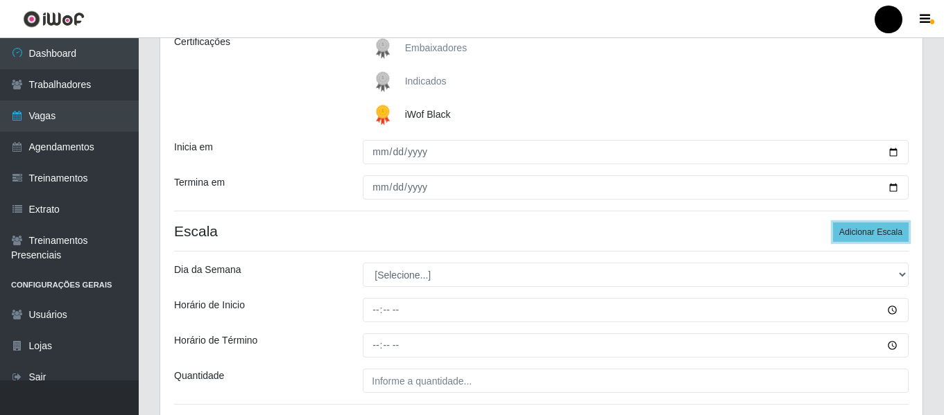
scroll to position [231, 0]
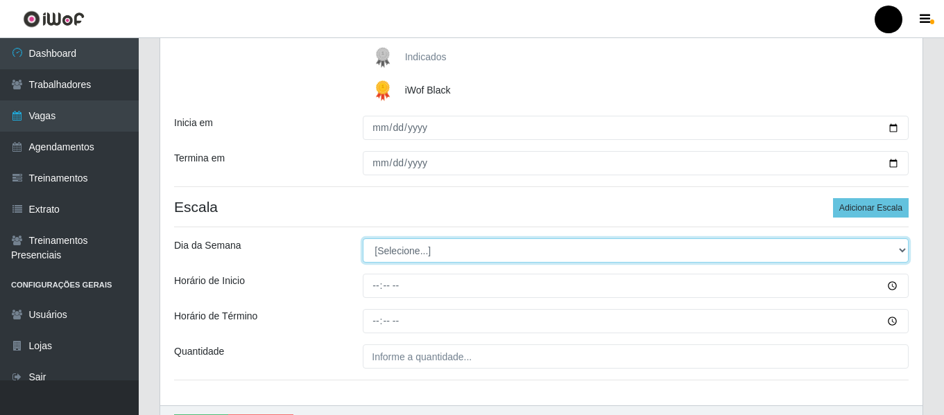
click at [904, 250] on select "[Selecione...] Segunda Terça Quarta Quinta Sexta Sábado Domingo" at bounding box center [636, 251] width 546 height 24
click at [363, 239] on select "[Selecione...] Segunda Terça Quarta Quinta Sexta Sábado Domingo" at bounding box center [636, 251] width 546 height 24
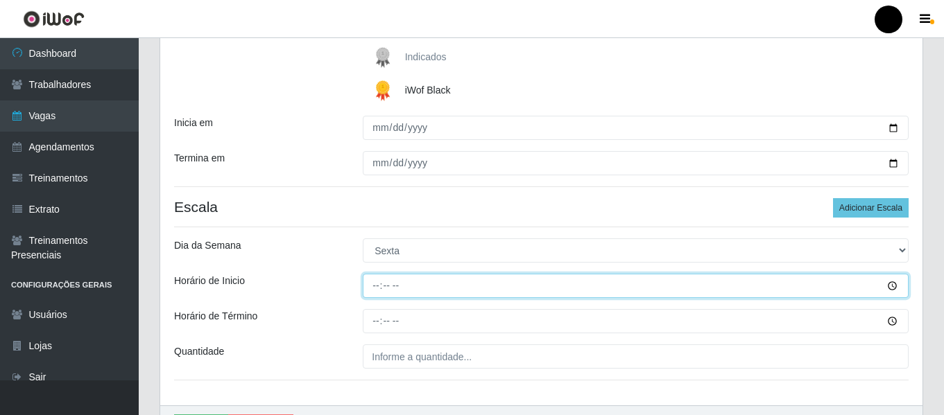
click at [368, 291] on input "Horário de Inicio" at bounding box center [636, 286] width 546 height 24
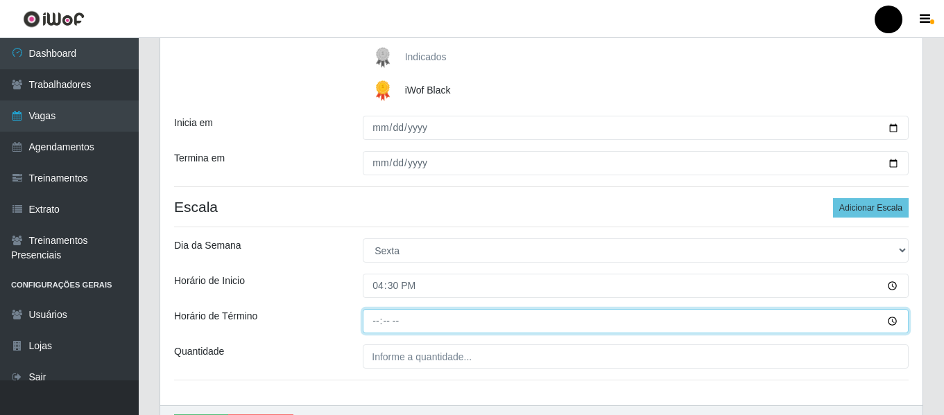
click at [370, 318] on input "Horário de Término" at bounding box center [636, 321] width 546 height 24
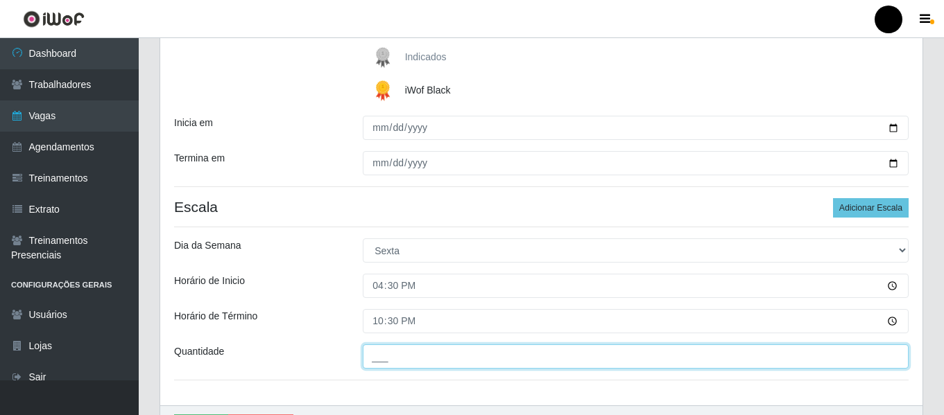
click at [386, 362] on input "___" at bounding box center [636, 357] width 546 height 24
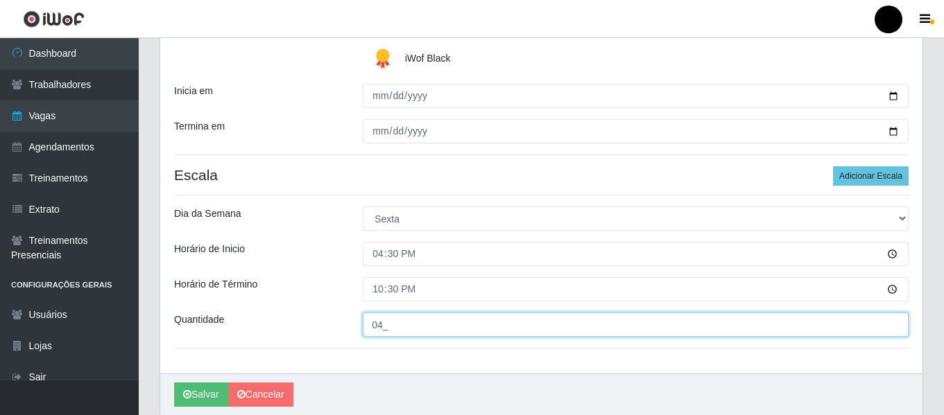
scroll to position [315, 0]
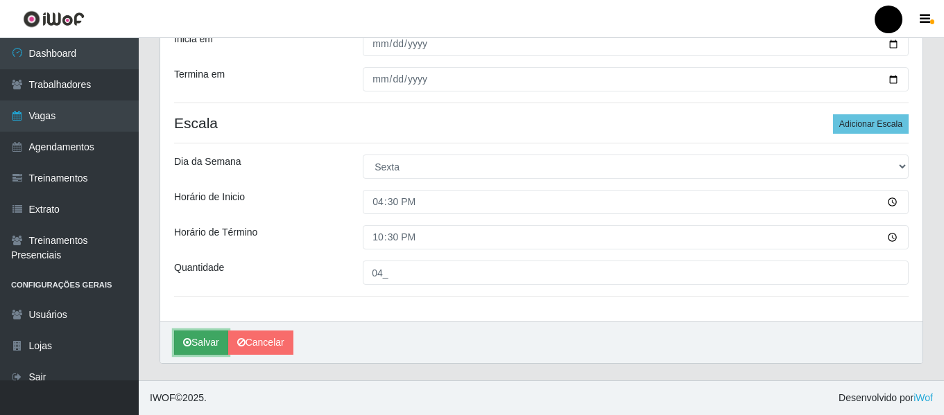
click at [215, 343] on button "Salvar" at bounding box center [201, 343] width 54 height 24
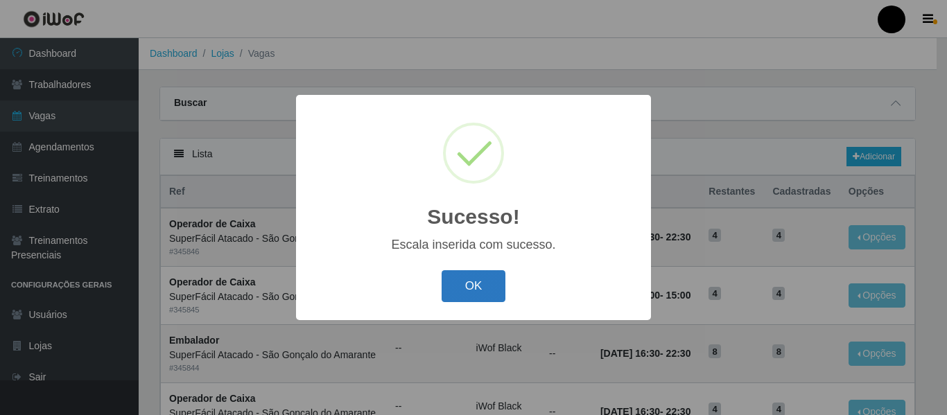
click at [459, 297] on button "OK" at bounding box center [474, 286] width 64 height 33
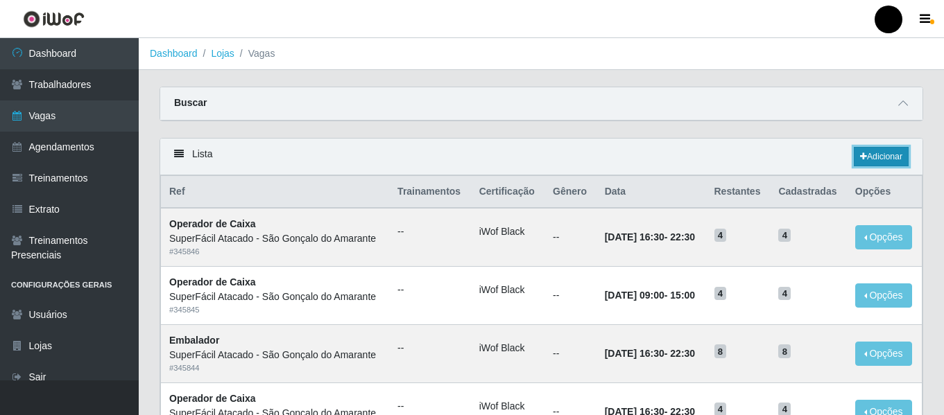
click at [880, 154] on link "Adicionar" at bounding box center [881, 156] width 55 height 19
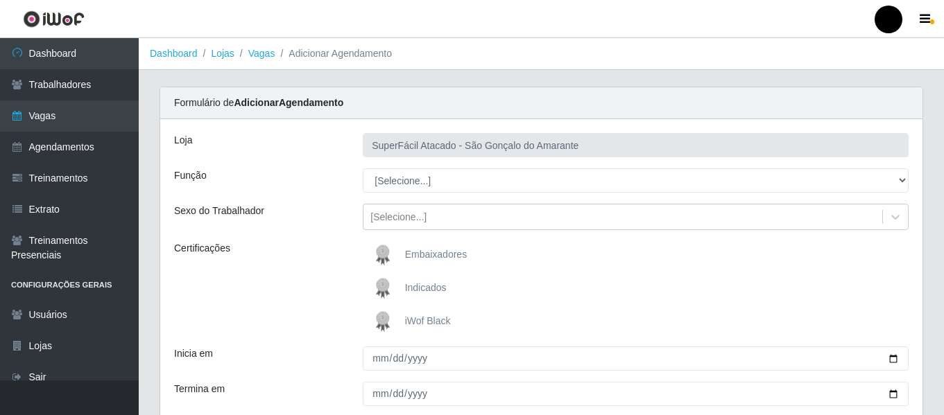
click at [418, 318] on span "iWof Black" at bounding box center [428, 321] width 46 height 11
click at [0, 0] on input "iWof Black" at bounding box center [0, 0] width 0 height 0
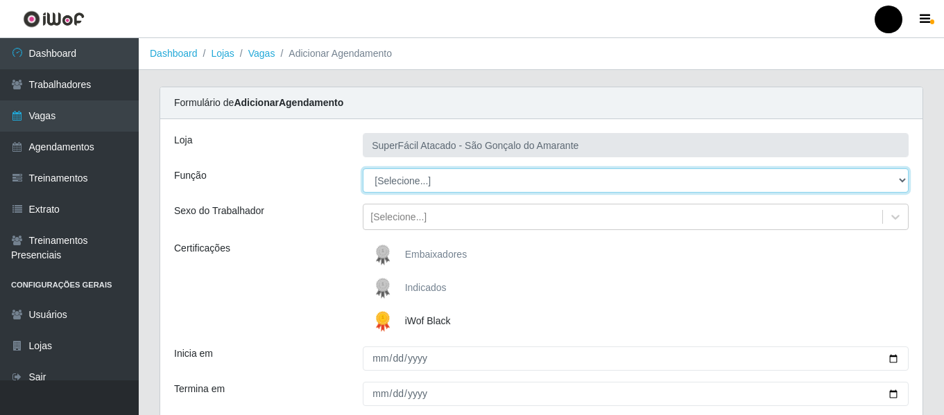
click at [904, 178] on select "[Selecione...] Auxiliar de Estacionamento Auxiliar de Estacionamento + Auxiliar…" at bounding box center [636, 181] width 546 height 24
click at [363, 169] on select "[Selecione...] Auxiliar de Estacionamento Auxiliar de Estacionamento + Auxiliar…" at bounding box center [636, 181] width 546 height 24
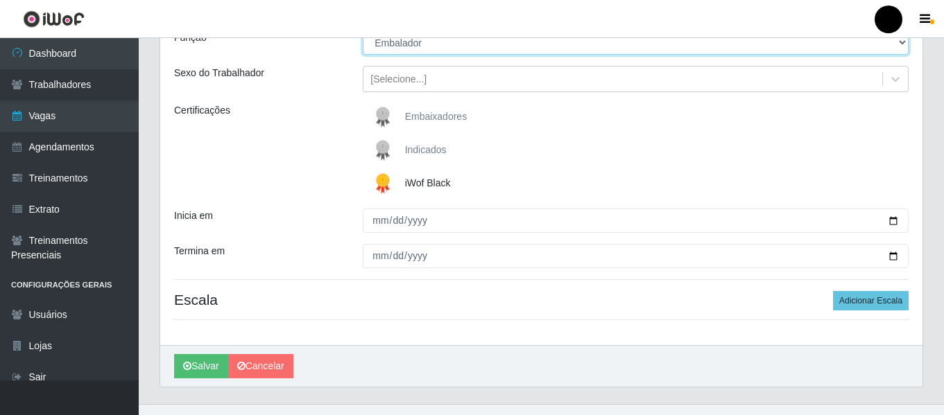
scroll to position [139, 0]
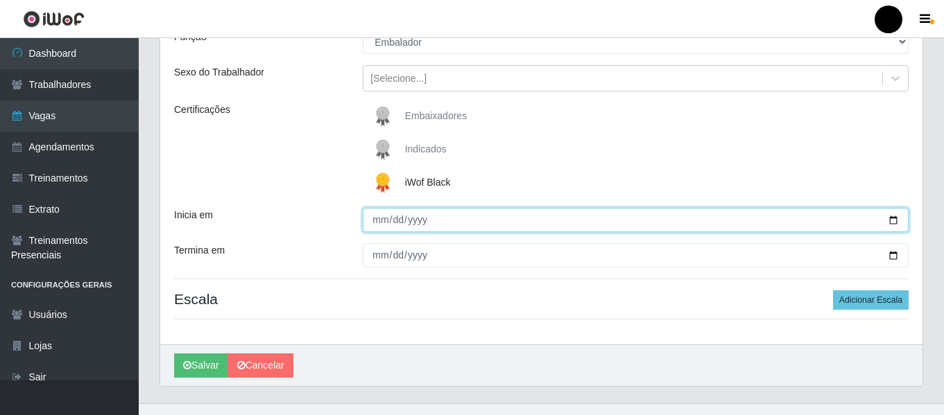
click at [890, 221] on input "Inicia em" at bounding box center [636, 220] width 546 height 24
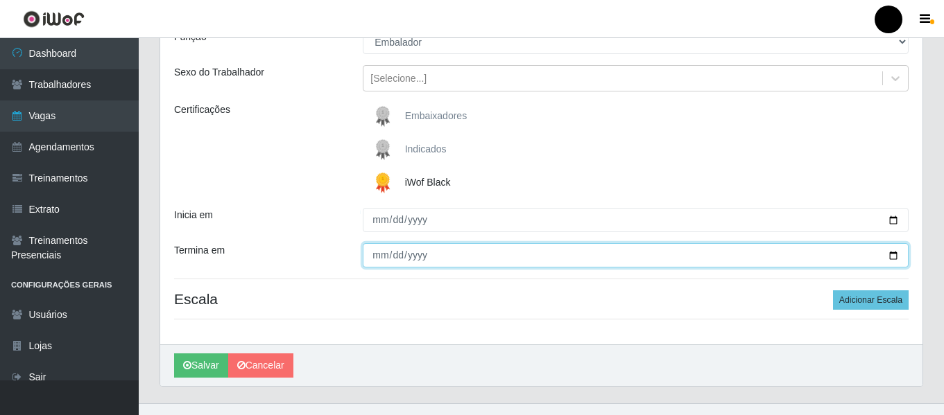
click at [893, 251] on input "Termina em" at bounding box center [636, 255] width 546 height 24
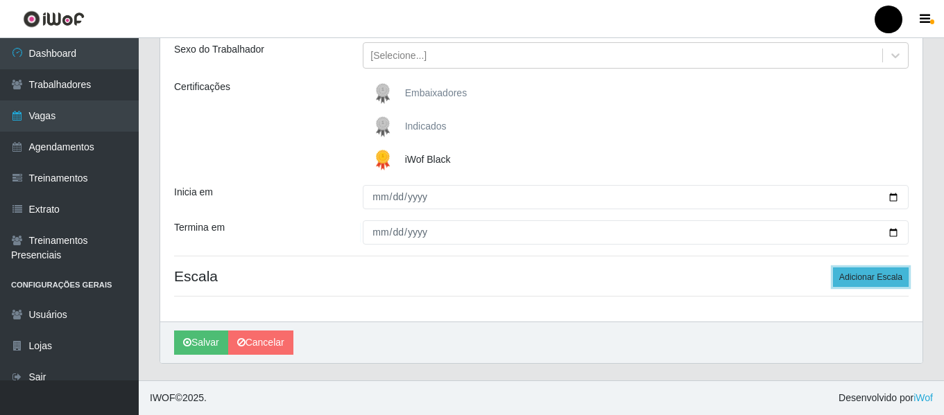
click at [843, 279] on button "Adicionar Escala" at bounding box center [871, 277] width 76 height 19
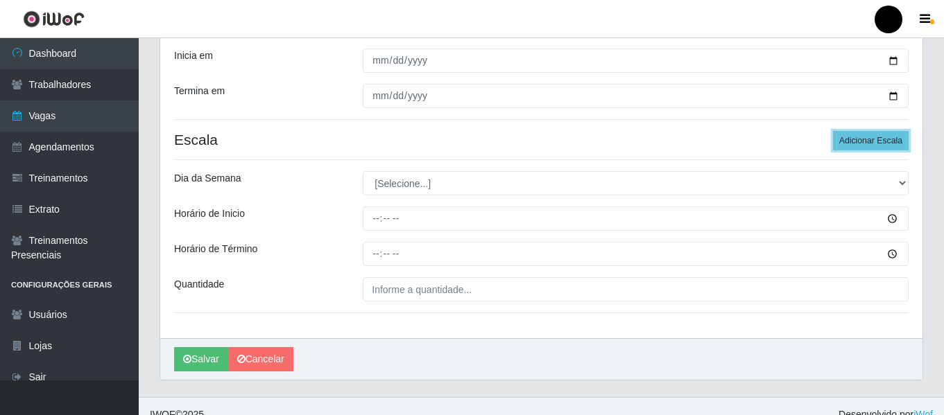
scroll to position [315, 0]
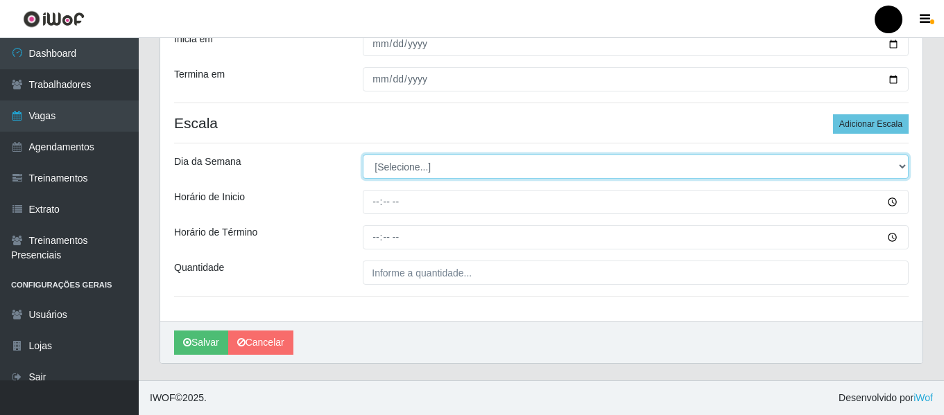
click at [903, 162] on select "[Selecione...] Segunda Terça Quarta Quinta Sexta Sábado Domingo" at bounding box center [636, 167] width 546 height 24
click at [363, 155] on select "[Selecione...] Segunda Terça Quarta Quinta Sexta Sábado Domingo" at bounding box center [636, 167] width 546 height 24
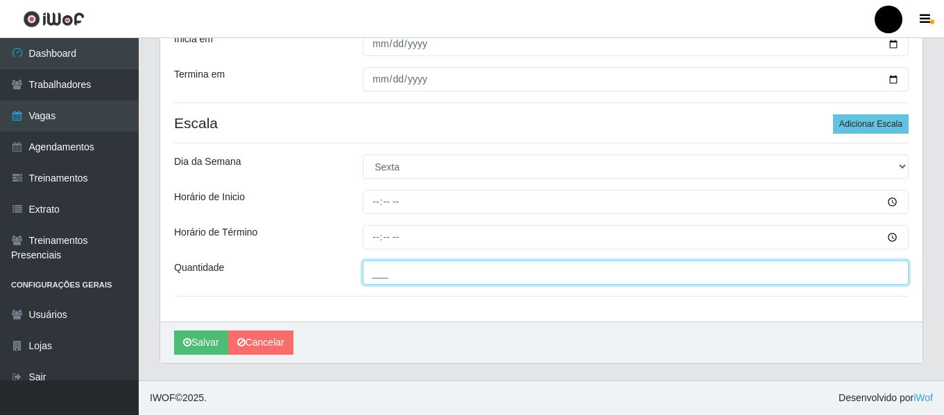
click at [406, 268] on input "___" at bounding box center [636, 273] width 546 height 24
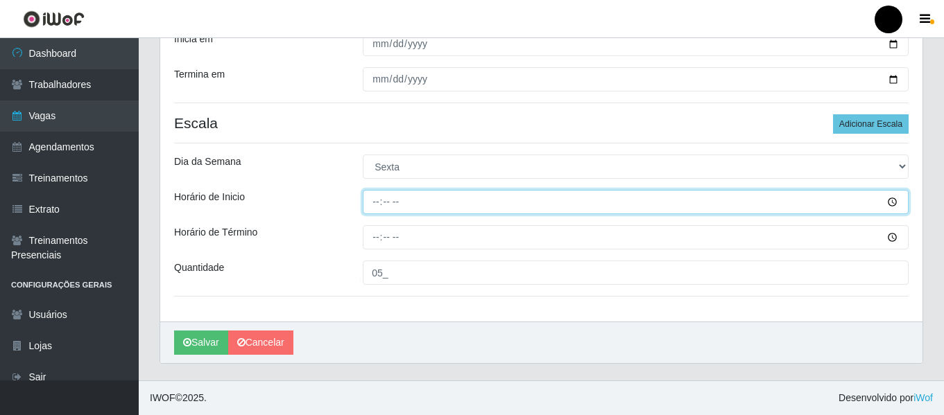
click at [368, 202] on input "Horário de Inicio" at bounding box center [636, 202] width 546 height 24
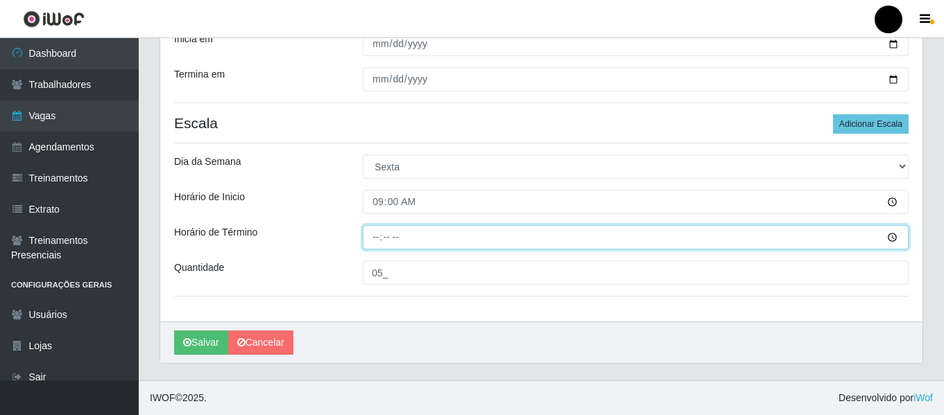
click at [368, 231] on input "Horário de Término" at bounding box center [636, 237] width 546 height 24
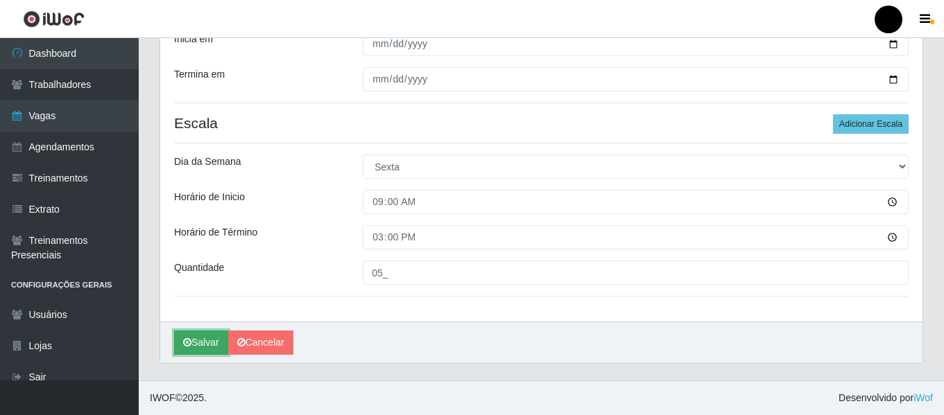
click at [206, 338] on button "Salvar" at bounding box center [201, 343] width 54 height 24
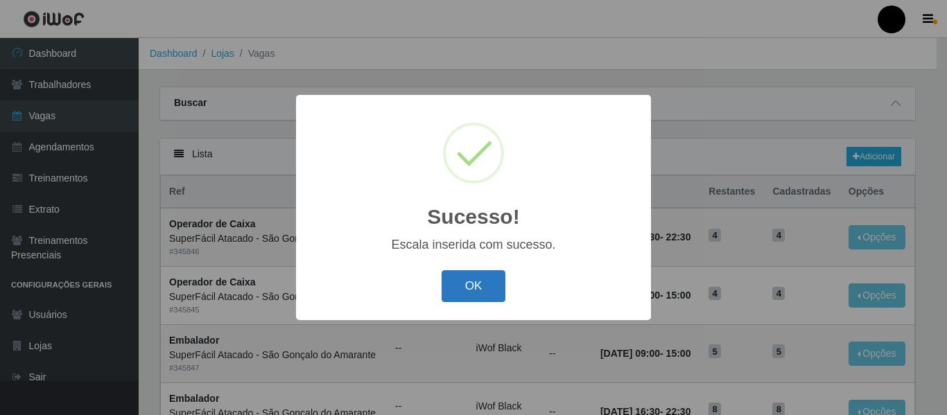
click at [459, 278] on button "OK" at bounding box center [474, 286] width 64 height 33
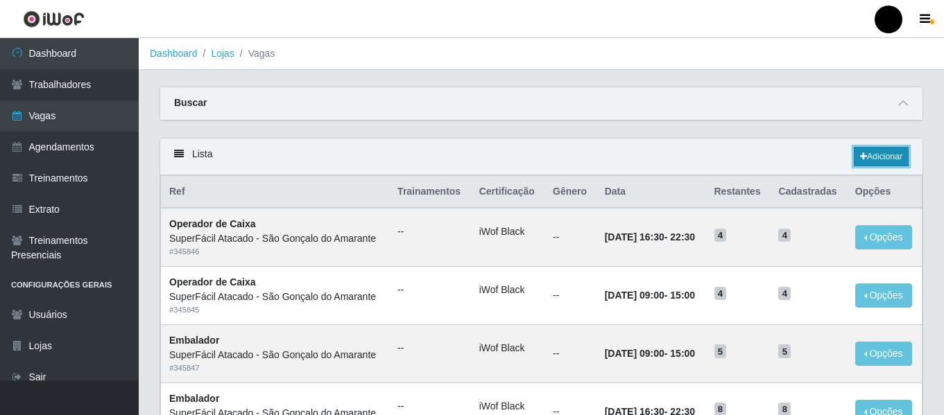
click at [895, 159] on link "Adicionar" at bounding box center [881, 156] width 55 height 19
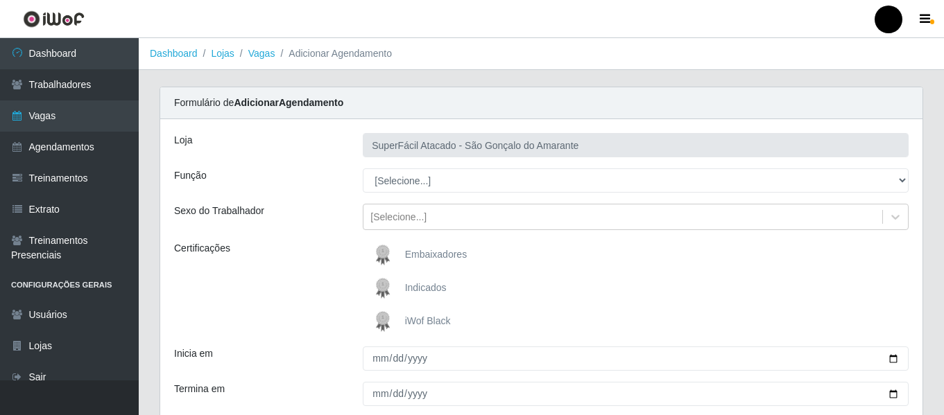
click at [435, 317] on span "iWof Black" at bounding box center [428, 321] width 46 height 11
click at [0, 0] on input "iWof Black" at bounding box center [0, 0] width 0 height 0
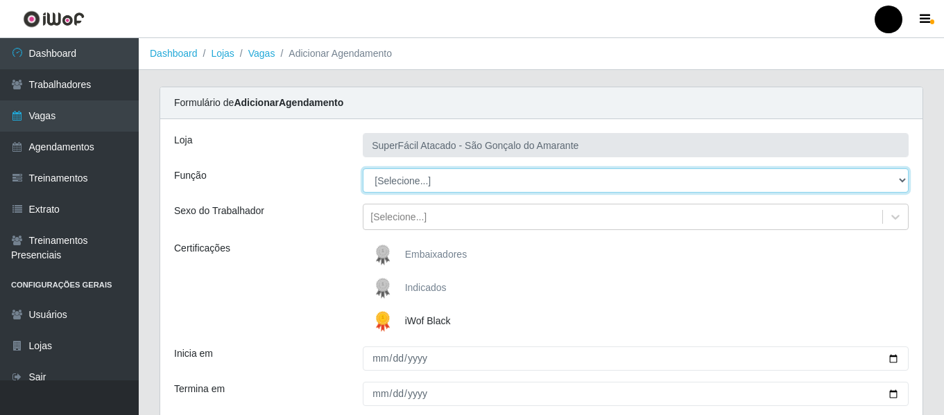
click at [898, 178] on select "[Selecione...] Auxiliar de Estacionamento Auxiliar de Estacionamento + Auxiliar…" at bounding box center [636, 181] width 546 height 24
click at [363, 169] on select "[Selecione...] Auxiliar de Estacionamento Auxiliar de Estacionamento + Auxiliar…" at bounding box center [636, 181] width 546 height 24
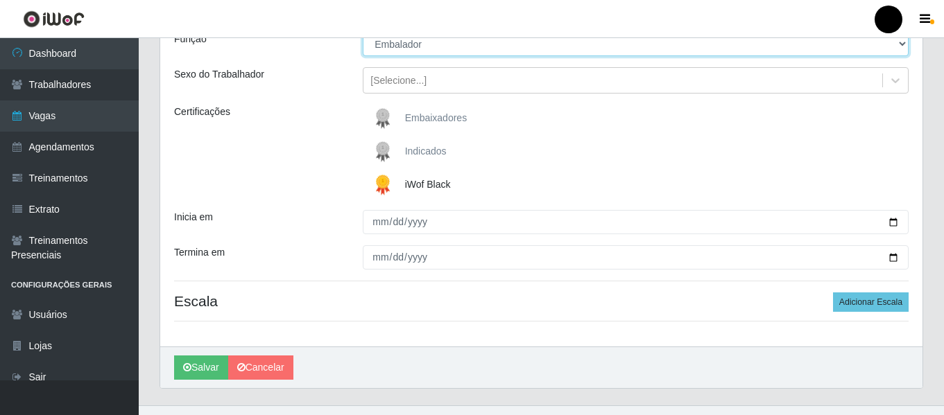
scroll to position [139, 0]
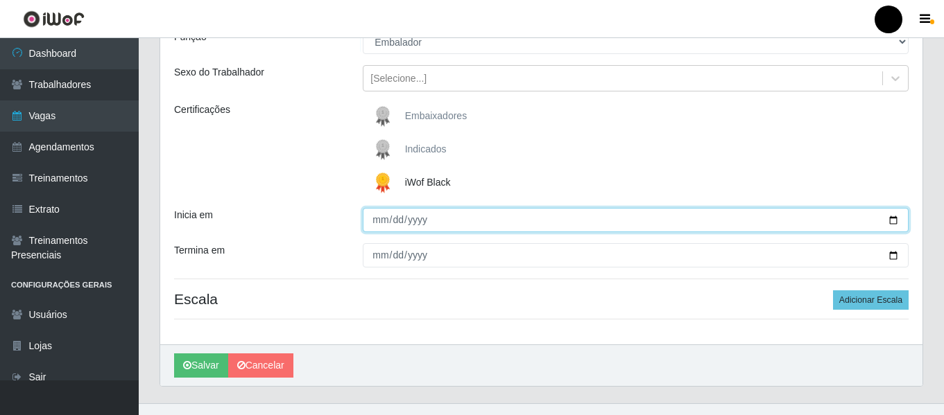
click at [894, 218] on input "Inicia em" at bounding box center [636, 220] width 546 height 24
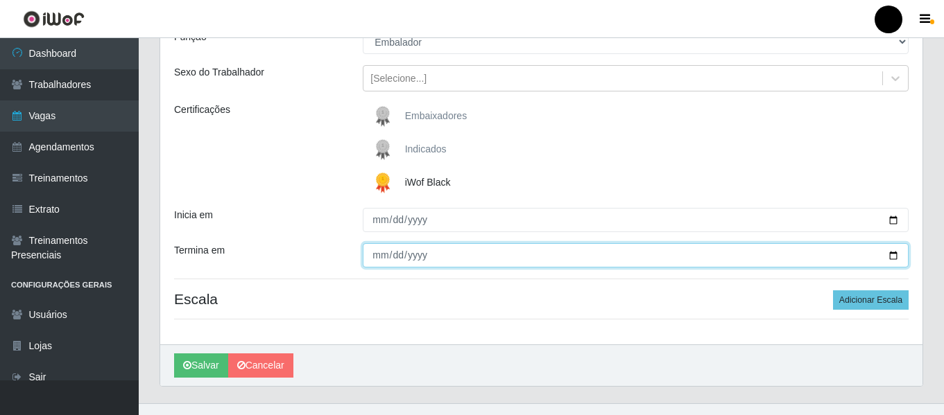
click at [891, 254] on input "Termina em" at bounding box center [636, 255] width 546 height 24
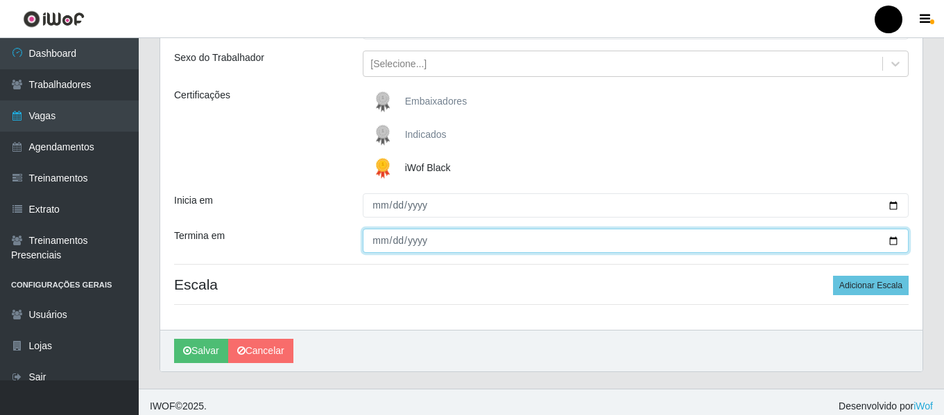
scroll to position [162, 0]
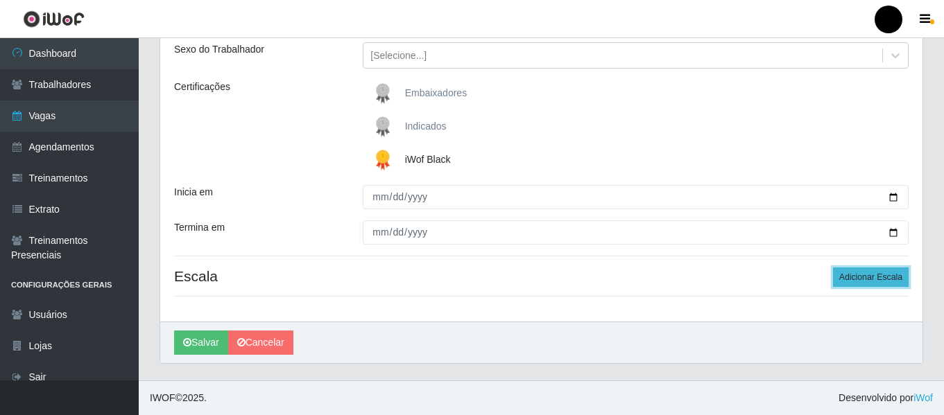
click at [871, 274] on button "Adicionar Escala" at bounding box center [871, 277] width 76 height 19
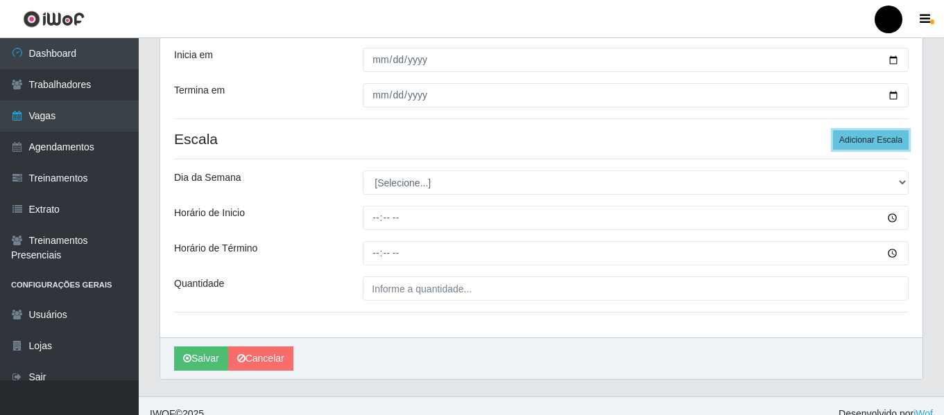
scroll to position [300, 0]
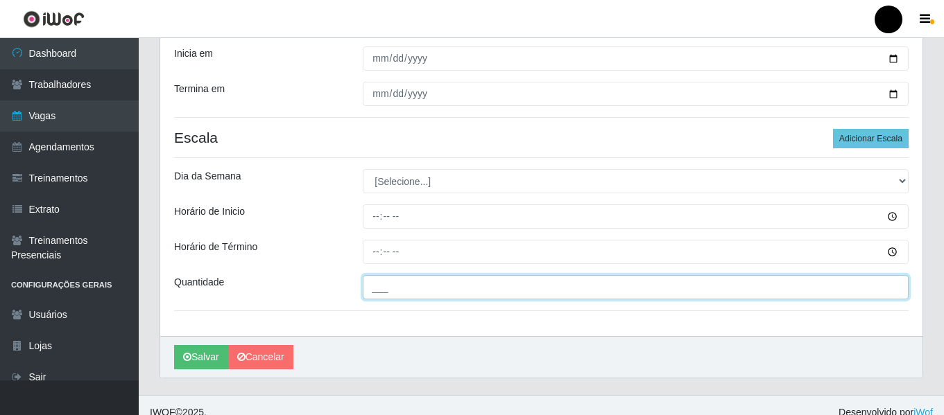
click at [457, 295] on input "___" at bounding box center [636, 287] width 546 height 24
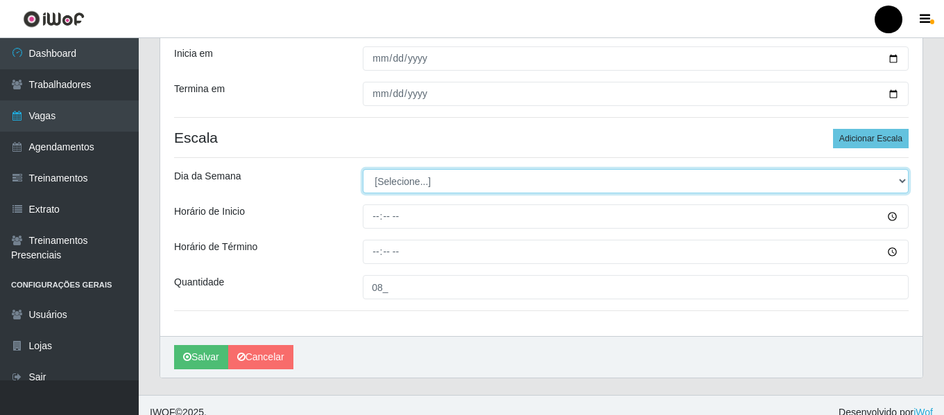
click at [899, 179] on select "[Selecione...] Segunda Terça Quarta Quinta Sexta Sábado Domingo" at bounding box center [636, 181] width 546 height 24
click at [363, 169] on select "[Selecione...] Segunda Terça Quarta Quinta Sexta Sábado Domingo" at bounding box center [636, 181] width 546 height 24
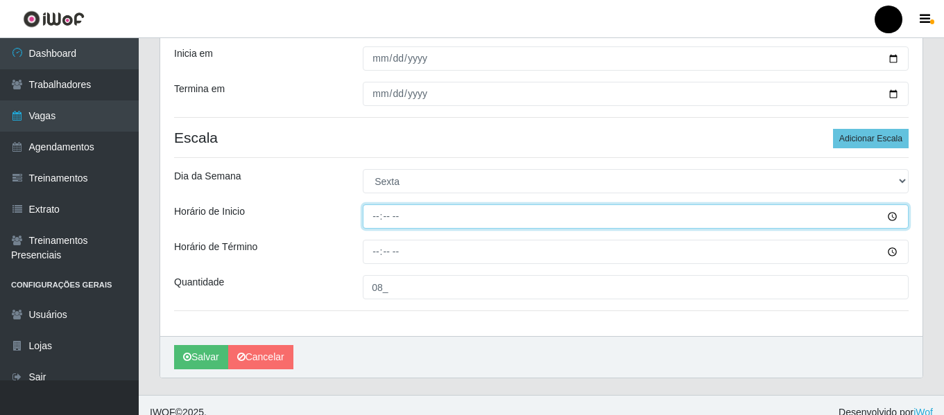
click at [371, 212] on input "Horário de Inicio" at bounding box center [636, 217] width 546 height 24
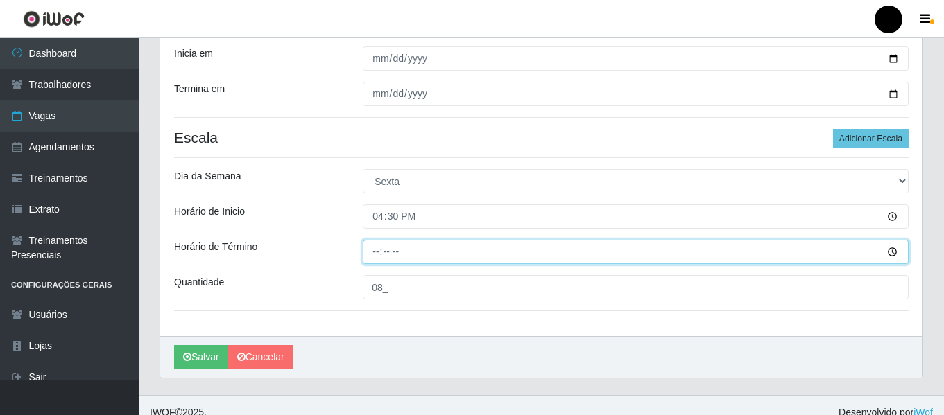
click at [372, 249] on input "Horário de Término" at bounding box center [636, 252] width 546 height 24
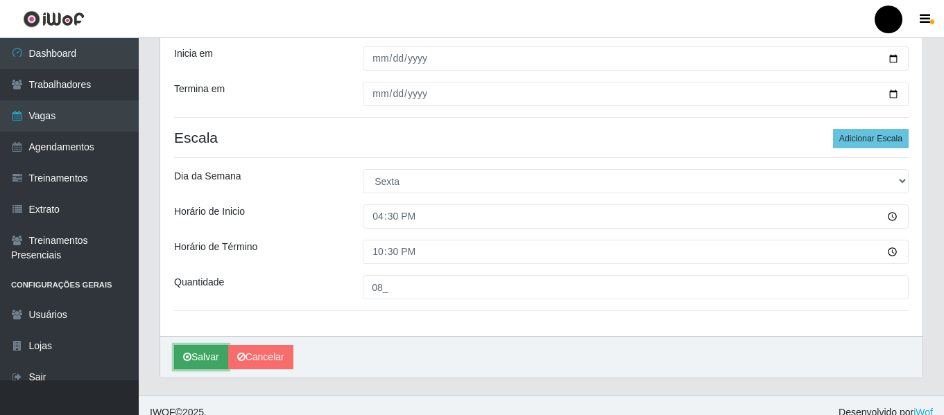
click at [214, 350] on button "Salvar" at bounding box center [201, 357] width 54 height 24
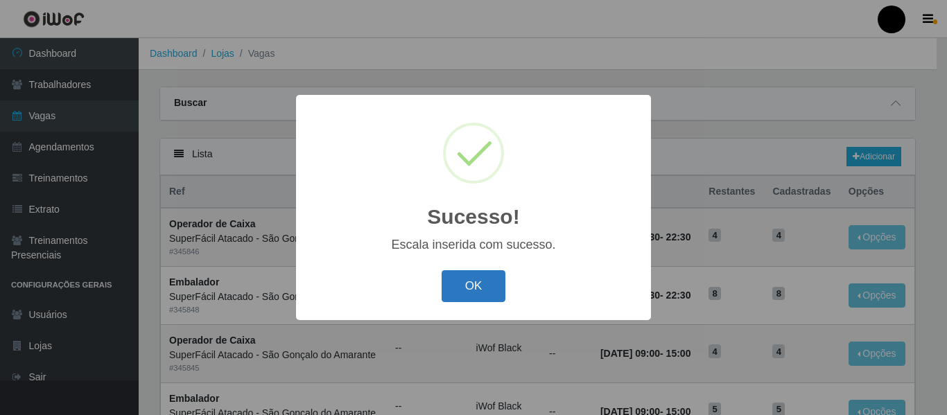
click at [468, 290] on button "OK" at bounding box center [474, 286] width 64 height 33
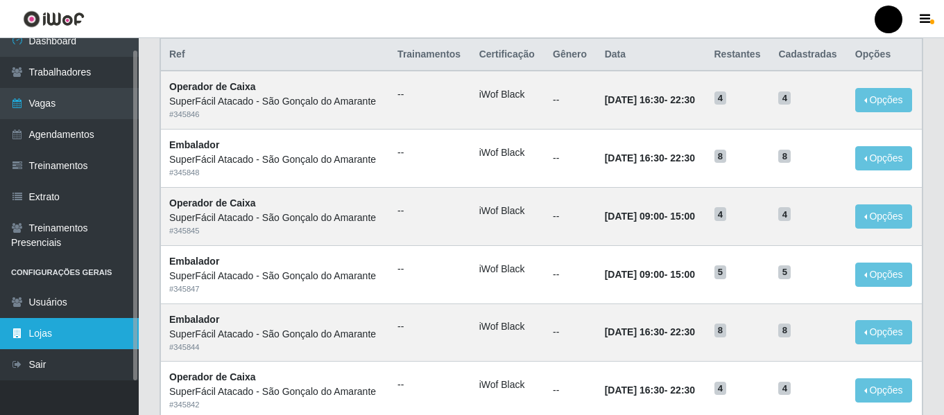
scroll to position [139, 0]
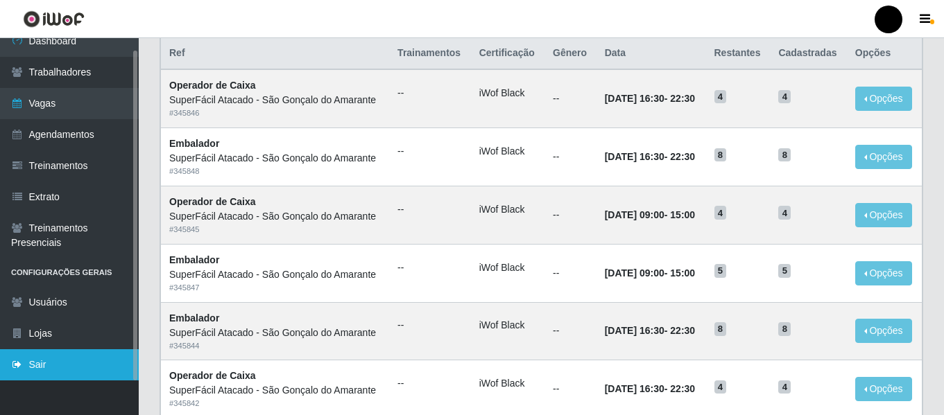
click at [70, 361] on link "Sair" at bounding box center [69, 364] width 139 height 31
